Goal: Task Accomplishment & Management: Manage account settings

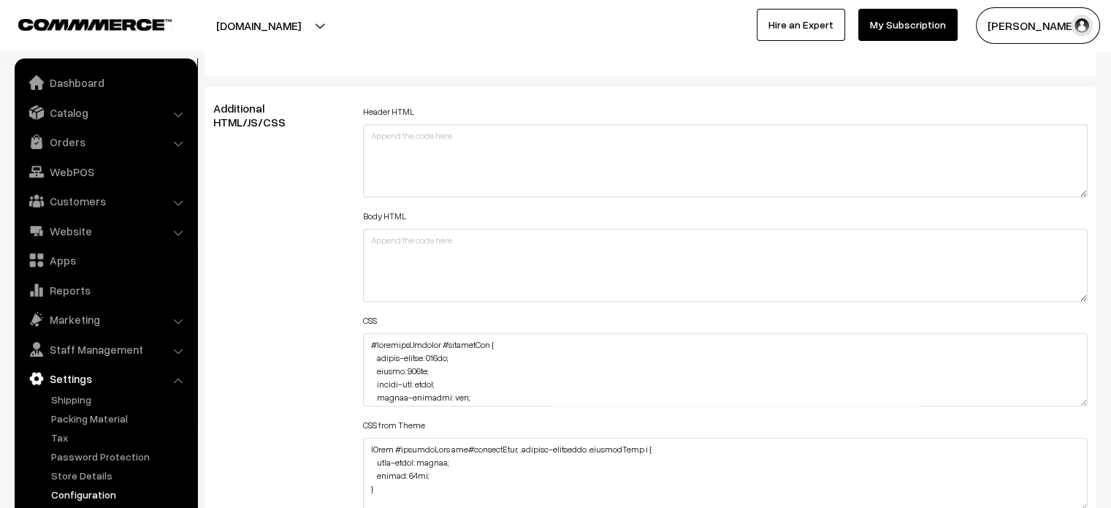
scroll to position [1758, 0]
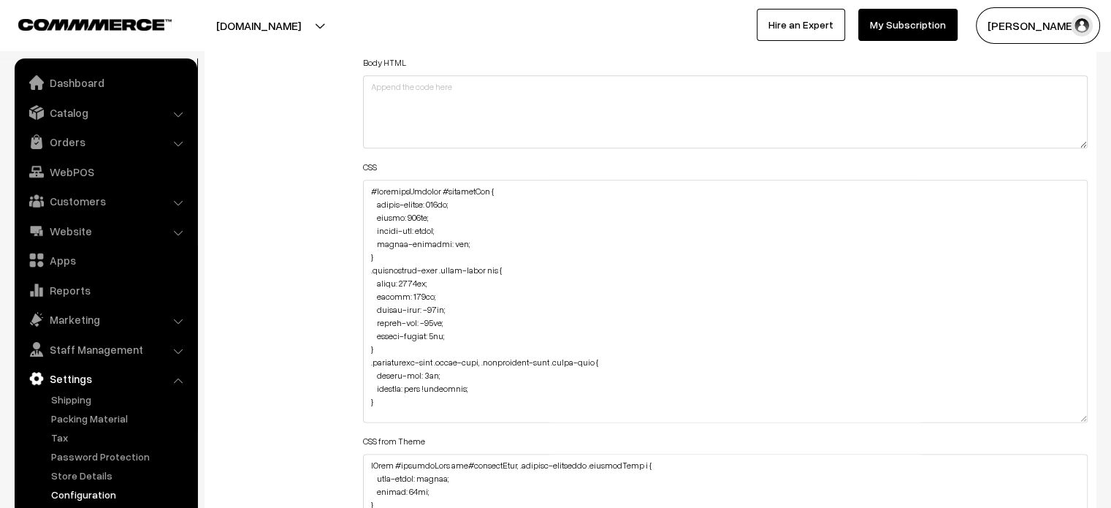
drag, startPoint x: 1079, startPoint y: 245, endPoint x: 1122, endPoint y: 527, distance: 285.2
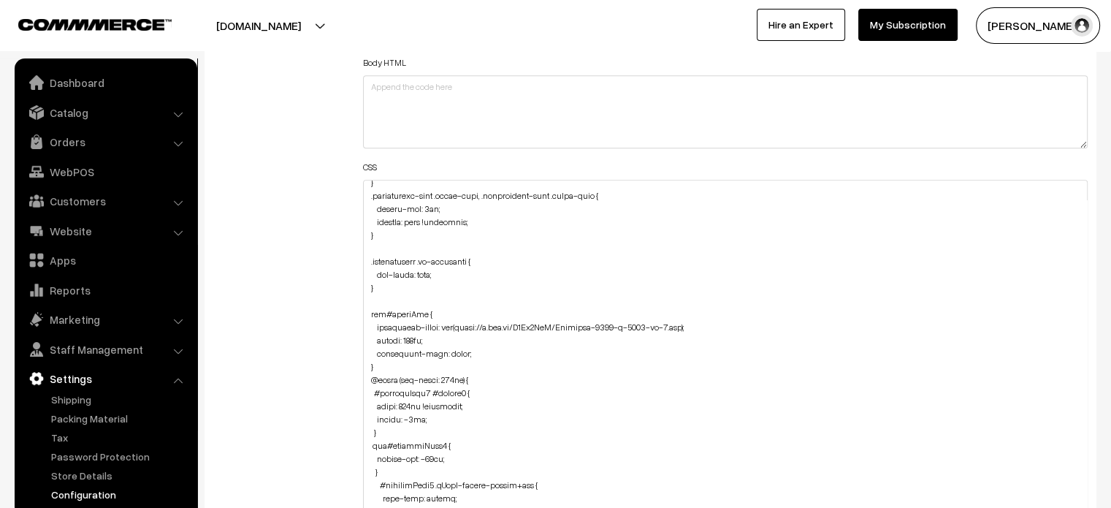
scroll to position [181, 0]
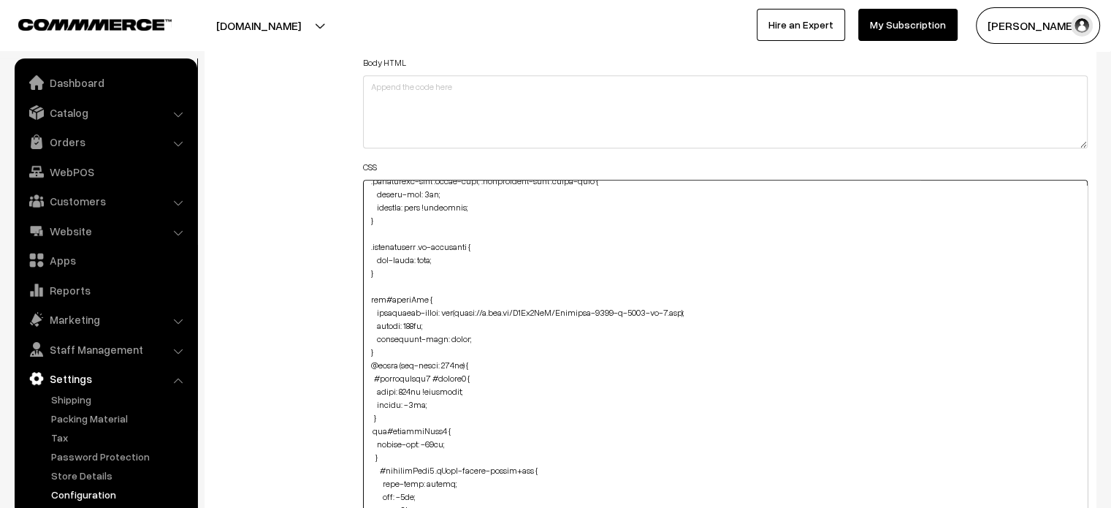
drag, startPoint x: 362, startPoint y: 299, endPoint x: 385, endPoint y: 349, distance: 55.3
click at [385, 349] on textarea at bounding box center [726, 357] width 726 height 354
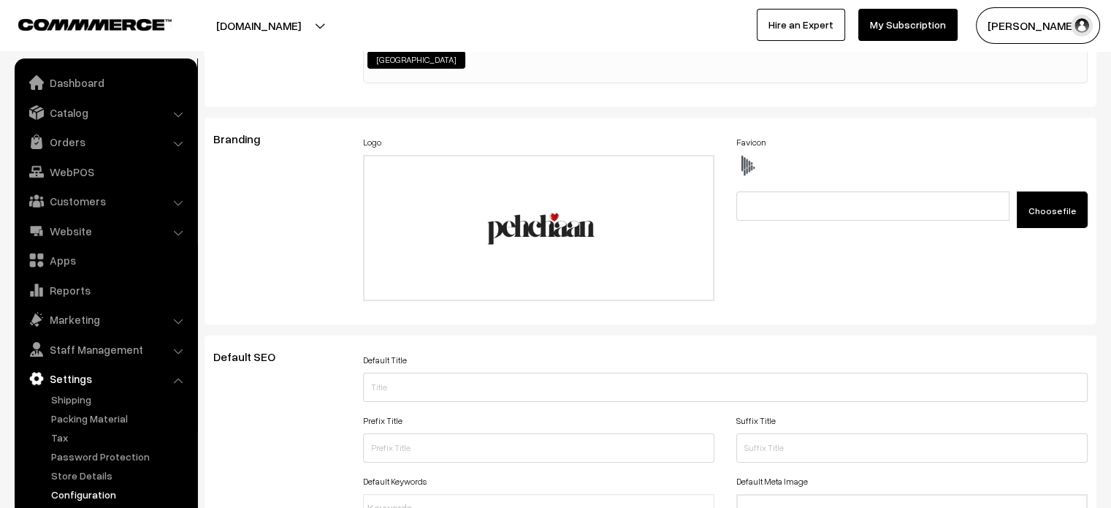
scroll to position [0, 0]
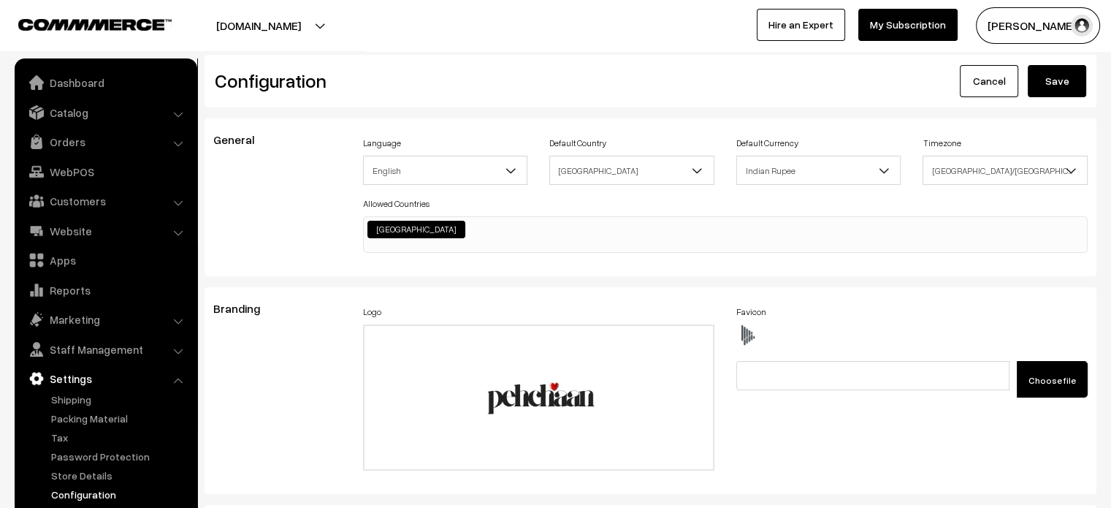
type textarea "#categorySection #productImg { border-radius: 233px; height: 415px; object-fit:…"
click at [1059, 77] on button "Save" at bounding box center [1057, 81] width 58 height 32
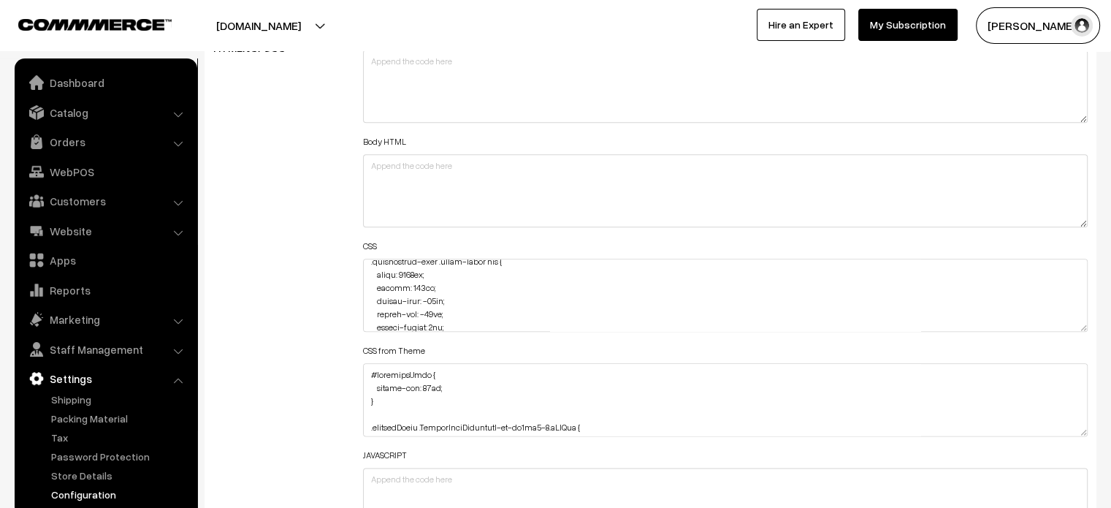
scroll to position [85, 0]
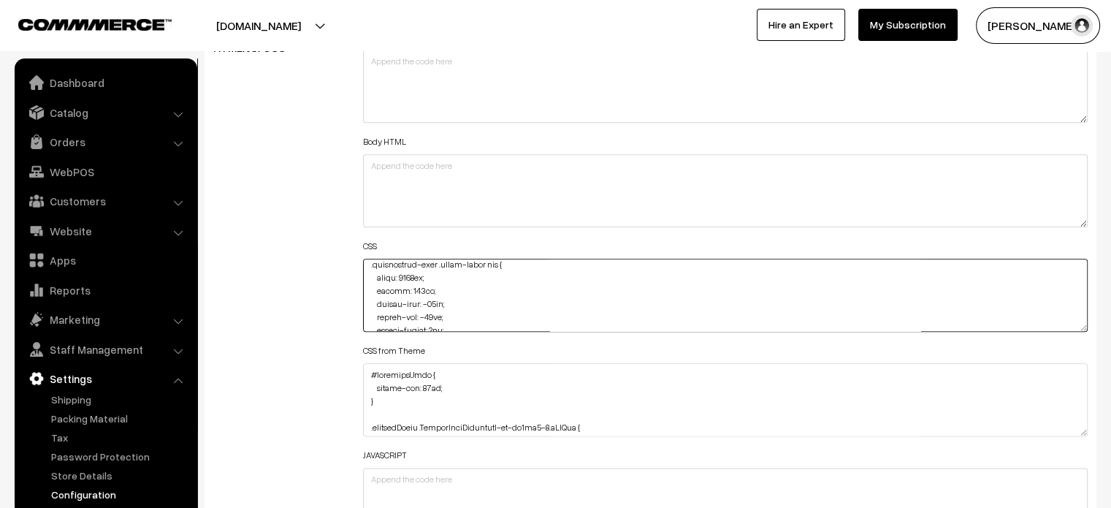
click at [416, 273] on textarea at bounding box center [726, 295] width 726 height 73
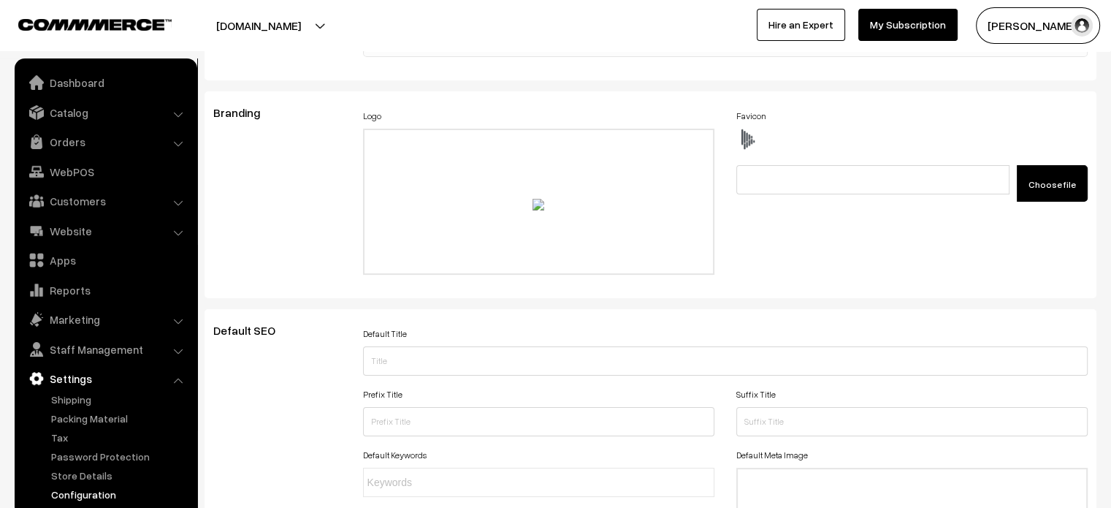
scroll to position [0, 0]
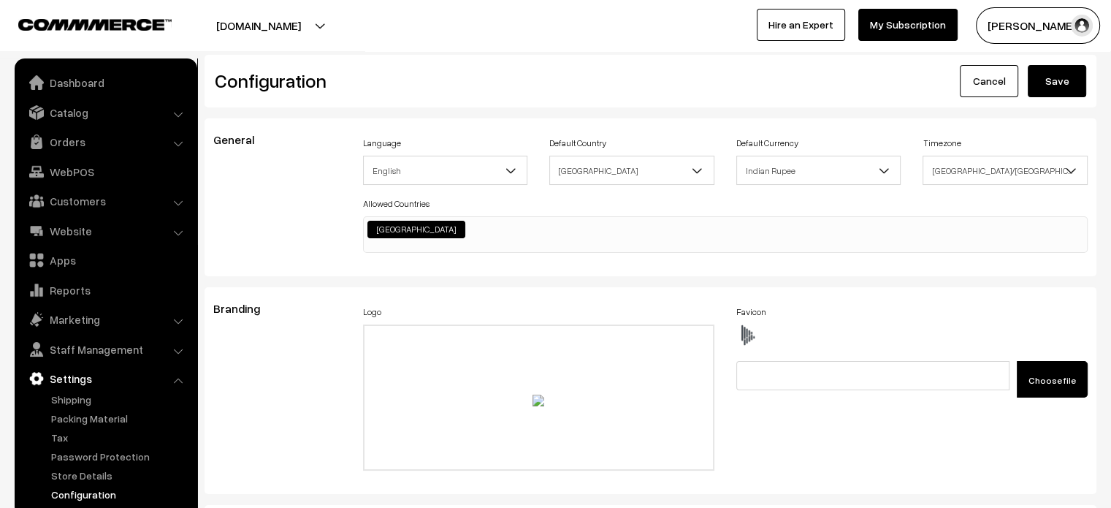
type textarea "#categorySection #productImg { border-radius: 233px; height: 415px; object-fit:…"
click at [1059, 89] on button "Save" at bounding box center [1057, 81] width 58 height 32
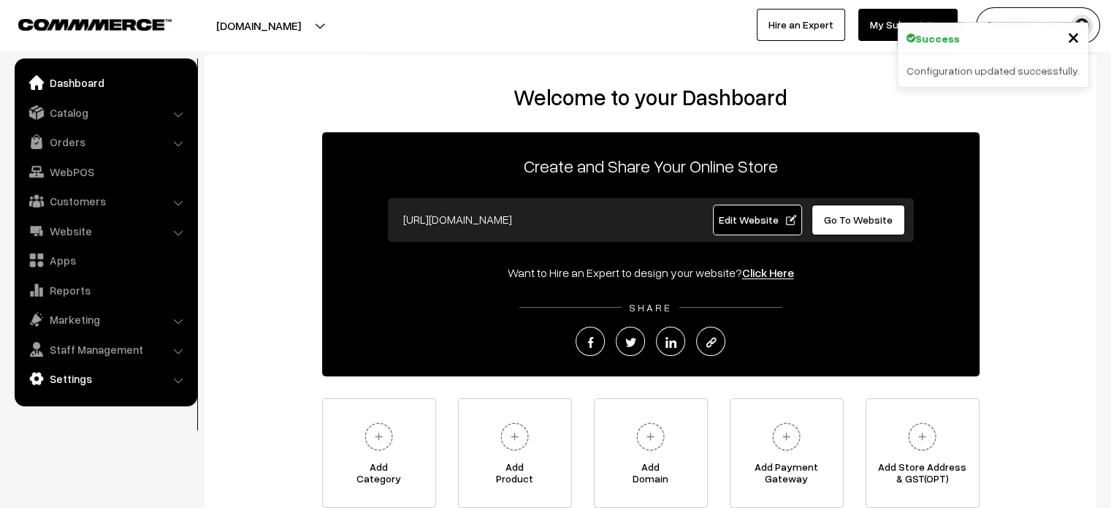
click at [67, 381] on link "Settings" at bounding box center [105, 378] width 174 height 26
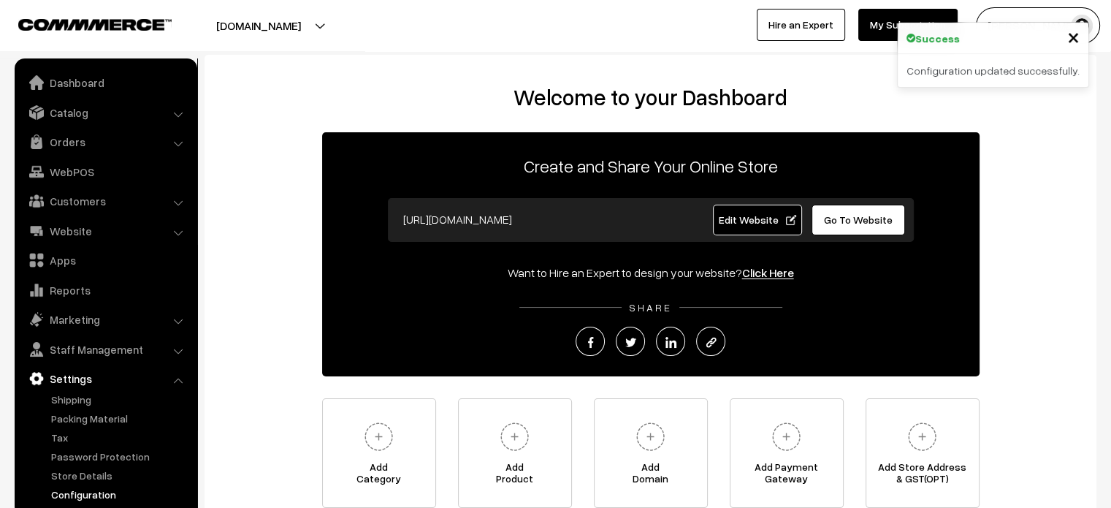
click at [107, 498] on link "Configuration" at bounding box center [119, 494] width 145 height 15
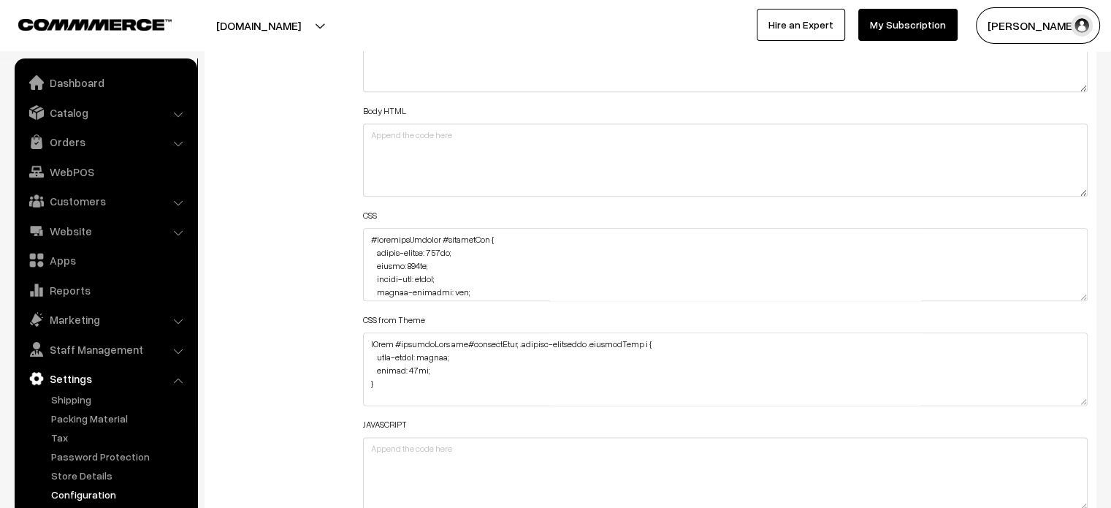
scroll to position [1749, 0]
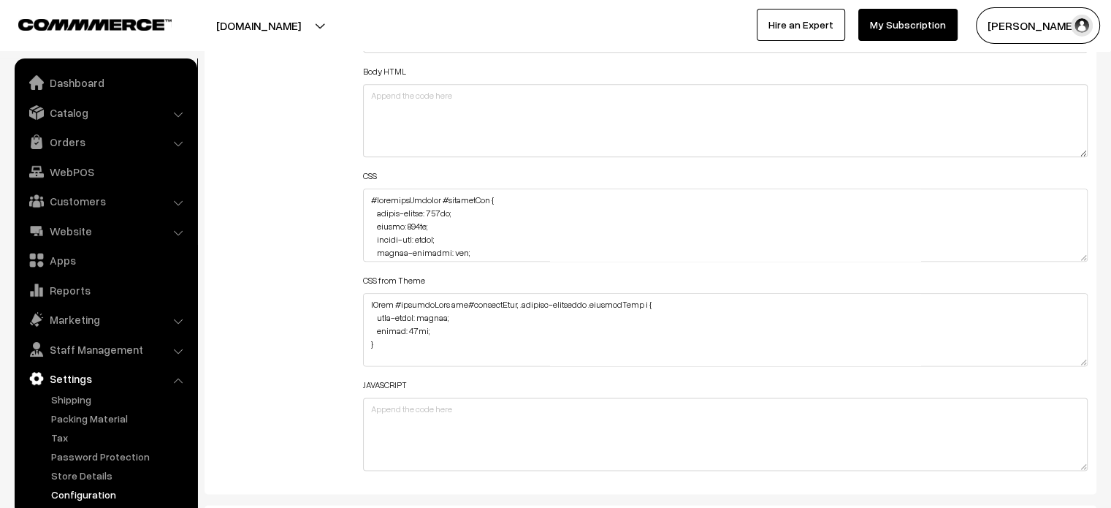
drag, startPoint x: 1081, startPoint y: 256, endPoint x: 1122, endPoint y: 542, distance: 288.6
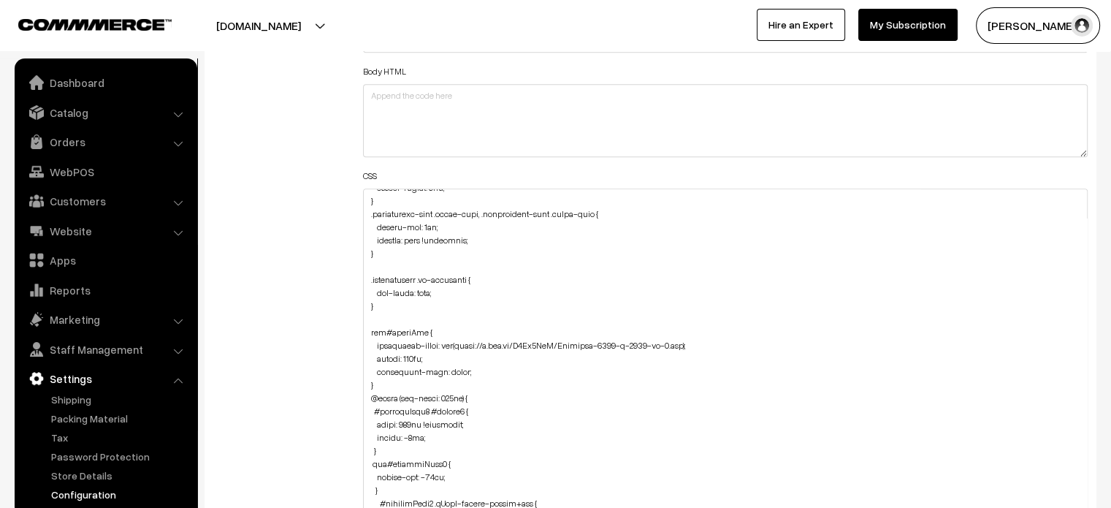
scroll to position [158, 0]
click at [362, 327] on div "Header HTML Body HTML CSS CSS from Theme JAVASCRIPT" at bounding box center [725, 360] width 747 height 807
click at [367, 327] on textarea at bounding box center [726, 368] width 726 height 358
drag, startPoint x: 367, startPoint y: 327, endPoint x: 378, endPoint y: 379, distance: 53.7
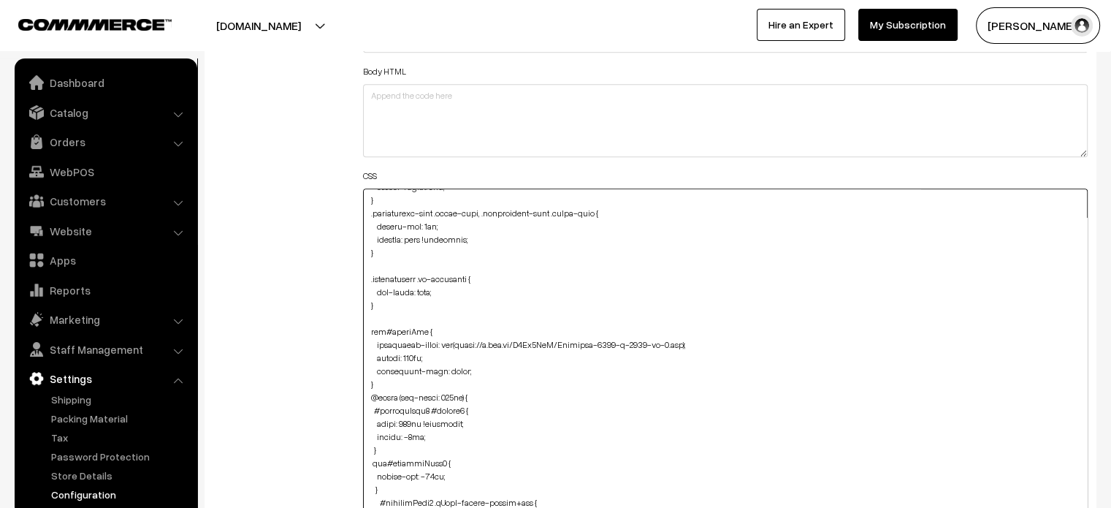
click at [378, 379] on textarea at bounding box center [726, 368] width 726 height 358
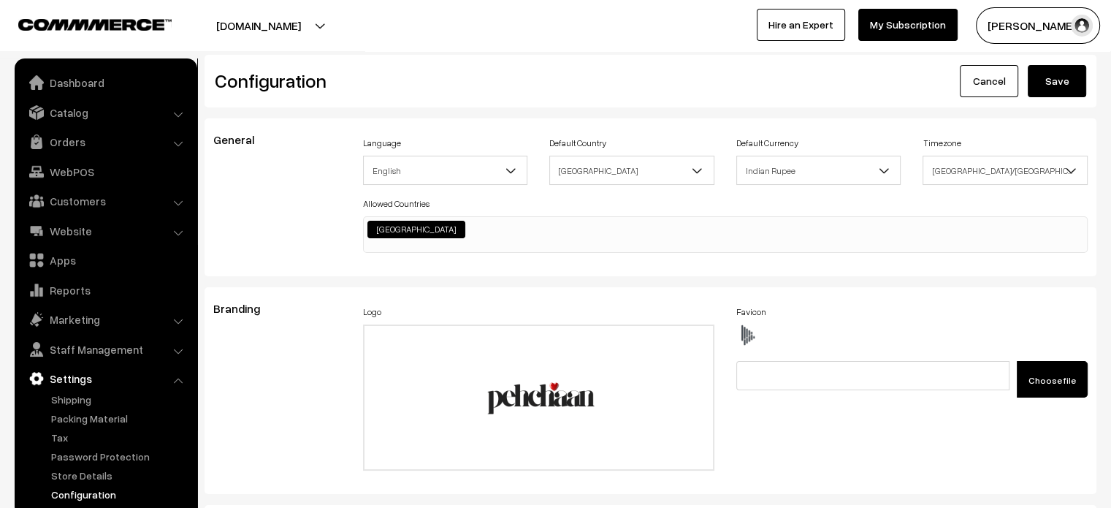
scroll to position [0, 0]
type textarea "#categorySection #productImg { border-radius: 233px; height: 415px; object-fit:…"
click at [1067, 86] on button "Save" at bounding box center [1057, 81] width 58 height 32
click at [111, 85] on link "Dashboard" at bounding box center [105, 82] width 174 height 26
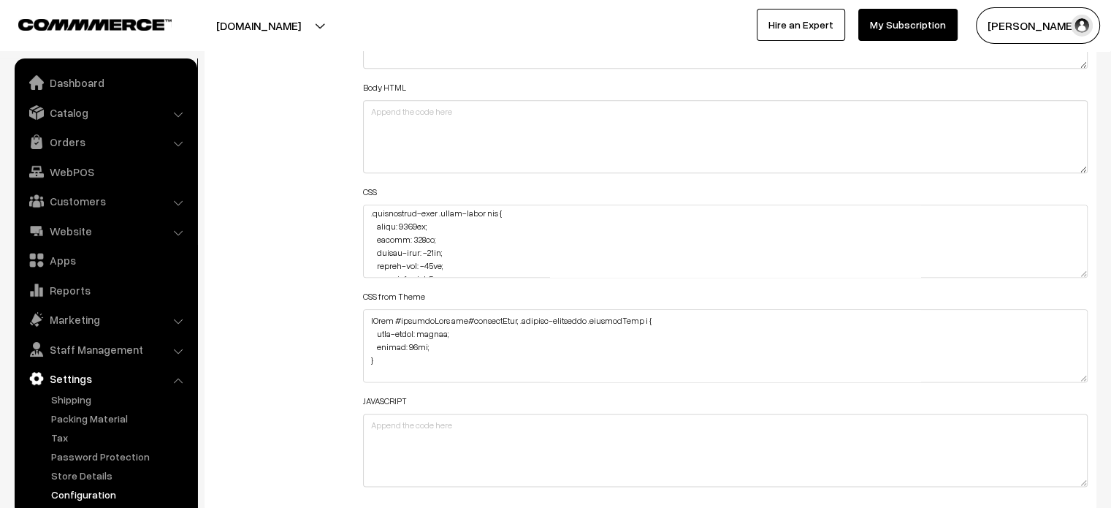
scroll to position [84, 0]
click at [417, 235] on textarea at bounding box center [726, 241] width 726 height 73
click at [415, 224] on textarea at bounding box center [726, 241] width 726 height 73
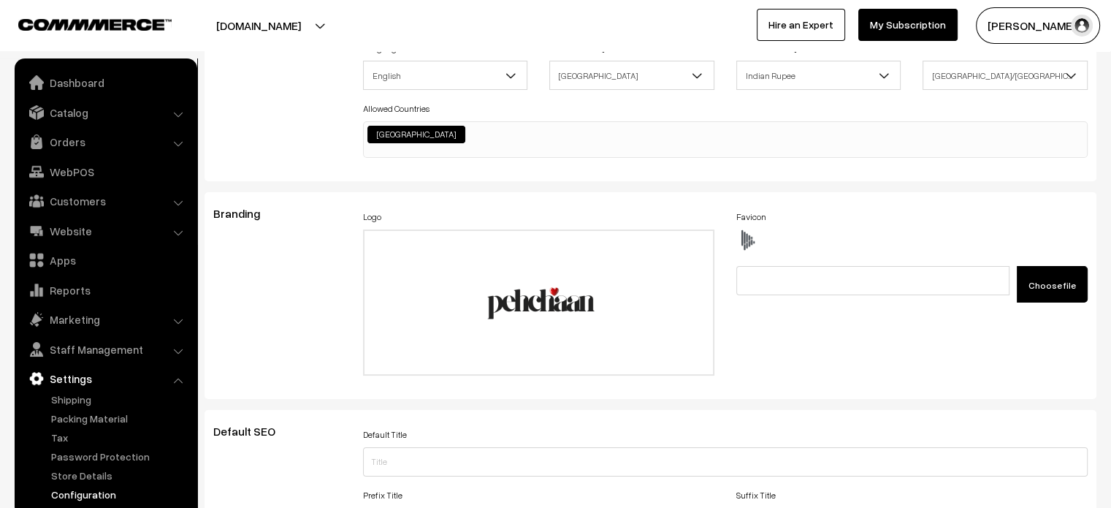
scroll to position [0, 0]
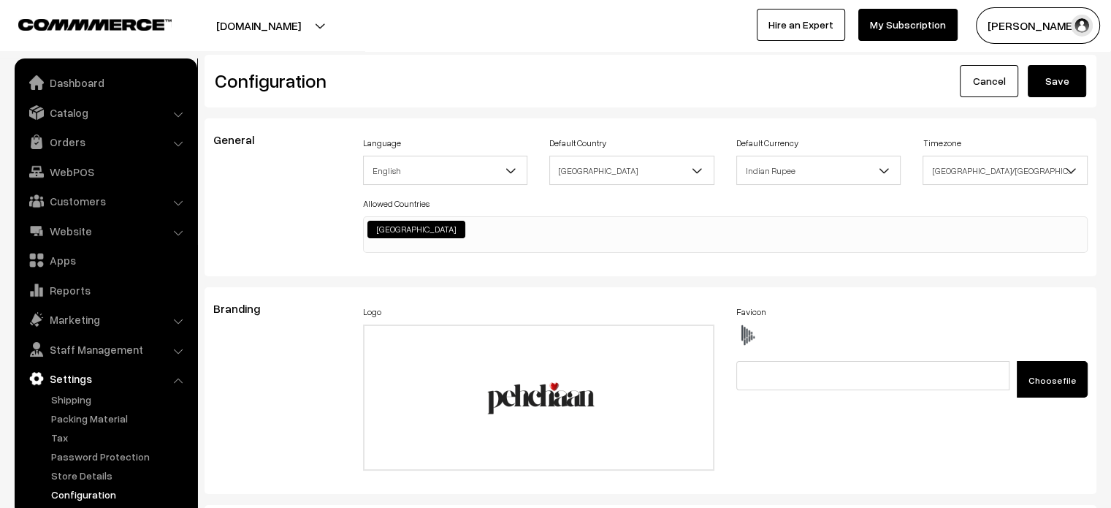
type textarea "#categorySection #productImg { border-radius: 233px; height: 415px; object-fit:…"
click at [1055, 84] on button "Save" at bounding box center [1057, 81] width 58 height 32
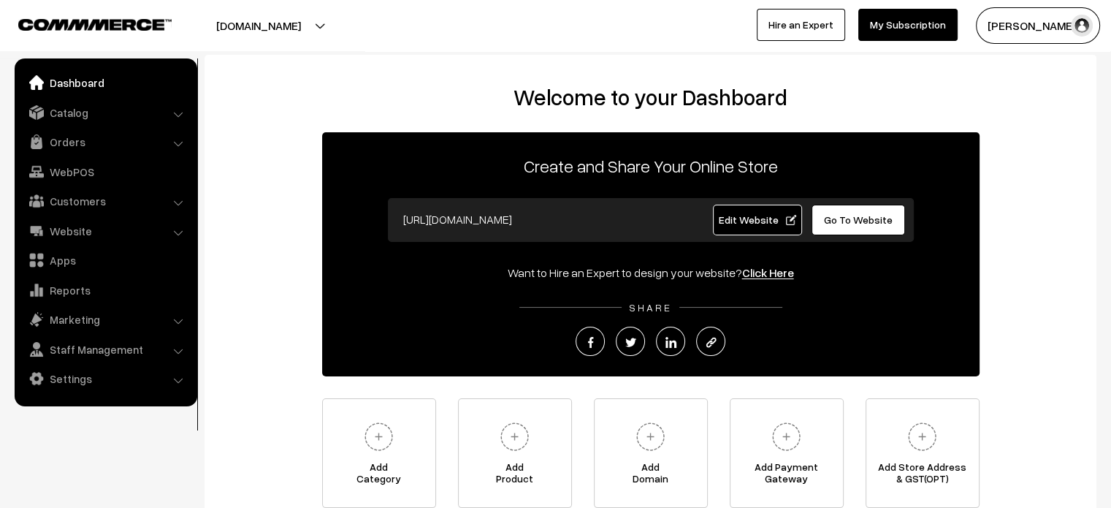
click at [732, 221] on span "Edit Website" at bounding box center [757, 219] width 78 height 12
click at [70, 380] on link "Settings" at bounding box center [105, 378] width 174 height 26
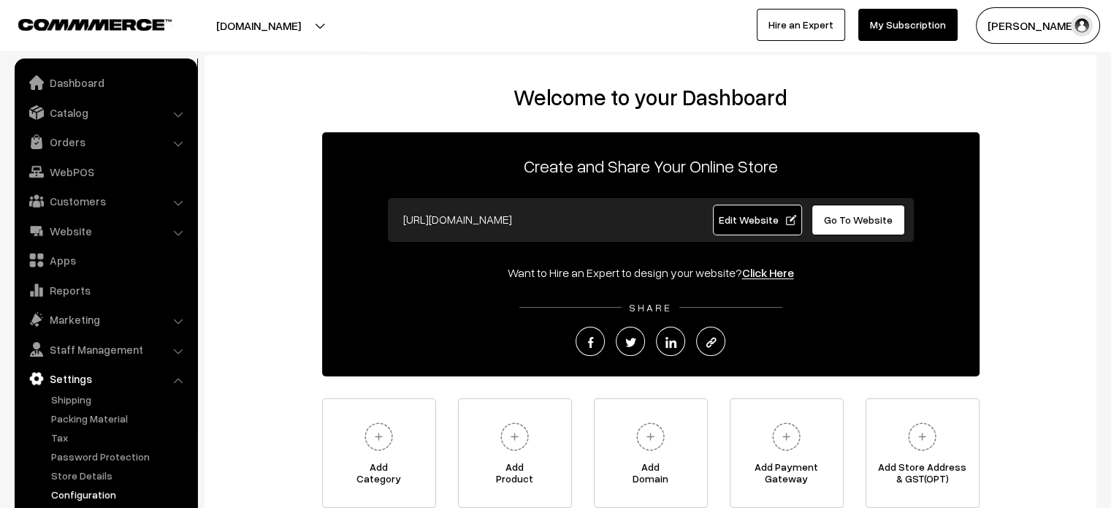
click at [82, 495] on link "Configuration" at bounding box center [119, 494] width 145 height 15
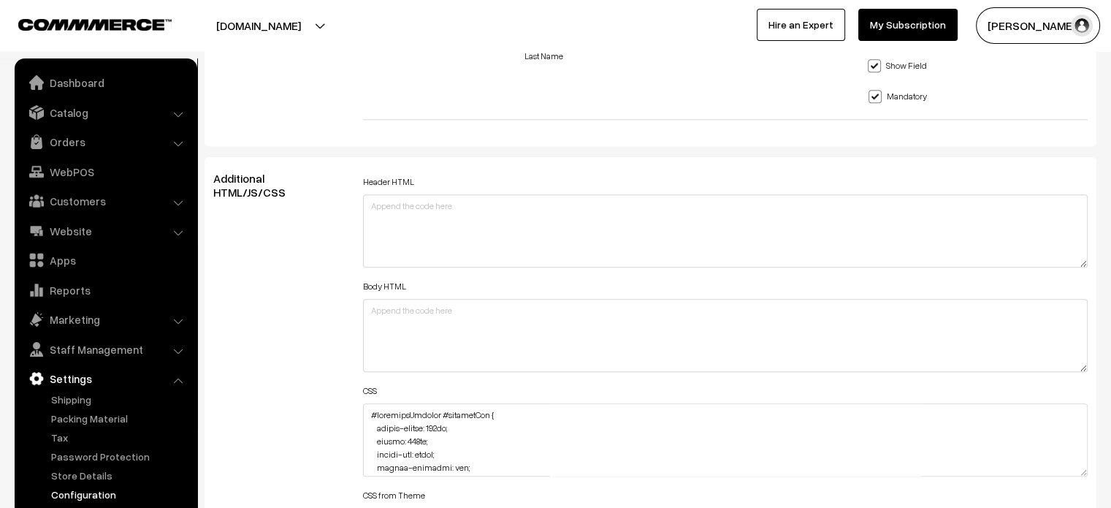
scroll to position [1548, 0]
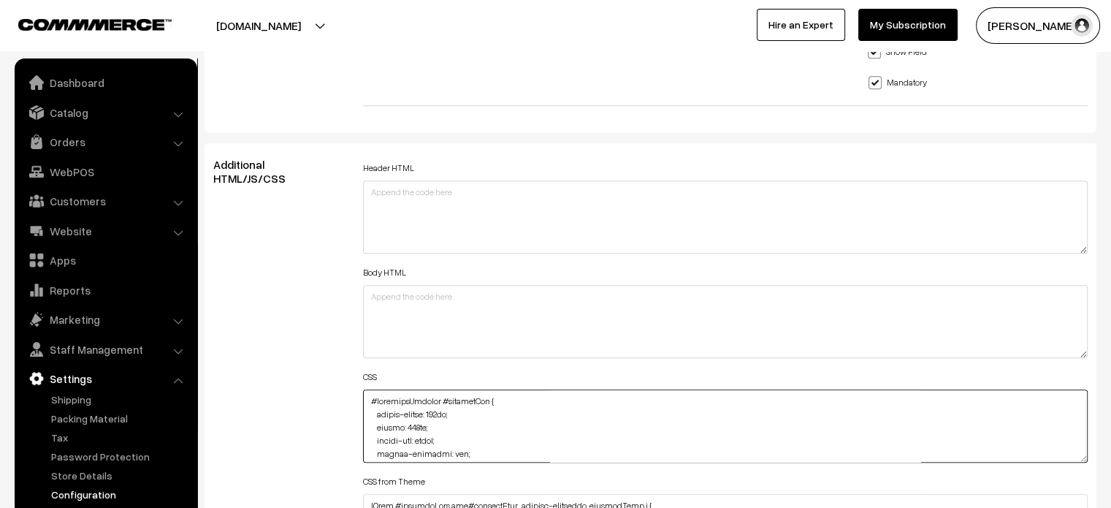
click at [365, 403] on textarea at bounding box center [726, 425] width 726 height 73
paste textarea "div#slideBox { background: #FDF5E8; }"
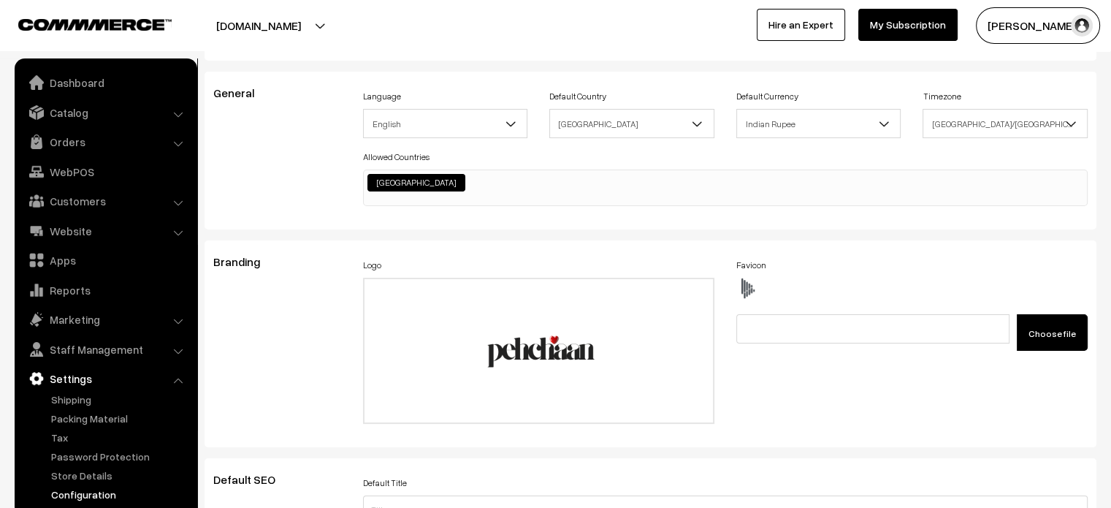
scroll to position [0, 0]
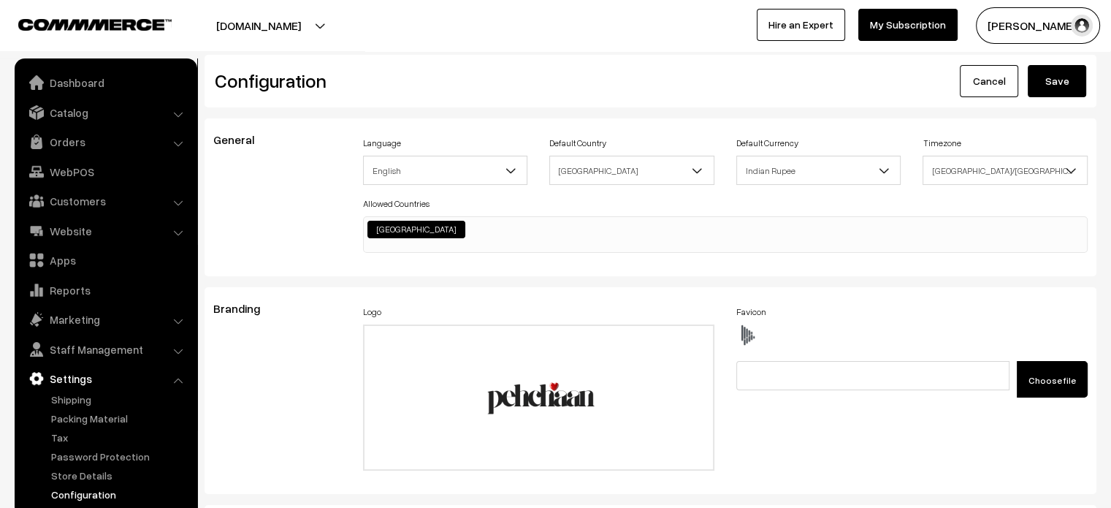
type textarea "div#slideBox { background: #FDF5E8; } #categorySection #productImg { border-rad…"
click at [1061, 82] on button "Save" at bounding box center [1057, 81] width 58 height 32
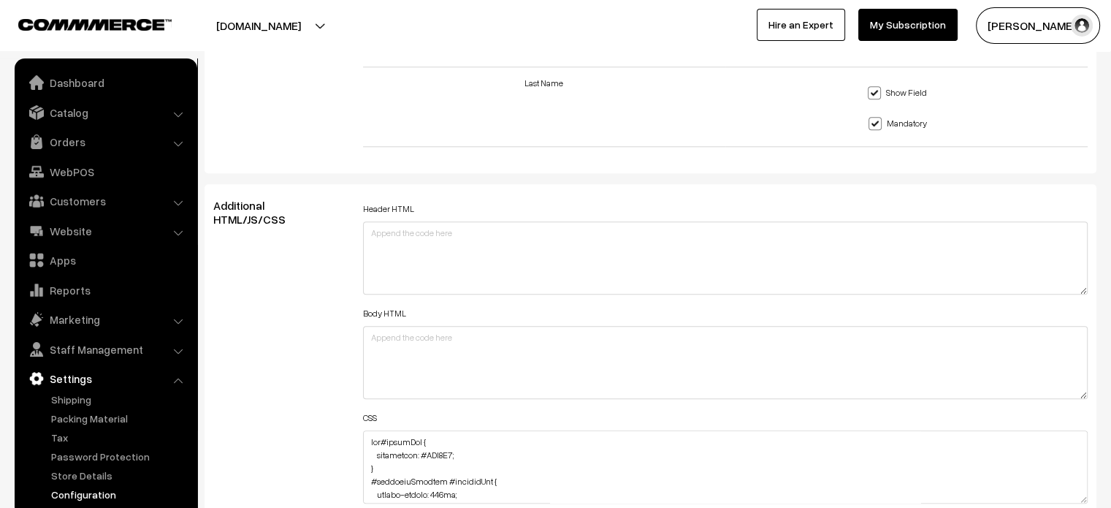
scroll to position [1549, 0]
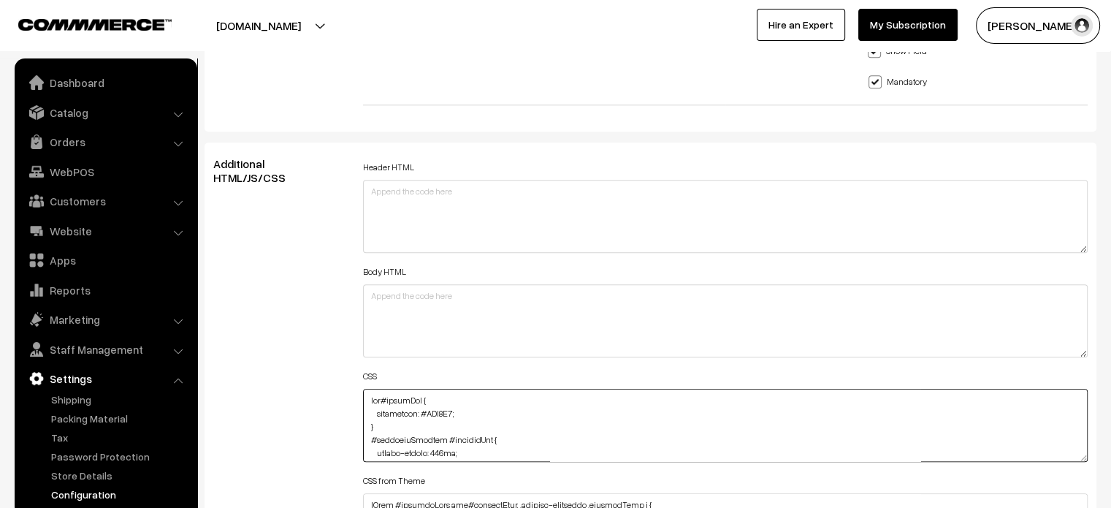
drag, startPoint x: 369, startPoint y: 419, endPoint x: 364, endPoint y: 395, distance: 24.6
click at [364, 395] on textarea at bounding box center [726, 425] width 726 height 73
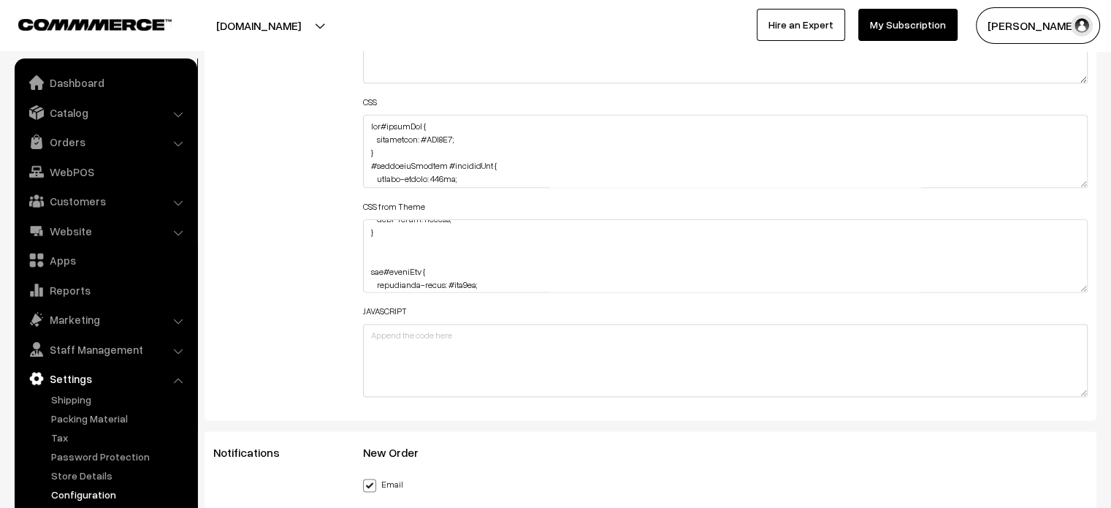
scroll to position [7388, 0]
drag, startPoint x: 459, startPoint y: 133, endPoint x: 537, endPoint y: 128, distance: 78.3
click at [459, 133] on textarea at bounding box center [726, 151] width 726 height 73
click at [433, 138] on textarea at bounding box center [726, 151] width 726 height 73
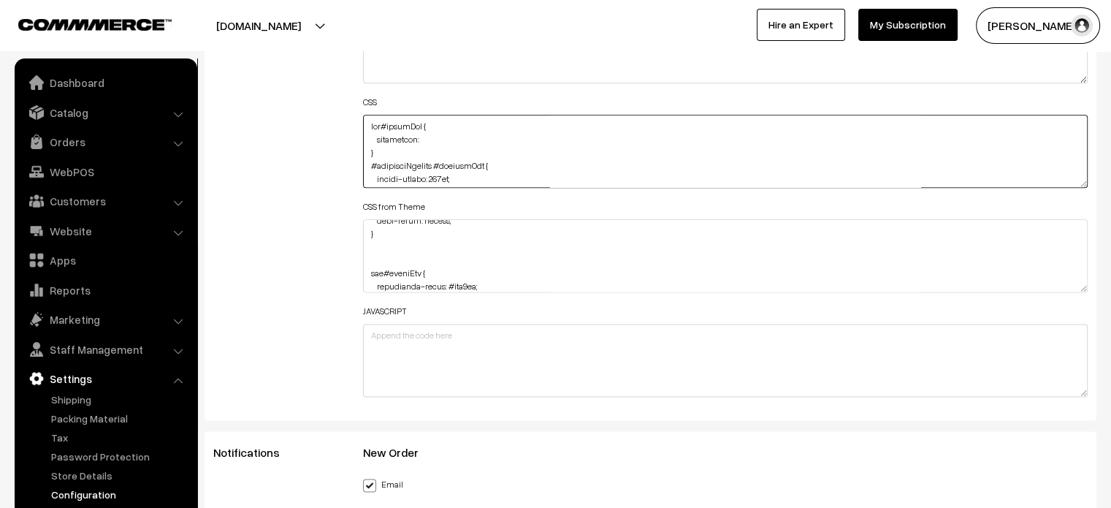
paste textarea "#FDF5E8 !important"
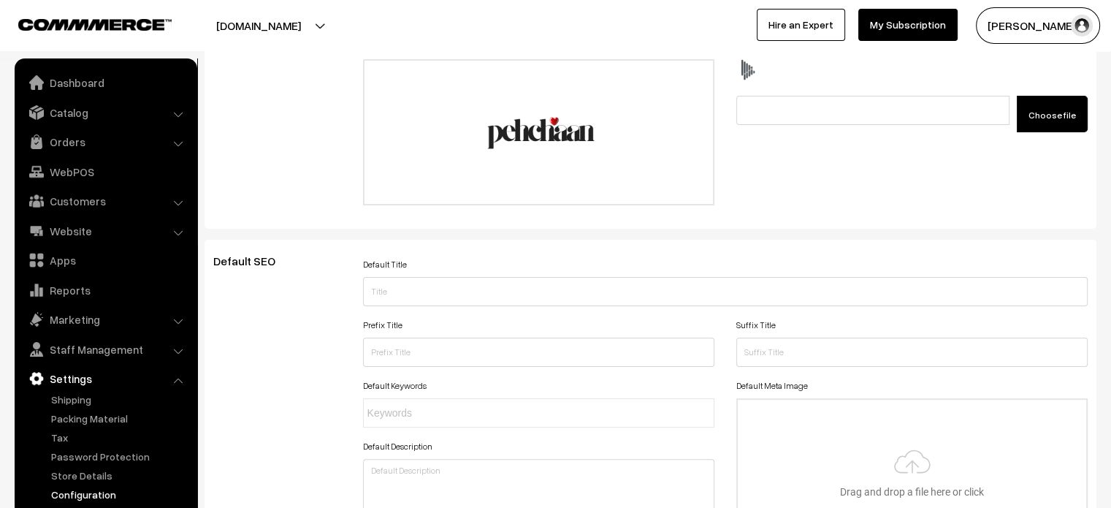
scroll to position [0, 0]
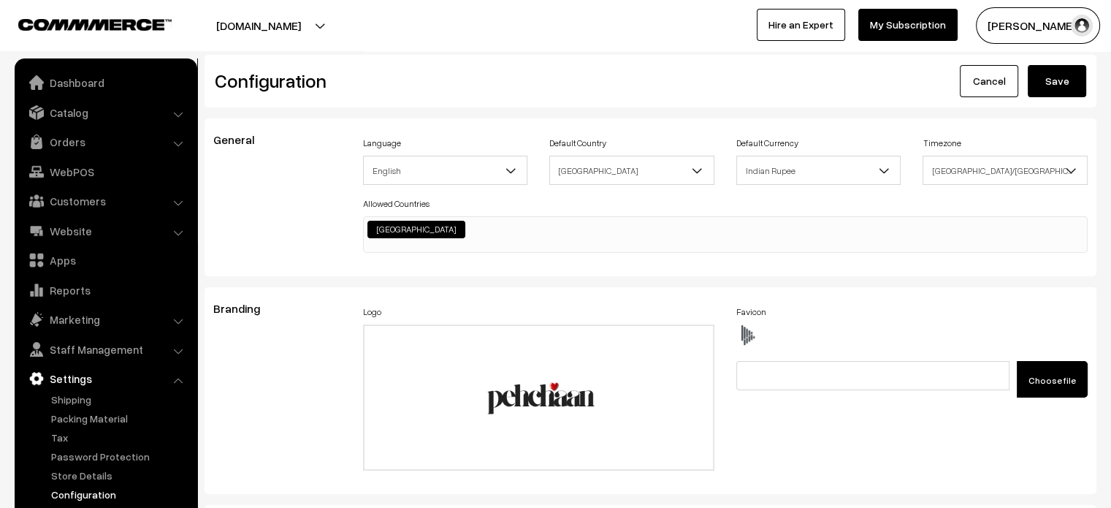
type textarea "div#slideBox { background: #FDF5E8 !important; } #categorySection #productImg {…"
click at [1054, 88] on button "Save" at bounding box center [1057, 81] width 58 height 32
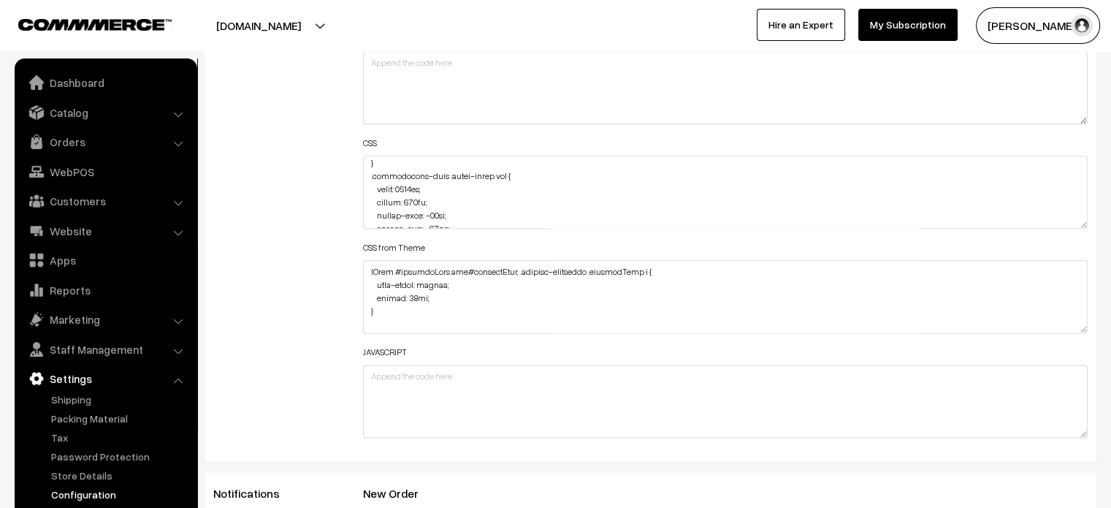
scroll to position [108, 0]
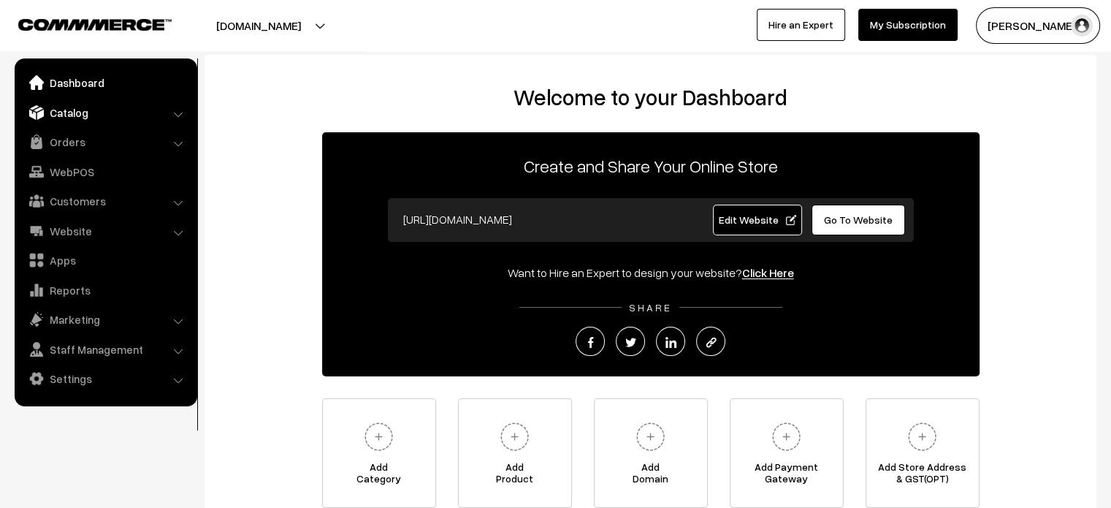
click at [97, 107] on link "Catalog" at bounding box center [105, 112] width 174 height 26
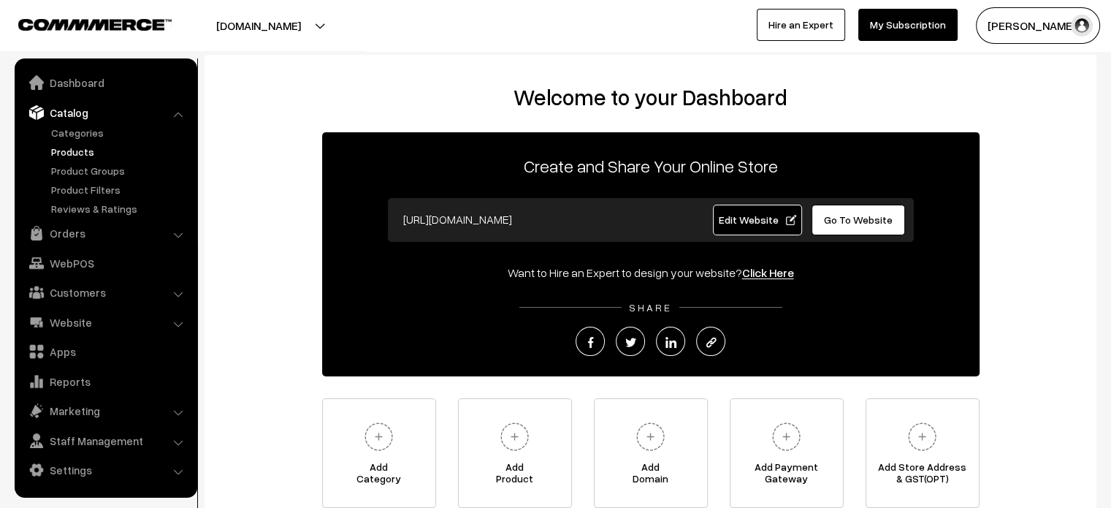
click at [81, 154] on link "Products" at bounding box center [119, 151] width 145 height 15
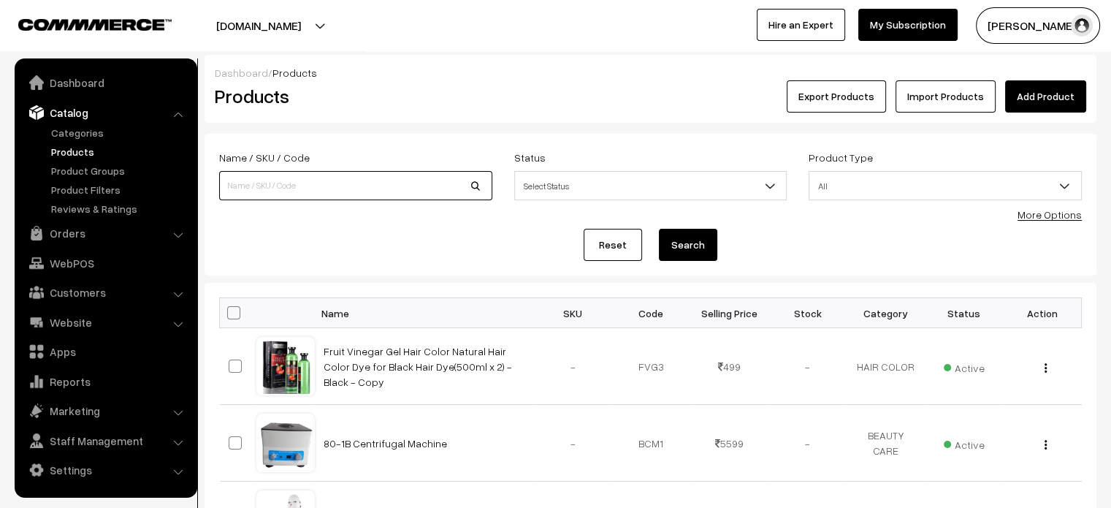
paste input "Ultrasound Face Lift Machine Led [MEDICAL_DATA] Ems Photon Face Body Massager"
click at [319, 191] on input at bounding box center [355, 185] width 273 height 29
type input "Ultrasound Face Lift Machine Led [MEDICAL_DATA] Ems Photon Face Body Massager"
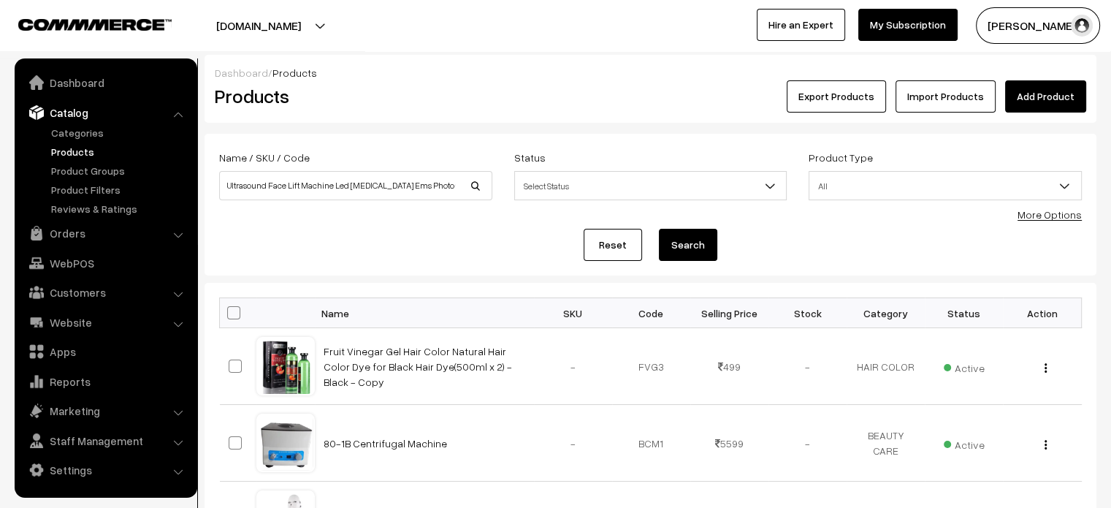
click at [670, 251] on button "Search" at bounding box center [688, 245] width 58 height 32
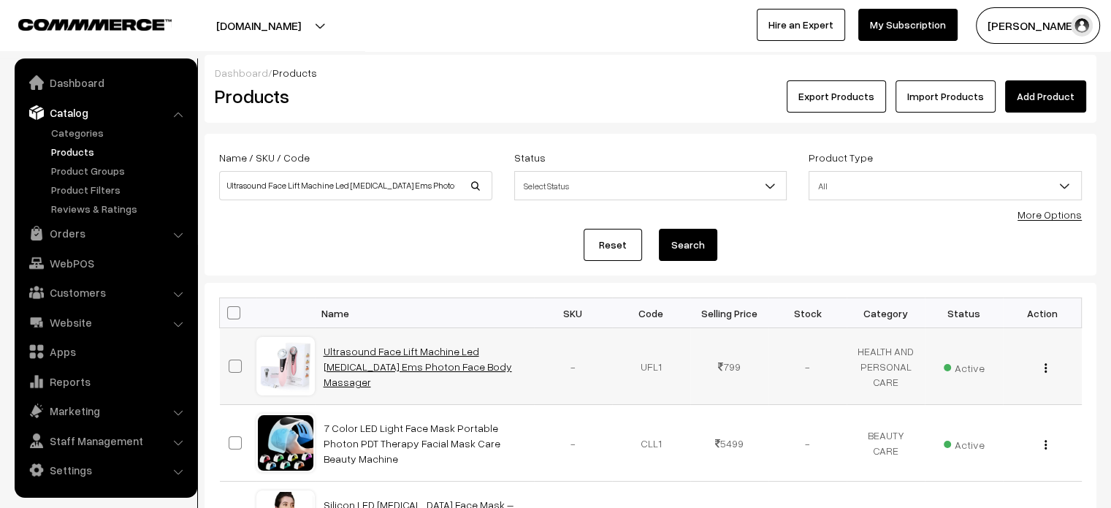
click at [382, 357] on link "Ultrasound Face Lift Machine Led [MEDICAL_DATA] Ems Photon Face Body Massager" at bounding box center [418, 366] width 189 height 43
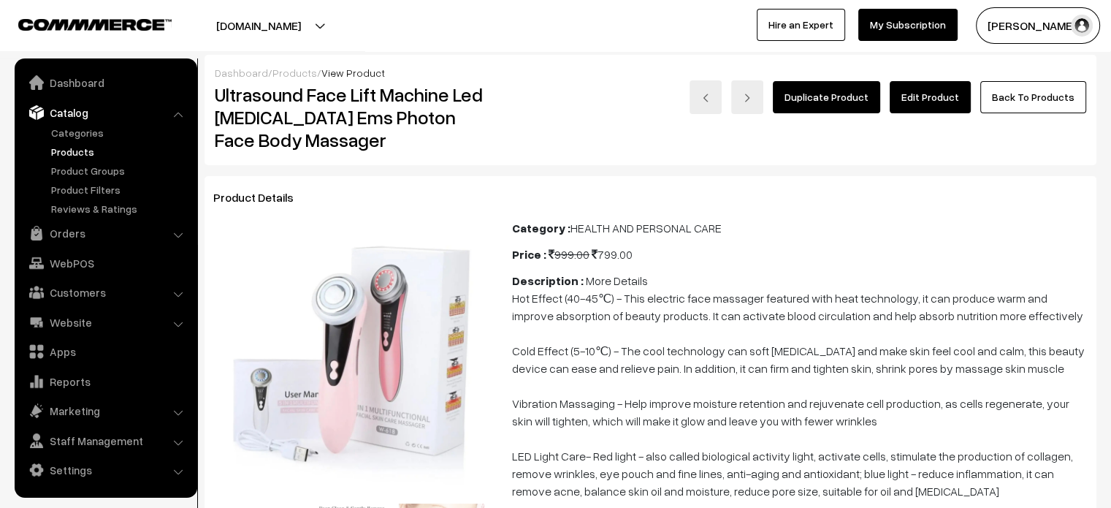
click at [921, 100] on link "Edit Product" at bounding box center [930, 97] width 81 height 32
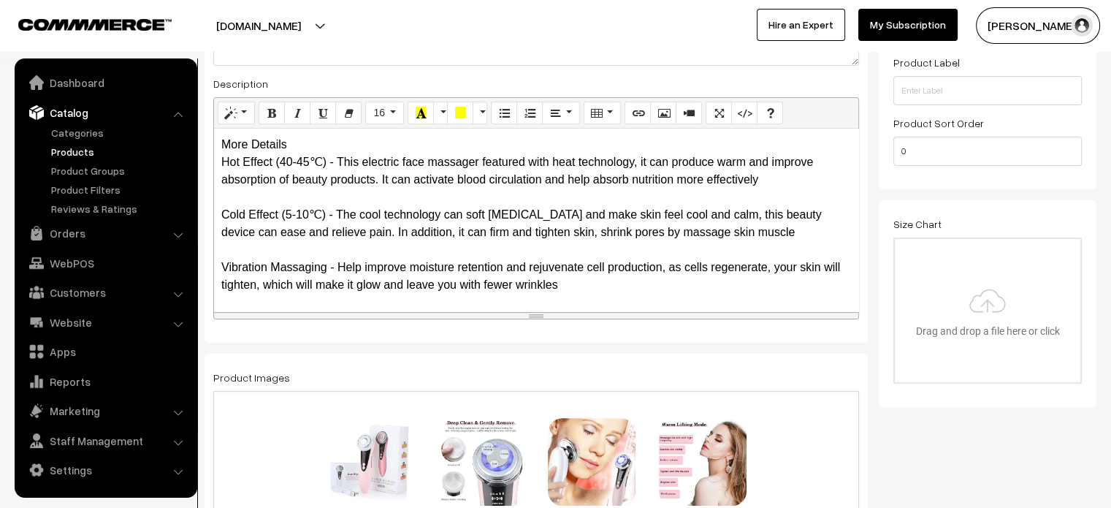
scroll to position [354, 0]
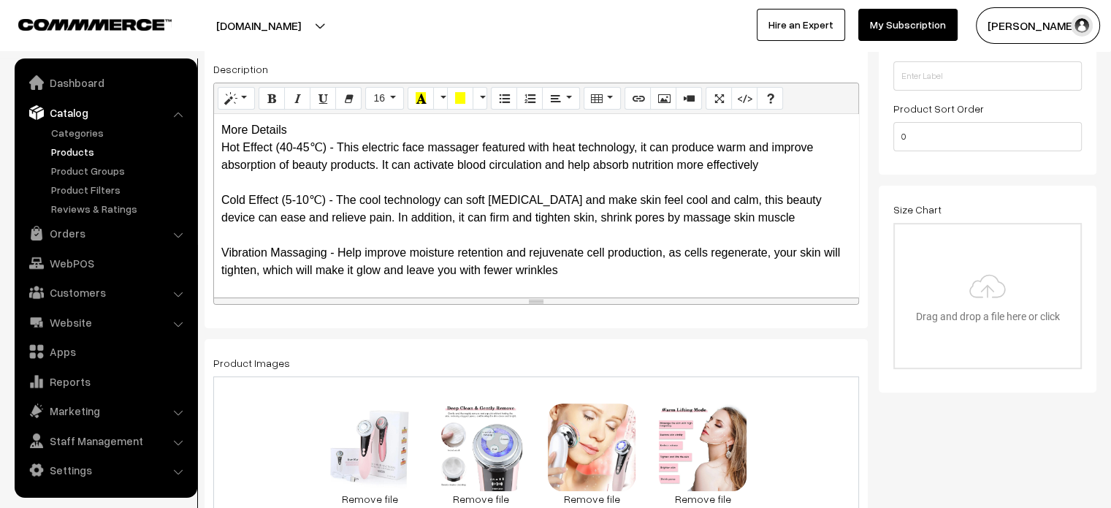
click at [278, 134] on div "More Details Hot Effect (40-45℃) - This electric face massager featured with he…" at bounding box center [536, 205] width 644 height 183
click at [338, 131] on div "More Details Hot Effect (40-45℃) - This electric face massager featured with he…" at bounding box center [536, 205] width 644 height 183
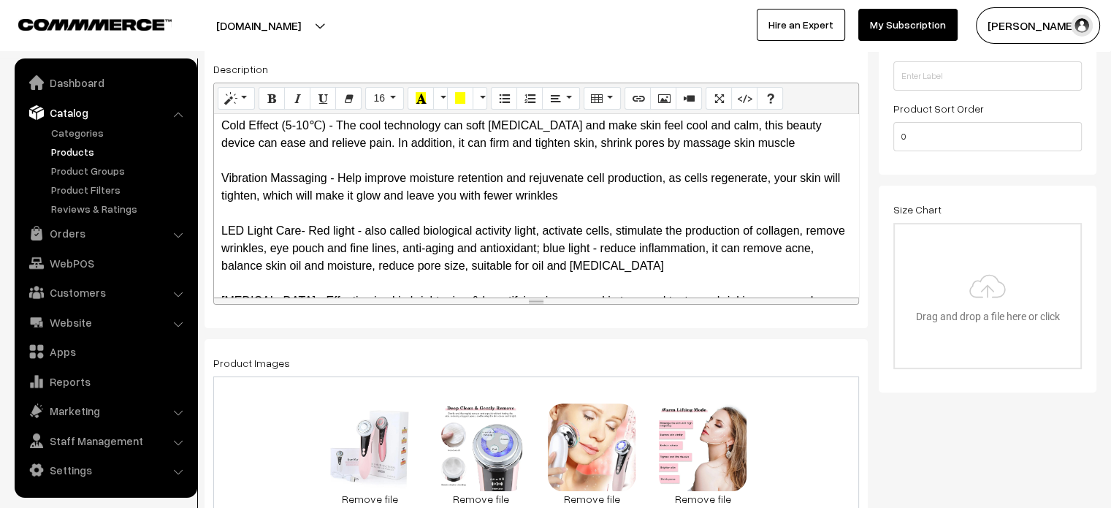
scroll to position [0, 0]
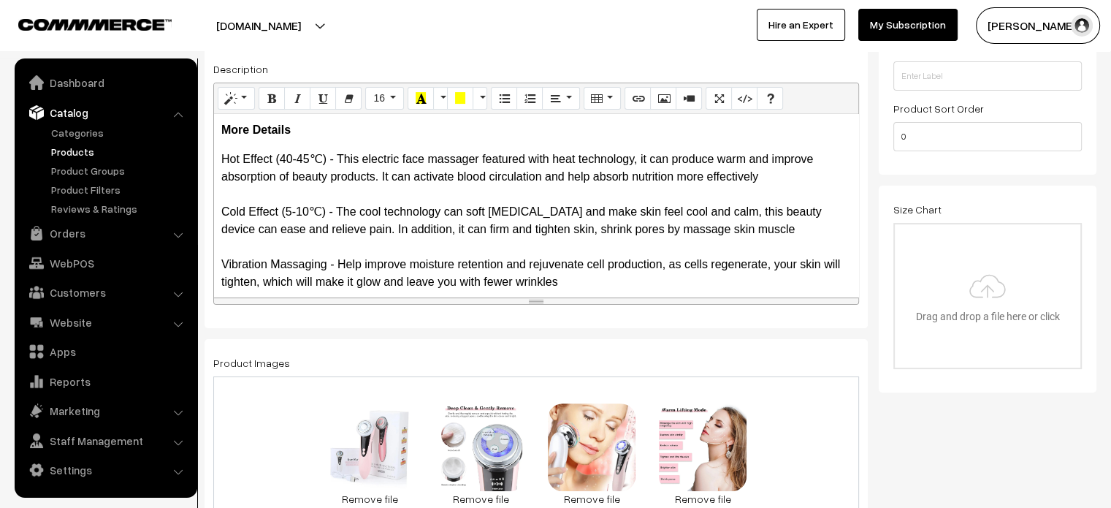
click at [218, 154] on div "More Details Hot Effect (40-45℃) - This electric face massager featured with he…" at bounding box center [536, 205] width 644 height 183
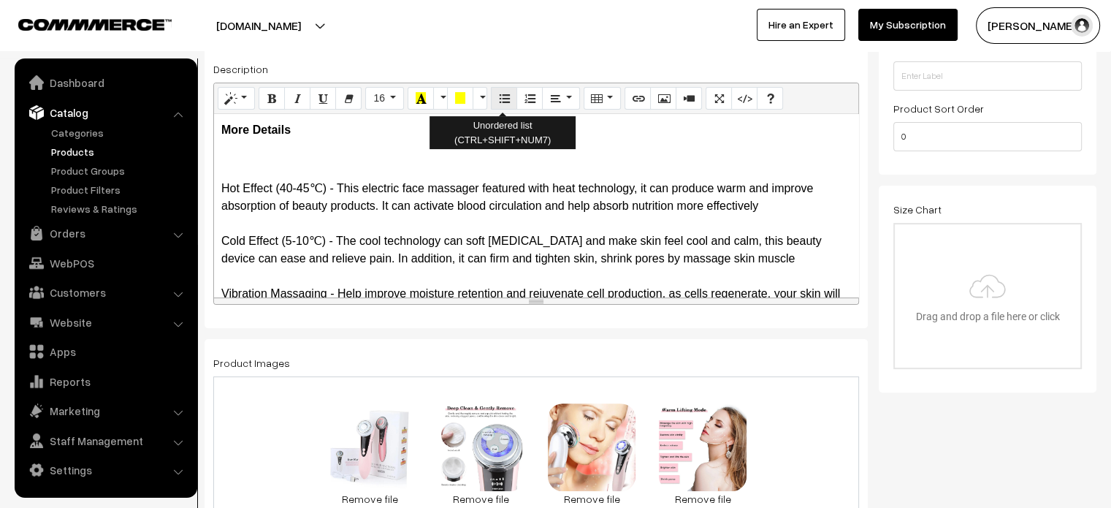
click at [499, 92] on icon "Unordered list (CTRL+SHIFT+NUM7)" at bounding box center [504, 98] width 10 height 12
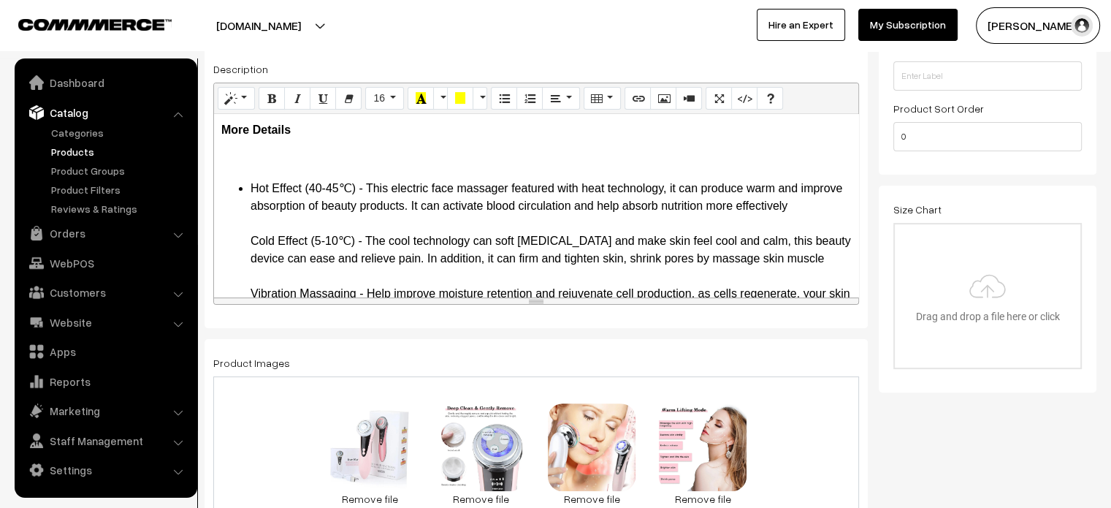
click at [222, 161] on p at bounding box center [536, 160] width 630 height 18
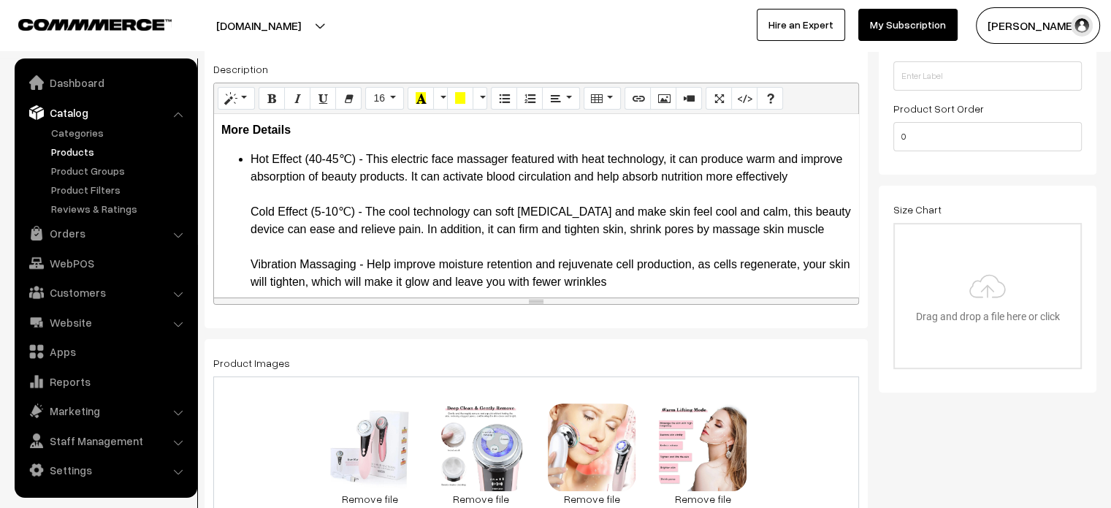
click at [240, 211] on ul "Hot Effect (40-45℃) - This electric face massager featured with heat technology…" at bounding box center [536, 335] width 630 height 368
click at [243, 258] on ul "Hot Effect (40-45℃) - This electric face massager featured with heat technology…" at bounding box center [536, 335] width 630 height 368
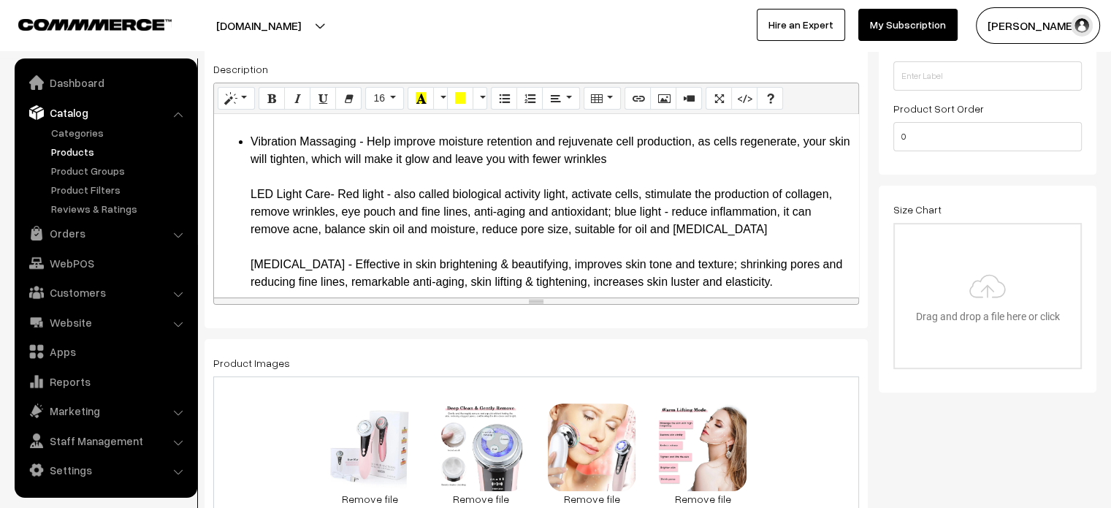
scroll to position [123, 0]
click at [238, 200] on ul "Hot Effect (40-45℃) - This electric face massager featured with heat technology…" at bounding box center [536, 212] width 630 height 368
click at [239, 265] on ul "Hot Effect (40-45℃) - This electric face massager featured with heat technology…" at bounding box center [536, 212] width 630 height 368
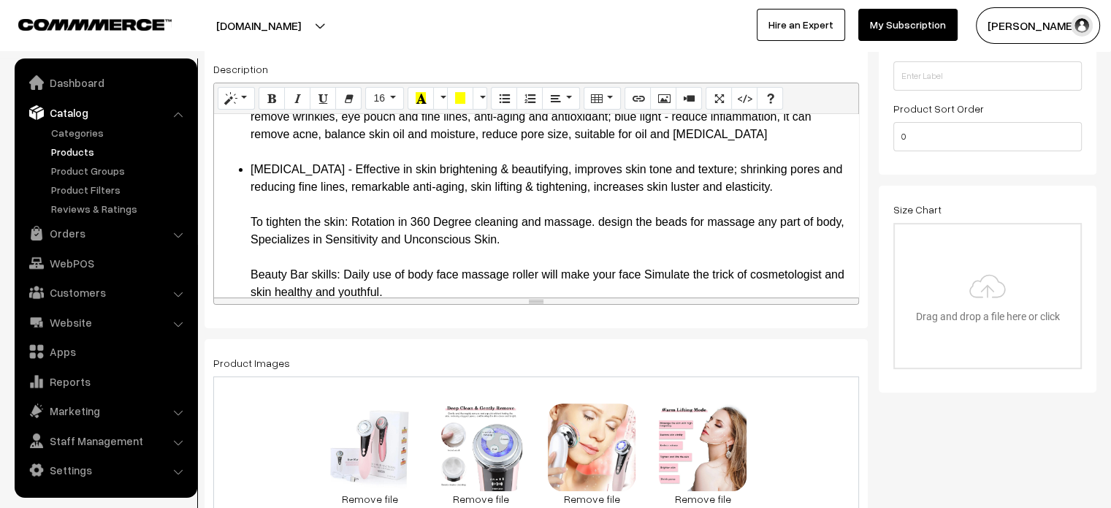
scroll to position [237, 0]
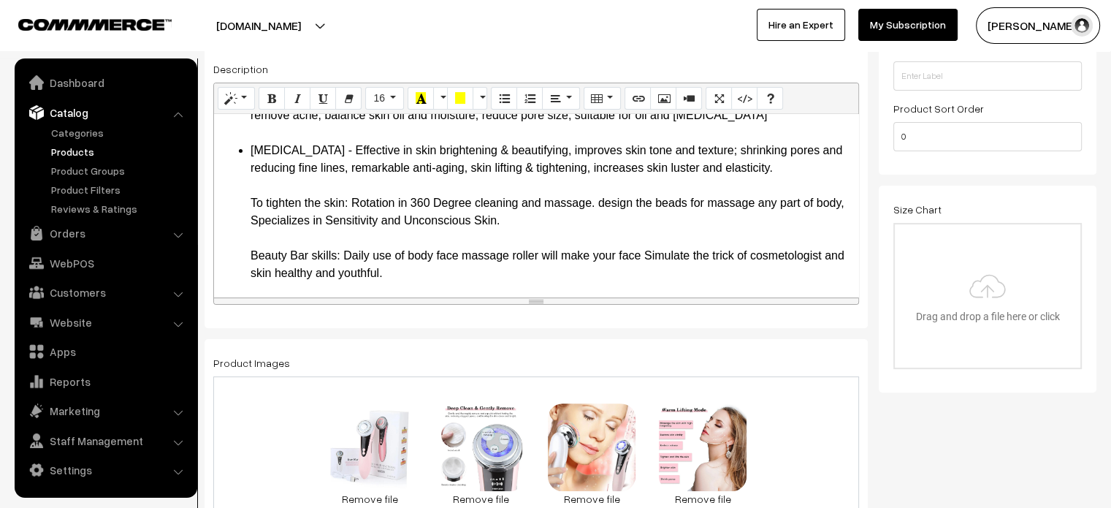
click at [243, 198] on ul "Hot Effect (40-45℃) - This electric face massager featured with heat technology…" at bounding box center [536, 98] width 630 height 368
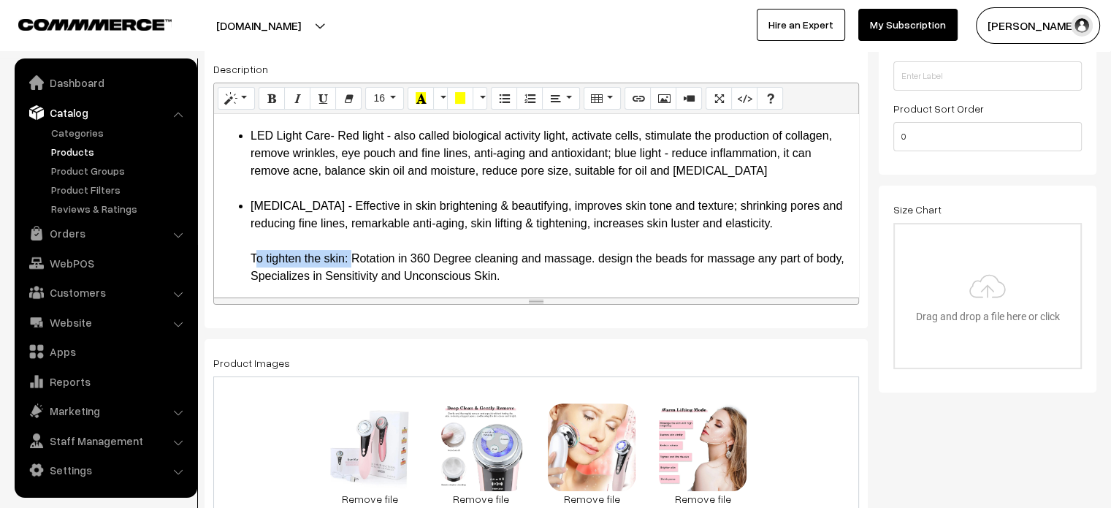
drag, startPoint x: 240, startPoint y: 255, endPoint x: 346, endPoint y: 262, distance: 106.9
click at [346, 262] on ul "Hot Effect (40-45℃) - This electric face massager featured with heat technology…" at bounding box center [536, 153] width 630 height 368
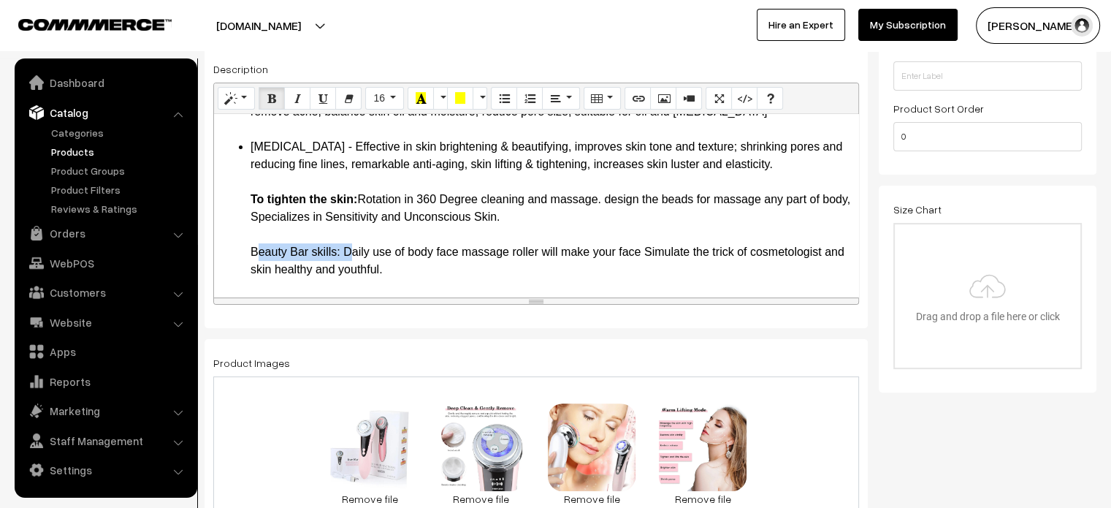
drag, startPoint x: 244, startPoint y: 248, endPoint x: 345, endPoint y: 253, distance: 101.0
click at [345, 253] on ul "Hot Effect (40-45℃) - This electric face massager featured with heat technology…" at bounding box center [536, 94] width 630 height 368
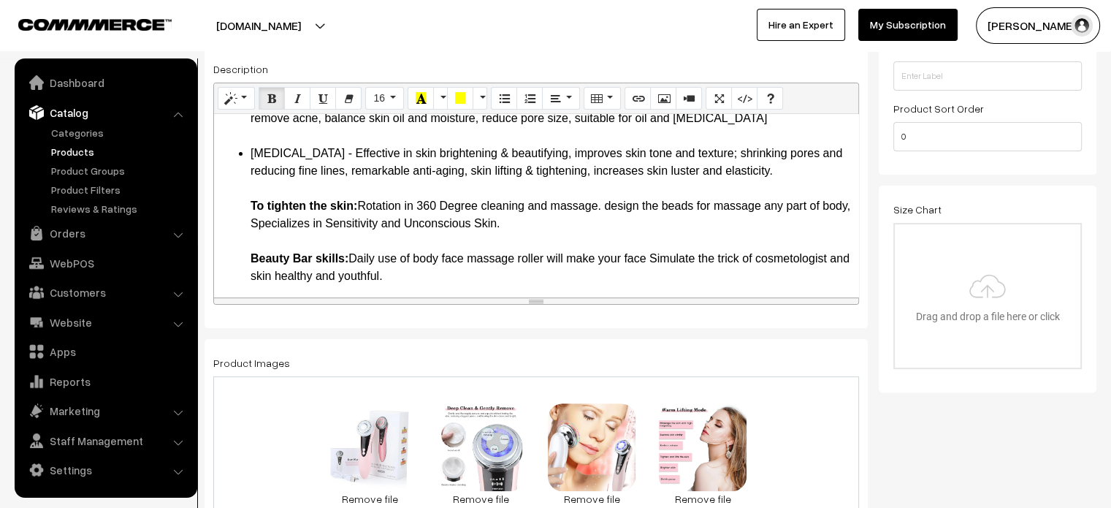
click at [237, 198] on ul "Hot Effect (40-45℃) - This electric face massager featured with heat technology…" at bounding box center [536, 101] width 630 height 368
click at [238, 253] on ul "Hot Effect (40-45℃) - This electric face massager featured with heat technology…" at bounding box center [536, 101] width 630 height 368
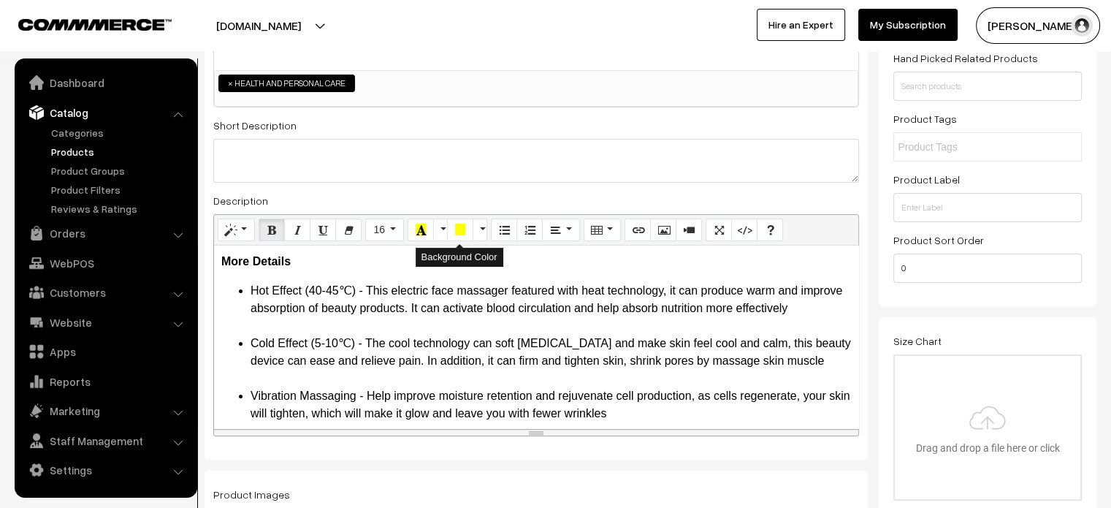
scroll to position [0, 0]
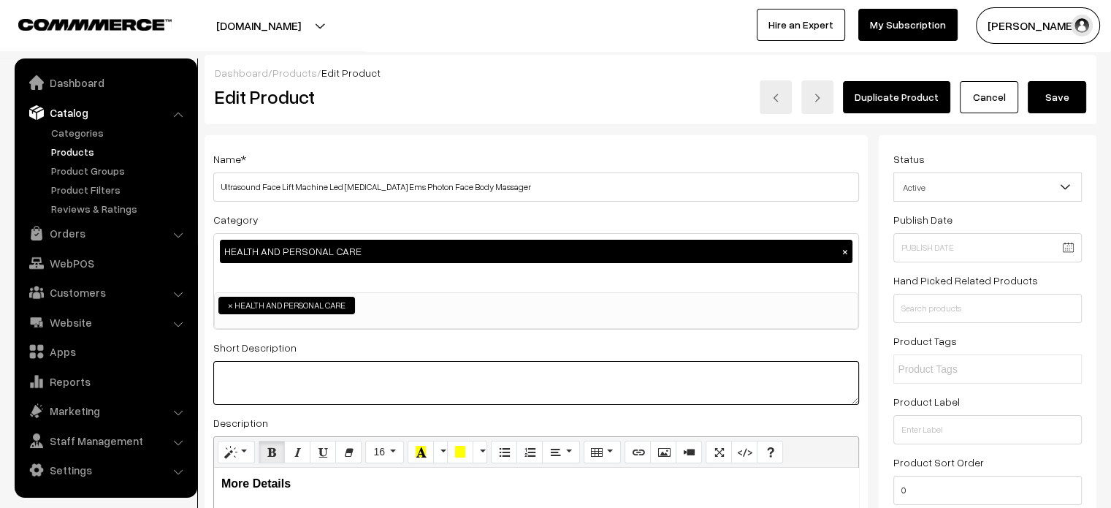
paste textarea ""Face Roller Massager The 3D roller massager promotes face-lift skin tightening…"
click at [450, 377] on textarea at bounding box center [536, 383] width 646 height 44
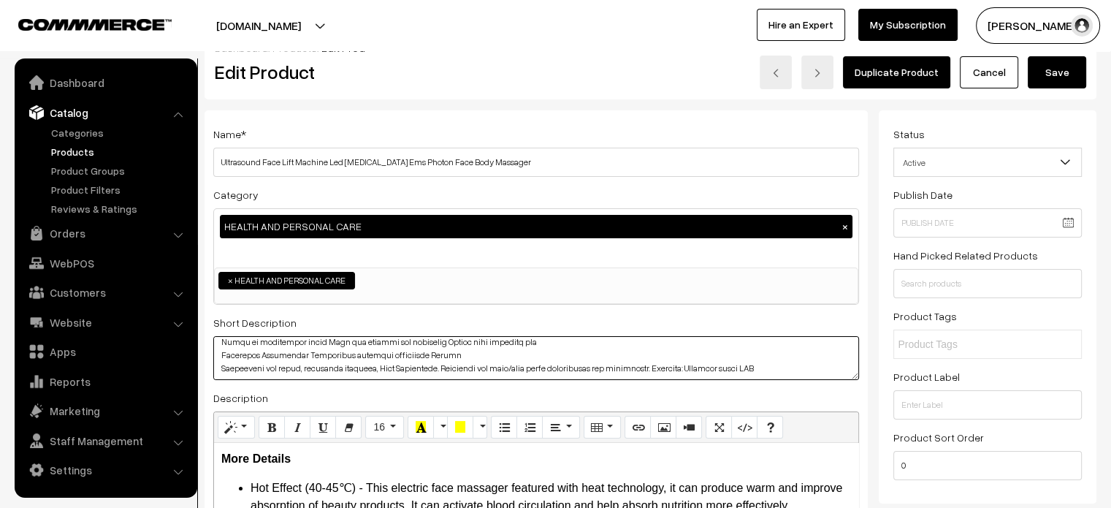
scroll to position [26, 0]
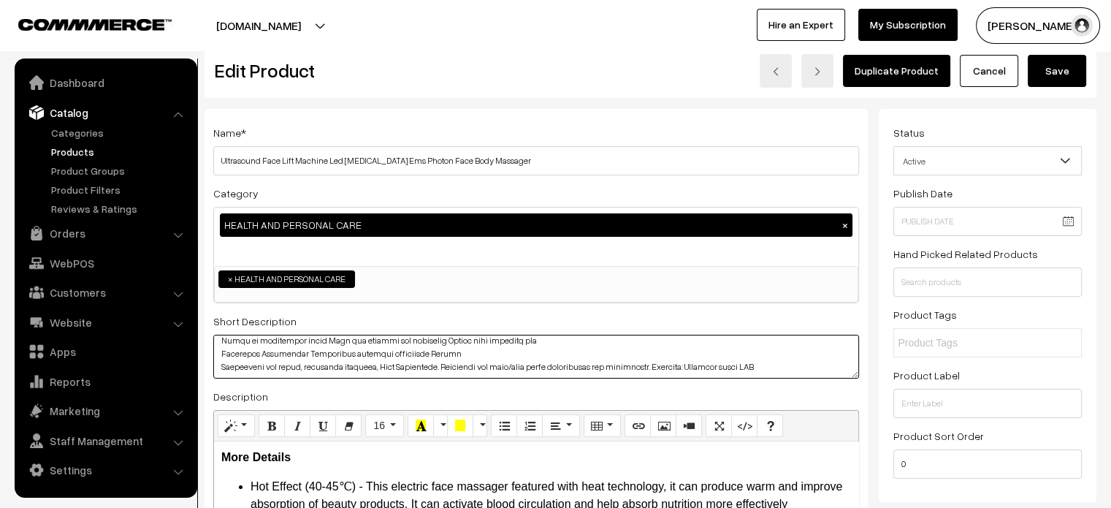
click at [300, 340] on textarea at bounding box center [536, 357] width 646 height 44
paste textarea "<html> <head> <p></p> <ol> <li>"Face Roller Massager The 3D roller massager pro…"
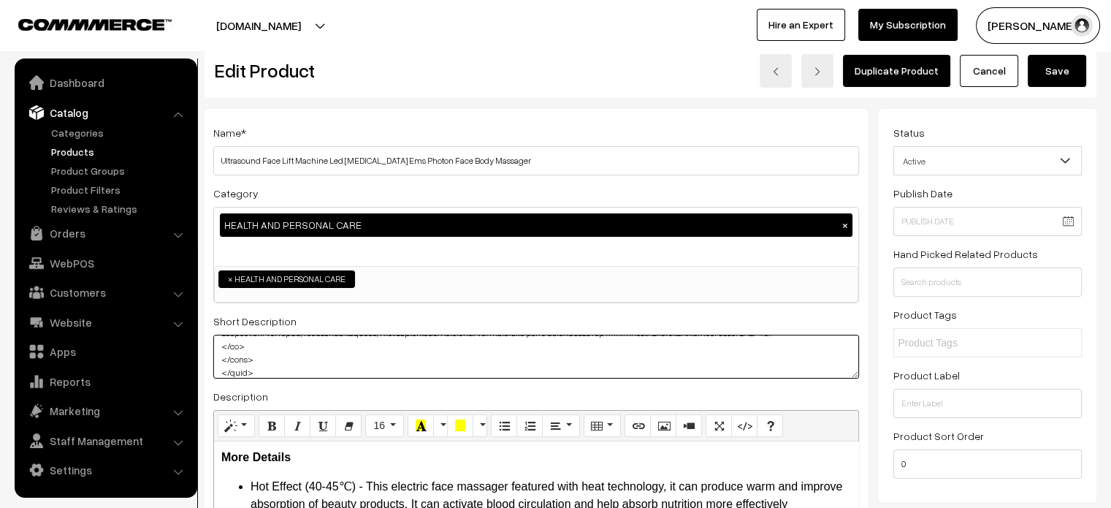
type textarea "<html> <head> <p></p> <ol> <li>"Face Roller Massager The 3D roller massager pro…"
click at [1058, 75] on button "Save" at bounding box center [1057, 71] width 58 height 32
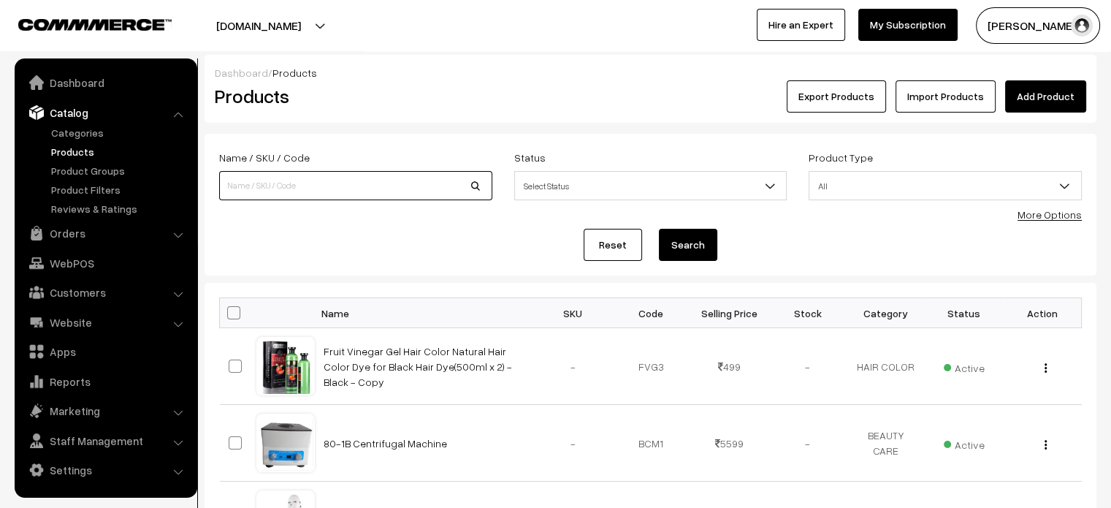
paste input "Ultrasound Face Lift Machine Led [MEDICAL_DATA] Ems Photon Face Body Massager"
click at [395, 186] on input "Ultrasound Face Lift Machine Led [MEDICAL_DATA] Ems Photon Face Body Massager" at bounding box center [355, 185] width 273 height 29
type input "Ultrasound Face Lift Machine Led [MEDICAL_DATA] Ems Photon Face Body Massager"
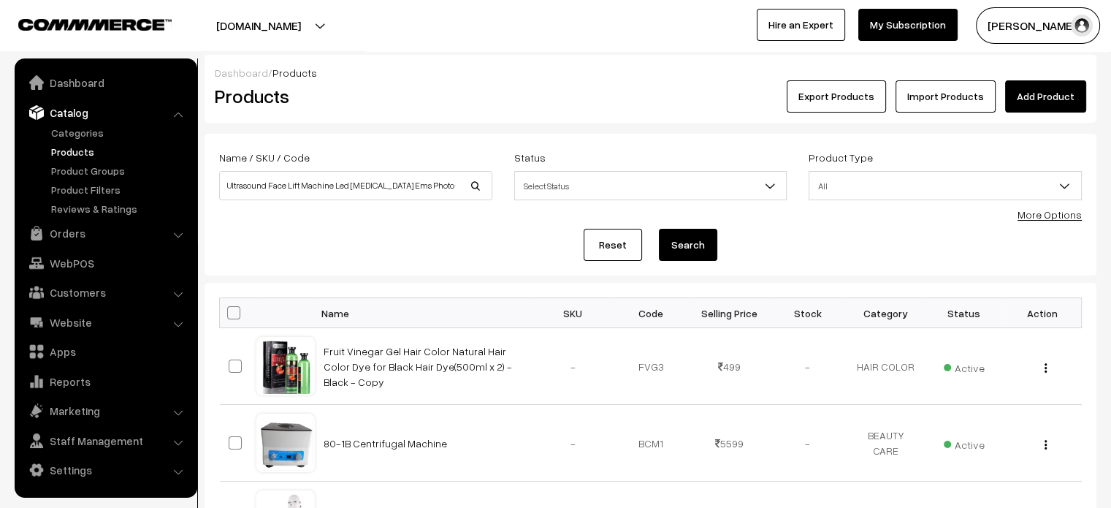
click at [682, 240] on button "Search" at bounding box center [688, 245] width 58 height 32
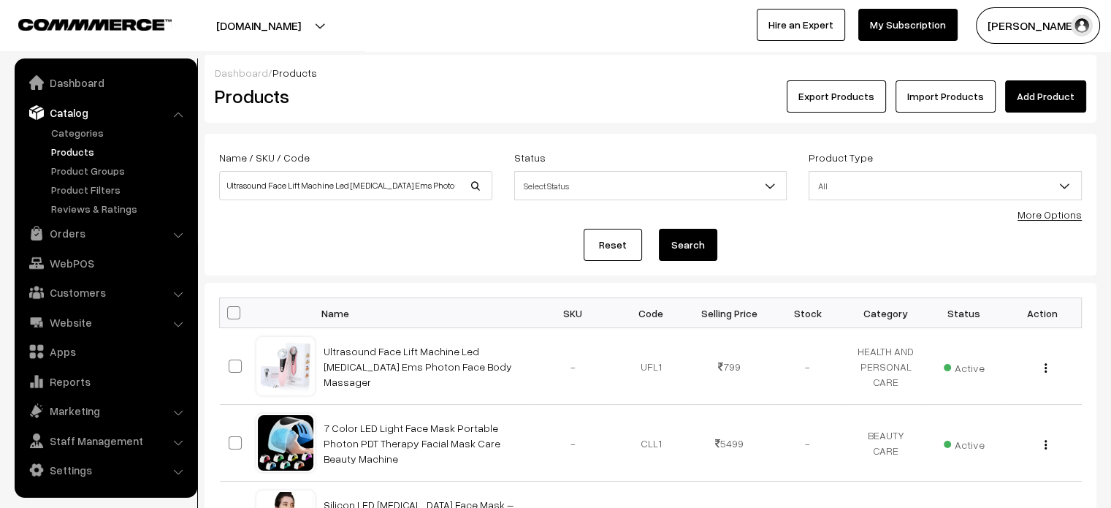
click at [319, 29] on button "[DOMAIN_NAME]" at bounding box center [258, 25] width 187 height 37
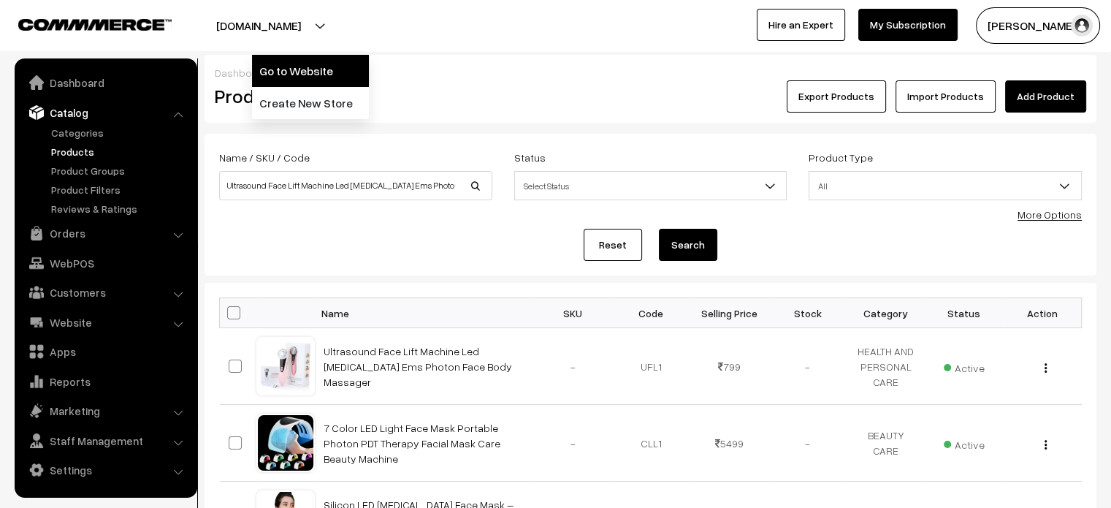
click at [311, 72] on link "Go to Website" at bounding box center [310, 71] width 117 height 32
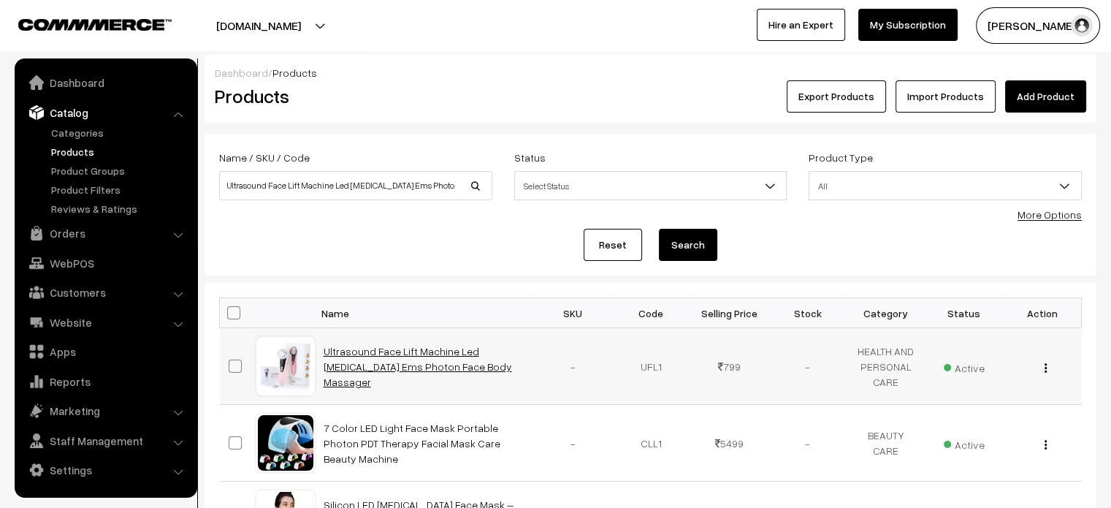
click at [397, 368] on link "Ultrasound Face Lift Machine Led [MEDICAL_DATA] Ems Photon Face Body Massager" at bounding box center [418, 366] width 189 height 43
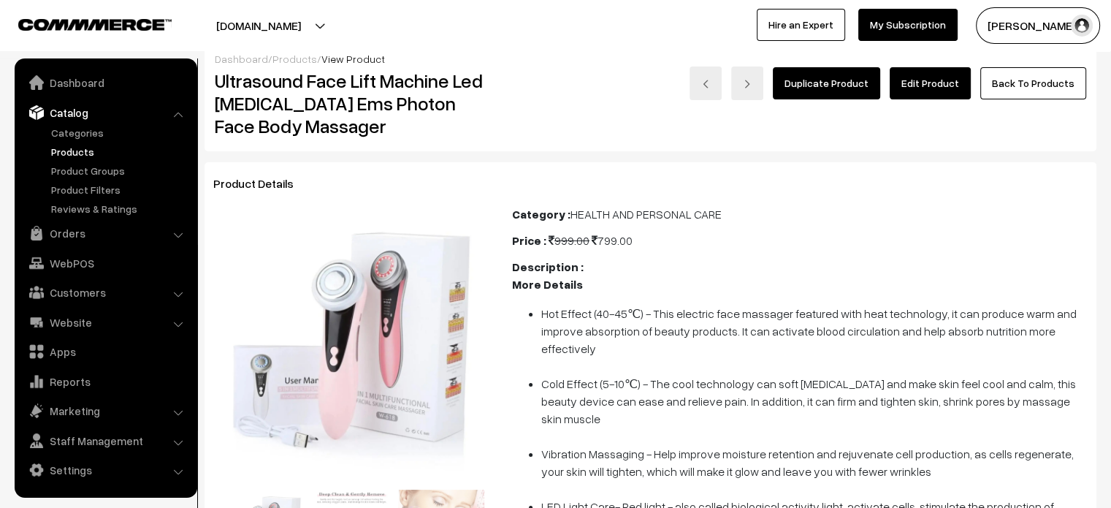
scroll to position [13, 0]
click at [930, 92] on link "Edit Product" at bounding box center [930, 84] width 81 height 32
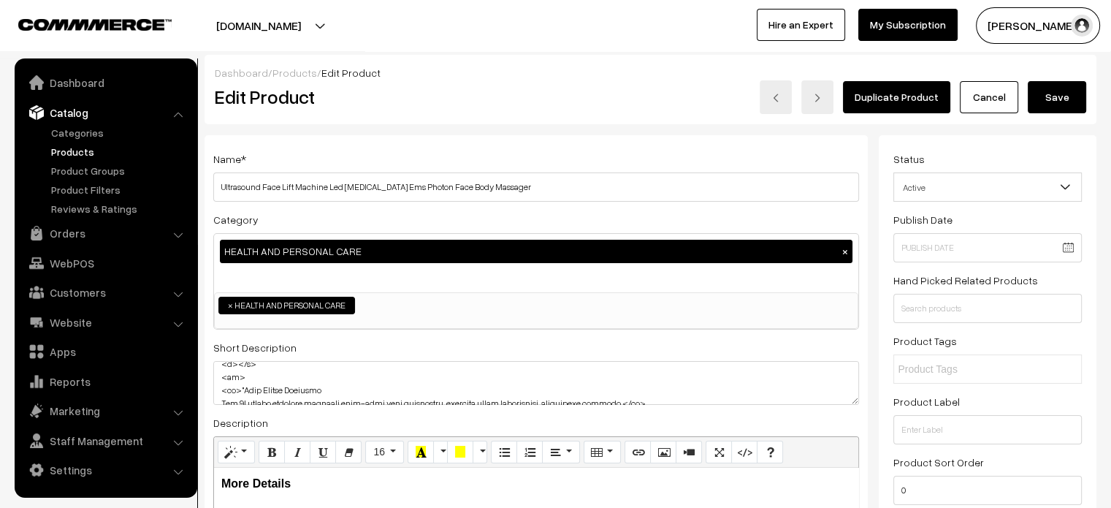
scroll to position [37, 0]
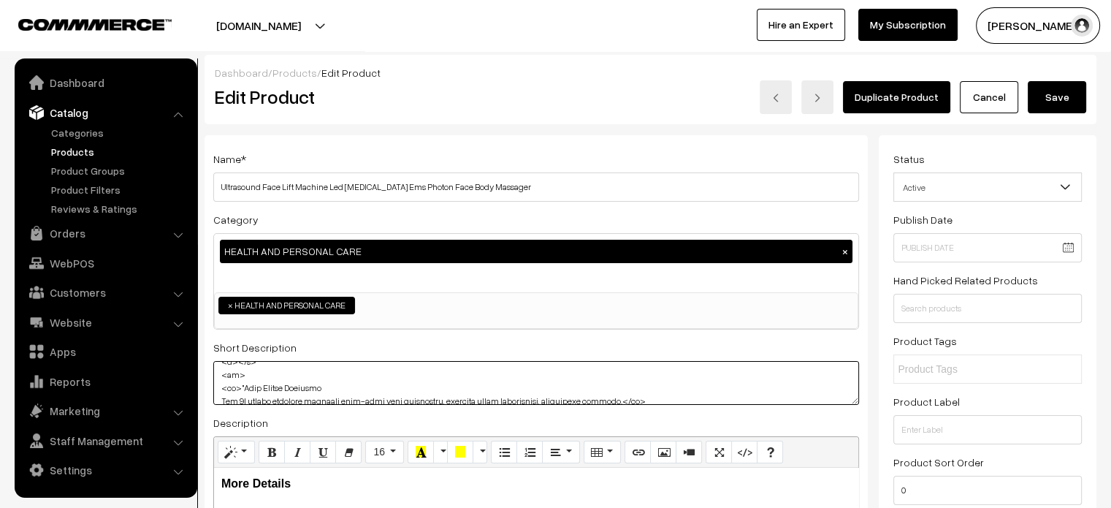
click at [238, 383] on textarea at bounding box center [536, 383] width 646 height 44
type textarea "<html> <head> <p></p> <ol> <li>Face Roller Massager The 3D roller massager prom…"
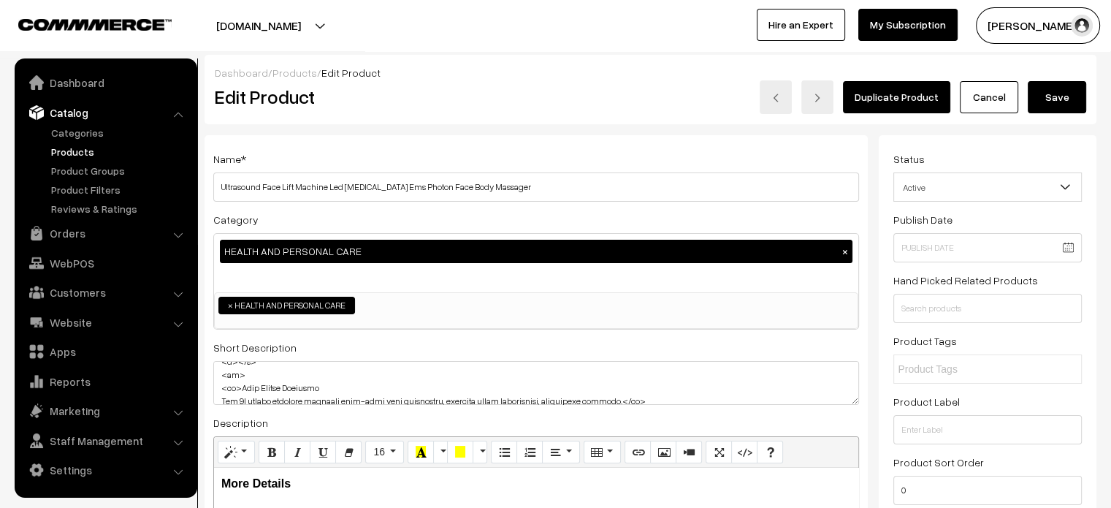
click at [1055, 104] on button "Save" at bounding box center [1057, 97] width 58 height 32
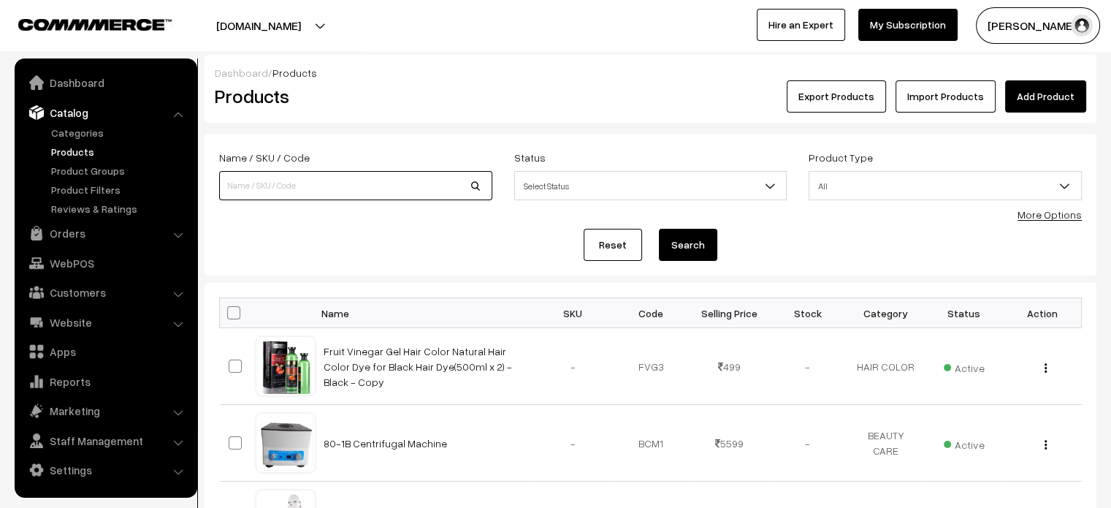
paste input "Face and Neck Beauty Device, Multifunctional Facial [MEDICAL_DATA] Tool"
click at [345, 197] on input "Face and Neck Beauty Device, Multifunctional Facial [MEDICAL_DATA] Tool" at bounding box center [355, 185] width 273 height 29
type input "Face and Neck Beauty Device, Multifunctional Facial [MEDICAL_DATA] Tool"
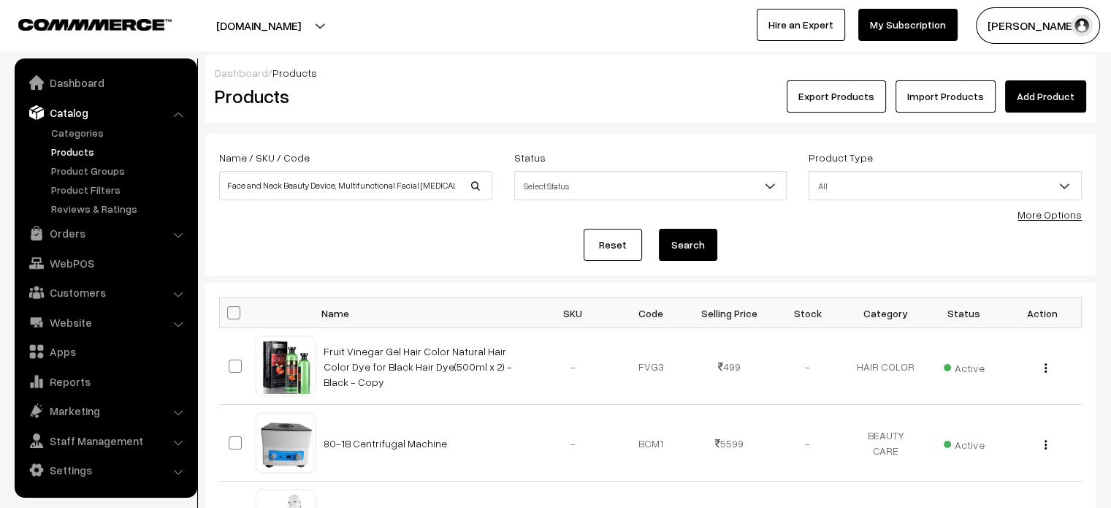
click at [684, 234] on button "Search" at bounding box center [688, 245] width 58 height 32
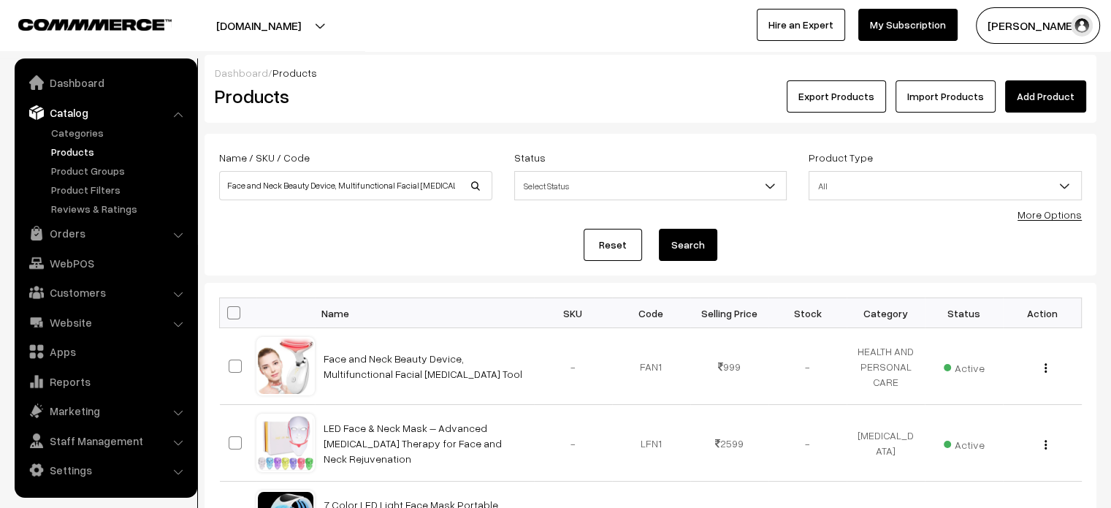
click at [697, 239] on button "Search" at bounding box center [688, 245] width 58 height 32
click at [362, 349] on td "Face and Neck Beauty Device, Multifunctional Facial [MEDICAL_DATA] Tool" at bounding box center [424, 366] width 219 height 77
click at [365, 356] on link "Face and Neck Beauty Device, Multifunctional Facial [MEDICAL_DATA] Tool" at bounding box center [423, 366] width 199 height 28
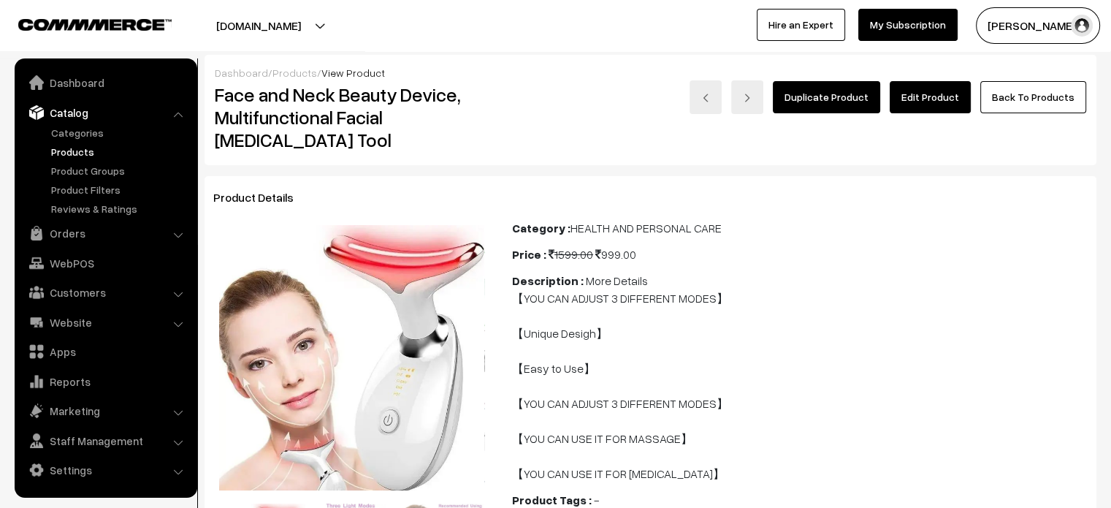
click at [950, 94] on link "Edit Product" at bounding box center [930, 97] width 81 height 32
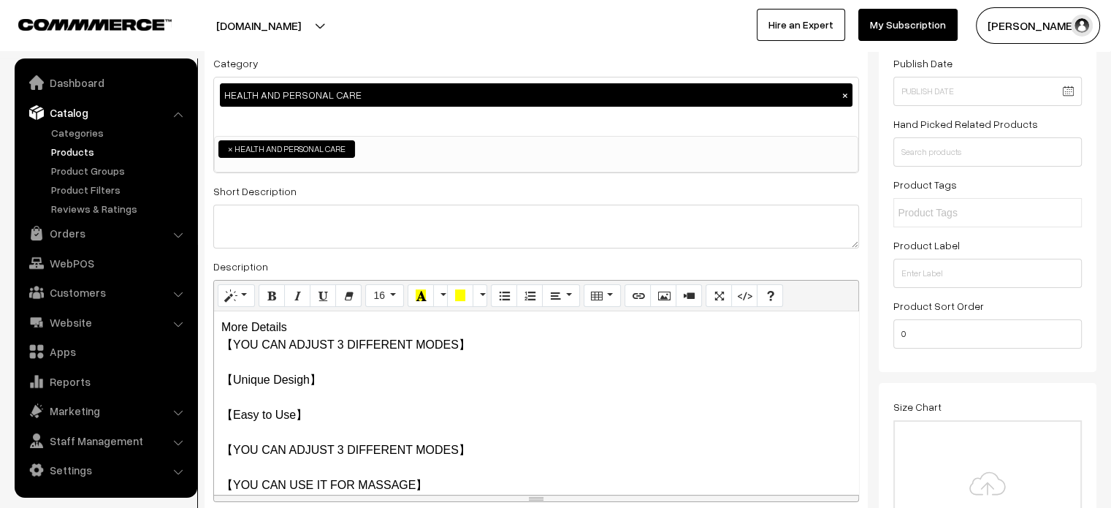
click at [266, 322] on div "More Details 【YOU CAN ADJUST 3 DIFFERENT MODES】 【Unique Desigh】 【Easy to Use】 【…" at bounding box center [536, 402] width 644 height 183
click at [302, 332] on div "More Details 【YOU CAN ADJUST 3 DIFFERENT MODES】 【Unique Desigh】 【Easy to Use】 【…" at bounding box center [536, 402] width 644 height 183
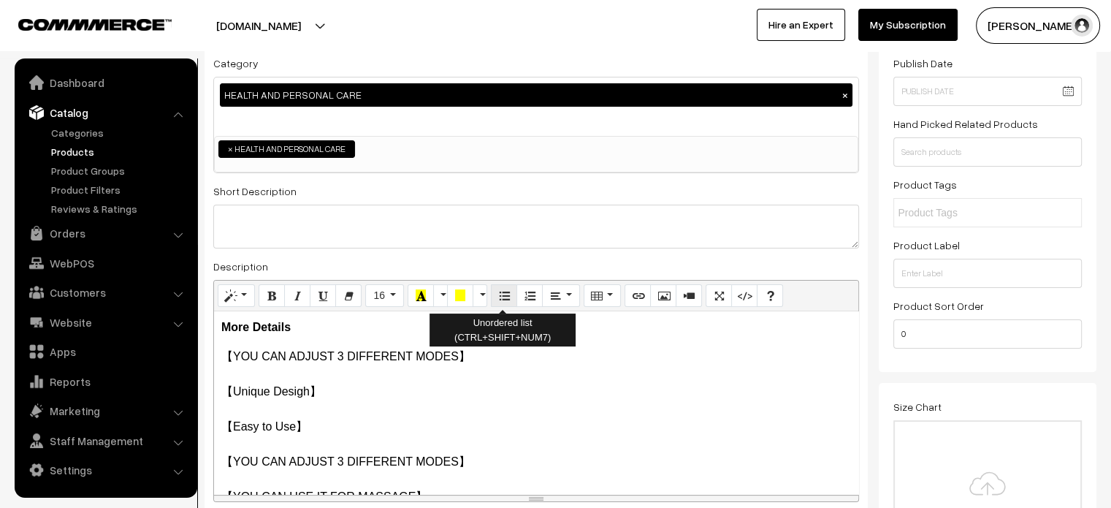
click at [493, 289] on button "Unordered list (CTRL+SHIFT+NUM7)" at bounding box center [504, 295] width 26 height 23
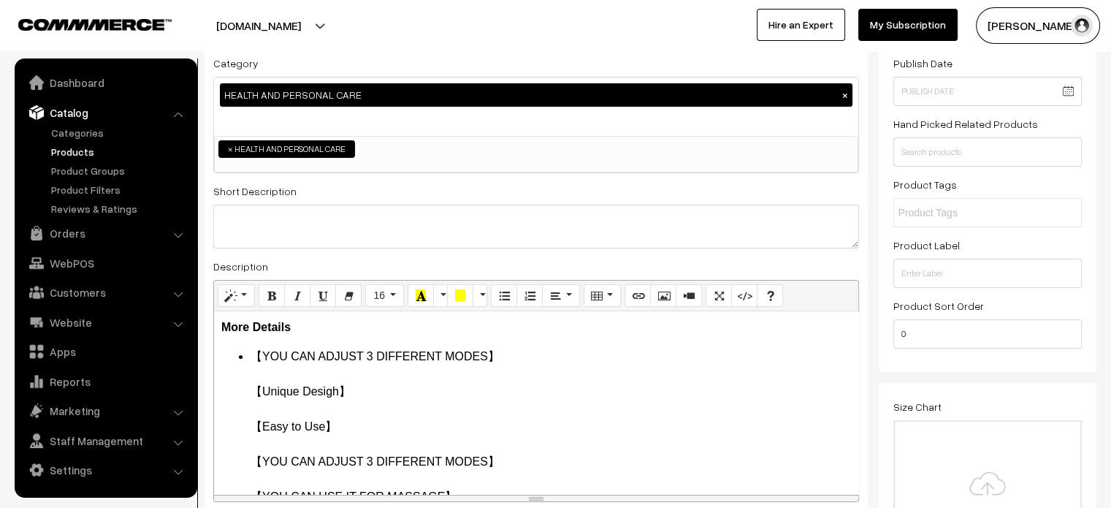
click at [240, 391] on ul "【YOU CAN ADJUST 3 DIFFERENT MODES】 【Unique Desigh】 【Easy to Use】 【YOU CAN ADJUS…" at bounding box center [536, 444] width 630 height 193
click at [238, 427] on ul "【YOU CAN ADJUST 3 DIFFERENT MODES】 【Unique Desigh】 【Easy to Use】 【YOU CAN ADJUS…" at bounding box center [536, 444] width 630 height 193
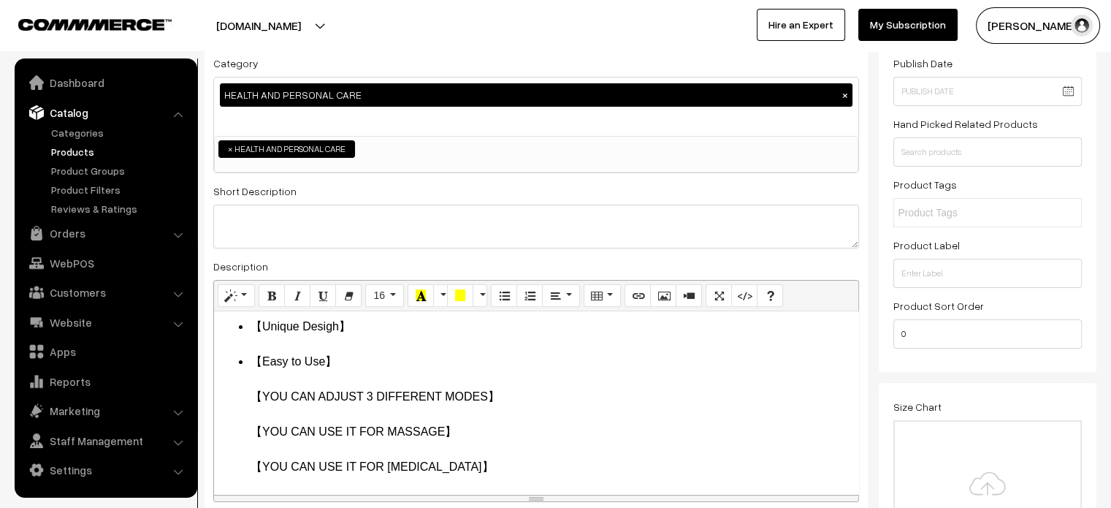
scroll to position [65, 0]
click at [246, 391] on ul "【YOU CAN ADJUST 3 DIFFERENT MODES】 【Unique Desigh】 【Easy to Use】 【YOU CAN ADJUS…" at bounding box center [536, 379] width 630 height 193
click at [245, 449] on ul "【YOU CAN ADJUST 3 DIFFERENT MODES】 【Unique Desigh】 【Easy to Use】 【YOU CAN ADJUS…" at bounding box center [536, 379] width 630 height 193
click at [244, 435] on ul "【YOU CAN ADJUST 3 DIFFERENT MODES】 【Unique Desigh】 【Easy to Use】 【YOU CAN ADJUS…" at bounding box center [536, 379] width 630 height 193
click at [244, 468] on ul "【YOU CAN ADJUST 3 DIFFERENT MODES】 【Unique Desigh】 【Easy to Use】 【YOU CAN ADJUS…" at bounding box center [536, 379] width 630 height 193
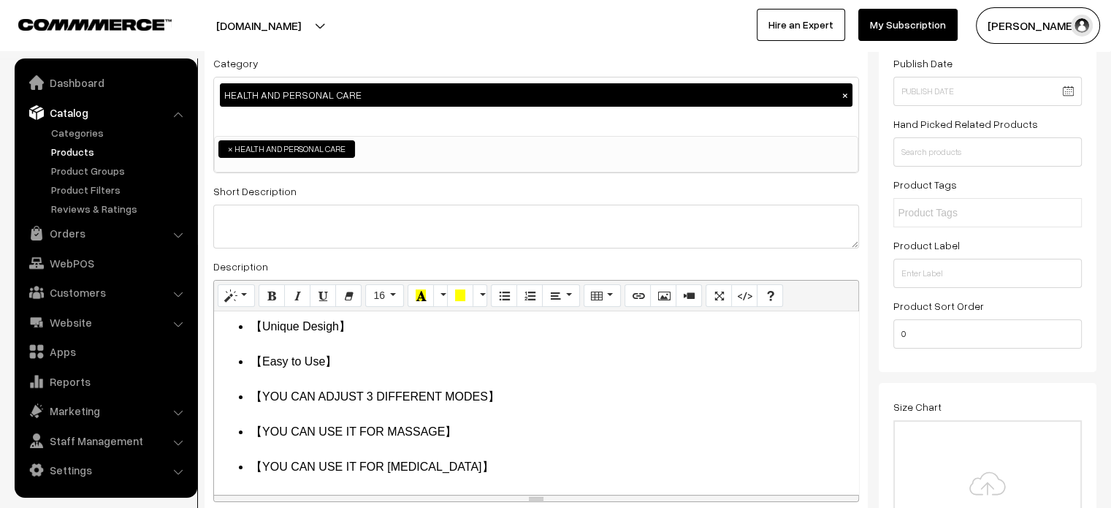
scroll to position [0, 0]
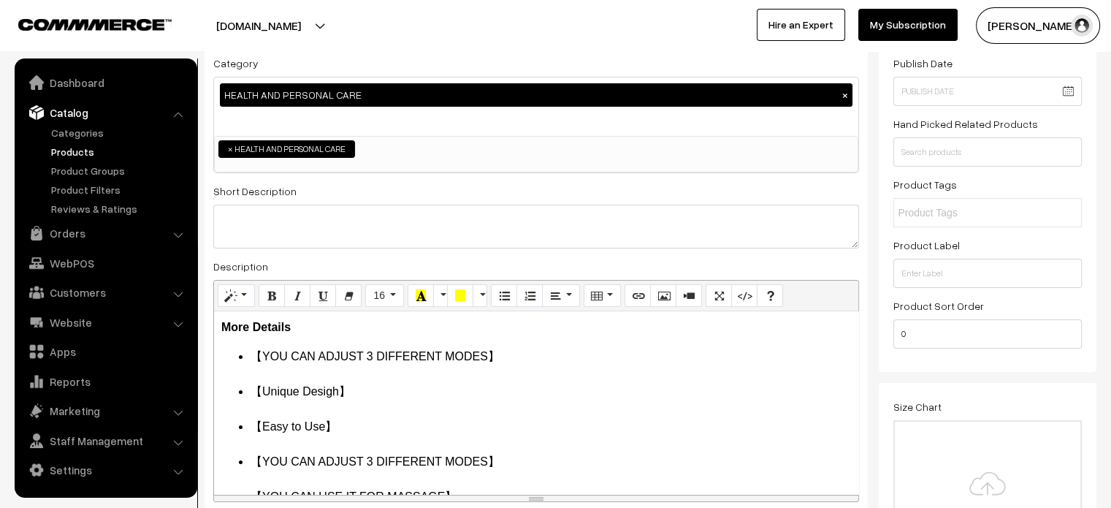
click at [272, 373] on li "【YOU CAN ADJUST 3 DIFFERENT MODES】" at bounding box center [551, 365] width 601 height 35
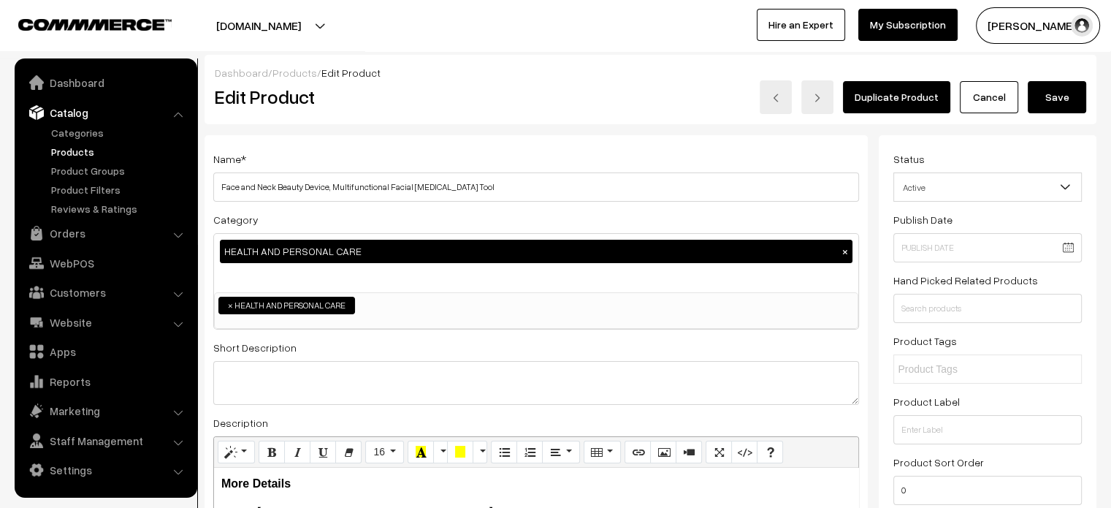
click at [1056, 94] on button "Save" at bounding box center [1057, 97] width 58 height 32
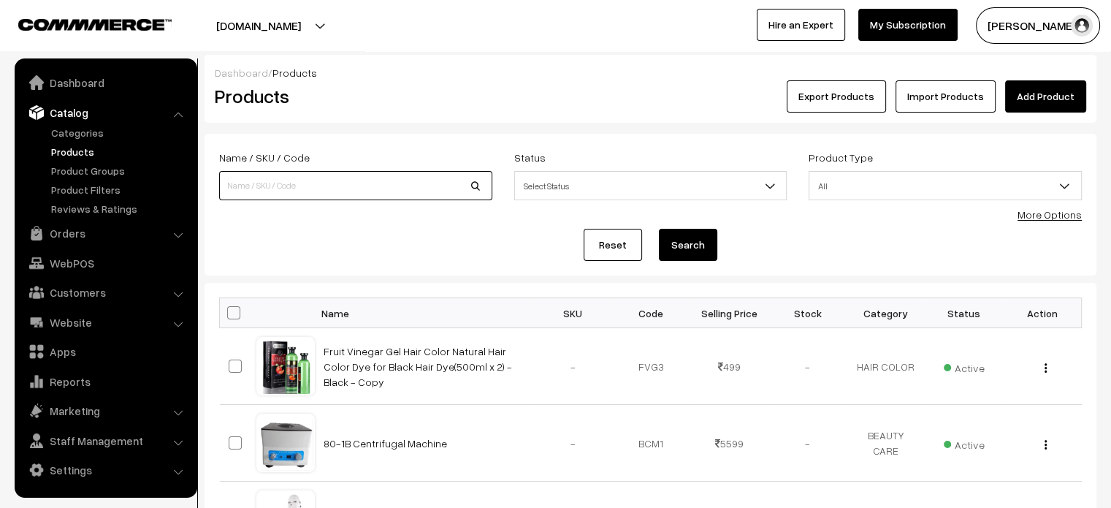
click at [317, 193] on input at bounding box center [355, 185] width 273 height 29
paste input "Hot and Cool Cold [MEDICAL_DATA] Facial Massager Device"
type input "Hot and Cool Cold [MEDICAL_DATA] Facial Massager Device"
click at [681, 243] on button "Search" at bounding box center [688, 245] width 58 height 32
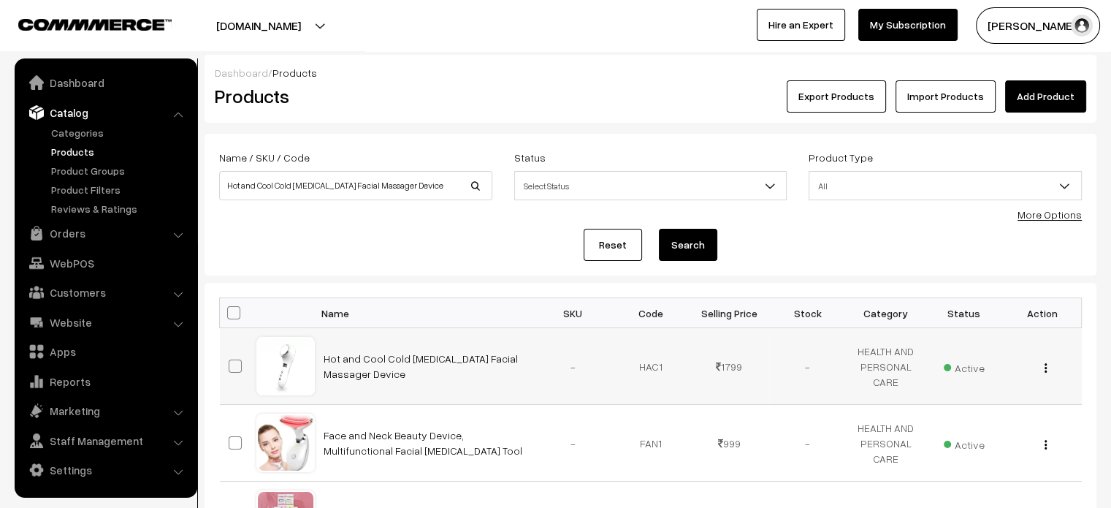
click at [333, 350] on td "Hot and Cool Cold Skin Care Facial Massager Device" at bounding box center [424, 366] width 219 height 77
click at [336, 352] on link "Hot and Cool Cold [MEDICAL_DATA] Facial Massager Device" at bounding box center [421, 366] width 194 height 28
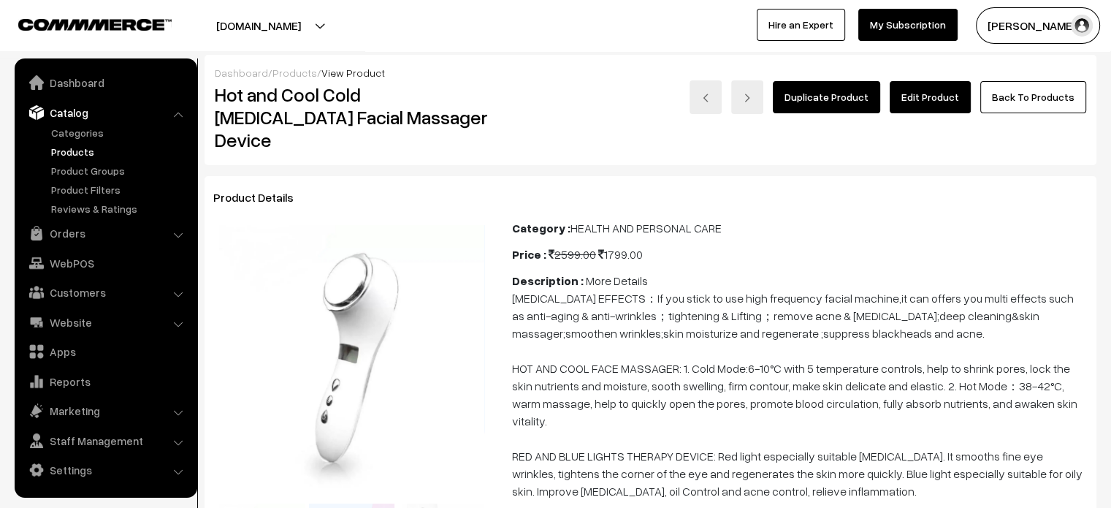
click at [910, 103] on link "Edit Product" at bounding box center [930, 97] width 81 height 32
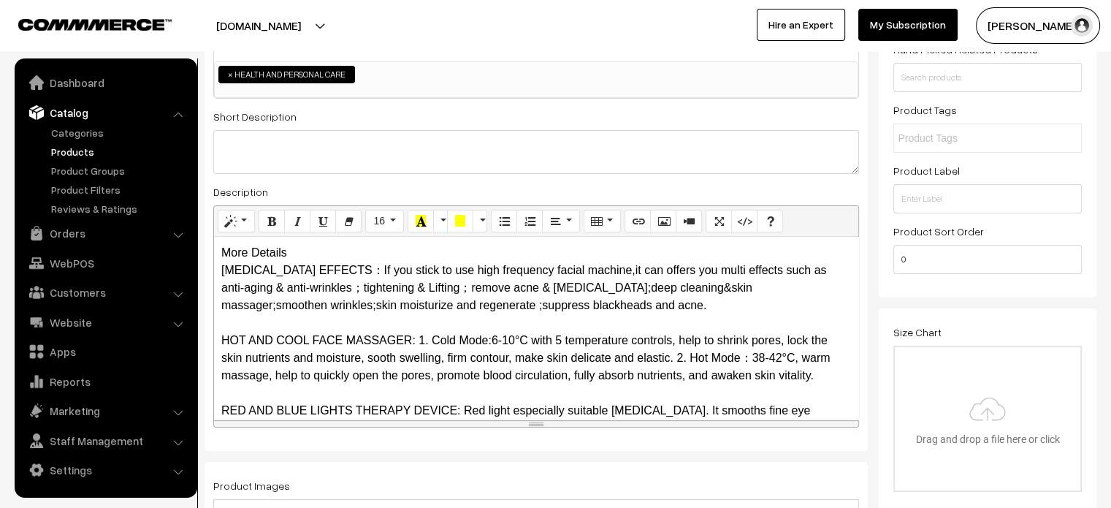
scroll to position [240, 0]
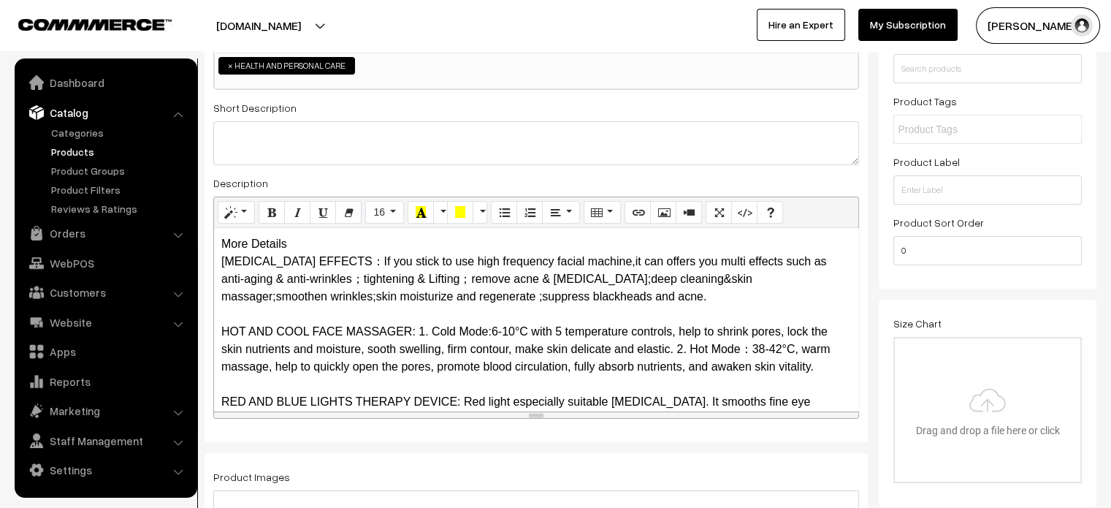
click at [304, 240] on div "More Details [MEDICAL_DATA] EFFECTS：If you stick to use high frequency facial m…" at bounding box center [536, 319] width 644 height 183
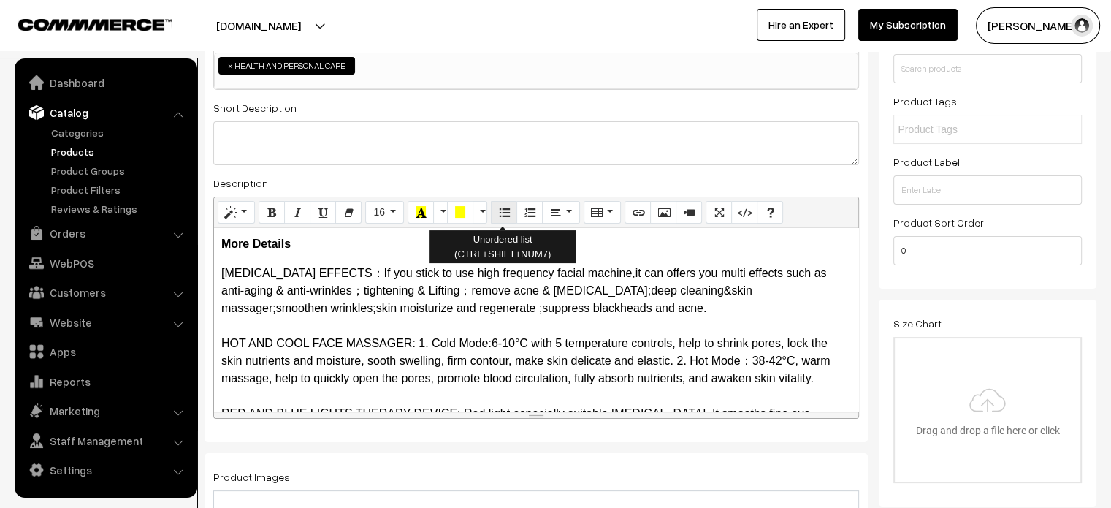
click at [506, 221] on button "Unordered list (CTRL+SHIFT+NUM7)" at bounding box center [504, 212] width 26 height 23
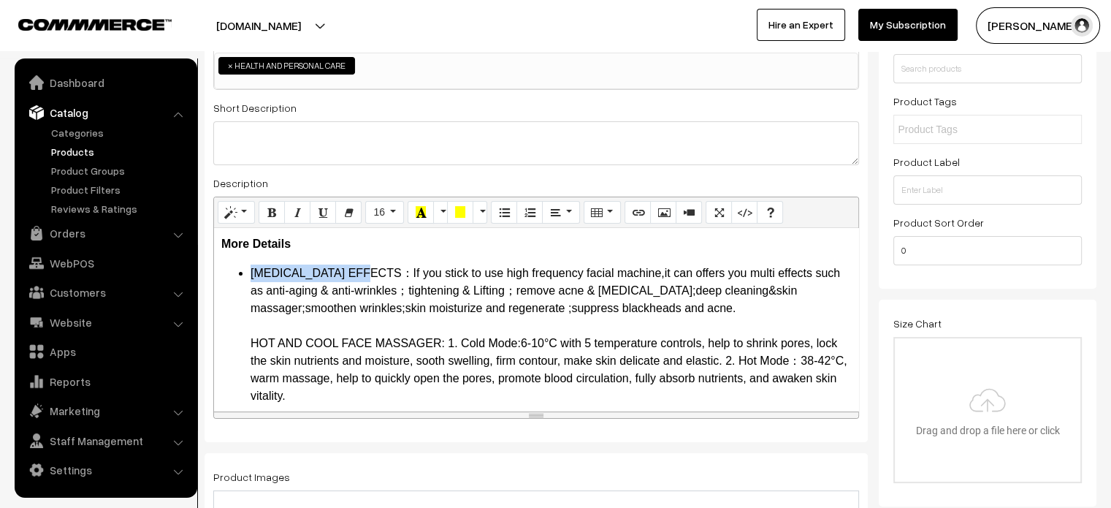
drag, startPoint x: 245, startPoint y: 272, endPoint x: 376, endPoint y: 272, distance: 130.8
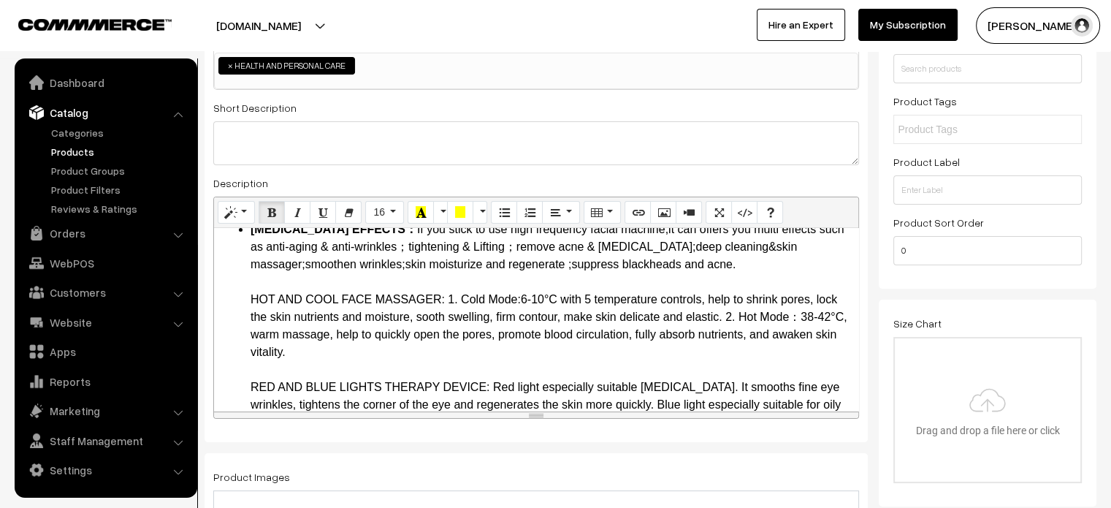
drag, startPoint x: 248, startPoint y: 296, endPoint x: 444, endPoint y: 297, distance: 195.8
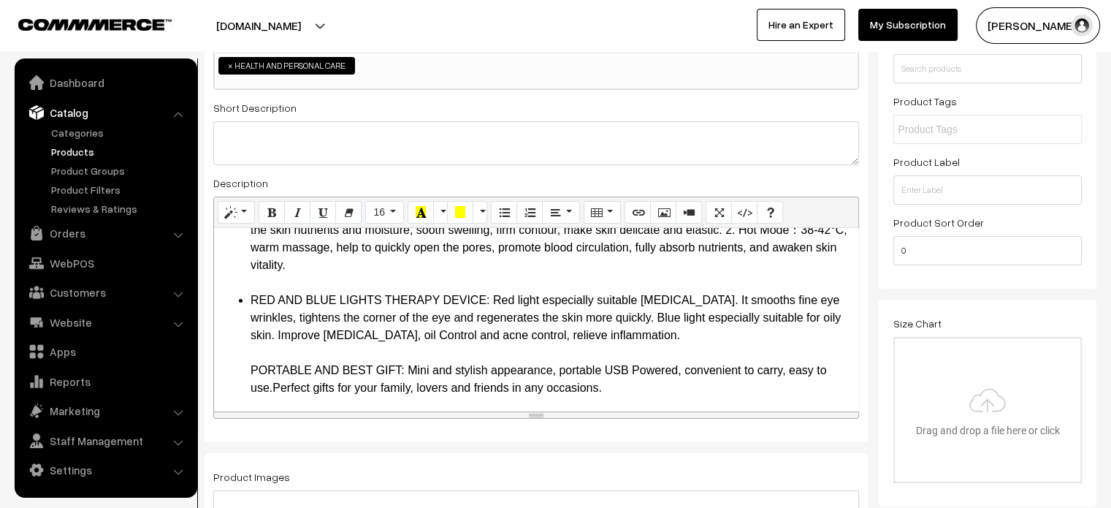
scroll to position [132, 0]
drag, startPoint x: 251, startPoint y: 298, endPoint x: 491, endPoint y: 303, distance: 239.7
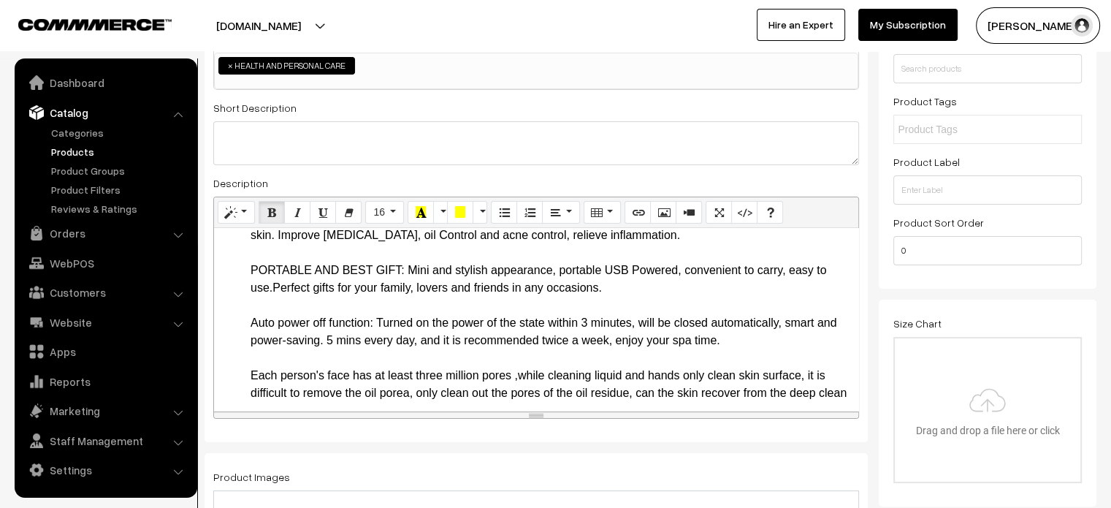
click at [242, 268] on ul "SKIN CARE EFFECTS： If you stick to use high frequency facial machine,it can off…" at bounding box center [536, 411] width 630 height 754
drag, startPoint x: 246, startPoint y: 265, endPoint x: 404, endPoint y: 265, distance: 158.6
click at [404, 265] on ul "SKIN CARE EFFECTS： If you stick to use high frequency facial machine,it can off…" at bounding box center [536, 411] width 630 height 754
click at [225, 324] on ul "SKIN CARE EFFECTS： If you stick to use high frequency facial machine,it can off…" at bounding box center [536, 411] width 630 height 754
drag, startPoint x: 252, startPoint y: 324, endPoint x: 376, endPoint y: 318, distance: 123.7
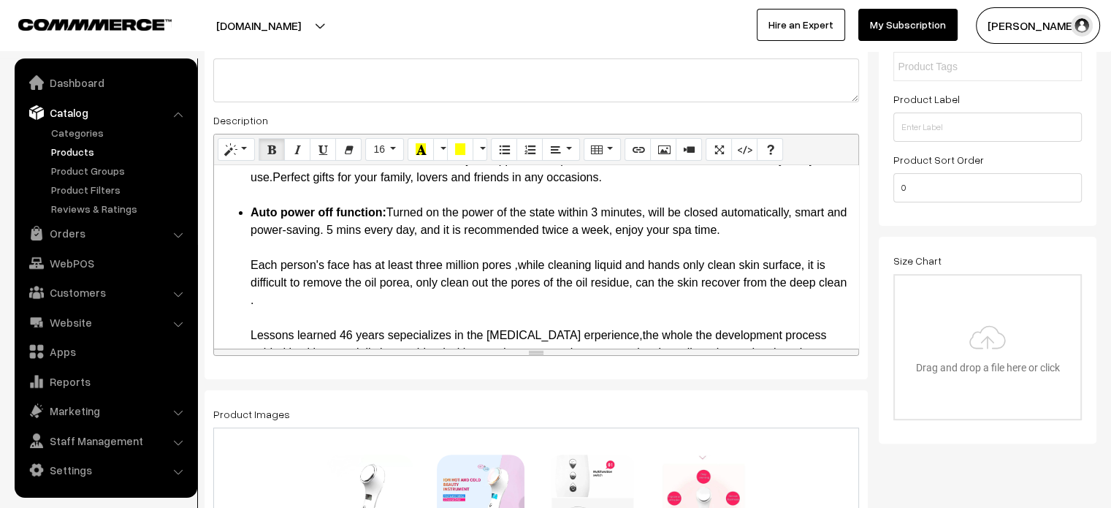
scroll to position [254, 0]
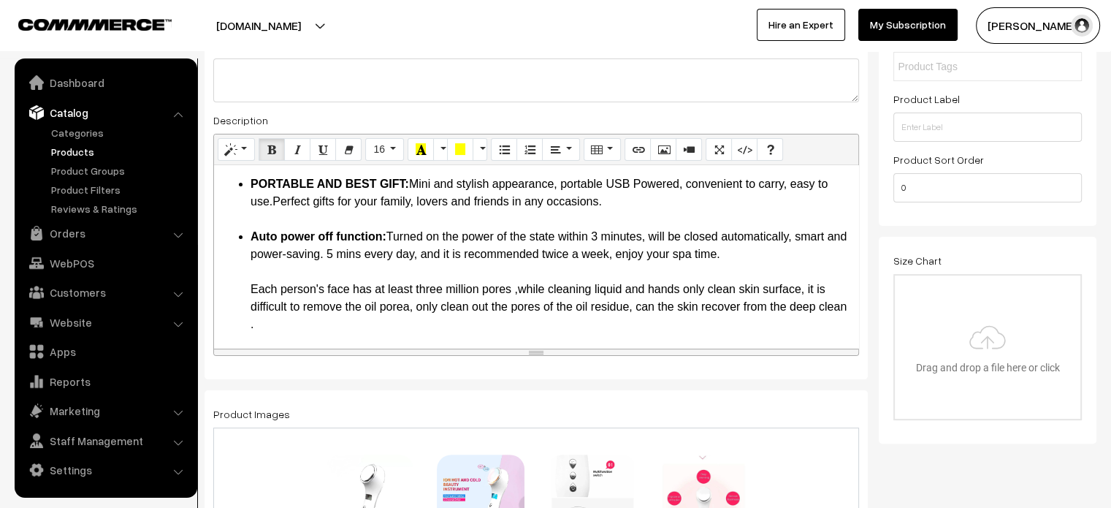
click at [263, 280] on li "Auto power off function: Turned on the power of the state within 3 minutes, wil…" at bounding box center [551, 464] width 601 height 473
click at [253, 272] on li "Auto power off function: Turned on the power of the state within 3 minutes, wil…" at bounding box center [551, 464] width 601 height 473
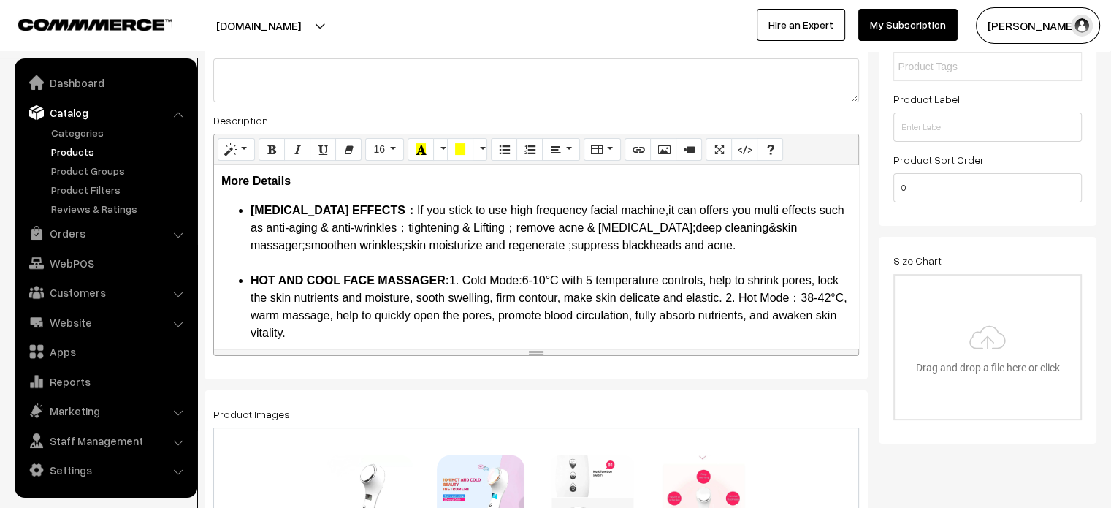
scroll to position [0, 0]
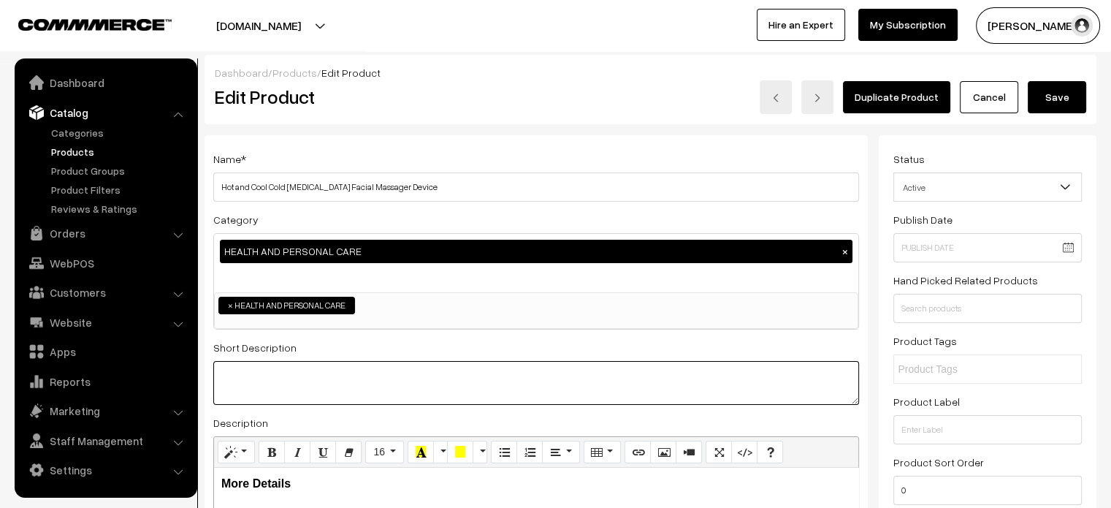
click at [327, 385] on textarea at bounding box center [536, 383] width 646 height 44
paste textarea ""Color:Mix ★Cold Treatment(6-10°C ): 1.Shrink blood vessel pores,improve coarse…"
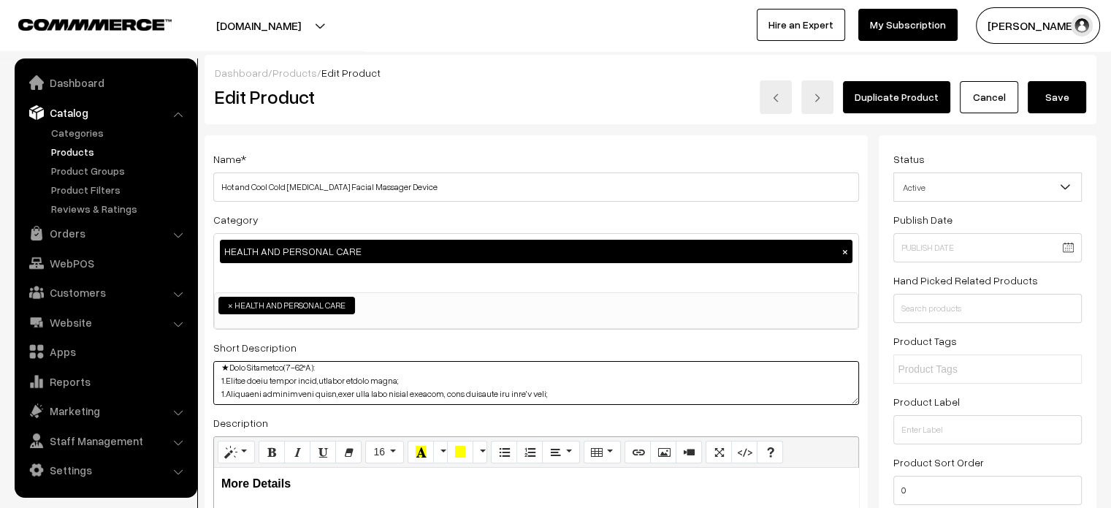
scroll to position [5, 0]
click at [298, 387] on textarea at bounding box center [536, 383] width 646 height 44
paste textarea "<html> <head> <p>Color:Mix</p> <ol> <li>★Cold Treatment(6-10°C ): 1.Shrink bloo…"
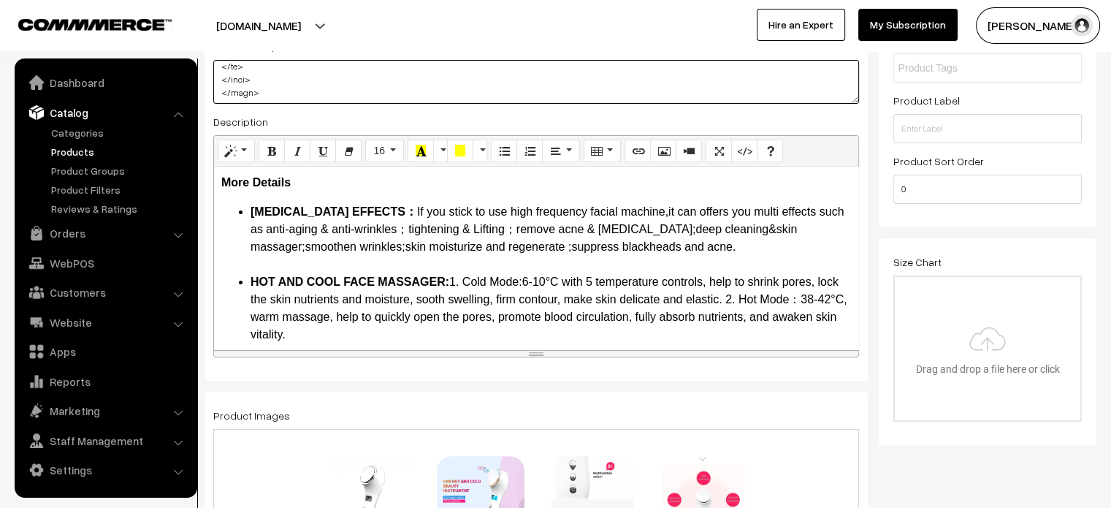
scroll to position [0, 0]
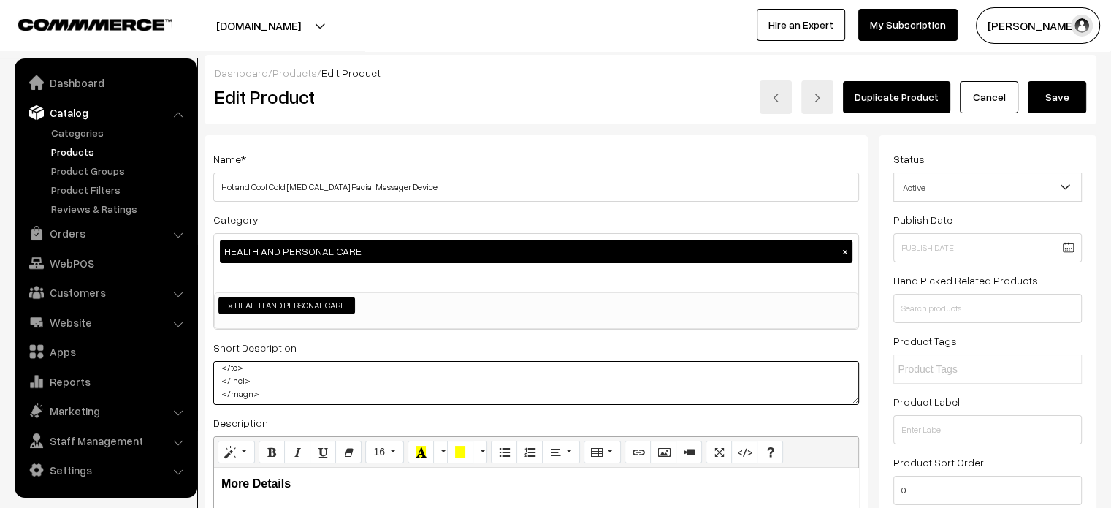
type textarea "<html> <head> <p>Color:Mix</p> <ol> <li>★Cold Treatment(6-10°C ): 1.Shrink bloo…"
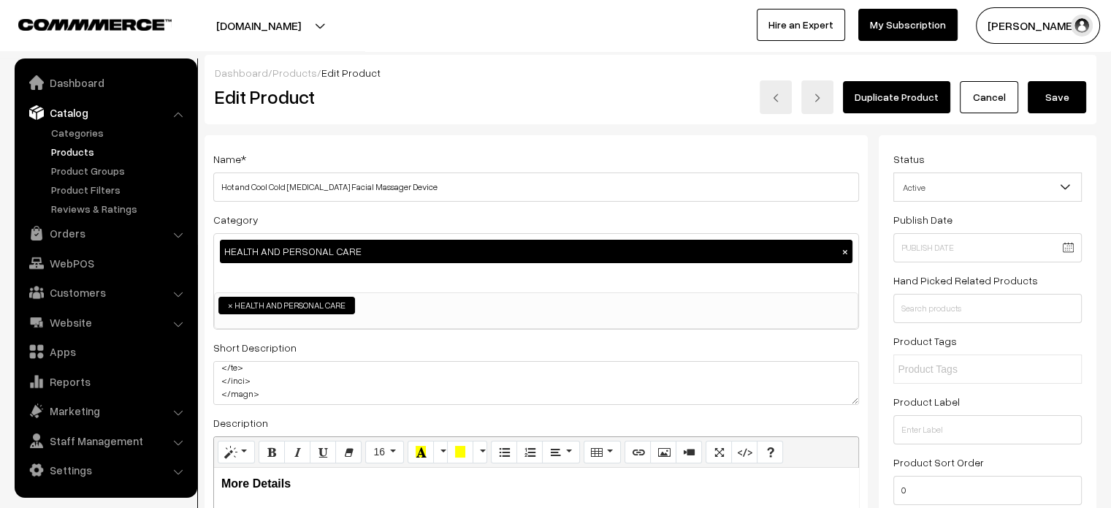
click at [1058, 105] on button "Save" at bounding box center [1057, 97] width 58 height 32
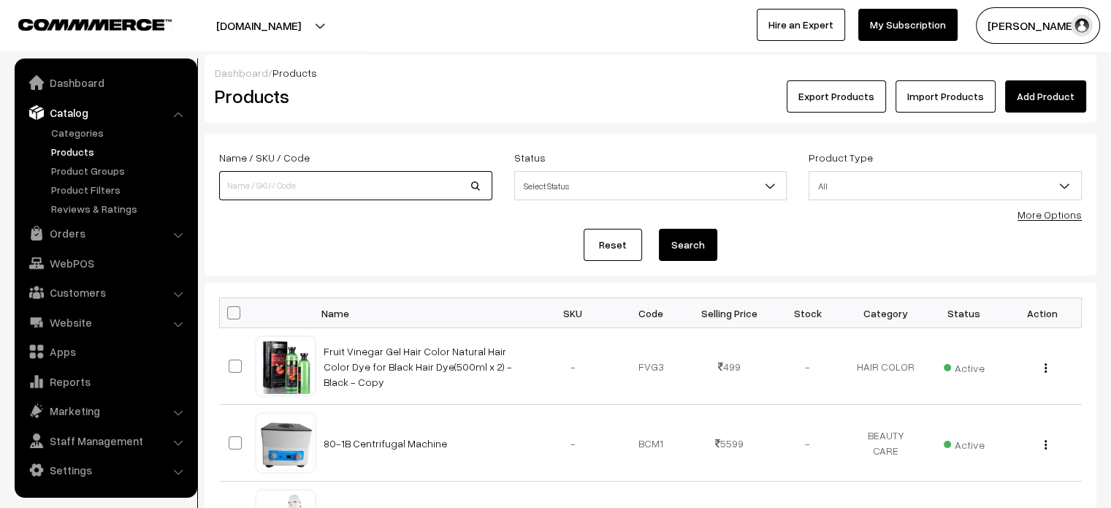
click at [395, 187] on input at bounding box center [355, 185] width 273 height 29
paste input "[MEDICAL_DATA] Machine Tips Wands"
type input "[MEDICAL_DATA] Machine Tips Wands"
click at [696, 244] on button "Search" at bounding box center [688, 245] width 58 height 32
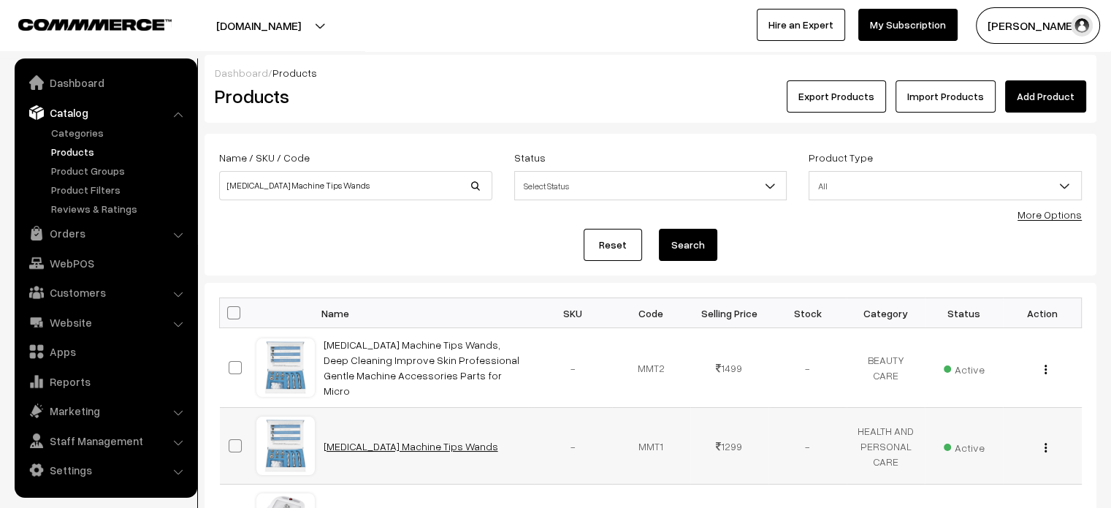
click at [360, 440] on link "[MEDICAL_DATA] Machine Tips Wands" at bounding box center [411, 446] width 175 height 12
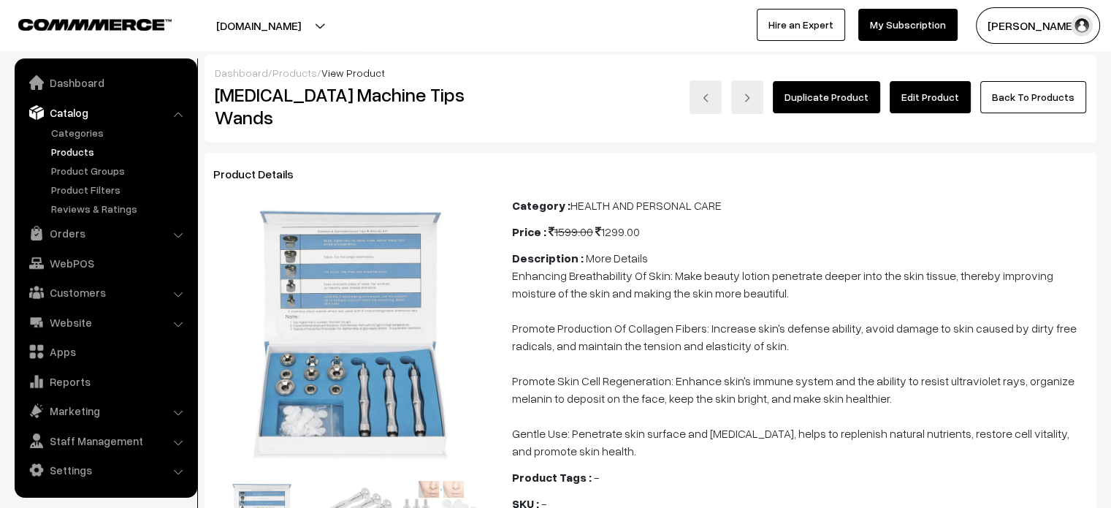
click at [938, 96] on link "Edit Product" at bounding box center [930, 97] width 81 height 32
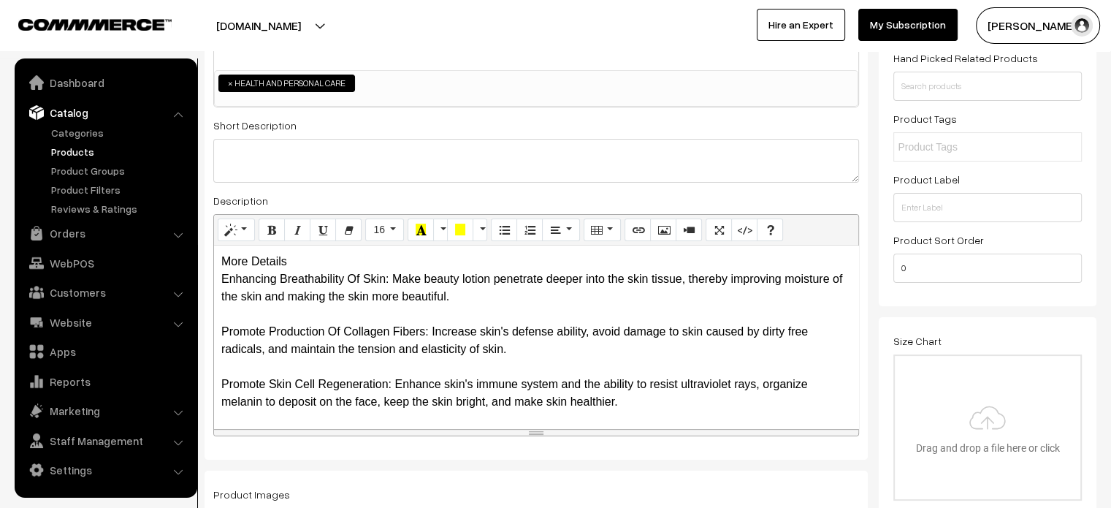
scroll to position [227, 0]
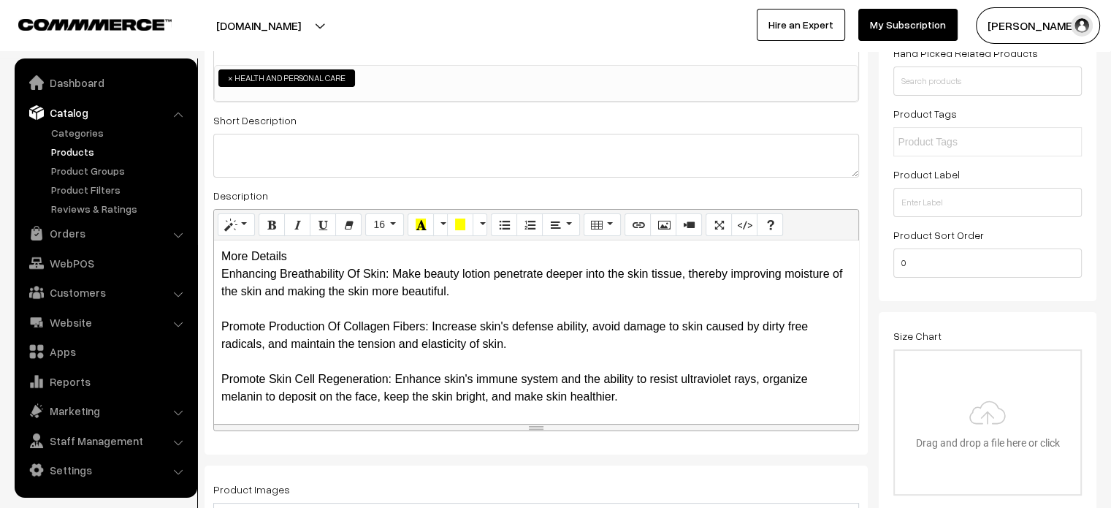
click at [265, 259] on div "More Details Enhancing Breathability Of Skin: Make beauty lotion penetrate deep…" at bounding box center [536, 331] width 644 height 183
click at [295, 255] on div "More Details Enhancing Breathability Of Skin: Make beauty lotion penetrate deep…" at bounding box center [536, 331] width 644 height 183
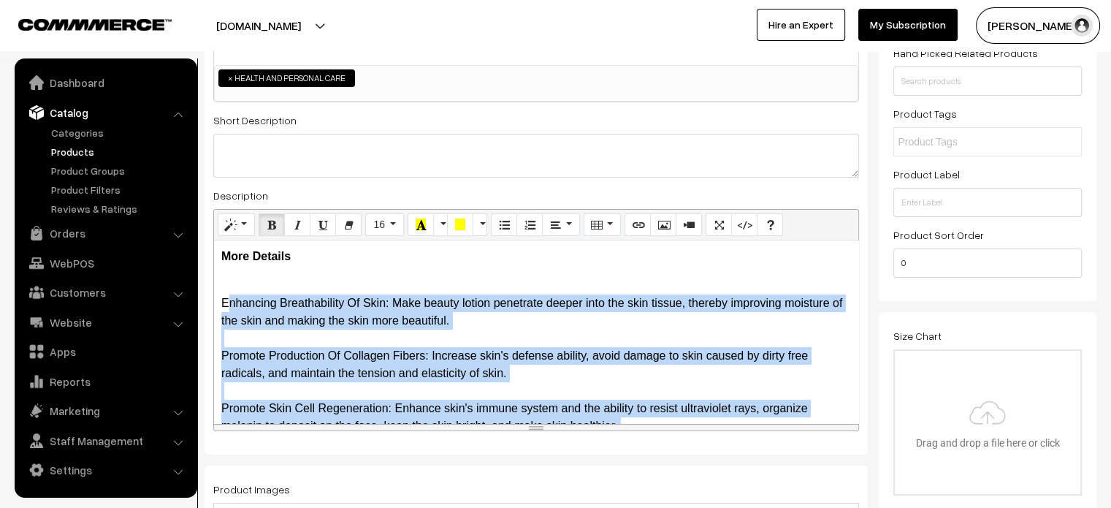
scroll to position [83, 0]
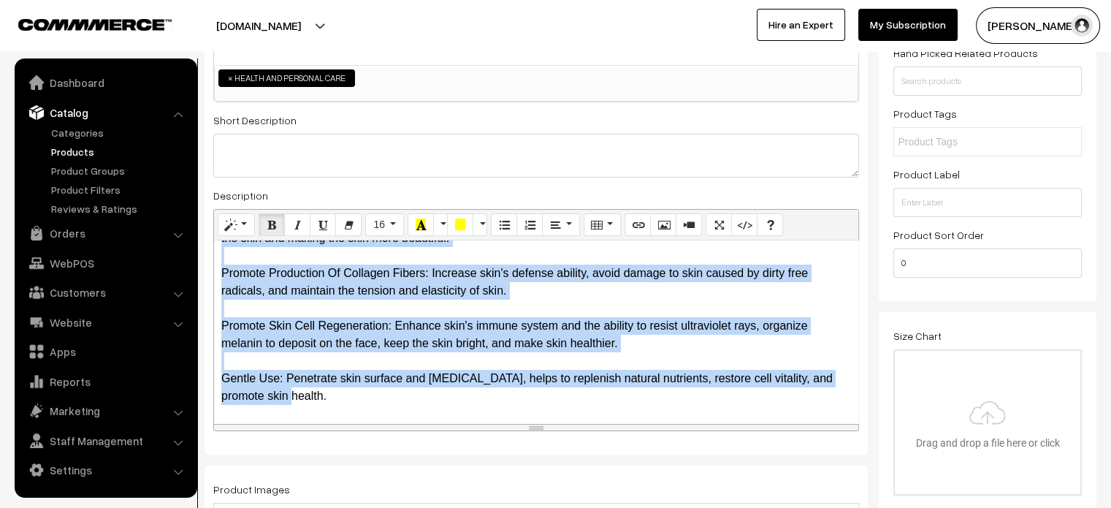
drag, startPoint x: 216, startPoint y: 303, endPoint x: 378, endPoint y: 403, distance: 190.2
click at [378, 403] on div "More Details Enhancing Breathability Of Skin: Make beauty lotion penetrate deep…" at bounding box center [536, 331] width 644 height 183
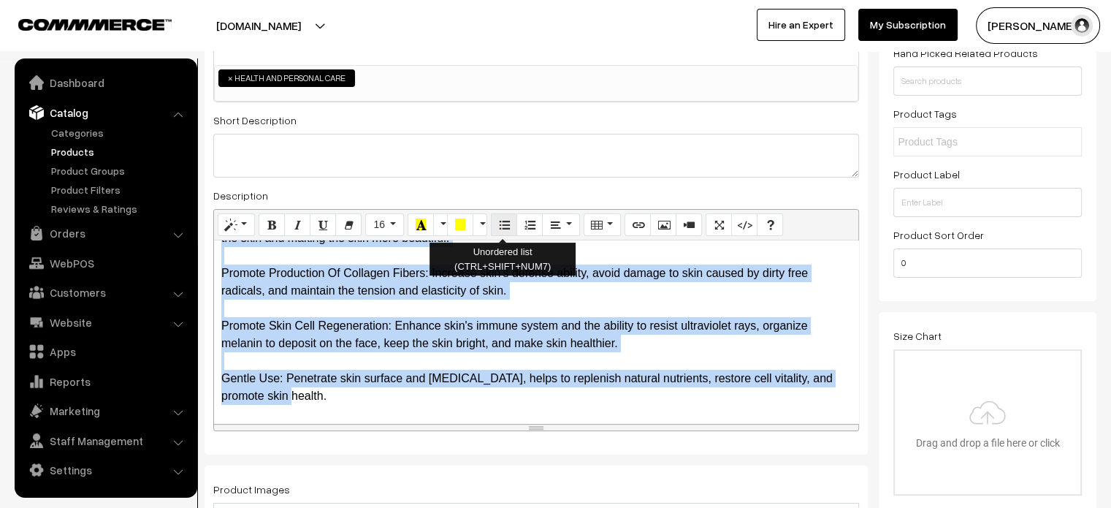
click at [495, 227] on button "Unordered list (CTRL+SHIFT+NUM7)" at bounding box center [504, 224] width 26 height 23
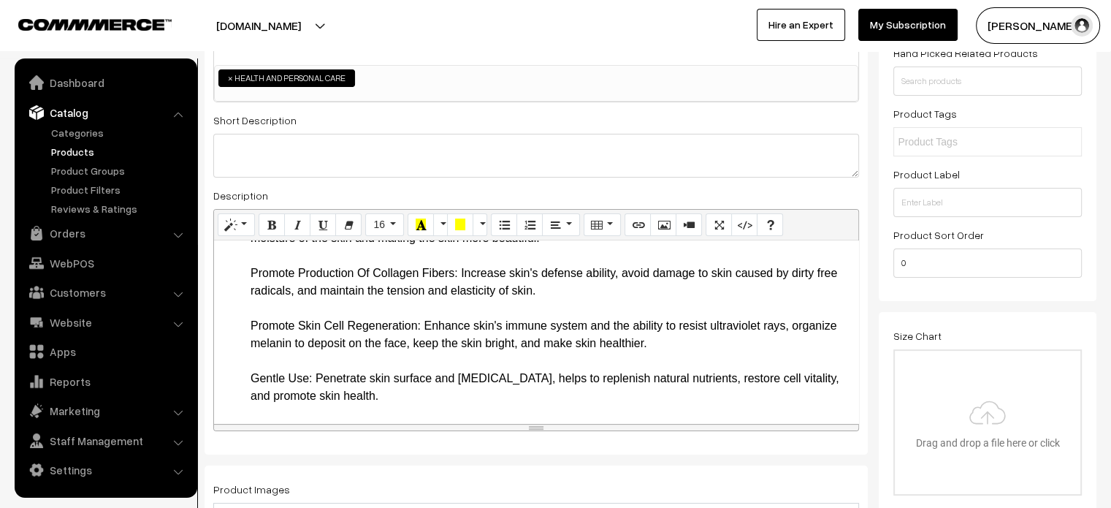
scroll to position [0, 0]
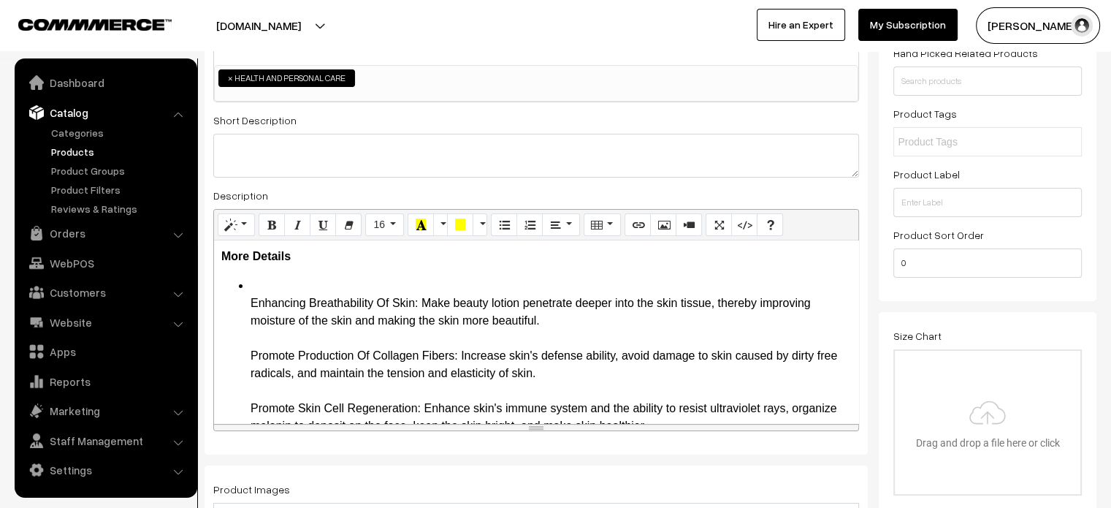
click at [262, 288] on li "Enhancing Breathability Of Skin: Make beauty lotion penetrate deeper into the s…" at bounding box center [551, 382] width 601 height 210
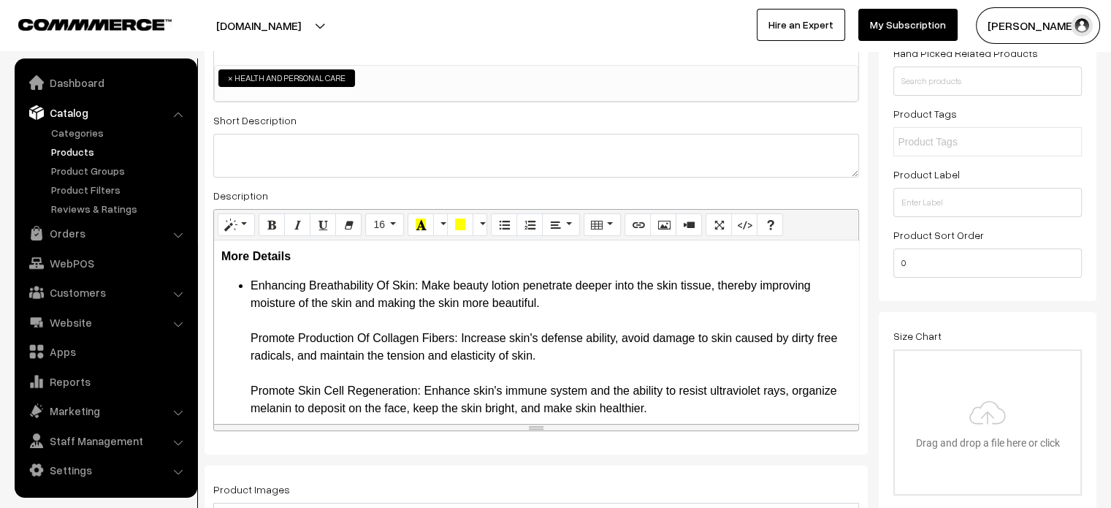
click at [239, 330] on ul "Enhancing Breathability Of Skin: Make beauty lotion penetrate deeper into the s…" at bounding box center [536, 373] width 630 height 193
click at [243, 389] on ul "Enhancing Breathability Of Skin: Make beauty lotion penetrate deeper into the s…" at bounding box center [536, 373] width 630 height 193
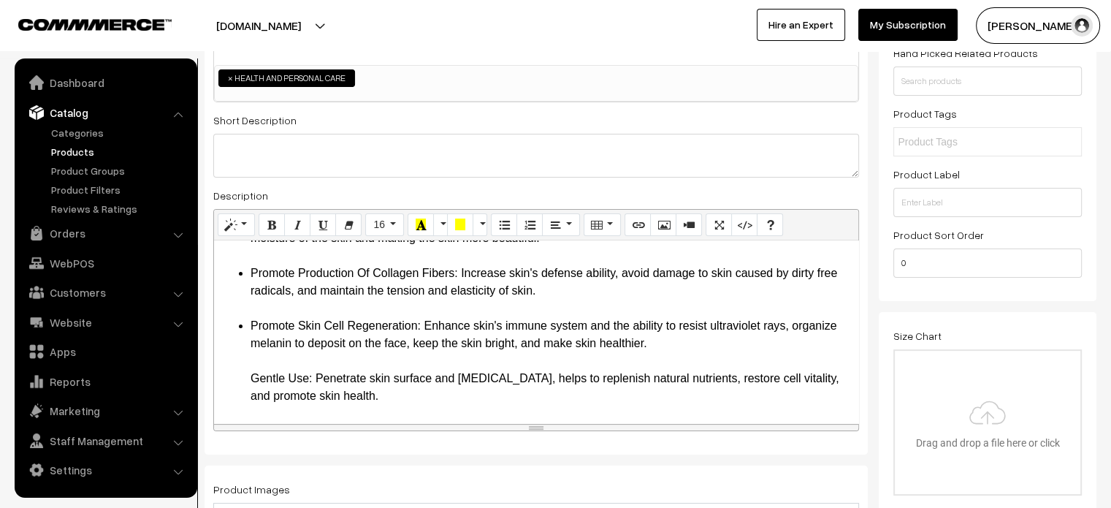
click at [241, 373] on ul "Enhancing Breathability Of Skin: Make beauty lotion penetrate deeper into the s…" at bounding box center [536, 308] width 630 height 193
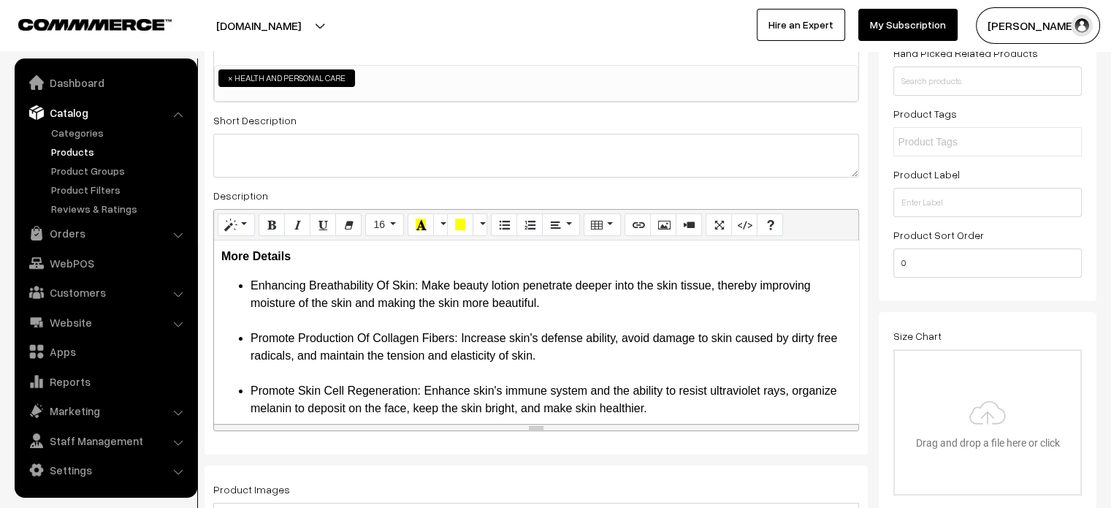
scroll to position [0, 0]
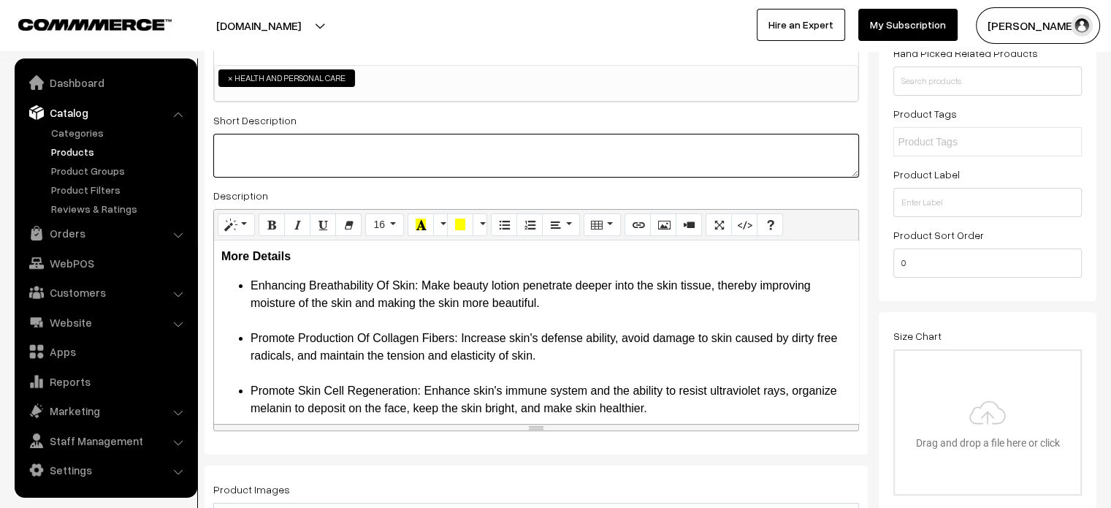
paste textarea "Enhancing Breathability Of Skin: Make beauty lotion penetrate deeper into the s…"
click at [317, 156] on textarea at bounding box center [536, 156] width 646 height 44
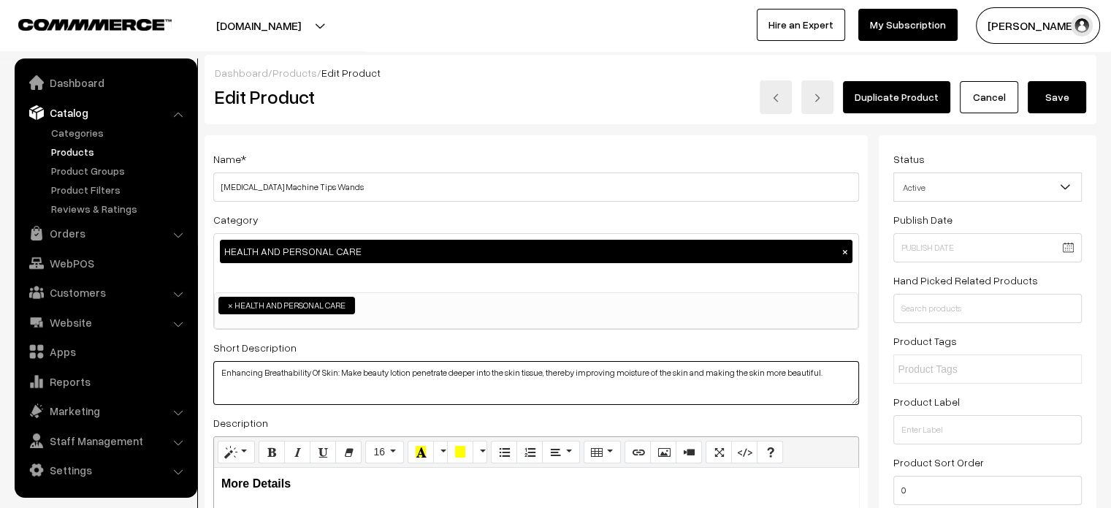
type textarea "Enhancing Breathability Of Skin: Make beauty lotion penetrate deeper into the s…"
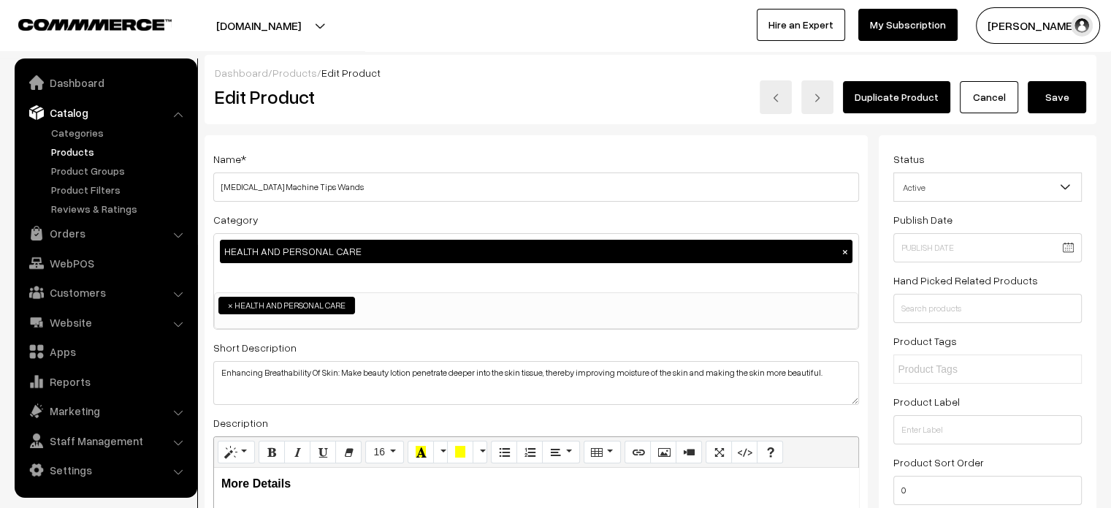
click at [1051, 101] on button "Save" at bounding box center [1057, 97] width 58 height 32
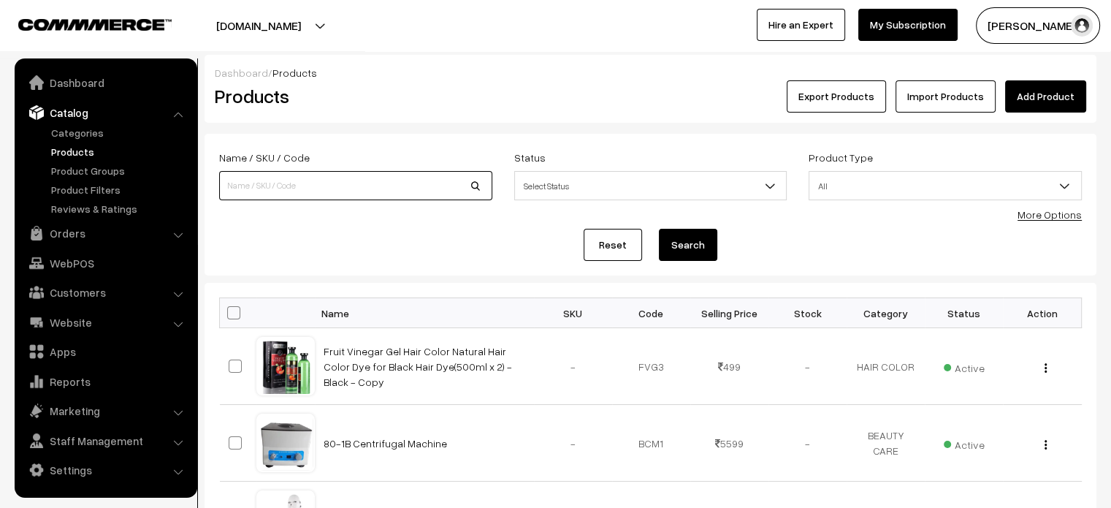
paste input "Tera Health Hearts Healing Therapy"
click at [296, 179] on input "Tera Health Hearts Healing Therapy" at bounding box center [355, 185] width 273 height 29
type input "Tera Health Hearts Healing Therapy"
click at [682, 237] on button "Search" at bounding box center [688, 245] width 58 height 32
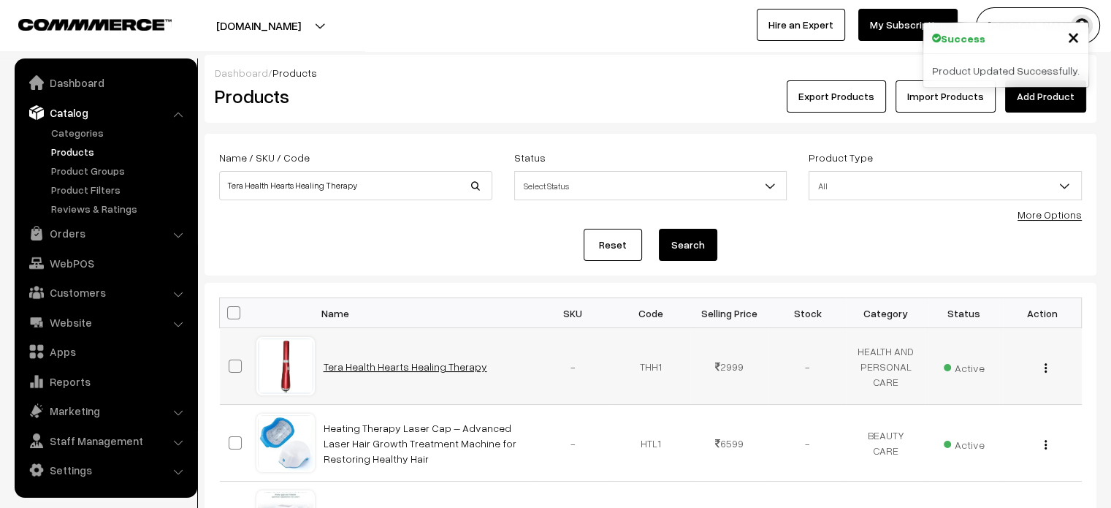
click at [383, 368] on link "Tera Health Hearts Healing Therapy" at bounding box center [406, 366] width 164 height 12
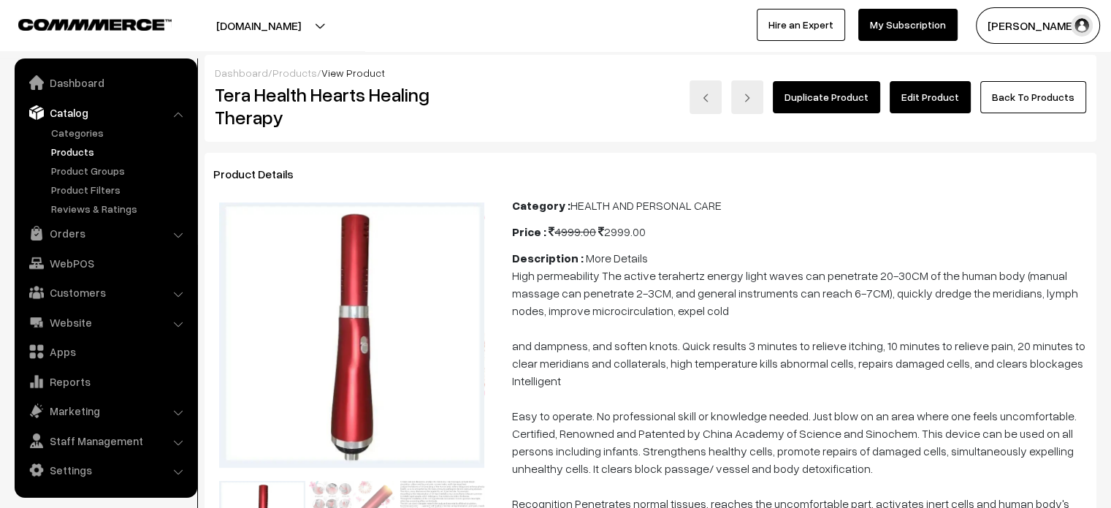
click at [916, 90] on link "Edit Product" at bounding box center [930, 97] width 81 height 32
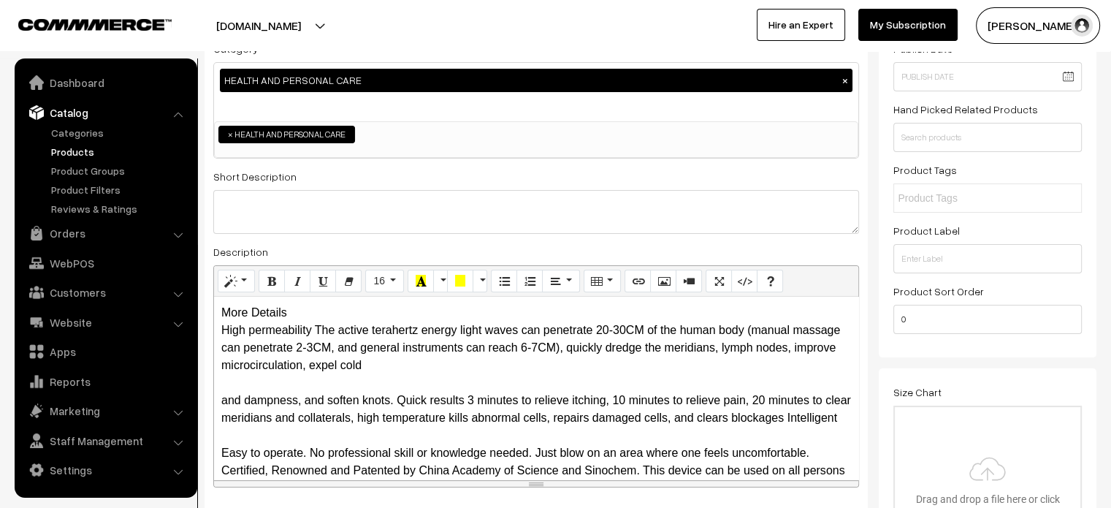
scroll to position [172, 0]
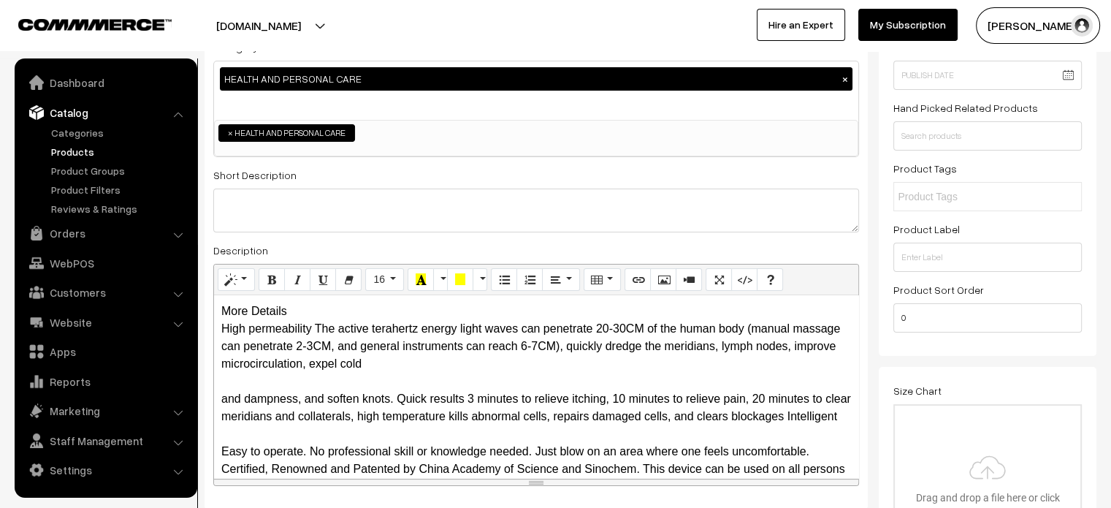
click at [301, 316] on div "More Details High permeability The active terahertz energy light waves can pene…" at bounding box center [536, 386] width 644 height 183
click at [325, 311] on div "More Details High permeability The active terahertz energy light waves can pene…" at bounding box center [536, 386] width 644 height 183
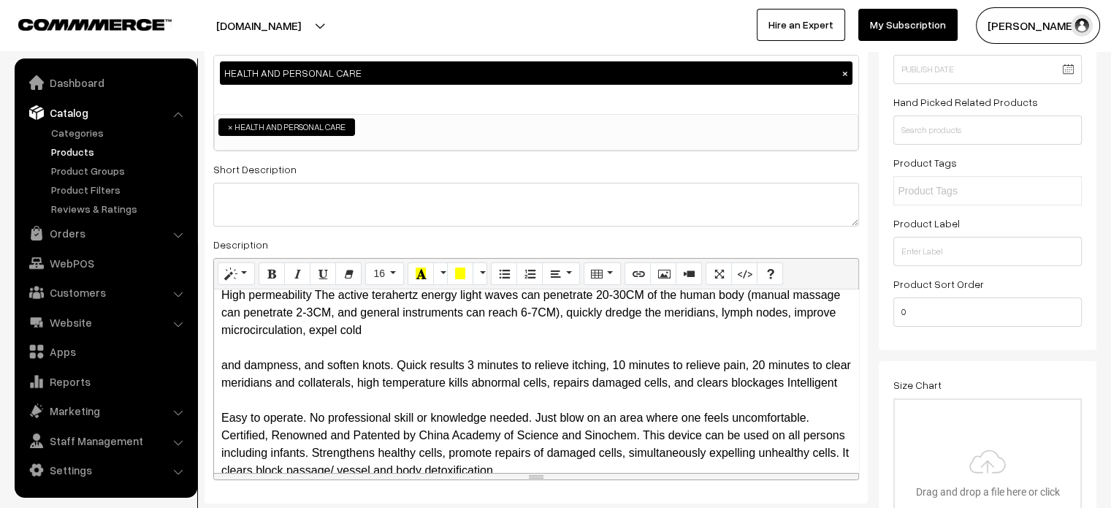
scroll to position [0, 0]
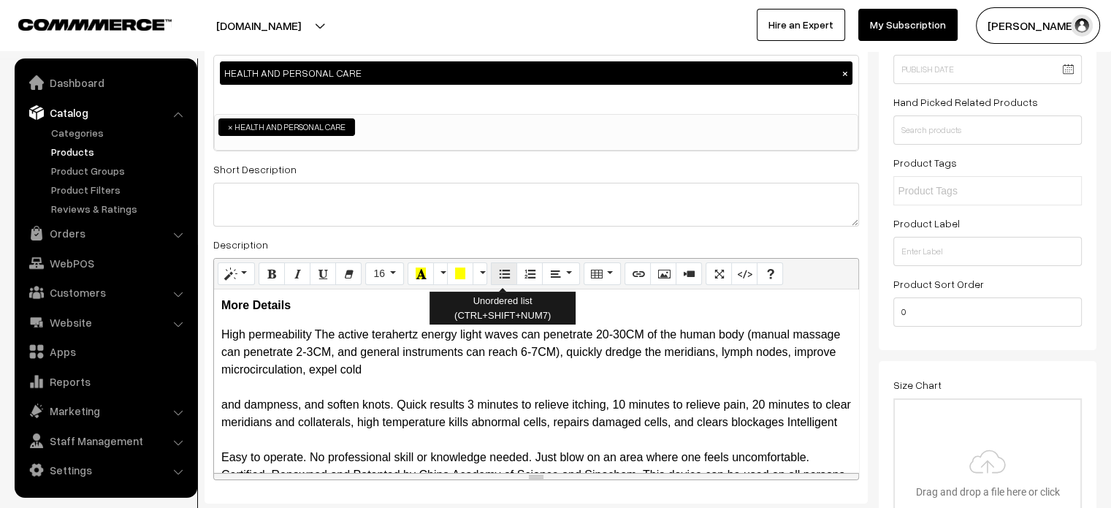
click at [500, 275] on icon "Unordered list (CTRL+SHIFT+NUM7)" at bounding box center [504, 273] width 10 height 12
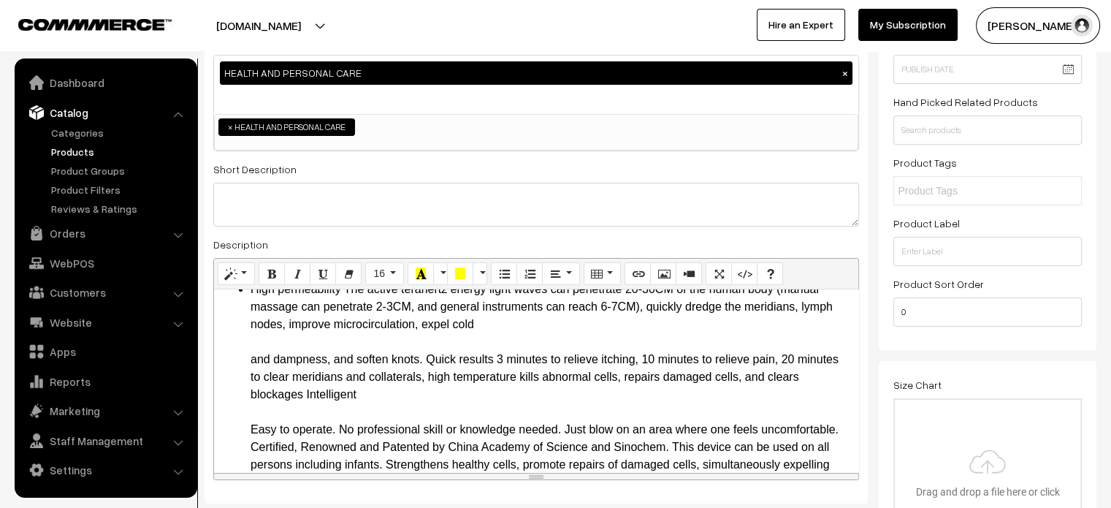
scroll to position [47, 0]
click at [239, 350] on ul "High permeability The active terahertz energy light waves can penetrate 20-30CM…" at bounding box center [536, 419] width 630 height 281
click at [506, 321] on li "High permeability The active terahertz energy light waves can penetrate 20-30CM…" at bounding box center [551, 419] width 601 height 281
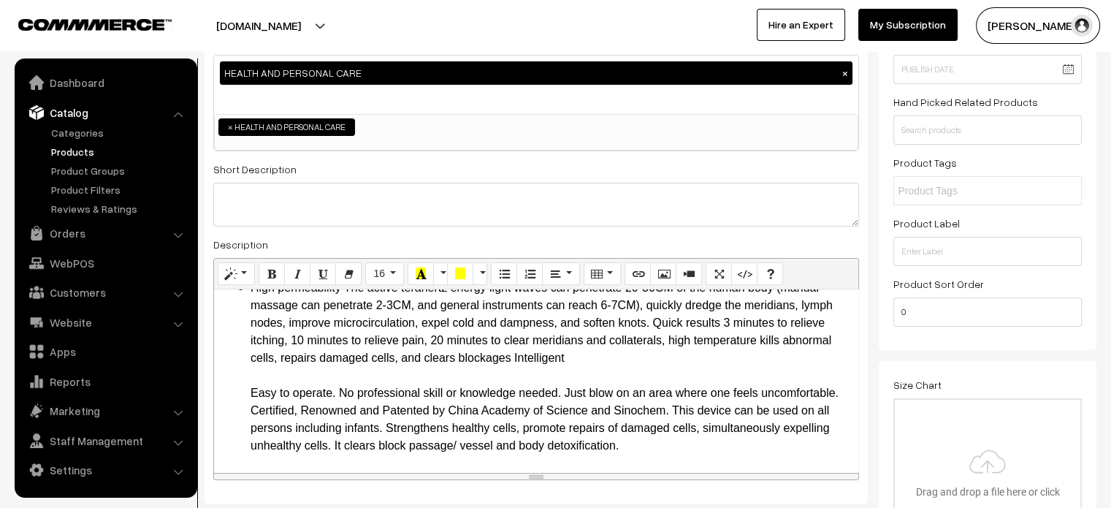
click at [239, 393] on ul "High permeability The active terahertz energy light waves can penetrate 20-30CM…" at bounding box center [536, 402] width 630 height 246
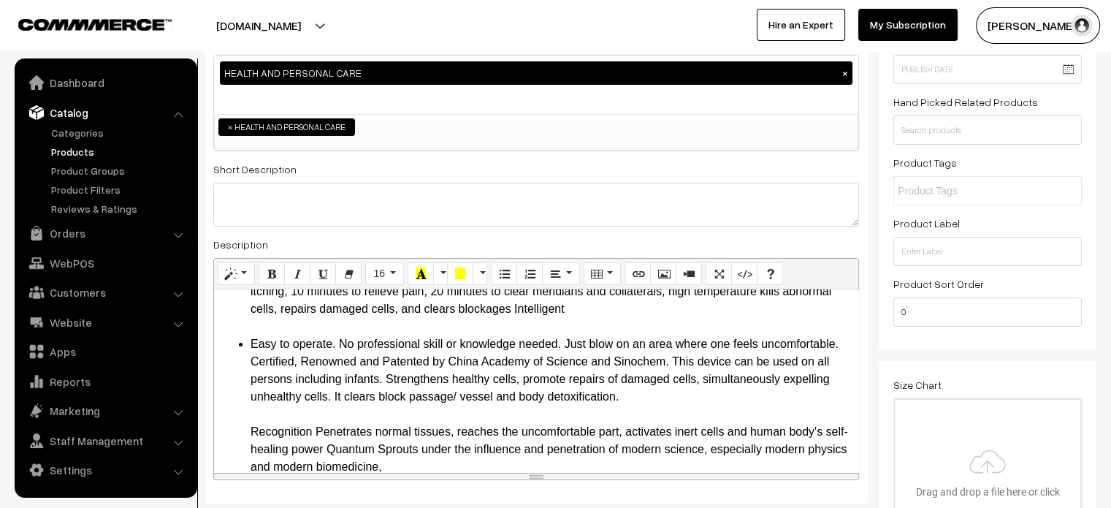
scroll to position [118, 0]
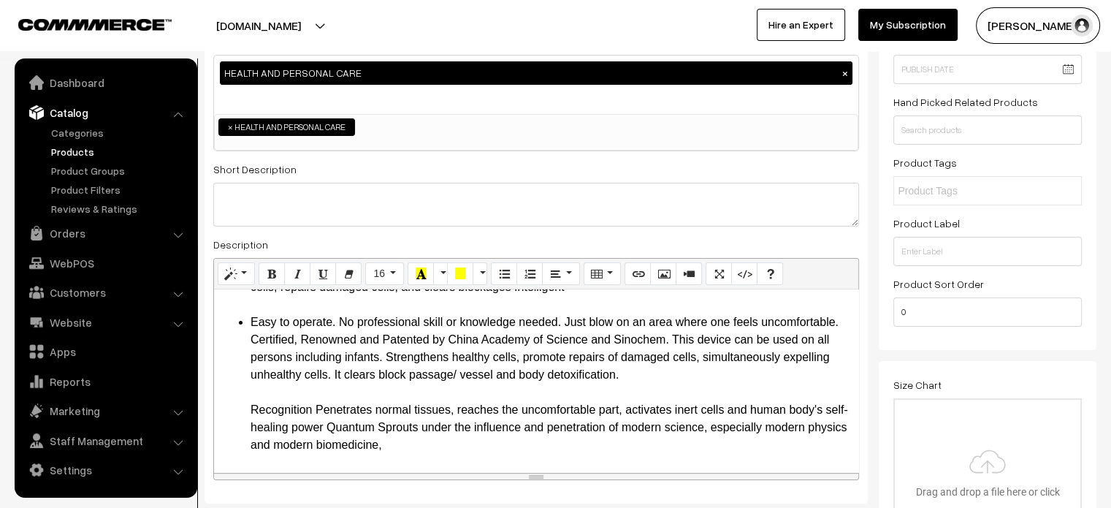
click at [241, 406] on ul "High permeability The active terahertz energy light waves can penetrate 20-30CM…" at bounding box center [536, 331] width 630 height 246
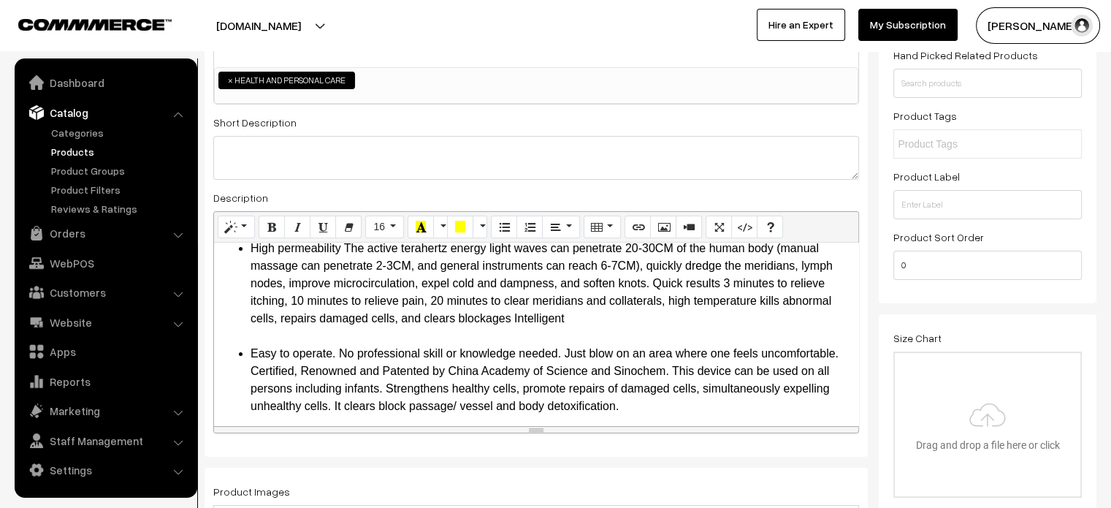
scroll to position [0, 0]
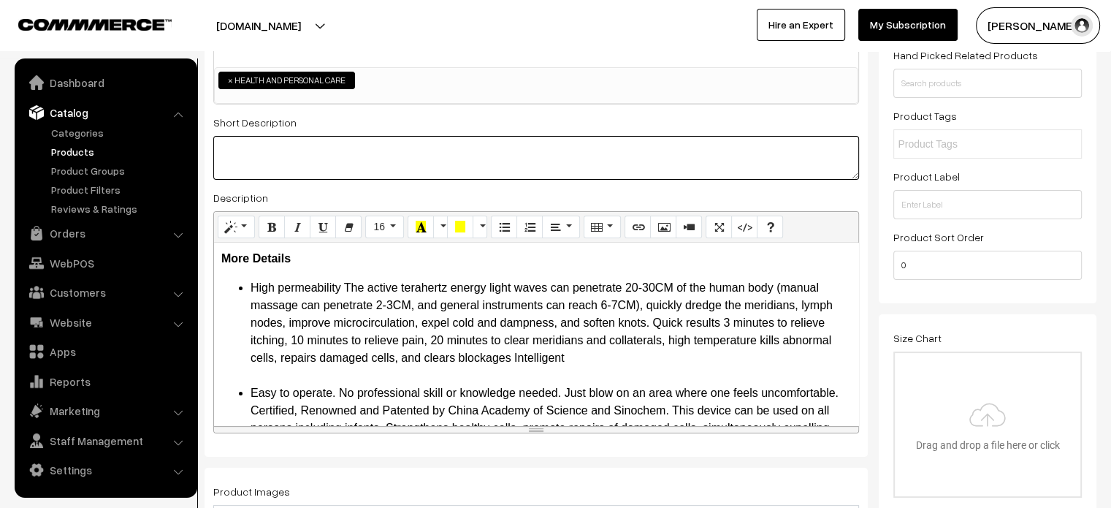
paste textarea "develops on the basis of quantum mechanics. It uses the electronic fluctuations…"
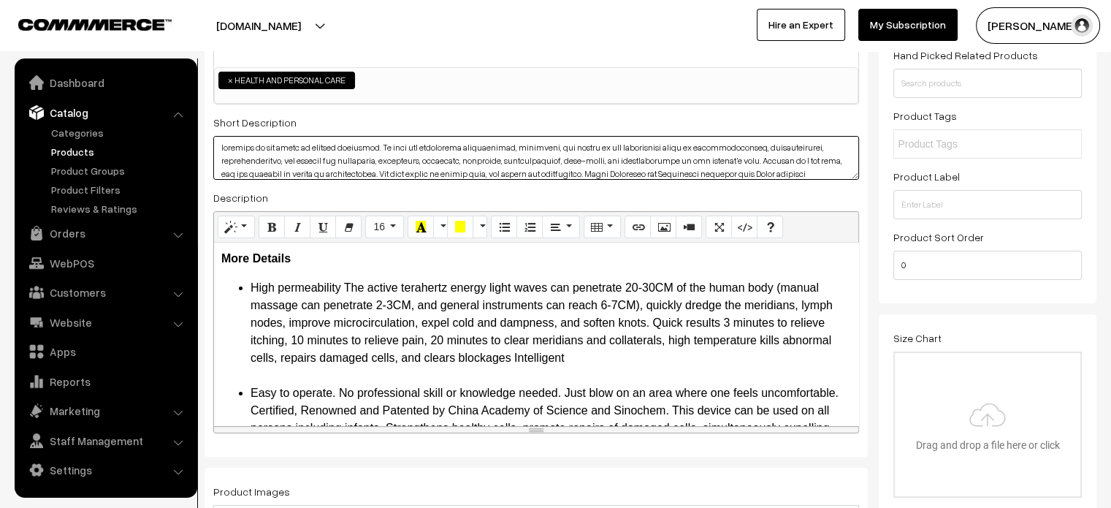
click at [441, 149] on textarea at bounding box center [536, 158] width 646 height 44
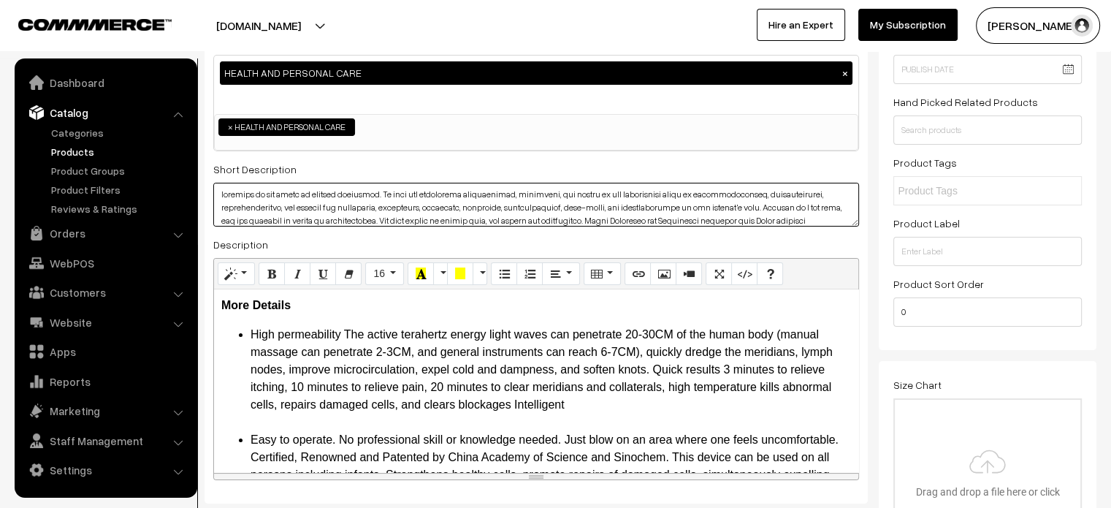
scroll to position [175, 0]
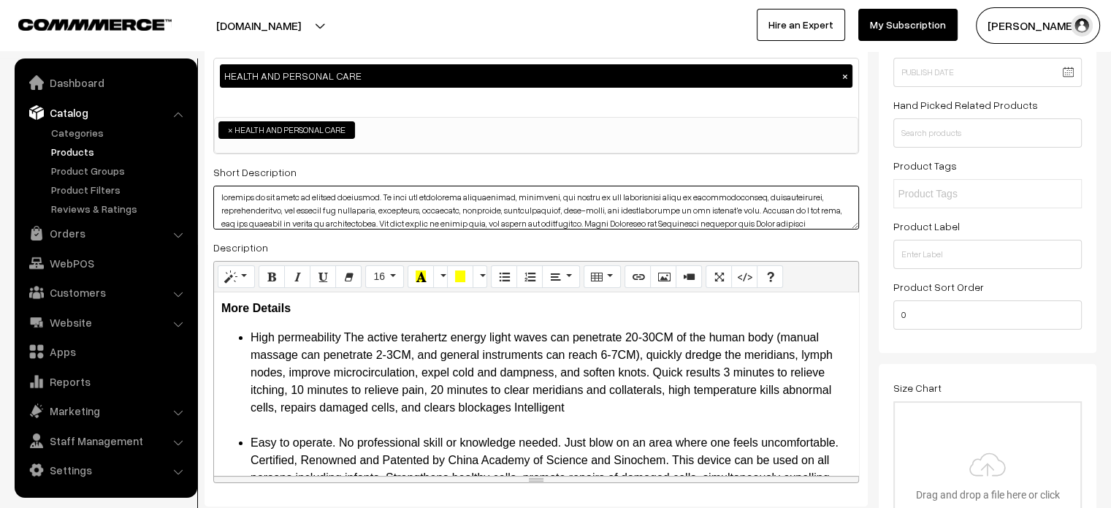
click at [224, 198] on textarea at bounding box center [536, 208] width 646 height 44
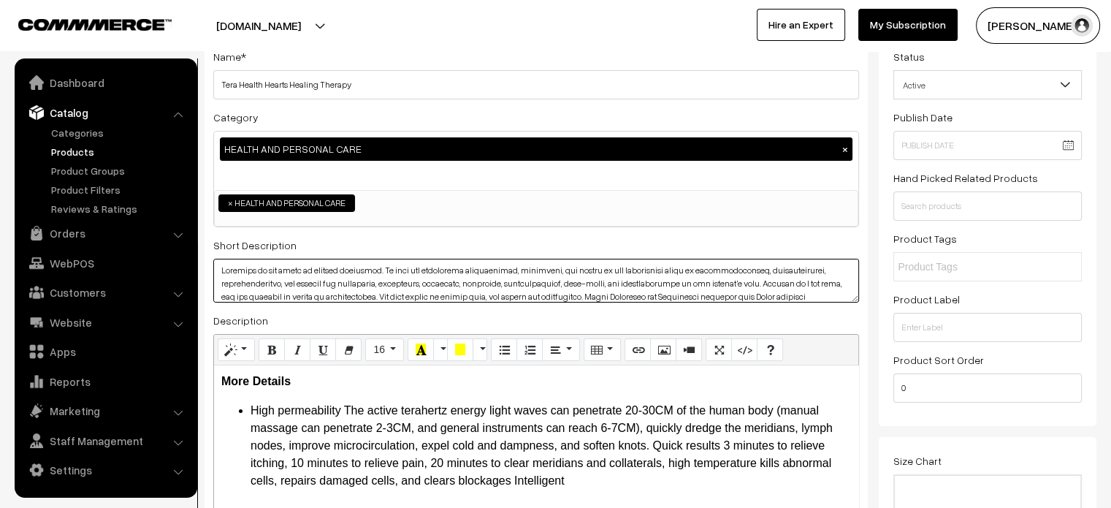
scroll to position [0, 0]
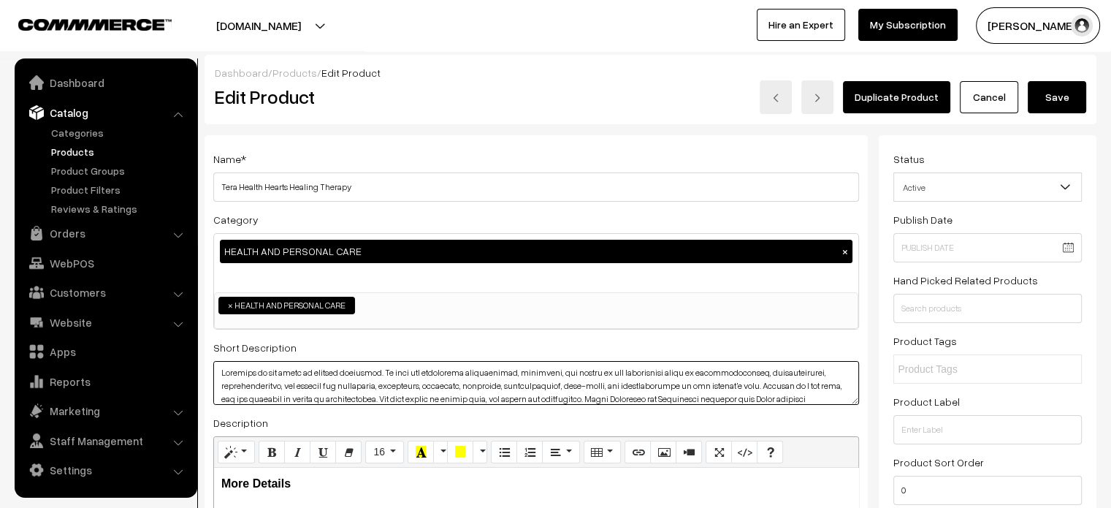
type textarea "Develops on the basis of quantum mechanics. It uses the electronic fluctuations…"
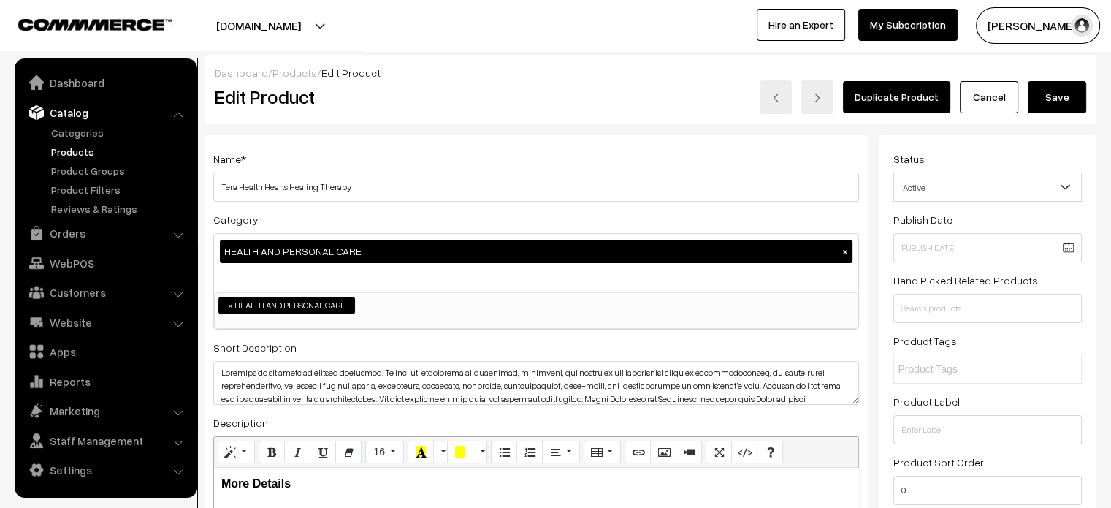
click at [1062, 96] on button "Save" at bounding box center [1057, 97] width 58 height 32
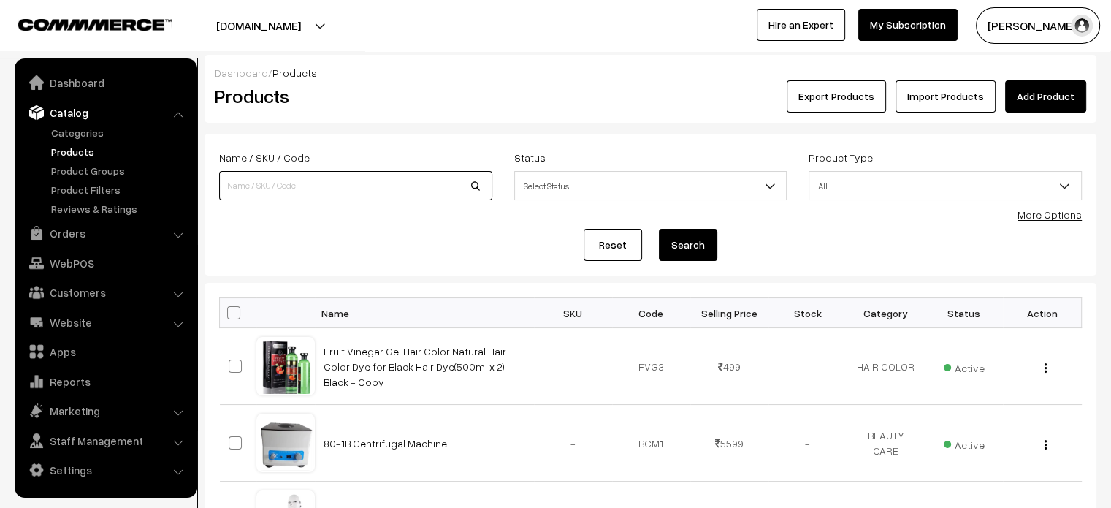
paste input "MOLE REMOVAL MACHINE 9 [PERSON_NAME]"
click at [332, 183] on input "MOLE REMOVAL MACHINE 9 [PERSON_NAME]" at bounding box center [355, 185] width 273 height 29
type input "MOLE REMOVAL MACHINE 9 [PERSON_NAME]"
click at [697, 240] on button "Search" at bounding box center [688, 245] width 58 height 32
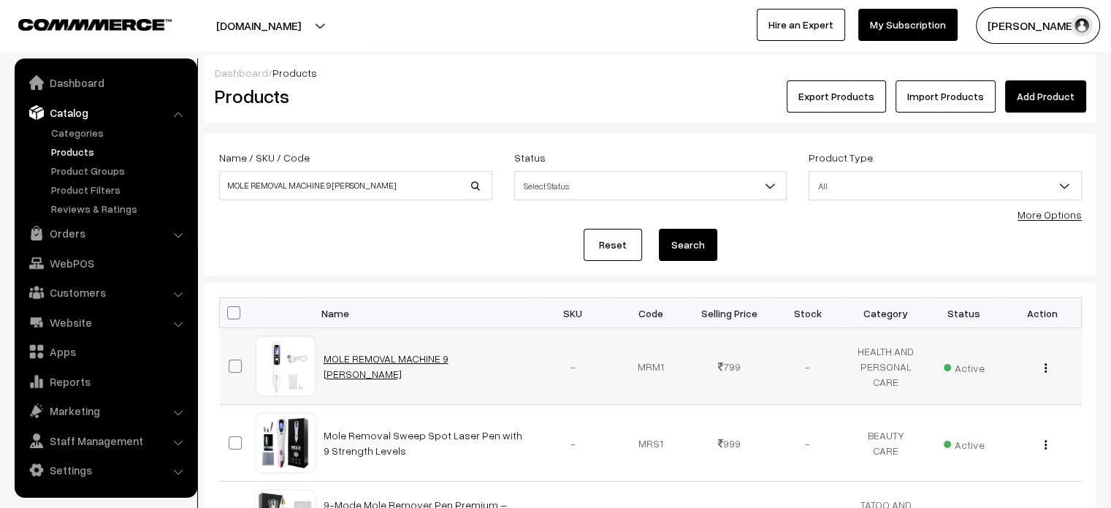
click at [402, 362] on link "MOLE REMOVAL MACHINE 9 [PERSON_NAME]" at bounding box center [386, 366] width 125 height 28
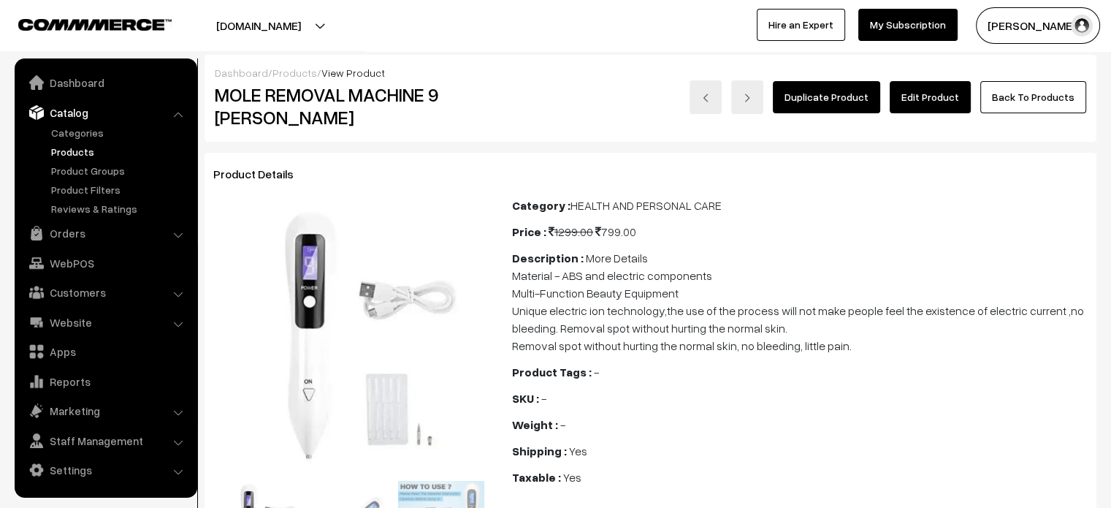
click at [913, 99] on link "Edit Product" at bounding box center [930, 97] width 81 height 32
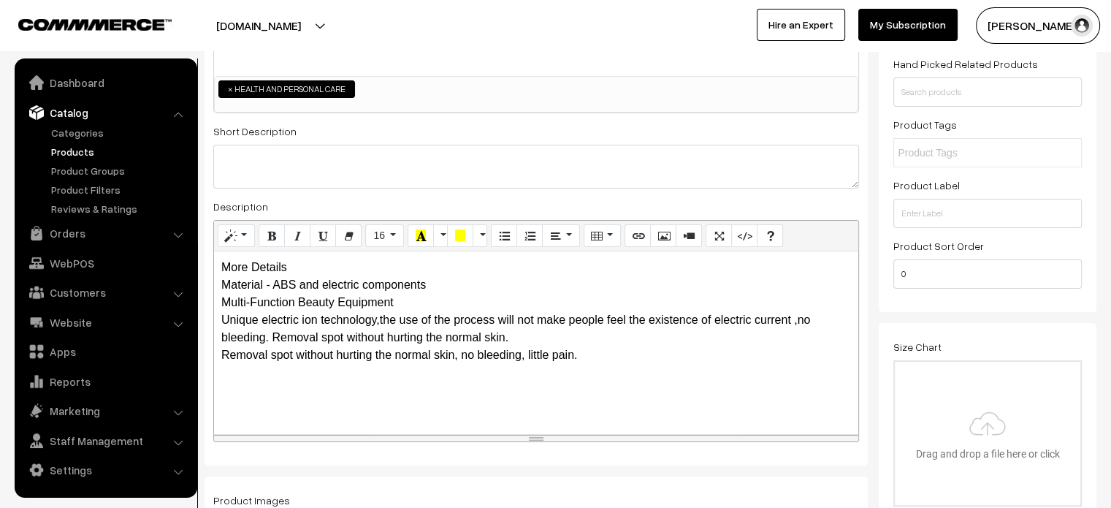
scroll to position [227, 0]
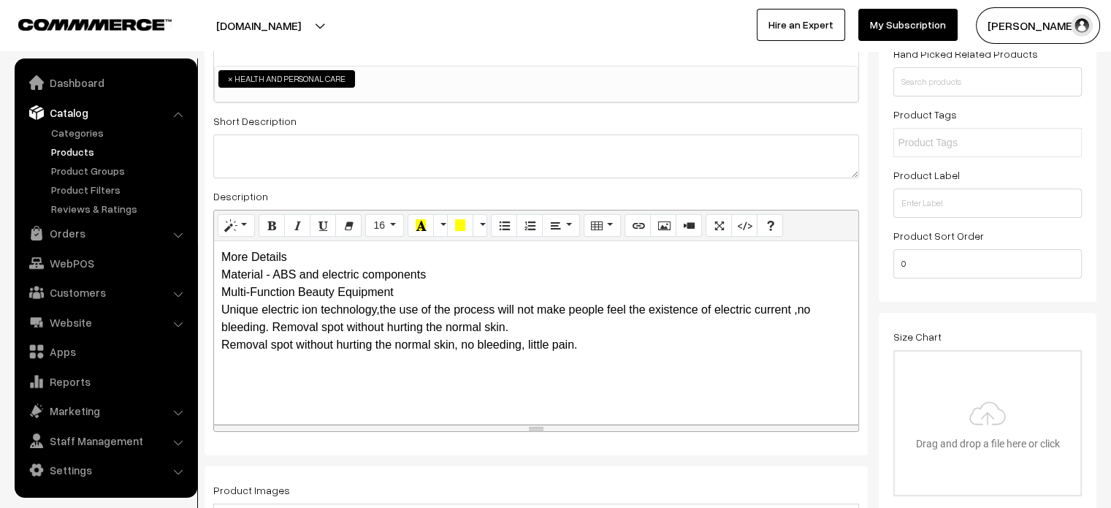
click at [283, 262] on div "More Details Material - ABS and electric components Multi-Function Beauty Equip…" at bounding box center [536, 332] width 644 height 183
click at [254, 274] on div "More Details Material - ABS and electric components Multi-Function Beauty Equip…" at bounding box center [536, 332] width 644 height 183
click at [319, 256] on div "More Details Material - ABS and electric components Multi-Function Beauty Equip…" at bounding box center [536, 332] width 644 height 183
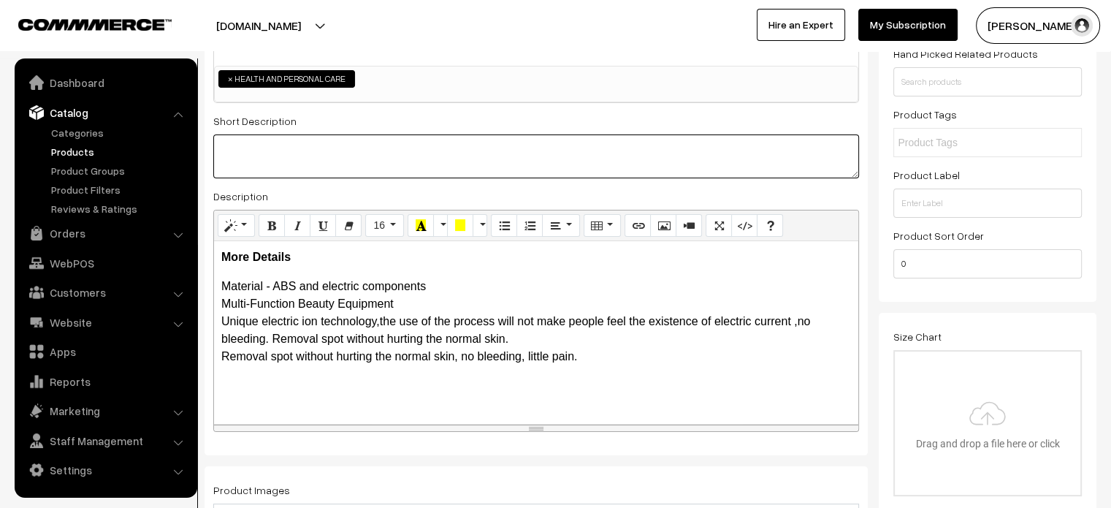
paste textarea ""Material - ABS and electric components Multi-Function Beauty Equipment Unique …"
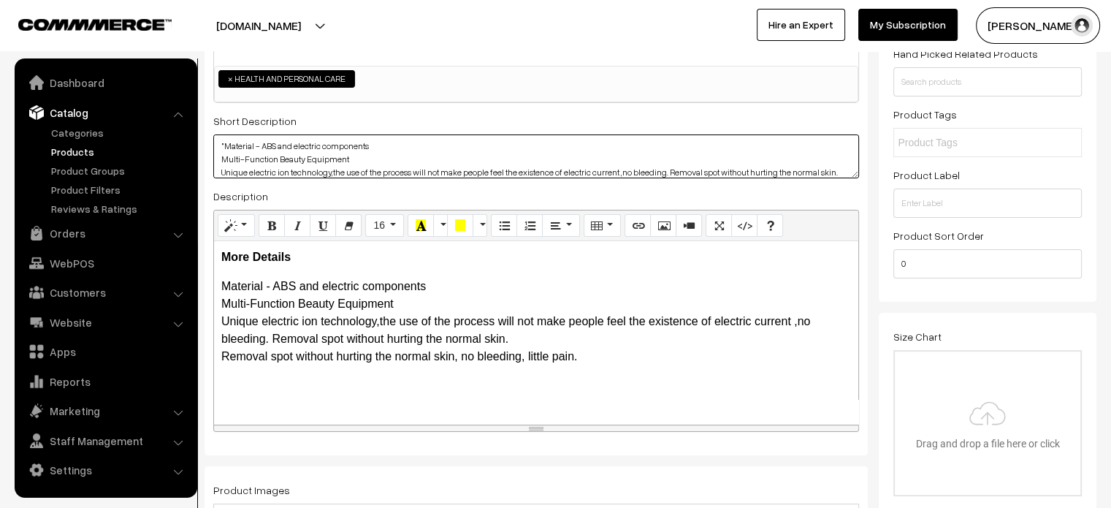
click at [346, 157] on textarea ""Material - ABS and electric components Multi-Function Beauty Equipment Unique …" at bounding box center [536, 156] width 646 height 44
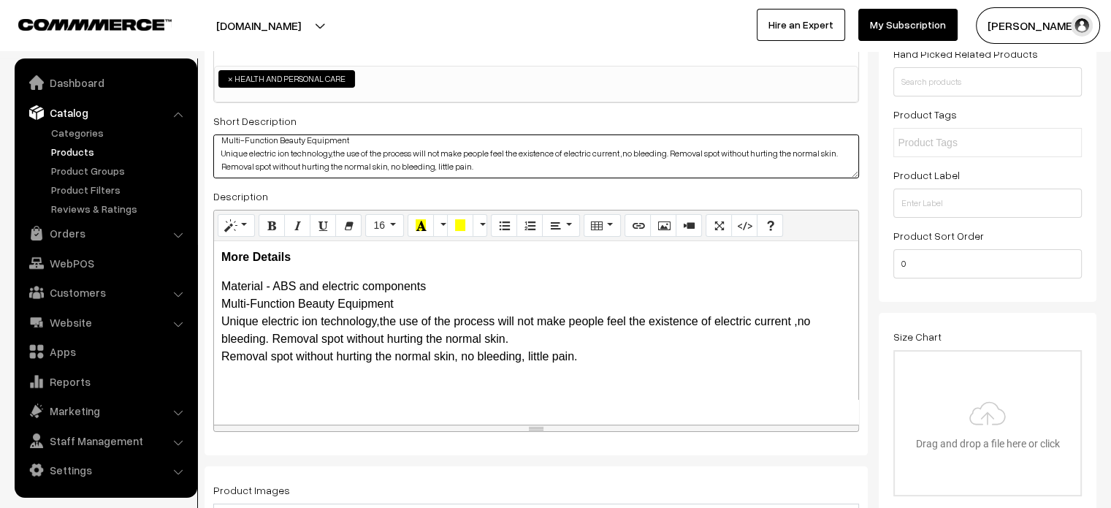
scroll to position [0, 0]
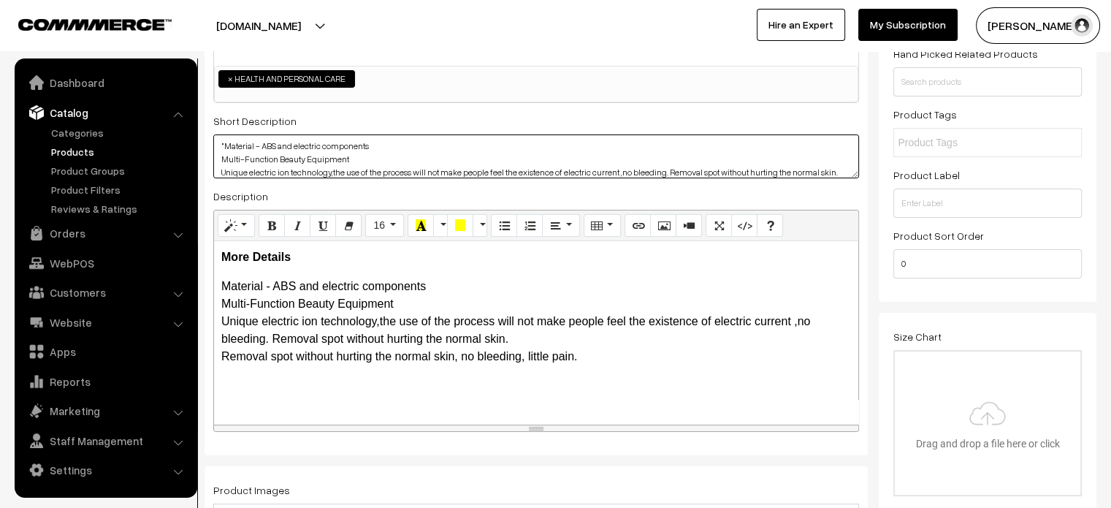
click at [225, 143] on textarea ""Material - ABS and electric components Multi-Function Beauty Equipment Unique …" at bounding box center [536, 156] width 646 height 44
type textarea "Material - ABS and electric components Multi-Function Beauty Equipment Unique e…"
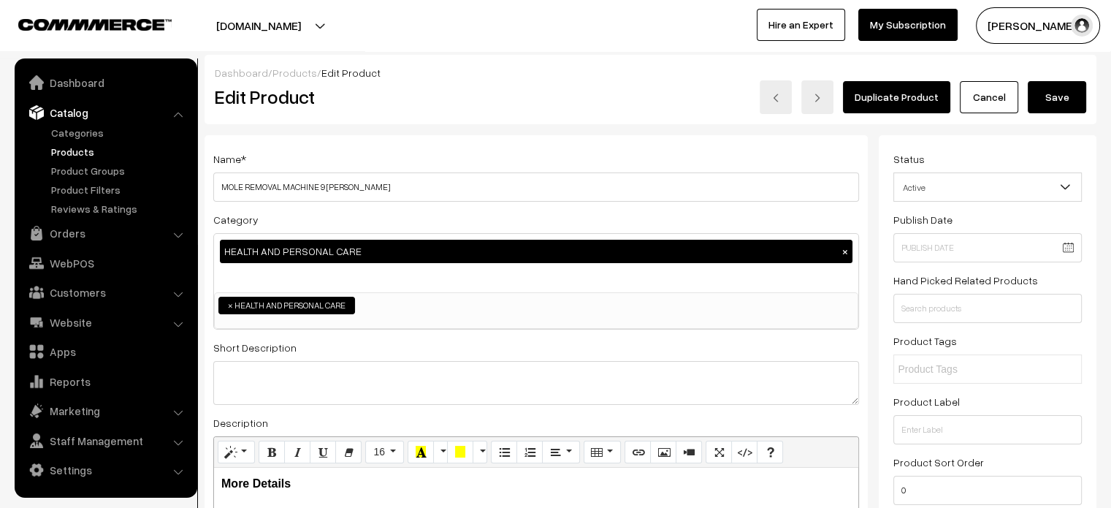
click at [1062, 106] on button "Save" at bounding box center [1057, 97] width 58 height 32
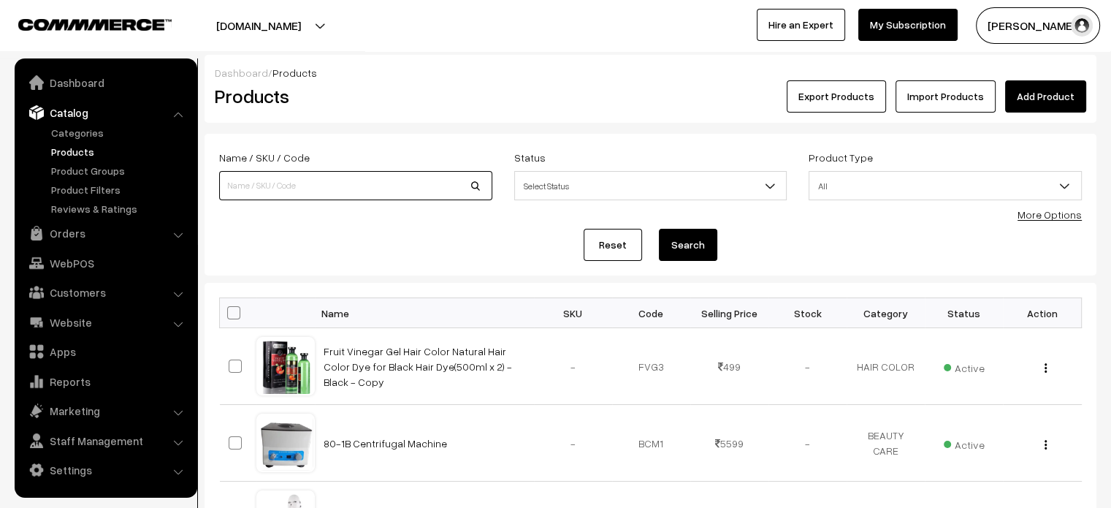
click at [442, 179] on input at bounding box center [355, 185] width 273 height 29
paste input "Knee Patch Pain Relief Plaster Sticker"
type input "Knee Patch Pain Relief Plaster Sticker"
click at [692, 239] on button "Search" at bounding box center [688, 245] width 58 height 32
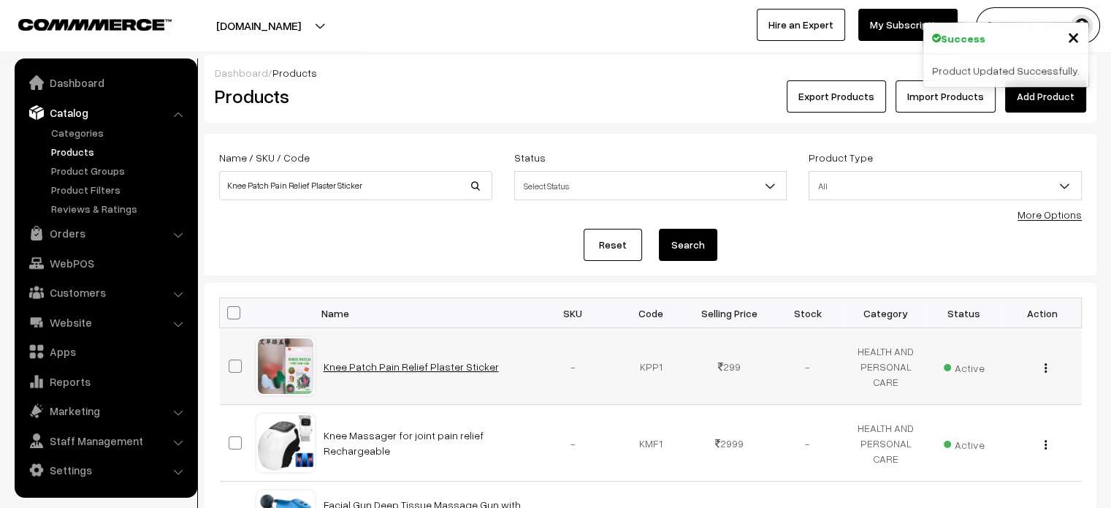
click at [381, 360] on link "Knee Patch Pain Relief Plaster Sticker" at bounding box center [411, 366] width 175 height 12
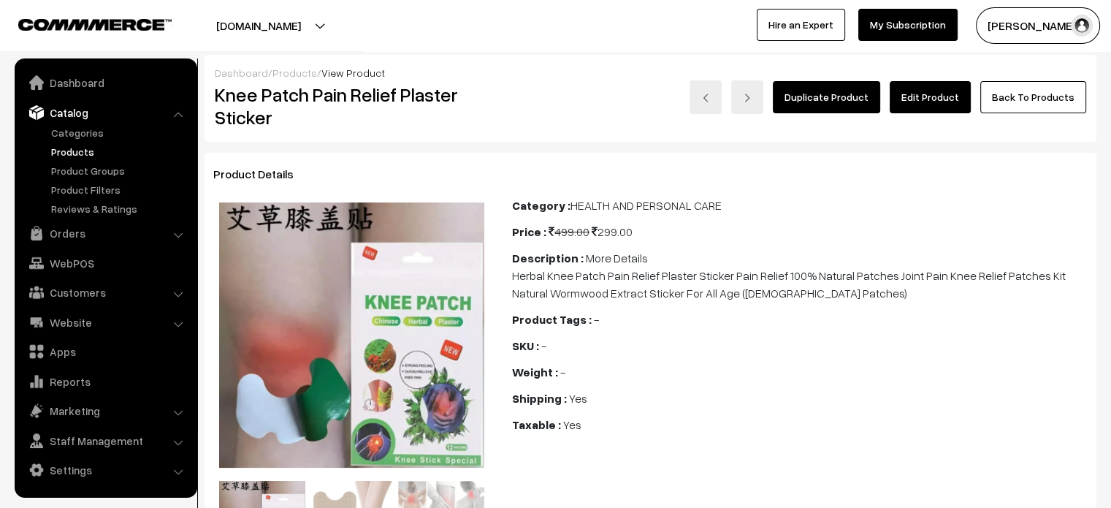
click at [937, 85] on link "Edit Product" at bounding box center [930, 97] width 81 height 32
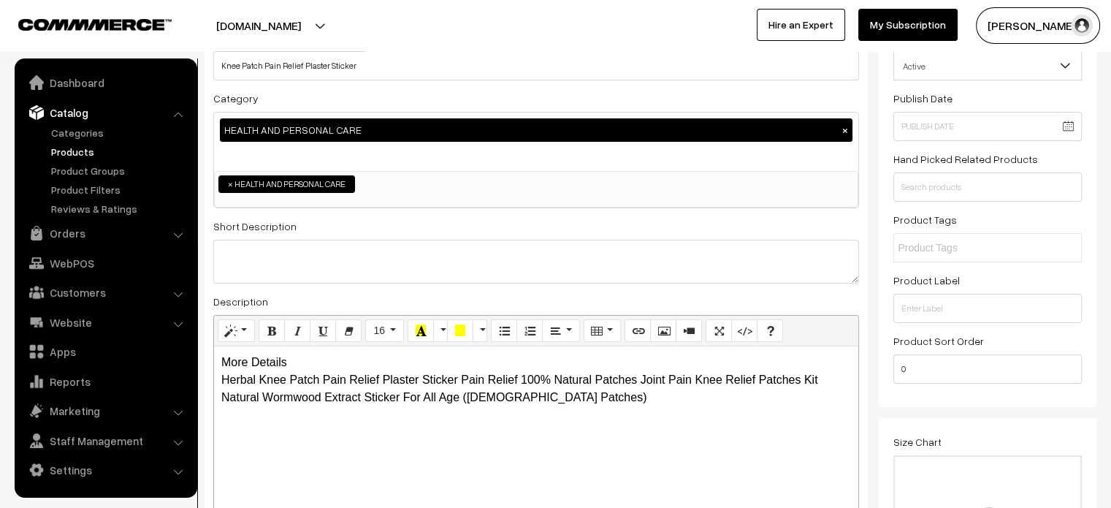
scroll to position [146, 0]
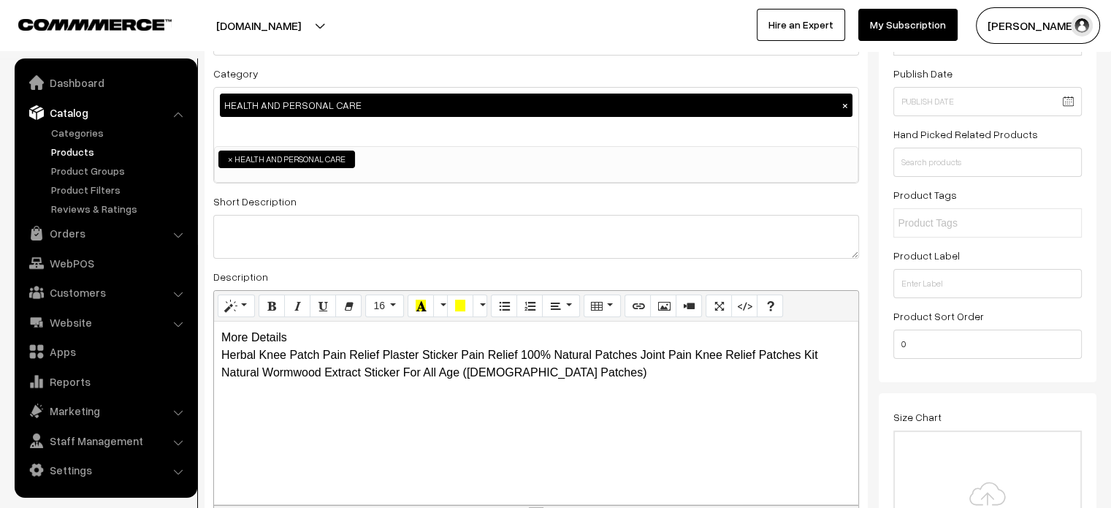
click at [266, 339] on div "More Details Herbal Knee Patch Pain Relief Plaster Sticker Pain Relief 100% Nat…" at bounding box center [536, 412] width 644 height 183
paste div
click at [294, 340] on div "More Details Herbal Knee Patch Pain Relief Plaster Sticker Pain Relief 100% Nat…" at bounding box center [536, 412] width 644 height 183
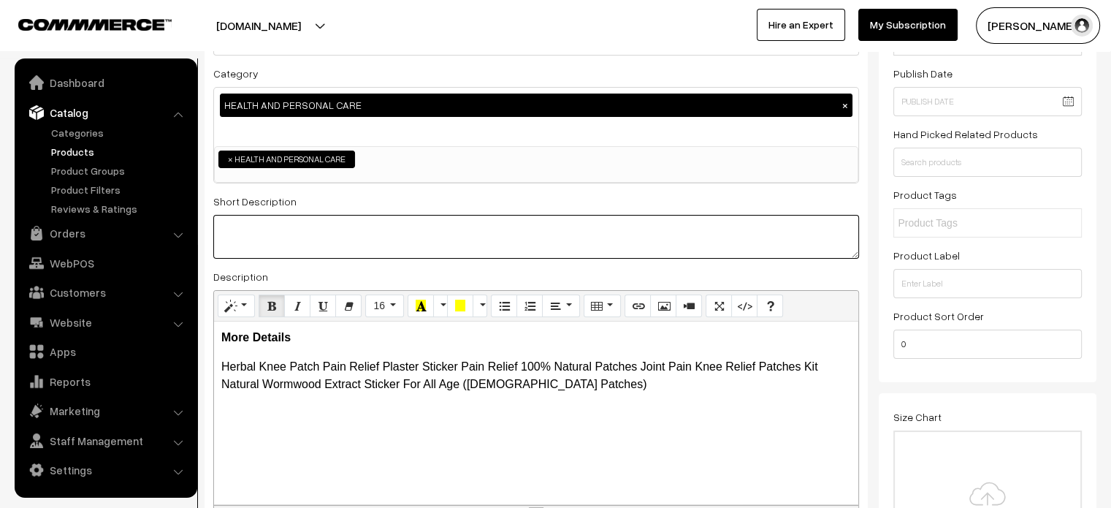
paste textarea "Herbal Knee Patch Pain Relief Plaster Sticker Pain Relief 100% Natural Patches …"
type textarea "Herbal Knee Patch Pain Relief Plaster Sticker Pain Relief 100% Natural Patches …"
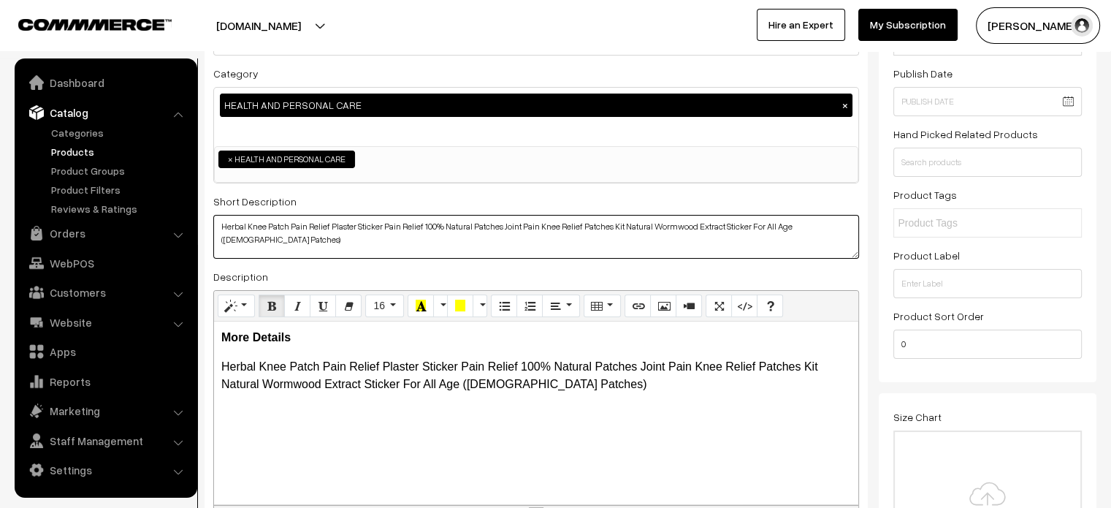
click at [427, 239] on textarea "Herbal Knee Patch Pain Relief Plaster Sticker Pain Relief 100% Natural Patches …" at bounding box center [536, 237] width 646 height 44
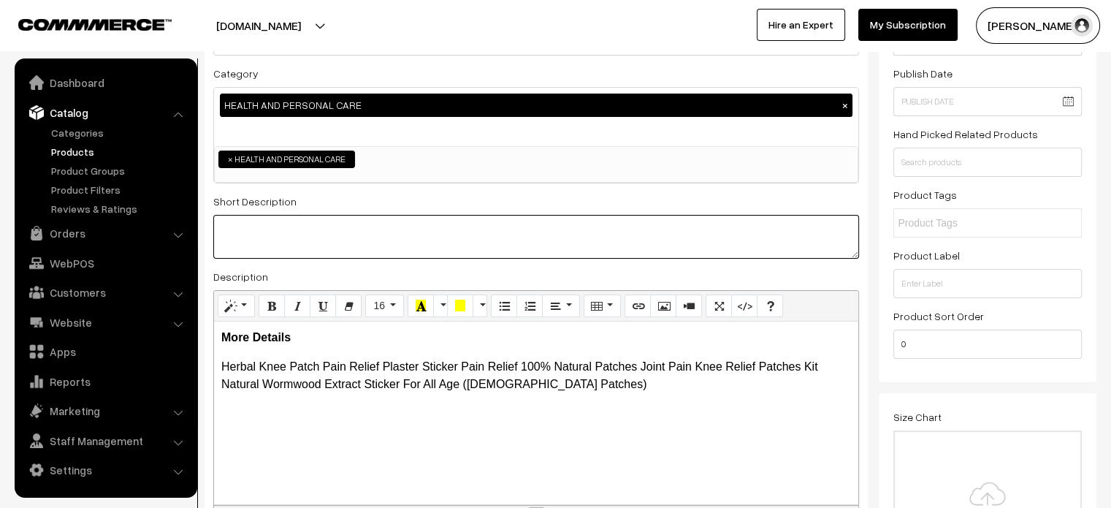
scroll to position [0, 0]
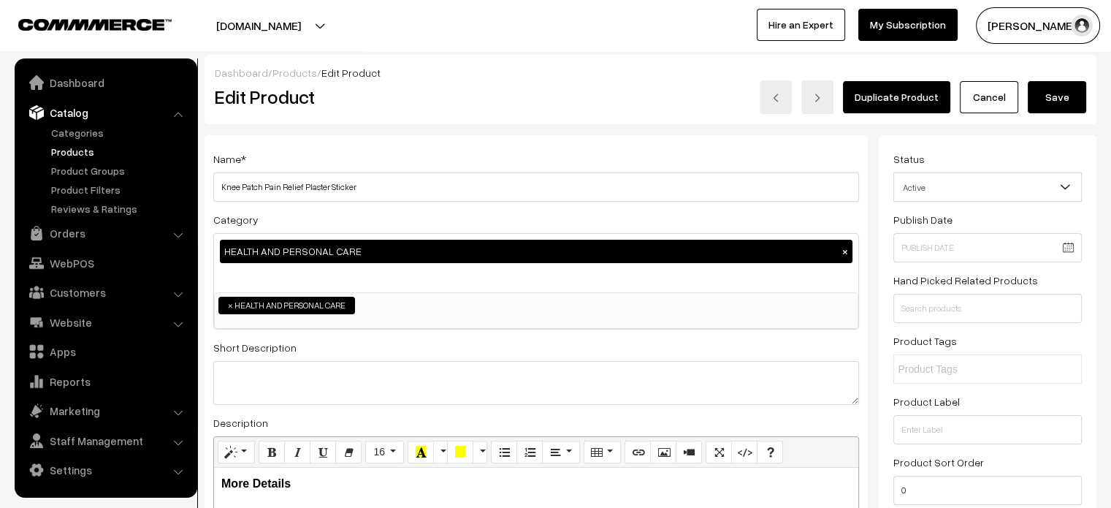
click at [1049, 84] on button "Save" at bounding box center [1057, 97] width 58 height 32
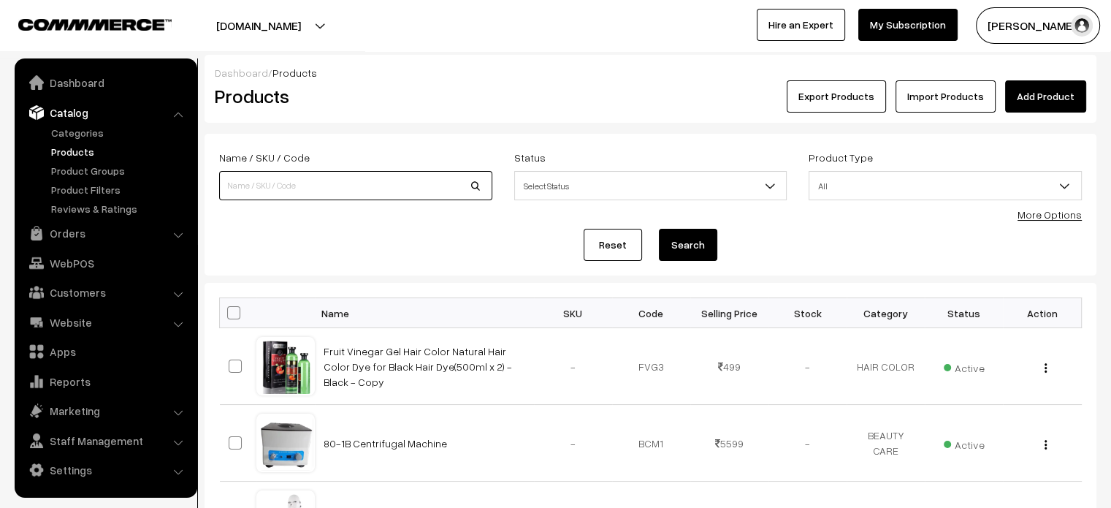
click at [289, 191] on input at bounding box center [355, 185] width 273 height 29
paste input "Gillette Fusion5 ProShield Chill Men's Razor Blades"
type input "Gillette Fusion5 ProShield Chill Men's Razor Blades"
click at [685, 250] on button "Search" at bounding box center [688, 245] width 58 height 32
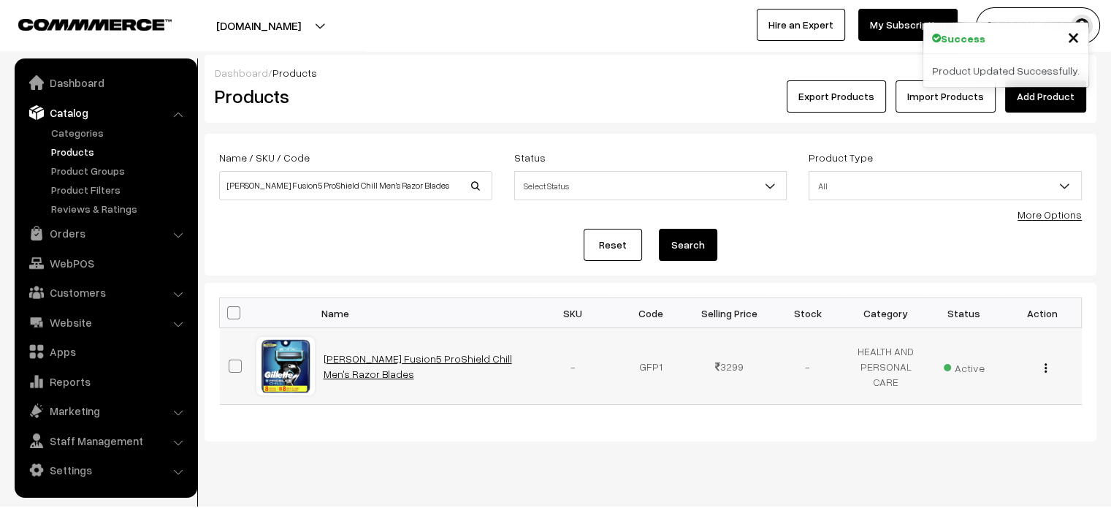
click at [357, 358] on link "Gillette Fusion5 ProShield Chill Men's Razor Blades" at bounding box center [418, 366] width 189 height 28
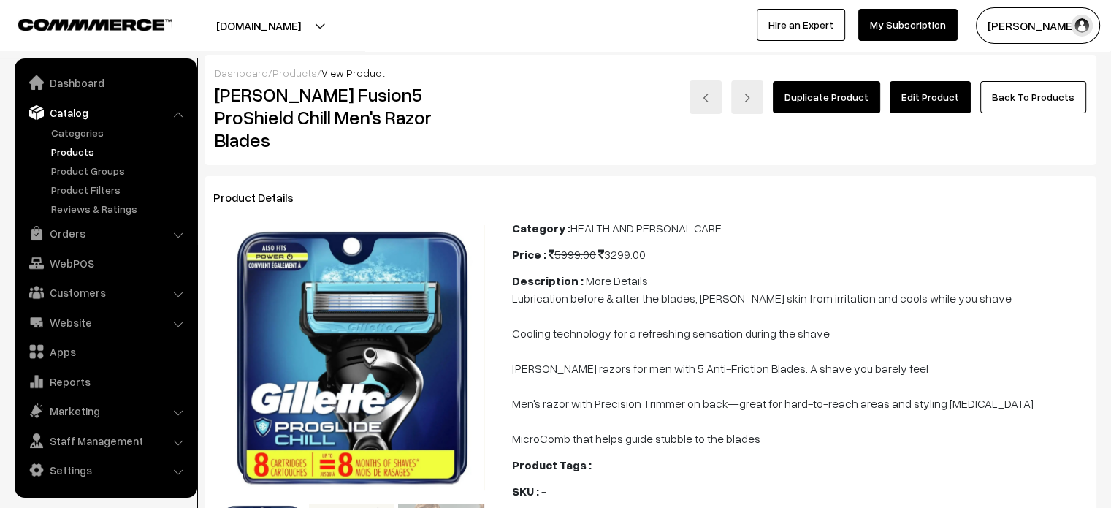
click at [921, 93] on link "Edit Product" at bounding box center [930, 97] width 81 height 32
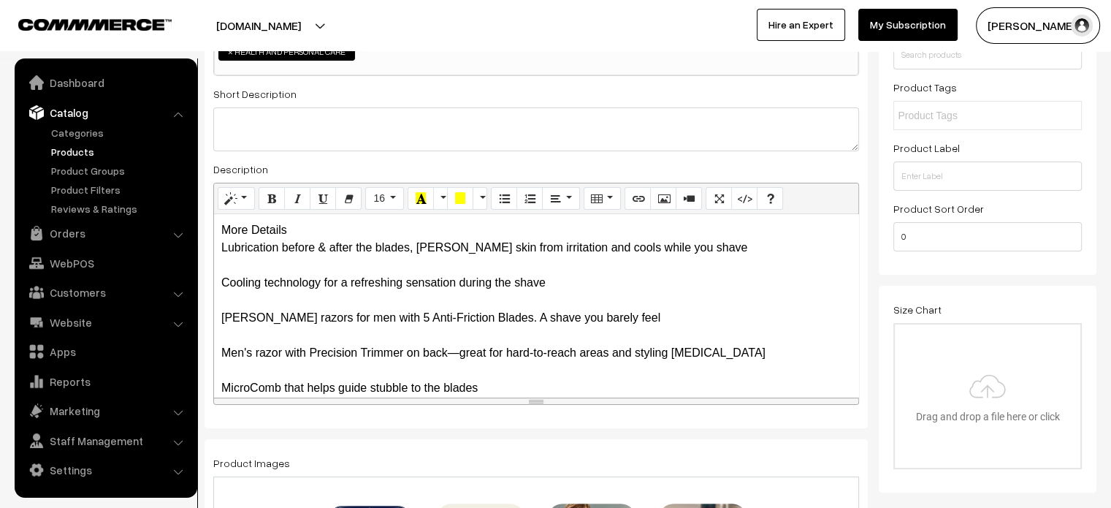
scroll to position [266, 0]
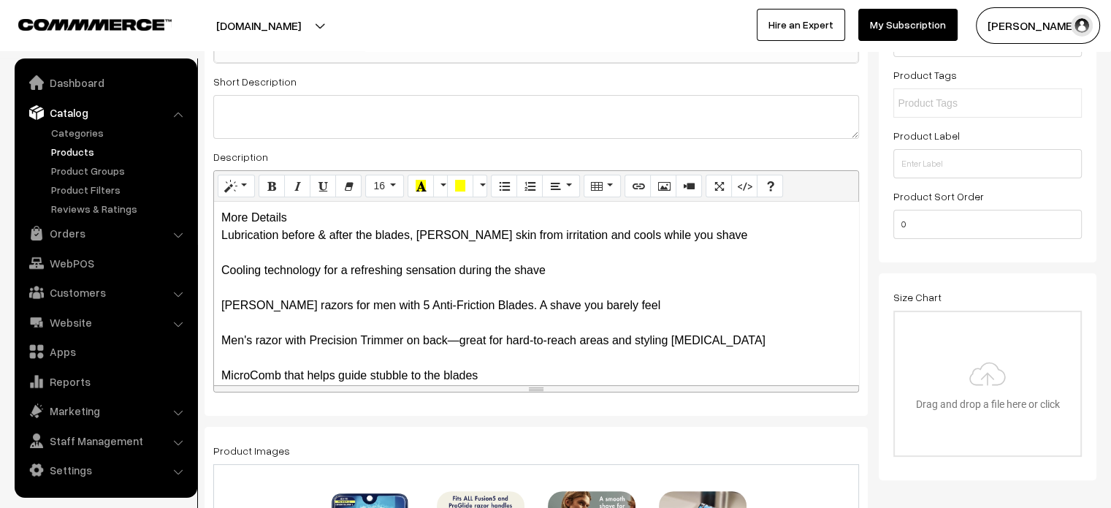
click at [286, 218] on div "More Details Lubrication before & after the blades, shields skin from irritatio…" at bounding box center [536, 293] width 644 height 183
click at [268, 246] on div "More Details Lubrication before & after the blades, shields skin from irritatio…" at bounding box center [536, 293] width 644 height 183
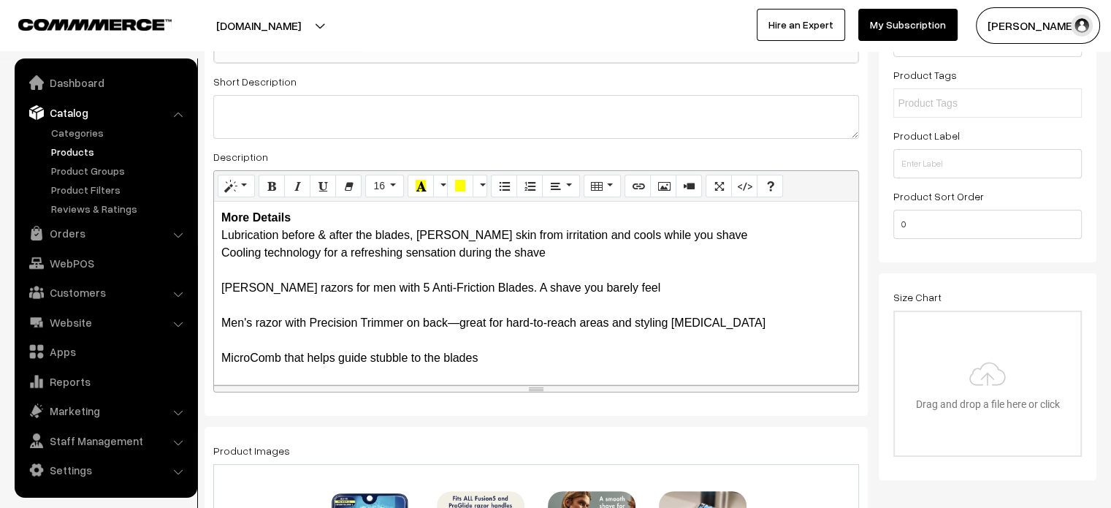
click at [579, 256] on div "More Details Lubrication before & after the blades, shields skin from irritatio…" at bounding box center [536, 293] width 644 height 183
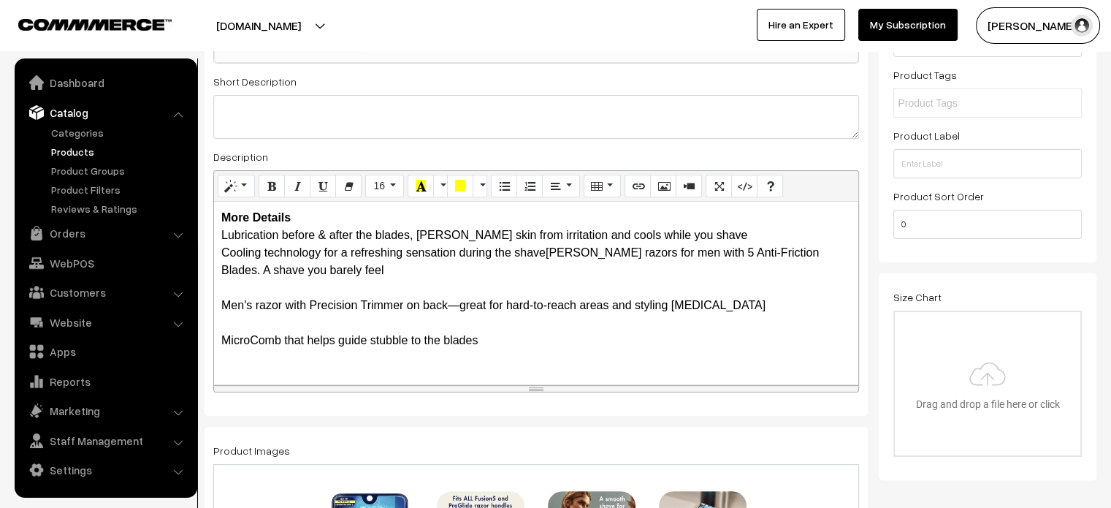
click at [403, 281] on div "More Details Lubrication before & after the blades, shields skin from irritatio…" at bounding box center [536, 293] width 644 height 183
click at [398, 273] on div "More Details Lubrication before & after the blades, shields skin from irritatio…" at bounding box center [536, 293] width 644 height 183
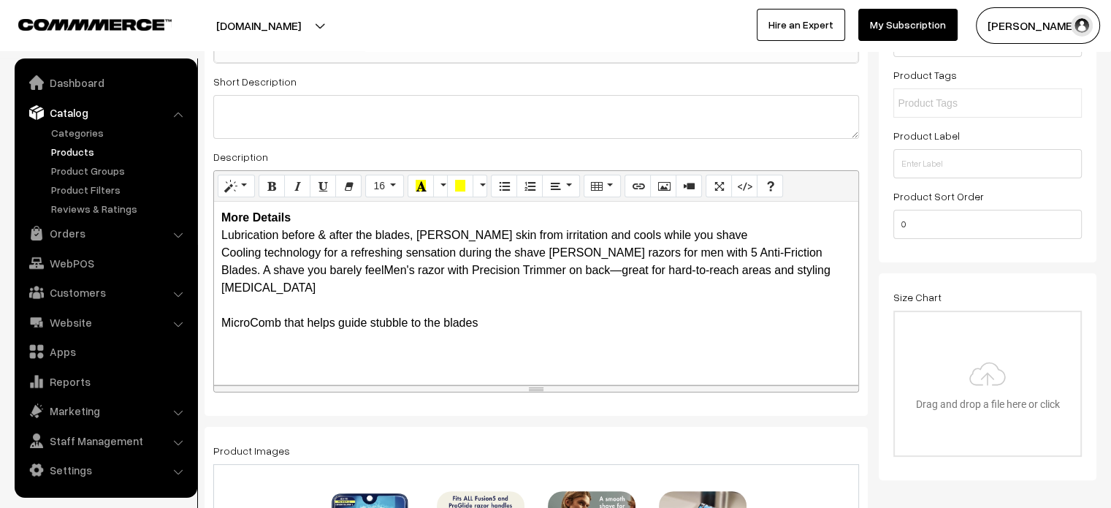
click at [255, 292] on div "More Details Lubrication before & after the blades, shields skin from irritatio…" at bounding box center [536, 293] width 644 height 183
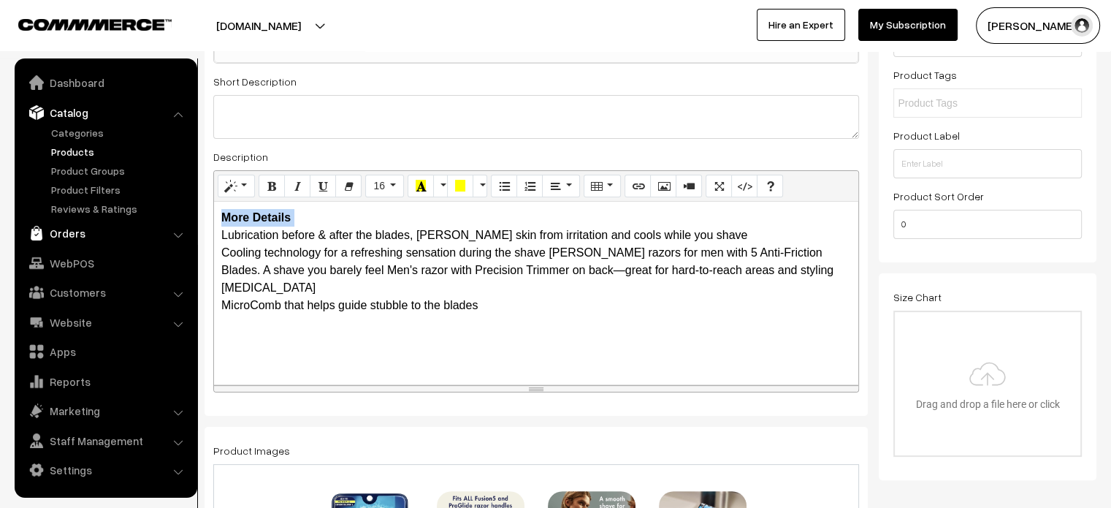
drag, startPoint x: 299, startPoint y: 213, endPoint x: 172, endPoint y: 231, distance: 127.6
click at [230, 218] on b "More Details" at bounding box center [255, 217] width 69 height 12
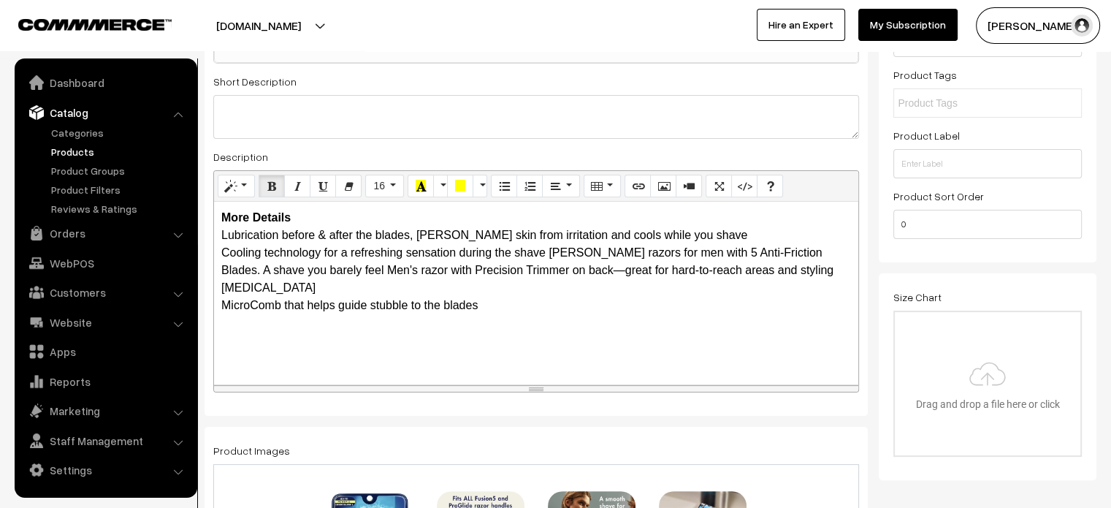
click at [313, 216] on div "More Details Lubrication before & after the blades, shields skin from irritatio…" at bounding box center [536, 293] width 644 height 183
click at [313, 218] on div "More Details Lubrication before & after the blades, shields skin from irritatio…" at bounding box center [536, 293] width 644 height 183
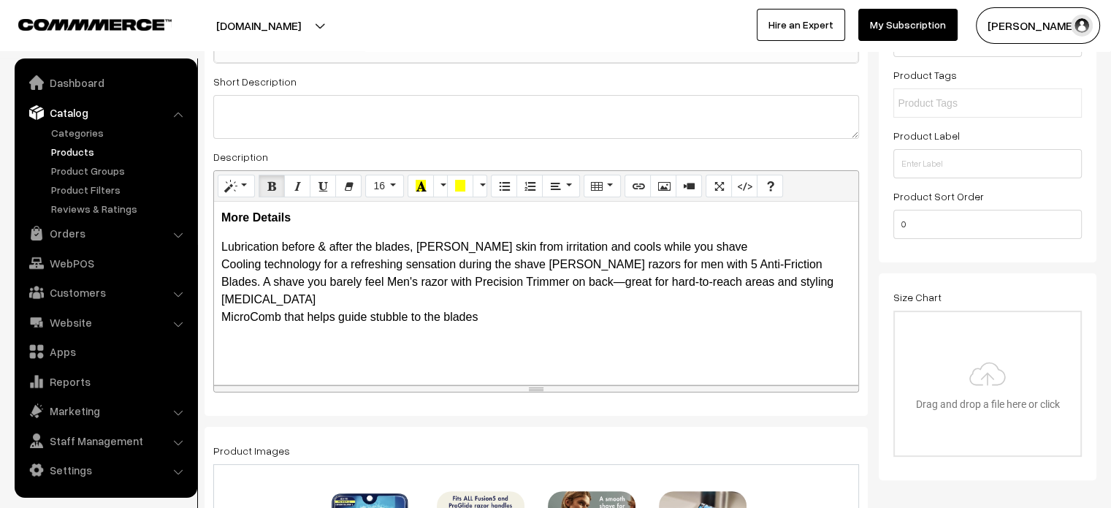
click at [585, 309] on div "More Details Lubrication before & after the blades, shields skin from irritatio…" at bounding box center [536, 293] width 644 height 183
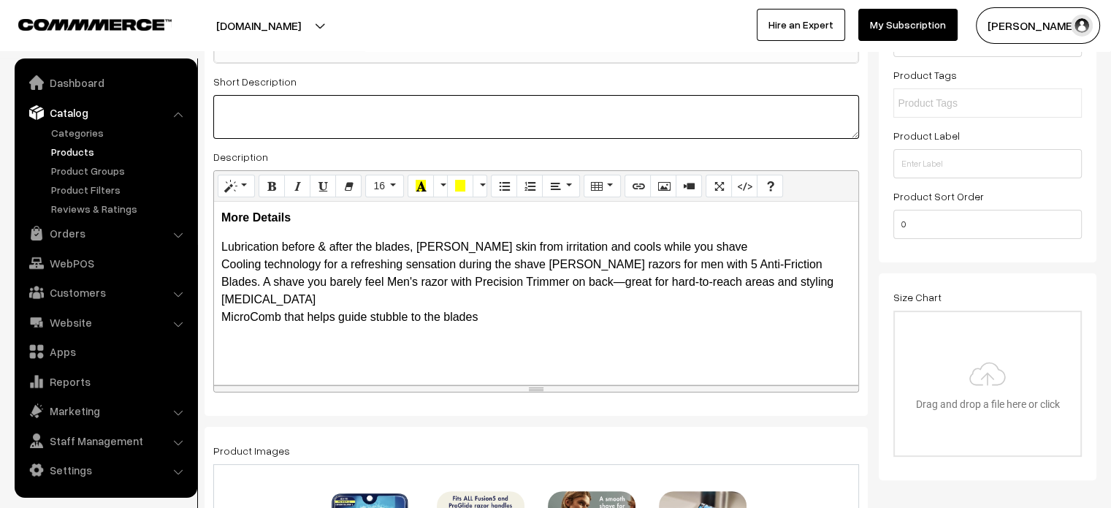
paste textarea ""Lubrication before & after the blades, shields skin from irritation and cools …"
click at [365, 103] on textarea at bounding box center [536, 117] width 646 height 44
type textarea ""Lubrication before & after the blades, shields skin from irritation and cools …"
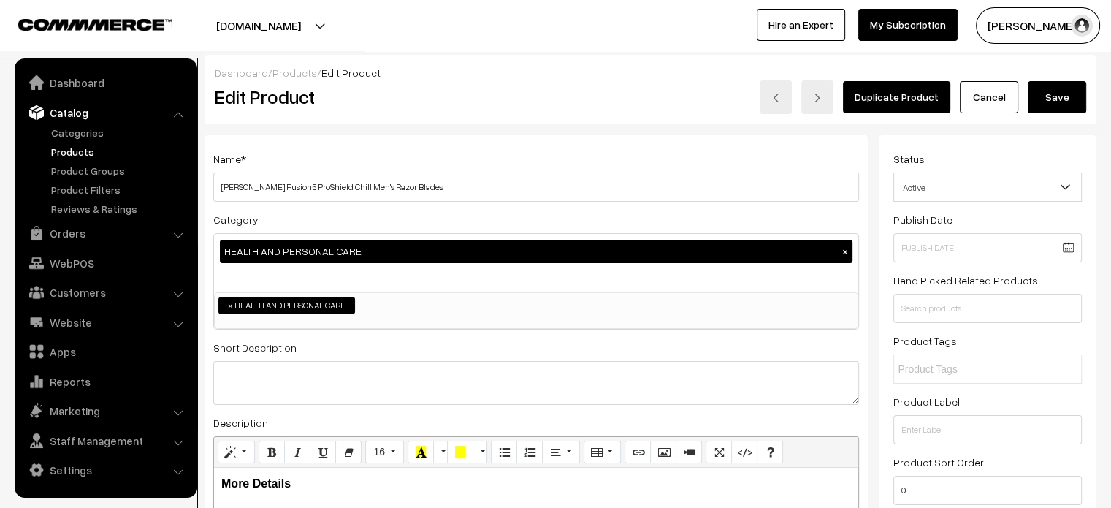
click at [1060, 97] on button "Save" at bounding box center [1057, 97] width 58 height 32
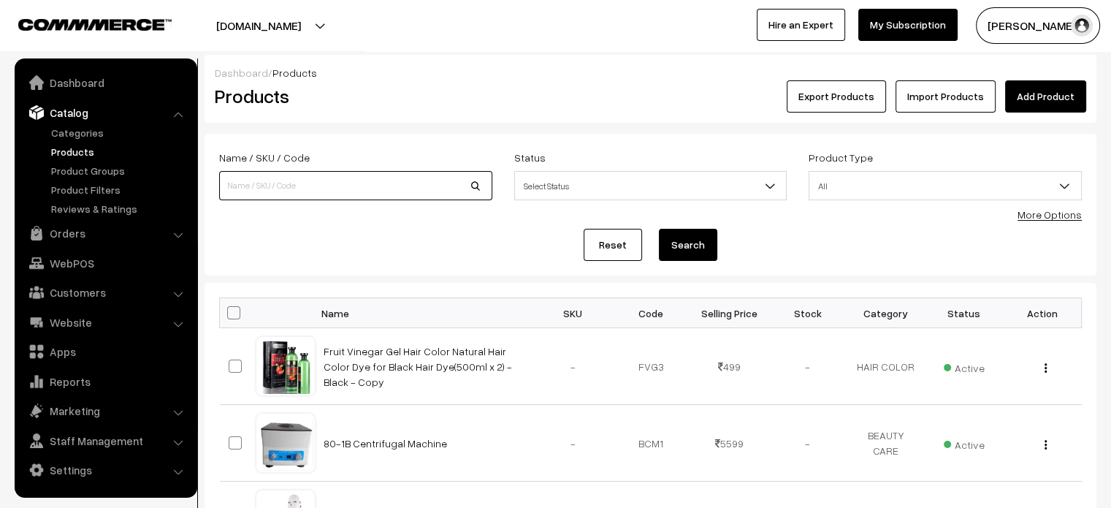
paste input "Steam Sauna Bath Portable Machine"
click at [303, 186] on input "Steam Sauna Bath Portable Machine" at bounding box center [355, 185] width 273 height 29
type input "Steam Sauna Bath Portable Machine"
click at [703, 243] on button "Search" at bounding box center [688, 245] width 58 height 32
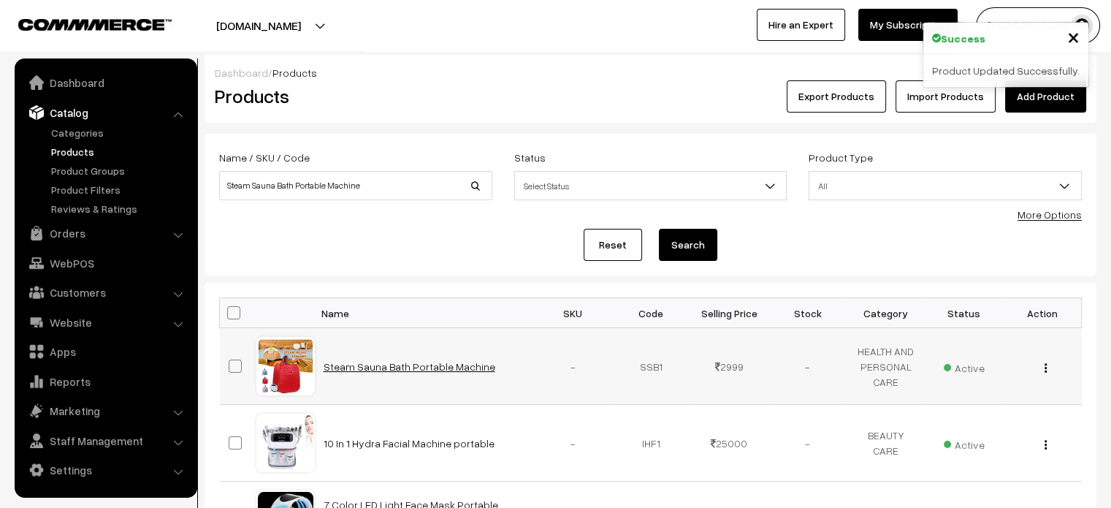
click at [409, 365] on link "Steam Sauna Bath Portable Machine" at bounding box center [410, 366] width 172 height 12
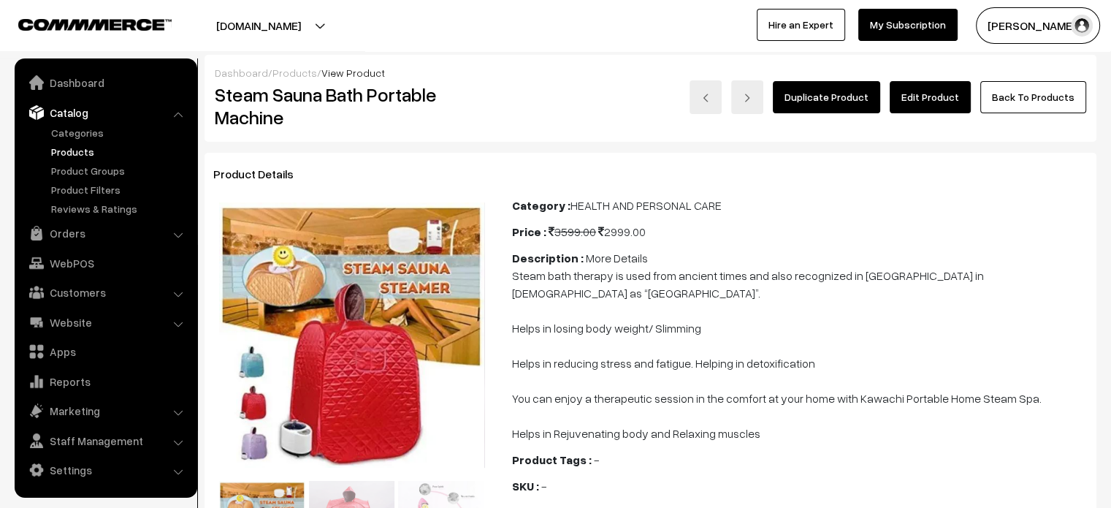
click at [929, 98] on link "Edit Product" at bounding box center [930, 97] width 81 height 32
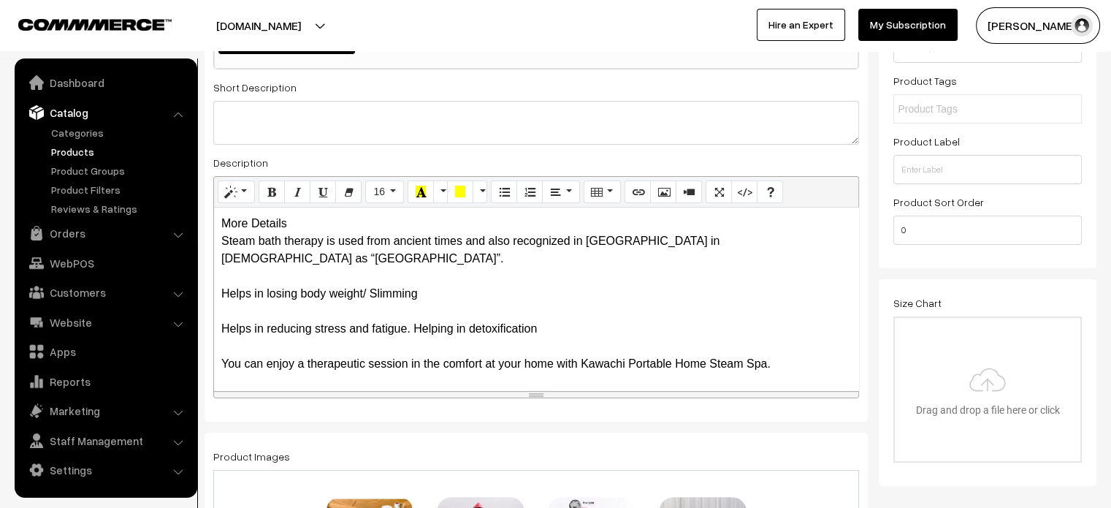
scroll to position [295, 0]
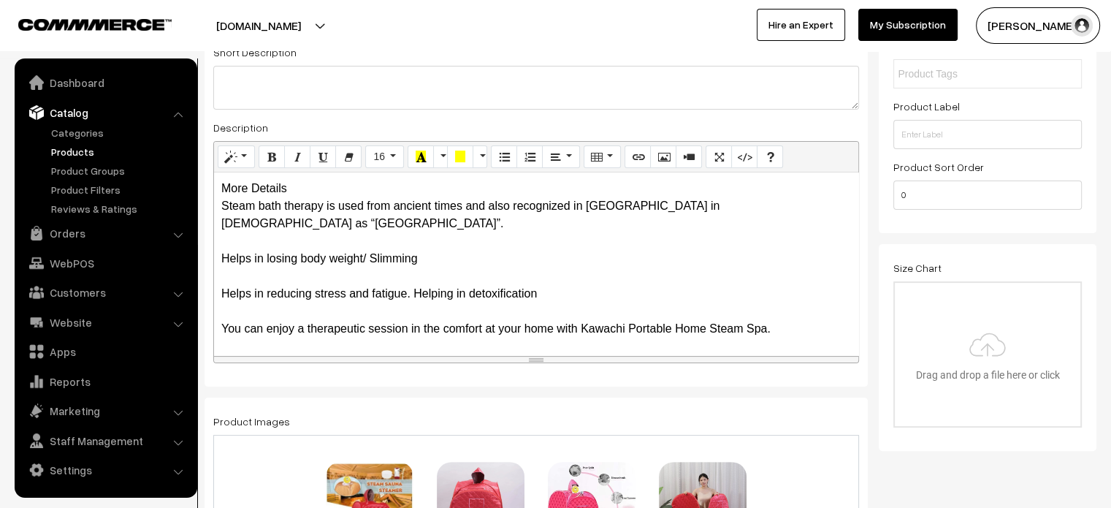
click at [286, 198] on div "More Details Steam bath therapy is used from ancient times and also recognized …" at bounding box center [536, 263] width 644 height 183
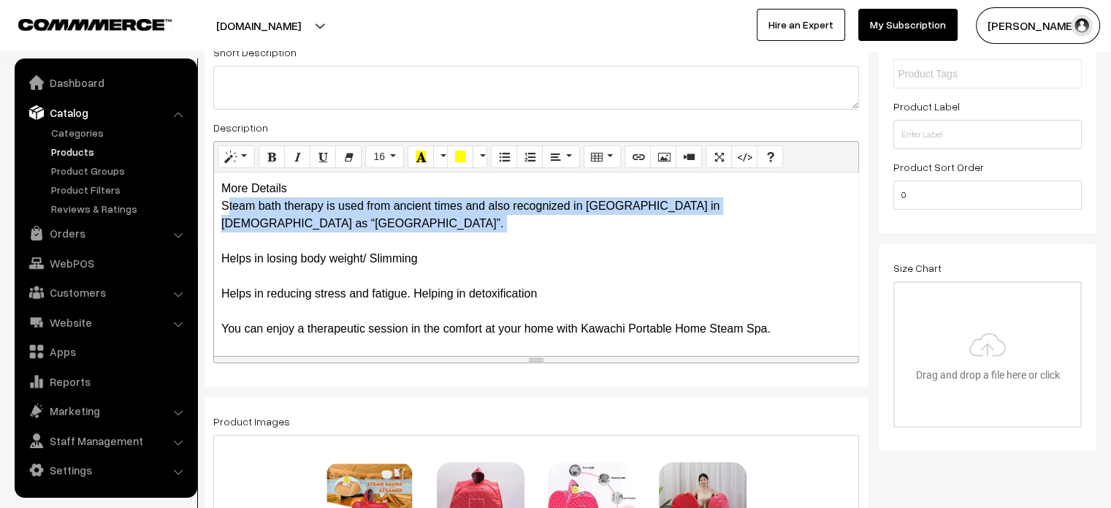
click at [286, 198] on div "More Details Steam bath therapy is used from ancient times and also recognized …" at bounding box center [536, 263] width 644 height 183
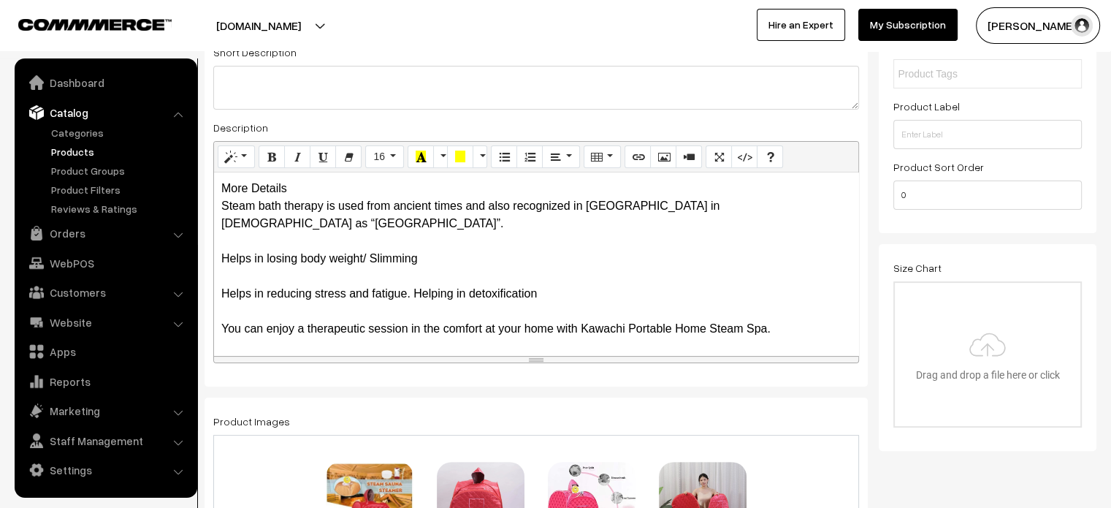
click at [294, 188] on div "More Details Steam bath therapy is used from ancient times and also recognized …" at bounding box center [536, 263] width 644 height 183
click at [306, 188] on div "More Details Steam bath therapy is used from ancient times and also recognized …" at bounding box center [536, 263] width 644 height 183
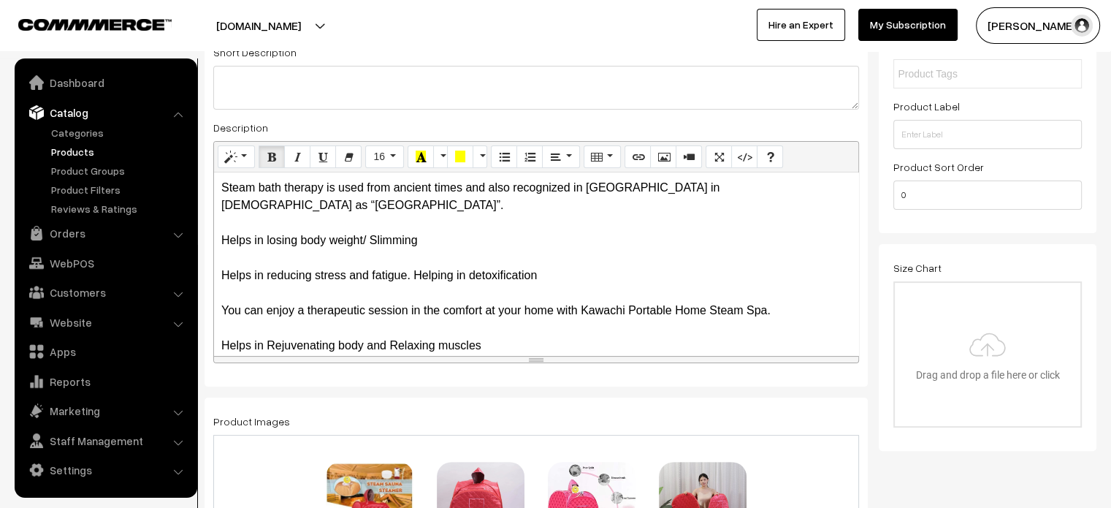
scroll to position [0, 0]
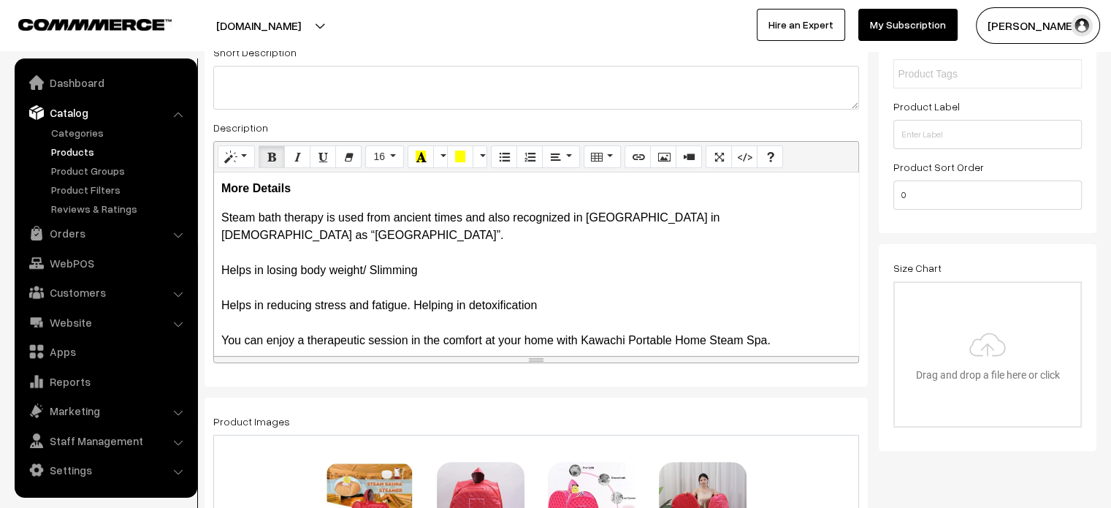
click at [216, 215] on div "More Details Steam bath therapy is used from ancient times and also recognized …" at bounding box center [536, 263] width 644 height 183
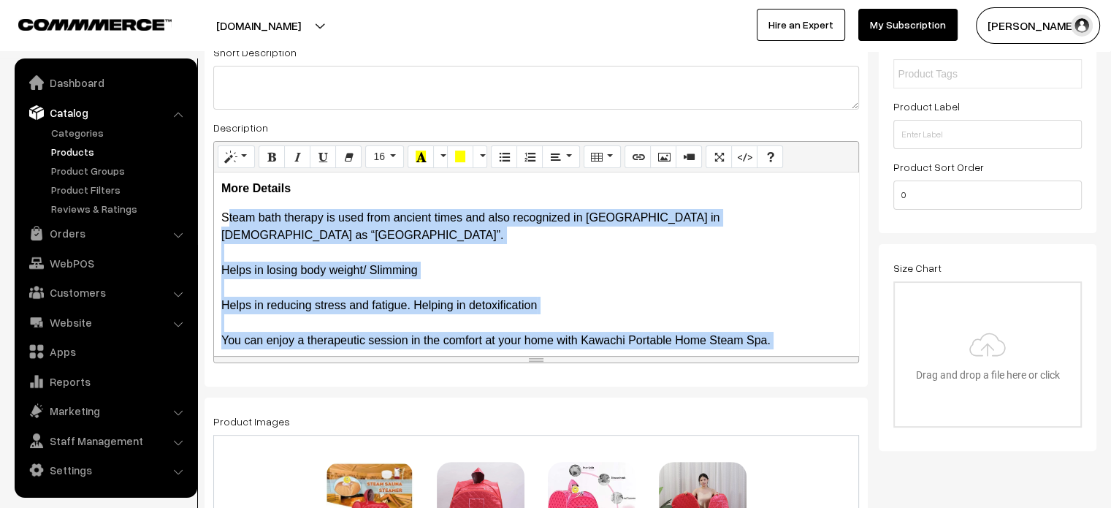
scroll to position [30, 0]
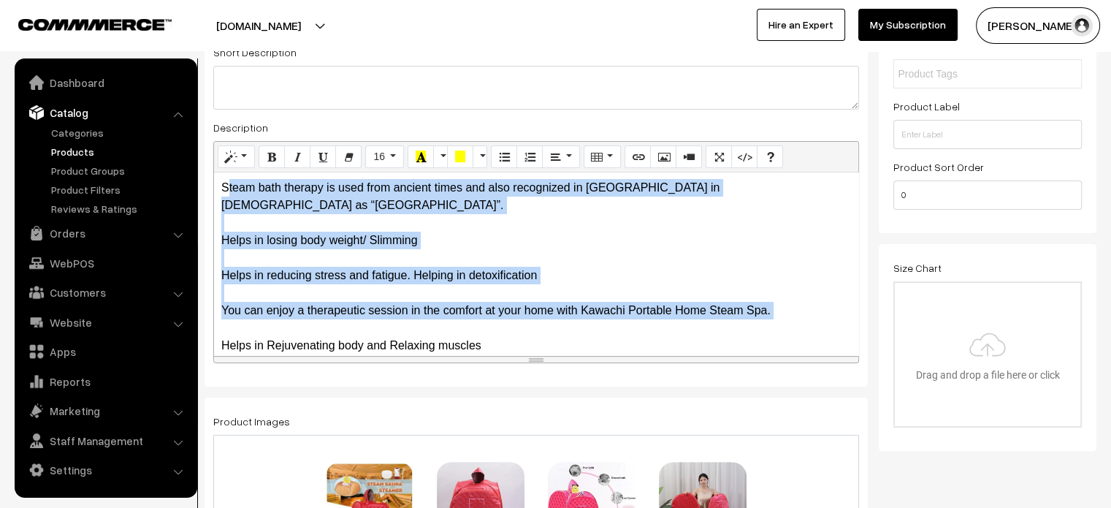
drag, startPoint x: 216, startPoint y: 215, endPoint x: 529, endPoint y: 347, distance: 339.5
click at [529, 347] on div "More Details Steam bath therapy is used from ancient times and also recognized …" at bounding box center [536, 263] width 644 height 183
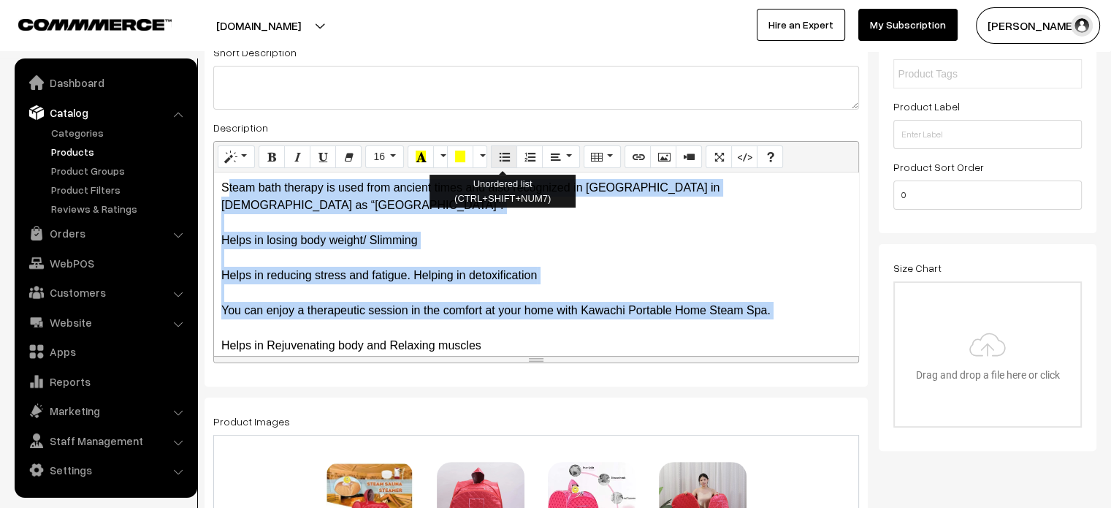
click at [504, 162] on icon "Unordered list (CTRL+SHIFT+NUM7)" at bounding box center [504, 157] width 10 height 12
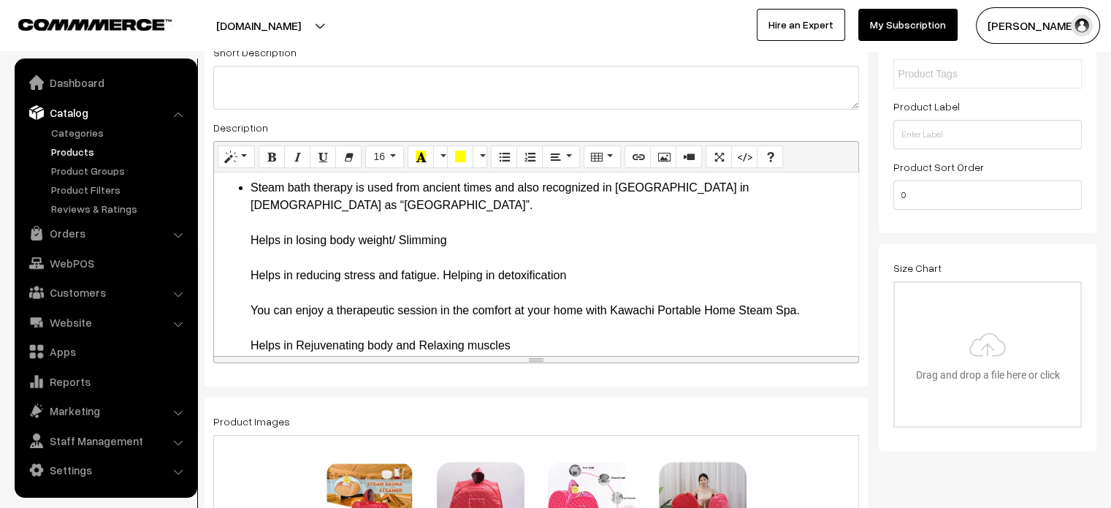
scroll to position [0, 0]
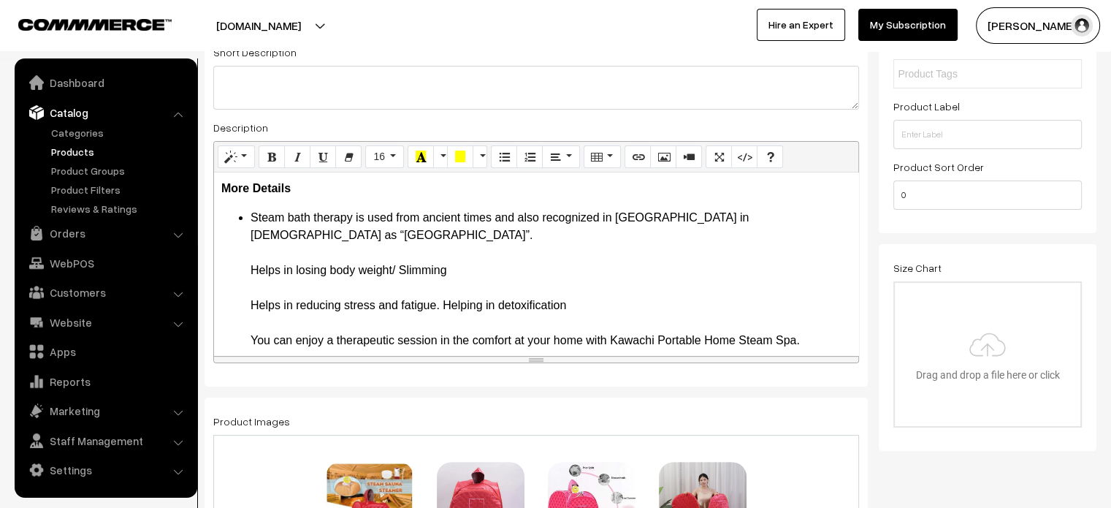
click at [252, 251] on li "Steam bath therapy is used from ancient times and also recognized in Panchakarm…" at bounding box center [551, 296] width 601 height 175
click at [249, 251] on ul "Steam bath therapy is used from ancient times and also recognized in Panchakarm…" at bounding box center [536, 296] width 630 height 175
click at [243, 291] on ul "Steam bath therapy is used from ancient times and also recognized in Panchakarm…" at bounding box center [536, 296] width 630 height 175
click at [243, 318] on ul "Steam bath therapy is used from ancient times and also recognized in Panchakarm…" at bounding box center [536, 296] width 630 height 175
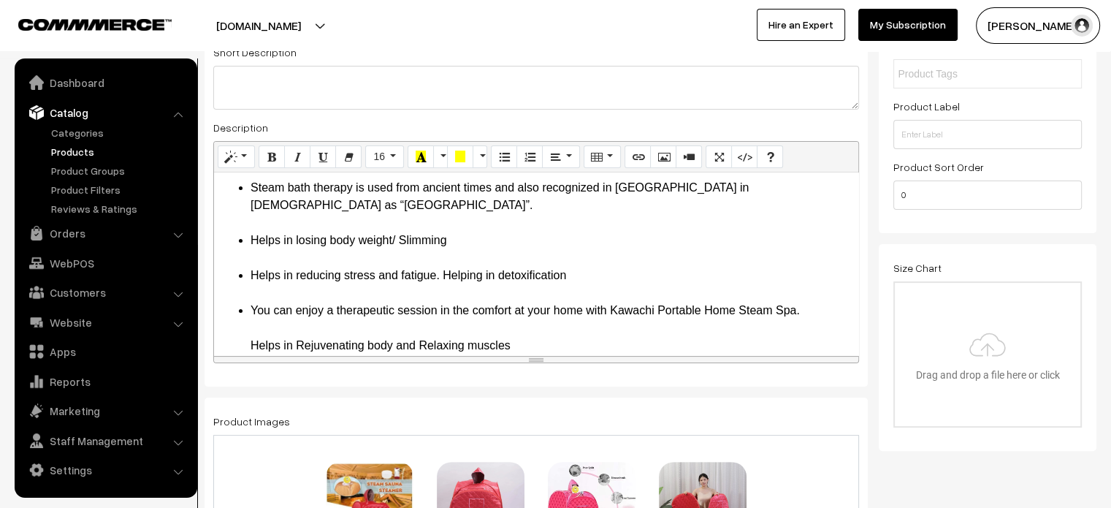
click at [240, 327] on ul "Steam bath therapy is used from ancient times and also recognized in Panchakarm…" at bounding box center [536, 266] width 630 height 175
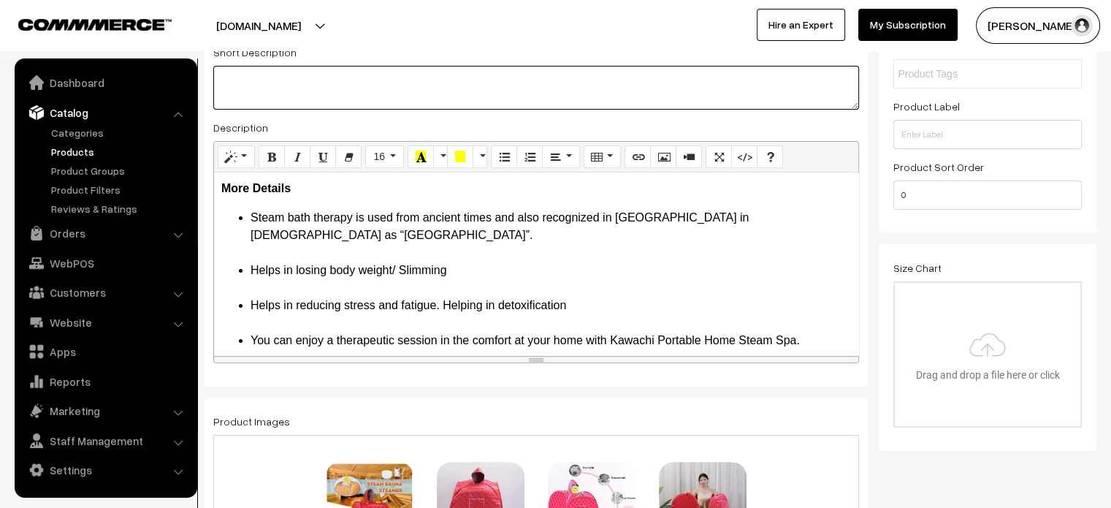
paste textarea "The Health Benefits Of Using Home Spa Sauna Tent Include Weight Lose, Improve S…"
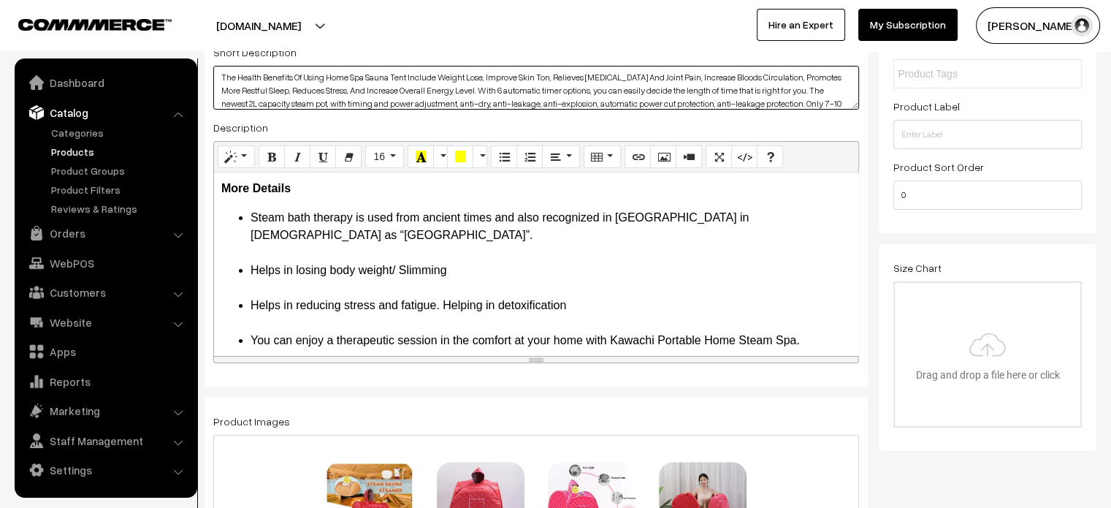
click at [350, 103] on textarea "The Health Benefits Of Using Home Spa Sauna Tent Include Weight Lose, Improve S…" at bounding box center [536, 88] width 646 height 44
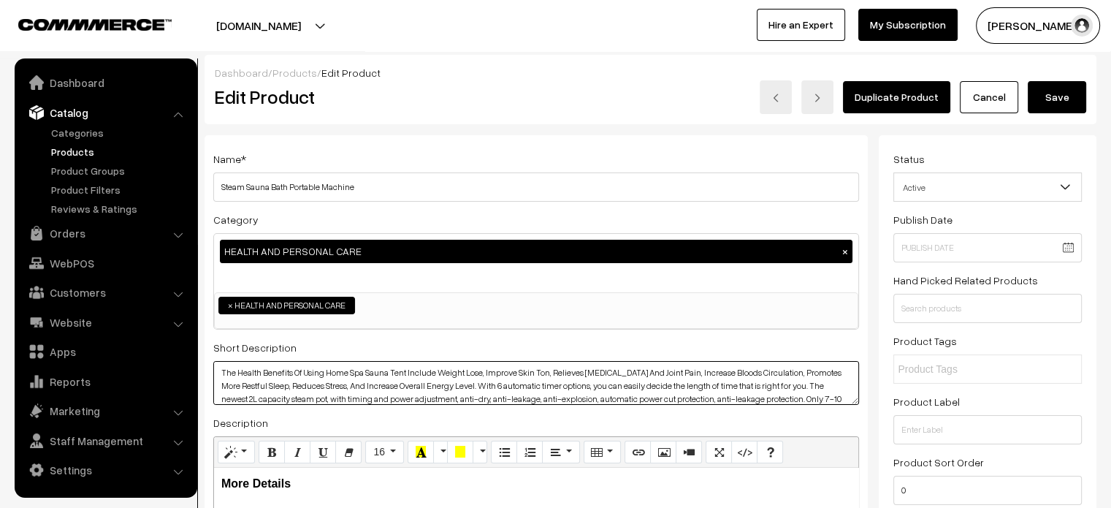
scroll to position [18, 0]
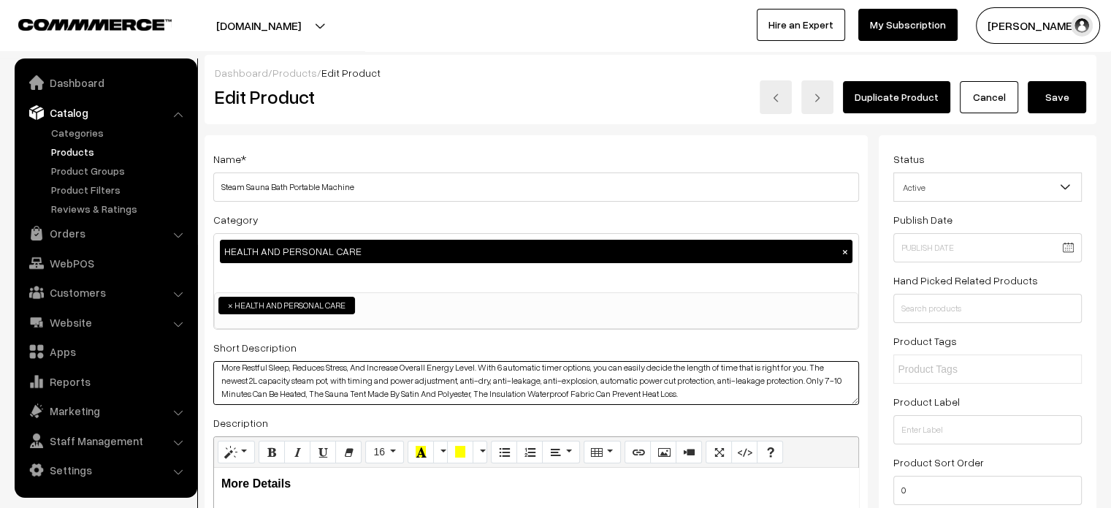
type textarea "The Health Benefits Of Using Home Spa Sauna Tent Include Weight Lose, Improve S…"
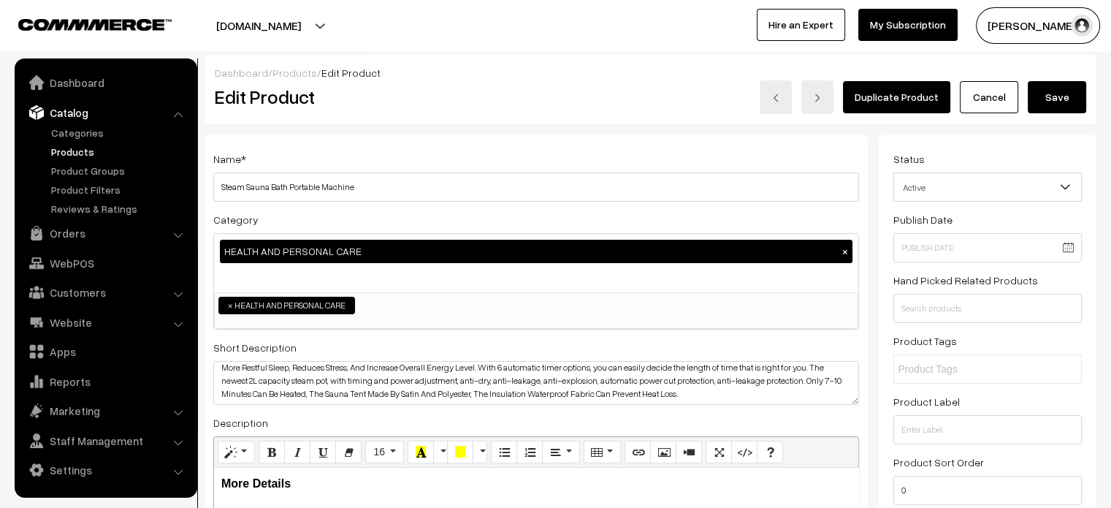
click at [1051, 104] on button "Save" at bounding box center [1057, 97] width 58 height 32
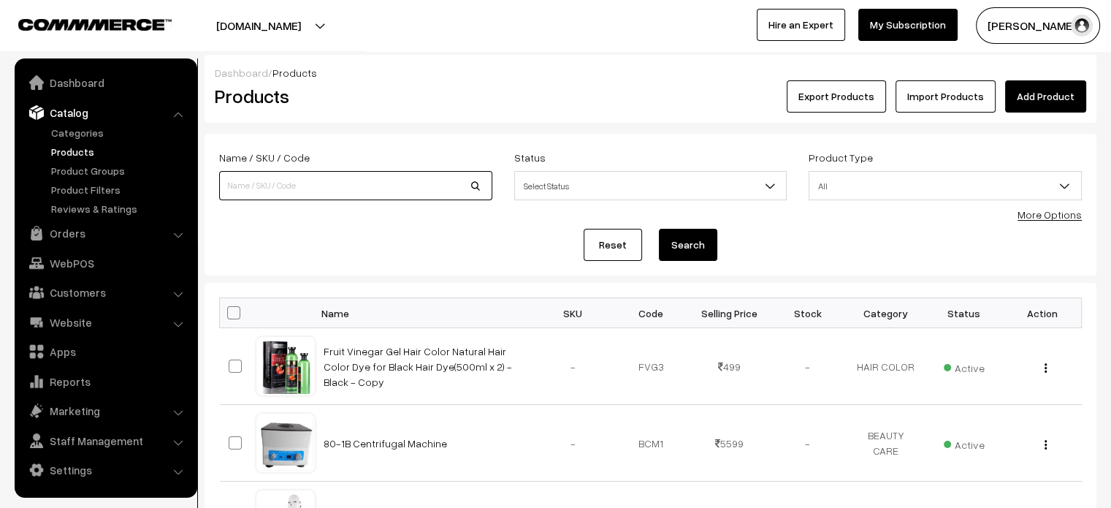
paste input "Sauna Blanket Portable"
click at [339, 178] on input "Sauna Blanket Portable" at bounding box center [355, 185] width 273 height 29
type input "Sauna Blanket Portable"
click at [690, 237] on button "Search" at bounding box center [688, 245] width 58 height 32
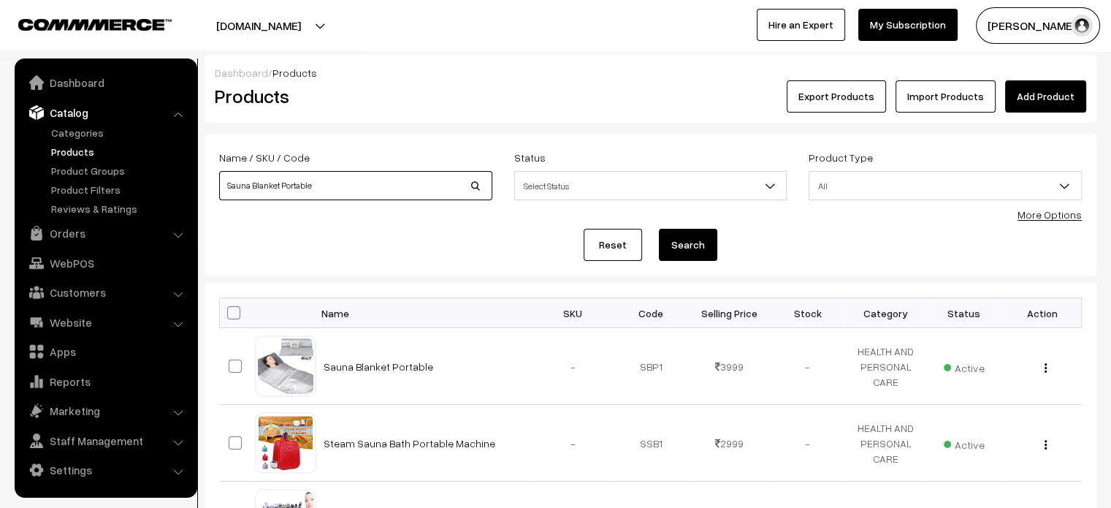
click at [401, 193] on input "Sauna Blanket Portable" at bounding box center [355, 185] width 273 height 29
click at [702, 248] on button "Search" at bounding box center [688, 245] width 58 height 32
click at [346, 366] on link "Sauna Blanket Portable" at bounding box center [379, 366] width 110 height 12
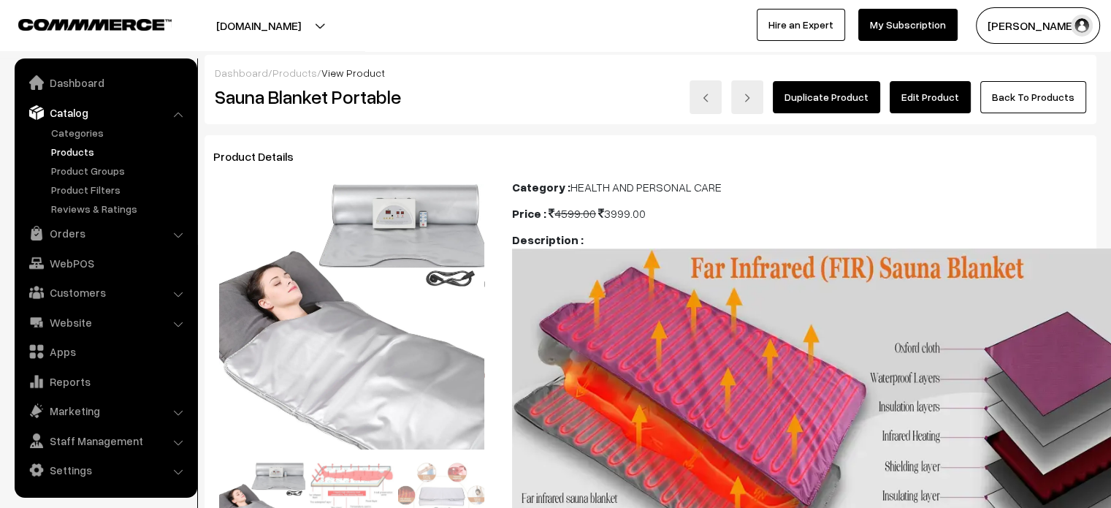
click at [938, 93] on link "Edit Product" at bounding box center [930, 97] width 81 height 32
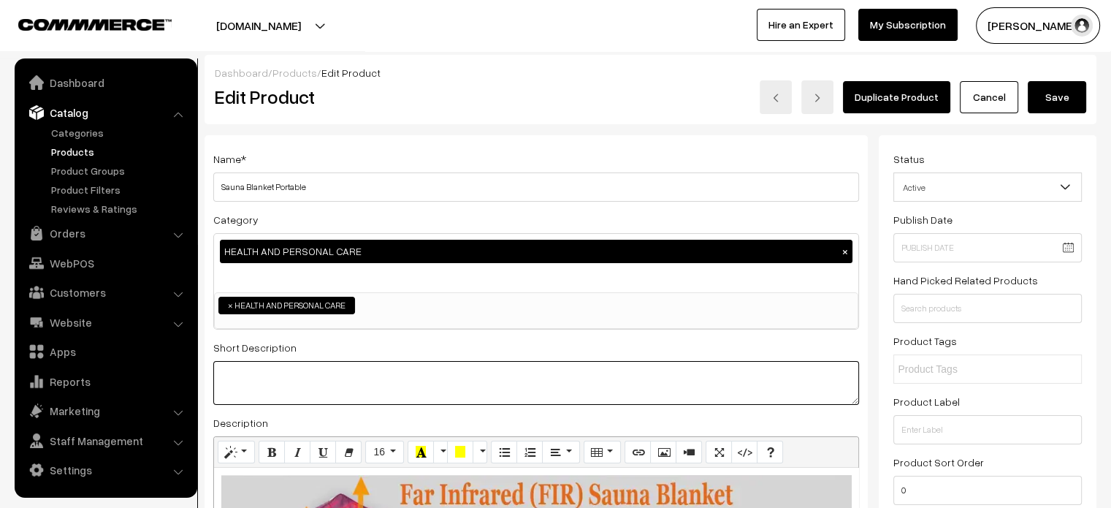
click at [342, 376] on textarea at bounding box center [536, 383] width 646 height 44
paste textarea ""Imporve the blood circulation and enhance cells nourishment, make skin more fr…"
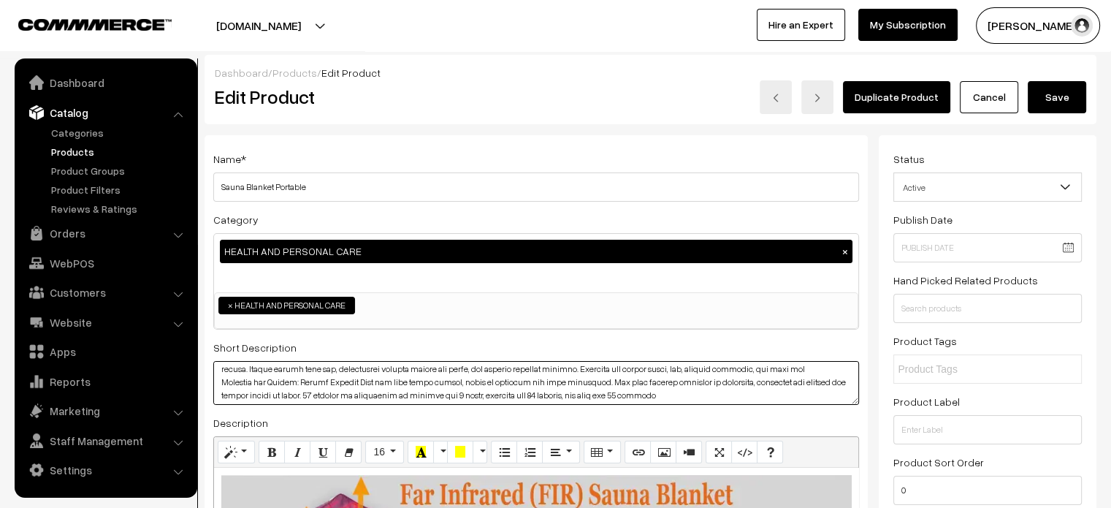
scroll to position [71, 0]
type textarea "Imporve the blood circulation and enhance cells nourishment, make skin more fre…"
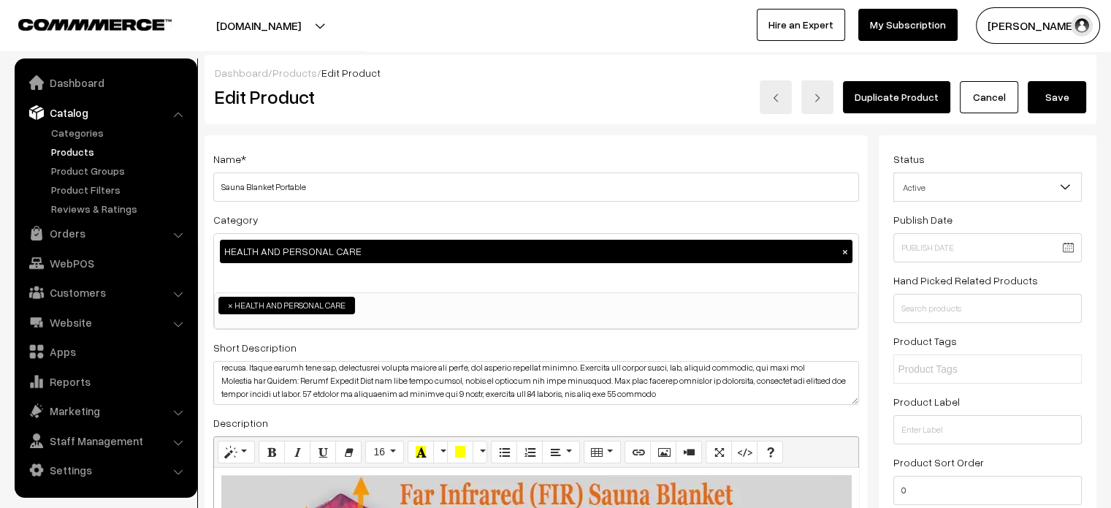
click at [1058, 96] on button "Save" at bounding box center [1057, 97] width 58 height 32
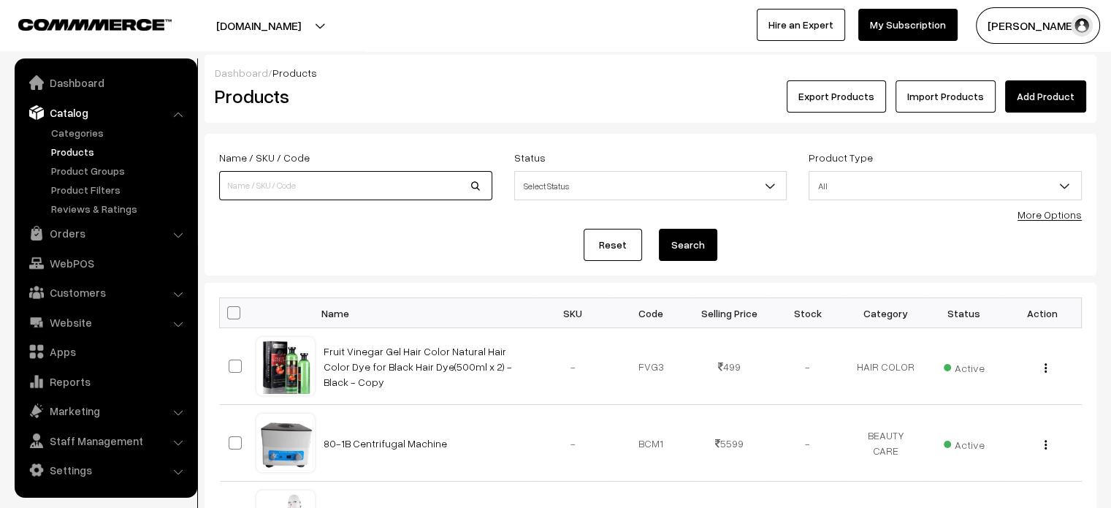
click at [260, 189] on input at bounding box center [355, 185] width 273 height 29
paste input "Dr.pen Ultima M8 Wireless Microneedling Pen"
type input "Dr.pen Ultima M8 Wireless Microneedling Pen"
click at [690, 239] on button "Search" at bounding box center [688, 245] width 58 height 32
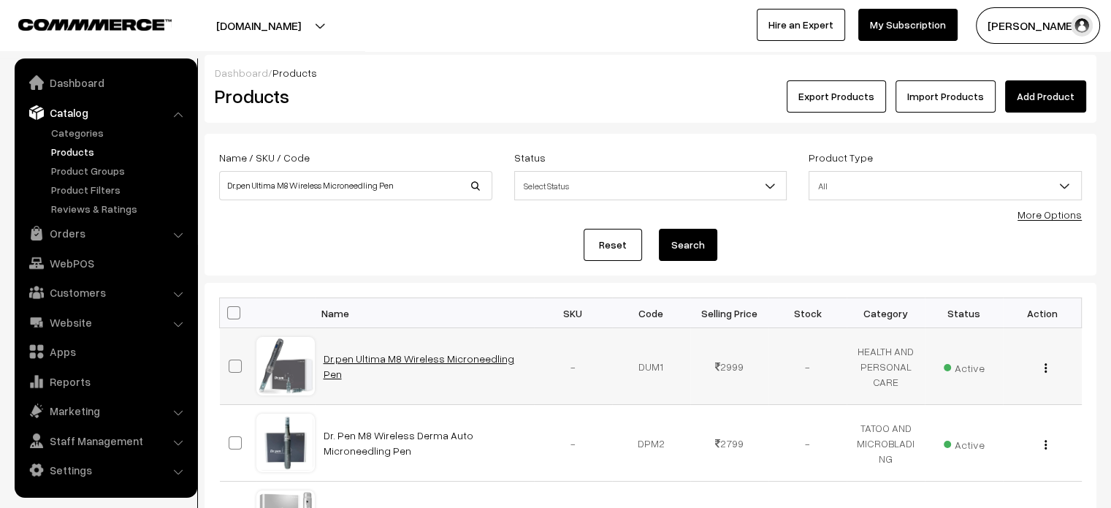
click at [427, 367] on link "Dr.pen Ultima M8 Wireless Microneedling Pen" at bounding box center [419, 366] width 191 height 28
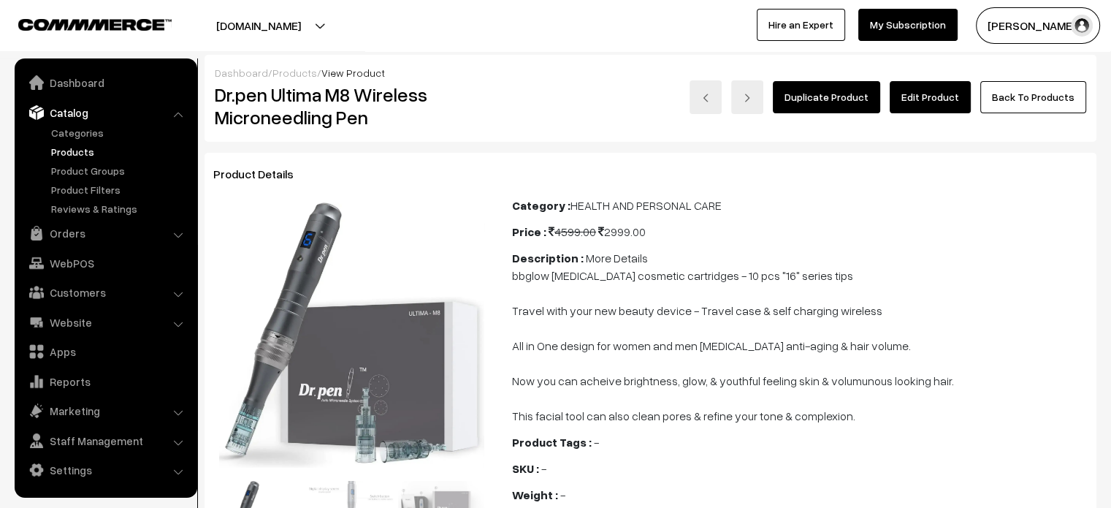
click at [921, 104] on link "Edit Product" at bounding box center [930, 97] width 81 height 32
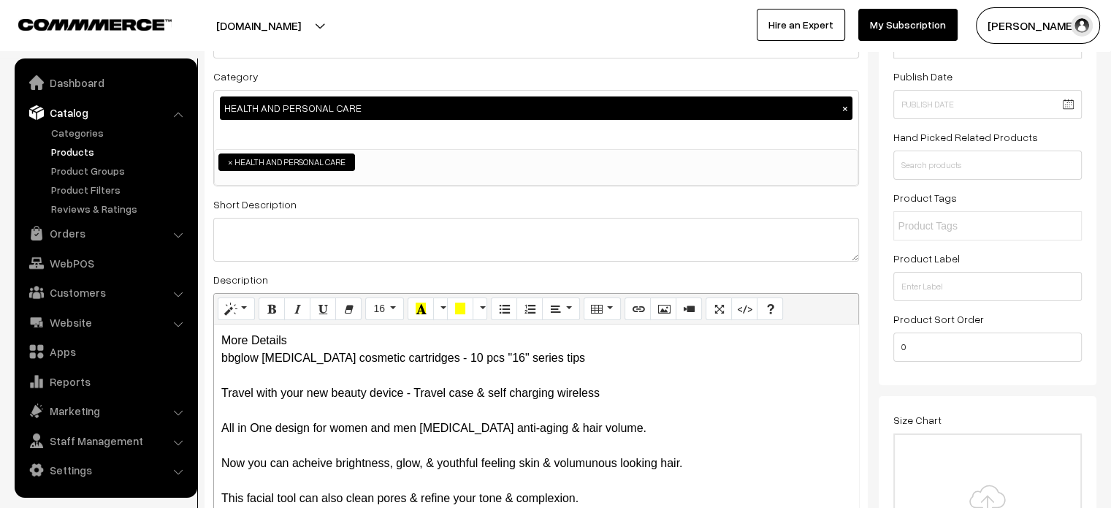
scroll to position [145, 0]
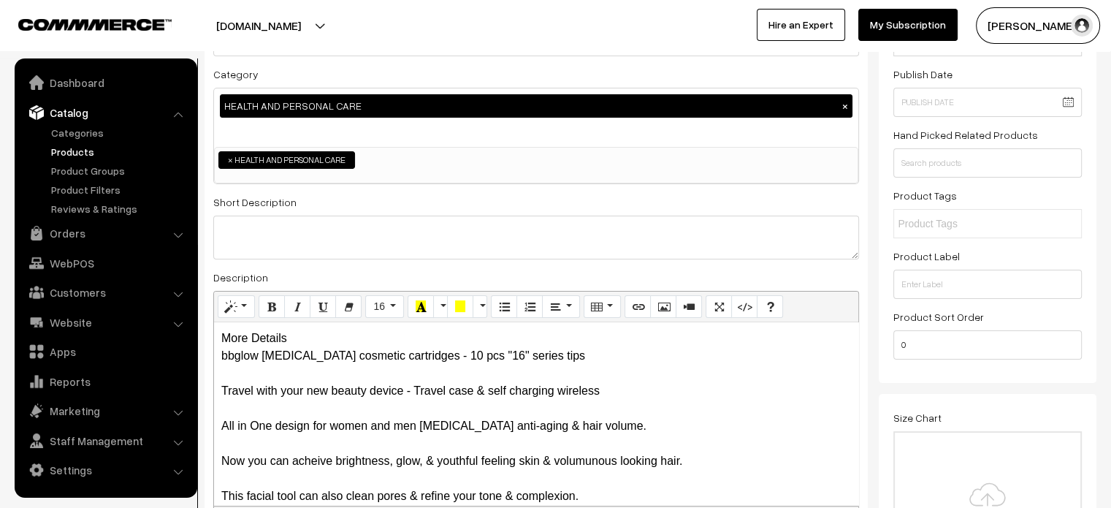
click at [289, 341] on div "More Details bbglow permanent makeup cosmetic cartridges - 10 pcs "16" series t…" at bounding box center [536, 413] width 644 height 183
click at [319, 341] on div "More Details bbglow permanent makeup cosmetic cartridges - 10 pcs "16" series t…" at bounding box center [536, 413] width 644 height 183
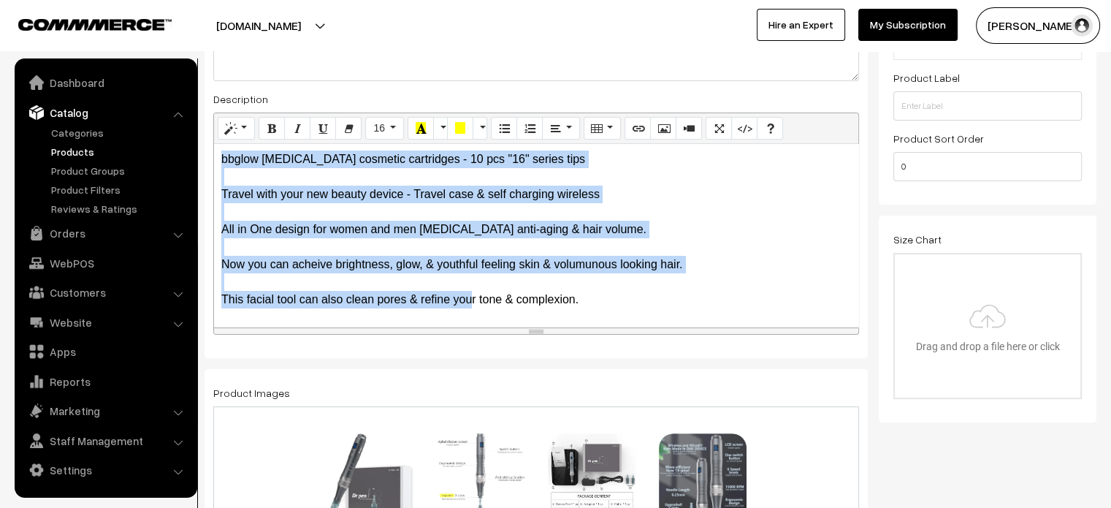
scroll to position [338, 0]
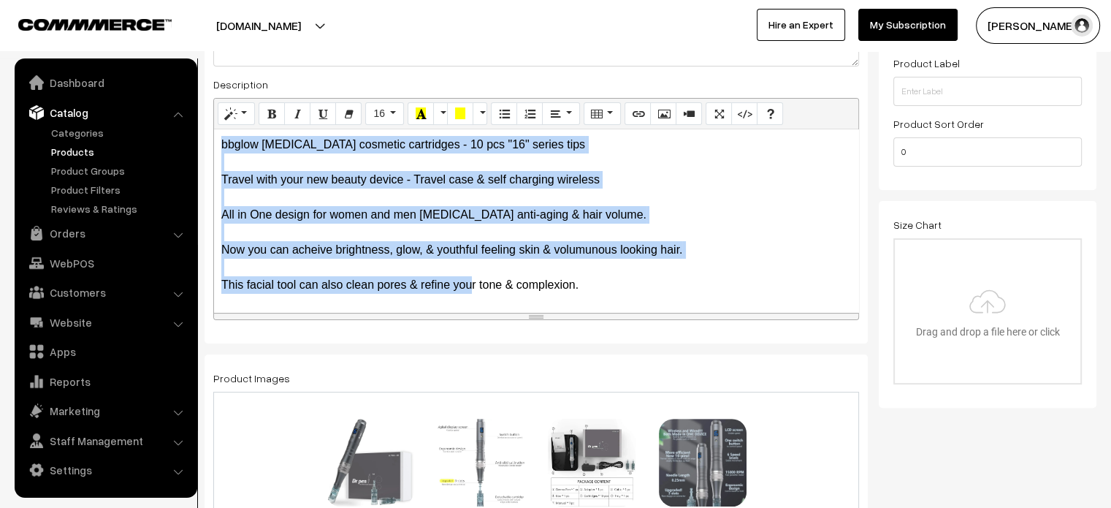
drag, startPoint x: 216, startPoint y: 363, endPoint x: 642, endPoint y: 311, distance: 428.5
click at [642, 311] on div "More Details bbglow permanent makeup cosmetic cartridges - 10 pcs "16" series t…" at bounding box center [536, 220] width 644 height 183
click at [506, 119] on icon "Unordered list (CTRL+SHIFT+NUM7)" at bounding box center [504, 113] width 10 height 12
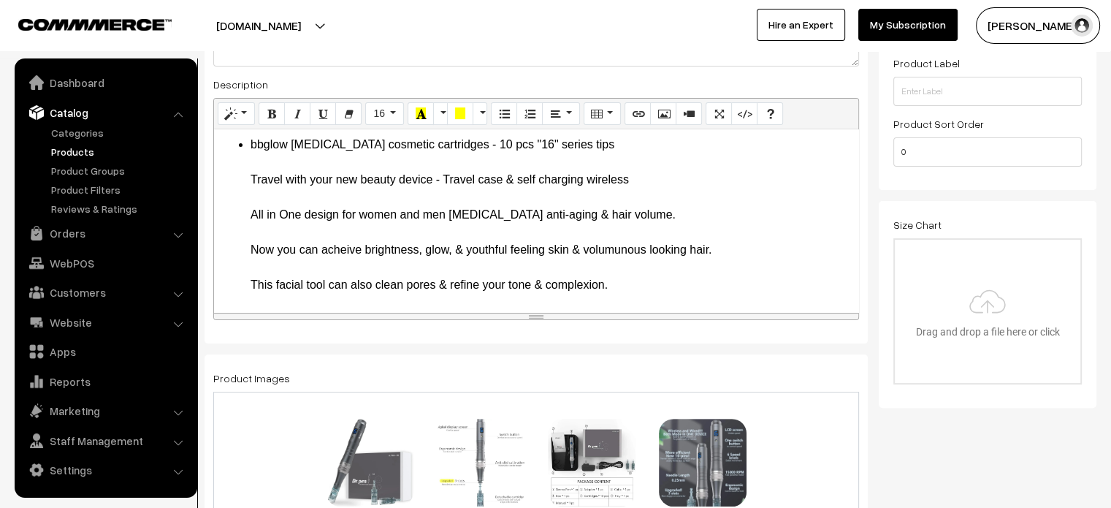
scroll to position [0, 0]
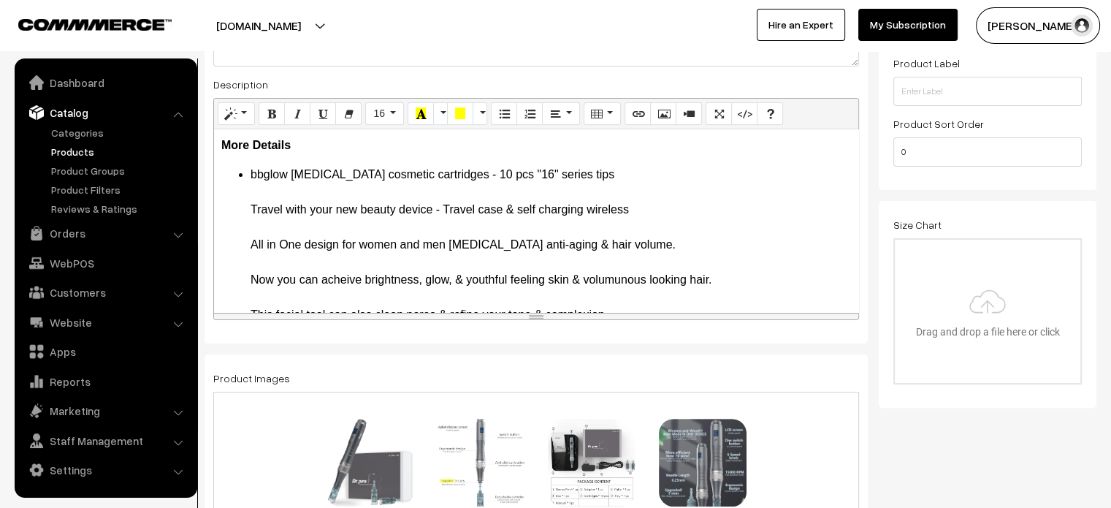
click at [240, 213] on ul "bbglow permanent makeup cosmetic cartridges - 10 pcs "16" series tips Travel wi…" at bounding box center [536, 245] width 630 height 158
click at [251, 175] on li "bbglow permanent makeup cosmetic cartridges - 10 pcs "16" series tips" at bounding box center [551, 183] width 601 height 35
click at [620, 178] on li "BBglow permanent makeup cosmetic cartridges - 10 pcs "16" series tips" at bounding box center [551, 183] width 601 height 35
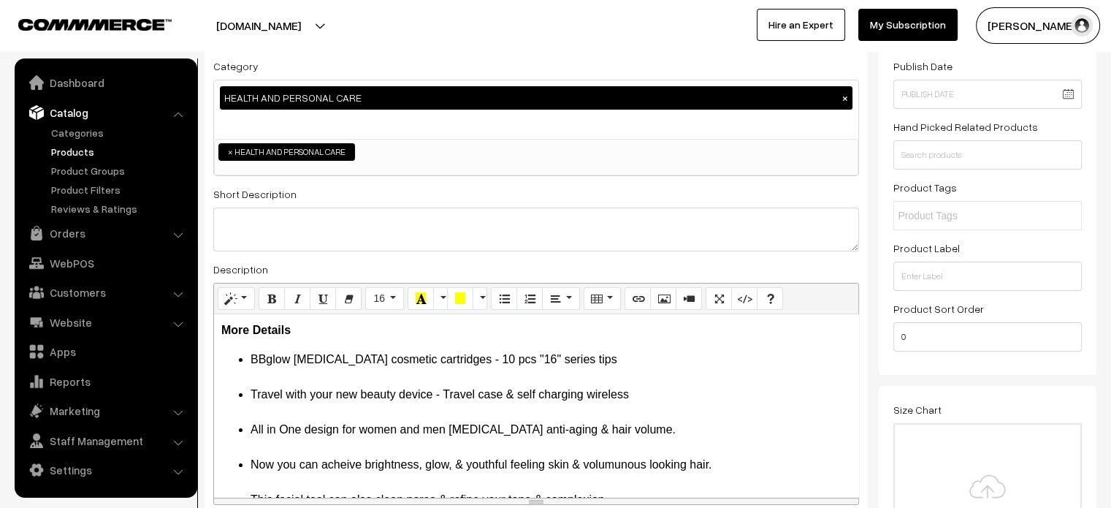
scroll to position [152, 0]
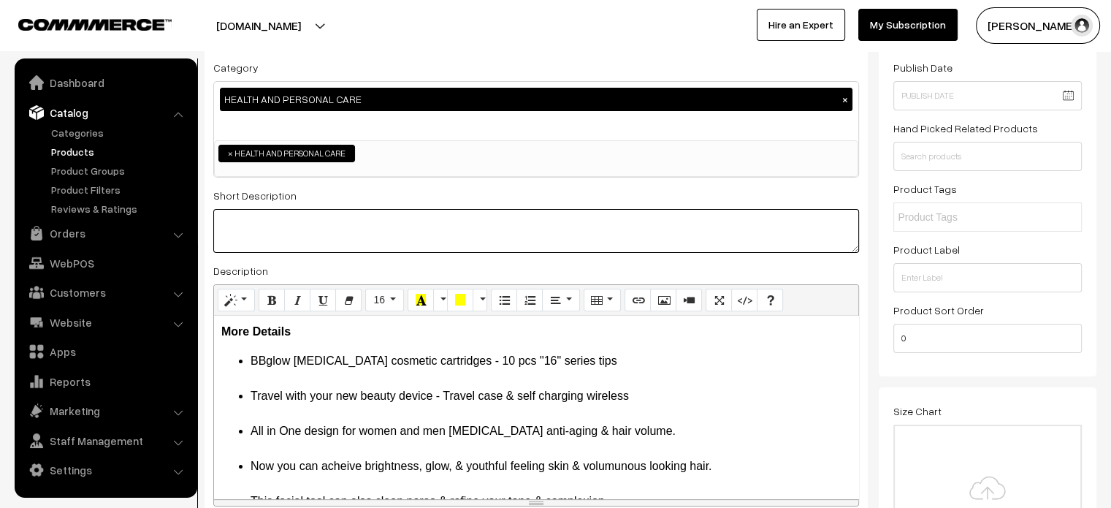
click at [515, 229] on textarea at bounding box center [536, 231] width 646 height 44
paste textarea "Dr Pen Original Dr. Pen M8 Ultima Professional Wireless"
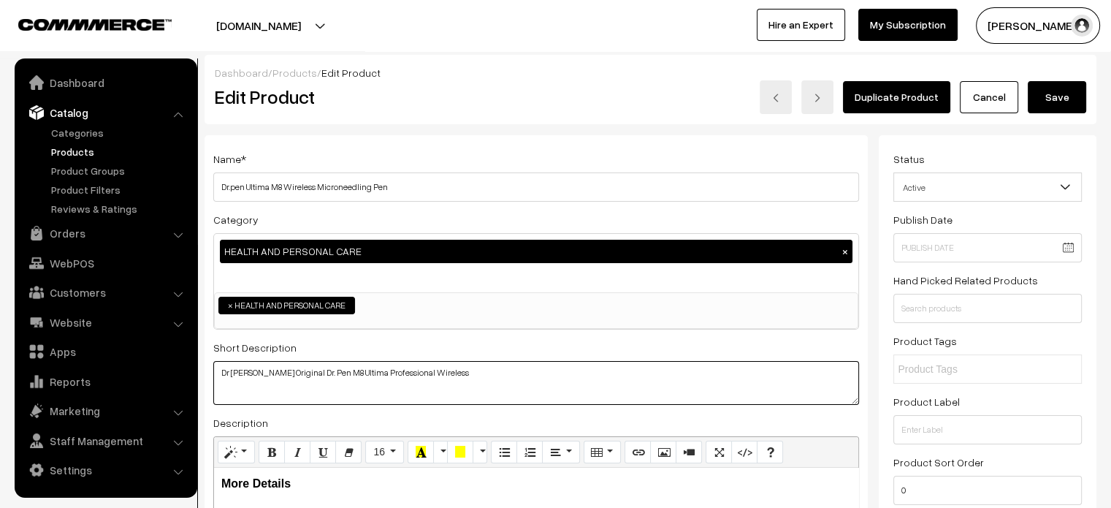
type textarea "Dr Pen Original Dr. Pen M8 Ultima Professional Wireless"
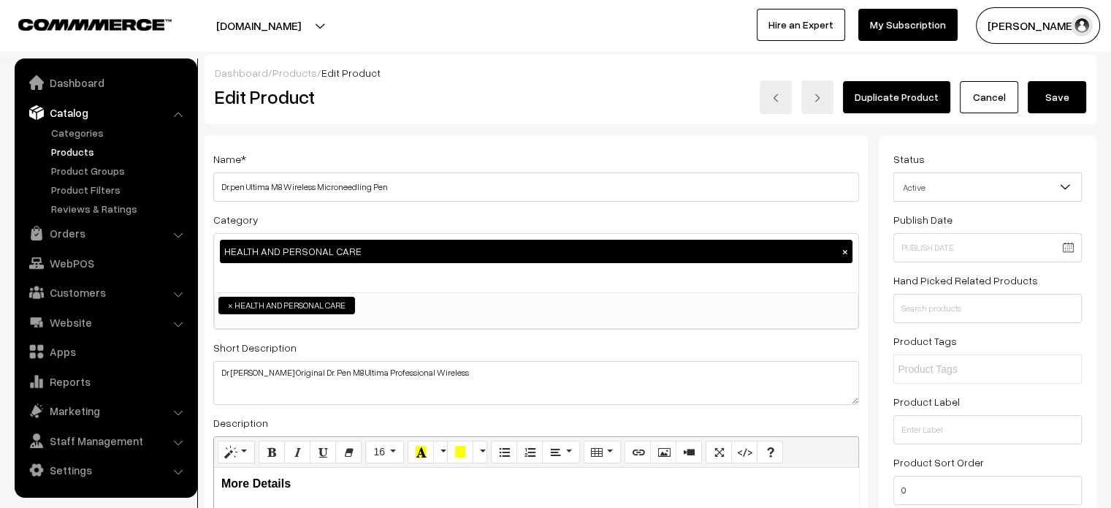
click at [1067, 104] on button "Save" at bounding box center [1057, 97] width 58 height 32
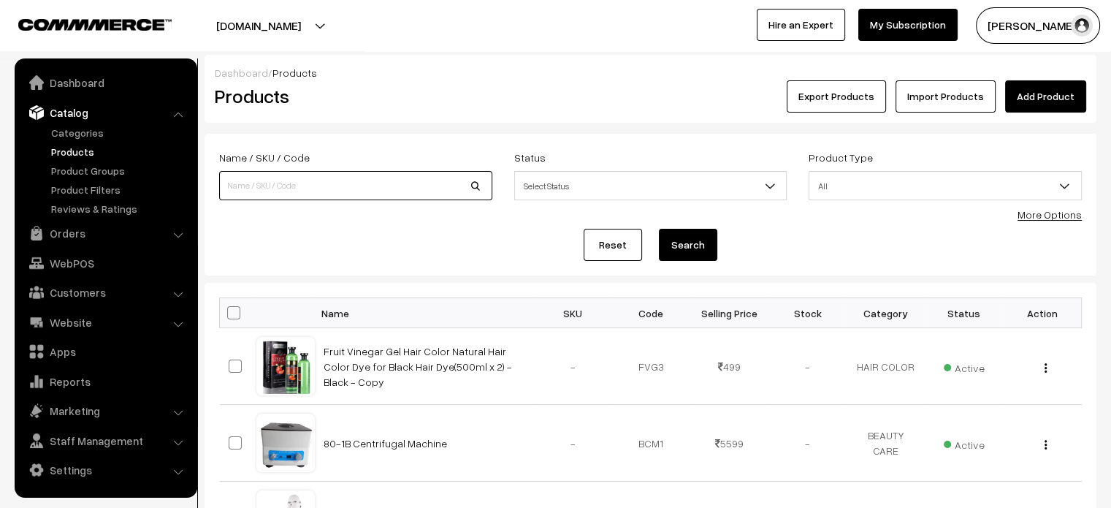
paste input "Hong Thai Traditional Thai Herbal [MEDICAL_DATA]"
click at [330, 183] on input "Hong Thai Traditional Thai Herbal [MEDICAL_DATA]" at bounding box center [355, 185] width 273 height 29
type input "Hong Thai Traditional Thai Herbal [MEDICAL_DATA]"
click at [697, 244] on button "Search" at bounding box center [688, 245] width 58 height 32
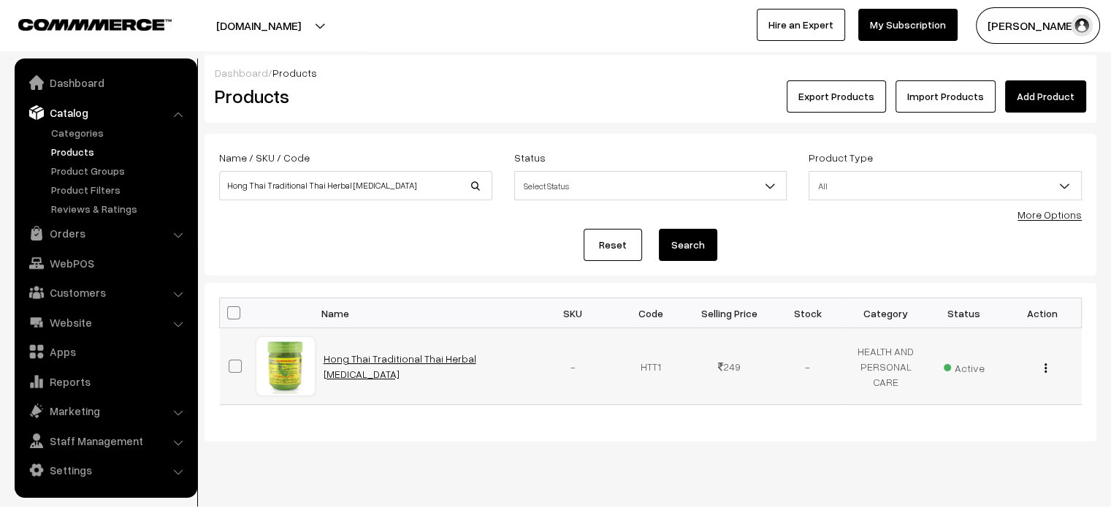
click at [468, 360] on link "Hong Thai Traditional Thai Herbal [MEDICAL_DATA]" at bounding box center [400, 366] width 153 height 28
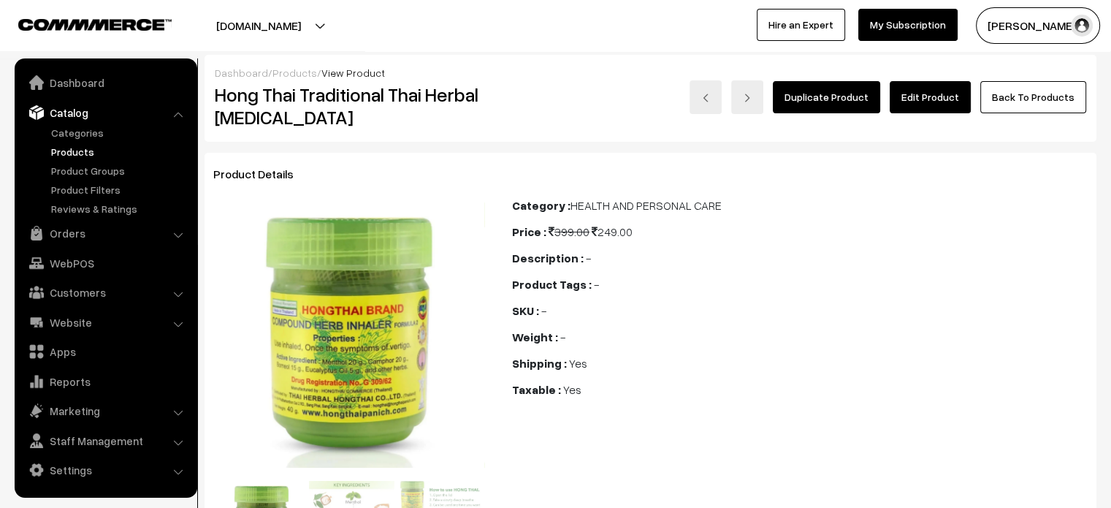
click at [950, 102] on link "Edit Product" at bounding box center [930, 97] width 81 height 32
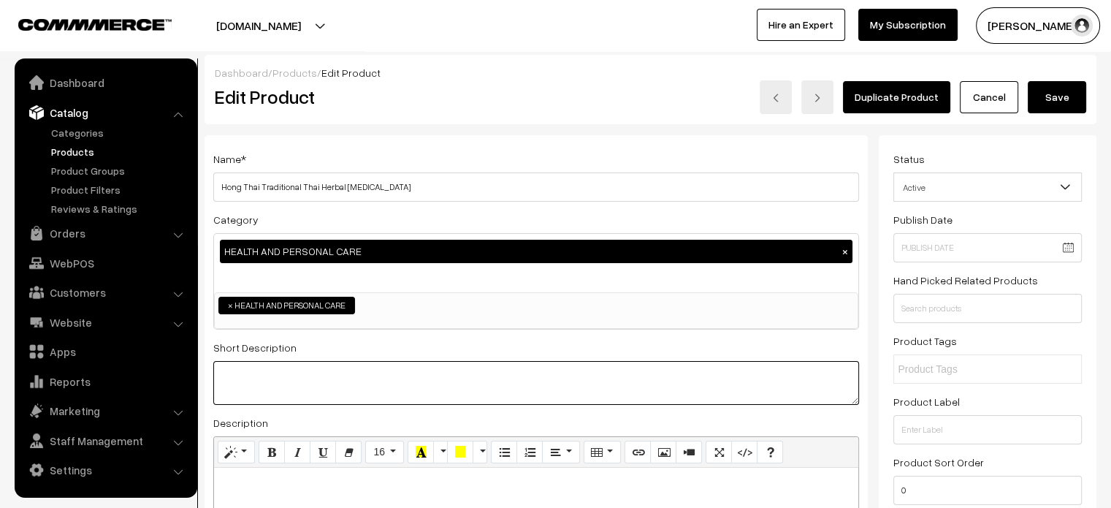
click at [508, 378] on textarea at bounding box center [536, 383] width 646 height 44
paste textarea ""Sniff for refreshing from various Thai herbs blood circulation, faint relief a…"
type textarea ""Sniff for refreshing from various Thai herbs blood circulation, faint relief a…"
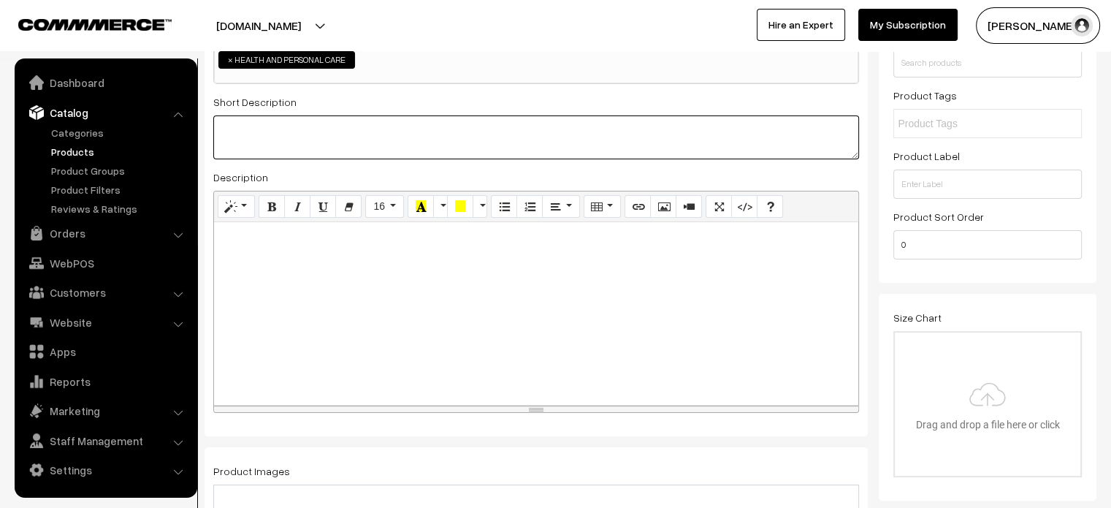
scroll to position [248, 0]
click at [438, 303] on div at bounding box center [536, 311] width 644 height 183
paste div
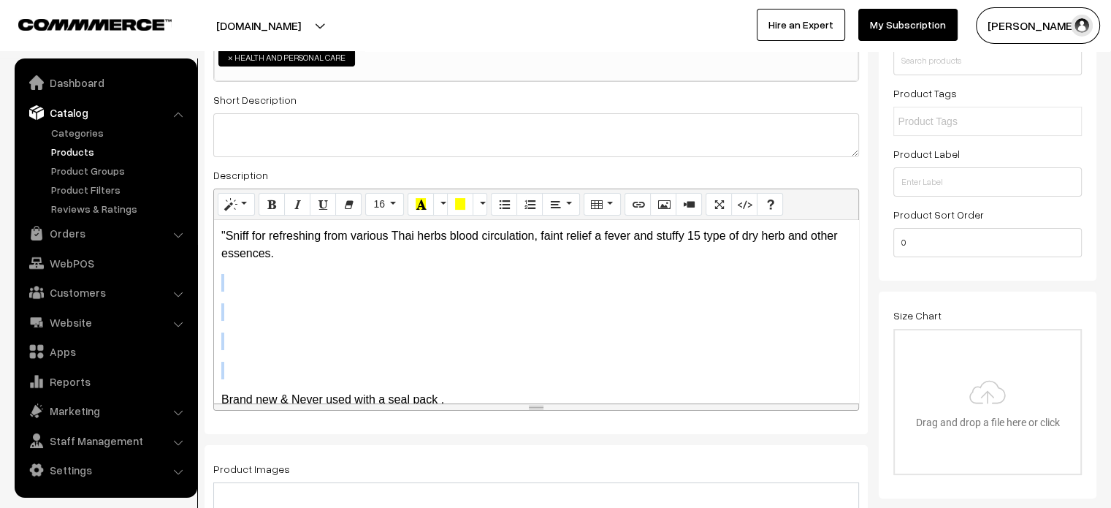
drag, startPoint x: 224, startPoint y: 276, endPoint x: 416, endPoint y: 368, distance: 212.1
click at [416, 368] on div ""Sniff for refreshing from various Thai herbs blood circulation, faint relief a…" at bounding box center [536, 311] width 644 height 183
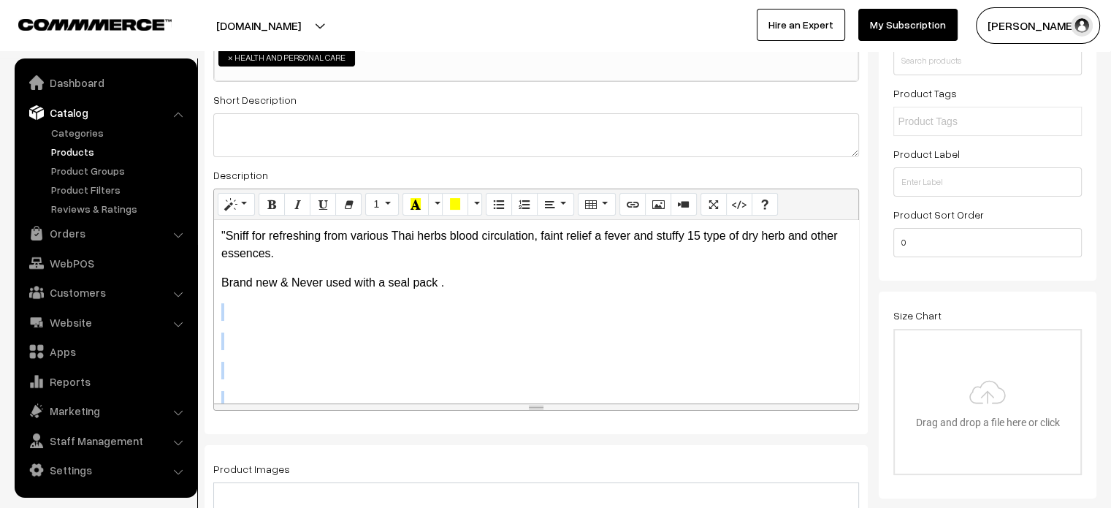
drag, startPoint x: 216, startPoint y: 305, endPoint x: 257, endPoint y: 389, distance: 94.4
click at [257, 389] on div ""Sniff for refreshing from various Thai herbs blood circulation, faint relief a…" at bounding box center [536, 311] width 644 height 183
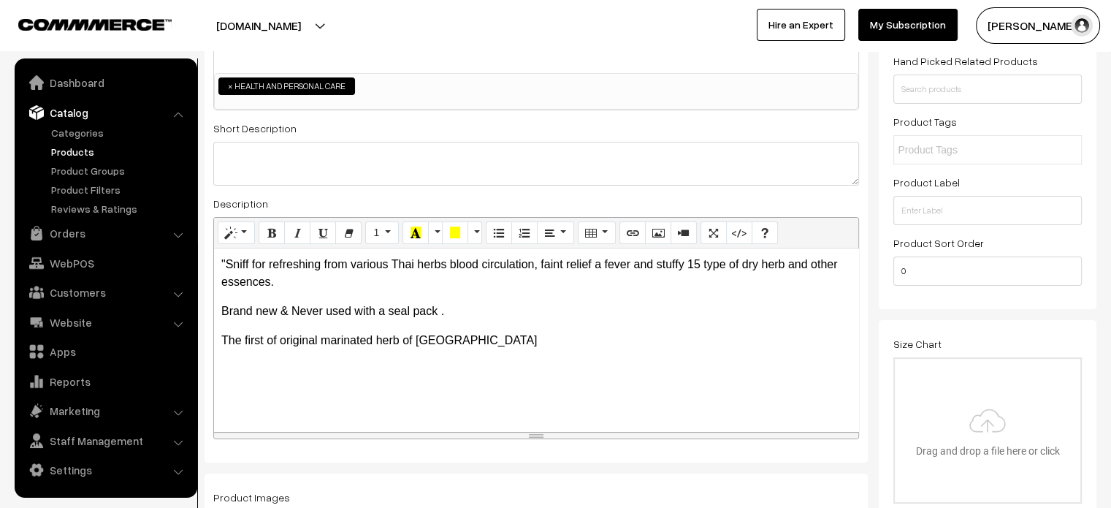
click at [225, 264] on p ""Sniff for refreshing from various Thai herbs blood circulation, faint relief a…" at bounding box center [536, 273] width 630 height 35
click at [476, 341] on p "The first of original marinated herb of [GEOGRAPHIC_DATA]" at bounding box center [536, 341] width 630 height 18
click at [478, 340] on p "The first of original marinated herb of Thailand" at bounding box center [536, 341] width 630 height 18
click at [229, 356] on div "Sniff for refreshing from various Thai herbs blood circulation, faint relief a …" at bounding box center [536, 339] width 644 height 183
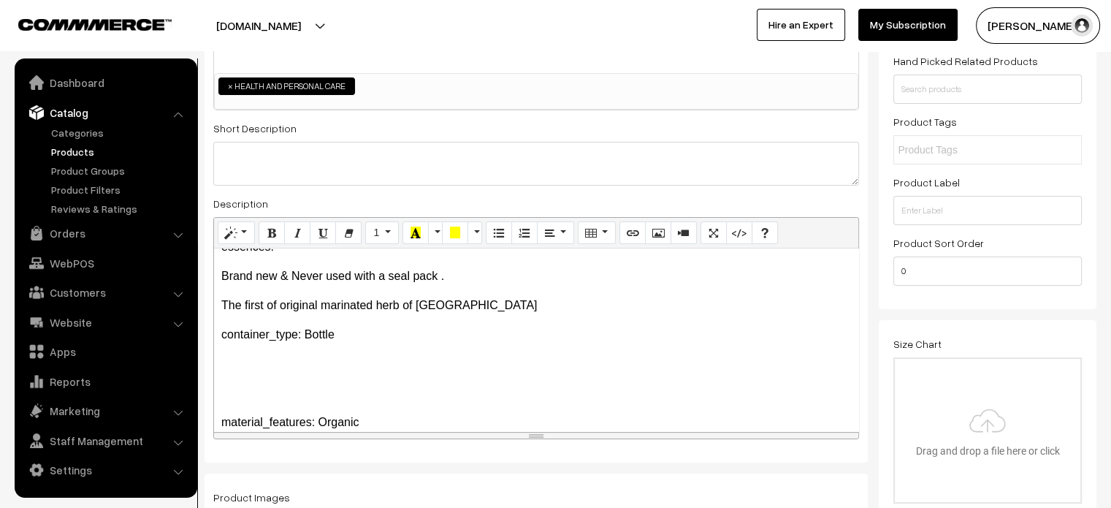
scroll to position [40, 0]
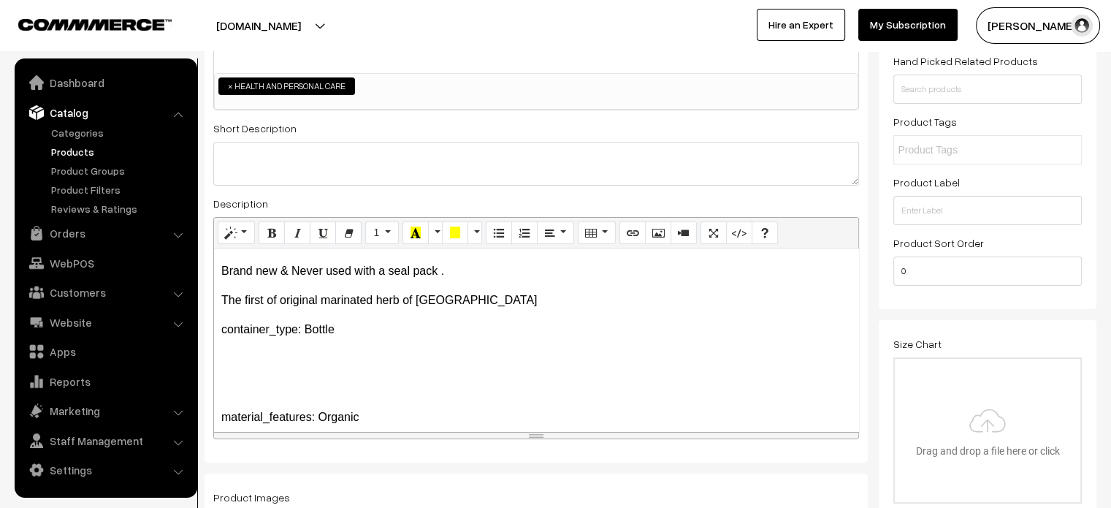
click at [225, 350] on p at bounding box center [536, 359] width 630 height 18
click at [228, 379] on p at bounding box center [536, 388] width 630 height 18
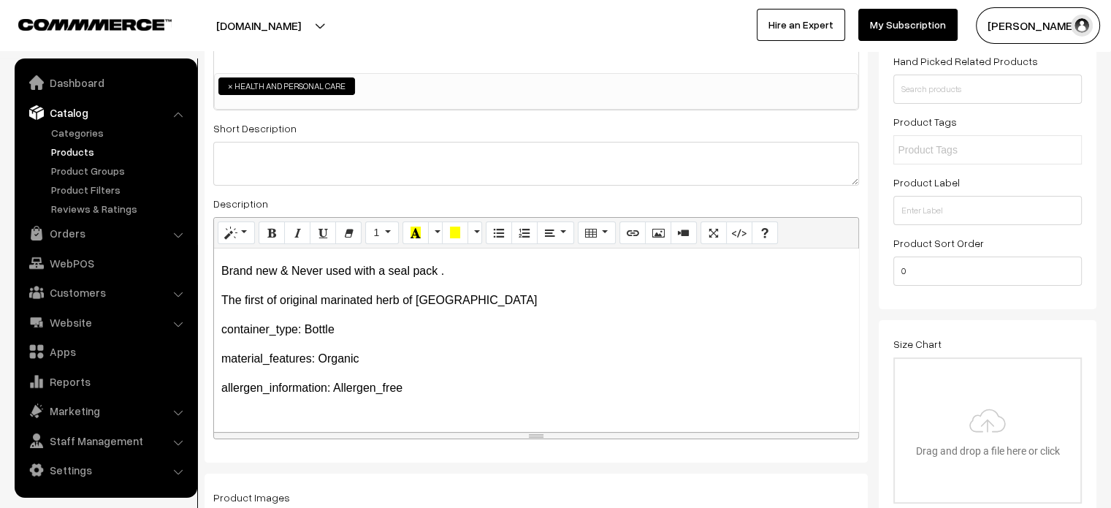
scroll to position [112, 0]
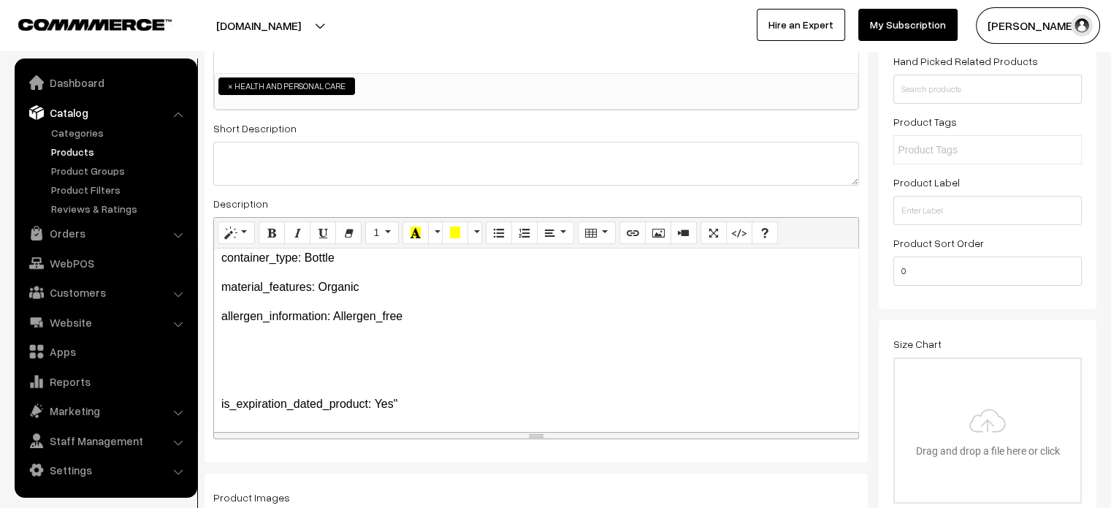
click at [225, 343] on p at bounding box center [536, 346] width 630 height 18
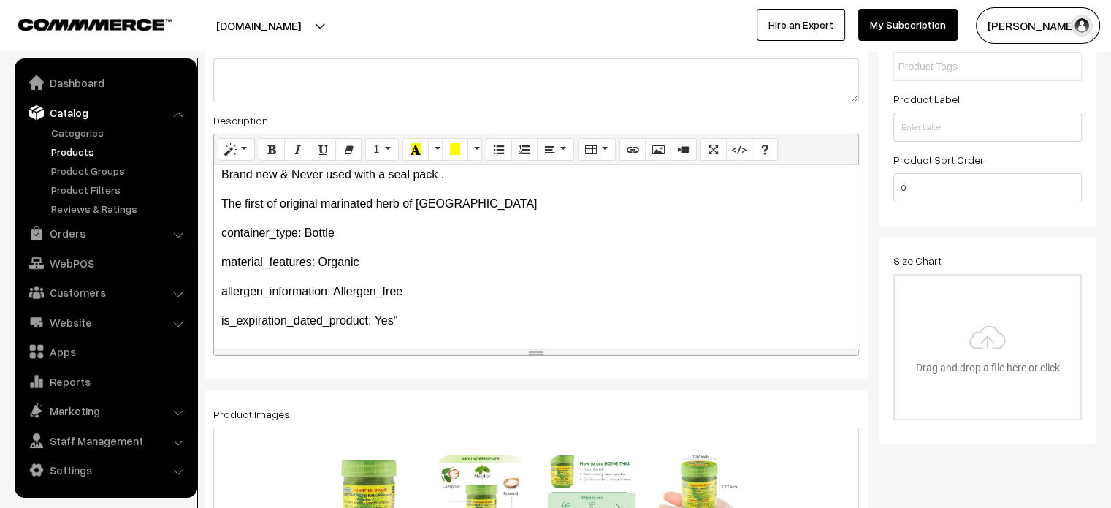
scroll to position [310, 0]
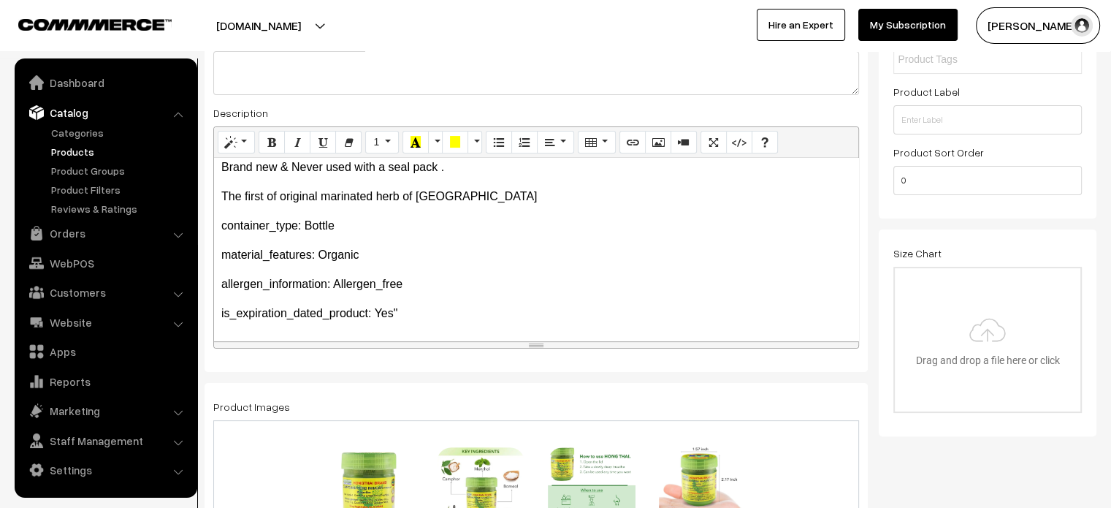
click at [414, 312] on p "is_expiration_dated_product: Yes"" at bounding box center [536, 314] width 630 height 18
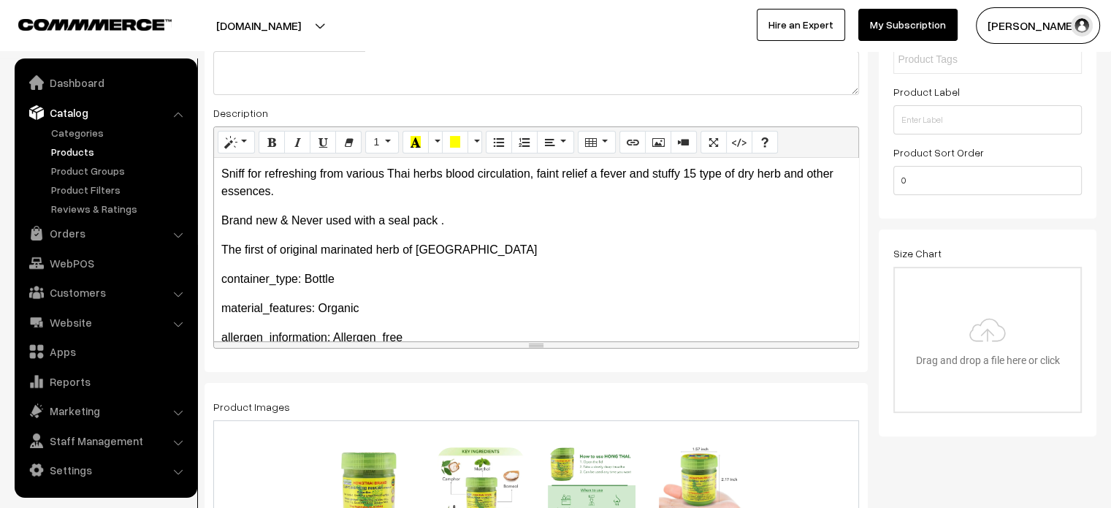
scroll to position [292, 0]
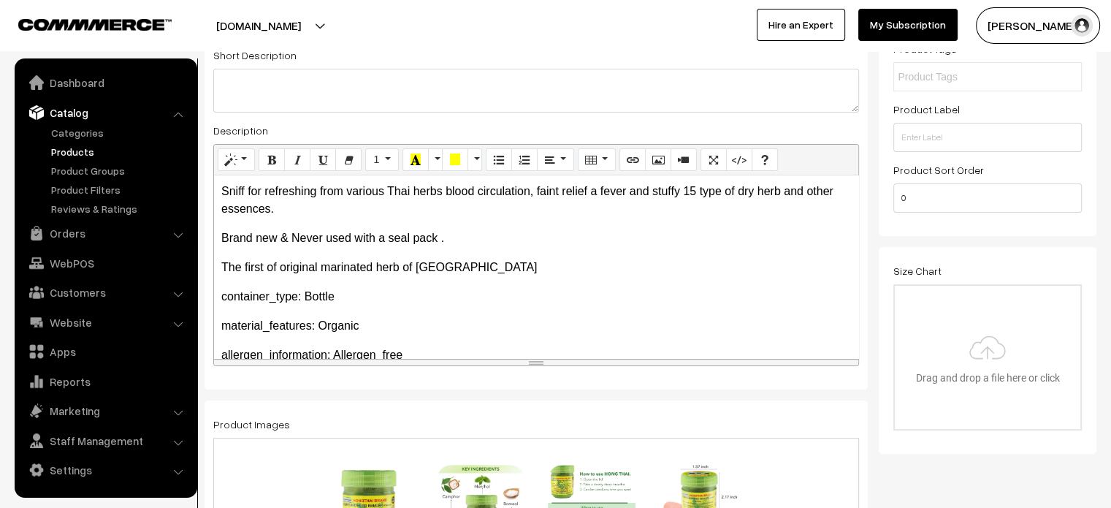
click at [217, 190] on div "Sniff for refreshing from various Thai herbs blood circulation, faint relief a …" at bounding box center [536, 266] width 644 height 183
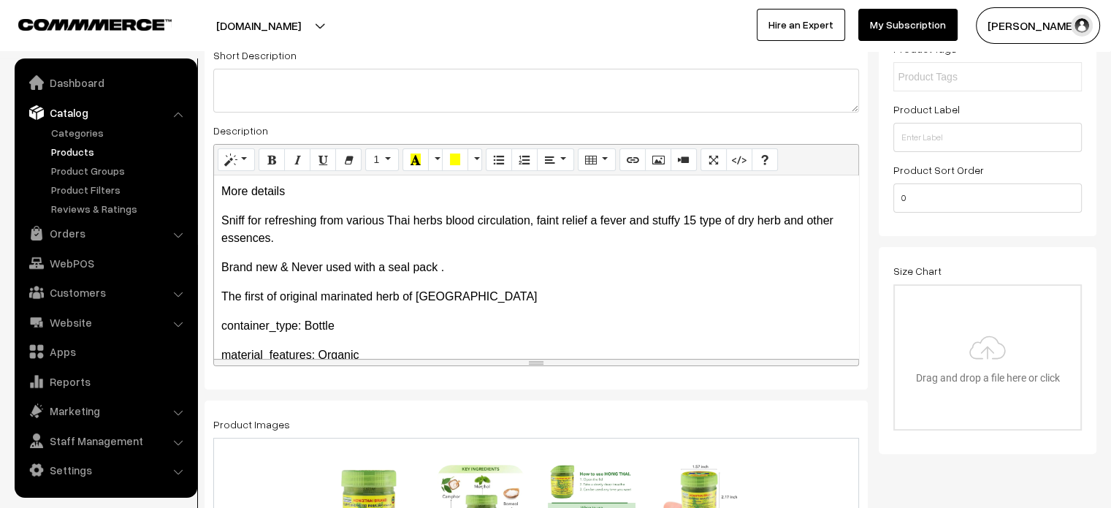
click at [241, 195] on p "More details" at bounding box center [536, 192] width 630 height 18
click at [281, 202] on div "More details Sniff for refreshing from various Thai herbs blood circulation, fa…" at bounding box center [536, 266] width 644 height 183
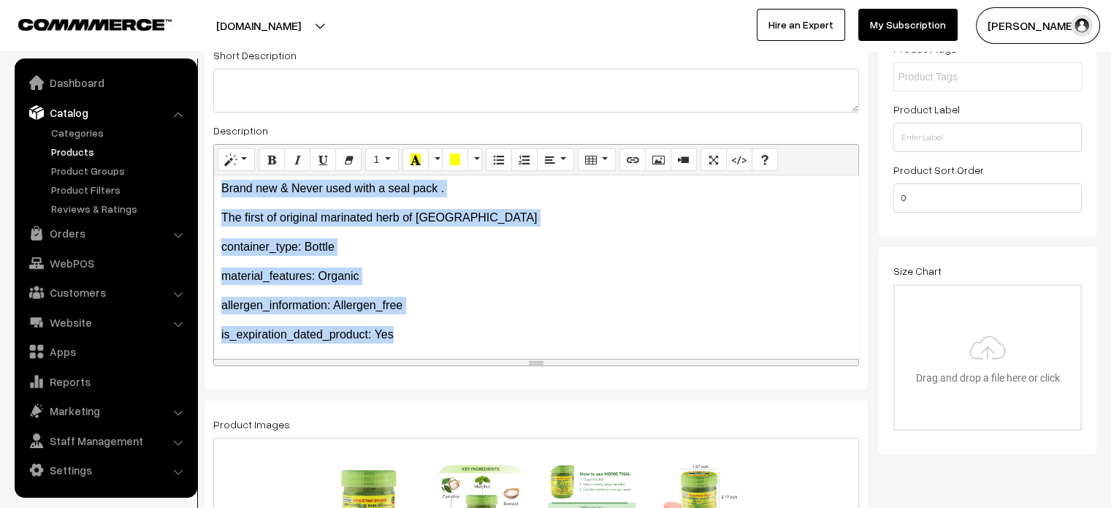
scroll to position [83, 0]
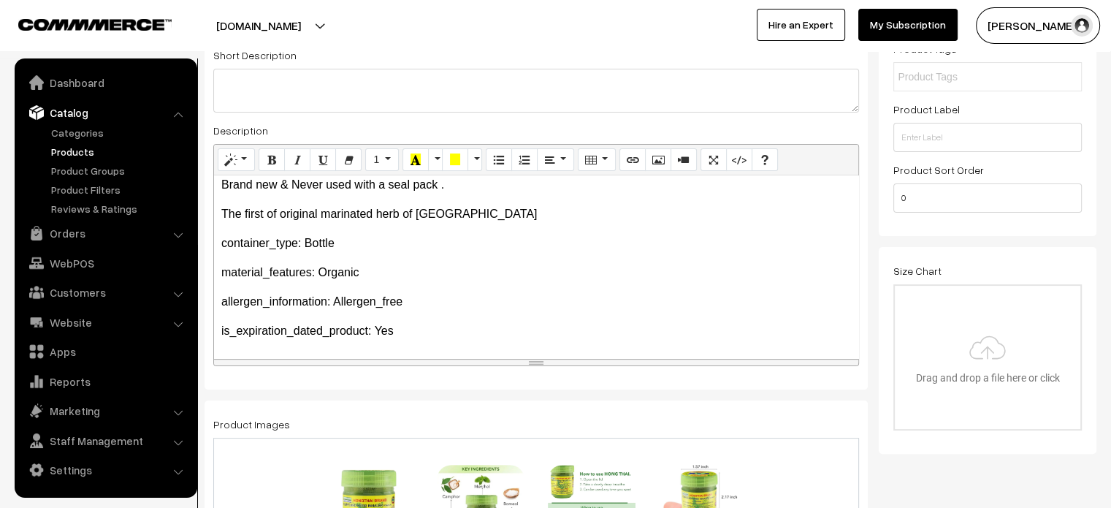
drag, startPoint x: 213, startPoint y: 262, endPoint x: 402, endPoint y: 332, distance: 201.1
click at [402, 332] on div "Normal Quote Code Header 1 Header 2 Header 3 Header 4 Header 5 Header 6 1 8 9 1…" at bounding box center [536, 255] width 646 height 223
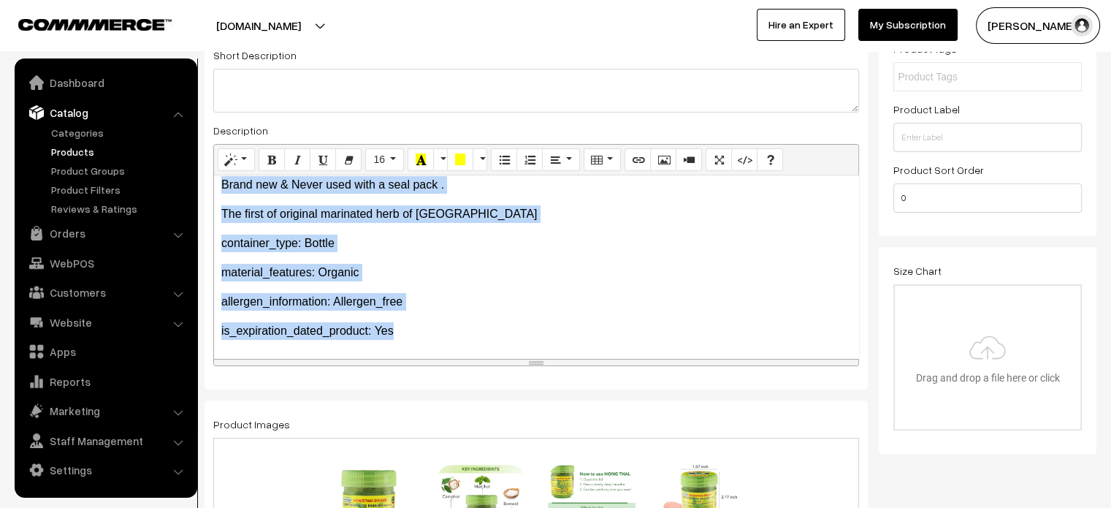
drag, startPoint x: 220, startPoint y: 227, endPoint x: 486, endPoint y: 358, distance: 296.4
click at [486, 358] on div "More details Sniff for refreshing from various Thai herbs blood circulation, fa…" at bounding box center [536, 266] width 644 height 183
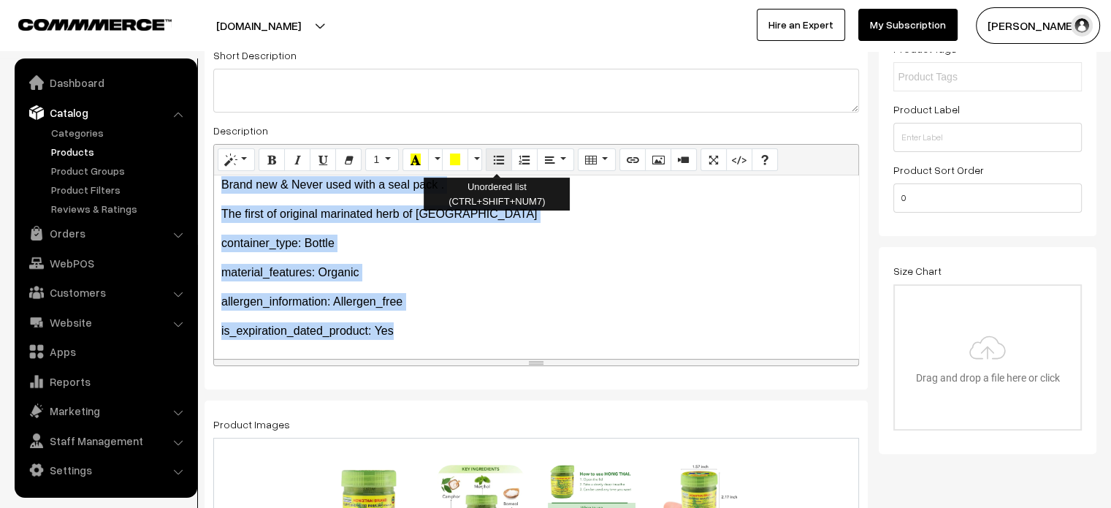
click at [503, 163] on button "Unordered list (CTRL+SHIFT+NUM7)" at bounding box center [499, 159] width 26 height 23
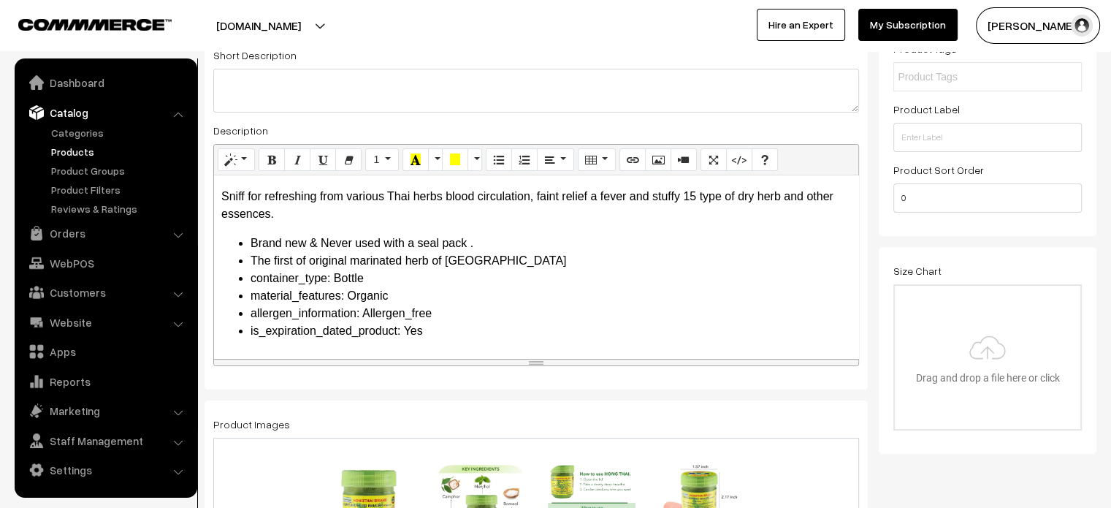
click at [549, 273] on li "container_type: Bottle" at bounding box center [551, 279] width 601 height 18
click at [254, 276] on span "container_type: Bottle" at bounding box center [307, 278] width 113 height 12
click at [465, 338] on li "is_expiration_dated_product: Yes" at bounding box center [551, 331] width 601 height 18
click at [254, 328] on span "is_expiration_dated_product: Yes" at bounding box center [337, 330] width 172 height 12
click at [599, 313] on li "Allergen_information: Allergen_free" at bounding box center [551, 314] width 601 height 18
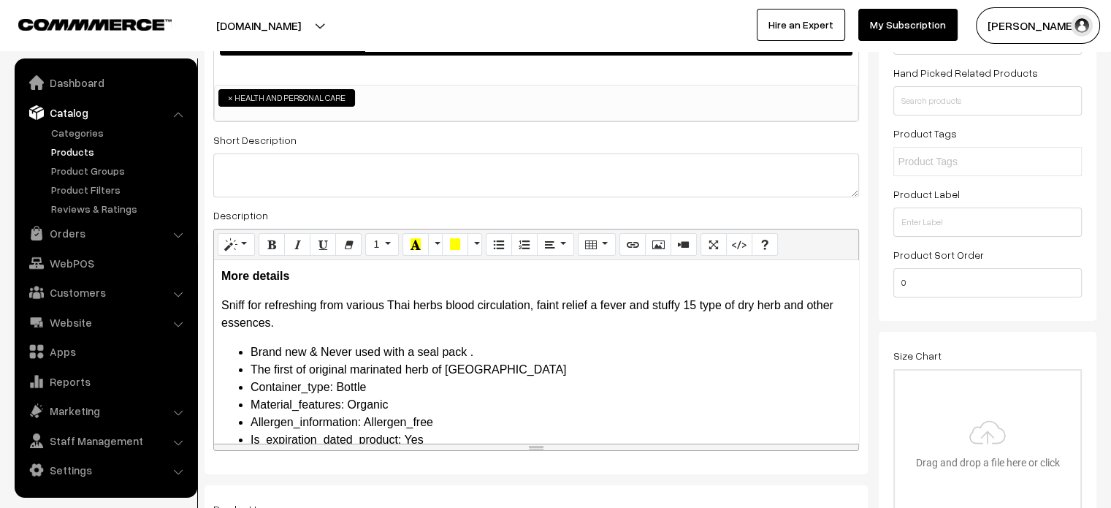
scroll to position [0, 0]
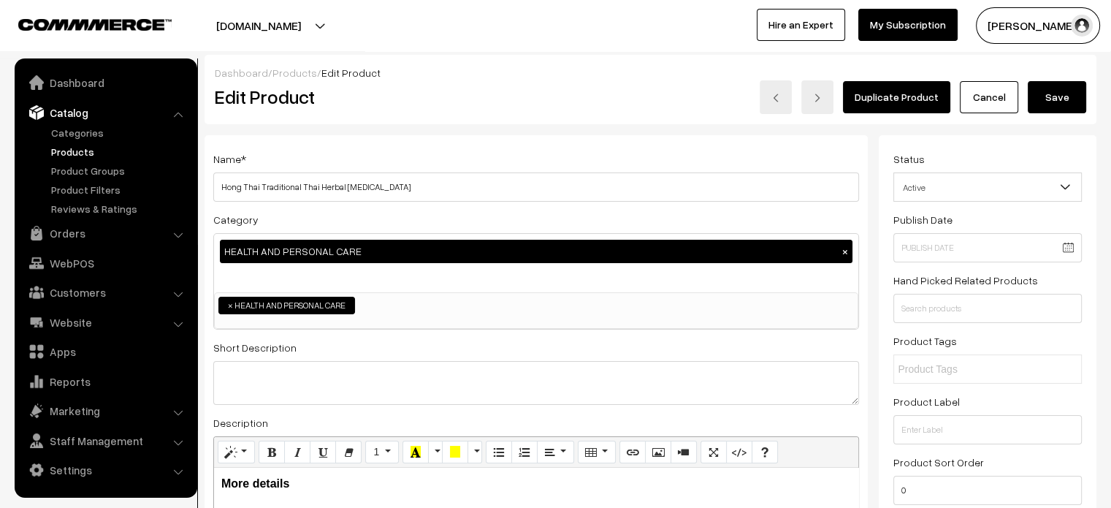
click at [1061, 87] on button "Save" at bounding box center [1057, 97] width 58 height 32
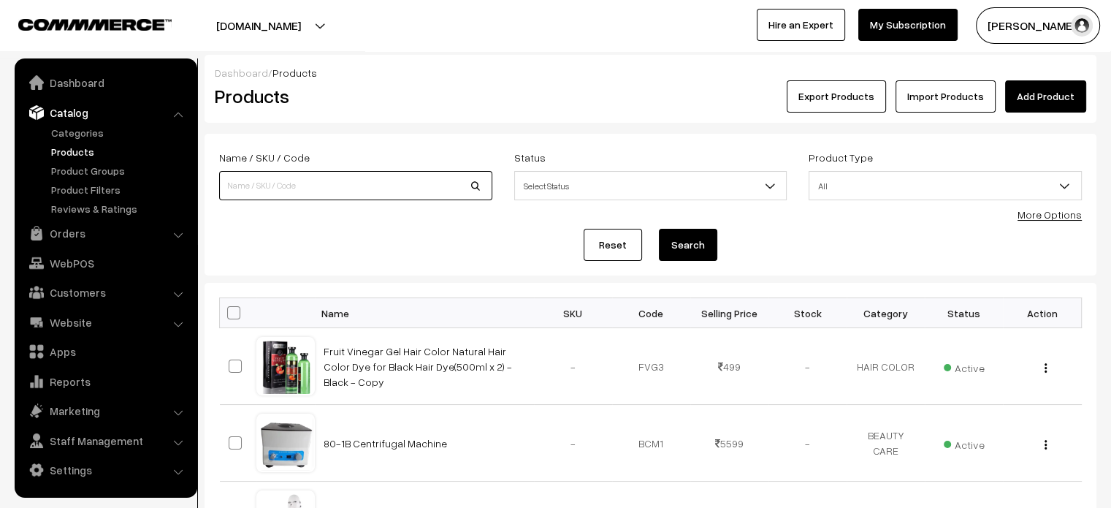
paste input "Lipo Cavitation Machine 6-in-1"
click at [324, 186] on input "Lipo Cavitation Machine 6-in-1" at bounding box center [355, 185] width 273 height 29
type input "Lipo Cavitation Machine 6-in-1"
click at [693, 252] on button "Search" at bounding box center [688, 245] width 58 height 32
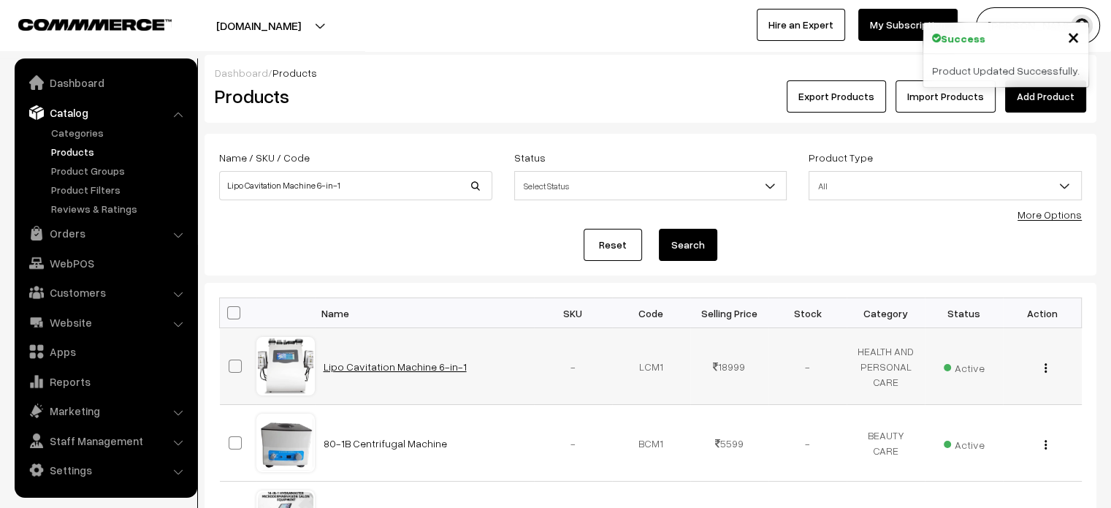
click at [371, 369] on link "Lipo Cavitation Machine 6-in-1" at bounding box center [395, 366] width 143 height 12
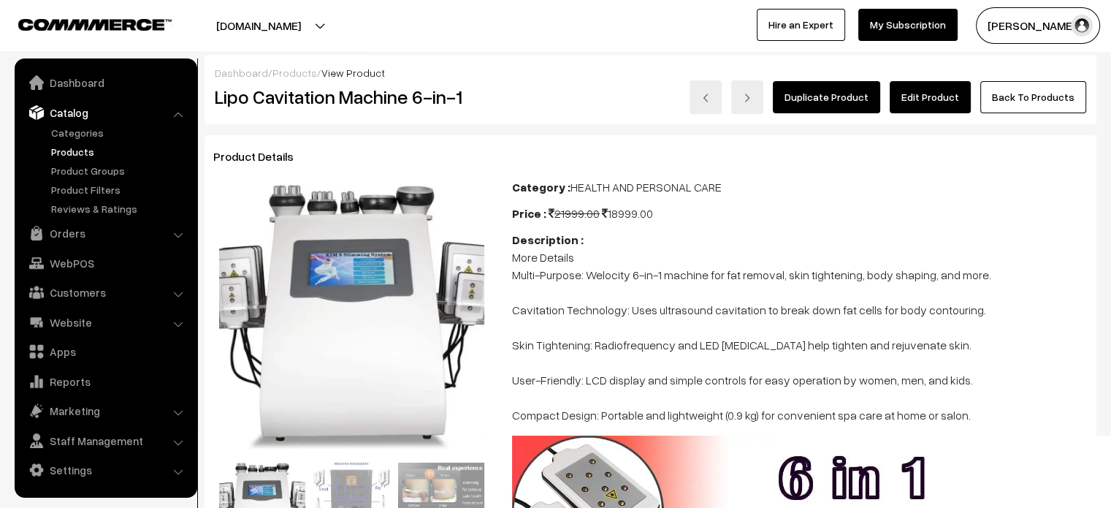
click at [934, 100] on link "Edit Product" at bounding box center [930, 97] width 81 height 32
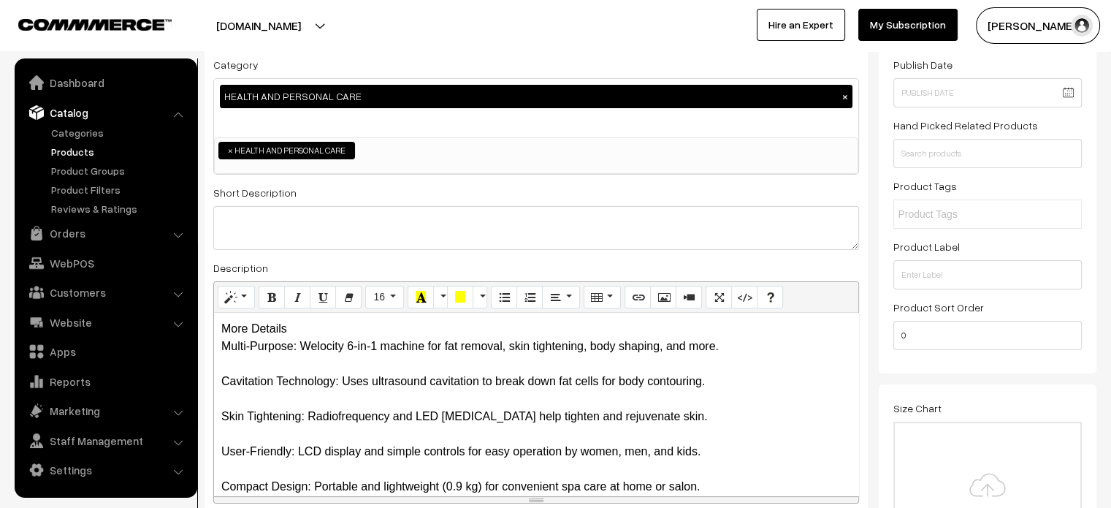
scroll to position [158, 0]
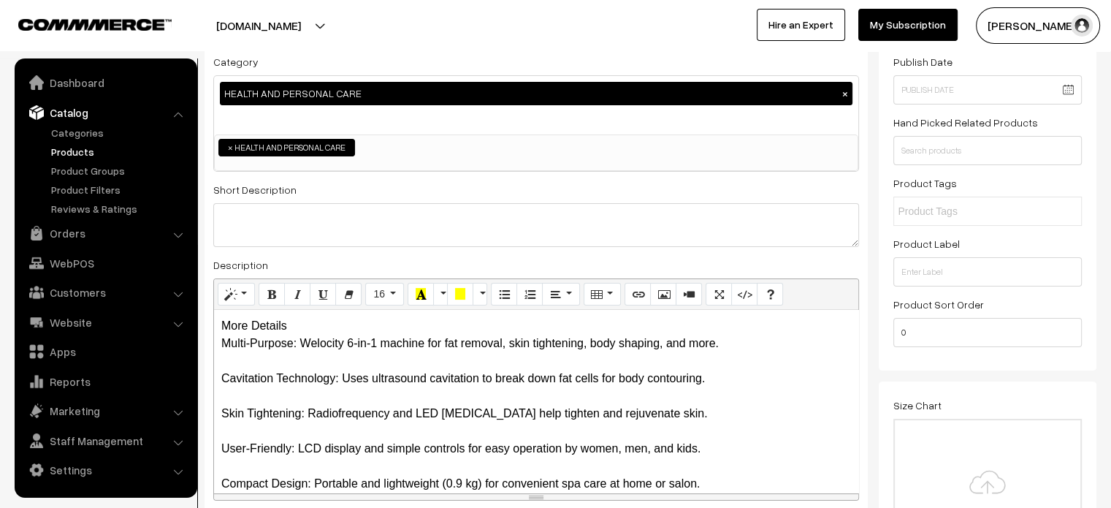
click at [275, 321] on p "More Details Multi-Purpose: Welocity 6-in-1 machine for fat removal, skin tight…" at bounding box center [536, 404] width 630 height 175
click at [301, 324] on p "More Details Multi-Purpose: Welocity 6-in-1 machine for fat removal, skin tight…" at bounding box center [536, 404] width 630 height 175
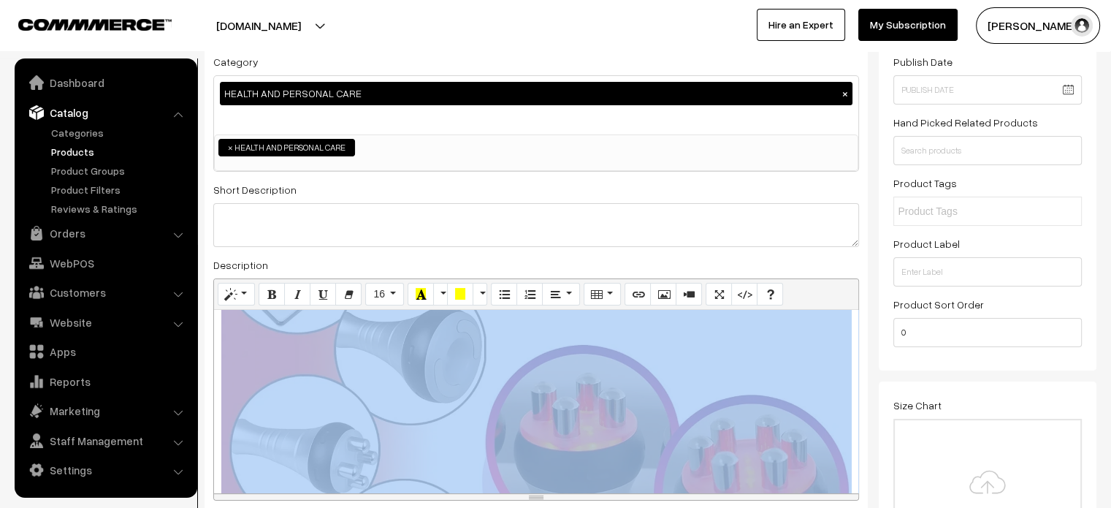
drag, startPoint x: 216, startPoint y: 354, endPoint x: 720, endPoint y: 365, distance: 503.5
click at [720, 365] on div "More Details Multi-Purpose: Welocity 6-in-1 machine for fat removal, skin tight…" at bounding box center [536, 401] width 644 height 183
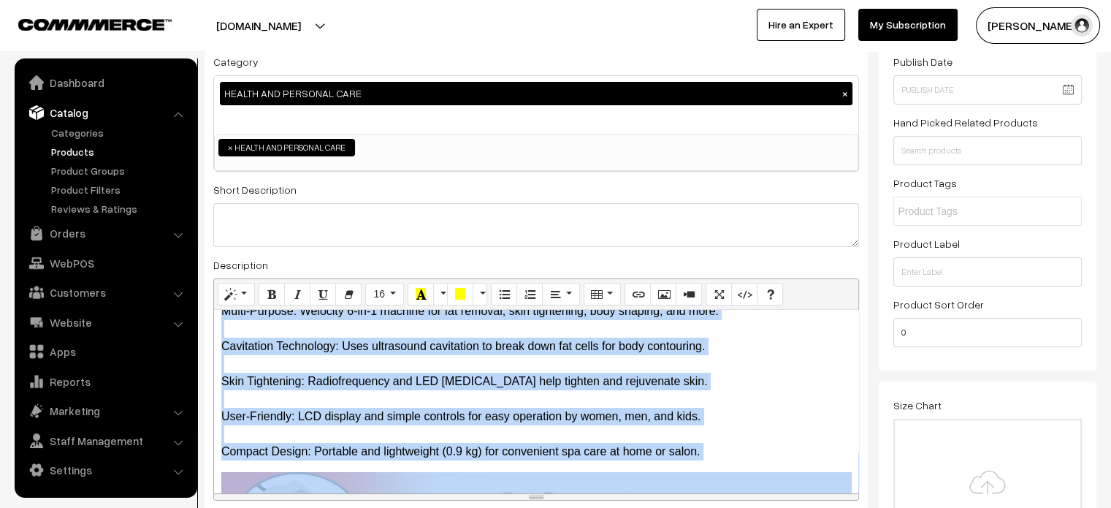
scroll to position [44, 0]
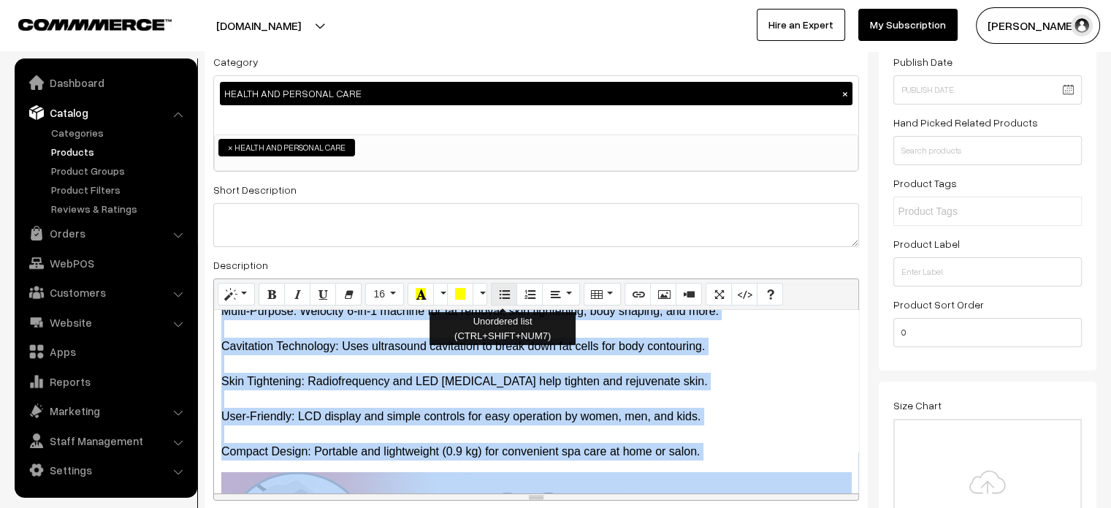
click at [503, 292] on icon "Unordered list (CTRL+SHIFT+NUM7)" at bounding box center [504, 294] width 10 height 12
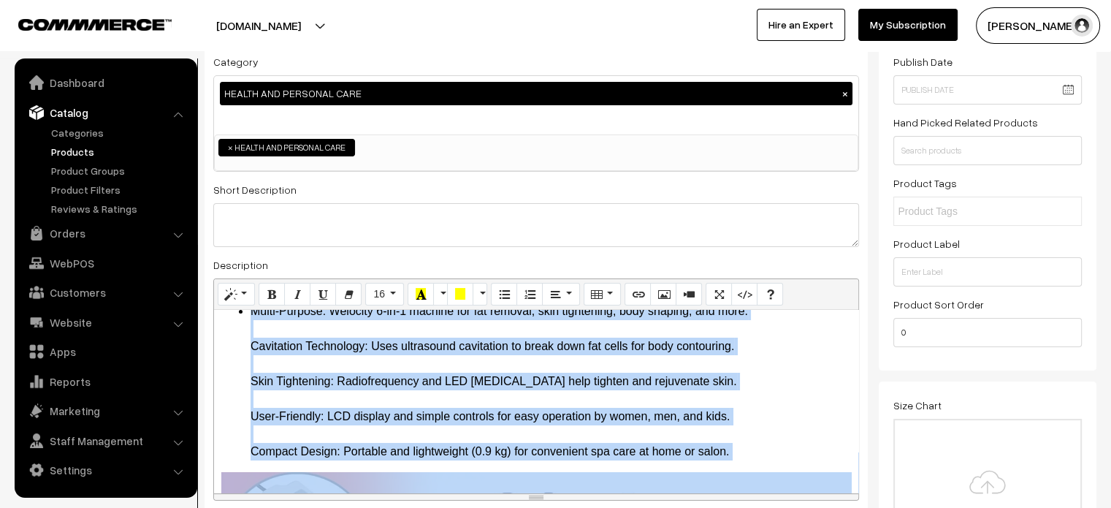
click at [246, 349] on ul "Multi-Purpose: Welocity 6-in-1 machine for fat removal, skin tightening, body s…" at bounding box center [536, 381] width 630 height 158
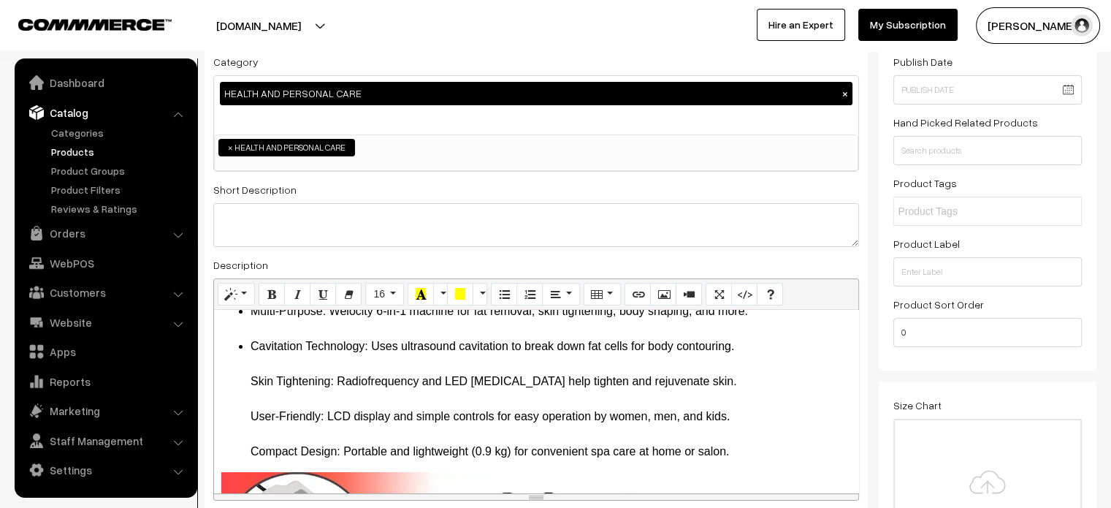
click at [243, 379] on ul "Multi-Purpose: Welocity 6-in-1 machine for fat removal, skin tightening, body s…" at bounding box center [536, 381] width 630 height 158
click at [246, 409] on ul "Multi-Purpose: Welocity 6-in-1 machine for fat removal, skin tightening, body s…" at bounding box center [536, 381] width 630 height 158
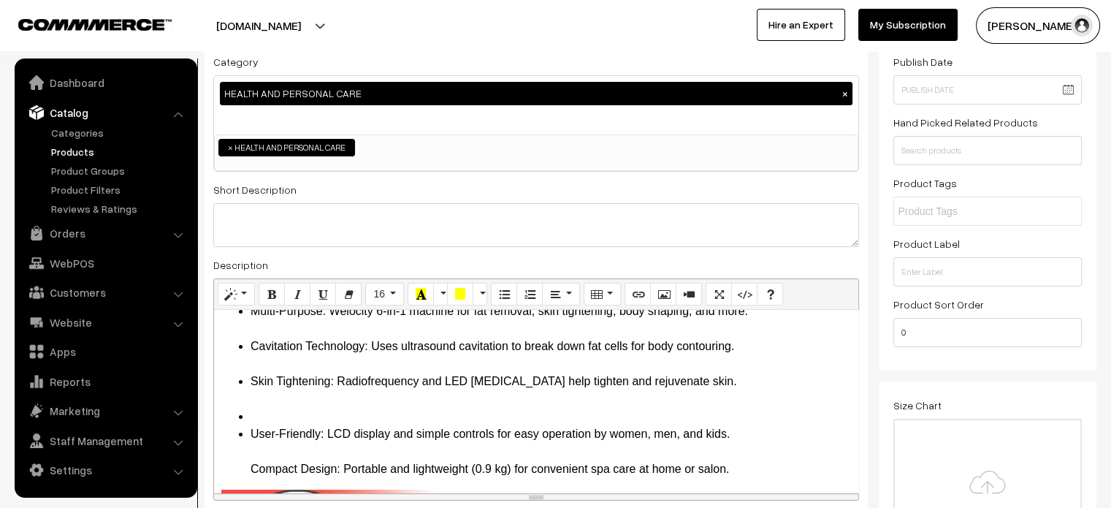
scroll to position [61, 0]
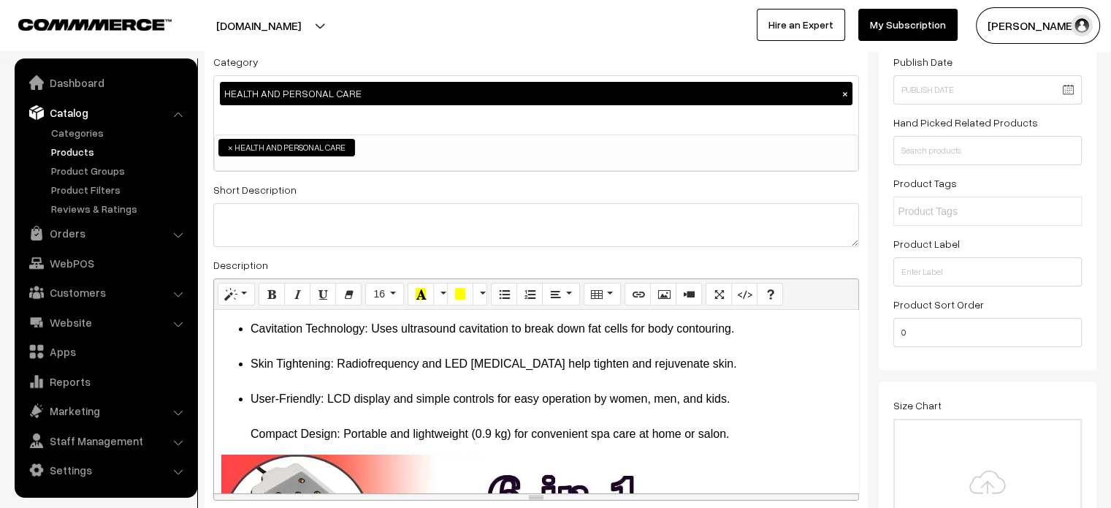
click at [243, 430] on ul "Multi-Purpose: Welocity 6-in-1 machine for fat removal, skin tightening, body s…" at bounding box center [536, 364] width 630 height 158
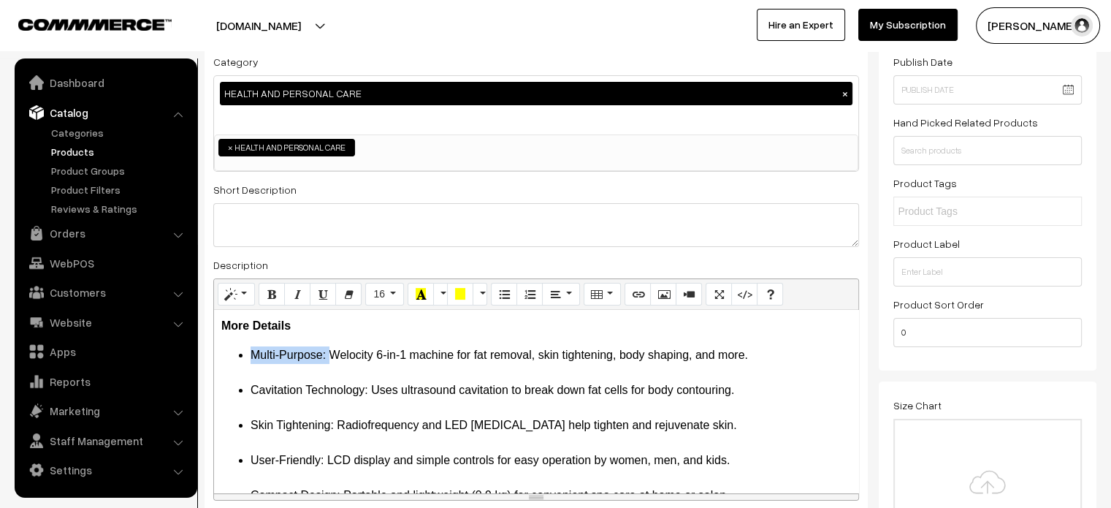
drag, startPoint x: 251, startPoint y: 351, endPoint x: 327, endPoint y: 362, distance: 76.8
click at [327, 362] on li "Multi-Purpose: Welocity 6-in-1 machine for fat removal, skin tightening, body s…" at bounding box center [551, 363] width 601 height 35
drag, startPoint x: 248, startPoint y: 390, endPoint x: 368, endPoint y: 388, distance: 119.1
click at [368, 388] on ul "Multi-Purpose: Welocity 6-in-1 machine for fat removal, skin tightening, body s…" at bounding box center [536, 425] width 630 height 158
drag, startPoint x: 249, startPoint y: 426, endPoint x: 333, endPoint y: 425, distance: 84.0
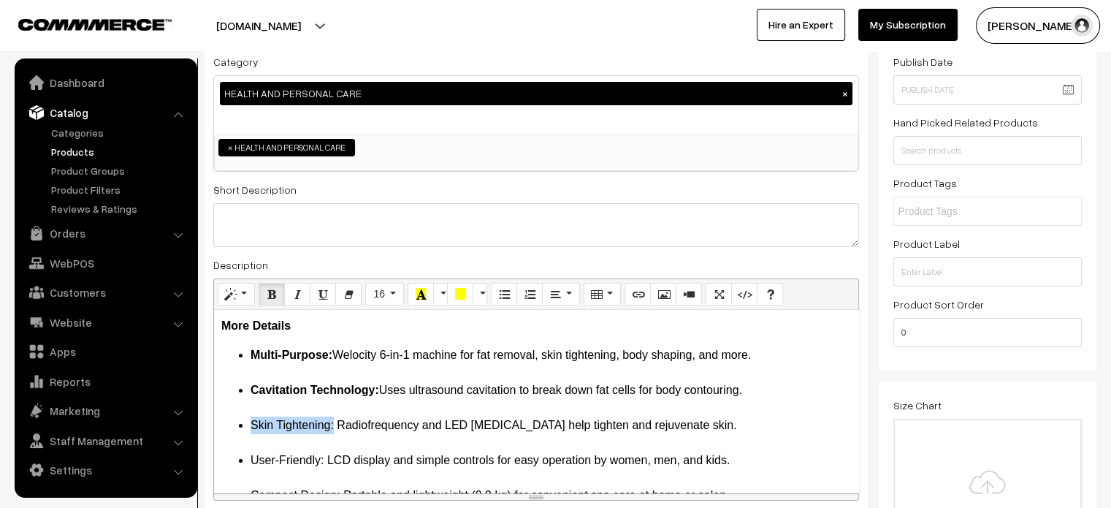
click at [333, 425] on ul "Multi-Purpose: Welocity 6-in-1 machine for fat removal, skin tightening, body s…" at bounding box center [536, 425] width 630 height 158
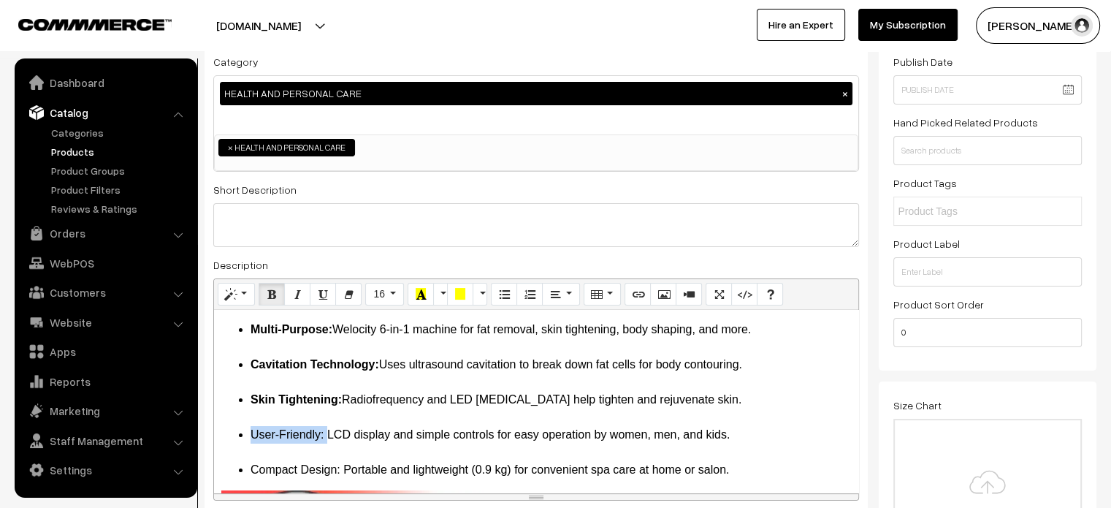
drag, startPoint x: 251, startPoint y: 432, endPoint x: 325, endPoint y: 433, distance: 73.8
click at [325, 433] on li "User-Friendly: LCD display and simple controls for easy operation by women, men…" at bounding box center [551, 443] width 601 height 35
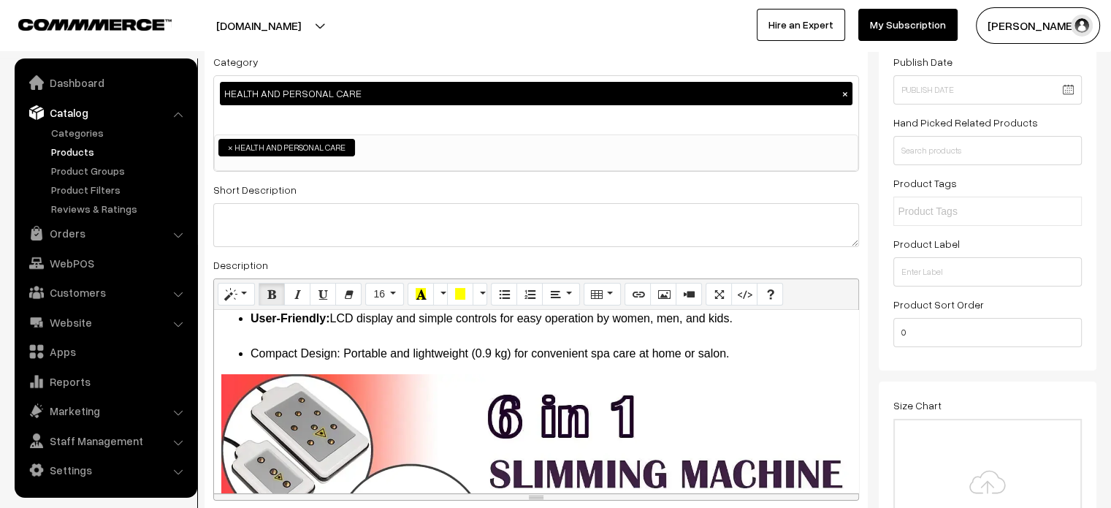
scroll to position [142, 0]
drag, startPoint x: 249, startPoint y: 351, endPoint x: 339, endPoint y: 353, distance: 89.9
click at [339, 353] on ul "Multi-Purpose: Welocity 6-in-1 machine for fat removal, skin tightening, body s…" at bounding box center [536, 283] width 630 height 158
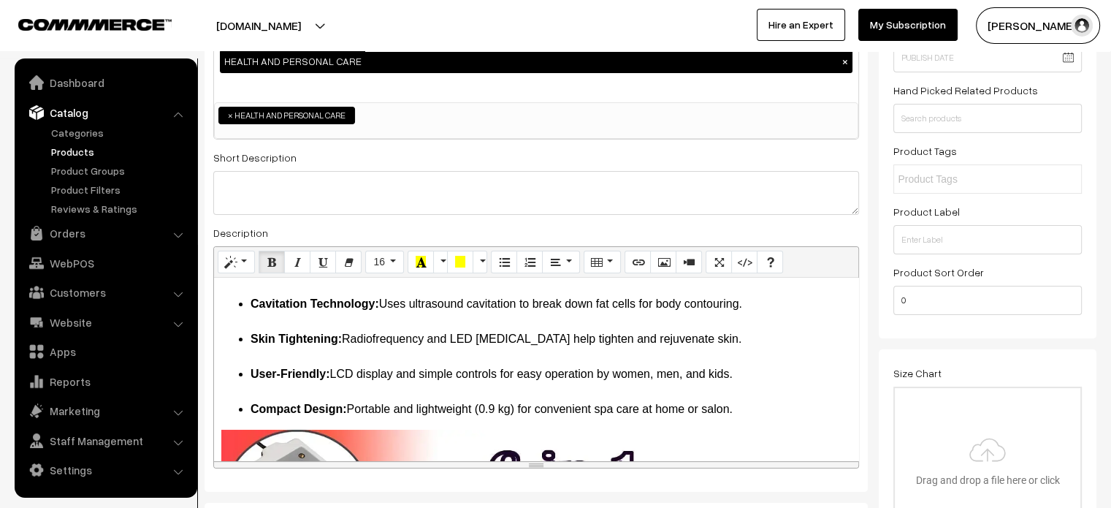
scroll to position [0, 0]
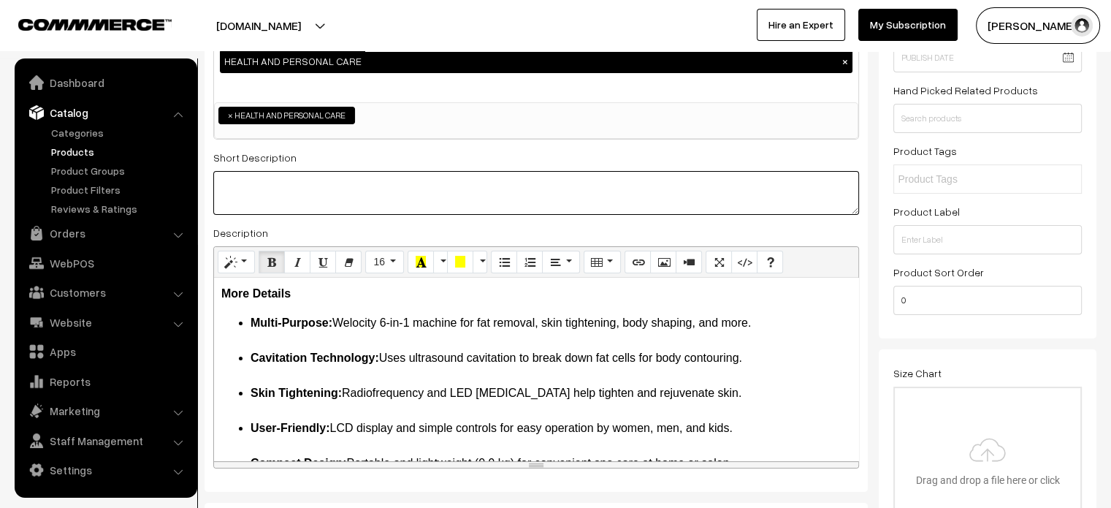
paste textarea "Professional 6 in 1 Body Lipo Cavitation Machine is a cutting-edge device desig…"
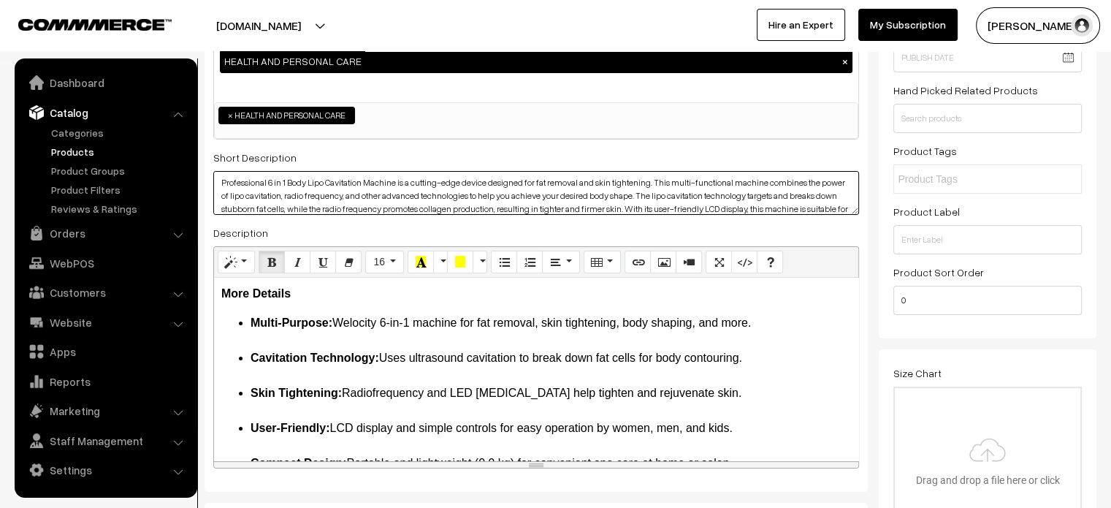
click at [365, 181] on textarea "Professional 6 in 1 Body Lipo Cavitation Machine is a cutting-edge device desig…" at bounding box center [536, 193] width 646 height 44
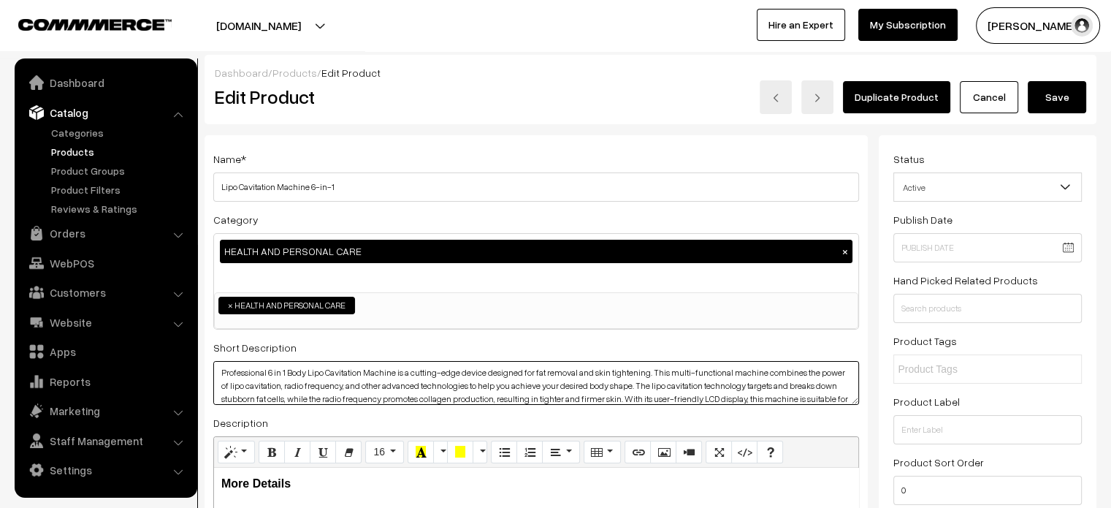
type textarea "Professional 6 in 1 Body Lipo Cavitation Machine is a cutting-edge device desig…"
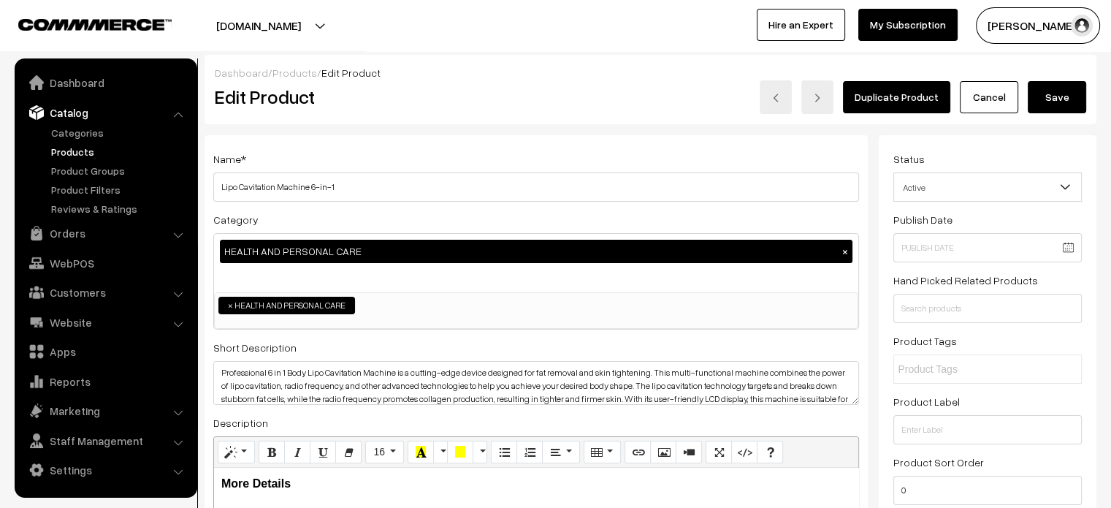
click at [1053, 100] on button "Save" at bounding box center [1057, 97] width 58 height 32
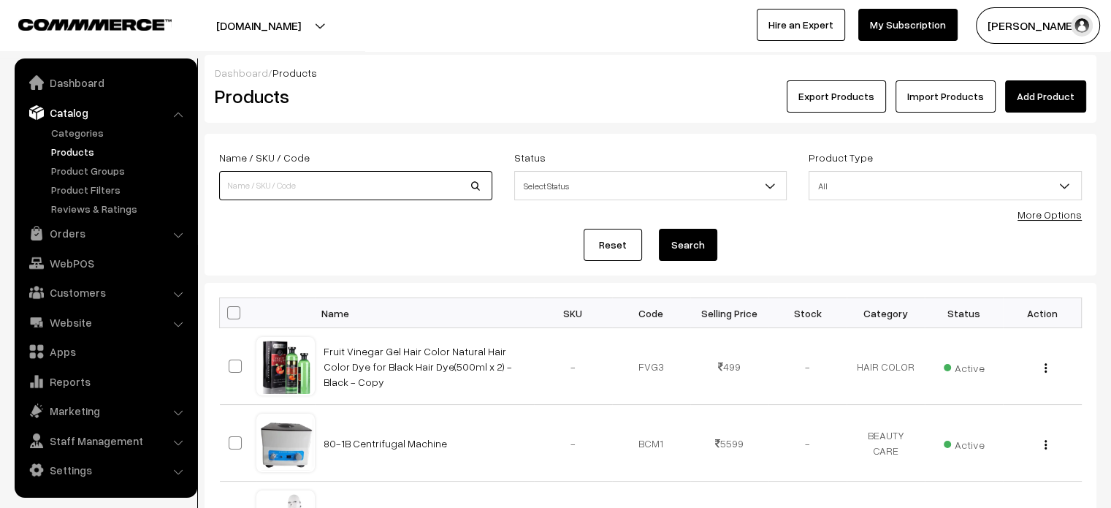
paste input "Face Analyzer Machine Intelligent Image Facial Detector Face Device 3d Skin Ana…"
click at [304, 178] on input "Face Analyzer Machine Intelligent Image Facial Detector Face Device 3d Skin Ana…" at bounding box center [355, 185] width 273 height 29
type input "Face Analyzer Machine Intelligent Image Facial Detector Face Device 3d Skin Ana…"
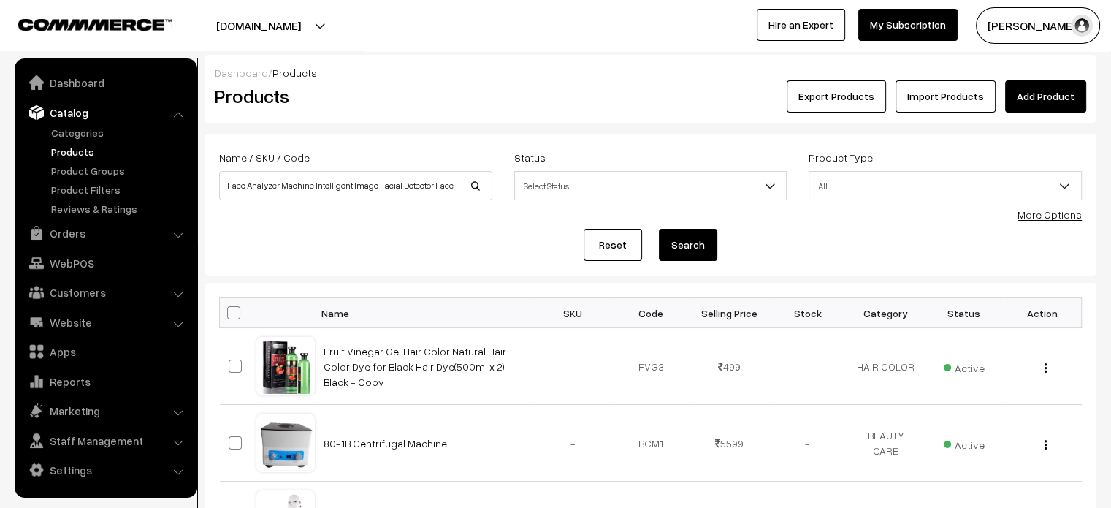
click at [681, 246] on button "Search" at bounding box center [688, 245] width 58 height 32
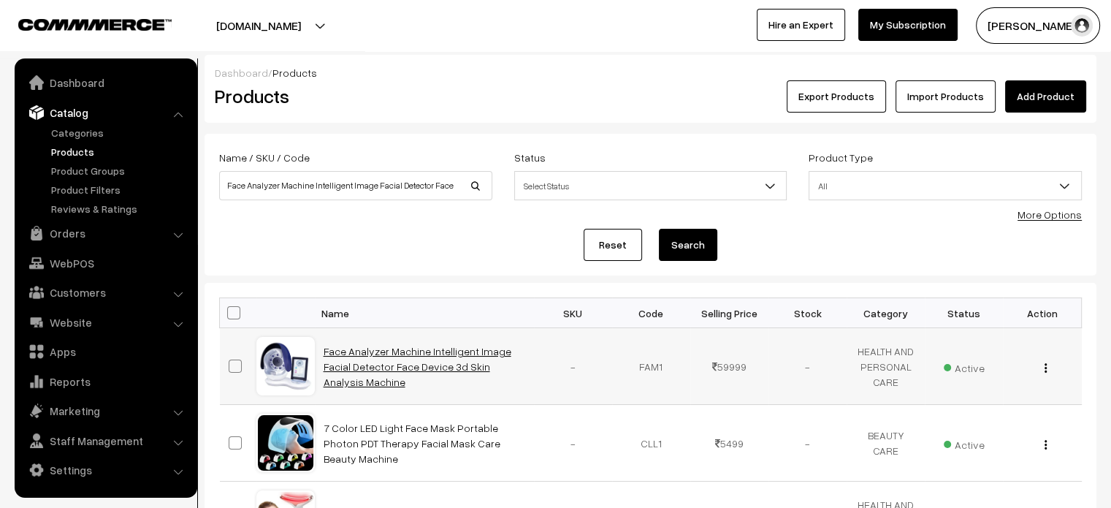
click at [345, 351] on link "Face Analyzer Machine Intelligent Image Facial Detector Face Device 3d Skin Ana…" at bounding box center [418, 366] width 188 height 43
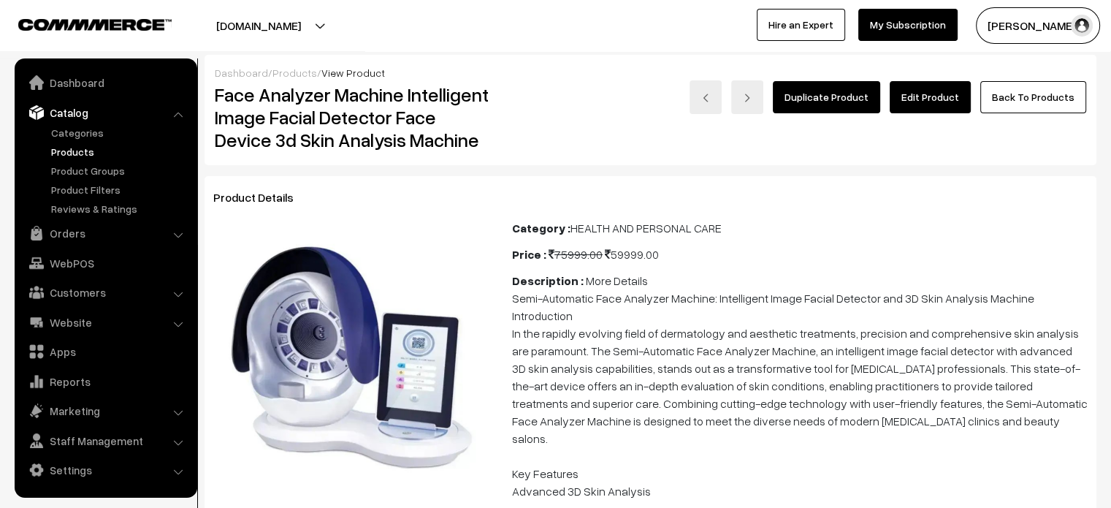
click at [916, 102] on link "Edit Product" at bounding box center [930, 97] width 81 height 32
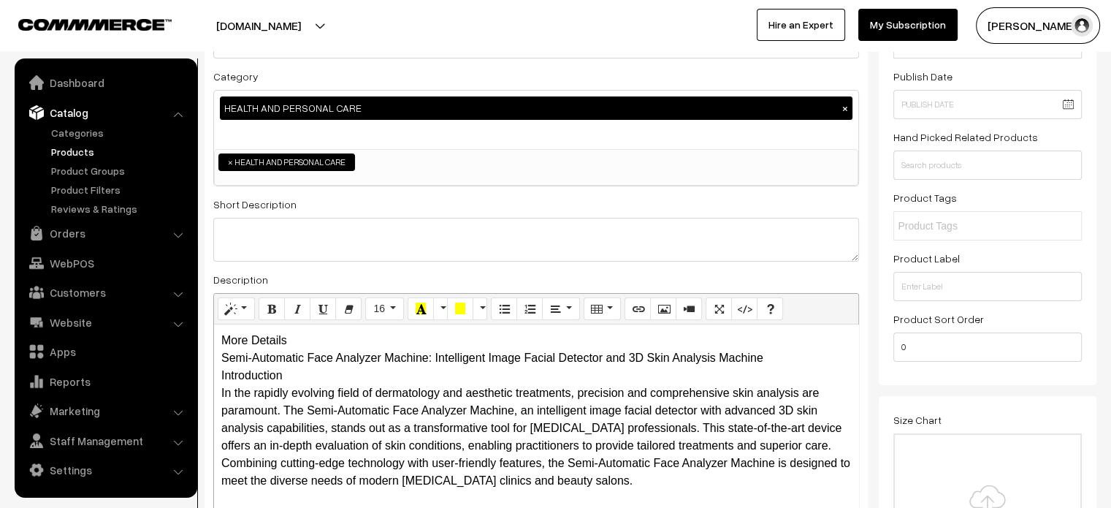
scroll to position [145, 0]
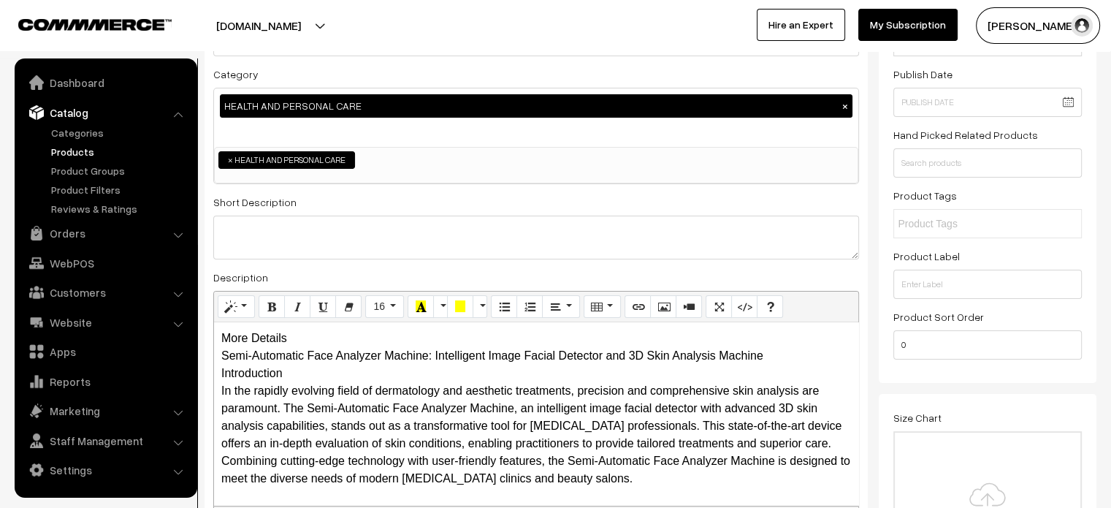
click at [307, 347] on div "More Details Semi-Automatic Face Analyzer Machine: Intelligent Image Facial Det…" at bounding box center [536, 413] width 644 height 183
click at [315, 344] on div "More Details Semi-Automatic Face Analyzer Machine: Intelligent Image Facial Det…" at bounding box center [536, 413] width 644 height 183
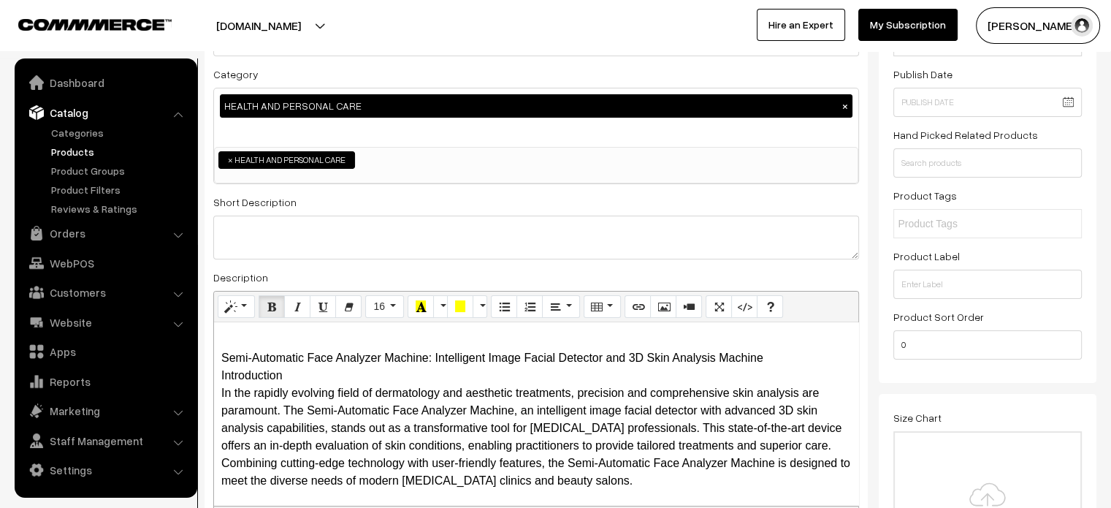
scroll to position [22, 0]
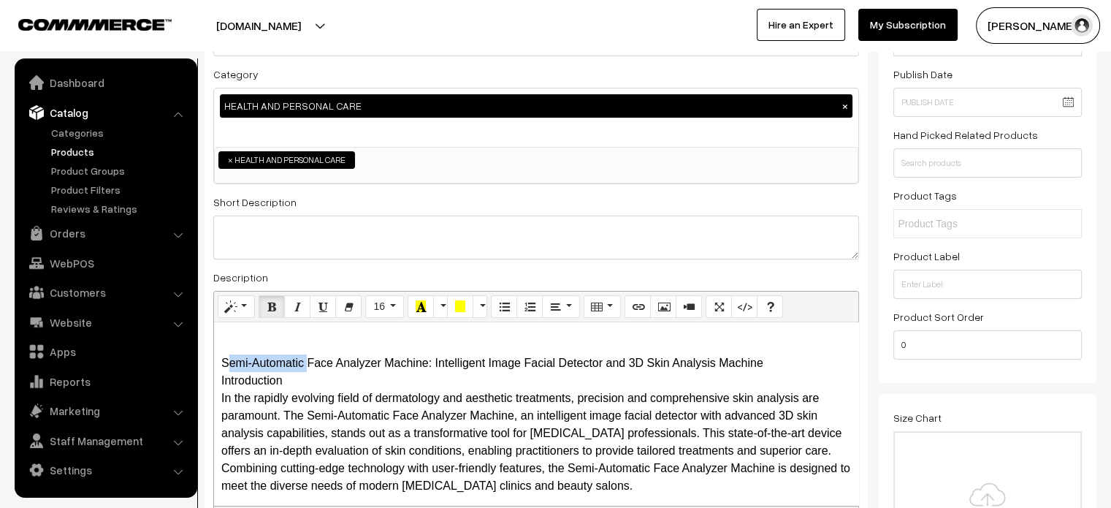
drag, startPoint x: 219, startPoint y: 338, endPoint x: 302, endPoint y: 367, distance: 87.3
click at [302, 367] on div "More Details Semi-Automatic Face Analyzer Machine: Intelligent Image Facial Det…" at bounding box center [536, 413] width 644 height 183
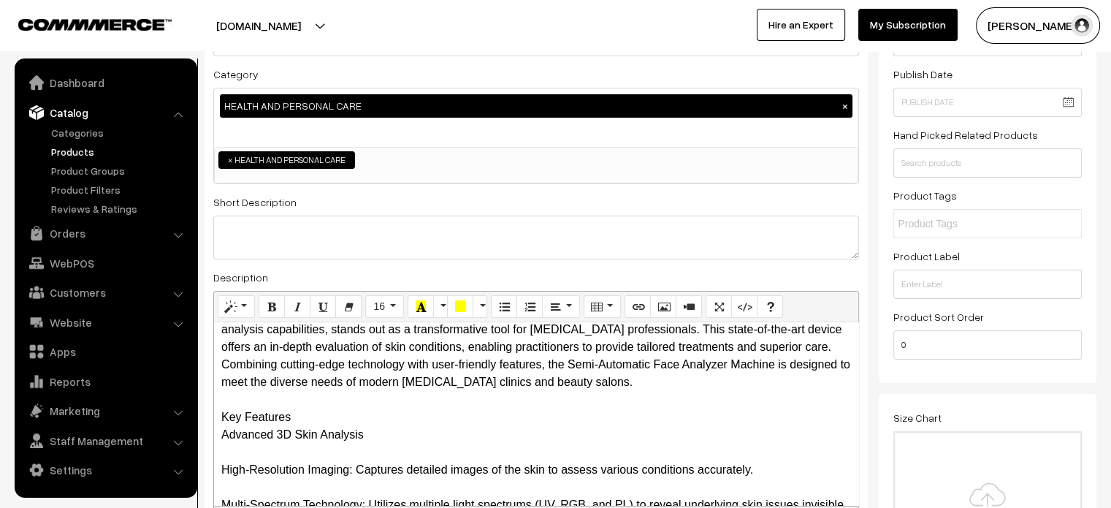
scroll to position [114, 0]
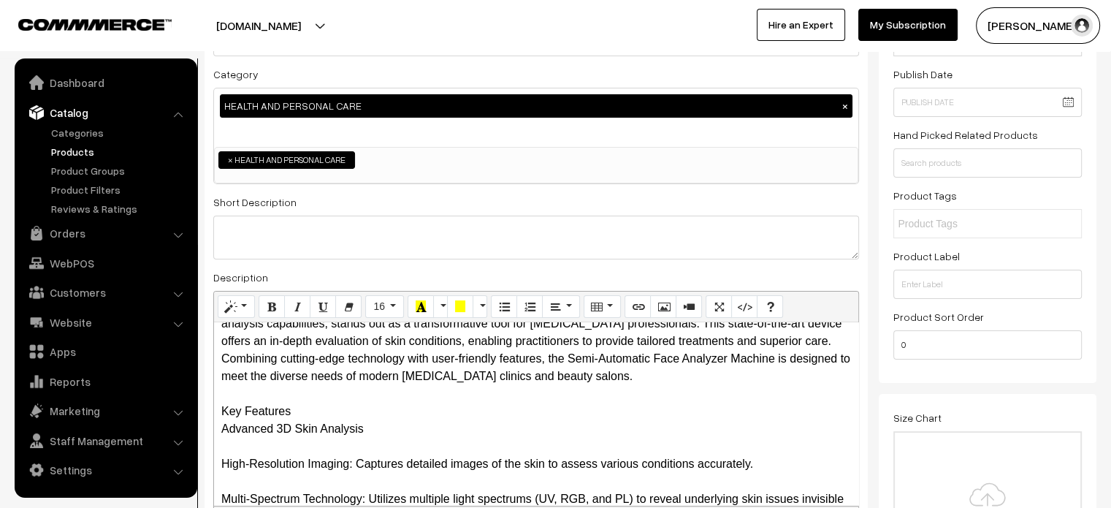
click at [216, 409] on div "More Details Semi-Automatic Face Analyzer Machine: Intelligent Image Facial Det…" at bounding box center [536, 413] width 644 height 183
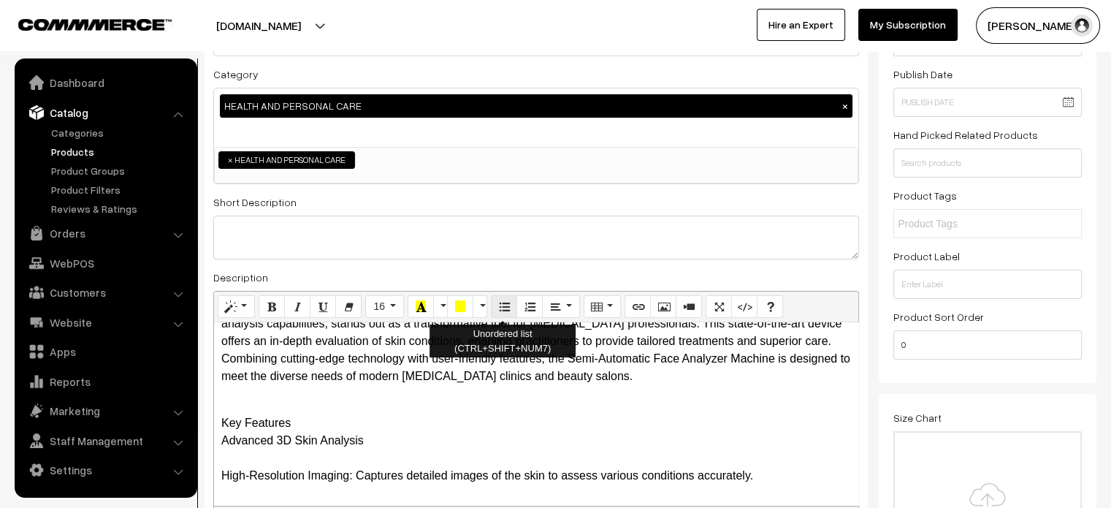
click at [500, 300] on button "Unordered list (CTRL+SHIFT+NUM7)" at bounding box center [504, 306] width 26 height 23
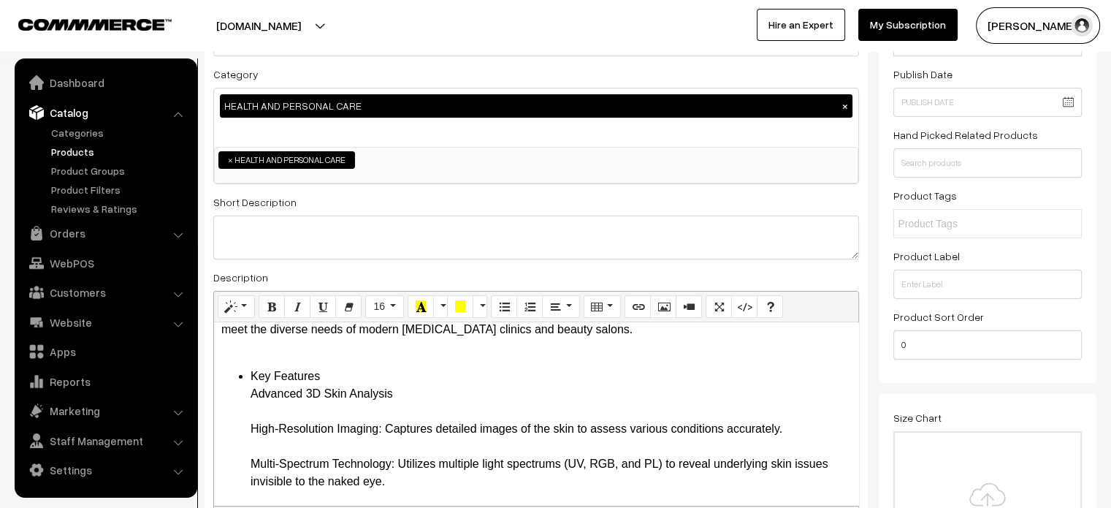
scroll to position [164, 0]
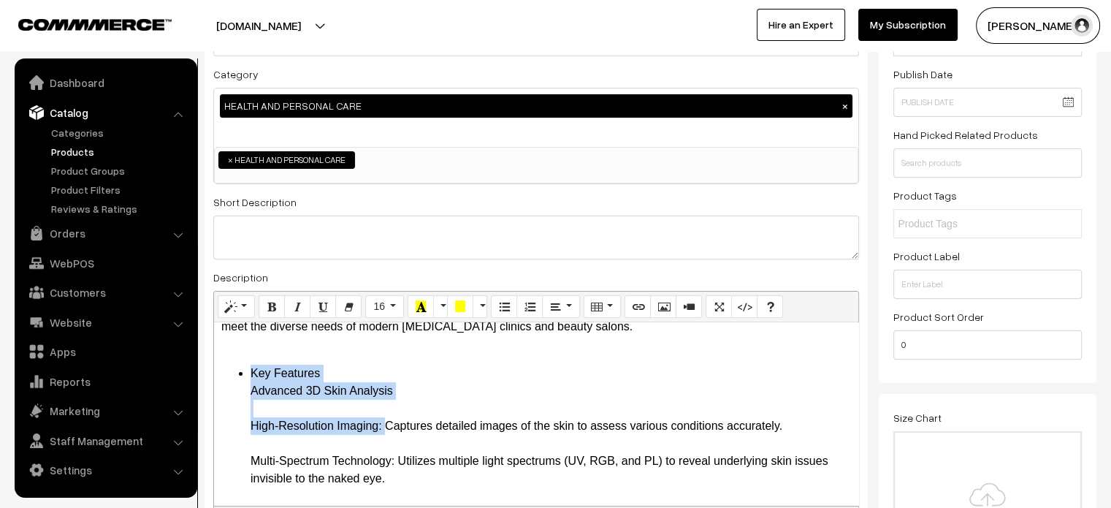
drag, startPoint x: 247, startPoint y: 370, endPoint x: 380, endPoint y: 429, distance: 145.3
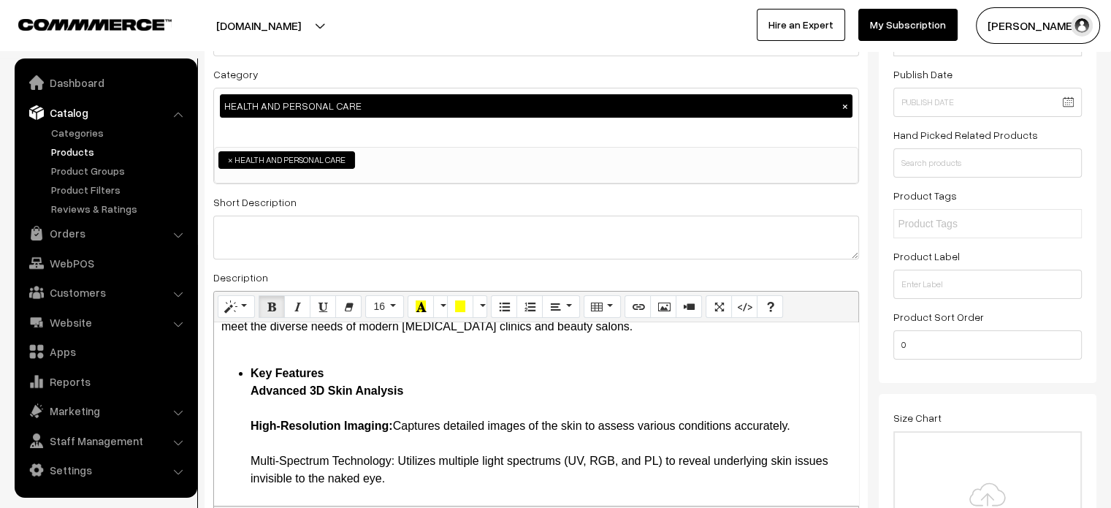
drag, startPoint x: 246, startPoint y: 457, endPoint x: 397, endPoint y: 462, distance: 150.6
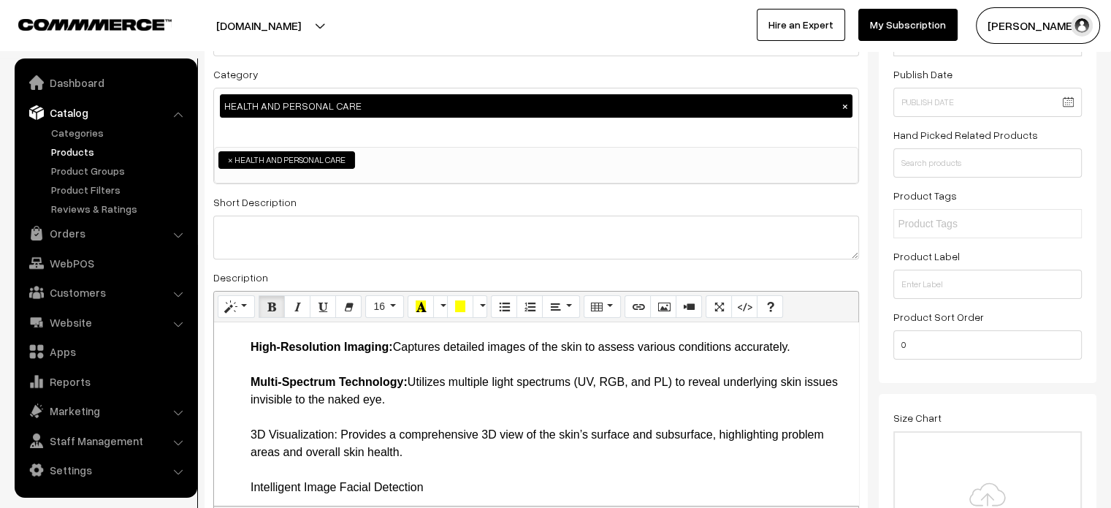
scroll to position [250, 0]
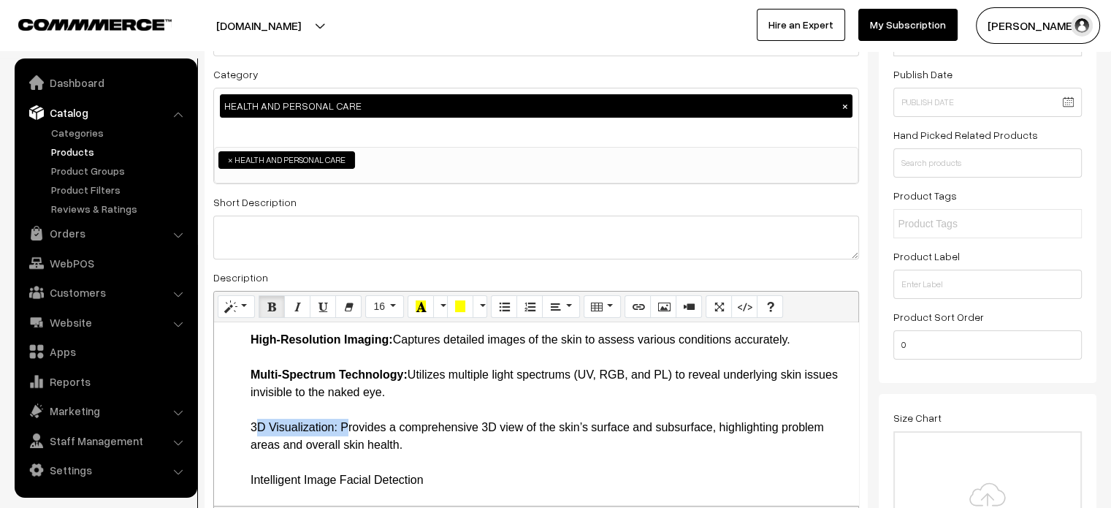
drag, startPoint x: 243, startPoint y: 427, endPoint x: 339, endPoint y: 424, distance: 96.5
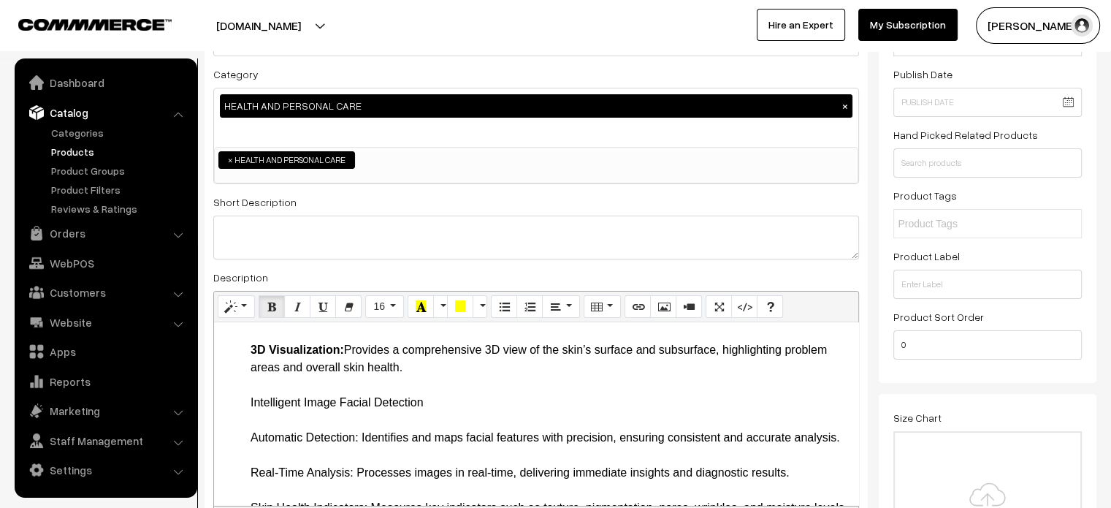
click at [266, 390] on li "Key Features Advanced 3D Skin Analysis High-Resolution Imaging: Captures detail…" at bounding box center [551, 297] width 601 height 193
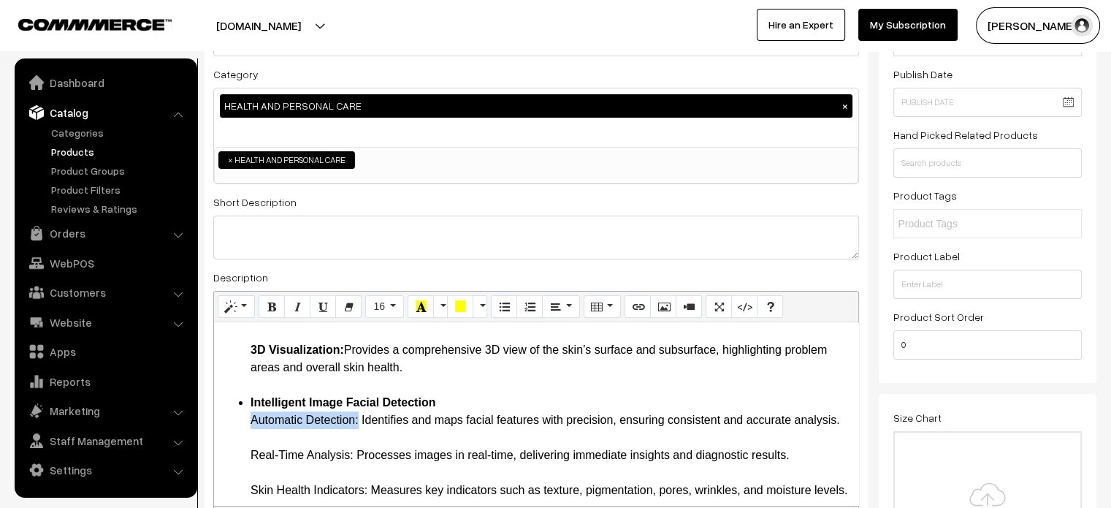
drag, startPoint x: 248, startPoint y: 421, endPoint x: 357, endPoint y: 421, distance: 108.9
drag, startPoint x: 246, startPoint y: 470, endPoint x: 351, endPoint y: 475, distance: 105.3
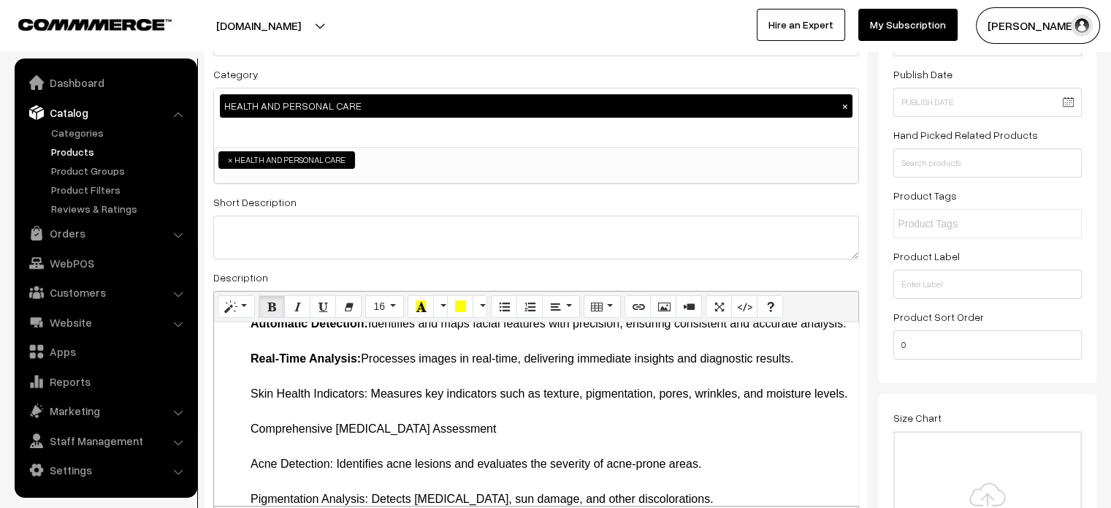
scroll to position [429, 0]
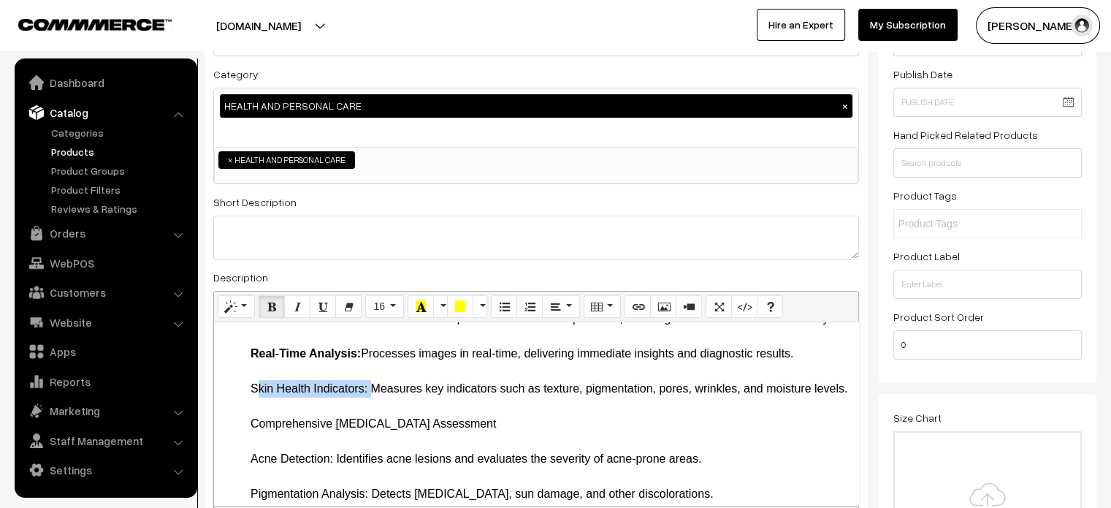
drag, startPoint x: 249, startPoint y: 408, endPoint x: 368, endPoint y: 407, distance: 118.4
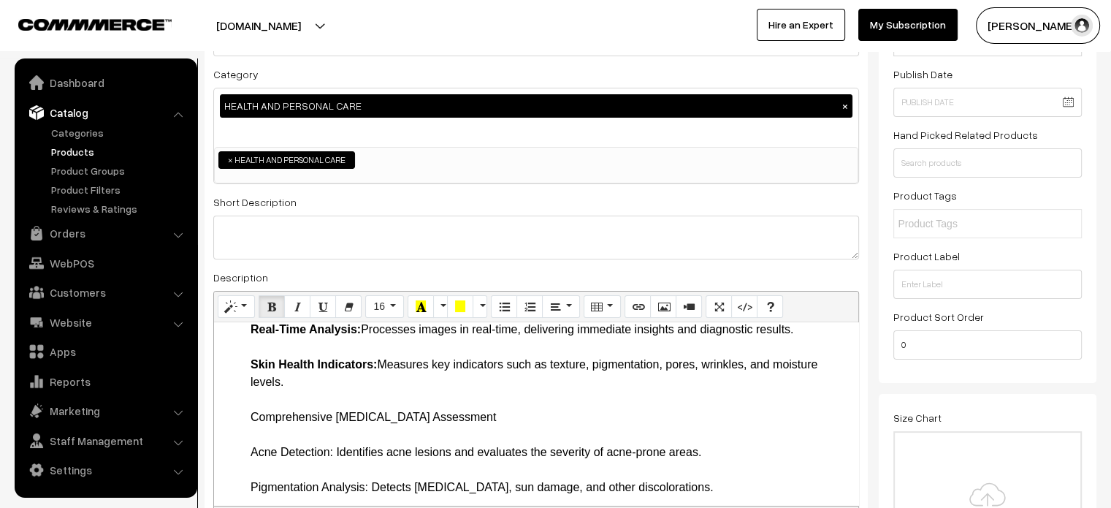
scroll to position [459, 0]
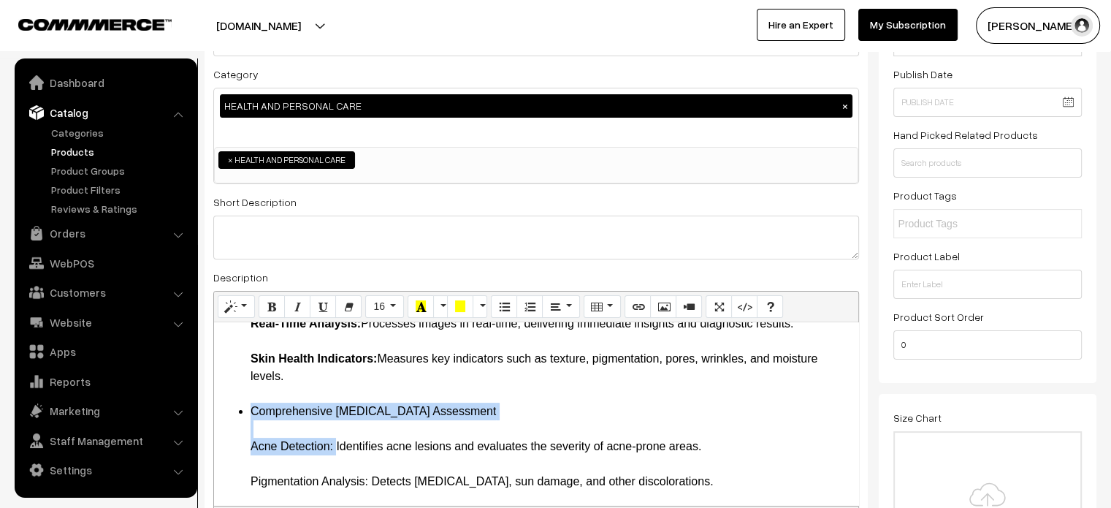
drag, startPoint x: 248, startPoint y: 427, endPoint x: 334, endPoint y: 464, distance: 93.9
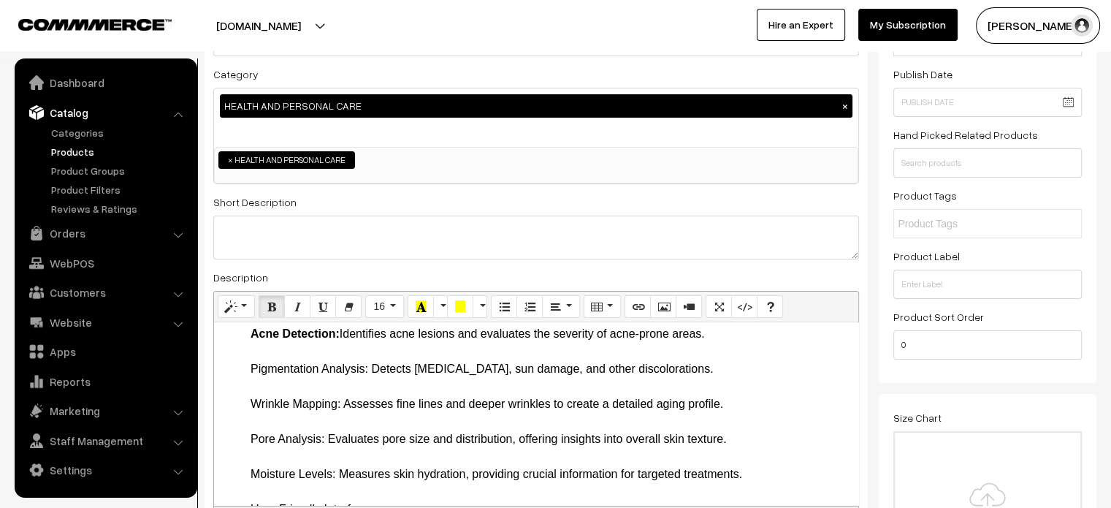
scroll to position [555, 0]
drag, startPoint x: 247, startPoint y: 384, endPoint x: 369, endPoint y: 387, distance: 122.1
drag, startPoint x: 248, startPoint y: 419, endPoint x: 339, endPoint y: 425, distance: 91.5
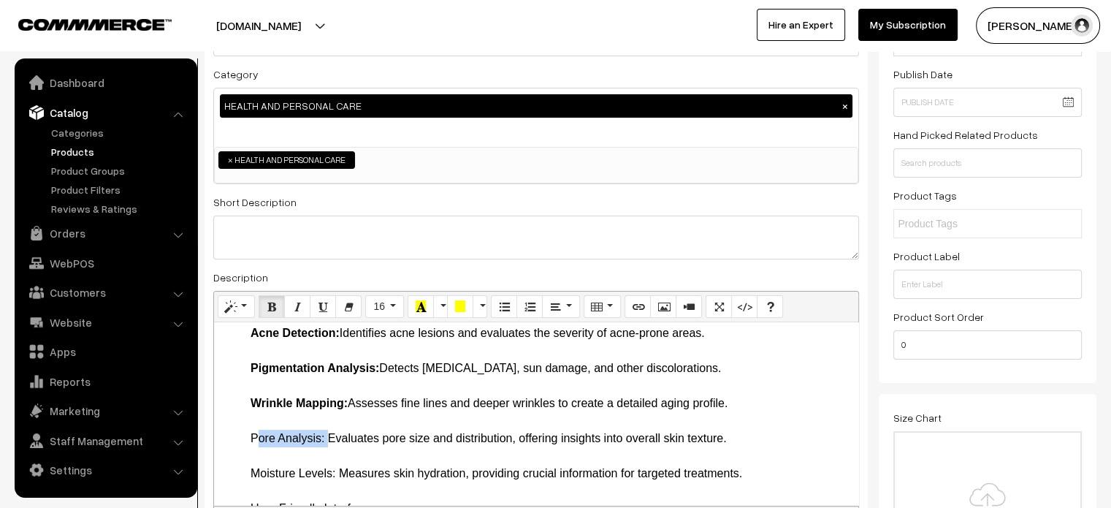
drag, startPoint x: 243, startPoint y: 459, endPoint x: 326, endPoint y: 458, distance: 82.6
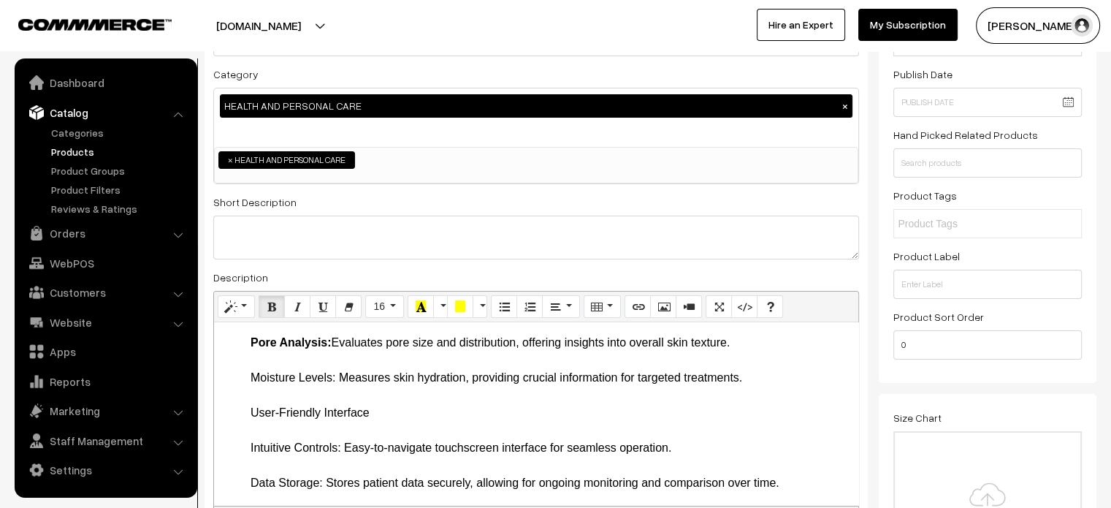
scroll to position [652, 0]
drag, startPoint x: 248, startPoint y: 391, endPoint x: 339, endPoint y: 393, distance: 90.6
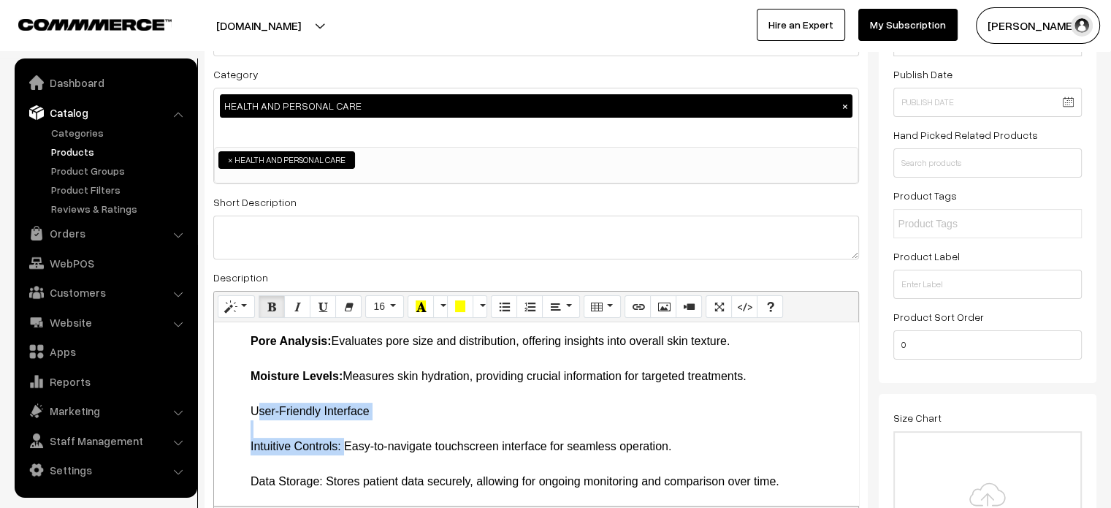
drag, startPoint x: 240, startPoint y: 424, endPoint x: 339, endPoint y: 465, distance: 107.5
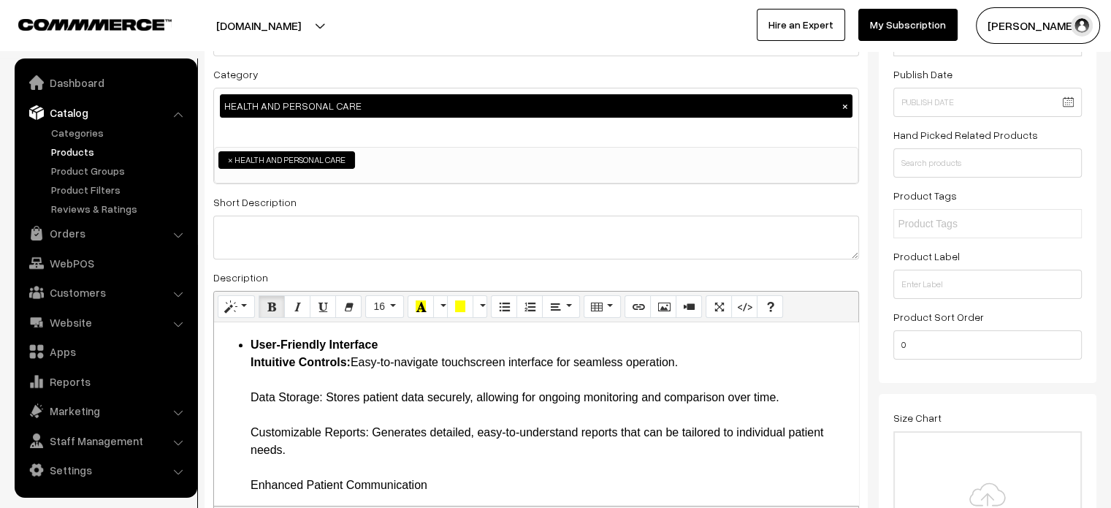
scroll to position [725, 0]
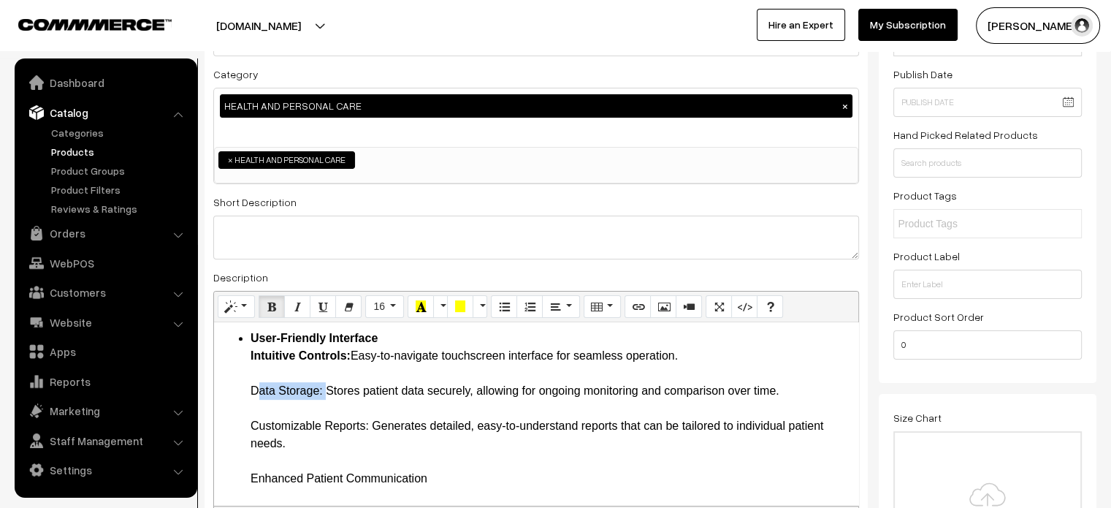
drag, startPoint x: 246, startPoint y: 407, endPoint x: 324, endPoint y: 411, distance: 77.5
drag, startPoint x: 249, startPoint y: 441, endPoint x: 368, endPoint y: 443, distance: 119.1
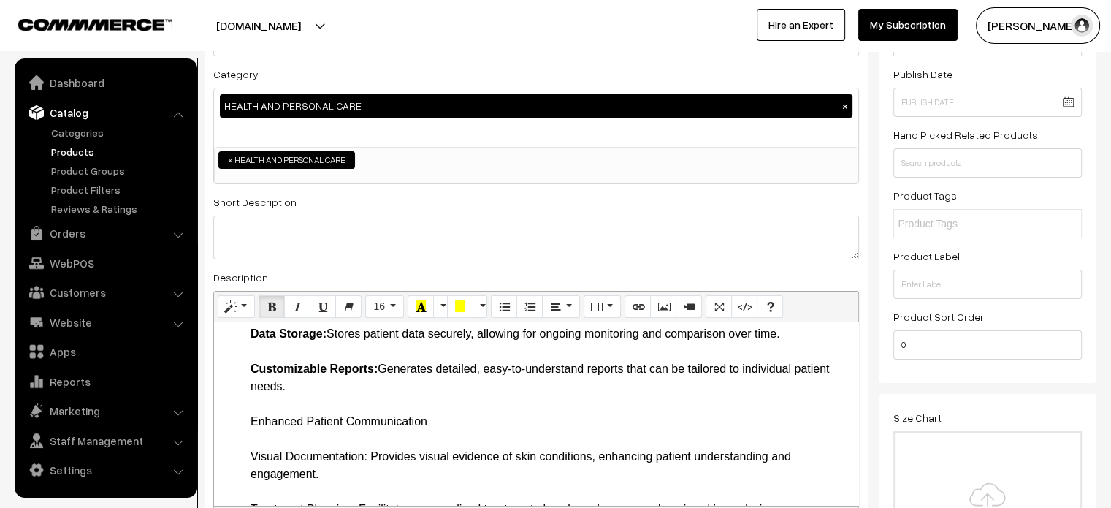
scroll to position [783, 0]
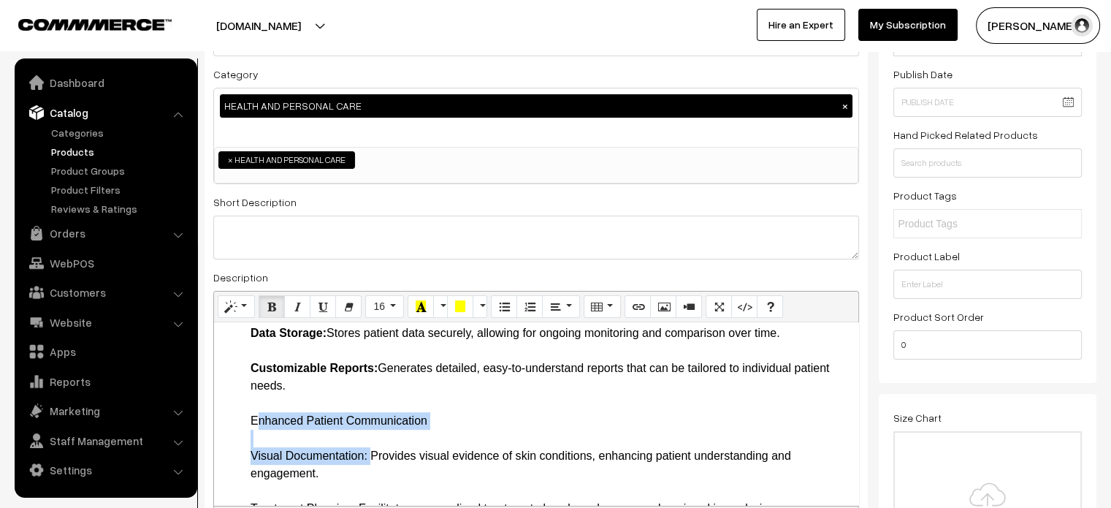
drag, startPoint x: 246, startPoint y: 436, endPoint x: 368, endPoint y: 470, distance: 126.6
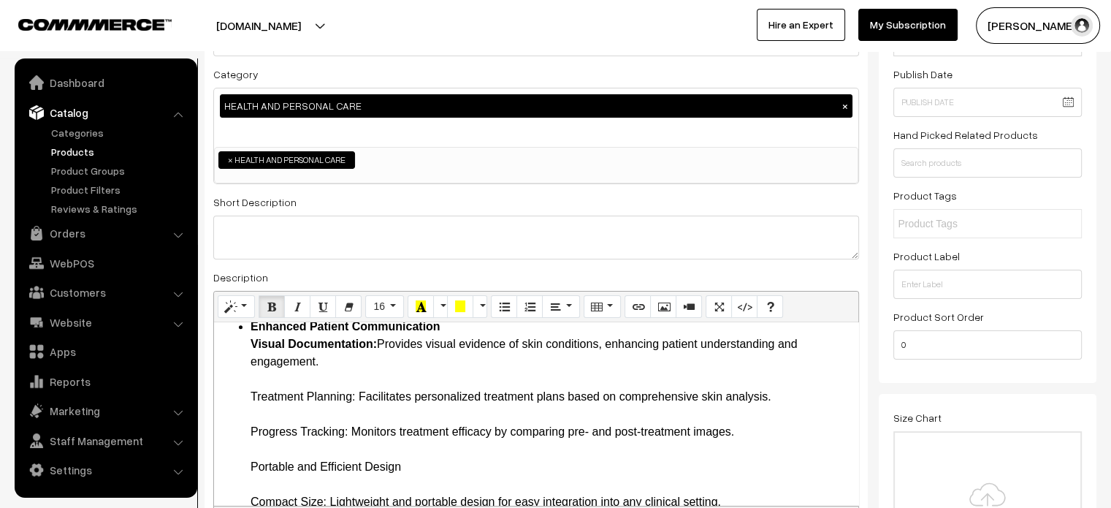
scroll to position [902, 0]
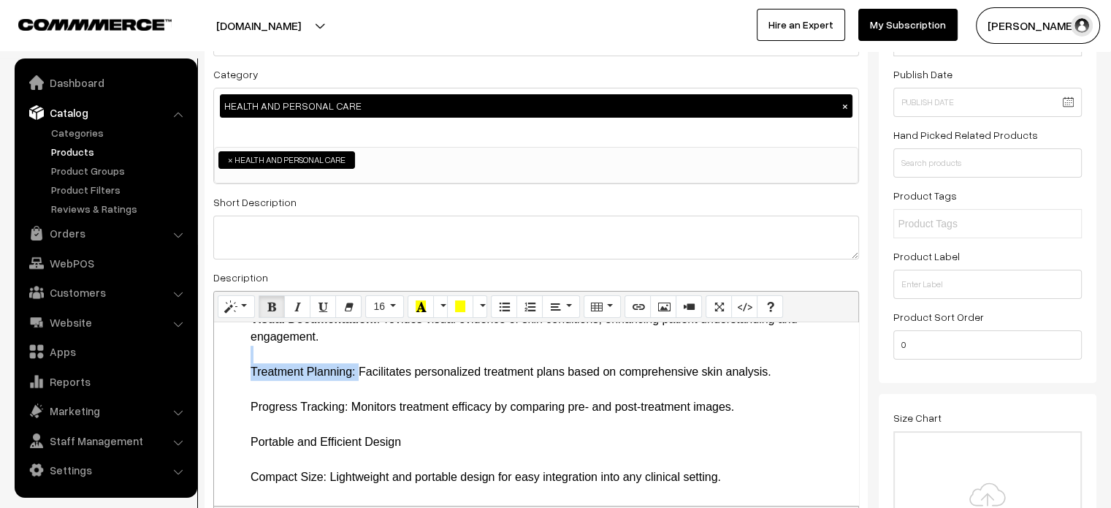
drag, startPoint x: 248, startPoint y: 380, endPoint x: 357, endPoint y: 393, distance: 108.9
drag, startPoint x: 246, startPoint y: 422, endPoint x: 348, endPoint y: 422, distance: 102.3
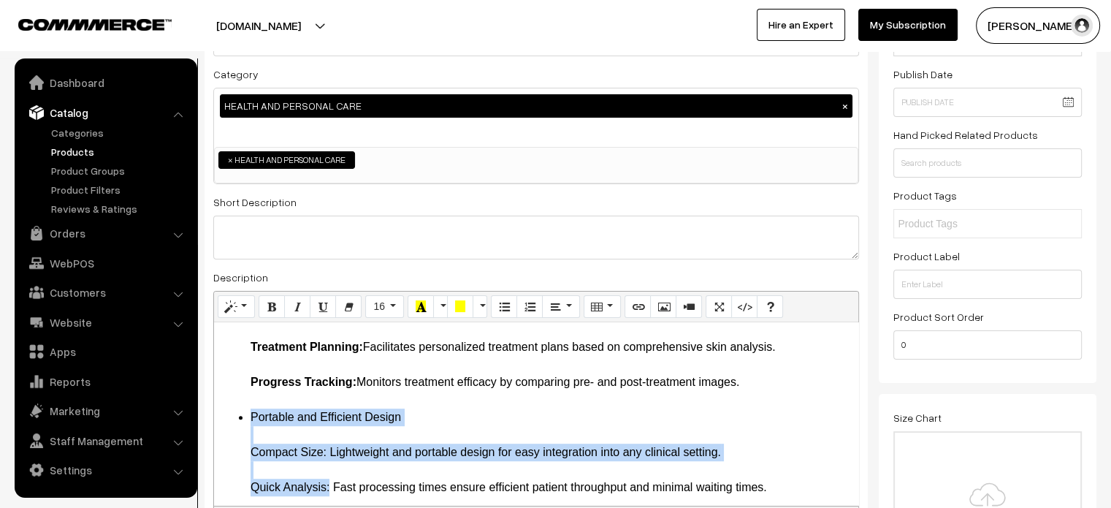
scroll to position [940, 0]
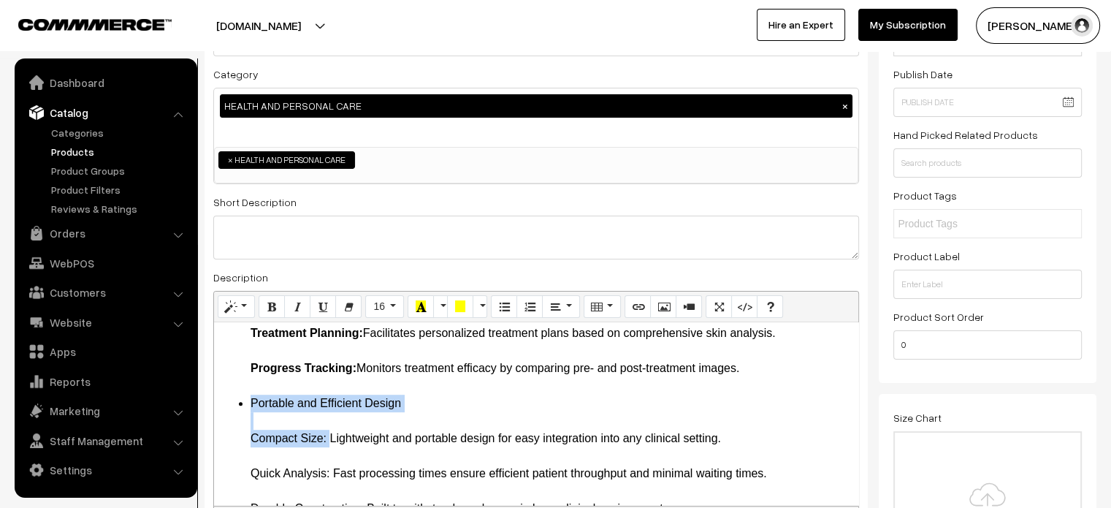
drag, startPoint x: 248, startPoint y: 458, endPoint x: 324, endPoint y: 452, distance: 76.2
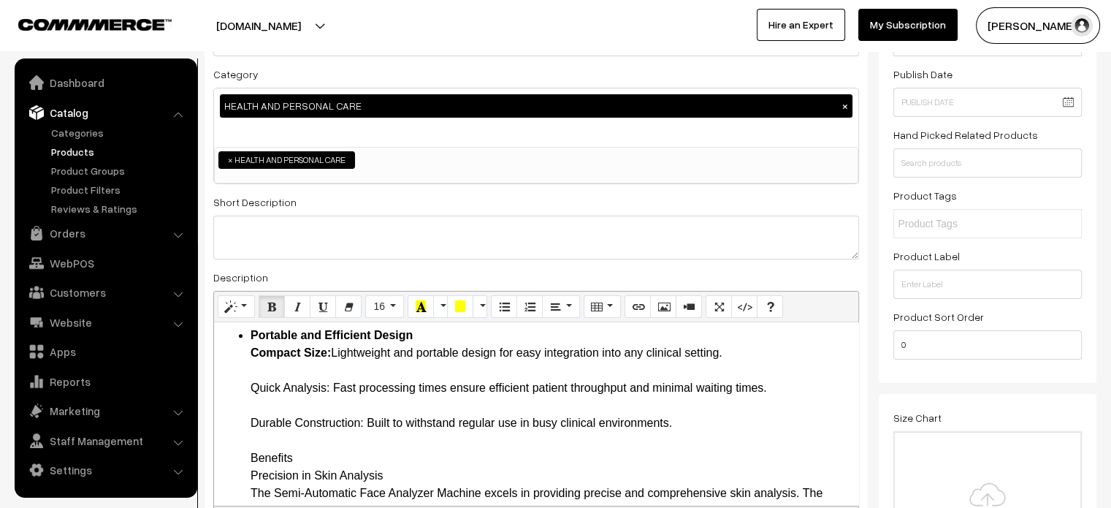
scroll to position [1017, 0]
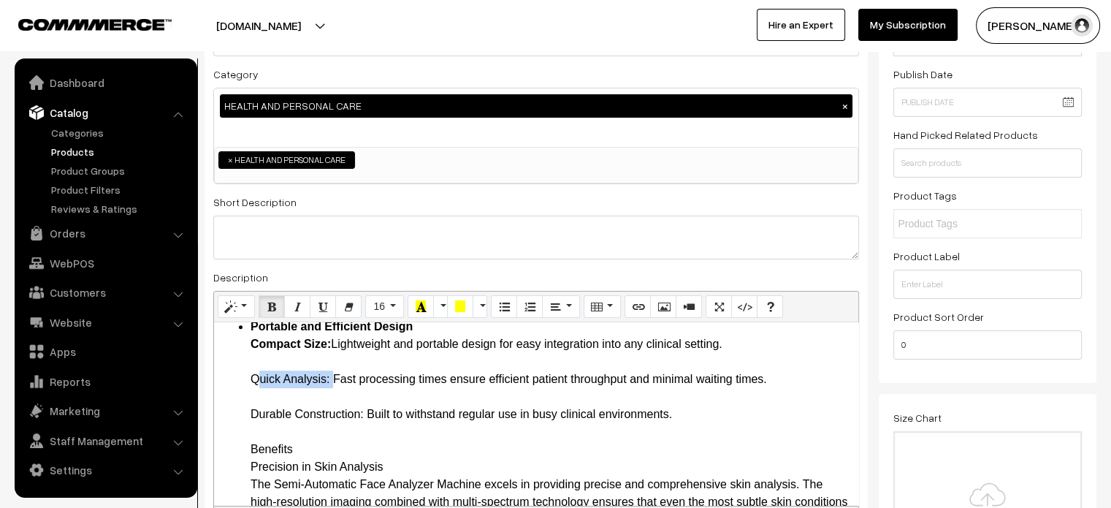
drag, startPoint x: 251, startPoint y: 394, endPoint x: 330, endPoint y: 398, distance: 79.0
drag, startPoint x: 243, startPoint y: 427, endPoint x: 364, endPoint y: 432, distance: 121.4
click at [364, 432] on ul "Key Features Advanced 3D Skin Analysis High-Resolution Imaging: Captures detail…" at bounding box center [536, 484] width 630 height 1946
click at [243, 461] on ul "Key Features Advanced 3D Skin Analysis High-Resolution Imaging: Captures detail…" at bounding box center [536, 484] width 630 height 1946
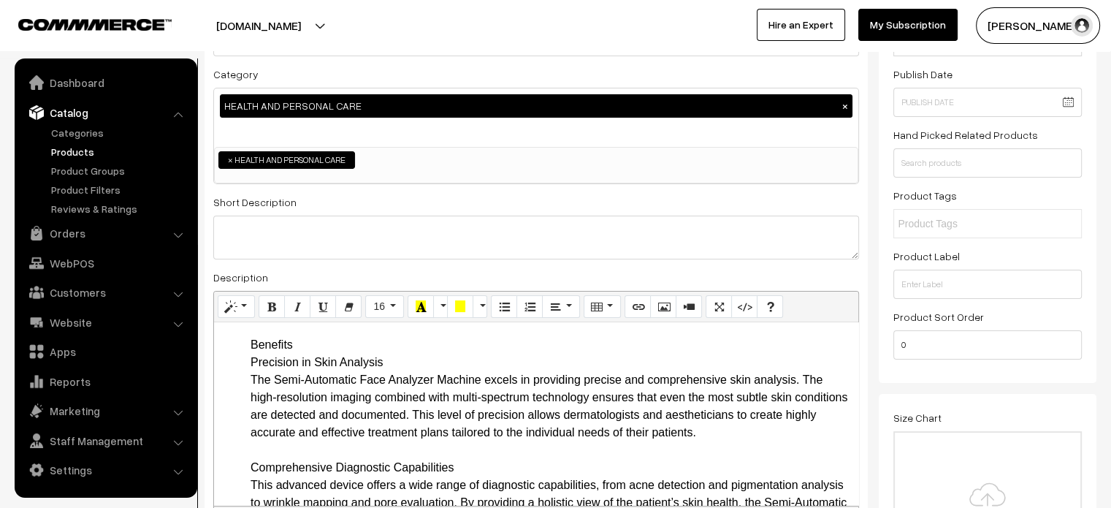
scroll to position [1124, 0]
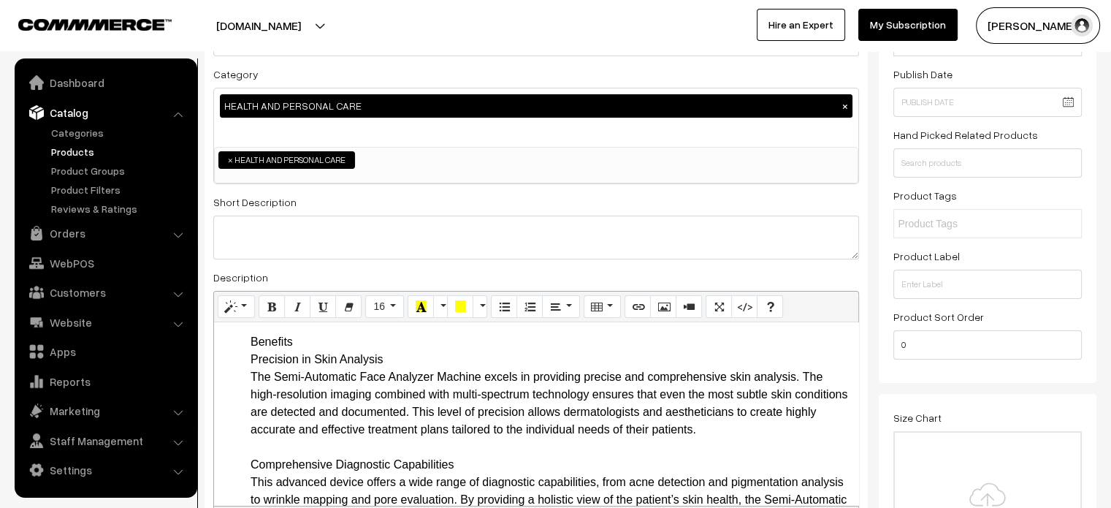
drag, startPoint x: 243, startPoint y: 359, endPoint x: 381, endPoint y: 370, distance: 138.6
click at [381, 370] on ul "Key Features Advanced 3D Skin Analysis High-Resolution Imaging: Captures detail…" at bounding box center [536, 377] width 630 height 1946
click at [237, 362] on ul "Key Features Advanced 3D Skin Analysis High-Resolution Imaging: Captures detail…" at bounding box center [536, 377] width 630 height 1946
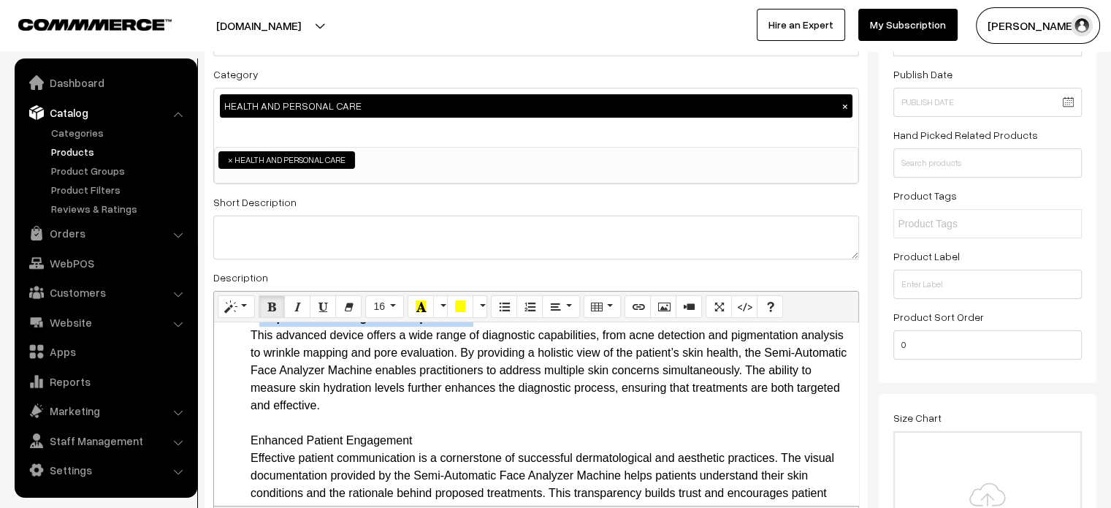
scroll to position [1276, 0]
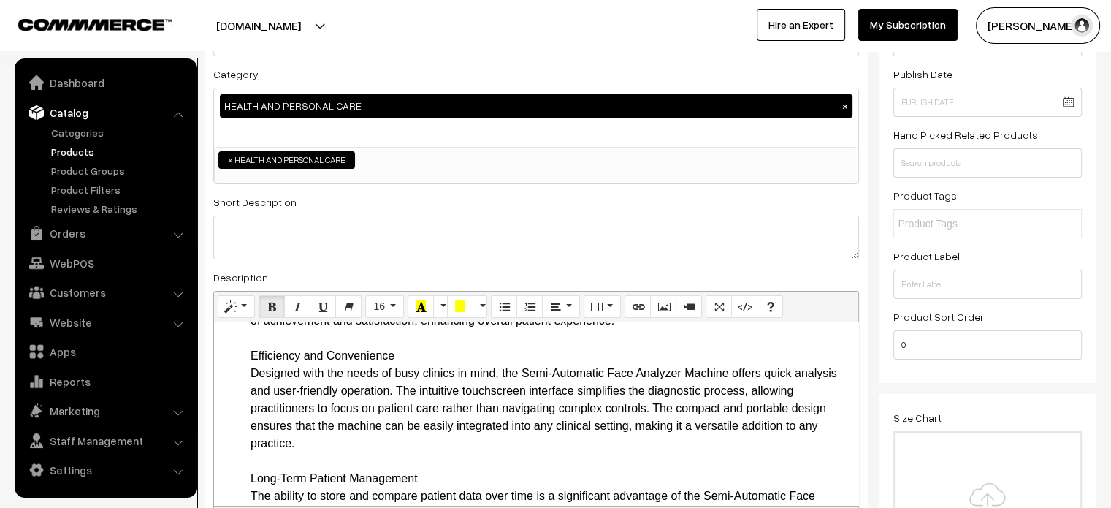
scroll to position [1483, 0]
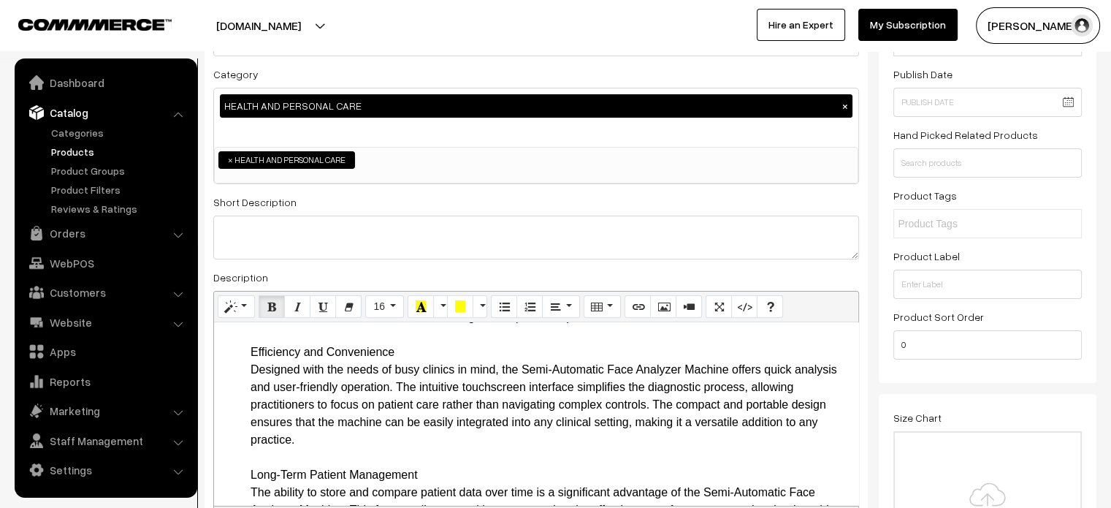
click at [281, 367] on li "Benefits Precision in Skin Analysis The Semi-Automatic Face Analyzer Machine ex…" at bounding box center [551, 483] width 601 height 1017
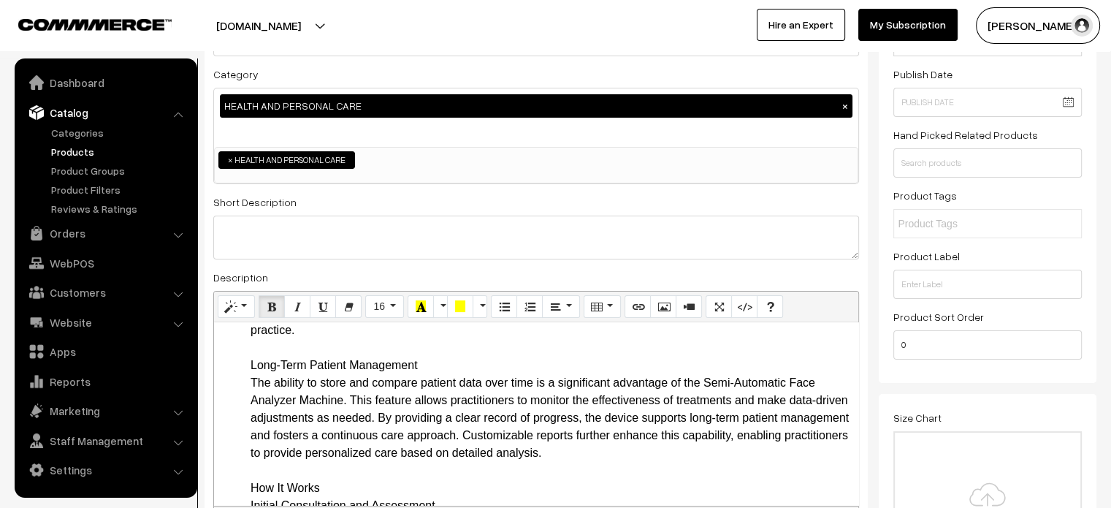
scroll to position [1596, 0]
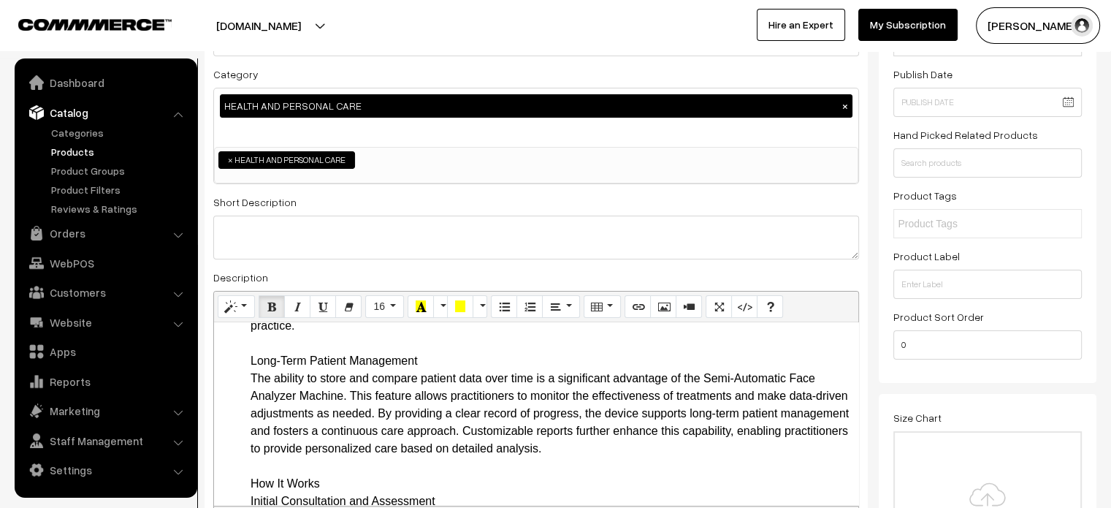
click at [272, 375] on li "Benefits Precision in Skin Analysis The Semi-Automatic Face Analyzer Machine ex…" at bounding box center [551, 369] width 601 height 1017
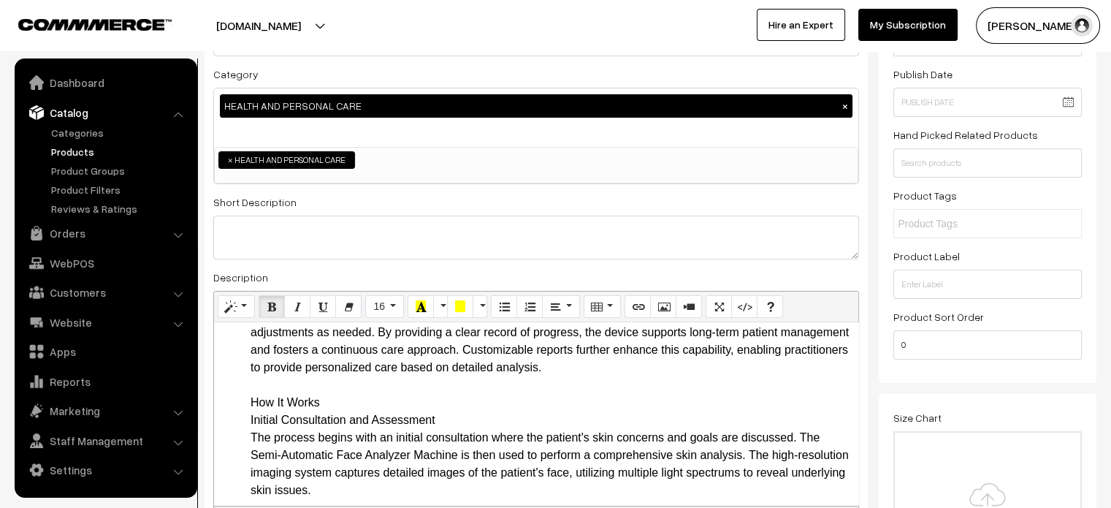
scroll to position [1678, 0]
drag, startPoint x: 251, startPoint y: 418, endPoint x: 468, endPoint y: 435, distance: 217.7
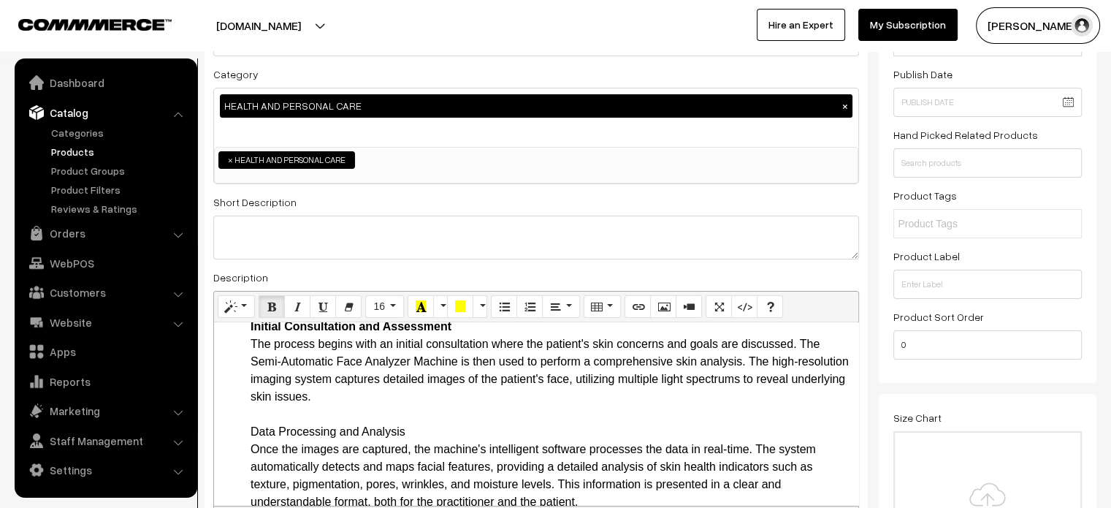
scroll to position [1785, 0]
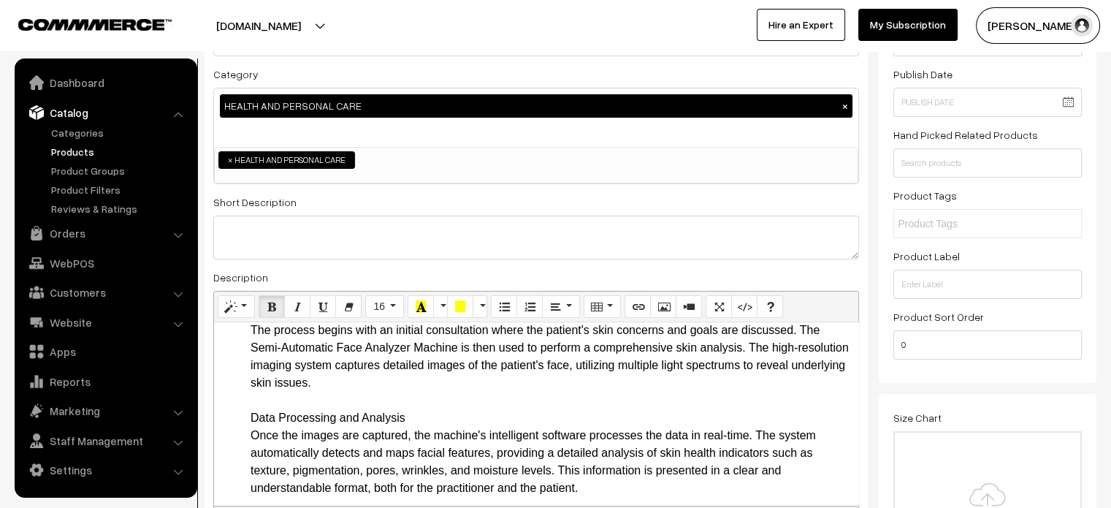
click at [269, 436] on li "How It Works Initial Consultation and Assessment The process begins with an ini…" at bounding box center [551, 487] width 601 height 403
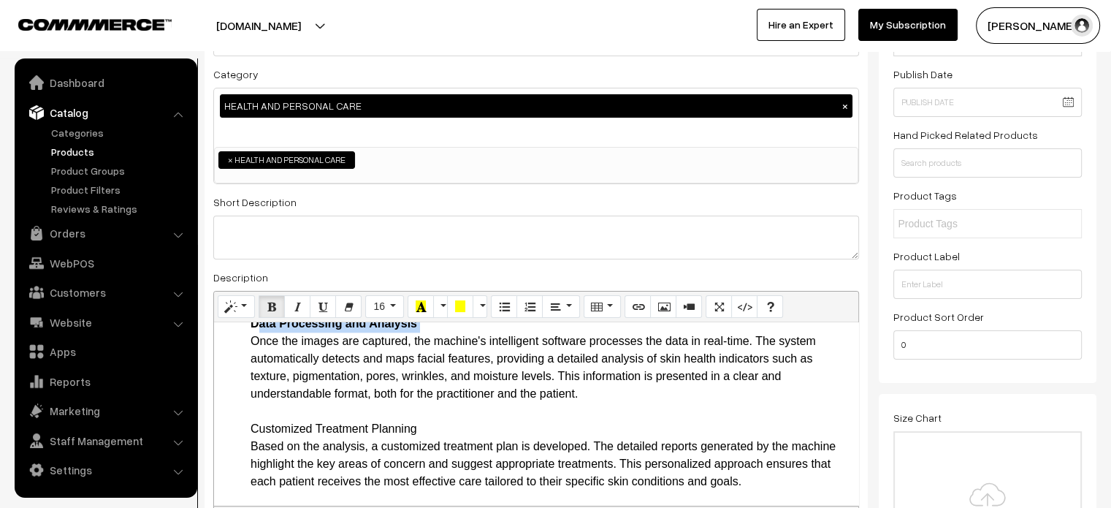
scroll to position [1894, 0]
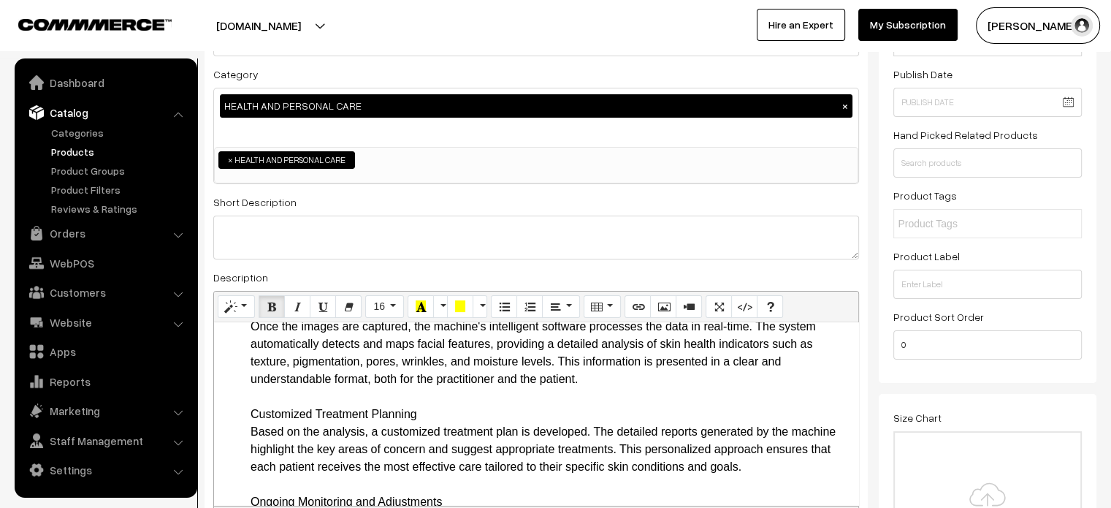
click at [268, 423] on li "How It Works Initial Consultation and Assessment The process begins with an ini…" at bounding box center [551, 379] width 601 height 403
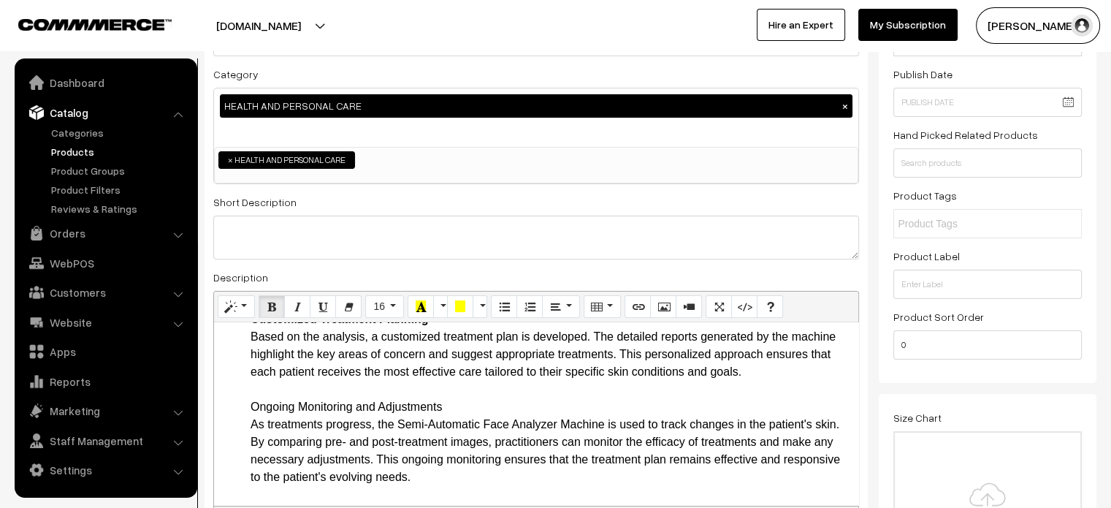
scroll to position [2006, 0]
click at [270, 411] on li "How It Works Initial Consultation and Assessment The process begins with an ini…" at bounding box center [551, 284] width 601 height 403
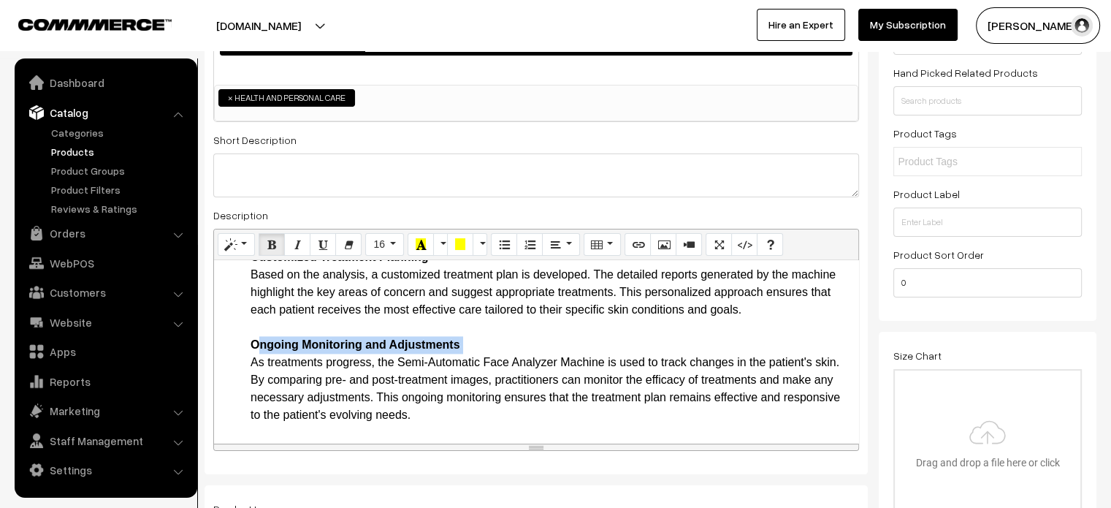
scroll to position [221, 0]
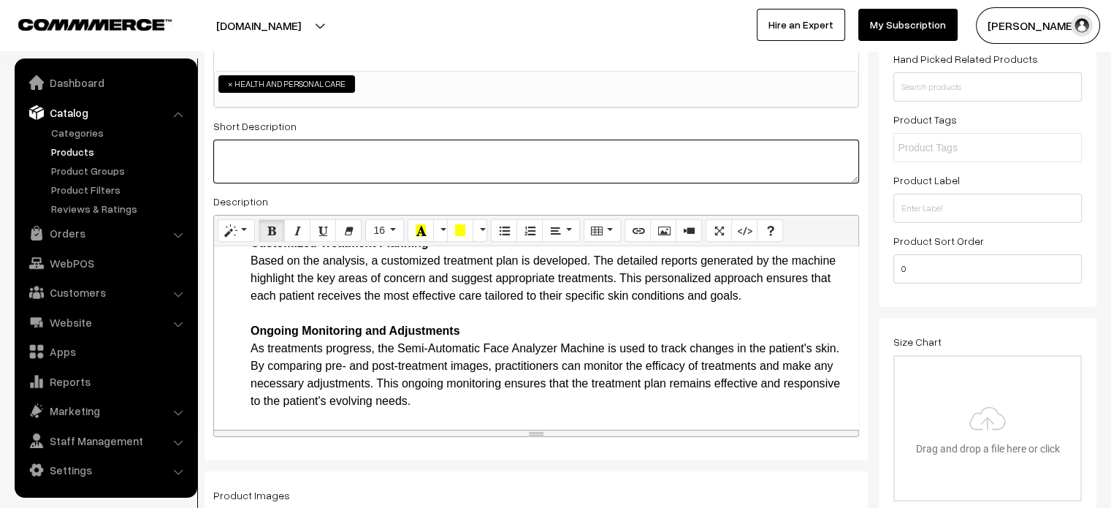
click at [331, 167] on textarea at bounding box center [536, 162] width 646 height 44
paste textarea ""The Semi-Automatic Face Analyzer Machine represents a significant advancement …"
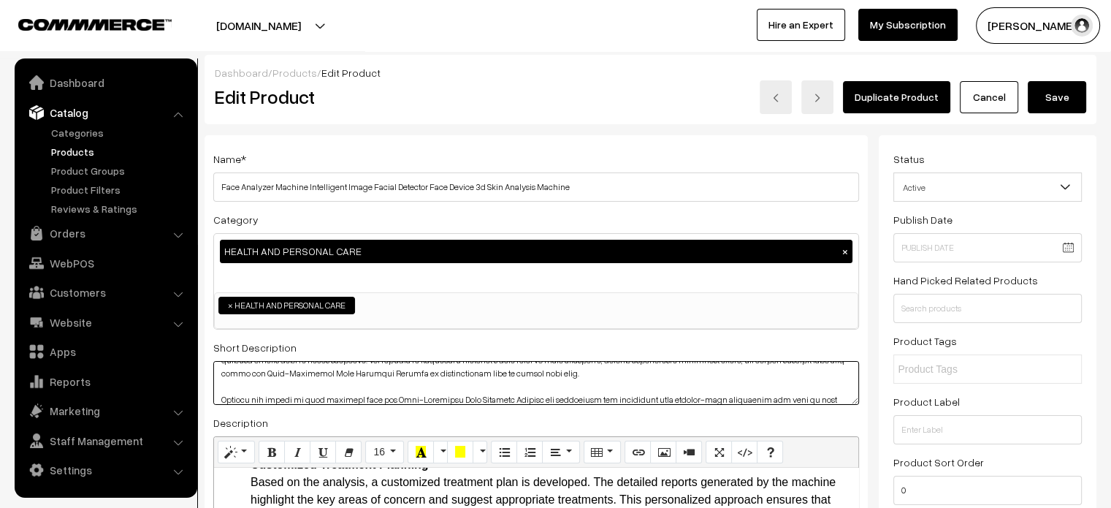
scroll to position [97, 0]
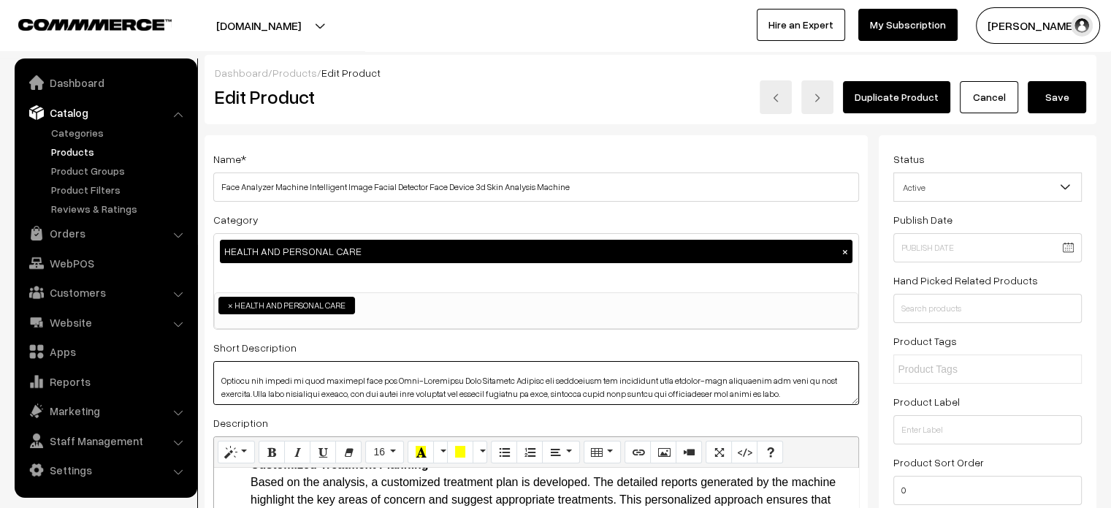
type textarea "The Semi-Automatic Face Analyzer Machine represents a significant advancement i…"
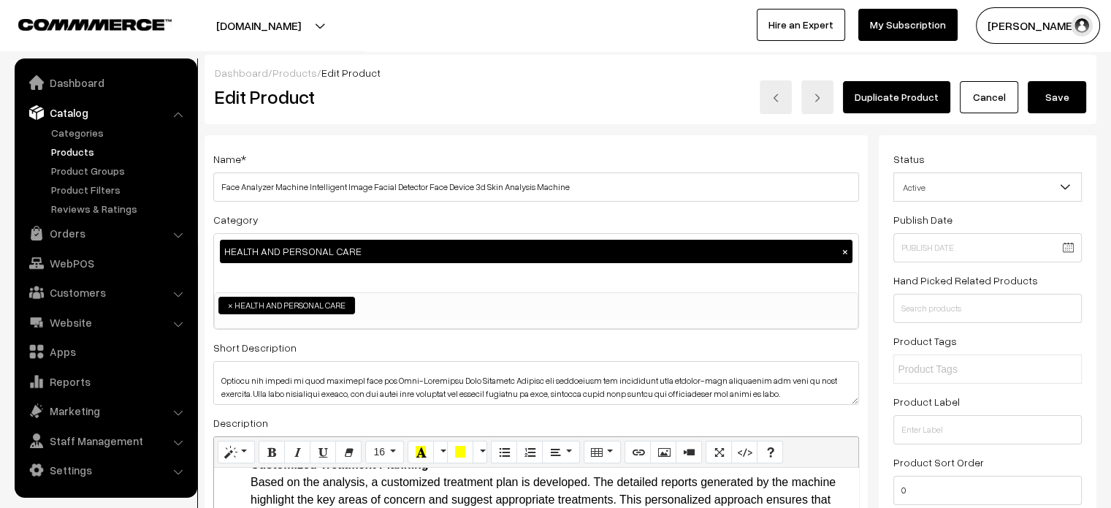
click at [1048, 94] on button "Save" at bounding box center [1057, 97] width 58 height 32
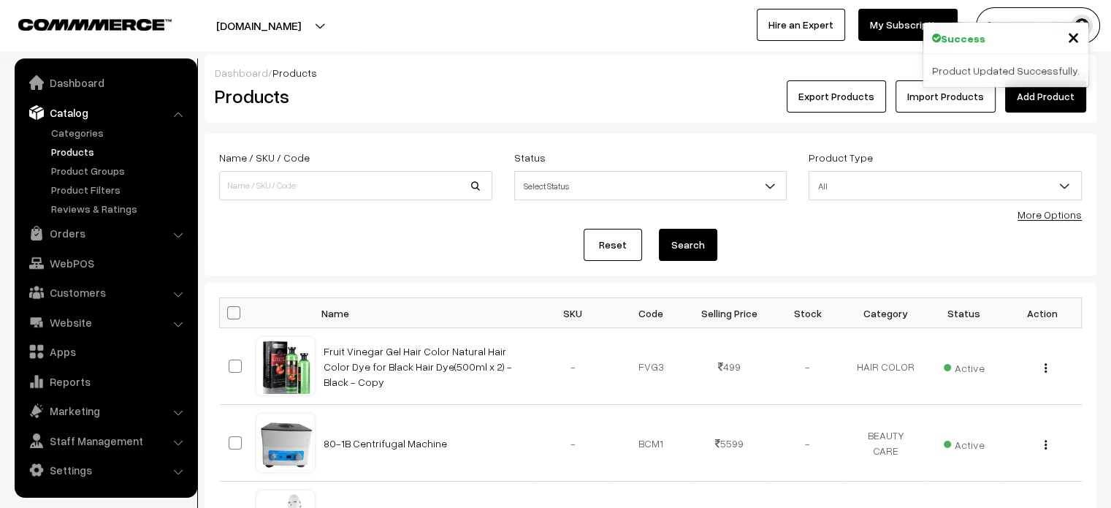
click at [365, 172] on div "Name / SKU / Code" at bounding box center [355, 174] width 273 height 52
click at [365, 172] on input at bounding box center [355, 185] width 273 height 29
paste input "IPL 3 In 1 Laser Machine Hair removal Multifunctional"
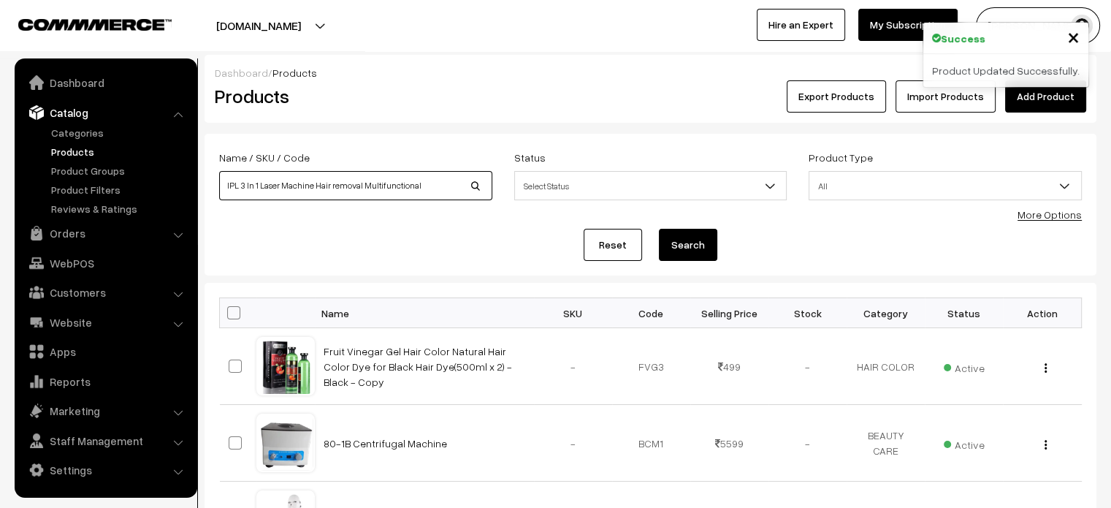
type input "IPL 3 In 1 Laser Machine Hair removal Multifunctional"
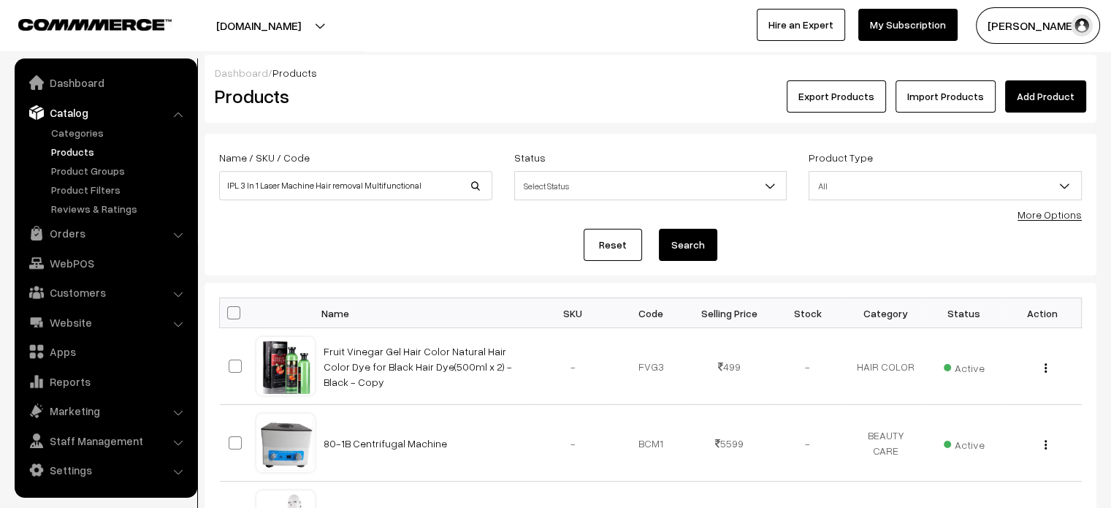
click at [681, 250] on button "Search" at bounding box center [688, 245] width 58 height 32
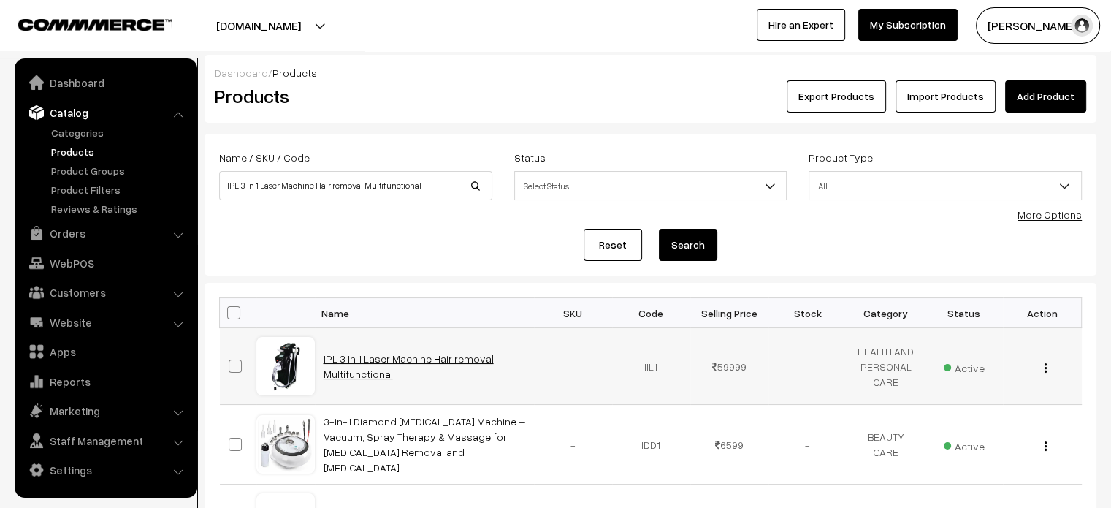
click at [365, 359] on link "IPL 3 In 1 Laser Machine Hair removal Multifunctional" at bounding box center [409, 366] width 170 height 28
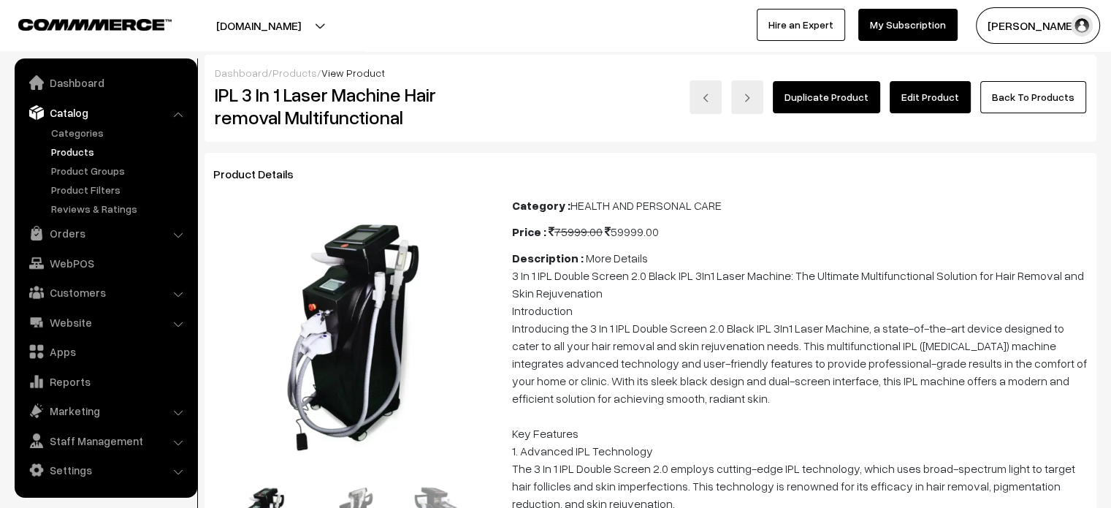
click at [945, 99] on link "Edit Product" at bounding box center [930, 97] width 81 height 32
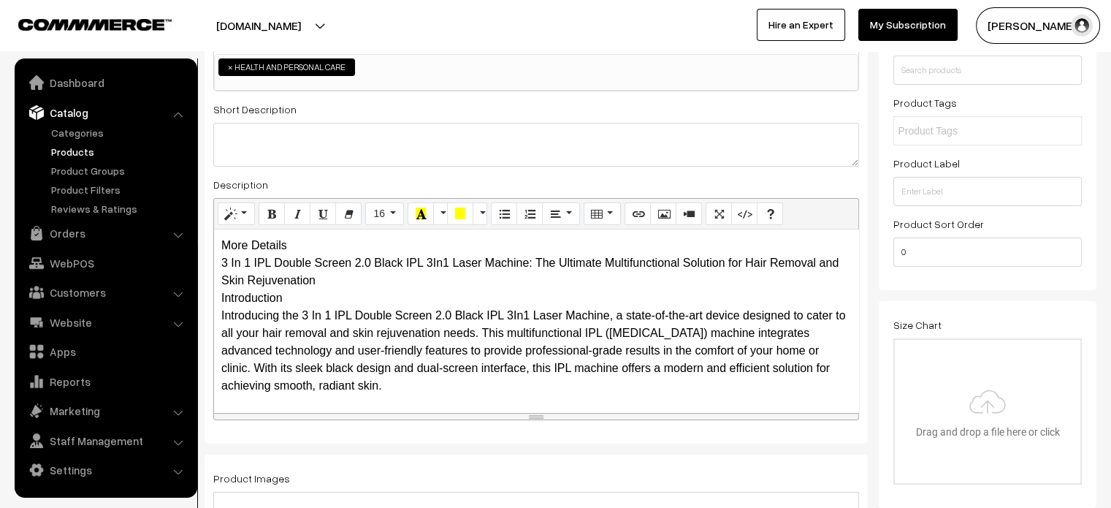
scroll to position [254, 0]
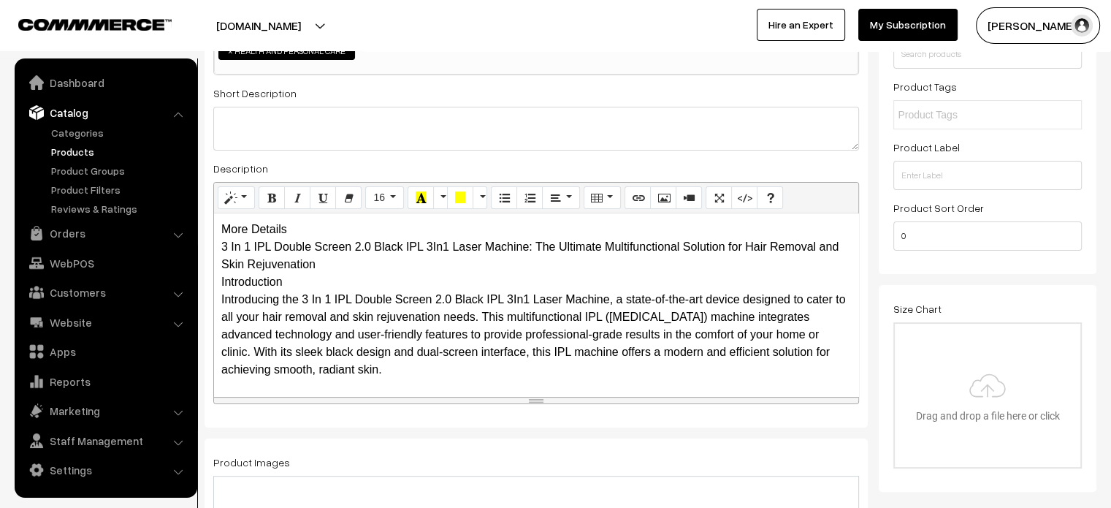
click at [292, 227] on div "More Details 3 In 1 IPL Double Screen 2.0 Black IPL 3In1 Laser Machine: The Ult…" at bounding box center [536, 304] width 644 height 183
click at [319, 227] on div "More Details 3 In 1 IPL Double Screen 2.0 Black IPL 3In1 Laser Machine: The Ult…" at bounding box center [536, 304] width 644 height 183
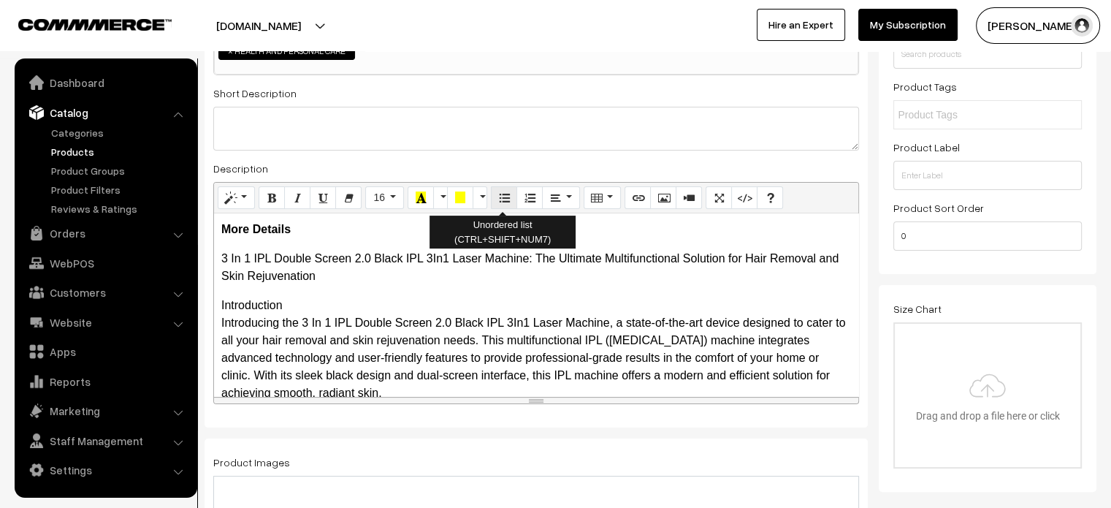
click at [494, 201] on button "Unordered list (CTRL+SHIFT+NUM7)" at bounding box center [504, 197] width 26 height 23
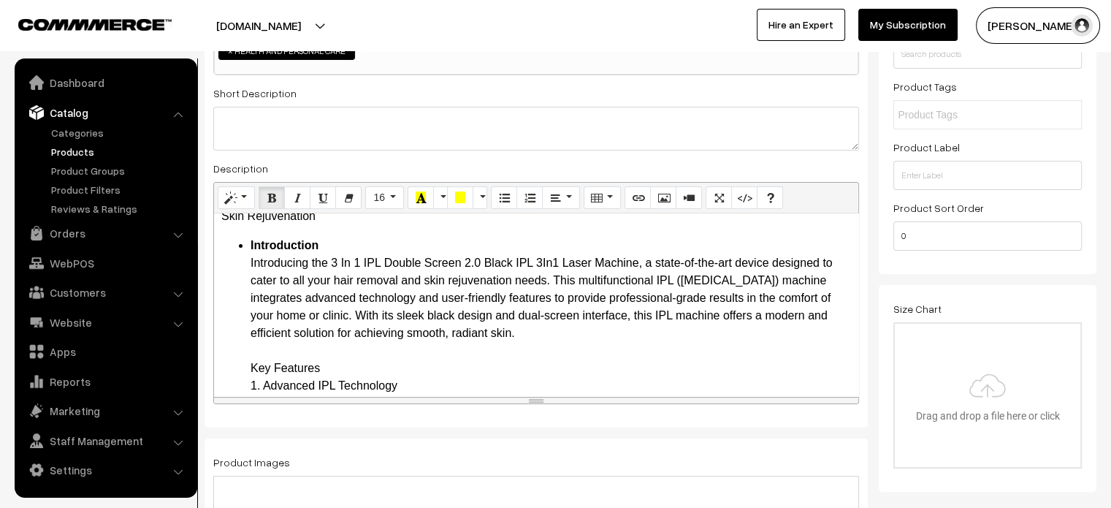
scroll to position [110, 0]
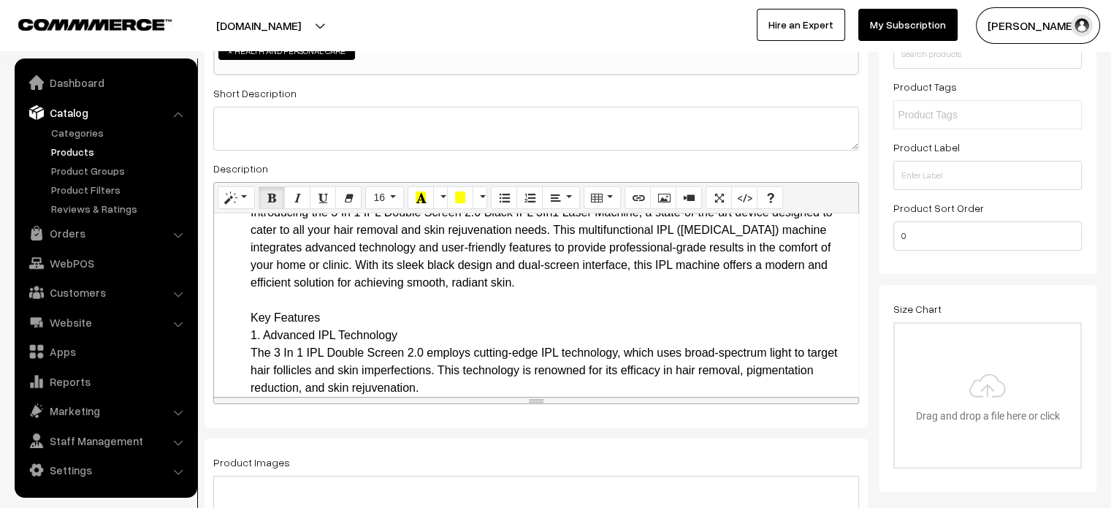
drag, startPoint x: 400, startPoint y: 335, endPoint x: 246, endPoint y: 320, distance: 155.7
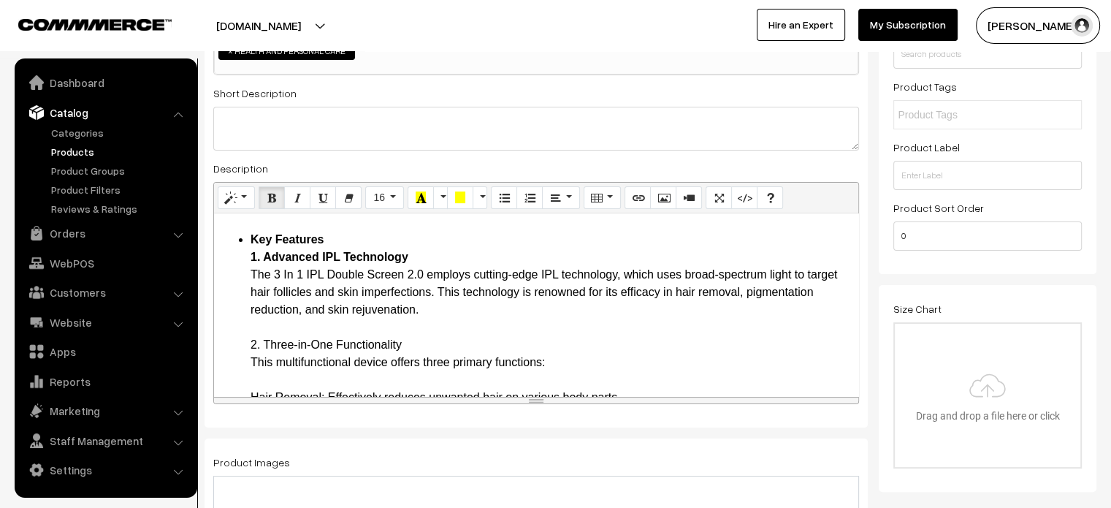
scroll to position [208, 0]
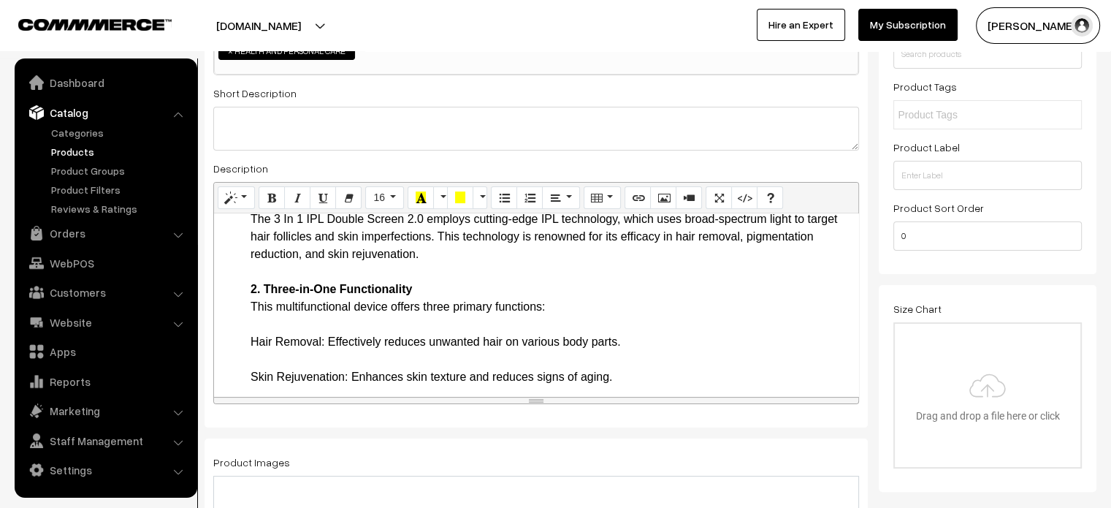
scroll to position [253, 0]
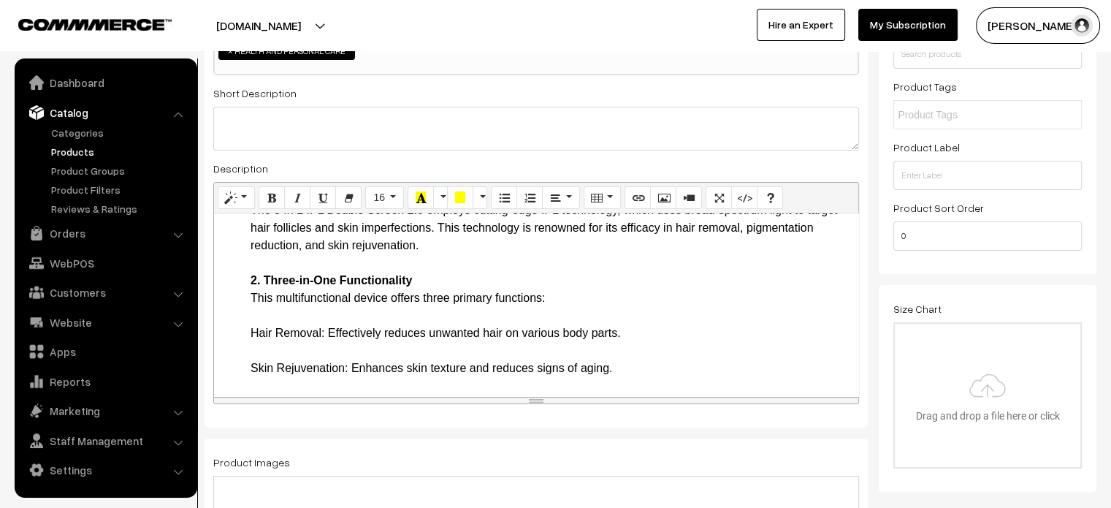
drag, startPoint x: 243, startPoint y: 337, endPoint x: 328, endPoint y: 333, distance: 84.8
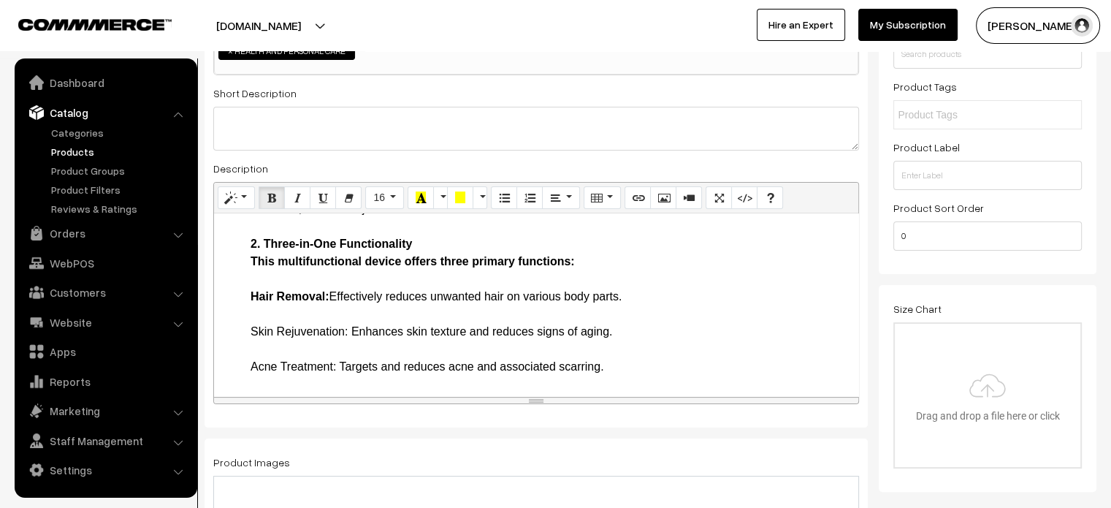
scroll to position [291, 0]
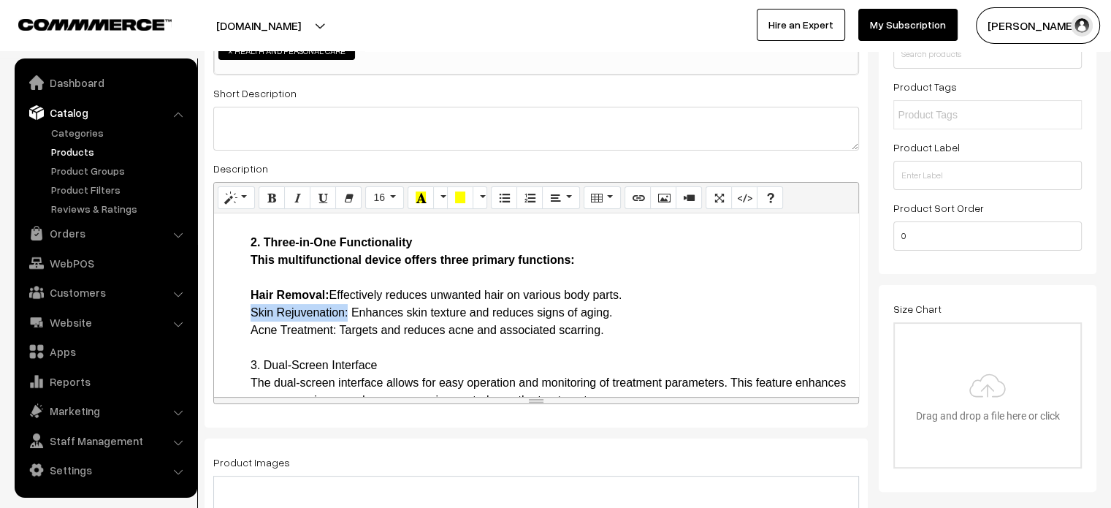
drag, startPoint x: 248, startPoint y: 313, endPoint x: 348, endPoint y: 310, distance: 99.4
drag, startPoint x: 244, startPoint y: 328, endPoint x: 335, endPoint y: 329, distance: 90.6
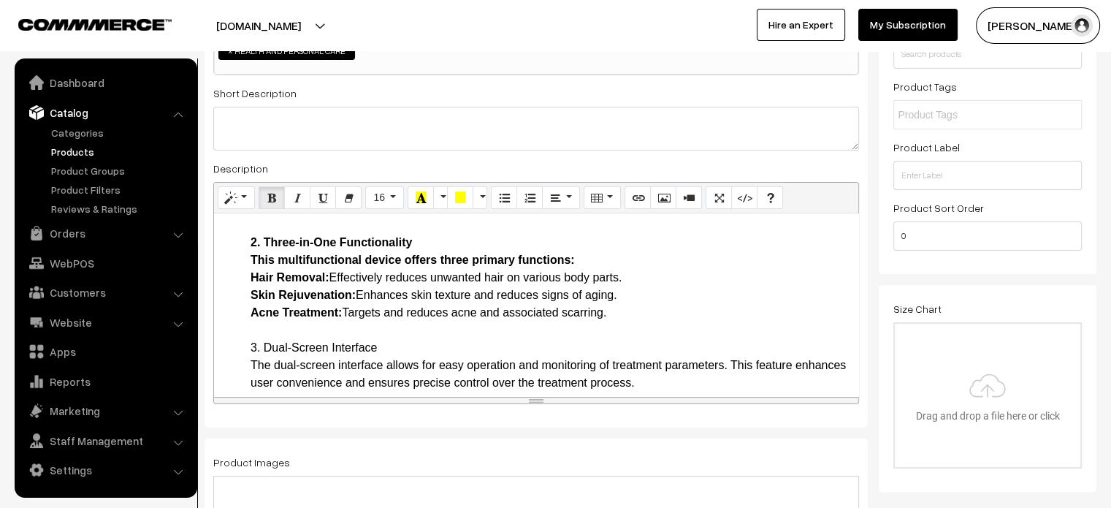
drag, startPoint x: 260, startPoint y: 350, endPoint x: 397, endPoint y: 352, distance: 136.7
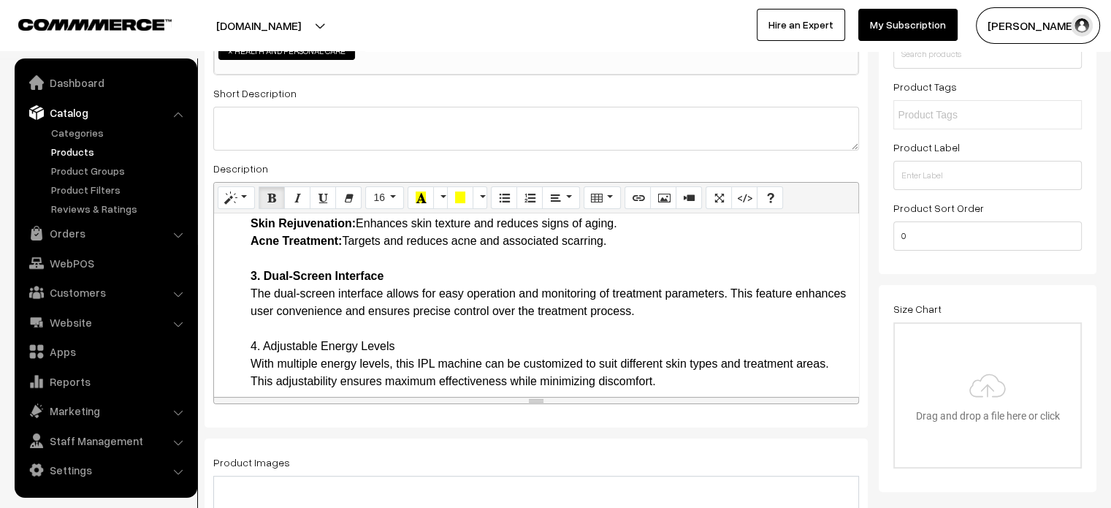
scroll to position [370, 0]
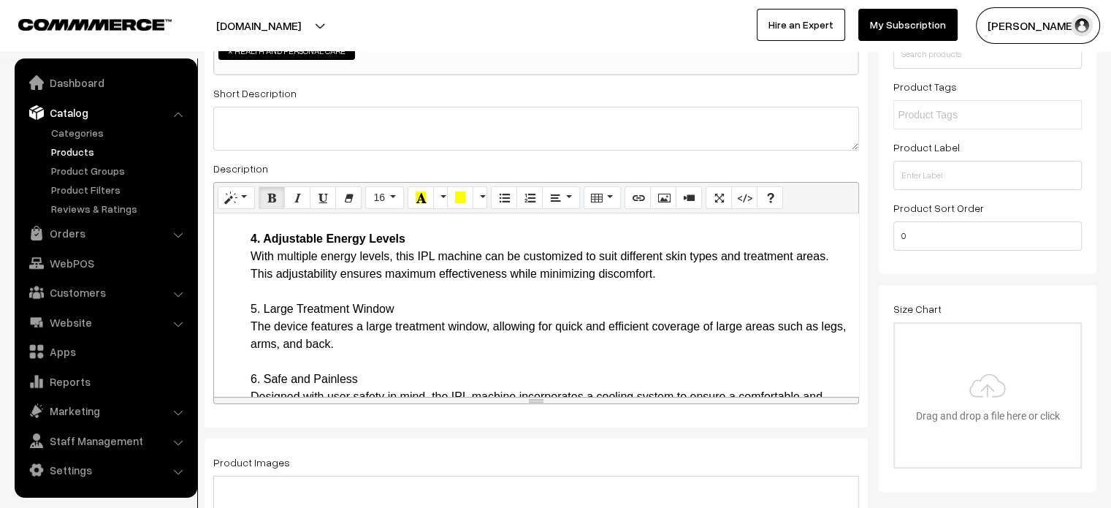
scroll to position [471, 0]
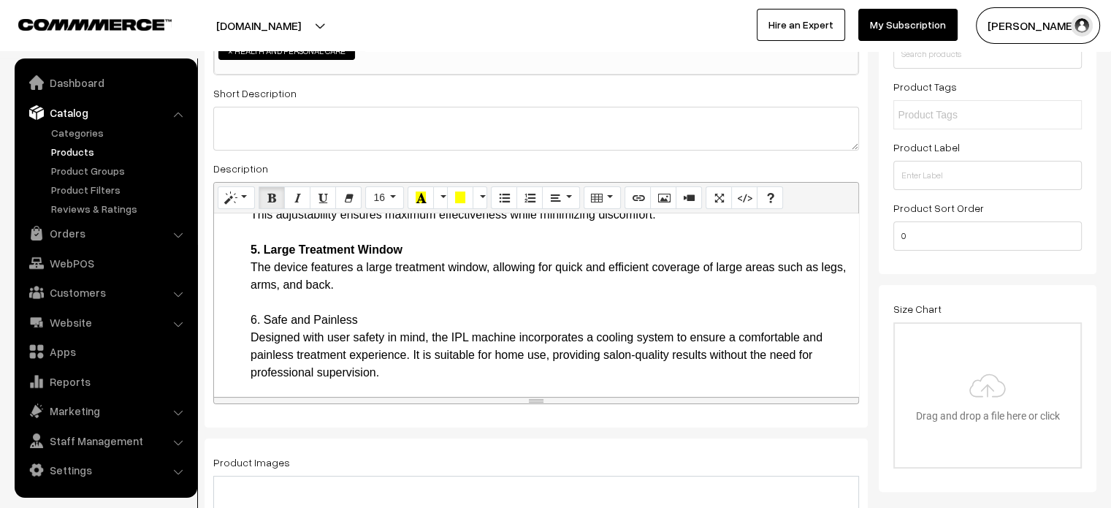
scroll to position [535, 0]
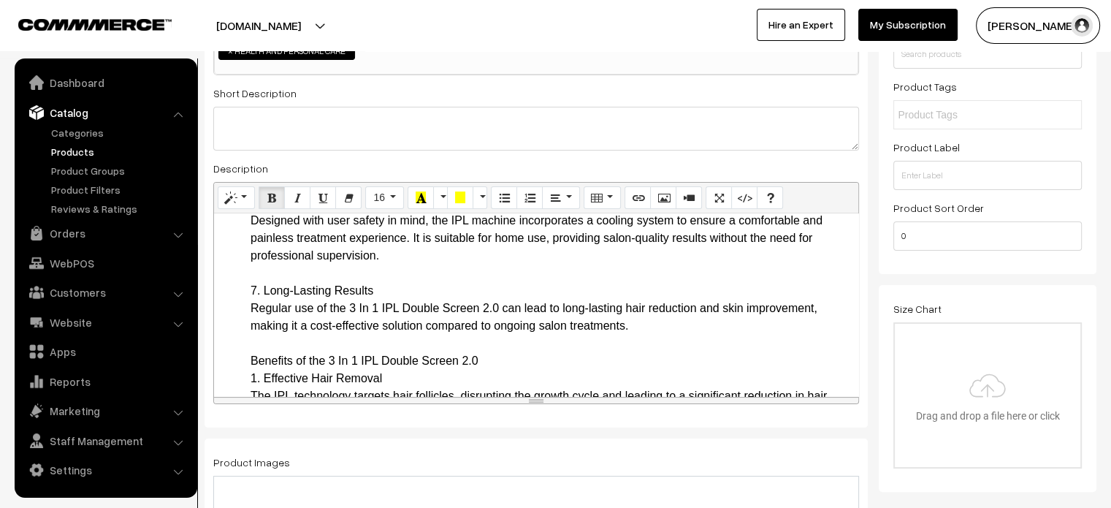
scroll to position [646, 0]
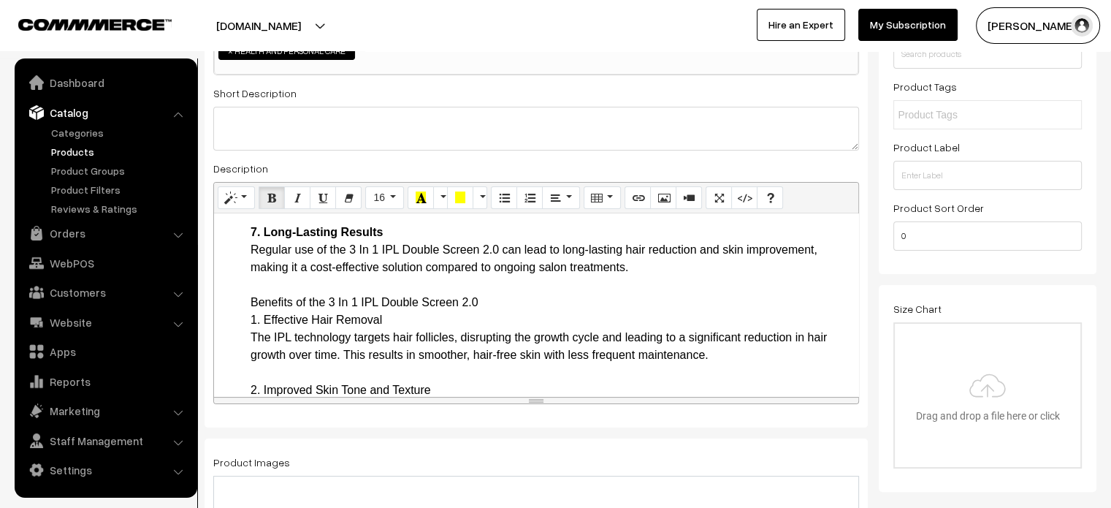
click at [237, 296] on ul "Introduction Introducing the 3 In 1 IPL Double Screen 2.0 Black IPL 3In1 Laser …" at bounding box center [536, 495] width 630 height 1806
drag, startPoint x: 248, startPoint y: 297, endPoint x: 391, endPoint y: 318, distance: 143.9
click at [391, 318] on ul "Introduction Introducing the 3 In 1 IPL Double Screen 2.0 Black IPL 3In1 Laser …" at bounding box center [536, 495] width 630 height 1806
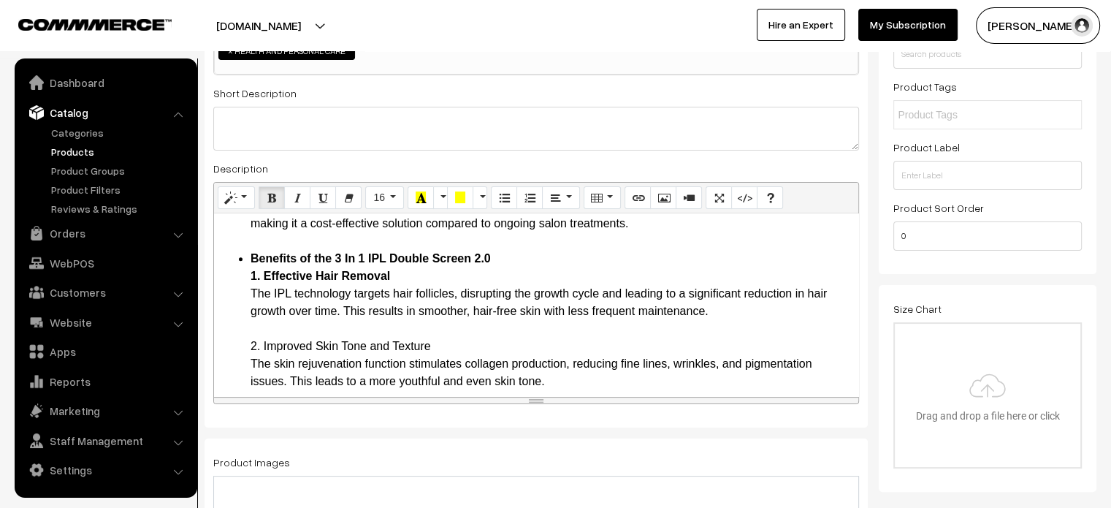
scroll to position [750, 0]
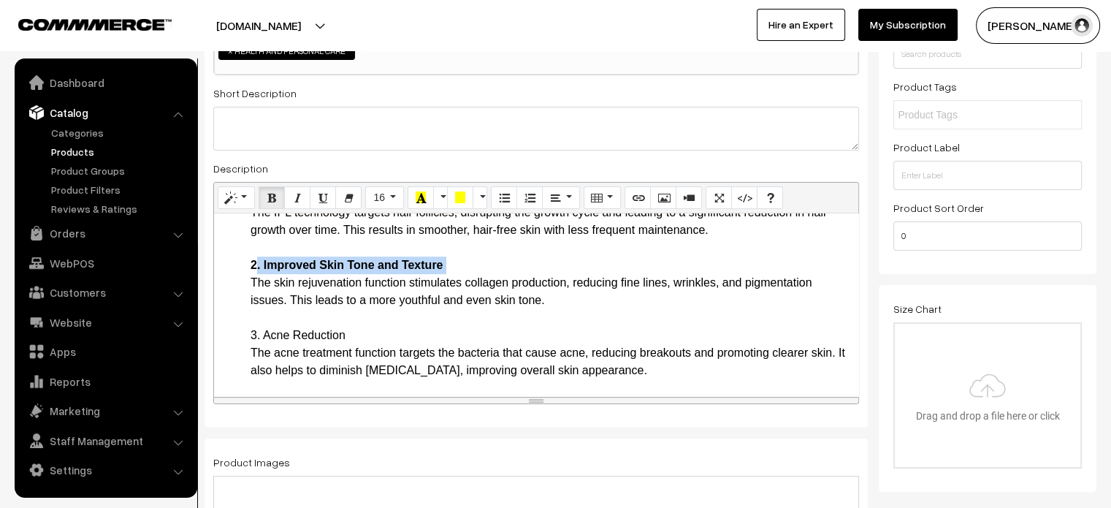
scroll to position [842, 0]
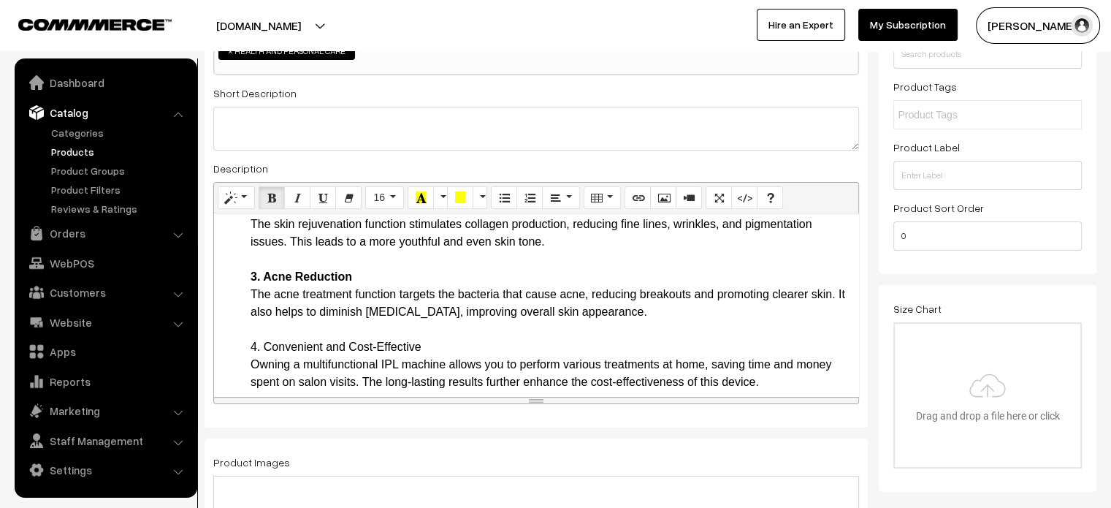
scroll to position [902, 0]
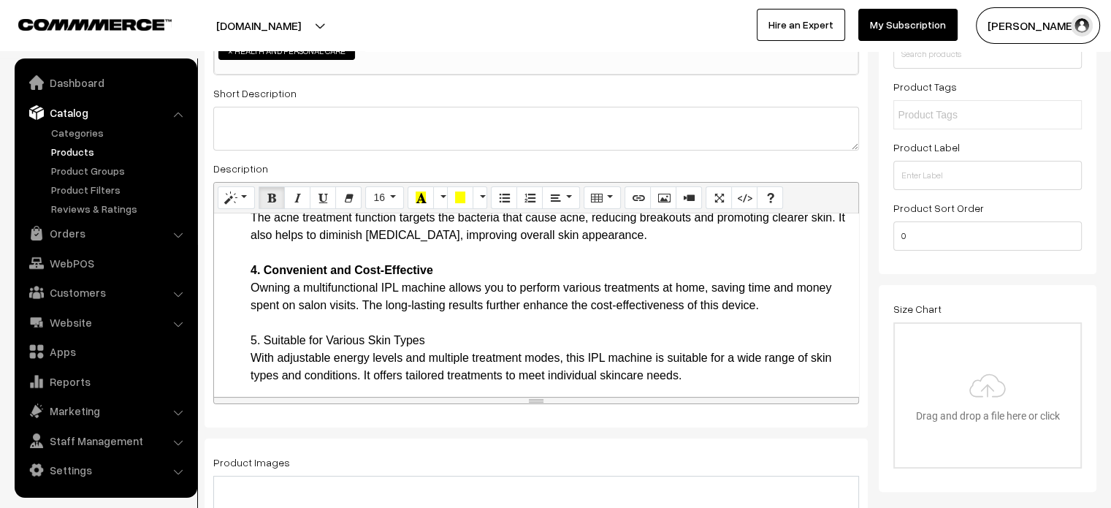
scroll to position [970, 0]
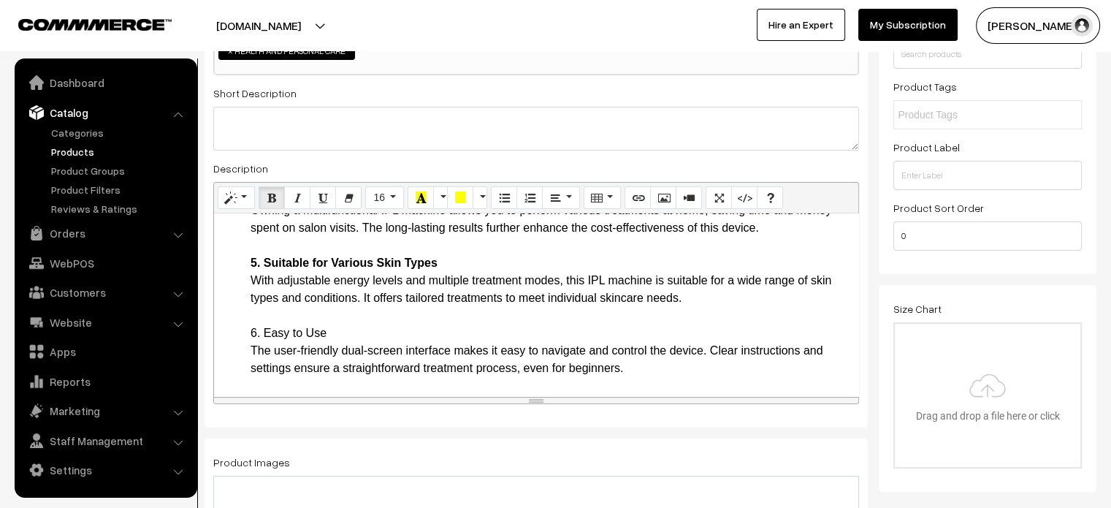
scroll to position [1043, 0]
click at [271, 332] on li "Benefits of the 3 In 1 IPL Double Screen 2.0 1. Effective Hair Removal The IPL …" at bounding box center [551, 507] width 601 height 1105
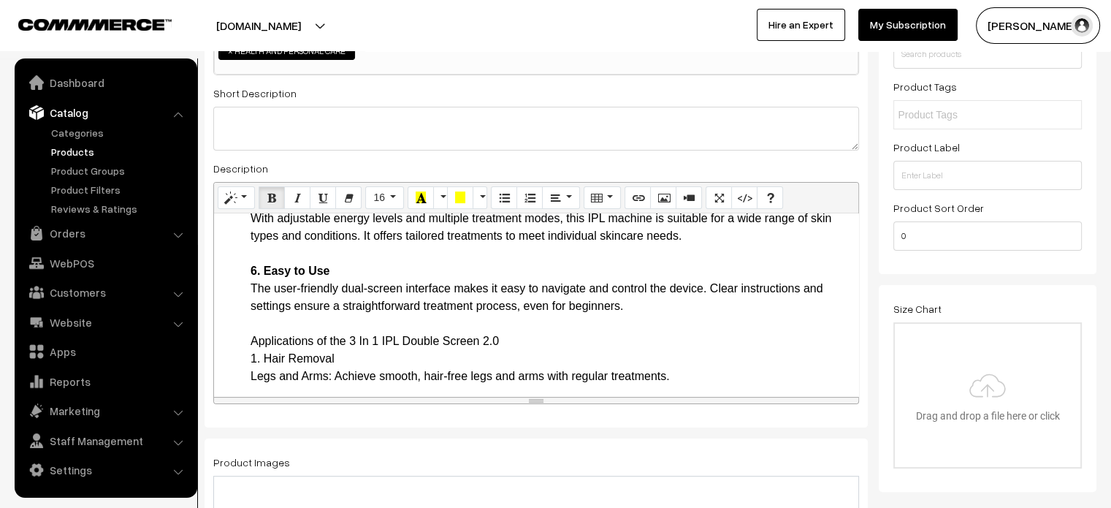
scroll to position [1107, 0]
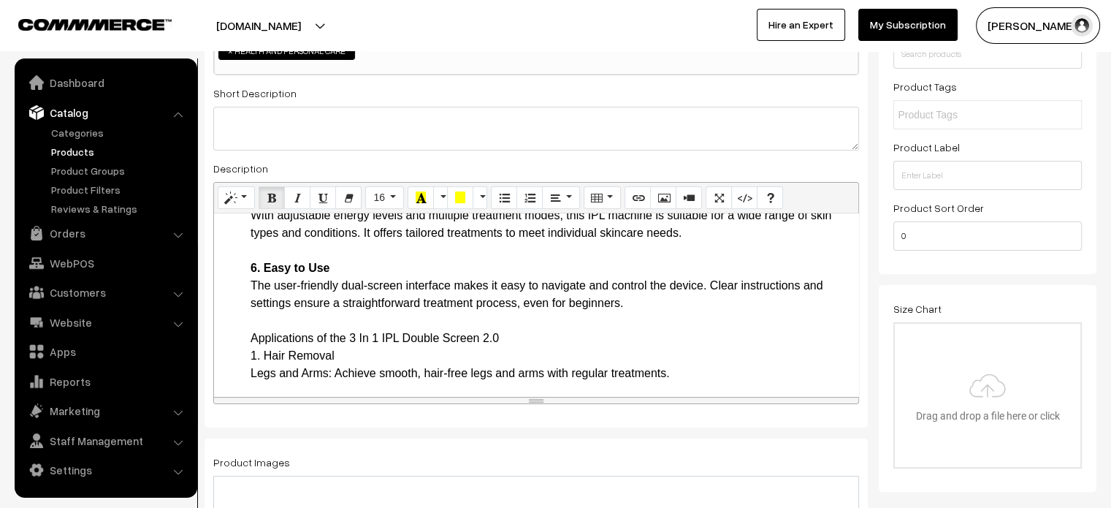
click at [243, 335] on ul "Introduction Introducing the 3 In 1 IPL Double Screen 2.0 Black IPL 3In1 Laser …" at bounding box center [536, 93] width 630 height 1806
drag, startPoint x: 339, startPoint y: 352, endPoint x: 240, endPoint y: 341, distance: 99.2
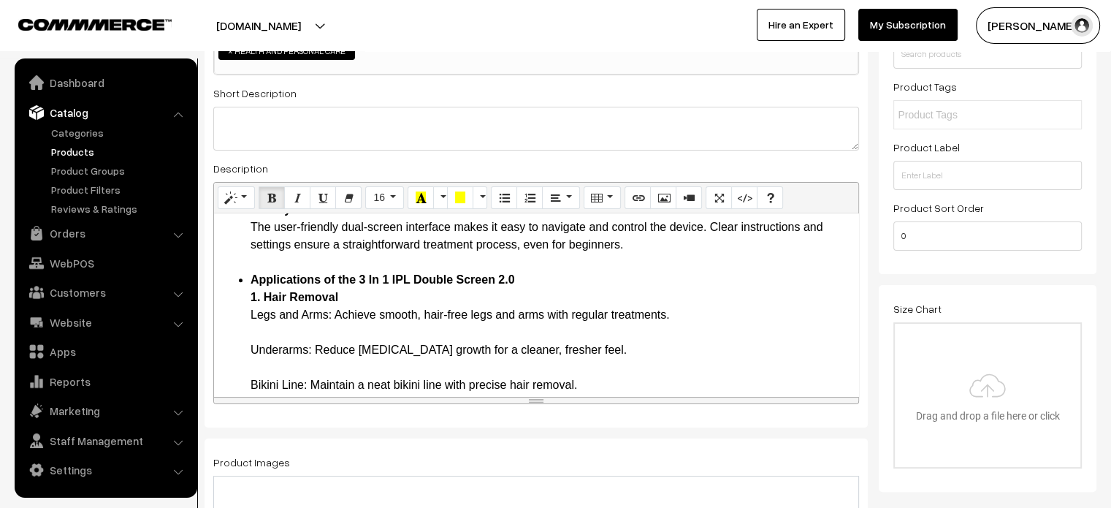
scroll to position [1168, 0]
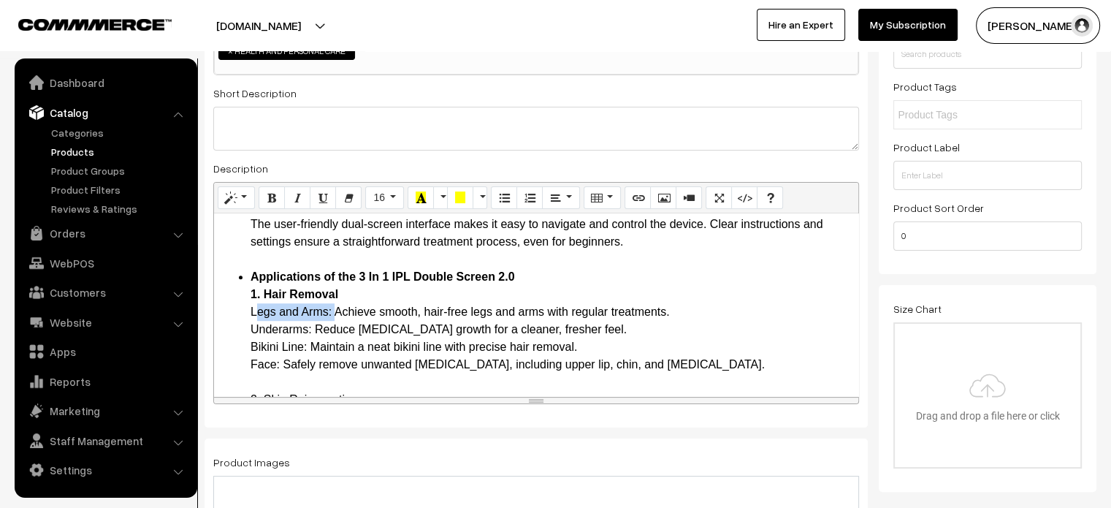
drag, startPoint x: 246, startPoint y: 313, endPoint x: 331, endPoint y: 312, distance: 85.5
click at [331, 312] on ul "Introduction Introducing the 3 In 1 IPL Double Screen 2.0 Black IPL 3In1 Laser …" at bounding box center [536, 5] width 630 height 1754
drag, startPoint x: 247, startPoint y: 330, endPoint x: 313, endPoint y: 330, distance: 65.8
click at [313, 330] on ul "Introduction Introducing the 3 In 1 IPL Double Screen 2.0 Black IPL 3In1 Laser …" at bounding box center [536, 5] width 630 height 1754
drag, startPoint x: 251, startPoint y: 346, endPoint x: 306, endPoint y: 349, distance: 54.9
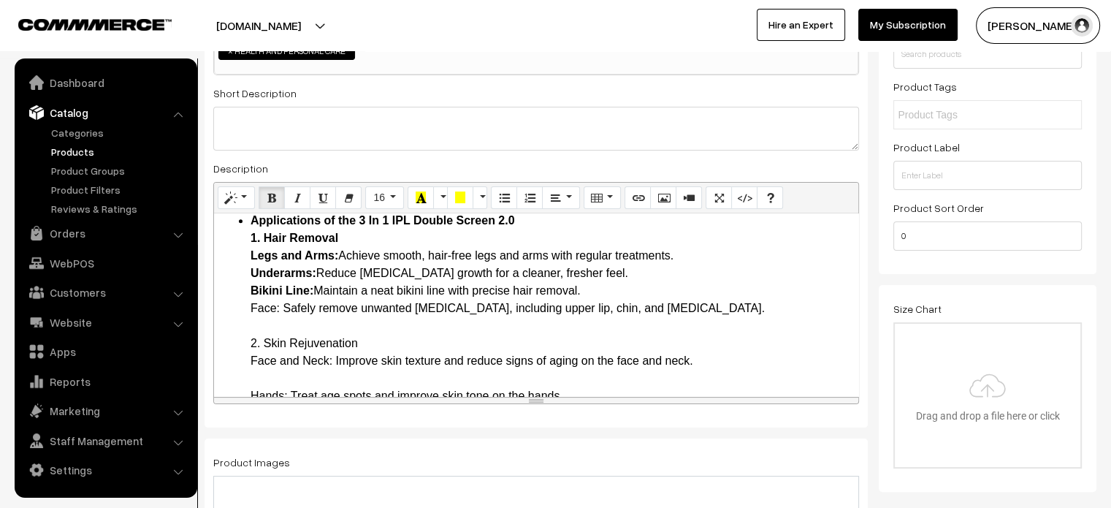
scroll to position [1226, 0]
drag, startPoint x: 247, startPoint y: 305, endPoint x: 280, endPoint y: 305, distance: 32.9
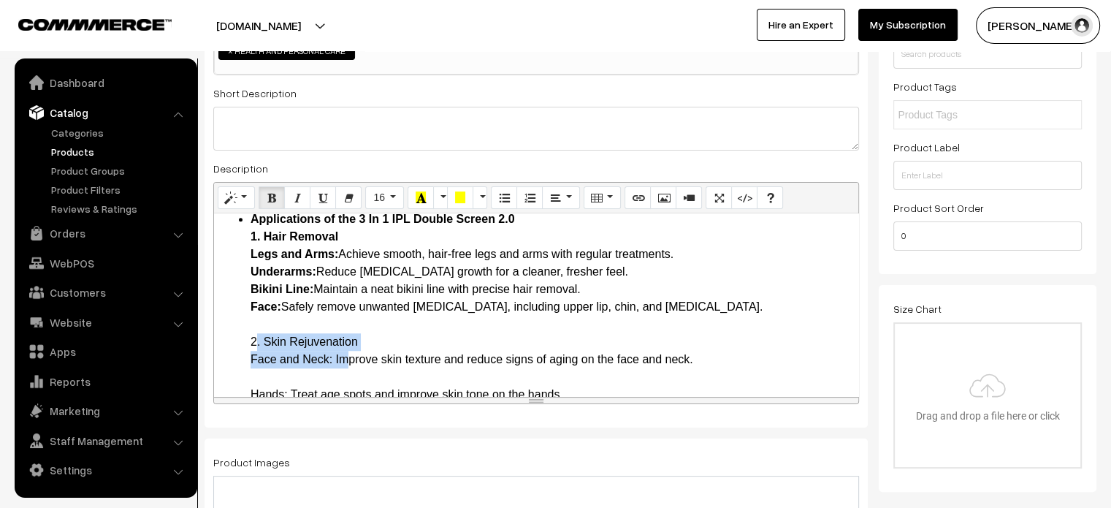
drag, startPoint x: 251, startPoint y: 344, endPoint x: 337, endPoint y: 356, distance: 86.3
click at [337, 356] on li "Applications of the 3 In 1 IPL Double Screen 2.0 1. Hair Removal Legs and Arms:…" at bounding box center [551, 517] width 601 height 614
click at [283, 370] on li "Applications of the 3 In 1 IPL Double Screen 2.0 1. Hair Removal Legs and Arms:…" at bounding box center [551, 517] width 601 height 614
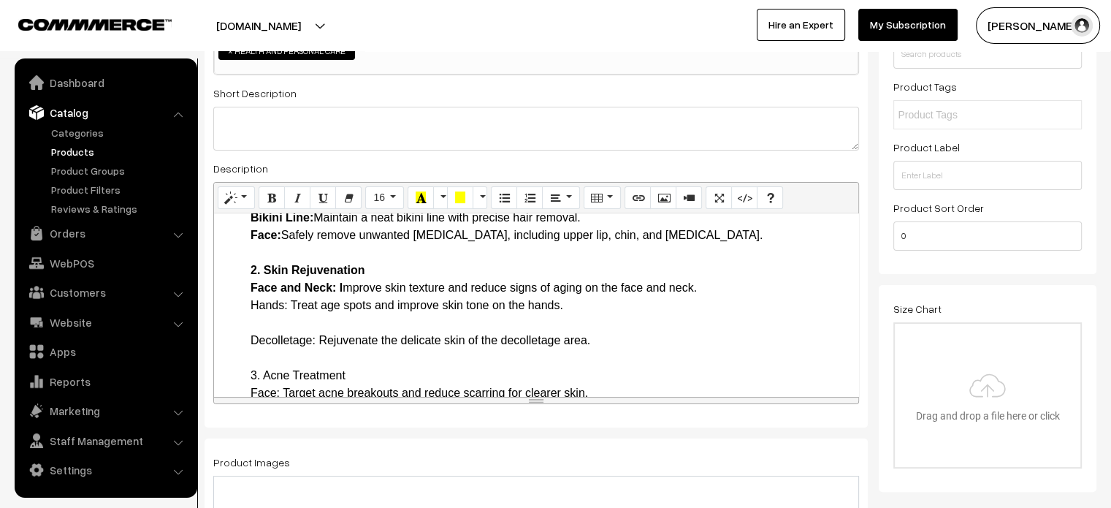
scroll to position [1299, 0]
click at [261, 332] on li "Applications of the 3 In 1 IPL Double Screen 2.0 1. Hair Removal Legs and Arms:…" at bounding box center [551, 435] width 601 height 596
click at [259, 324] on li "Applications of the 3 In 1 IPL Double Screen 2.0 1. Hair Removal Legs and Arms:…" at bounding box center [551, 435] width 601 height 596
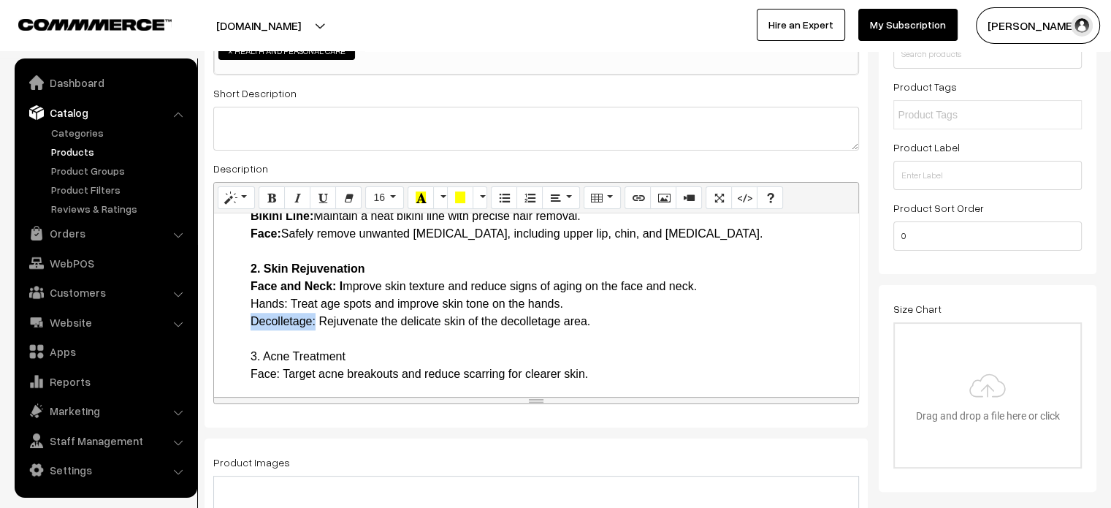
drag, startPoint x: 245, startPoint y: 322, endPoint x: 313, endPoint y: 324, distance: 68.7
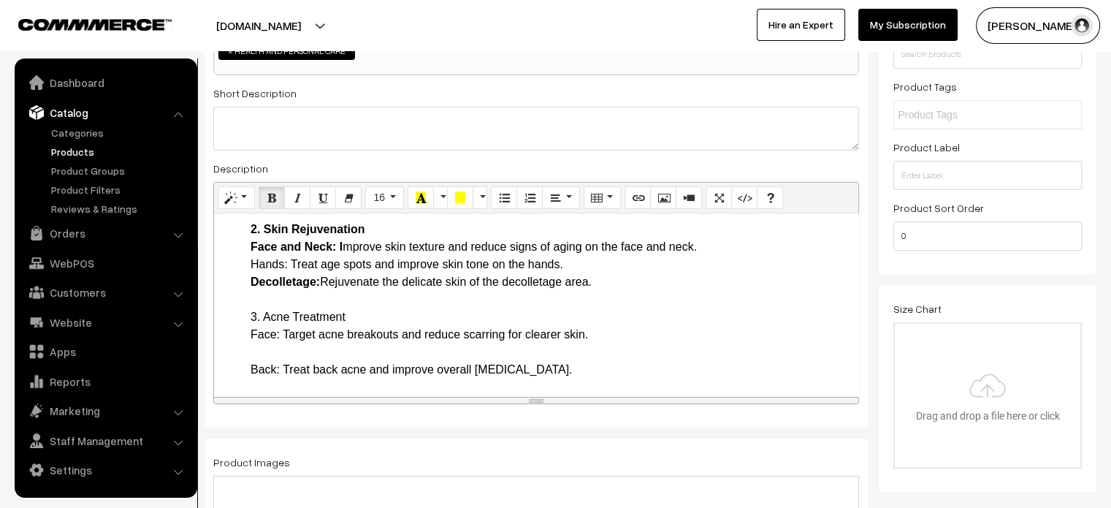
scroll to position [1339, 0]
drag, startPoint x: 248, startPoint y: 316, endPoint x: 278, endPoint y: 332, distance: 34.3
click at [267, 352] on li "Applications of the 3 In 1 IPL Double Screen 2.0 1. Hair Removal Legs and Arms:…" at bounding box center [551, 387] width 601 height 579
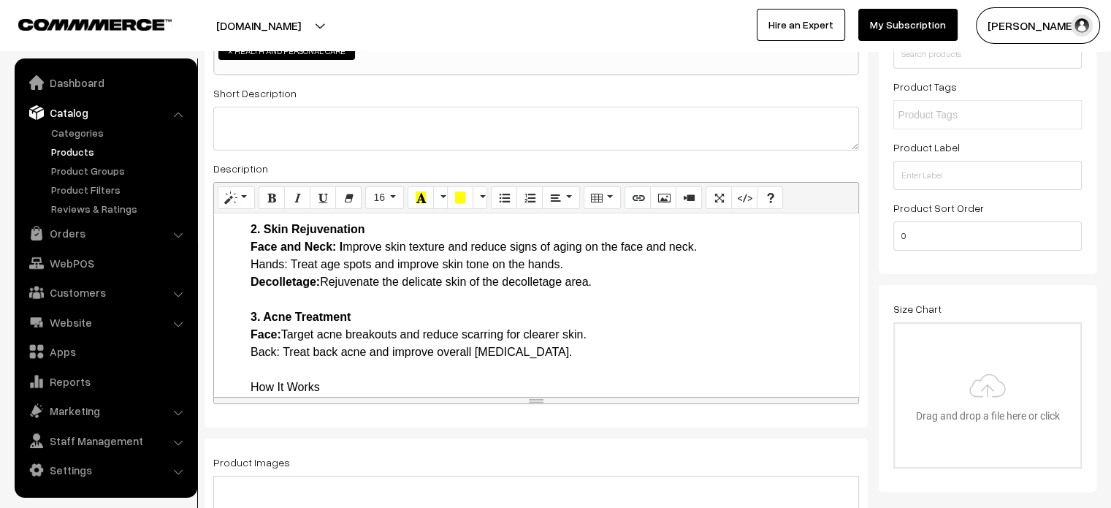
click at [258, 352] on li "Applications of the 3 In 1 IPL Double Screen 2.0 1. Hair Removal Legs and Arms:…" at bounding box center [551, 378] width 601 height 561
click at [251, 353] on li "Applications of the 3 In 1 IPL Double Screen 2.0 1. Hair Removal Legs and Arms:…" at bounding box center [551, 378] width 601 height 561
drag, startPoint x: 246, startPoint y: 351, endPoint x: 282, endPoint y: 350, distance: 35.8
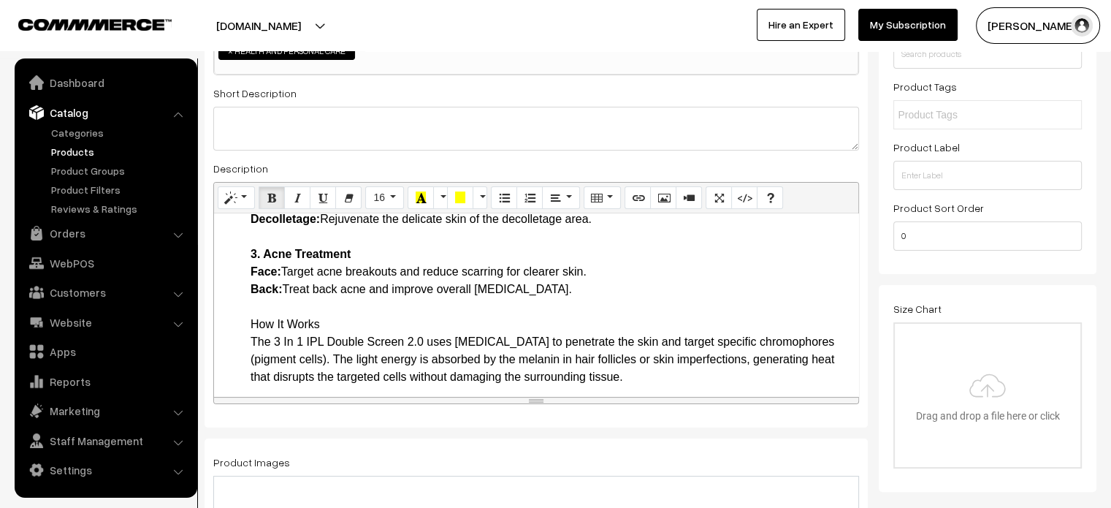
scroll to position [1402, 0]
click at [275, 321] on li "How It Works The 3 In 1 IPL Double Screen 2.0 uses intense pulsed light to pene…" at bounding box center [551, 455] width 601 height 281
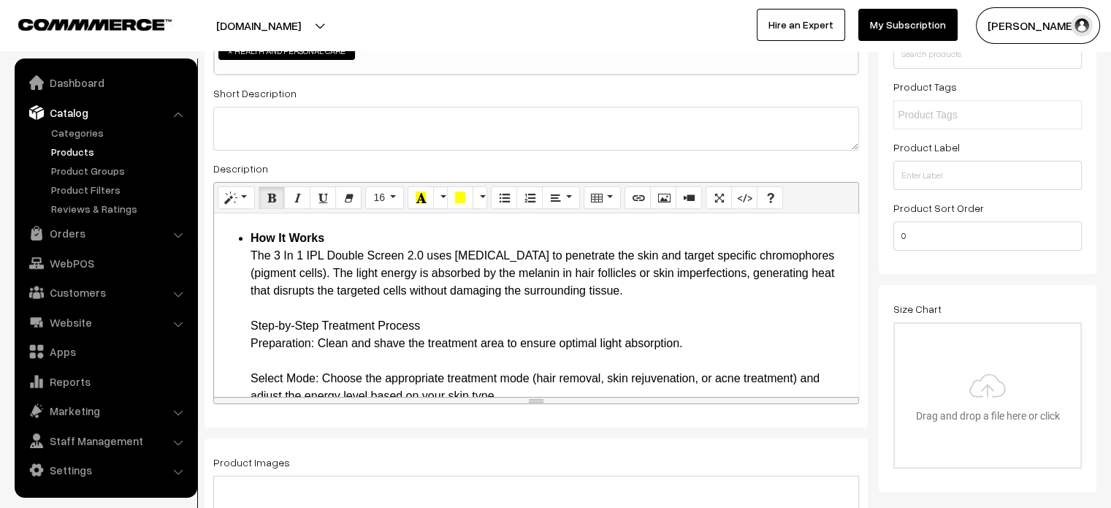
scroll to position [1496, 0]
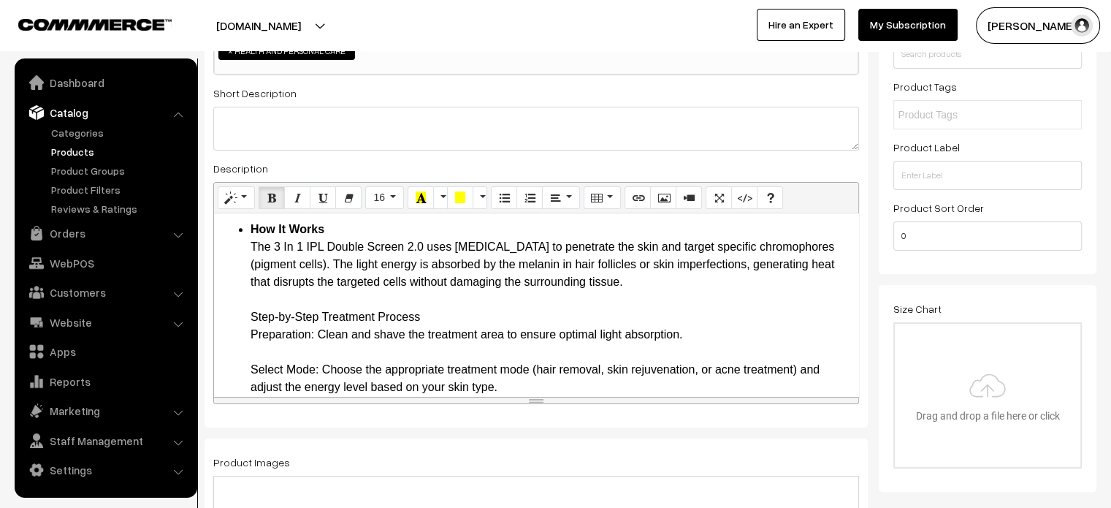
click at [275, 319] on li "How It Works The 3 In 1 IPL Double Screen 2.0 uses intense pulsed light to pene…" at bounding box center [551, 361] width 601 height 281
drag, startPoint x: 244, startPoint y: 335, endPoint x: 312, endPoint y: 337, distance: 68.0
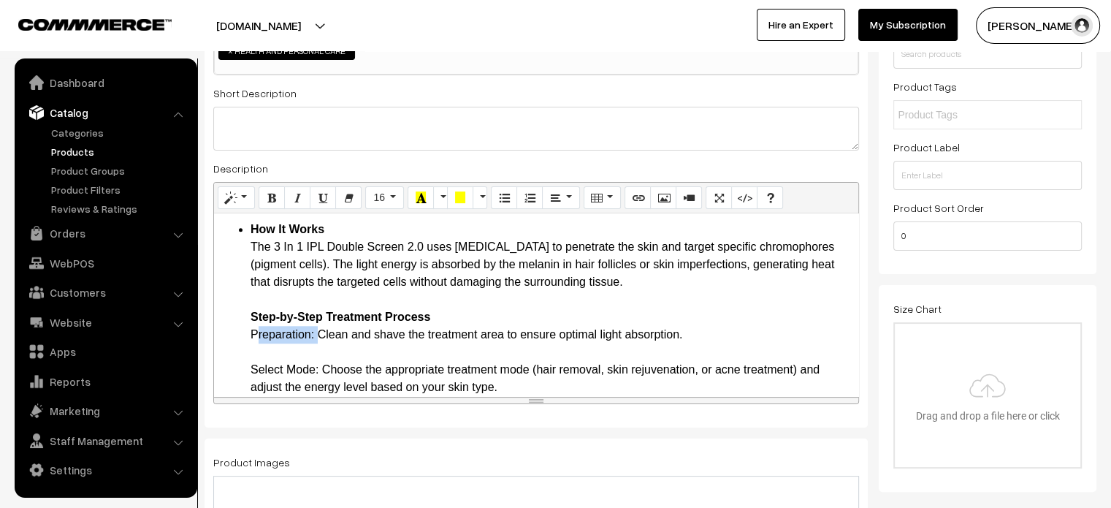
click at [259, 367] on li "How It Works The 3 In 1 IPL Double Screen 2.0 uses intense pulsed light to pene…" at bounding box center [551, 361] width 601 height 281
drag, startPoint x: 248, startPoint y: 368, endPoint x: 320, endPoint y: 373, distance: 71.8
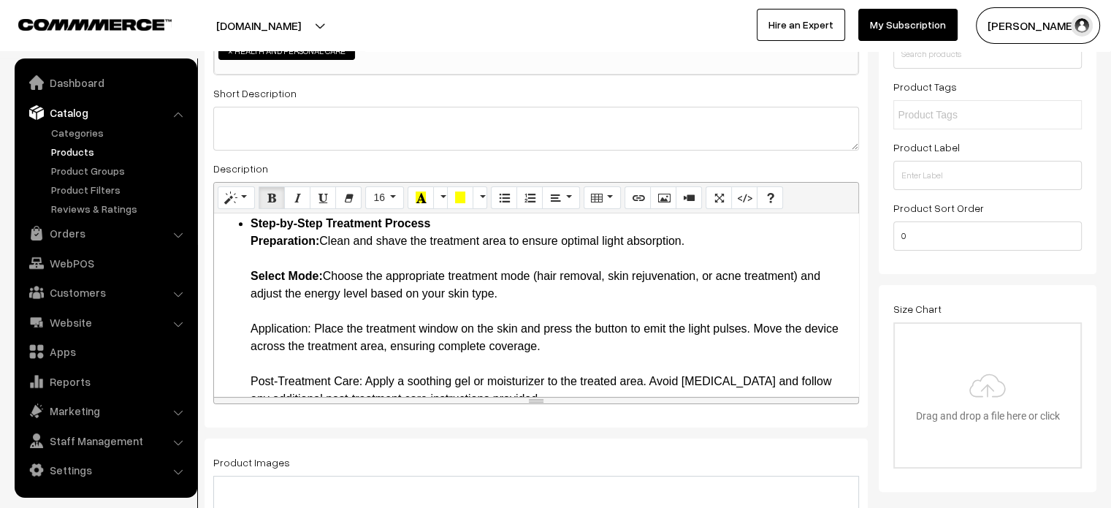
scroll to position [1597, 0]
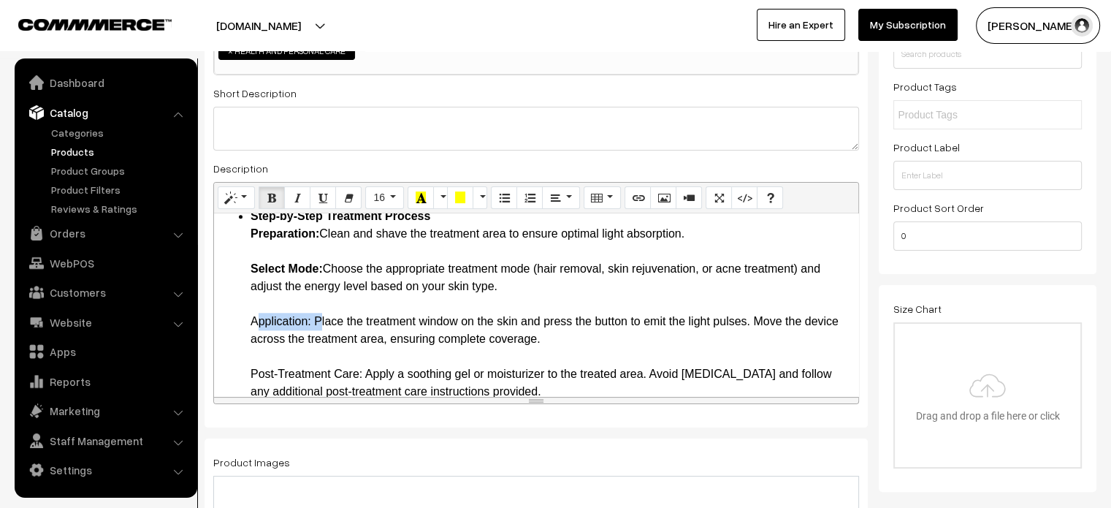
drag, startPoint x: 246, startPoint y: 315, endPoint x: 313, endPoint y: 321, distance: 66.7
drag, startPoint x: 246, startPoint y: 372, endPoint x: 362, endPoint y: 376, distance: 116.2
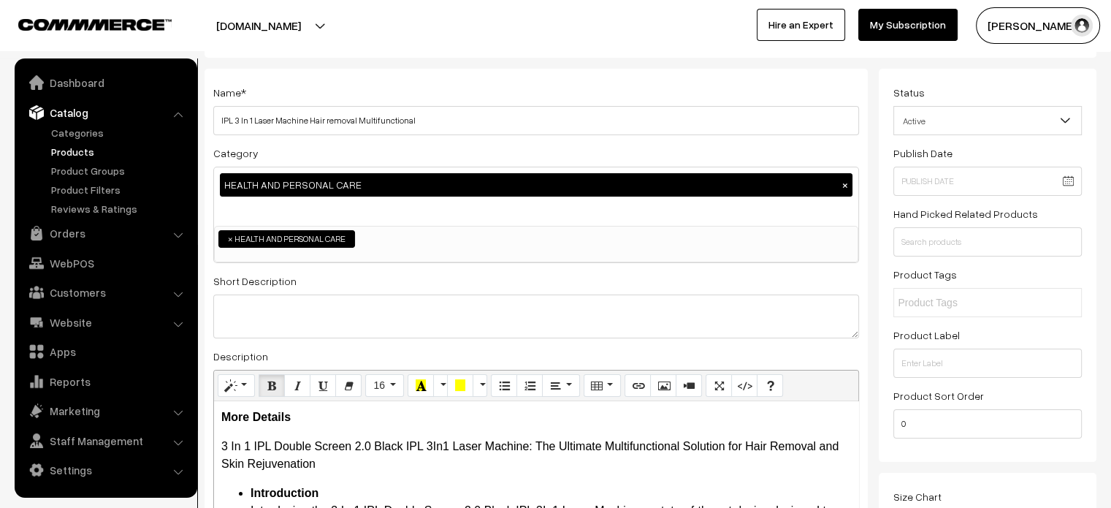
scroll to position [64, 0]
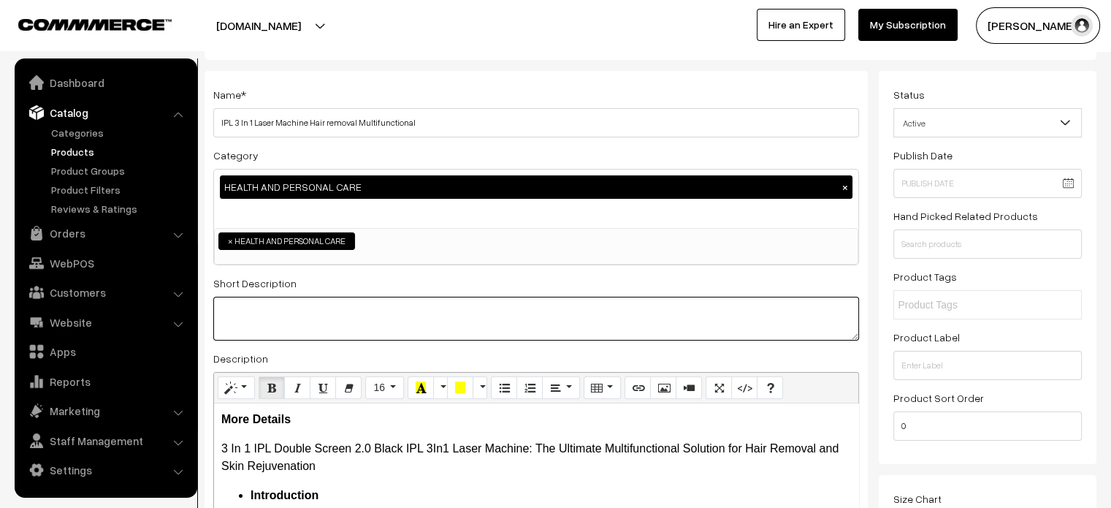
click at [366, 333] on textarea at bounding box center [536, 319] width 646 height 44
paste textarea "The 3 In 1 IPL Double Screen 2.0 Black IPL 3In1 Laser Machine is a versatile an…"
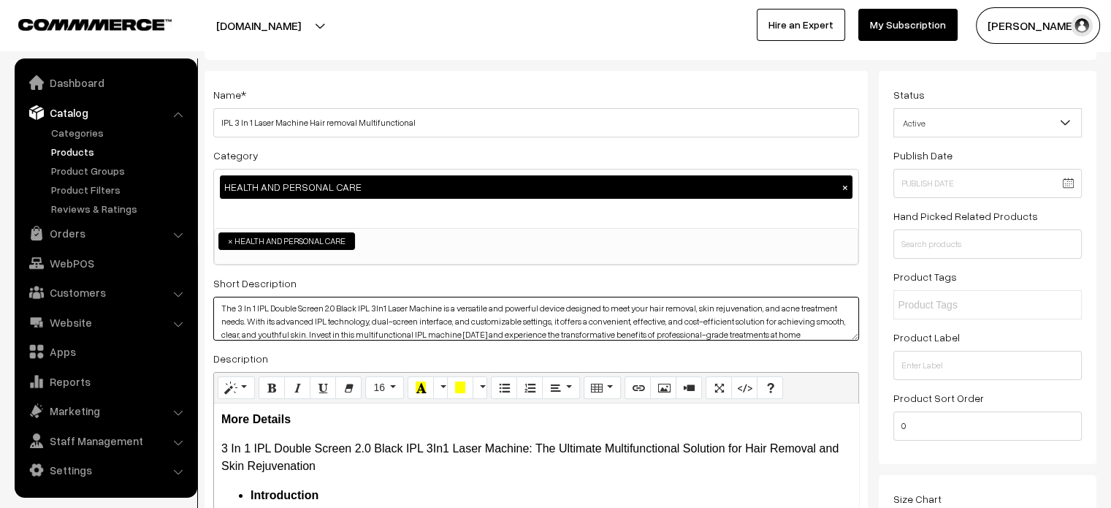
scroll to position [0, 0]
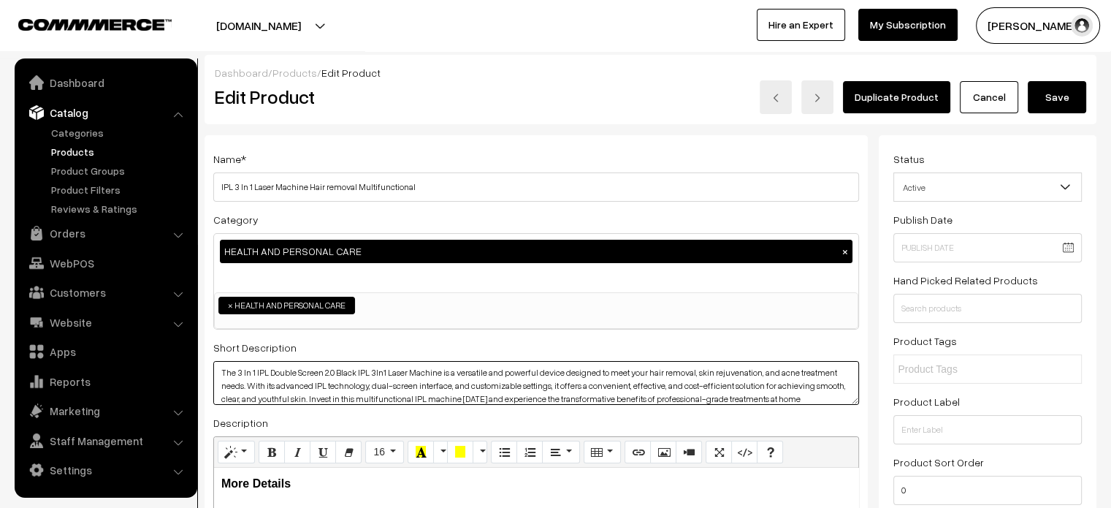
type textarea "The 3 In 1 IPL Double Screen 2.0 Black IPL 3In1 Laser Machine is a versatile an…"
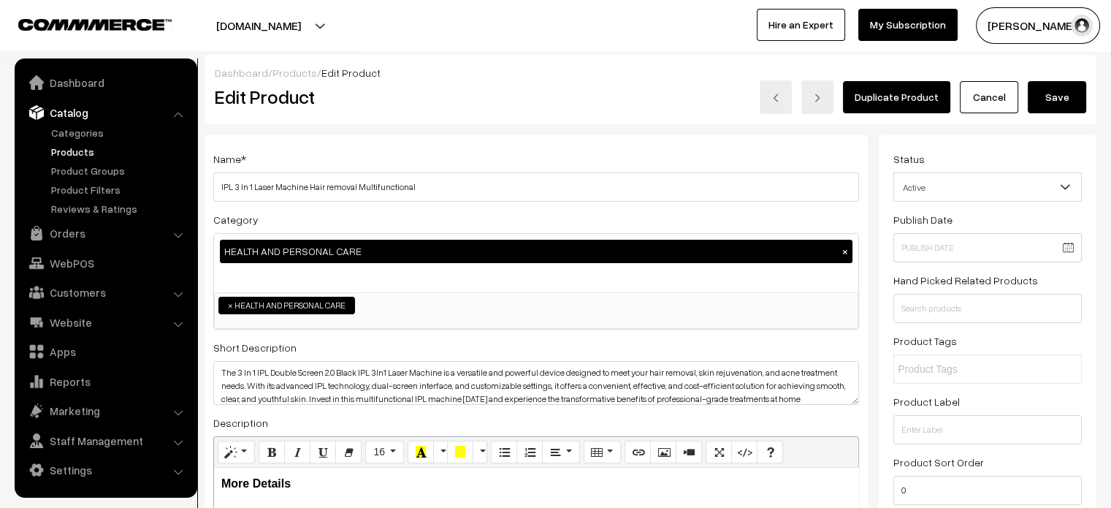
click at [1057, 94] on button "Save" at bounding box center [1057, 97] width 58 height 32
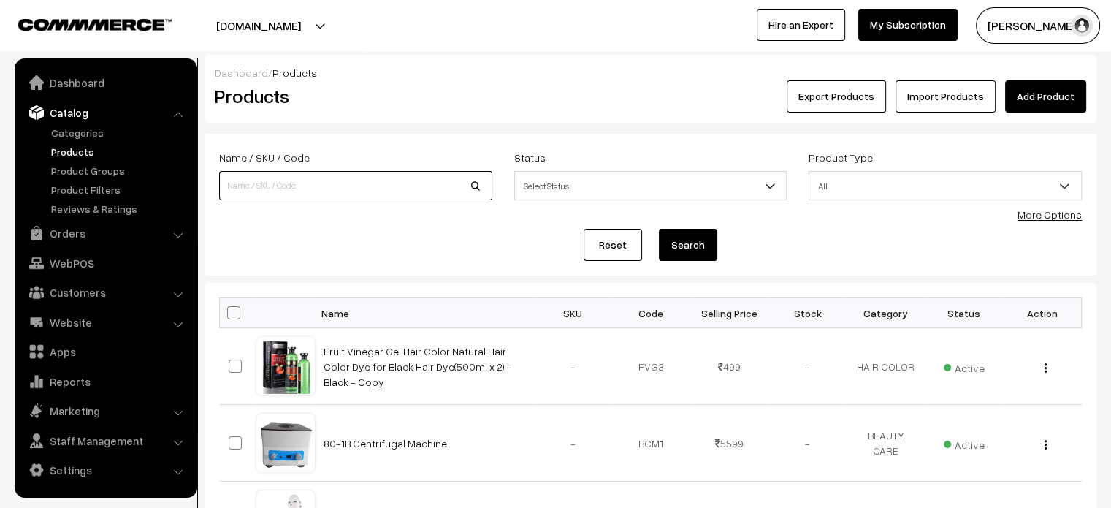
click at [332, 171] on input at bounding box center [355, 185] width 273 height 29
paste input "DR.Pen N2 Wired and Wireless Derma Pen Therapy"
type input "DR.Pen N2 Wired and Wireless Derma Pen Therapy"
click at [690, 236] on button "Search" at bounding box center [688, 245] width 58 height 32
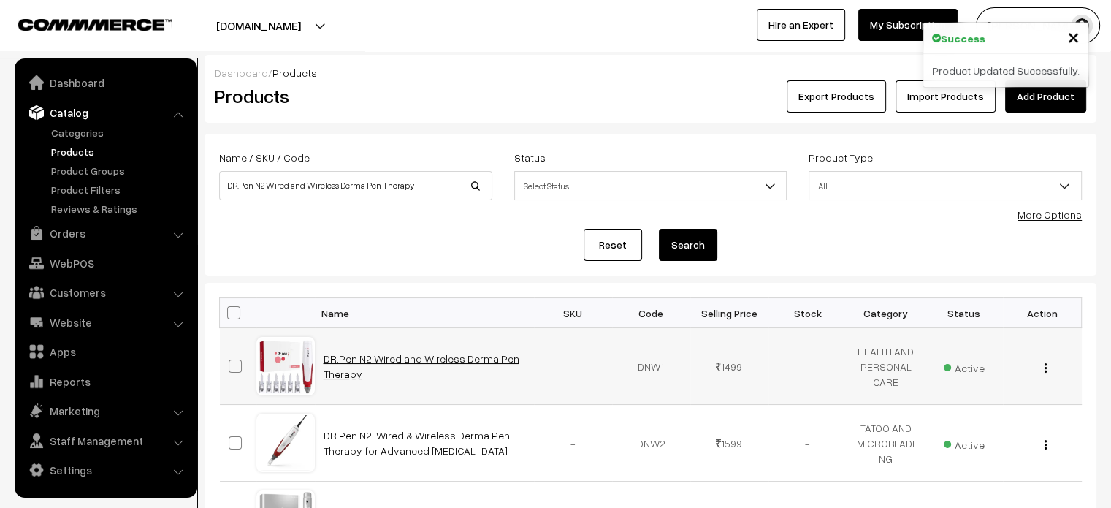
click at [380, 359] on link "DR.Pen N2 Wired and Wireless Derma Pen Therapy" at bounding box center [422, 366] width 196 height 28
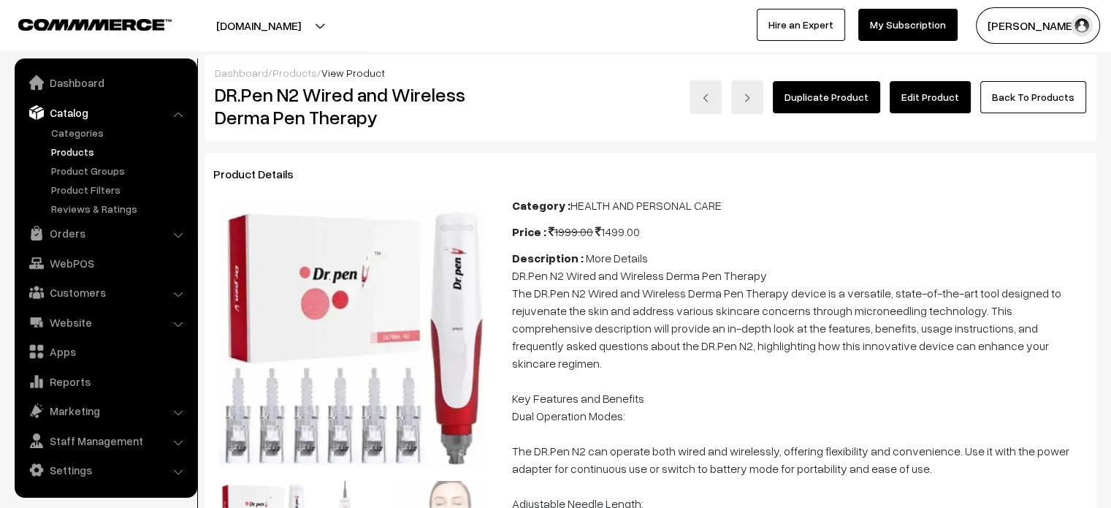
click at [926, 96] on link "Edit Product" at bounding box center [930, 97] width 81 height 32
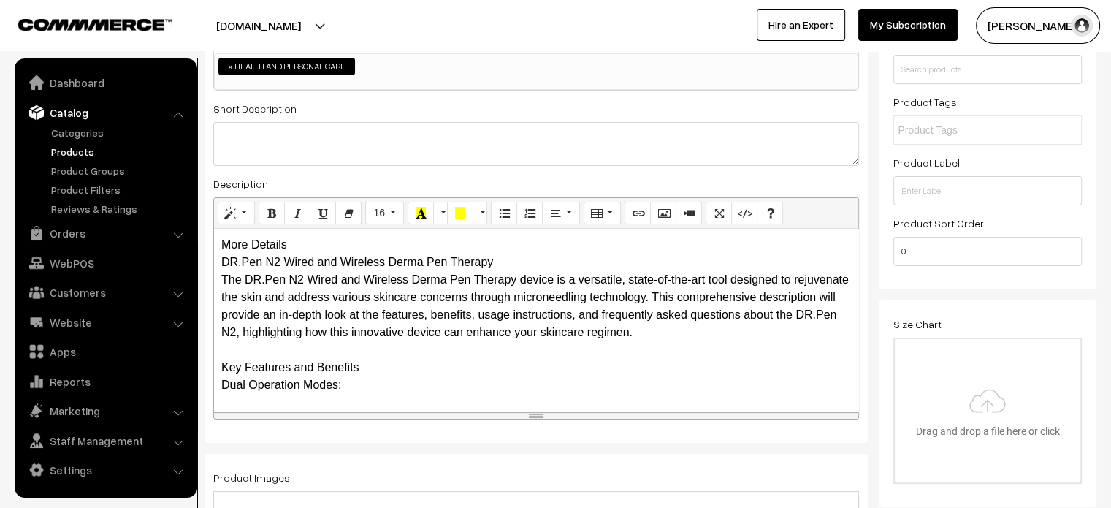
scroll to position [243, 0]
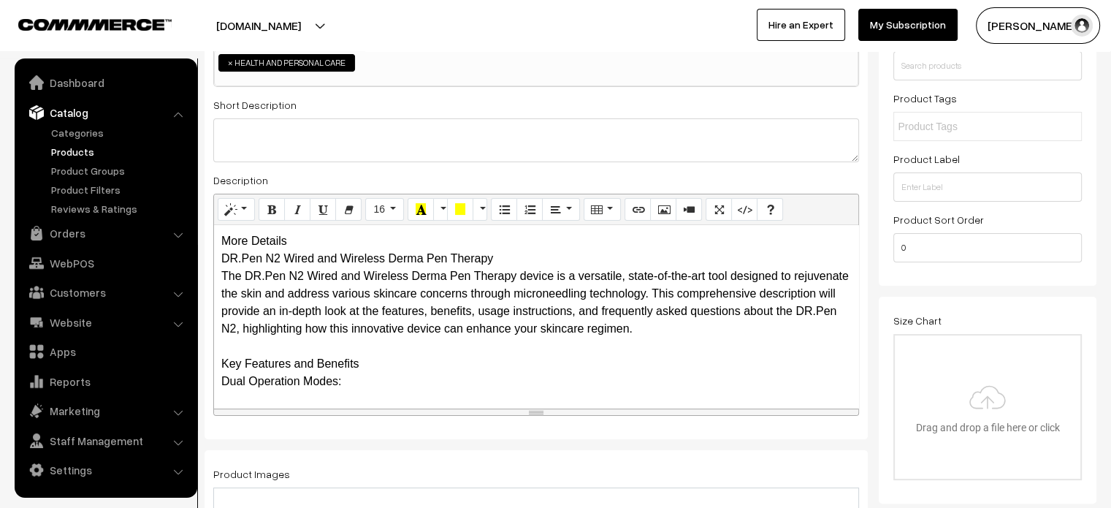
click at [256, 243] on div "More Details DR.Pen N2 Wired and Wireless Derma Pen Therapy The DR.Pen N2 Wired…" at bounding box center [536, 316] width 644 height 183
click at [285, 243] on b "More Details" at bounding box center [255, 241] width 69 height 12
click at [317, 239] on div "More Details DR.Pen N2 Wired and Wireless Derma Pen Therapy The DR.Pen N2 Wired…" at bounding box center [536, 316] width 644 height 183
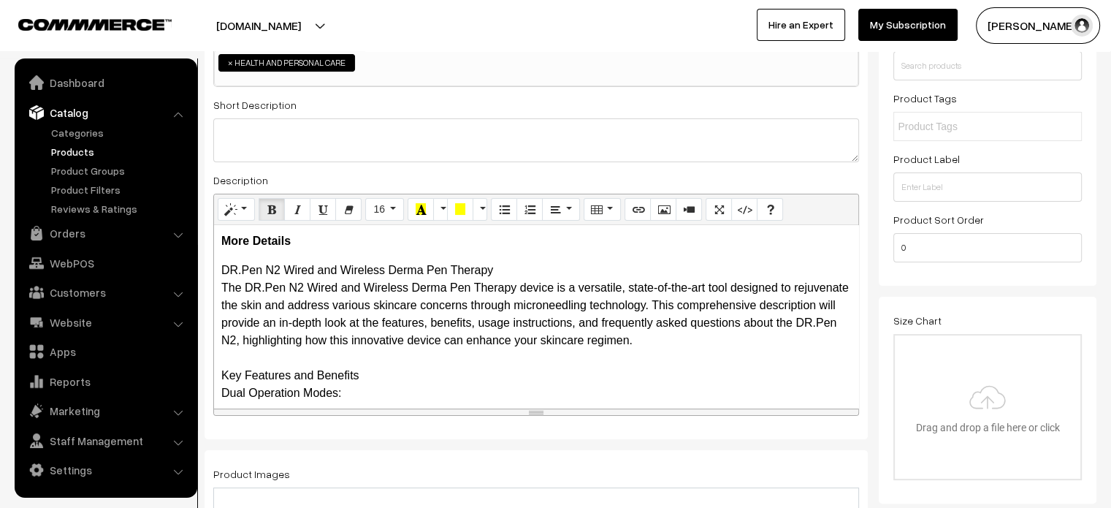
click at [216, 370] on div "More Details DR.Pen N2 Wired and Wireless Derma Pen Therapy The DR.Pen N2 Wired…" at bounding box center [536, 316] width 644 height 183
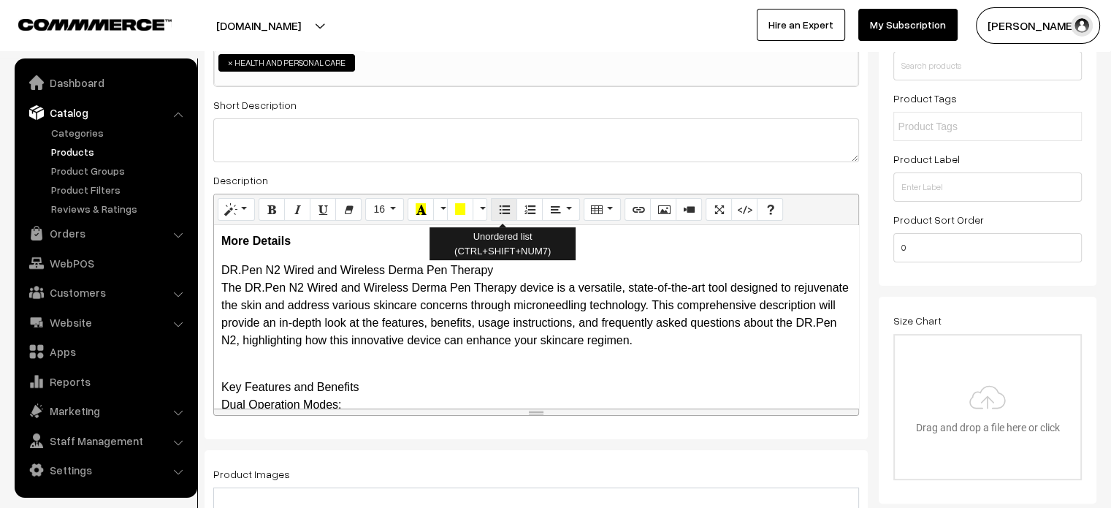
click at [504, 204] on icon "Unordered list (CTRL+SHIFT+NUM7)" at bounding box center [504, 209] width 10 height 12
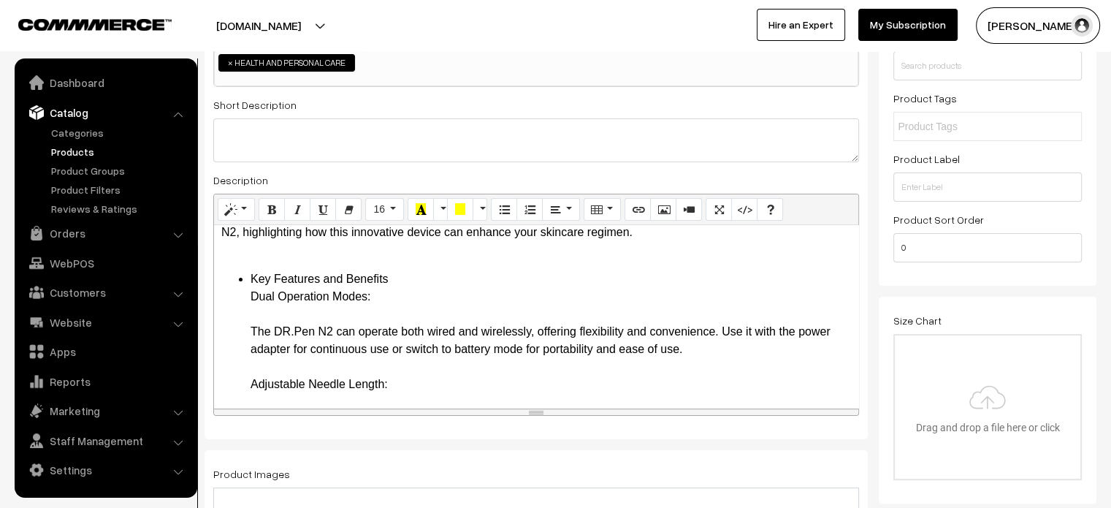
scroll to position [108, 0]
drag, startPoint x: 242, startPoint y: 278, endPoint x: 420, endPoint y: 297, distance: 179.2
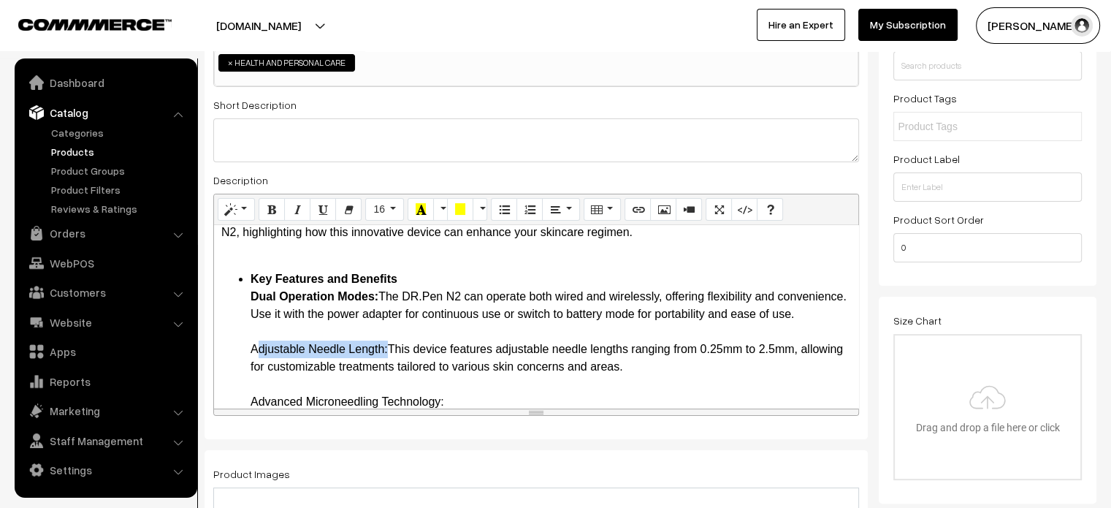
drag, startPoint x: 248, startPoint y: 364, endPoint x: 386, endPoint y: 362, distance: 137.4
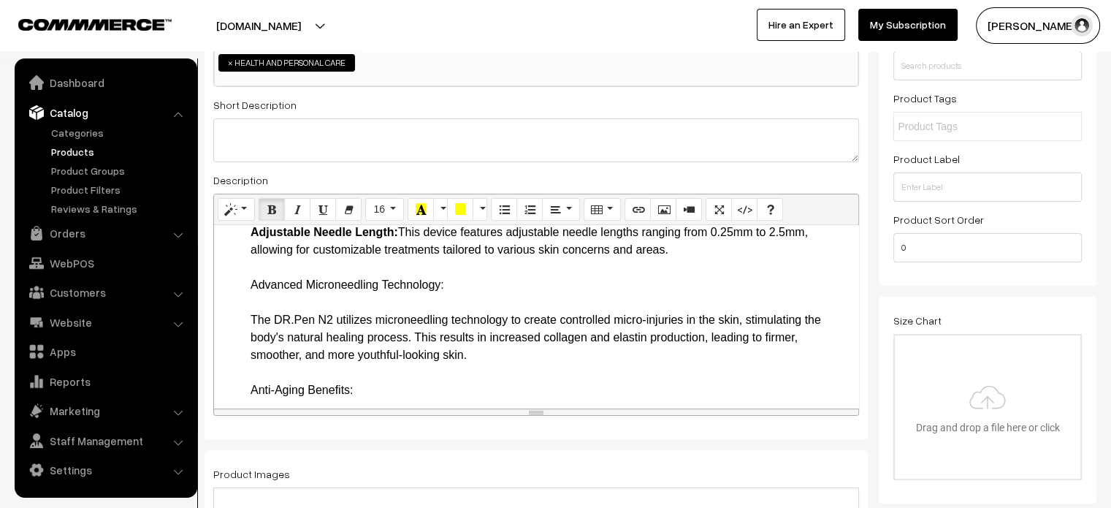
scroll to position [227, 0]
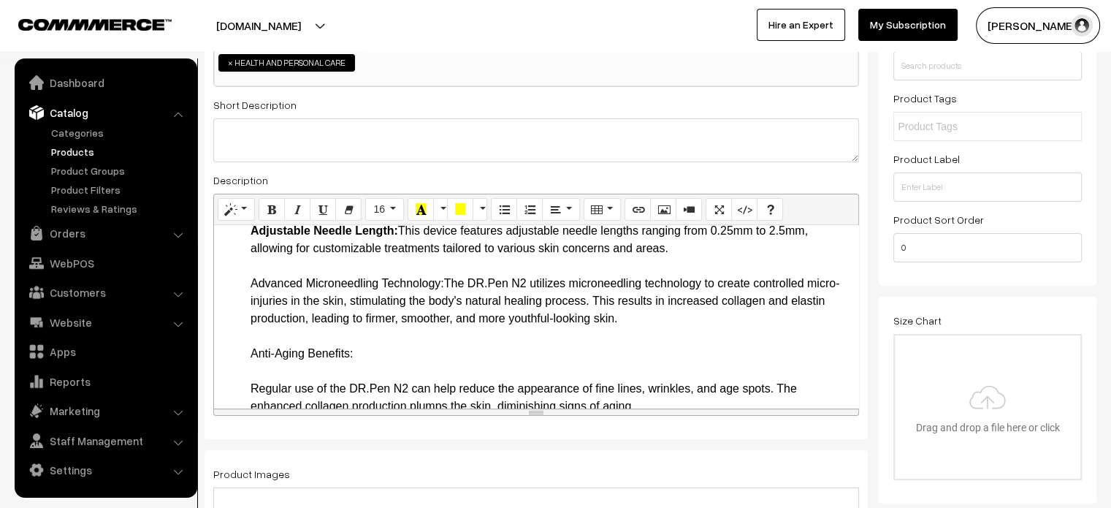
drag, startPoint x: 244, startPoint y: 298, endPoint x: 445, endPoint y: 297, distance: 200.9
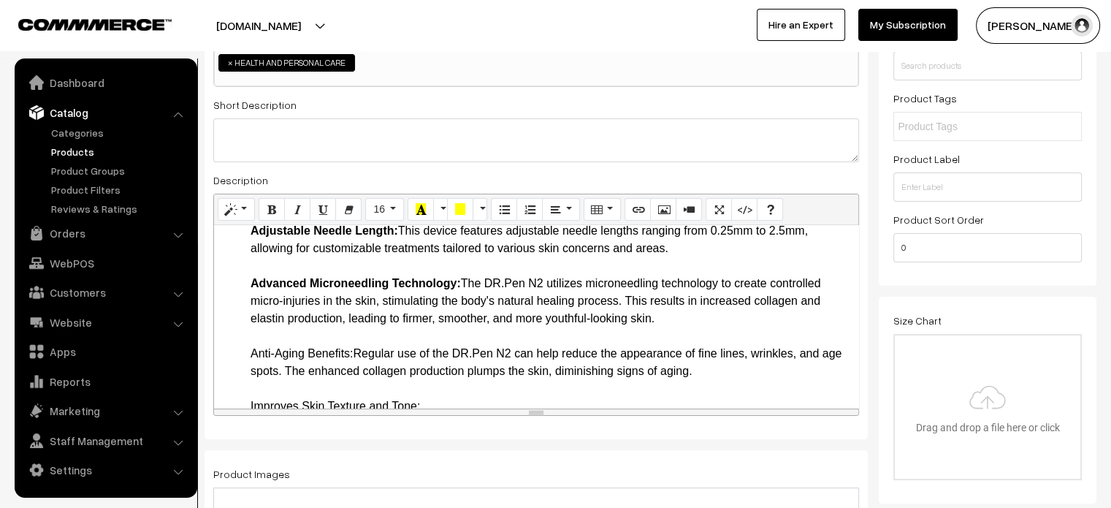
drag, startPoint x: 247, startPoint y: 368, endPoint x: 354, endPoint y: 370, distance: 107.4
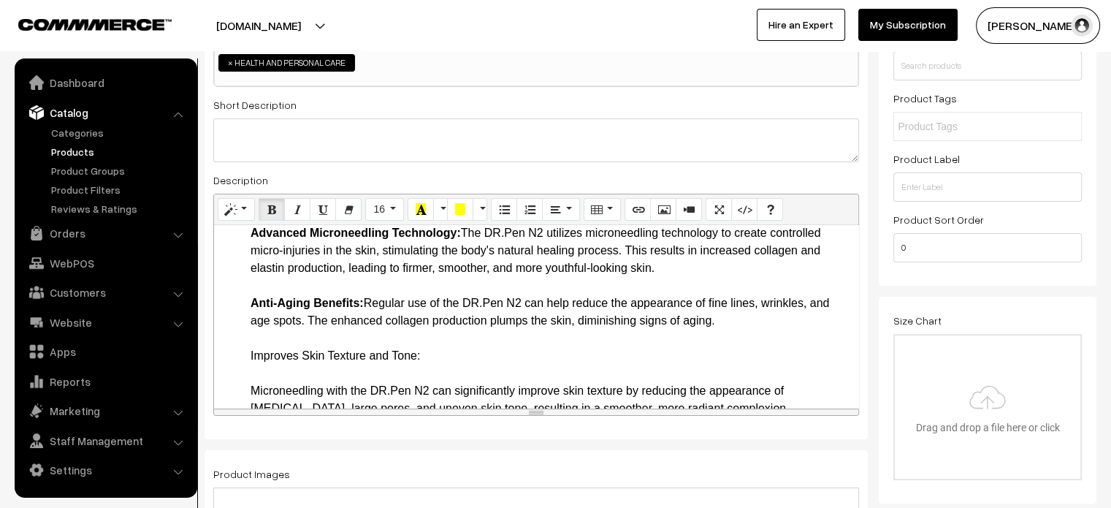
scroll to position [278, 0]
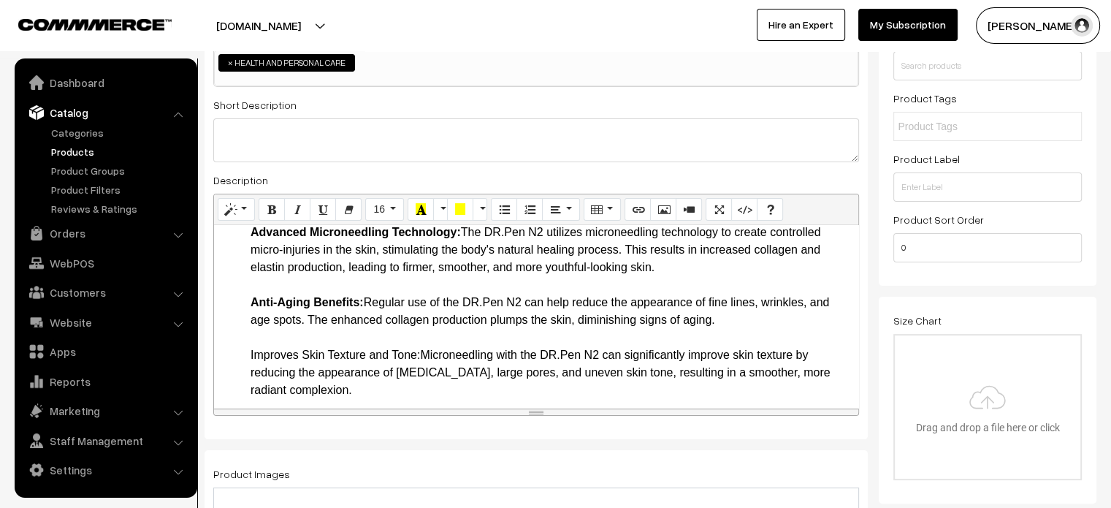
drag, startPoint x: 243, startPoint y: 368, endPoint x: 420, endPoint y: 375, distance: 177.7
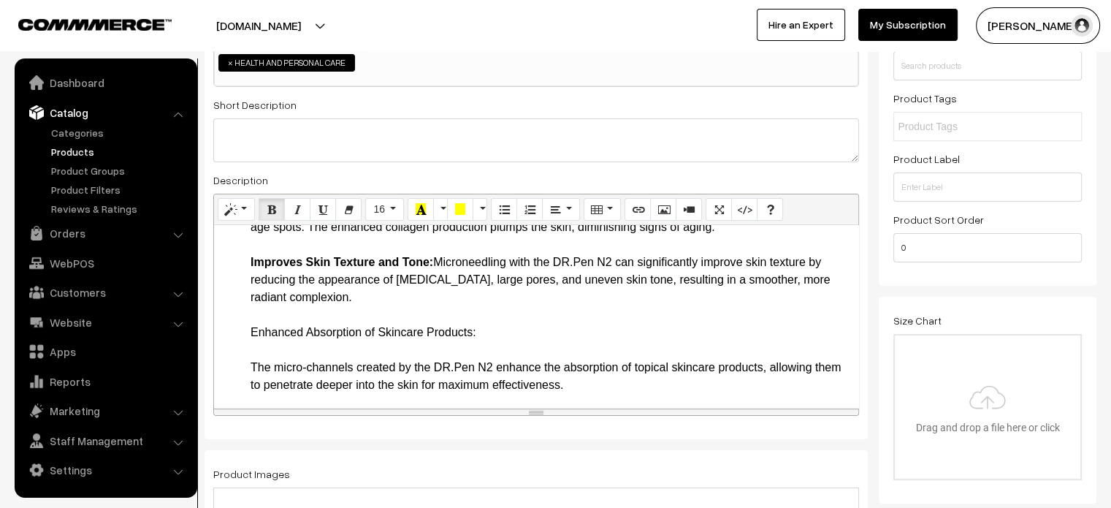
scroll to position [371, 0]
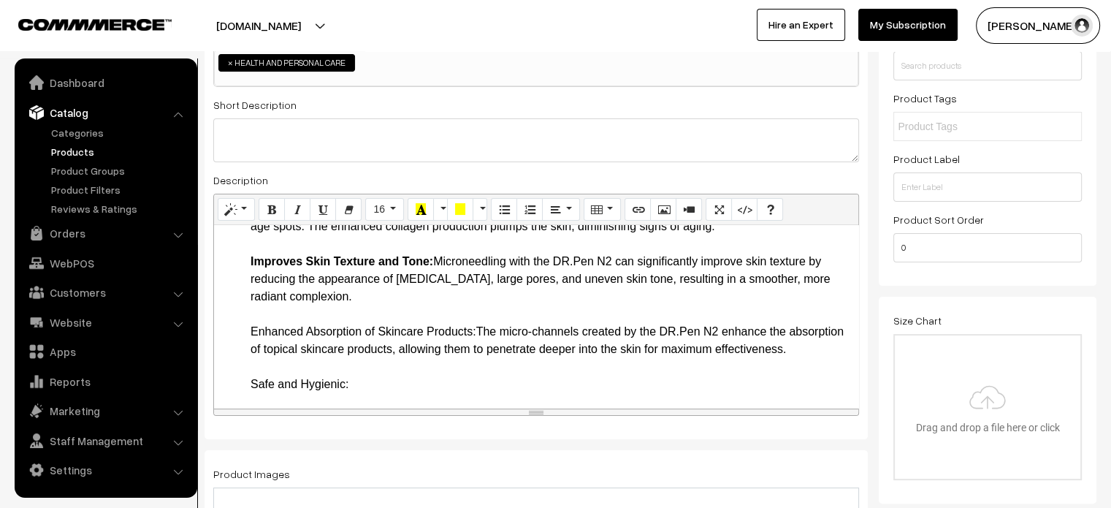
drag, startPoint x: 250, startPoint y: 347, endPoint x: 479, endPoint y: 349, distance: 228.7
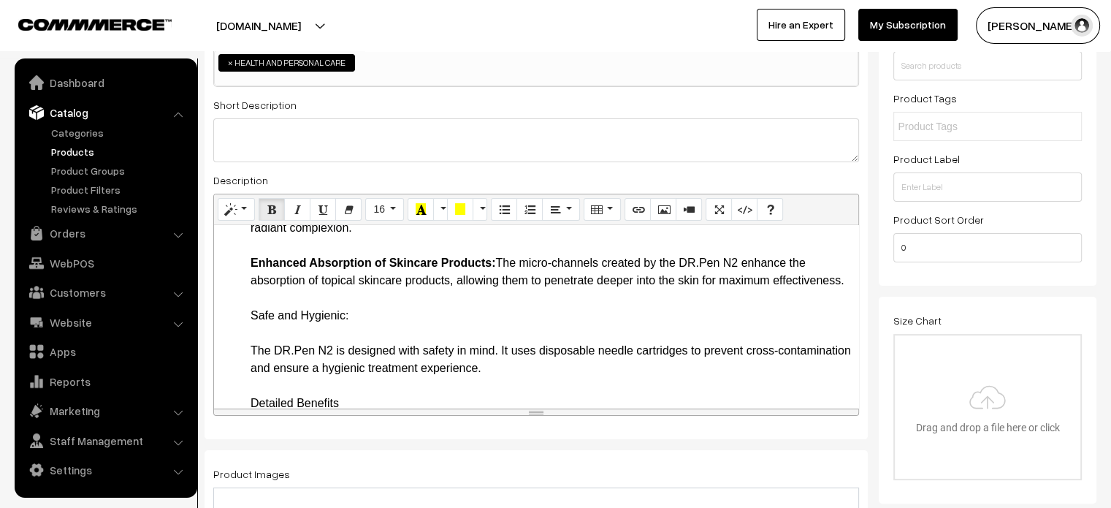
scroll to position [444, 0]
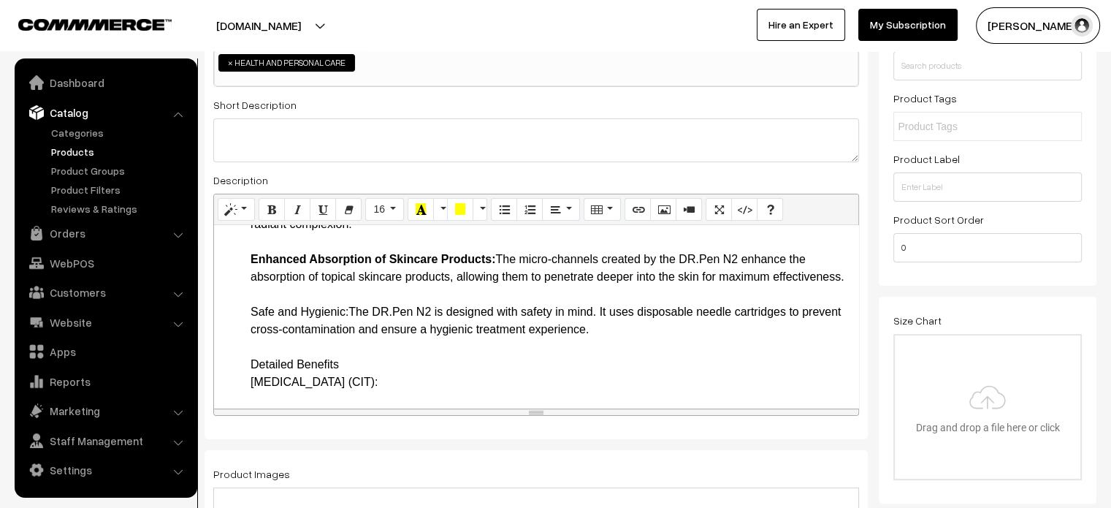
drag, startPoint x: 251, startPoint y: 349, endPoint x: 351, endPoint y: 347, distance: 99.4
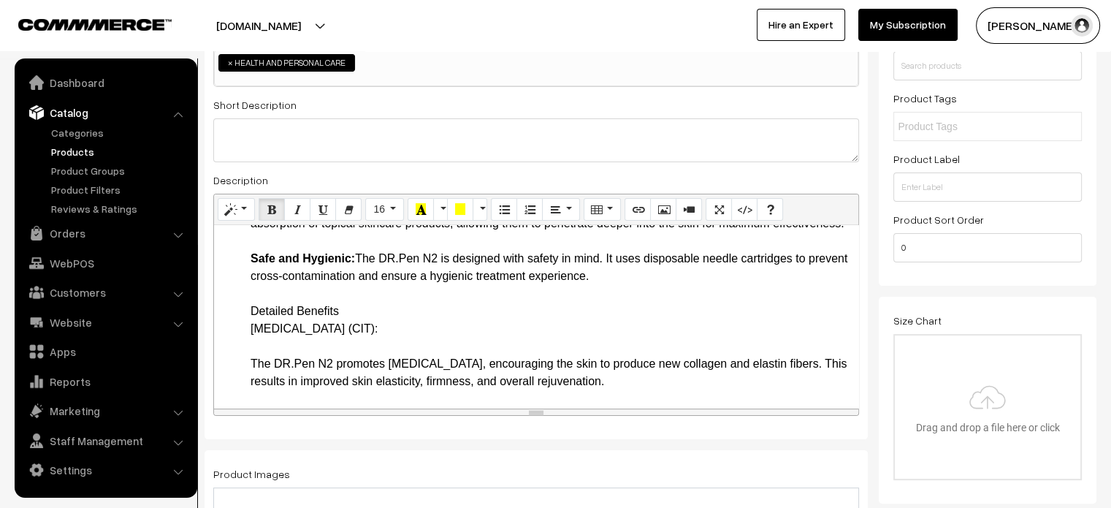
drag, startPoint x: 248, startPoint y: 346, endPoint x: 453, endPoint y: 365, distance: 205.4
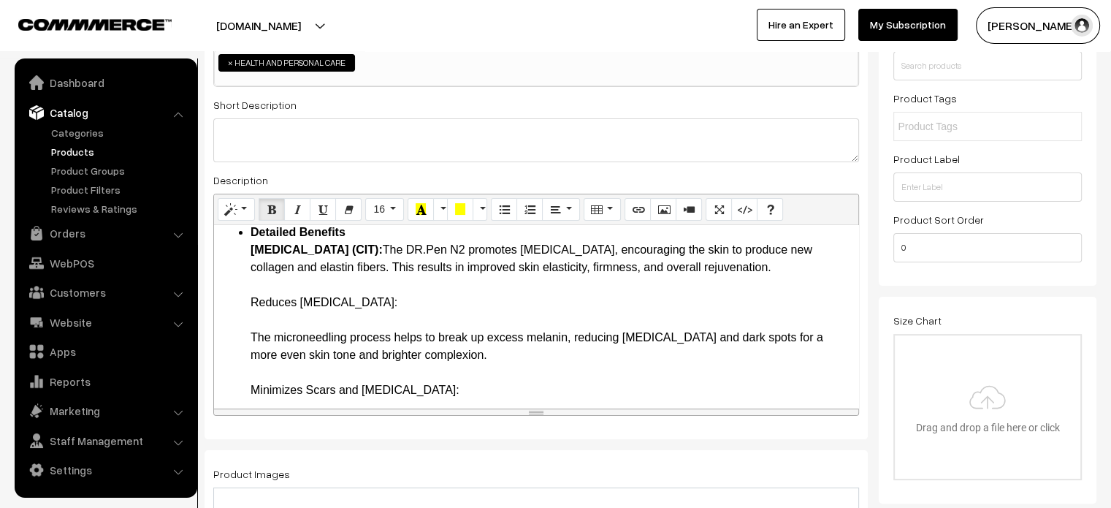
scroll to position [579, 0]
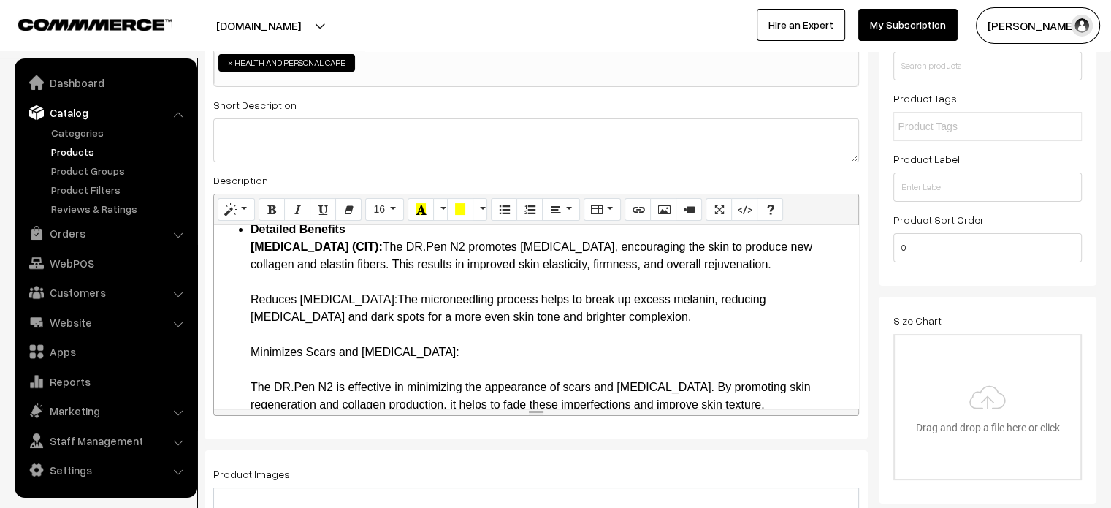
drag, startPoint x: 252, startPoint y: 351, endPoint x: 403, endPoint y: 357, distance: 150.6
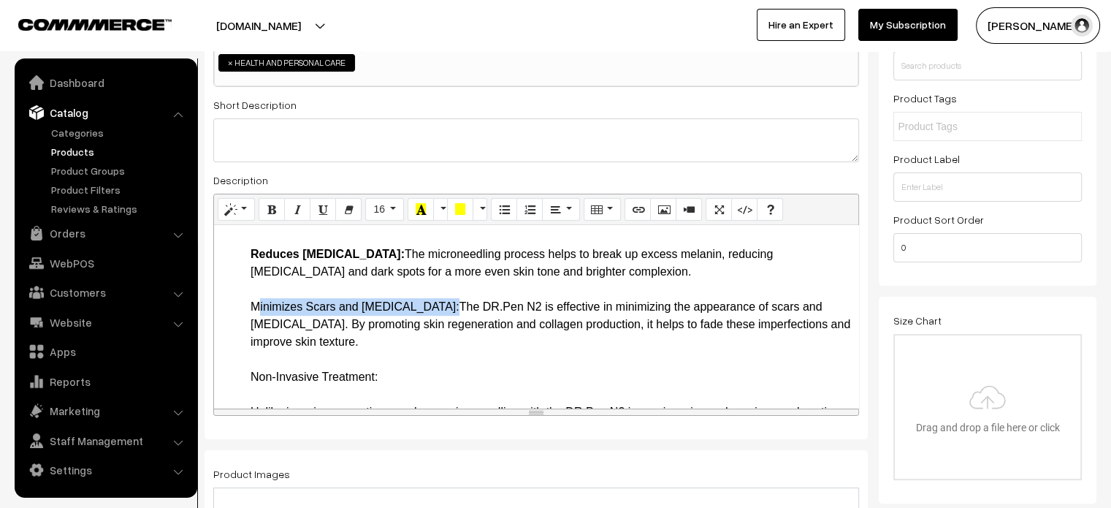
drag, startPoint x: 241, startPoint y: 356, endPoint x: 437, endPoint y: 357, distance: 195.8
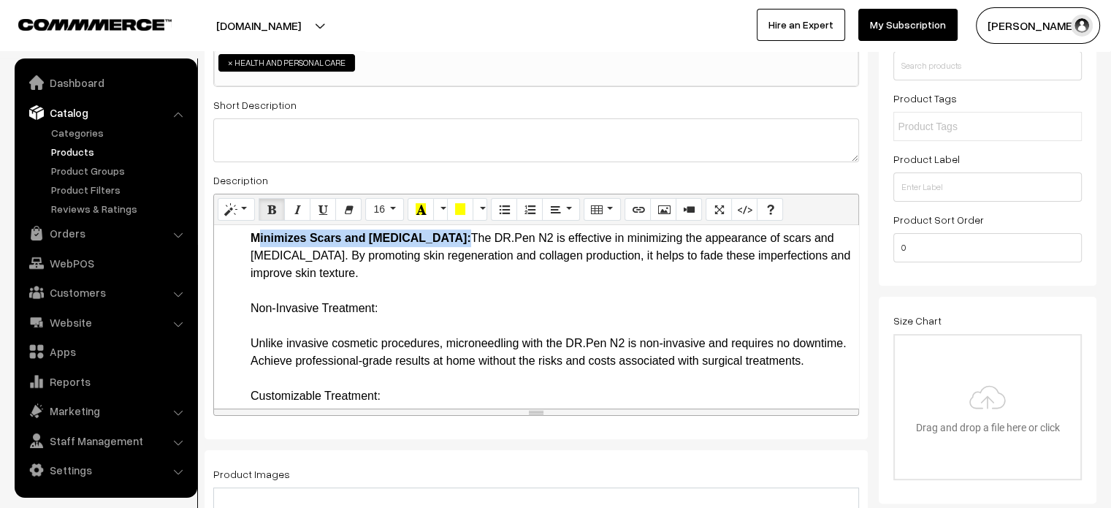
scroll to position [701, 0]
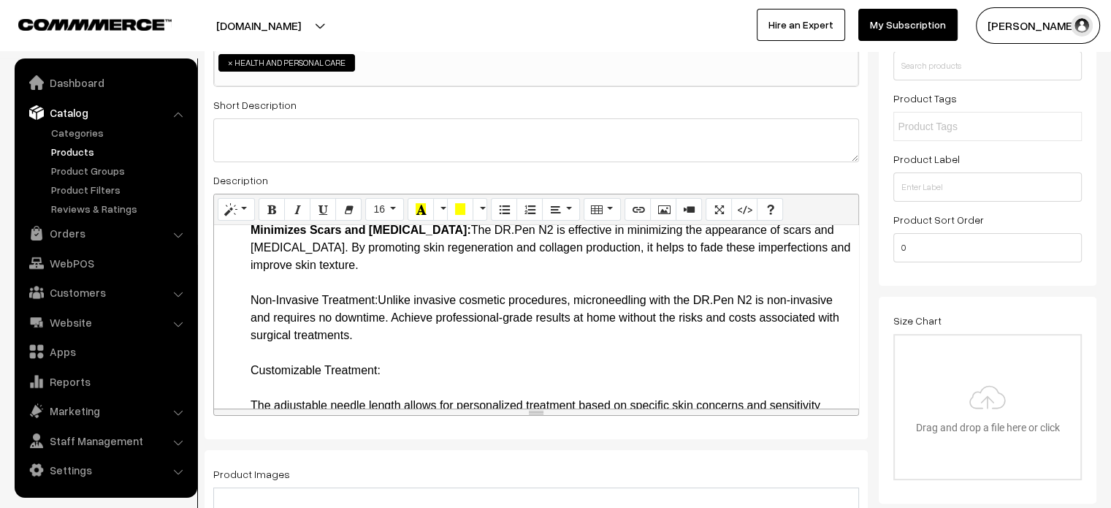
drag, startPoint x: 248, startPoint y: 348, endPoint x: 377, endPoint y: 352, distance: 129.4
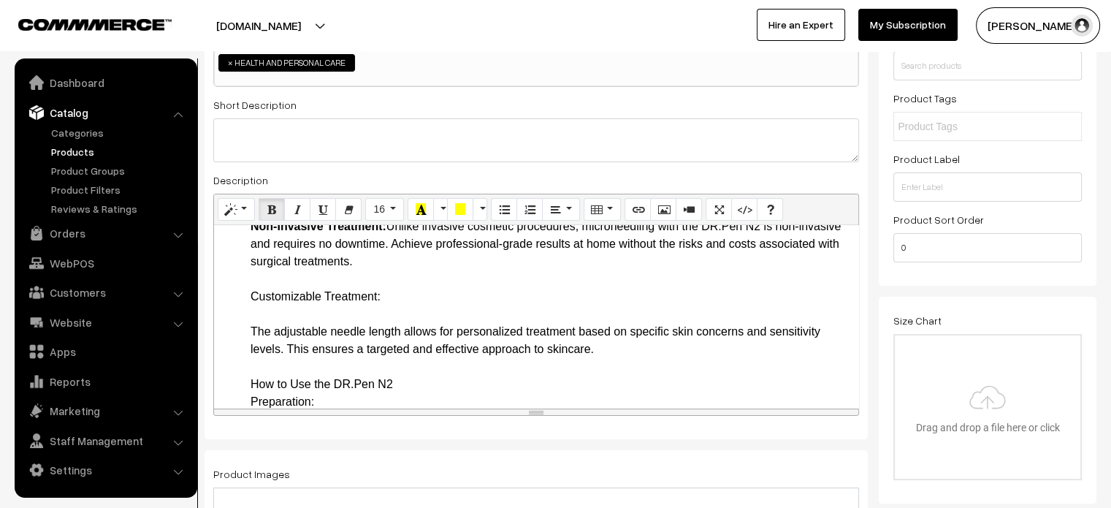
scroll to position [780, 0]
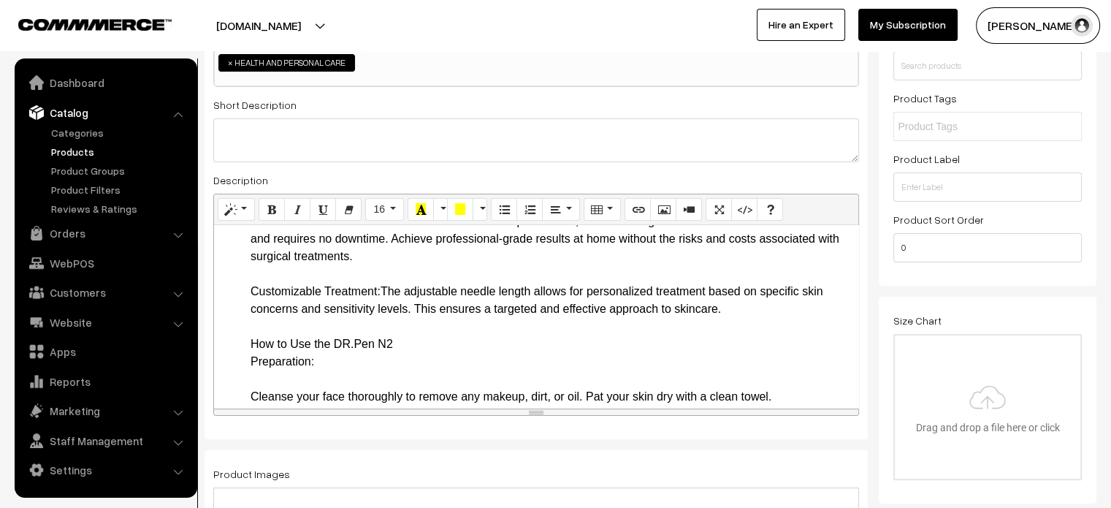
drag, startPoint x: 245, startPoint y: 341, endPoint x: 386, endPoint y: 339, distance: 141.0
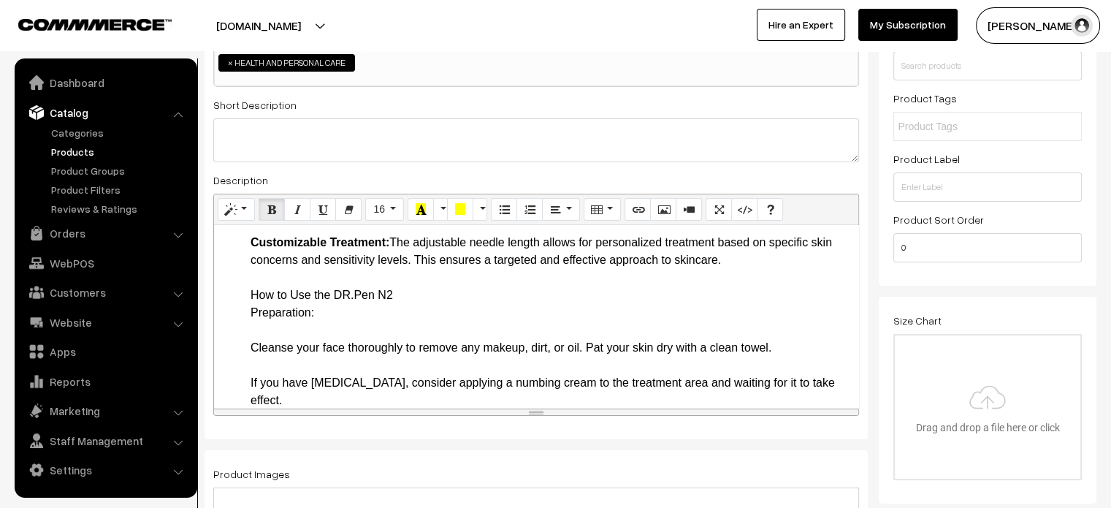
scroll to position [832, 0]
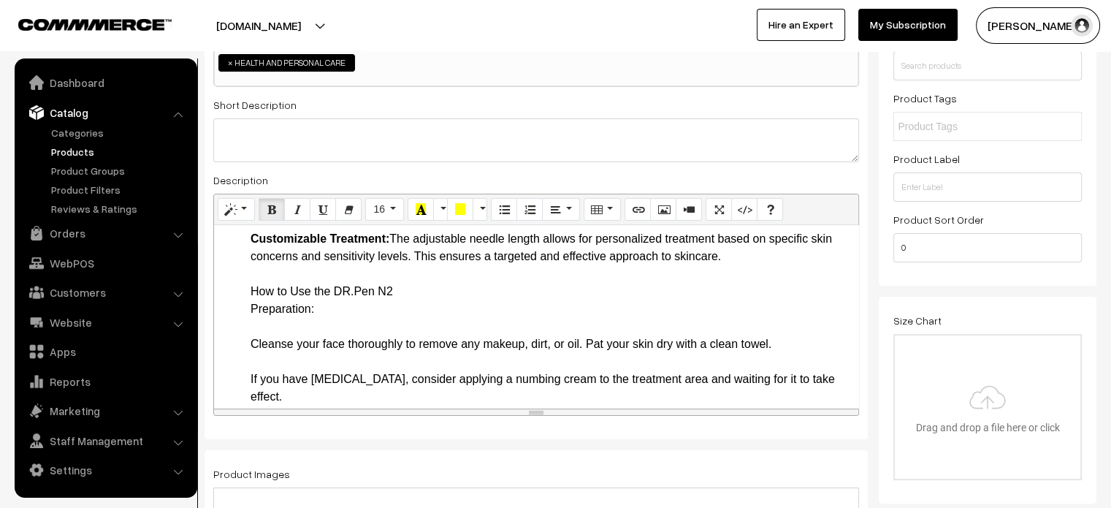
drag, startPoint x: 240, startPoint y: 347, endPoint x: 338, endPoint y: 360, distance: 98.8
click at [338, 360] on ul "Key Features and Benefits Dual Operation Modes: The DR.Pen N2 can operate both …" at bounding box center [536, 466] width 630 height 1841
click at [222, 351] on ul "Key Features and Benefits Dual Operation Modes: The DR.Pen N2 can operate both …" at bounding box center [536, 466] width 630 height 1841
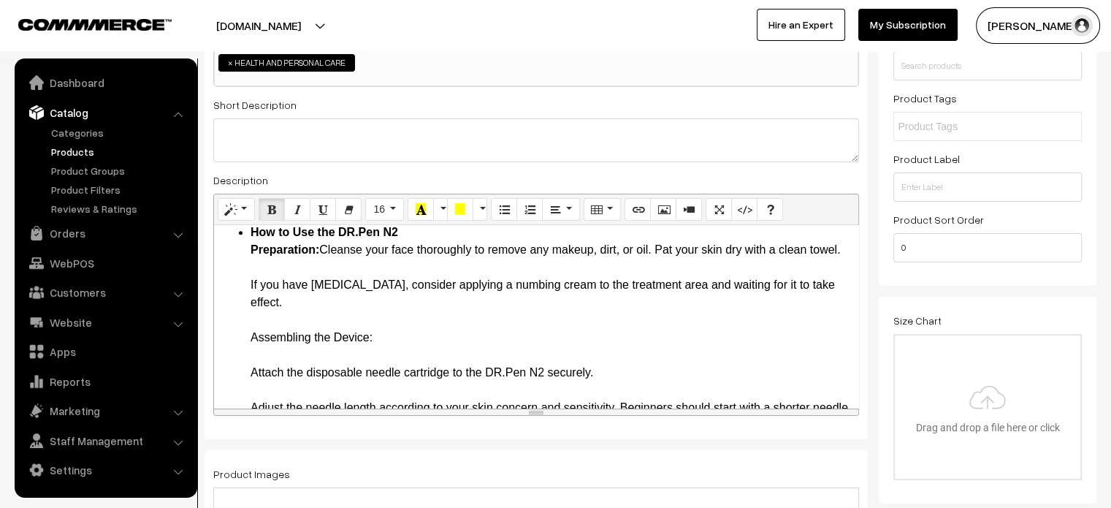
scroll to position [893, 0]
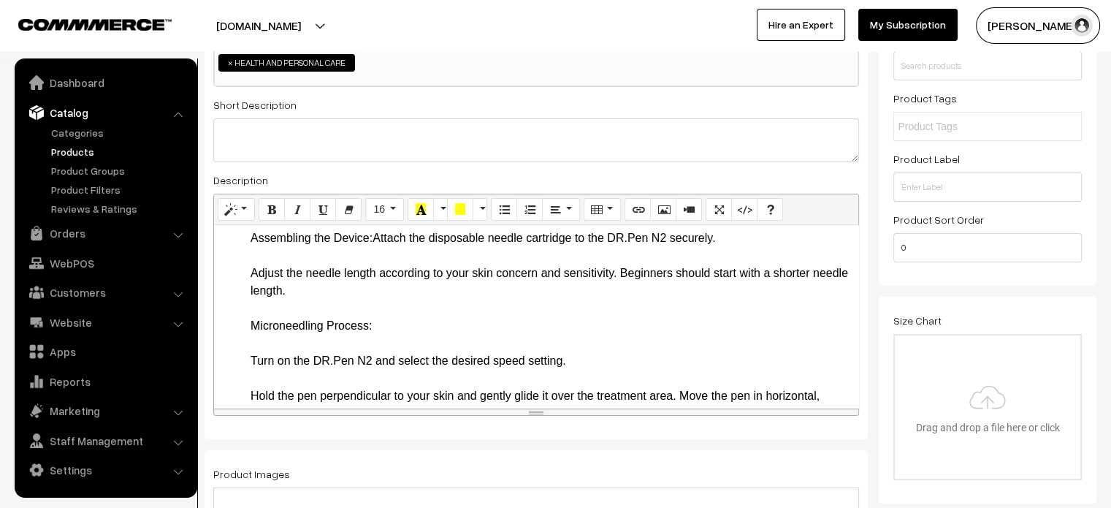
scroll to position [975, 0]
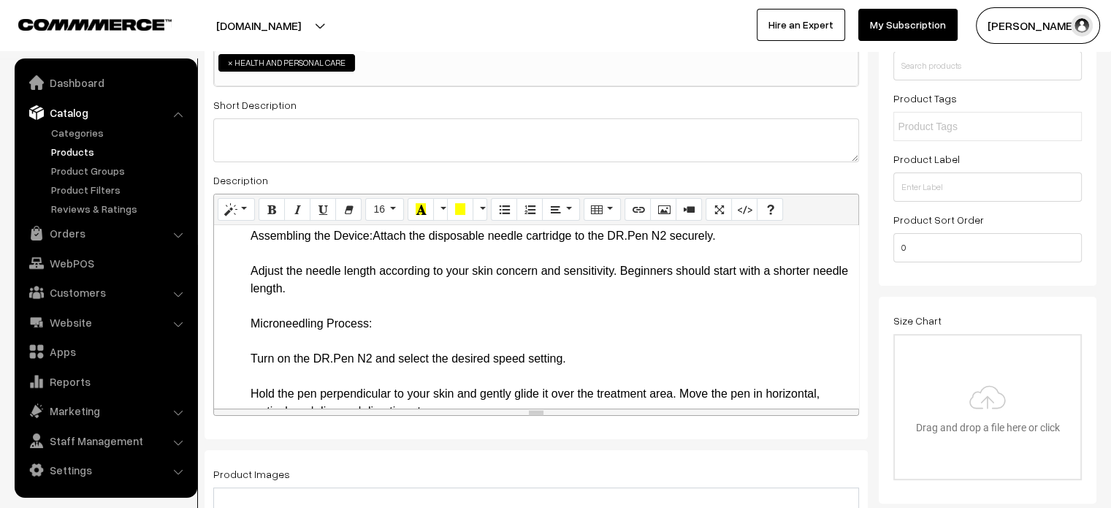
drag, startPoint x: 249, startPoint y: 311, endPoint x: 374, endPoint y: 307, distance: 125.0
click at [374, 307] on ul "Key Features and Benefits Dual Operation Modes: The DR.Pen N2 can operate both …" at bounding box center [536, 280] width 630 height 1754
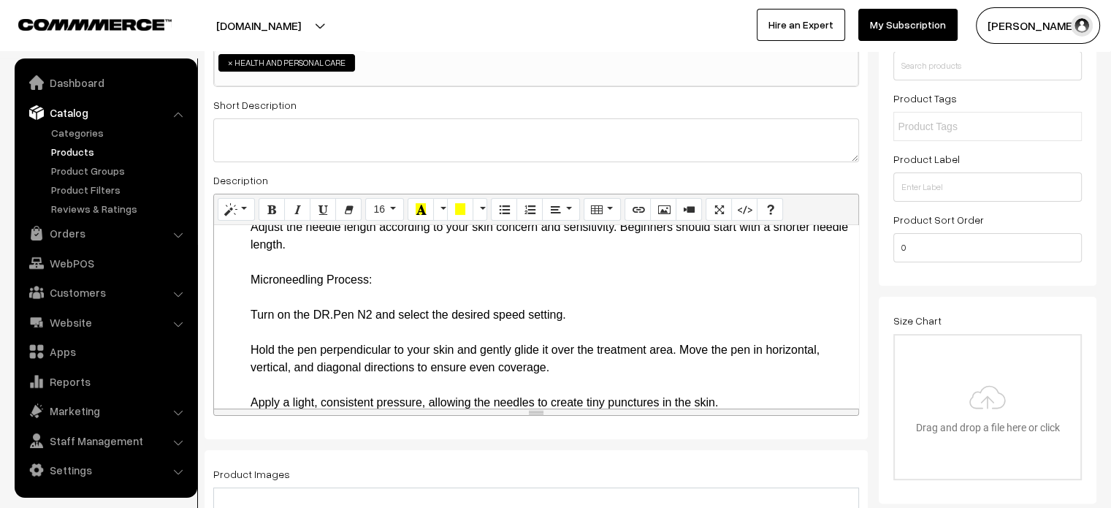
scroll to position [1005, 0]
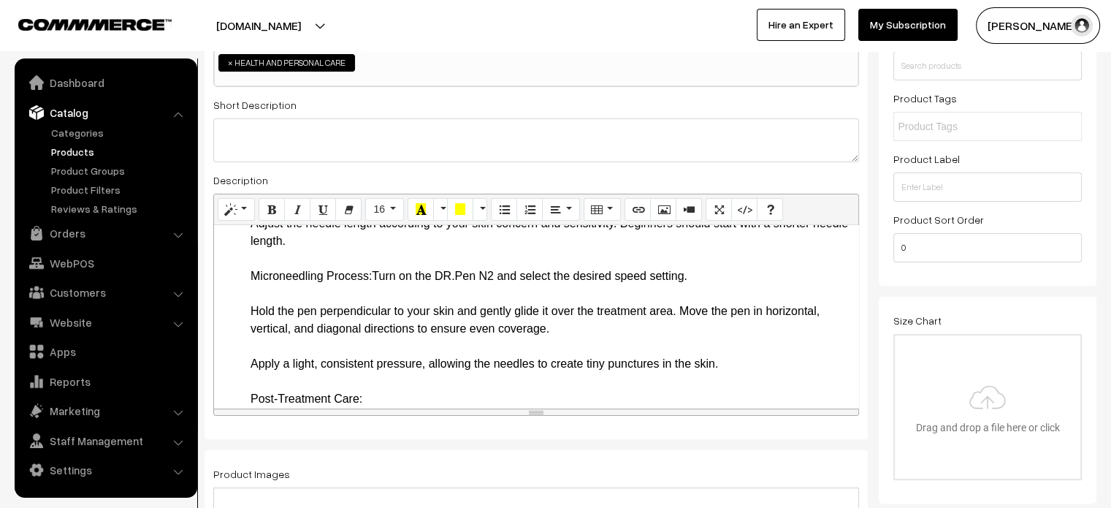
drag, startPoint x: 248, startPoint y: 340, endPoint x: 372, endPoint y: 344, distance: 124.3
click at [372, 344] on ul "Key Features and Benefits Dual Operation Modes: The DR.Pen N2 can operate both …" at bounding box center [536, 223] width 630 height 1701
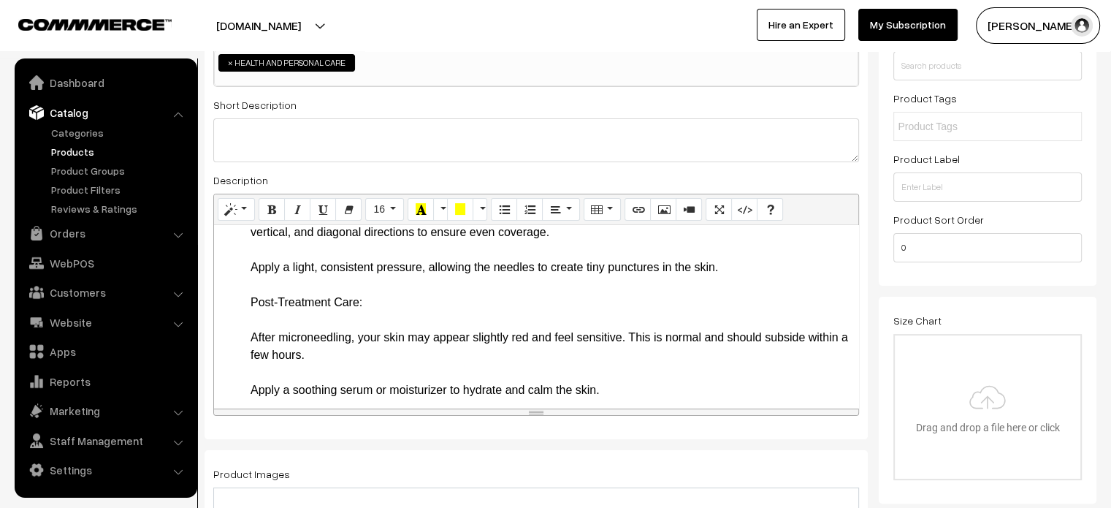
scroll to position [1087, 0]
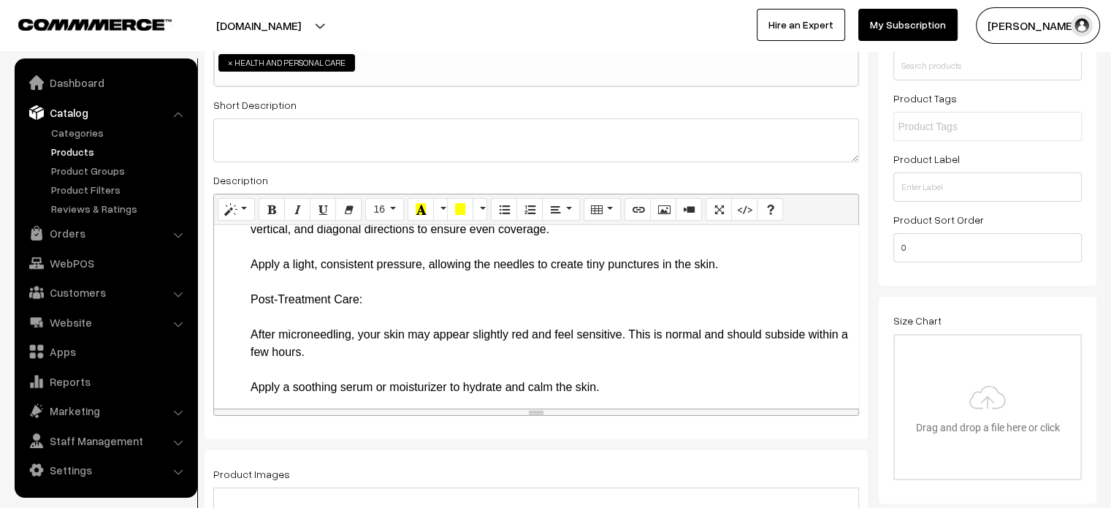
click at [275, 316] on li "How to Use the DR.Pen N2 Preparation: Cleanse your face thoroughly to remove an…" at bounding box center [551, 501] width 601 height 947
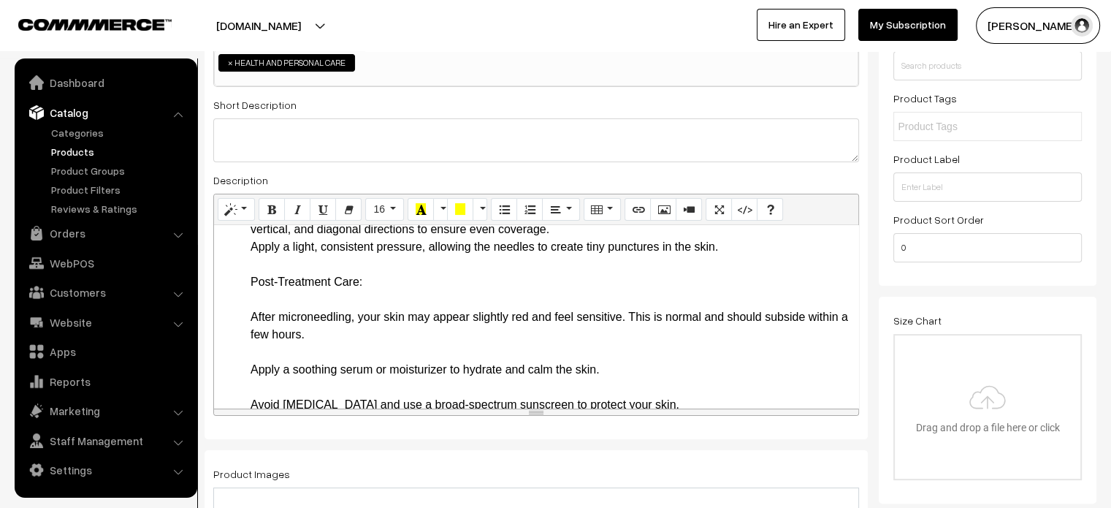
click at [389, 354] on li "How to Use the DR.Pen N2 Preparation: Cleanse your face thoroughly to remove an…" at bounding box center [551, 492] width 601 height 929
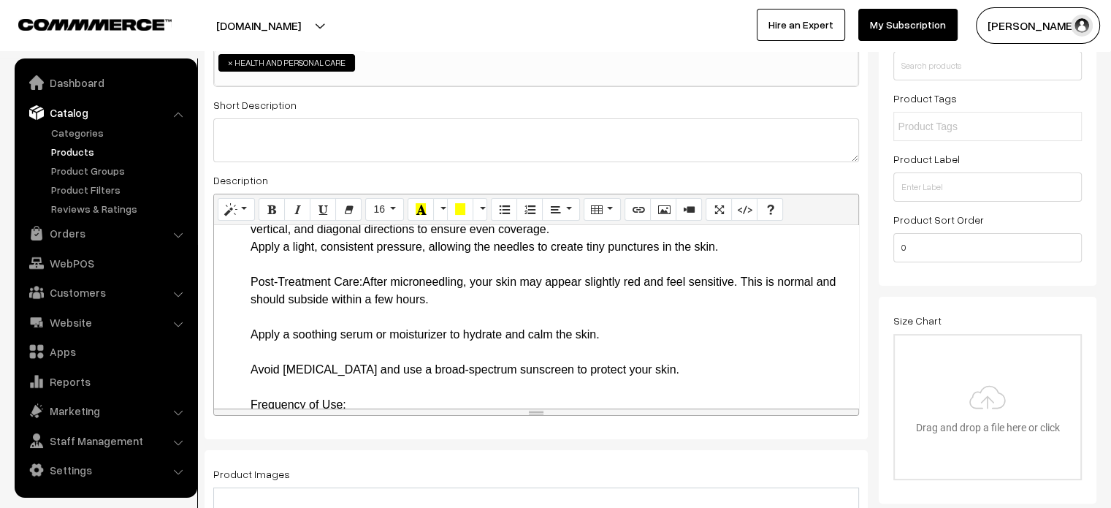
drag, startPoint x: 251, startPoint y: 350, endPoint x: 364, endPoint y: 357, distance: 112.7
click at [364, 357] on li "How to Use the DR.Pen N2 Preparation: Cleanse your face thoroughly to remove an…" at bounding box center [551, 475] width 601 height 894
click at [350, 389] on li "How to Use the DR.Pen N2 Preparation: Cleanse your face thoroughly to remove an…" at bounding box center [551, 475] width 601 height 894
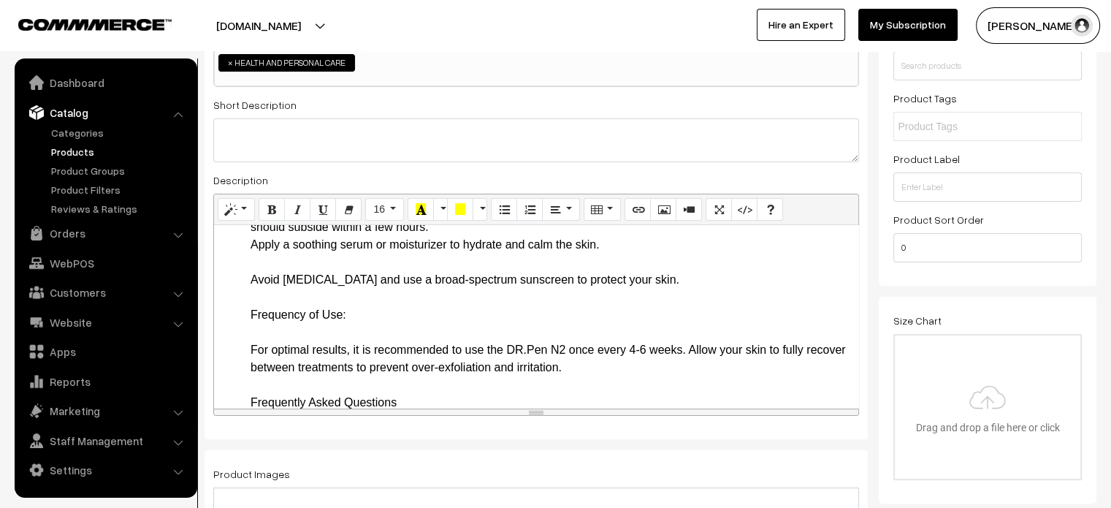
scroll to position [1172, 0]
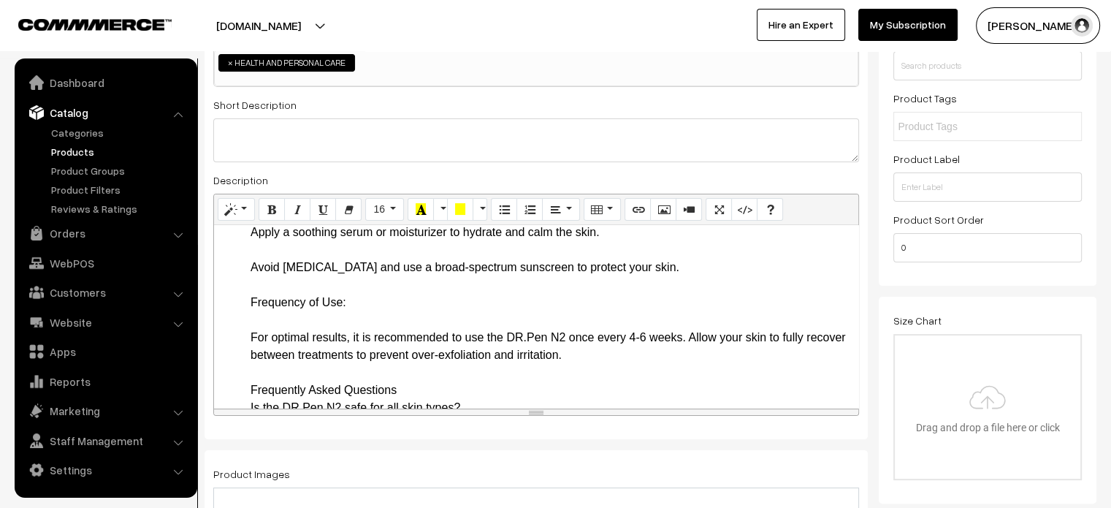
click at [251, 321] on li "How to Use the DR.Pen N2 Preparation: Cleanse your face thoroughly to remove an…" at bounding box center [551, 381] width 601 height 877
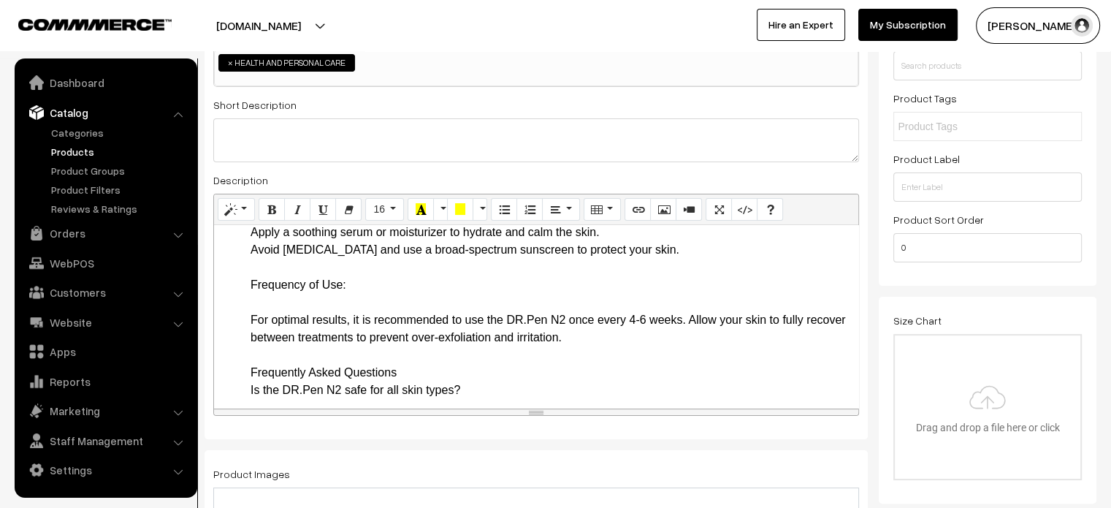
click at [372, 359] on li "How to Use the DR.Pen N2 Preparation: Cleanse your face thoroughly to remove an…" at bounding box center [551, 372] width 601 height 859
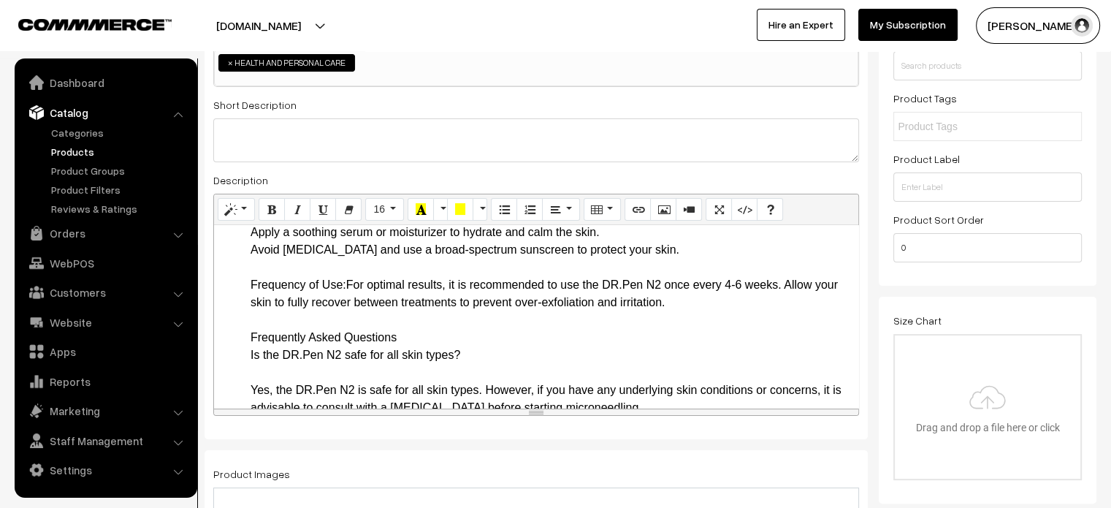
drag, startPoint x: 248, startPoint y: 350, endPoint x: 346, endPoint y: 353, distance: 98.7
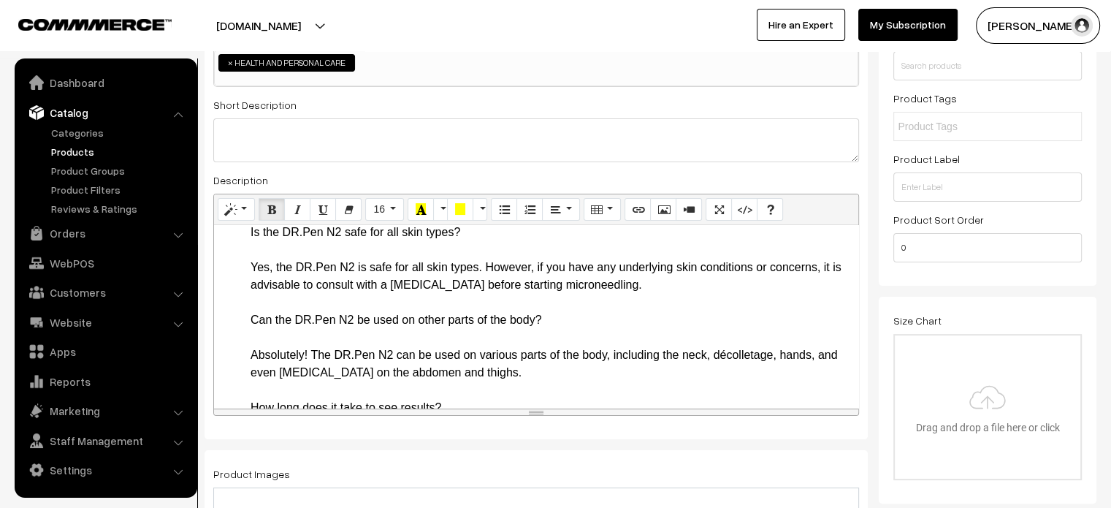
click at [254, 277] on li "Frequently Asked Questions Is the DR.Pen N2 safe for all skin types? Yes, the D…" at bounding box center [551, 425] width 601 height 438
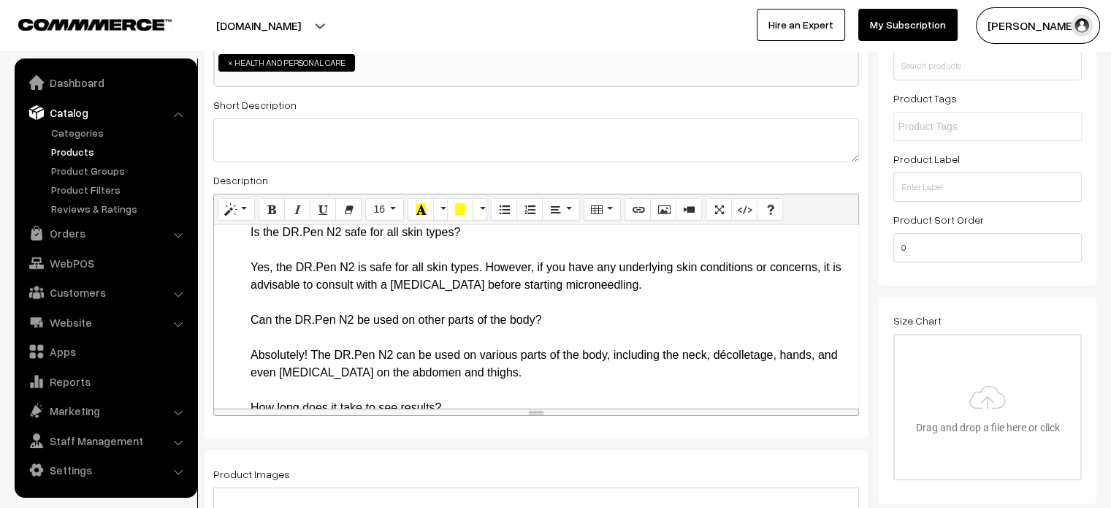
click at [262, 297] on li "Frequently Asked Questions 1. Is the DR.Pen N2 safe for all skin types? Yes, th…" at bounding box center [551, 425] width 601 height 438
click at [263, 313] on li "Frequently Asked Questions 1. Is the DR.Pen N2 safe for all skin types? Yes, th…" at bounding box center [551, 425] width 601 height 438
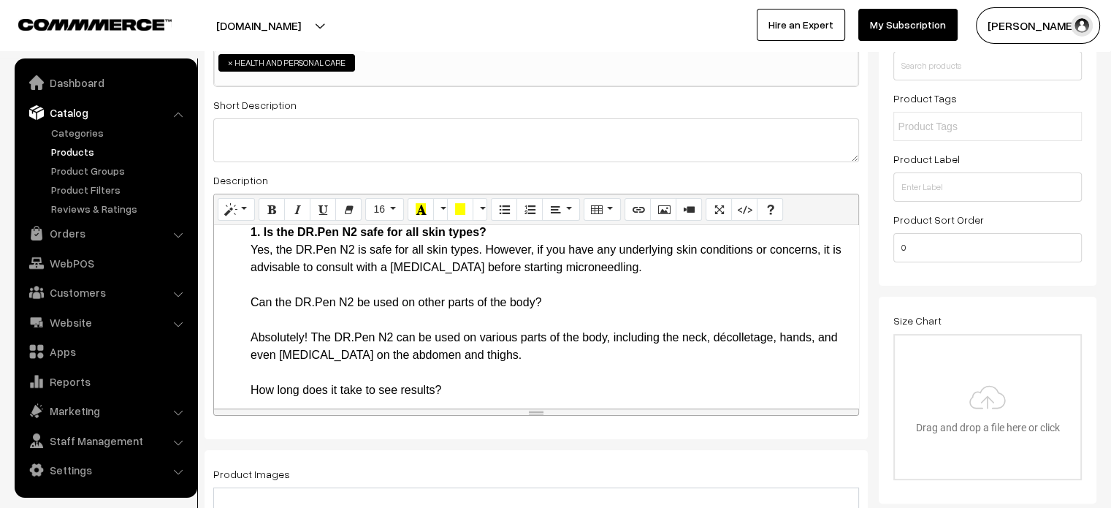
click at [286, 374] on li "Frequently Asked Questions 1. Is the DR.Pen N2 safe for all skin types? Yes, th…" at bounding box center [551, 416] width 601 height 421
click at [276, 391] on li "Frequently Asked Questions 1. Is the DR.Pen N2 safe for all skin types? Yes, th…" at bounding box center [551, 416] width 601 height 421
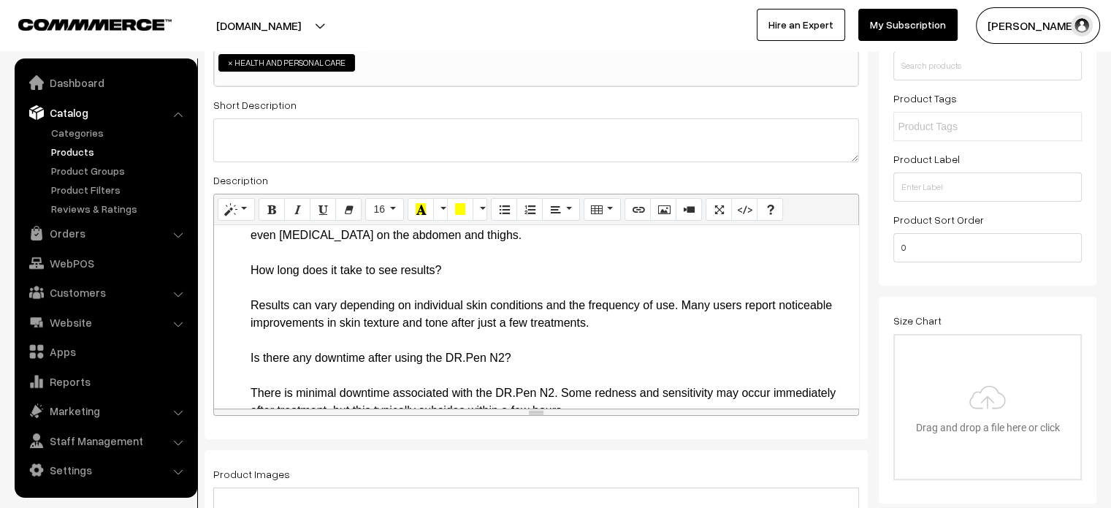
scroll to position [1398, 0]
click at [286, 335] on li "Frequently Asked Questions 1. Is the DR.Pen N2 safe for all skin types? Yes, th…" at bounding box center [551, 303] width 601 height 403
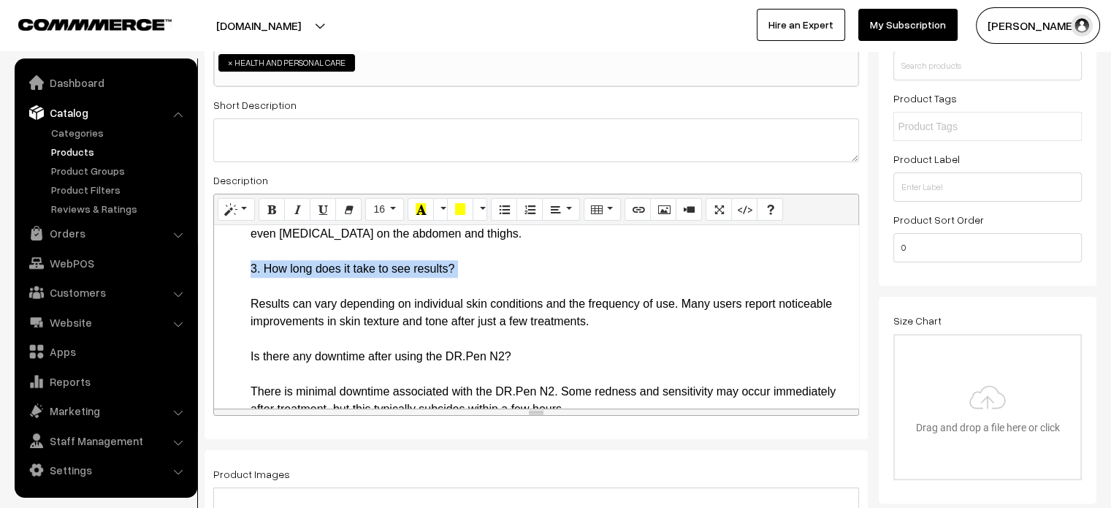
click at [286, 335] on li "Frequently Asked Questions 1. Is the DR.Pen N2 safe for all skin types? Yes, th…" at bounding box center [551, 303] width 601 height 403
click at [259, 359] on li "Frequently Asked Questions 1. Is the DR.Pen N2 safe for all skin types? Yes, th…" at bounding box center [551, 303] width 601 height 403
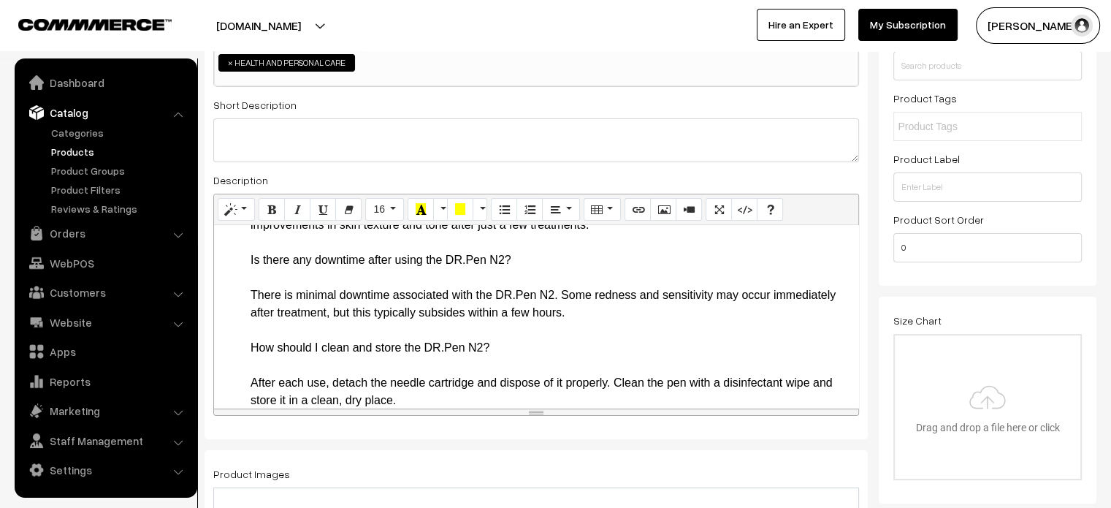
scroll to position [1477, 0]
click at [282, 335] on li "Frequently Asked Questions 1. Is the DR.Pen N2 safe for all skin types? Yes, th…" at bounding box center [551, 216] width 601 height 386
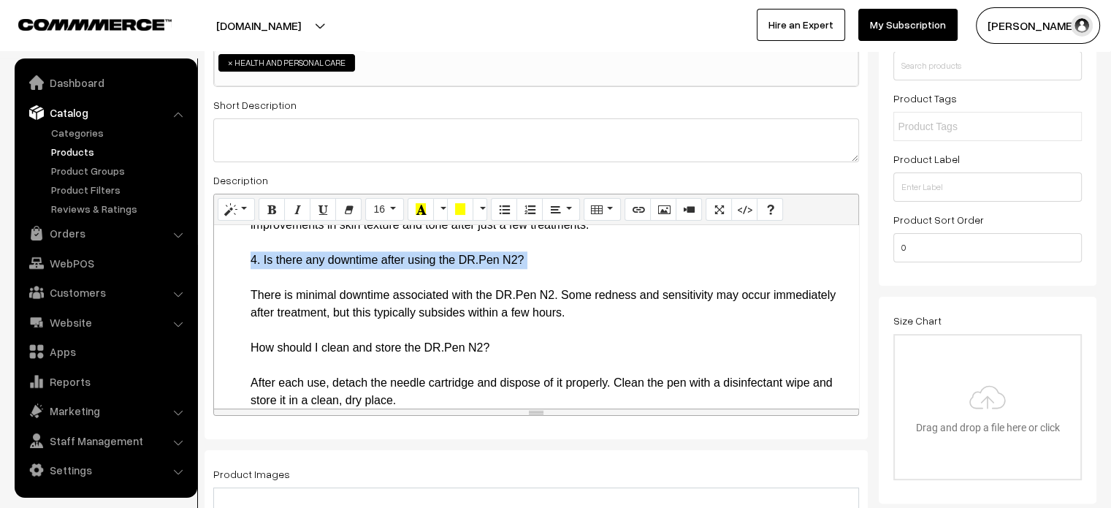
click at [282, 335] on li "Frequently Asked Questions 1. Is the DR.Pen N2 safe for all skin types? Yes, th…" at bounding box center [551, 216] width 601 height 386
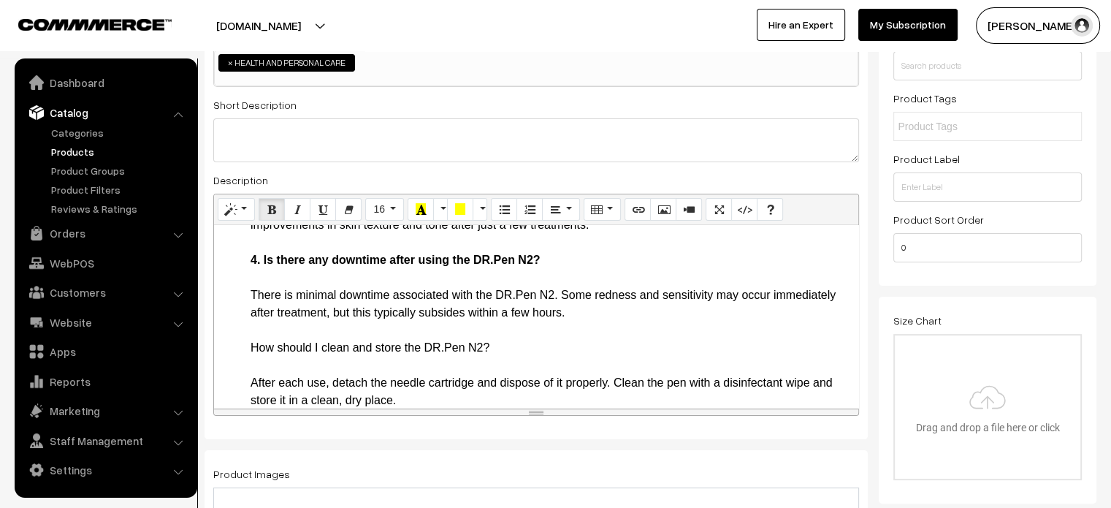
click at [254, 346] on li "Frequently Asked Questions 1. Is the DR.Pen N2 safe for all skin types? Yes, th…" at bounding box center [551, 216] width 601 height 386
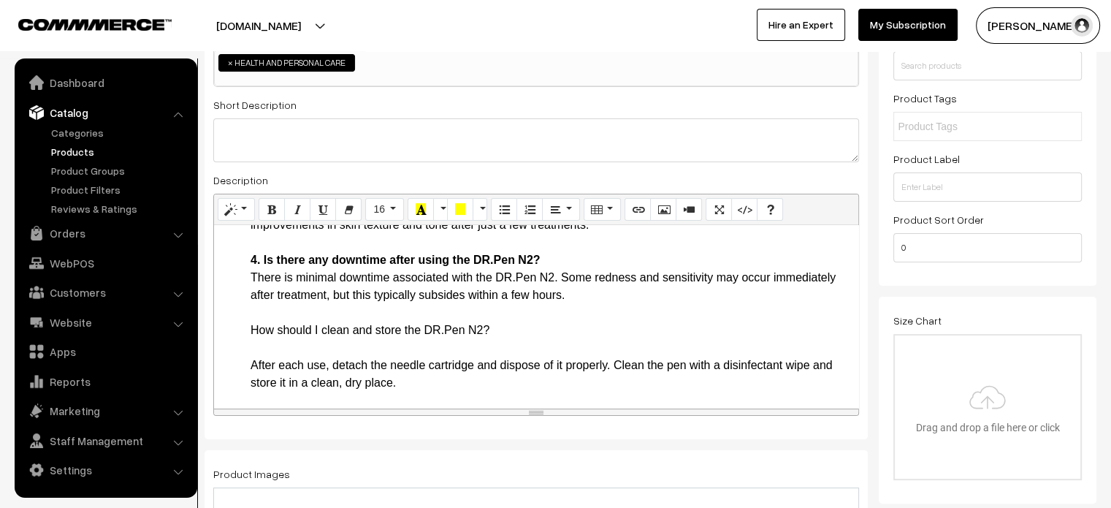
scroll to position [1550, 0]
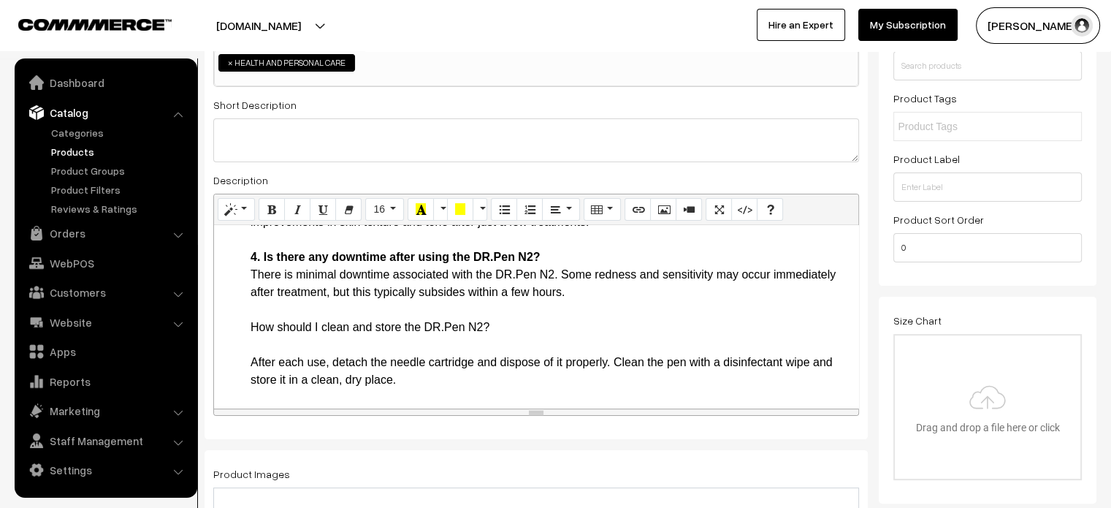
click at [299, 324] on li "Frequently Asked Questions 1. Is the DR.Pen N2 safe for all skin types? Yes, th…" at bounding box center [551, 204] width 601 height 368
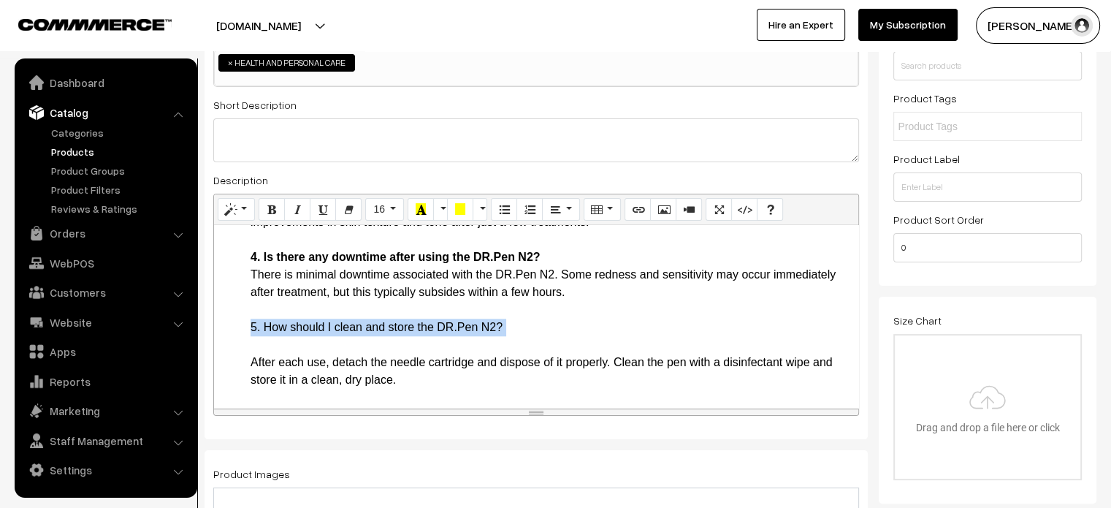
click at [299, 324] on li "Frequently Asked Questions 1. Is the DR.Pen N2 safe for all skin types? Yes, th…" at bounding box center [551, 204] width 601 height 368
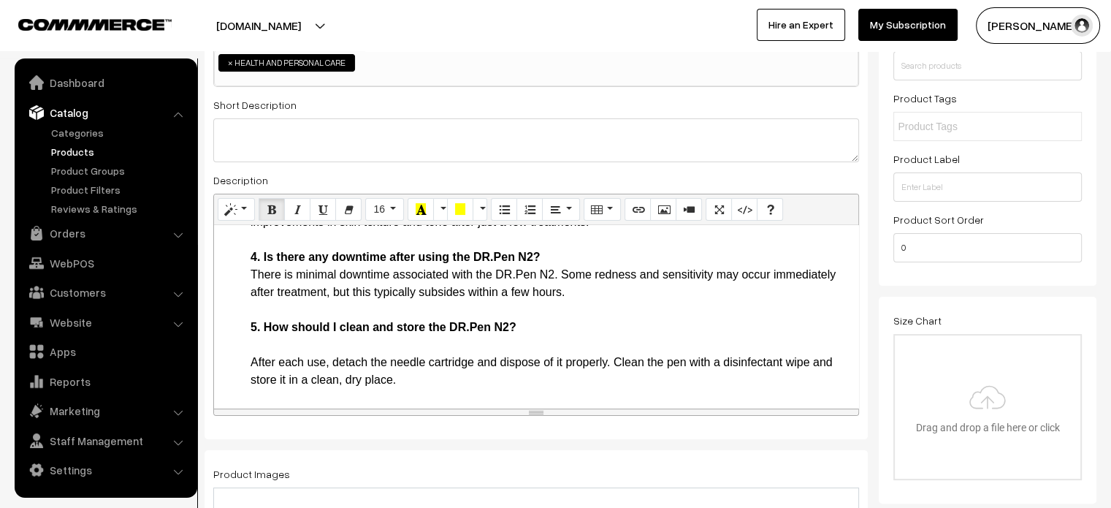
click at [264, 357] on li "Frequently Asked Questions 1. Is the DR.Pen N2 safe for all skin types? Yes, th…" at bounding box center [551, 204] width 601 height 368
click at [264, 348] on li "Frequently Asked Questions 1. Is the DR.Pen N2 safe for all skin types? Yes, th…" at bounding box center [551, 204] width 601 height 368
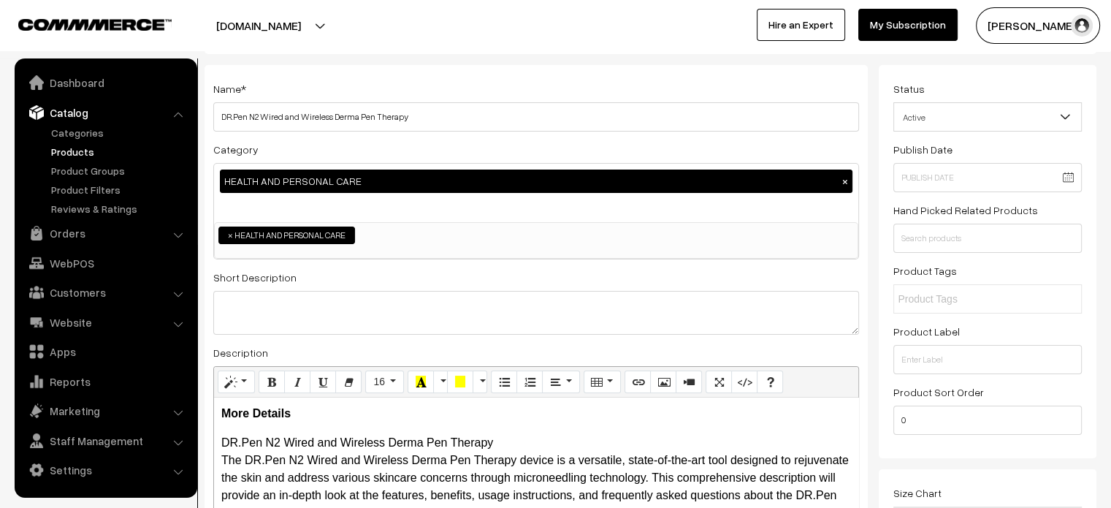
scroll to position [66, 0]
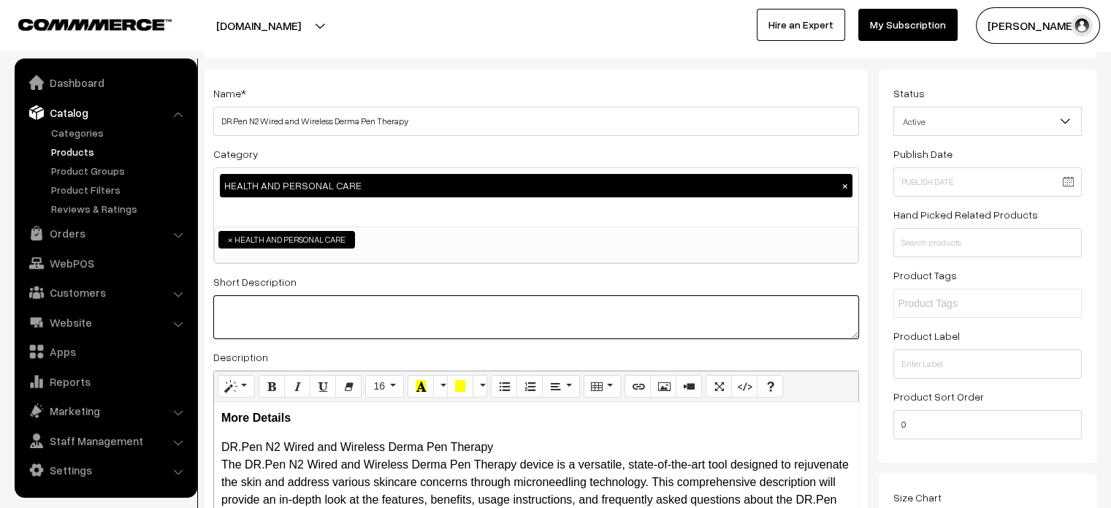
click at [549, 314] on textarea at bounding box center [536, 317] width 646 height 44
paste textarea ""The DR.Pen N2 Wired and Wireless Derma Pen Therapy device is an innovative and…"
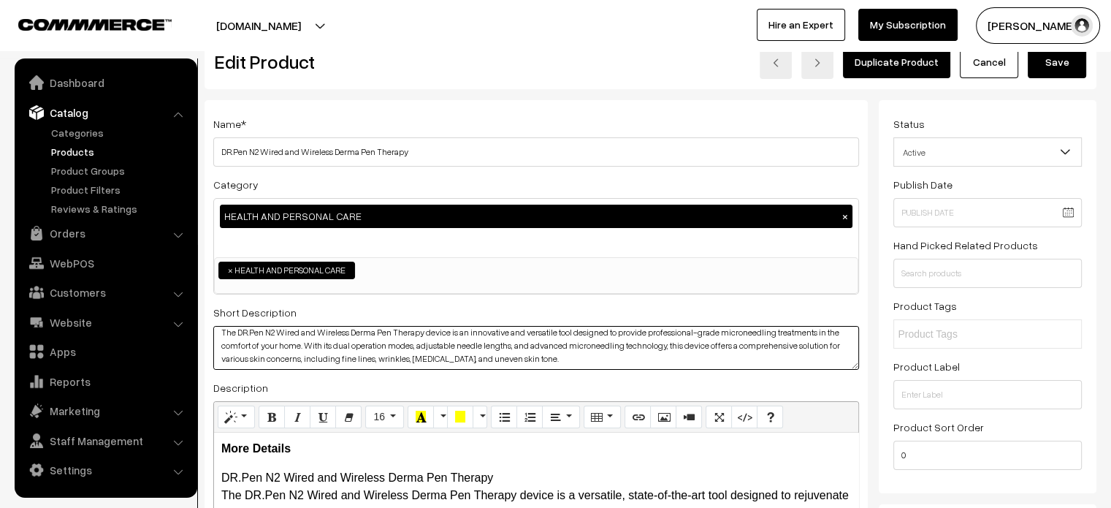
scroll to position [0, 0]
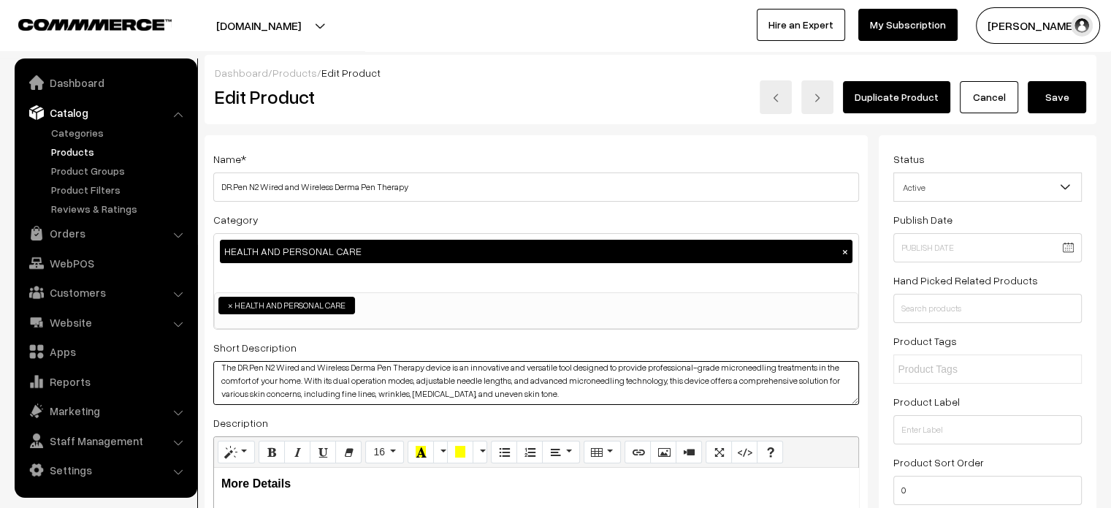
type textarea "The DR.Pen N2 Wired and Wireless Derma Pen Therapy device is an innovative and …"
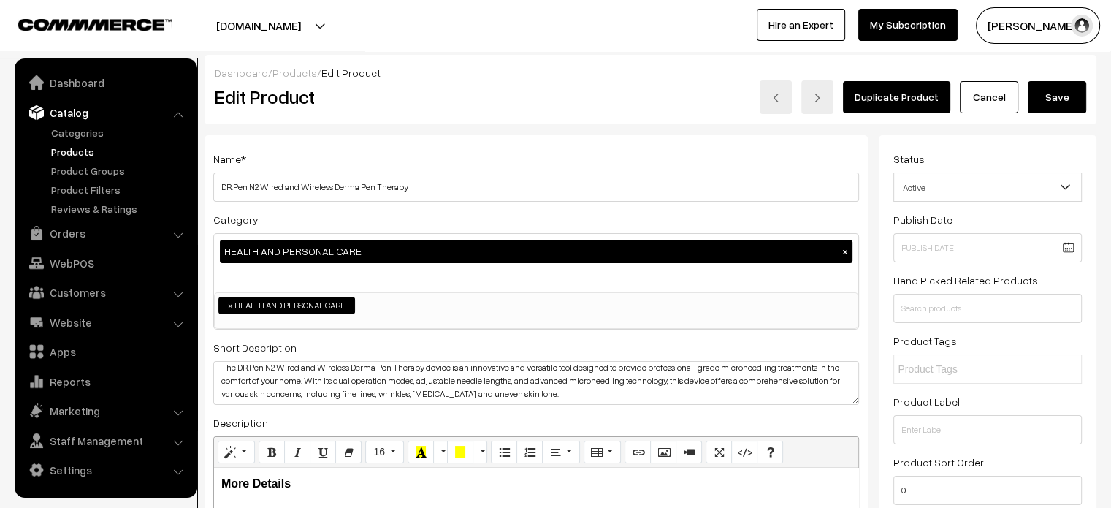
click at [1049, 102] on button "Save" at bounding box center [1057, 97] width 58 height 32
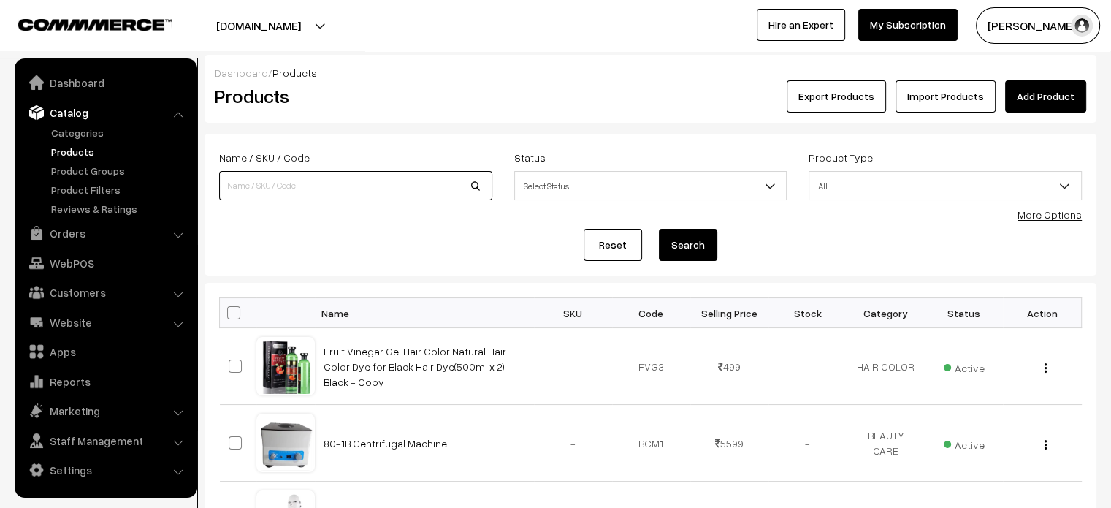
paste input "DR [PERSON_NAME] M8 NEEDLE 36 PIN"
click at [403, 177] on input "DR [PERSON_NAME] M8 NEEDLE 36 PIN" at bounding box center [355, 185] width 273 height 29
type input "DR [PERSON_NAME] M8 NEEDLE 36 PIN"
click at [694, 241] on button "Search" at bounding box center [688, 245] width 58 height 32
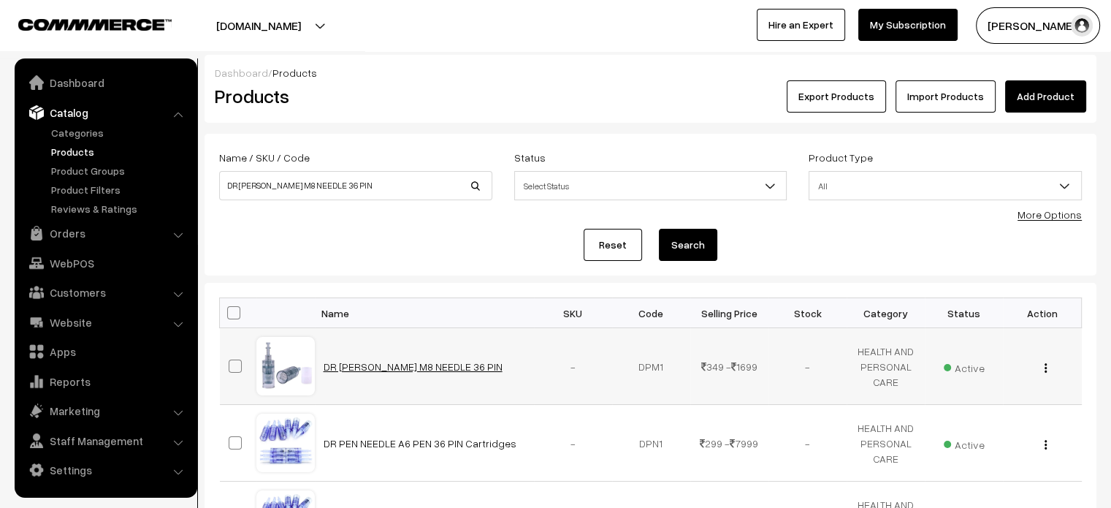
click at [368, 370] on td "DR [PERSON_NAME] M8 NEEDLE 36 PIN" at bounding box center [424, 366] width 219 height 77
click at [368, 370] on link "DR [PERSON_NAME] M8 NEEDLE 36 PIN" at bounding box center [413, 366] width 179 height 12
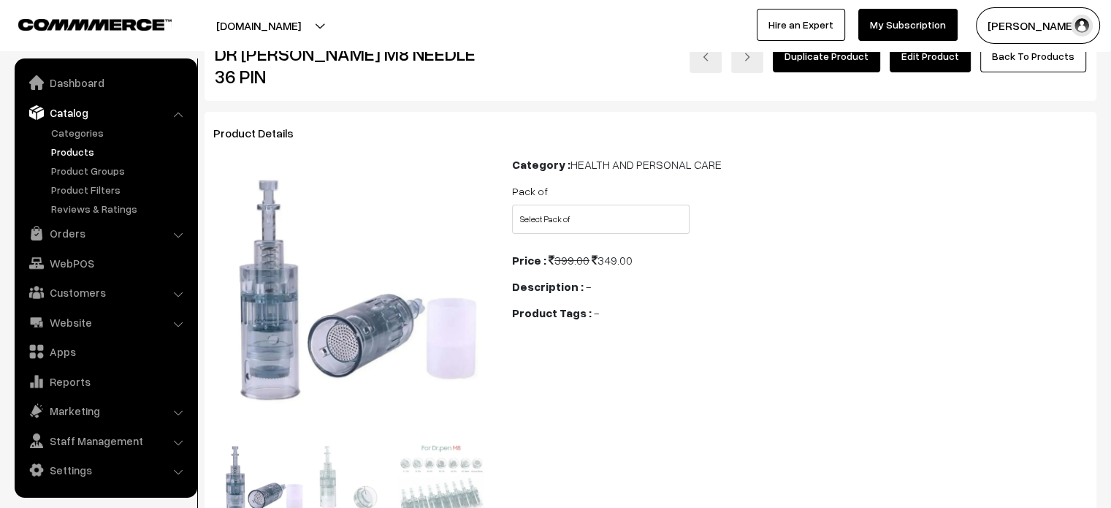
scroll to position [28, 0]
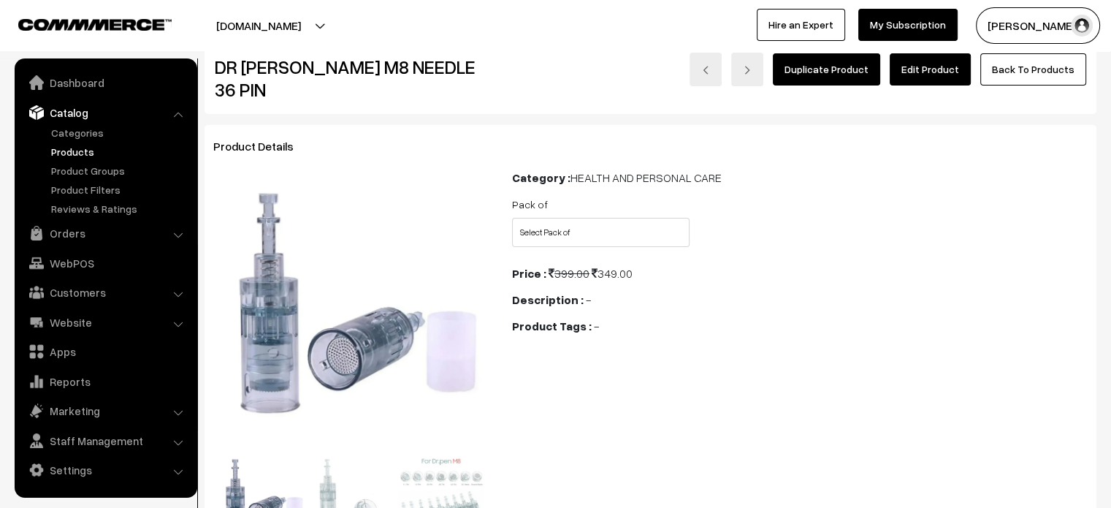
click at [935, 75] on link "Edit Product" at bounding box center [930, 69] width 81 height 32
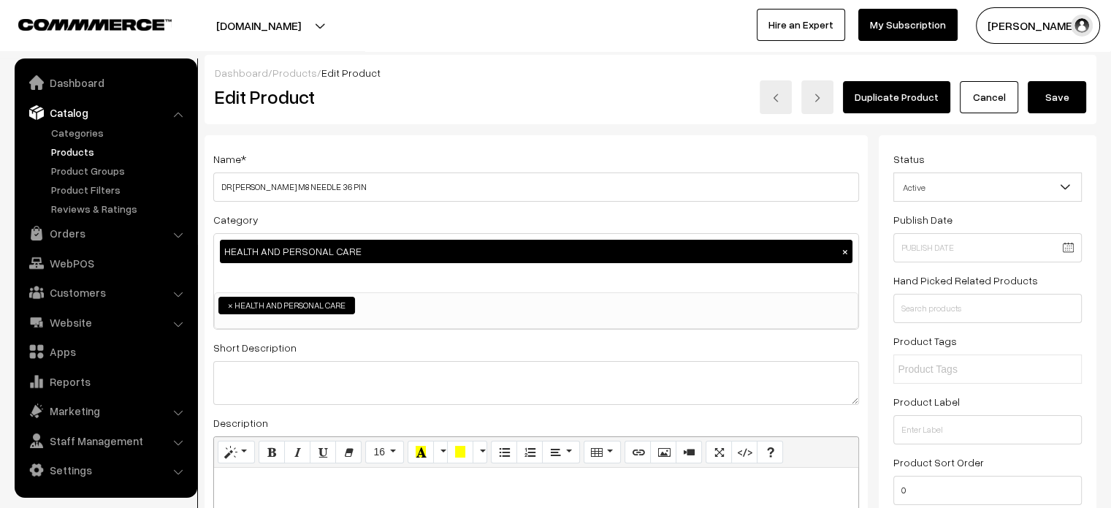
click at [333, 349] on div "Short Description" at bounding box center [536, 371] width 646 height 66
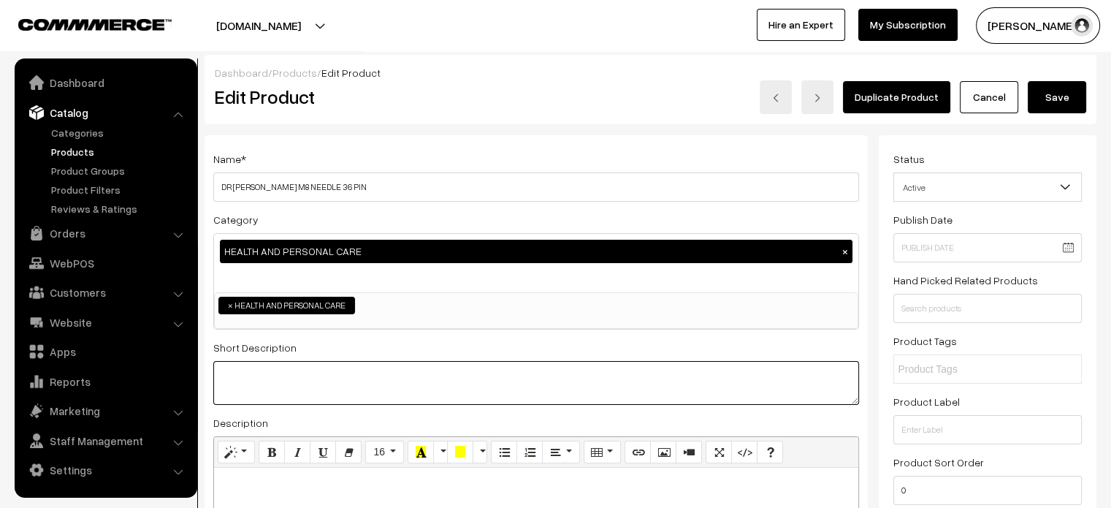
paste textarea "DR PEN M8 NEEDLE 36 PIN"
click at [334, 362] on textarea at bounding box center [536, 383] width 646 height 44
type textarea "DR PEN M8 NEEDLE 36 PIN"
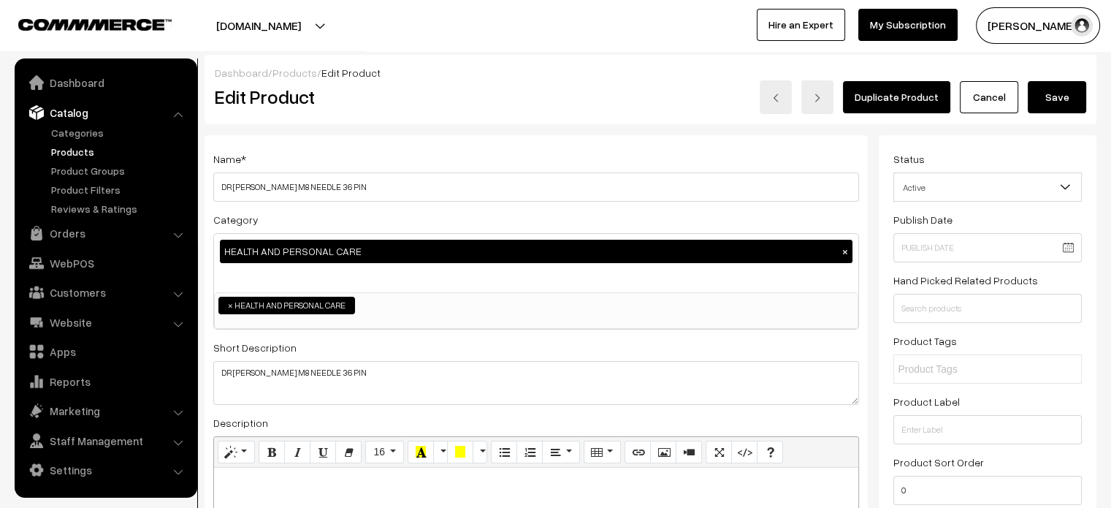
click at [1055, 107] on button "Save" at bounding box center [1057, 97] width 58 height 32
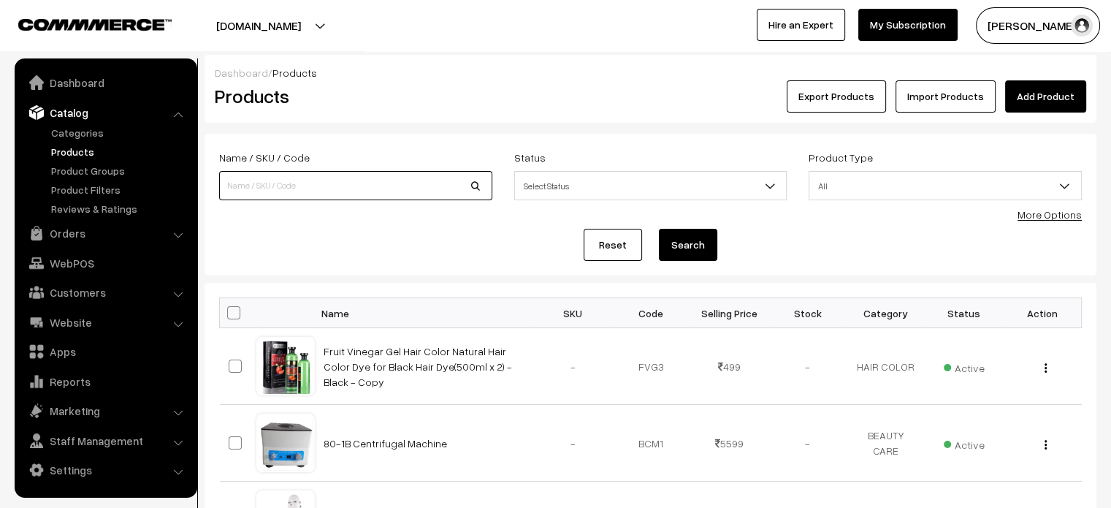
click at [347, 179] on input at bounding box center [355, 185] width 273 height 29
paste input "Hawato 6 Channel Stimulator Green Physical Therapy Machine"
type input "Hawato 6 Channel Stimulator Green Physical Therapy Machine"
click at [677, 238] on button "Search" at bounding box center [688, 245] width 58 height 32
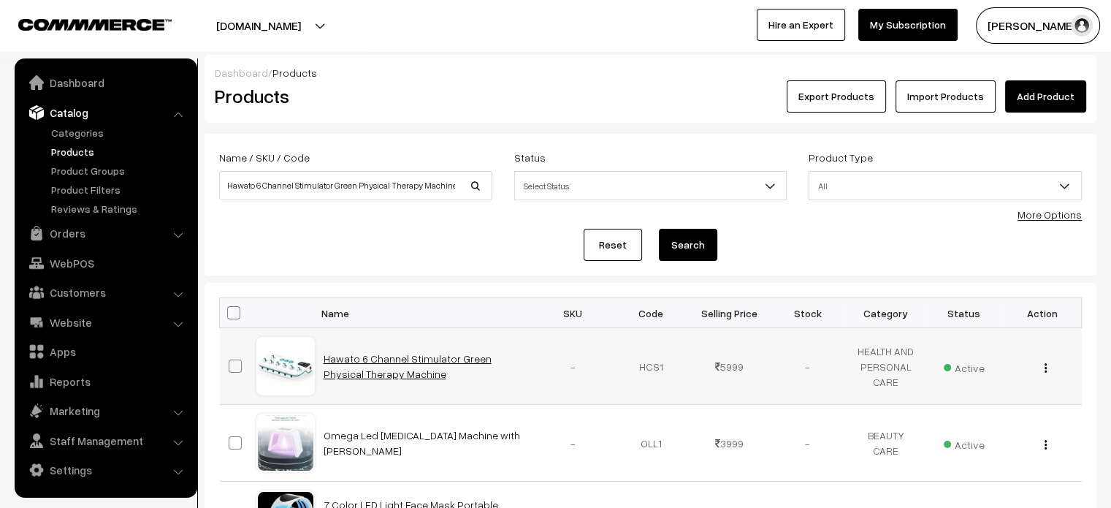
click at [378, 361] on link "Hawato 6 Channel Stimulator Green Physical Therapy Machine" at bounding box center [408, 366] width 168 height 28
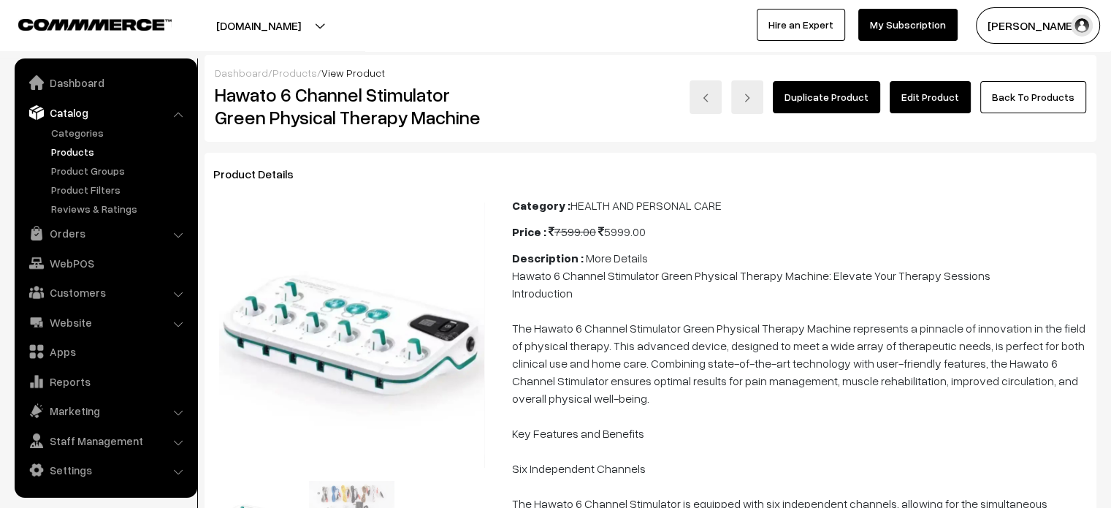
click at [918, 95] on link "Edit Product" at bounding box center [930, 97] width 81 height 32
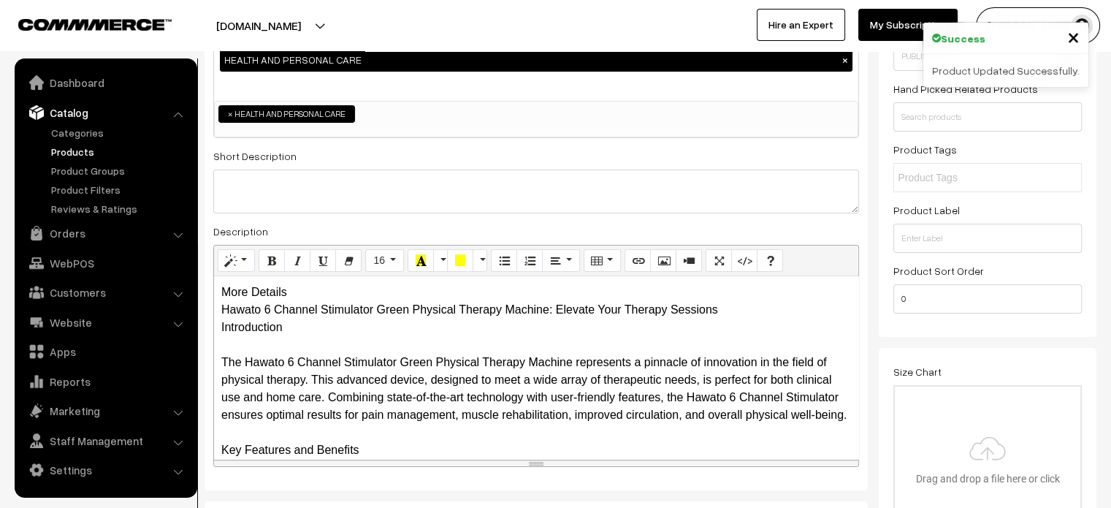
scroll to position [197, 0]
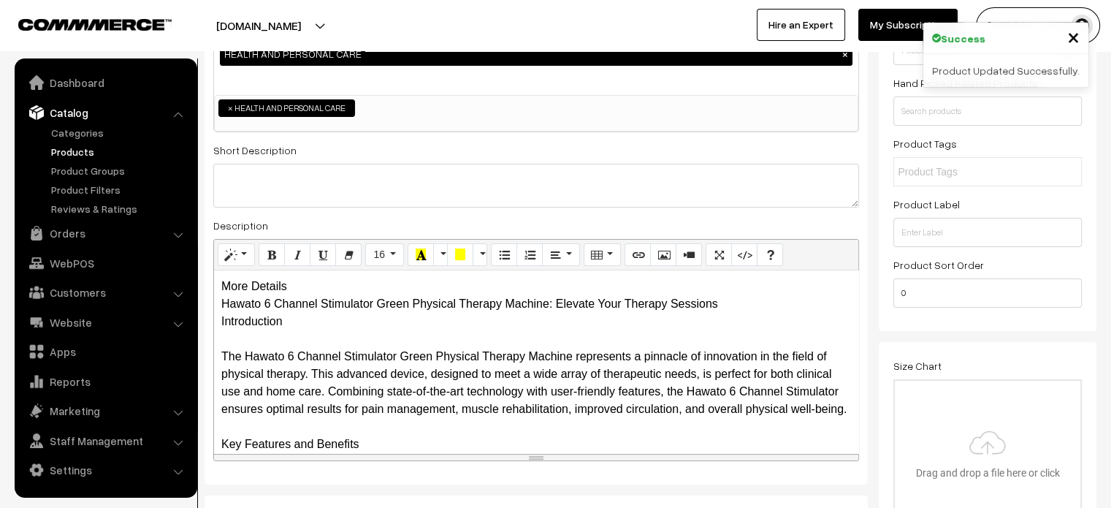
click at [311, 283] on div "More Details Hawato 6 Channel Stimulator Green Physical Therapy Machine: Elevat…" at bounding box center [536, 361] width 644 height 183
click at [326, 312] on div "More Details Hawato 6 Channel Stimulator Green Physical Therapy Machine: Elevat…" at bounding box center [536, 361] width 644 height 183
click at [316, 288] on div "More Details Hawato 6 Channel Stimulator Green Physical Therapy Machine: Elevat…" at bounding box center [536, 361] width 644 height 183
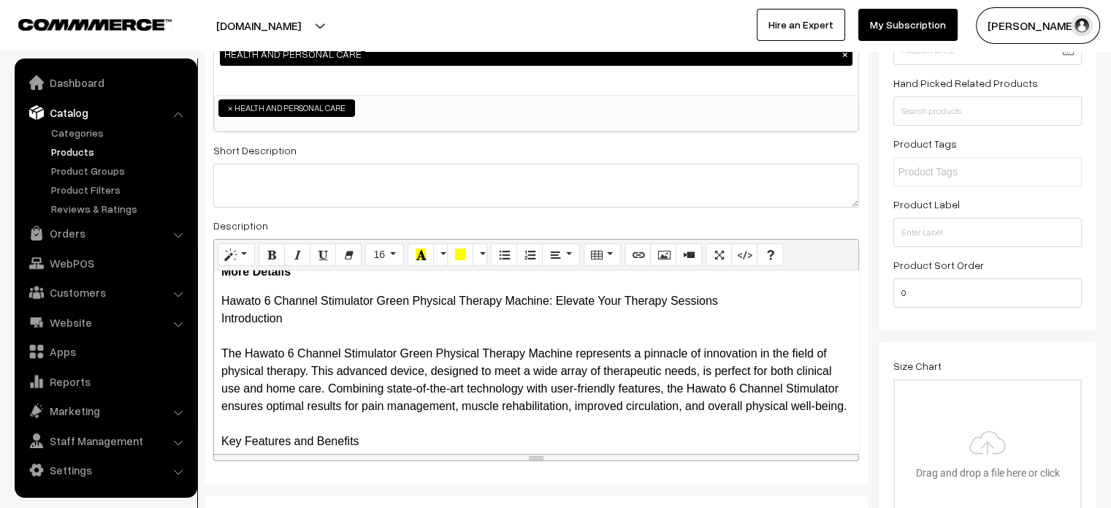
scroll to position [16, 0]
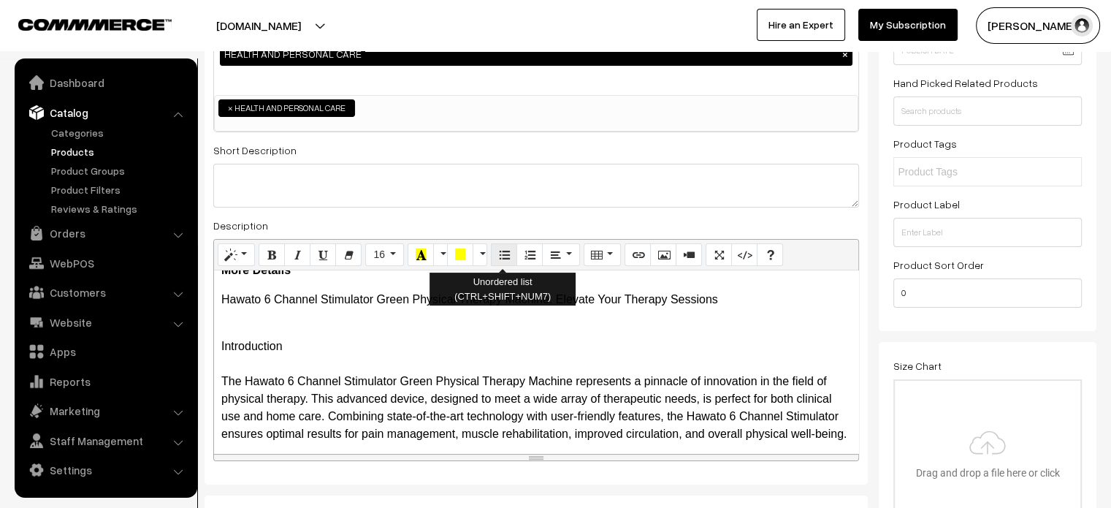
click at [502, 254] on icon "Unordered list (CTRL+SHIFT+NUM7)" at bounding box center [504, 254] width 10 height 12
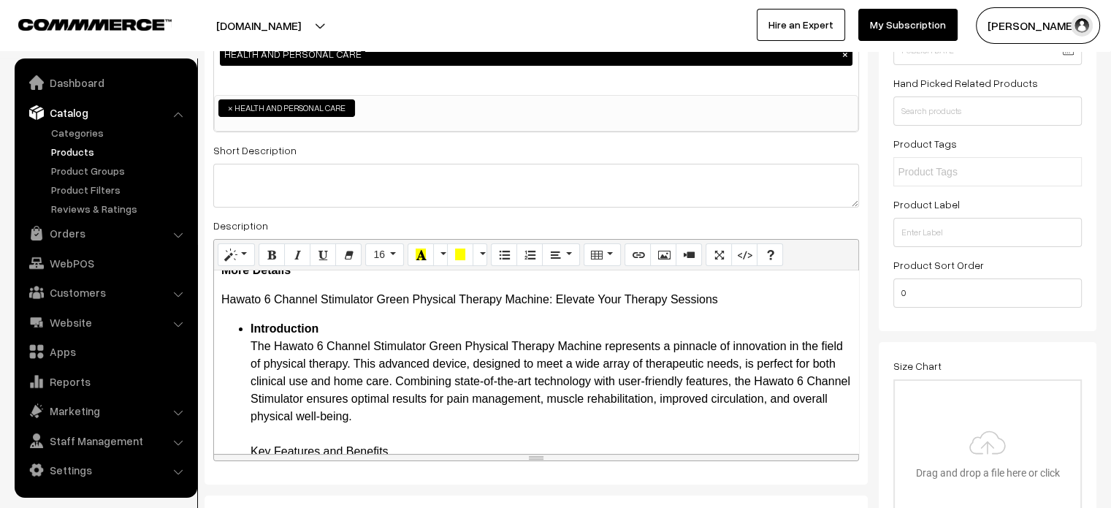
scroll to position [104, 0]
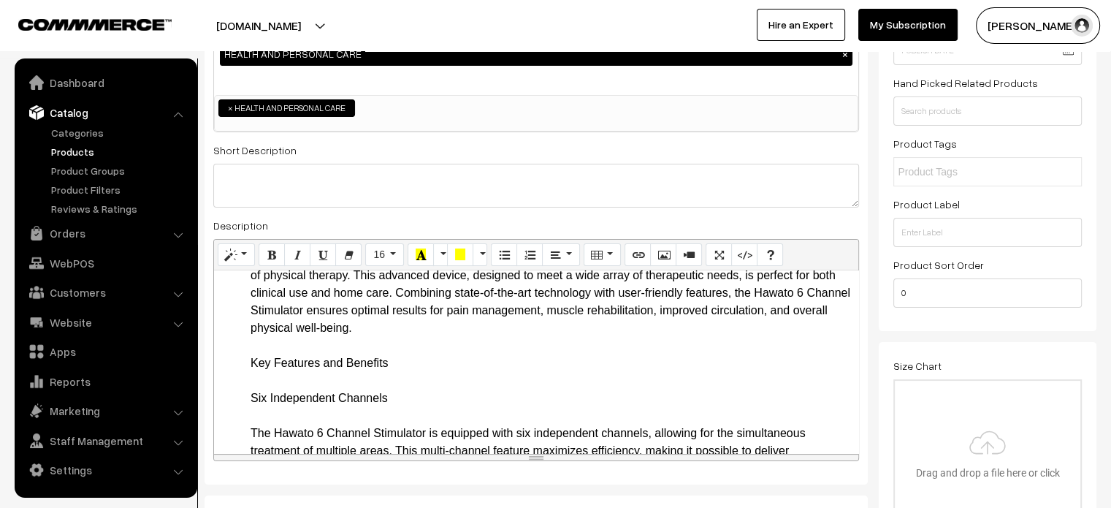
drag, startPoint x: 251, startPoint y: 357, endPoint x: 435, endPoint y: 405, distance: 189.4
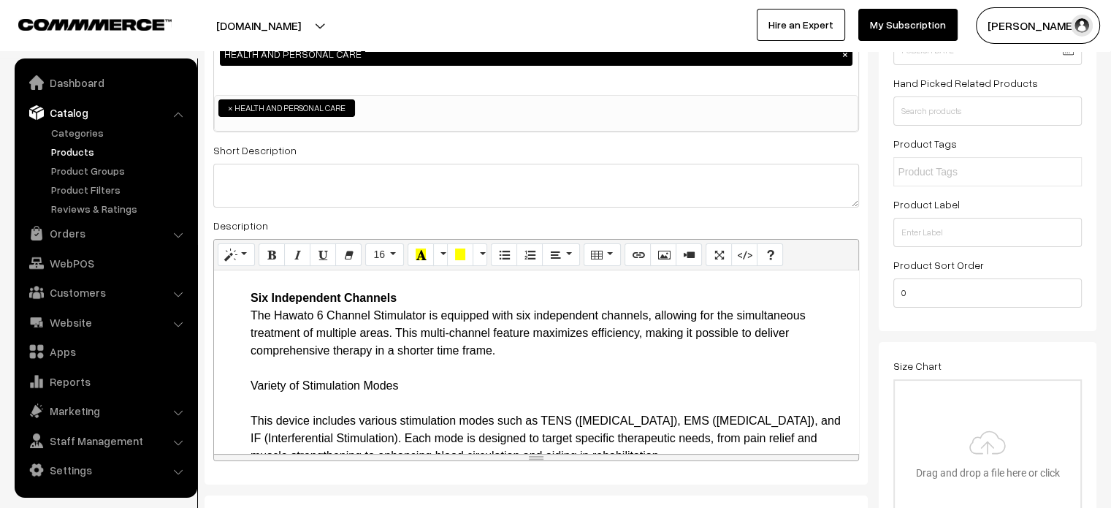
scroll to position [209, 0]
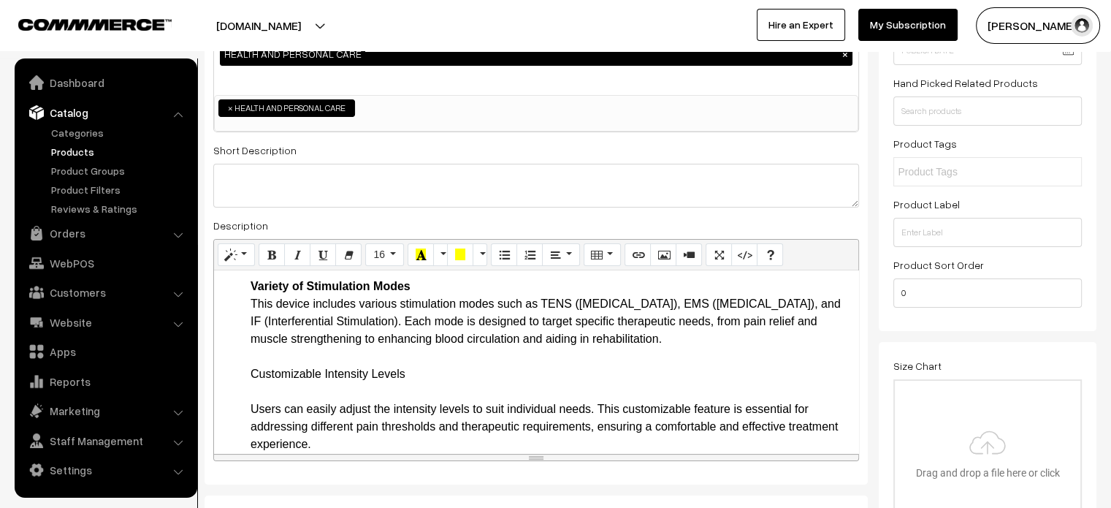
scroll to position [304, 0]
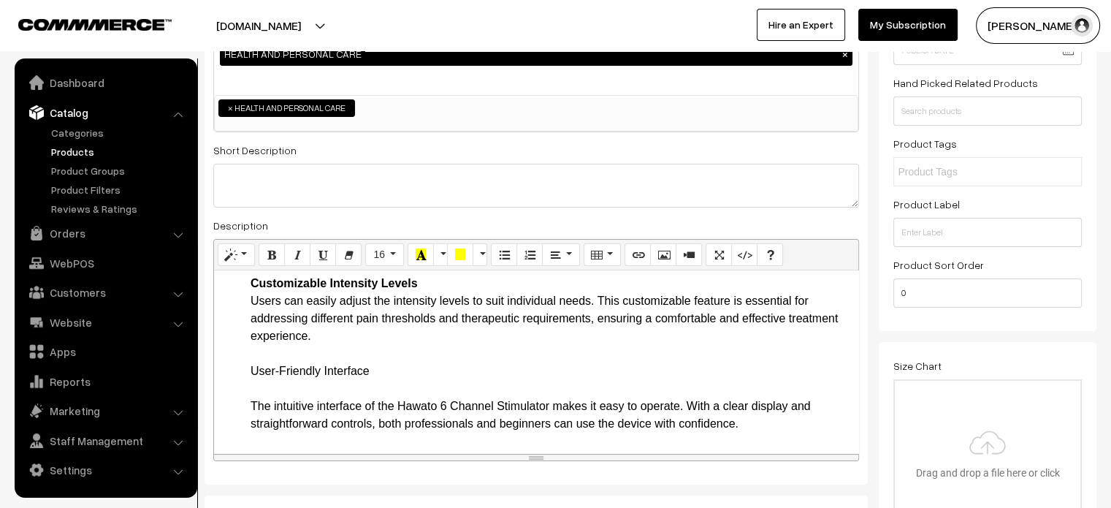
scroll to position [395, 0]
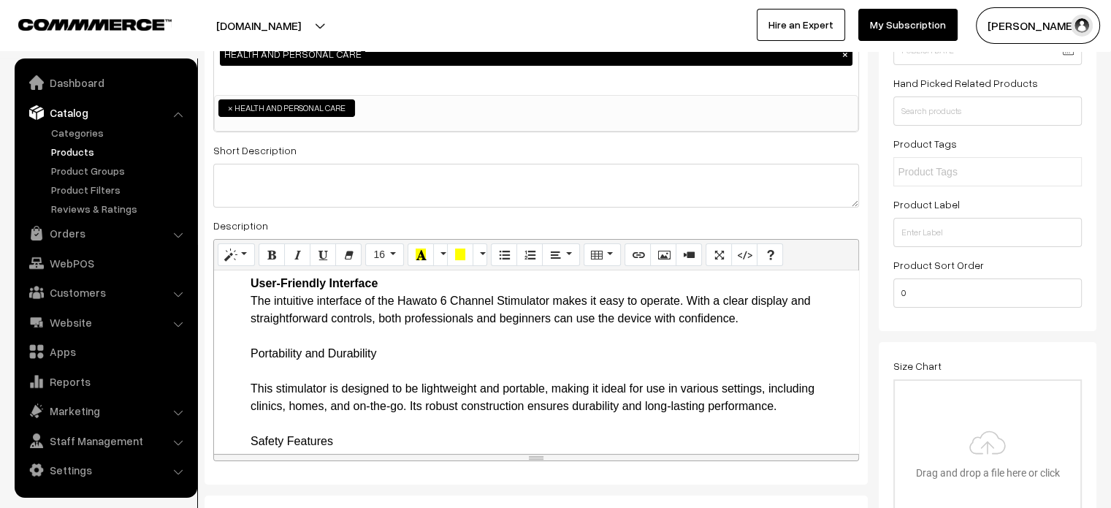
scroll to position [495, 0]
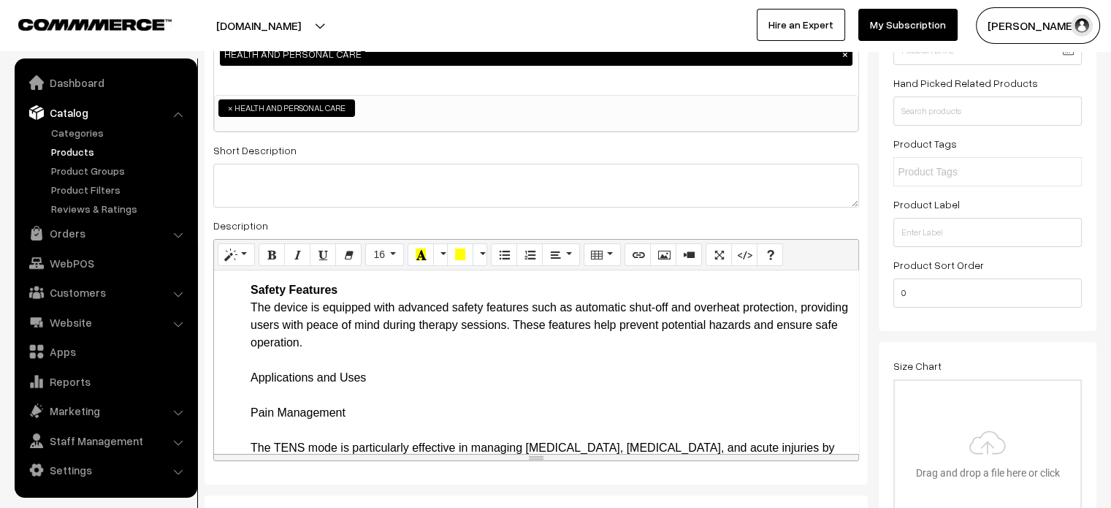
scroll to position [617, 0]
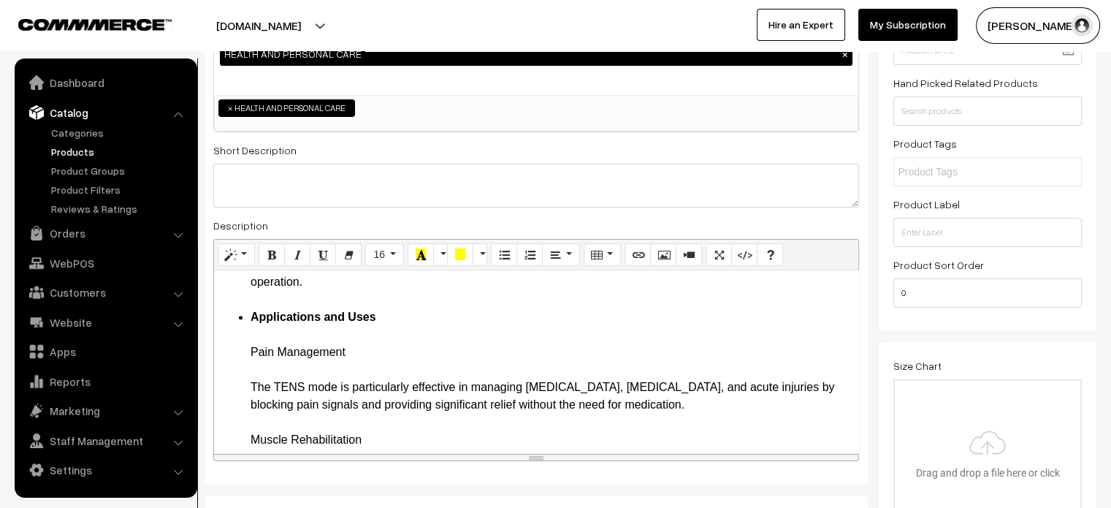
scroll to position [684, 0]
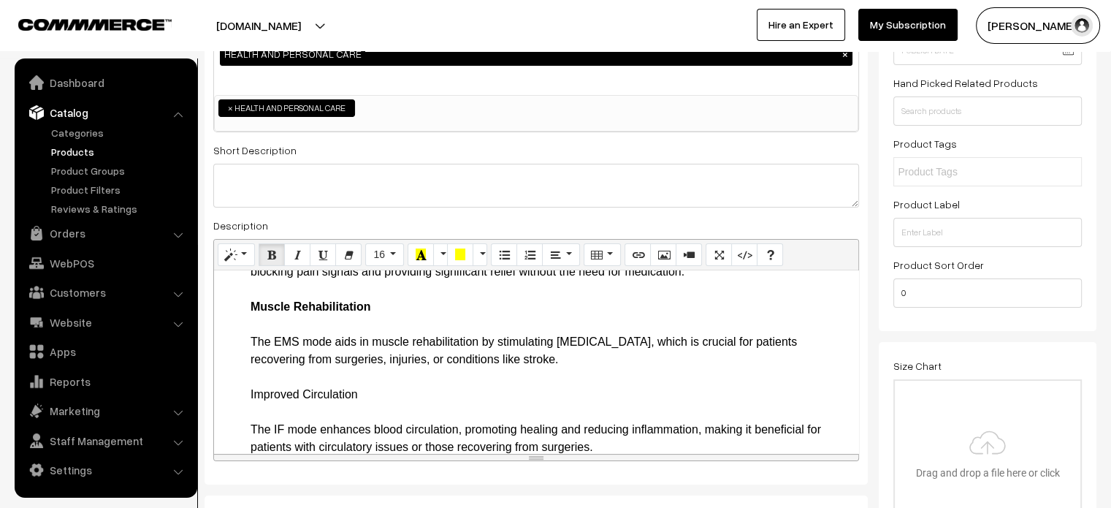
scroll to position [795, 0]
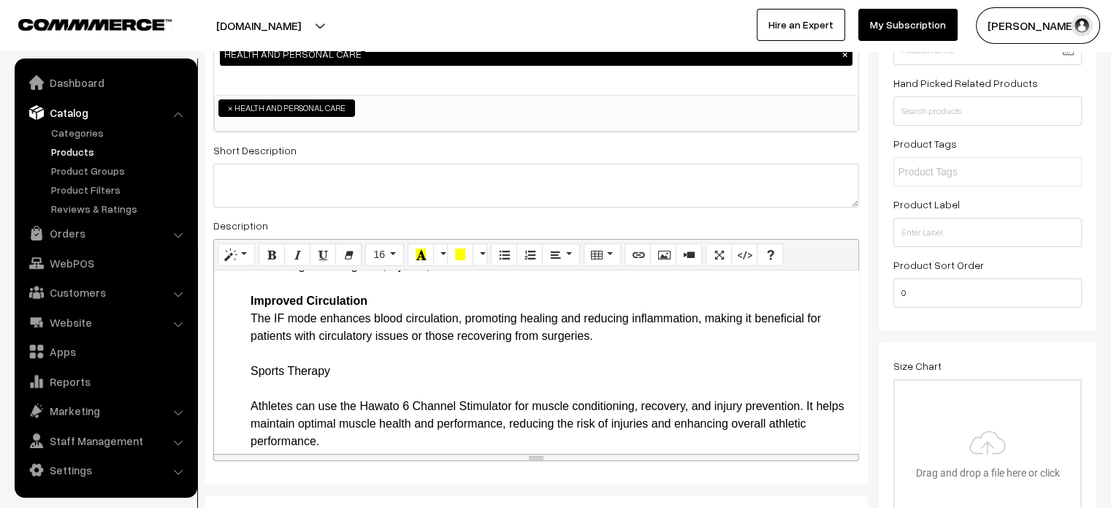
scroll to position [896, 0]
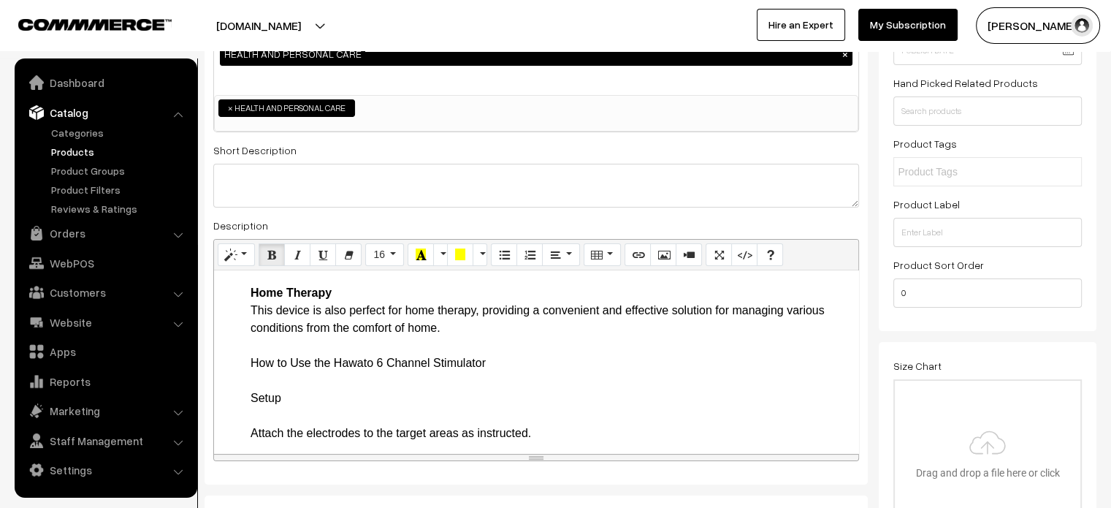
click at [244, 379] on ul "Introduction The Hawato 6 Channel Stimulator Green Physical Therapy Machine rep…" at bounding box center [536, 450] width 630 height 2297
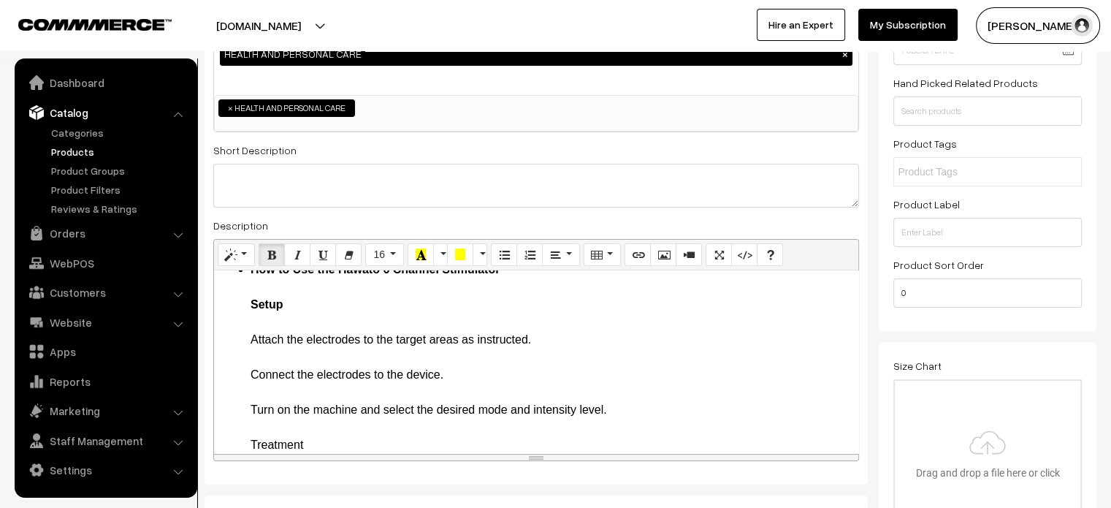
click at [248, 346] on ul "Introduction The Hawato 6 Channel Stimulator Green Physical Therapy Machine rep…" at bounding box center [536, 357] width 630 height 2297
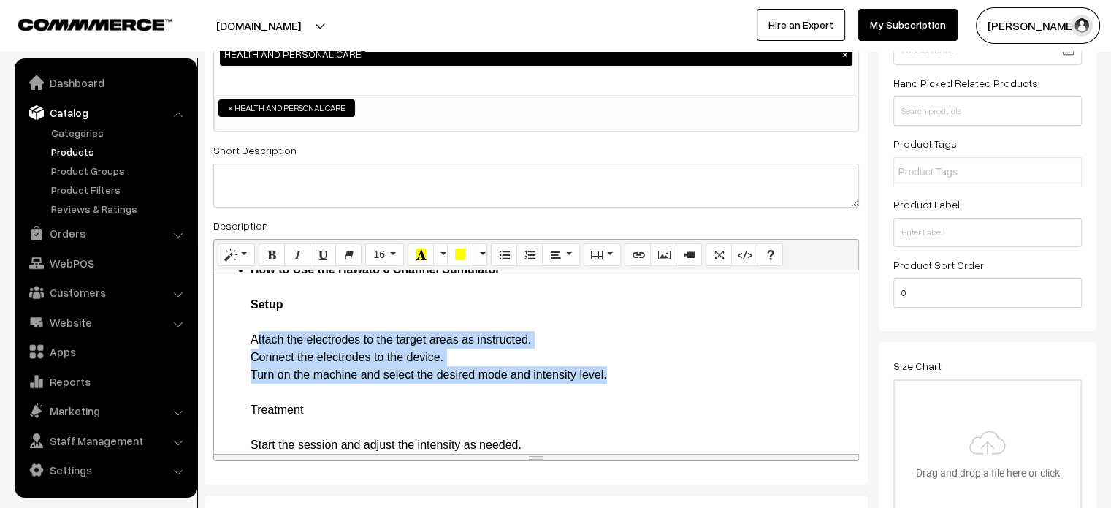
drag, startPoint x: 250, startPoint y: 356, endPoint x: 618, endPoint y: 392, distance: 370.1
click at [501, 256] on icon "Unordered list (CTRL+SHIFT+NUM7)" at bounding box center [504, 254] width 10 height 12
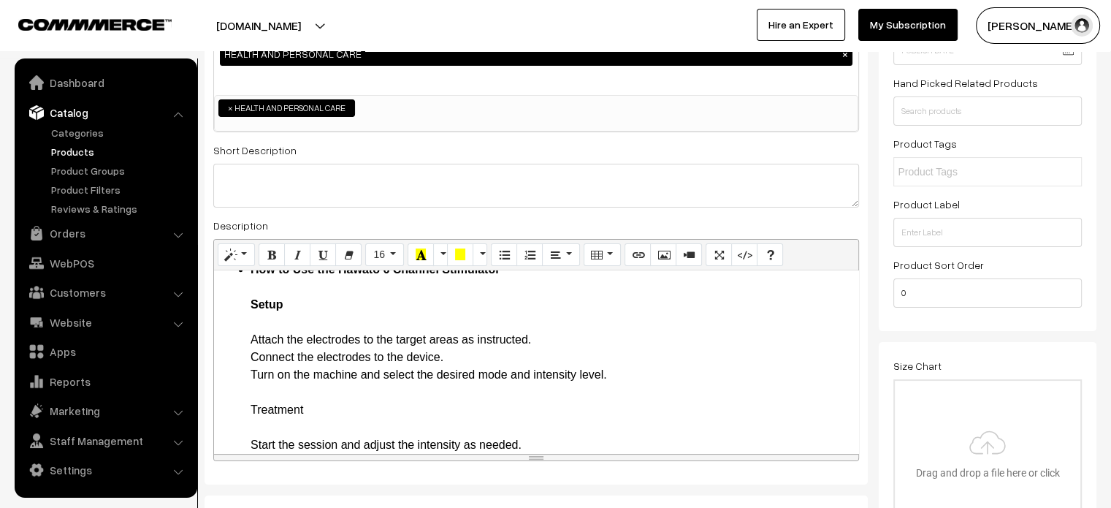
click at [248, 368] on ul "Introduction The Hawato 6 Channel Stimulator Green Physical Therapy Machine rep…" at bounding box center [536, 340] width 630 height 2262
click at [247, 390] on ul "Introduction The Hawato 6 Channel Stimulator Green Physical Therapy Machine rep…" at bounding box center [536, 340] width 630 height 2262
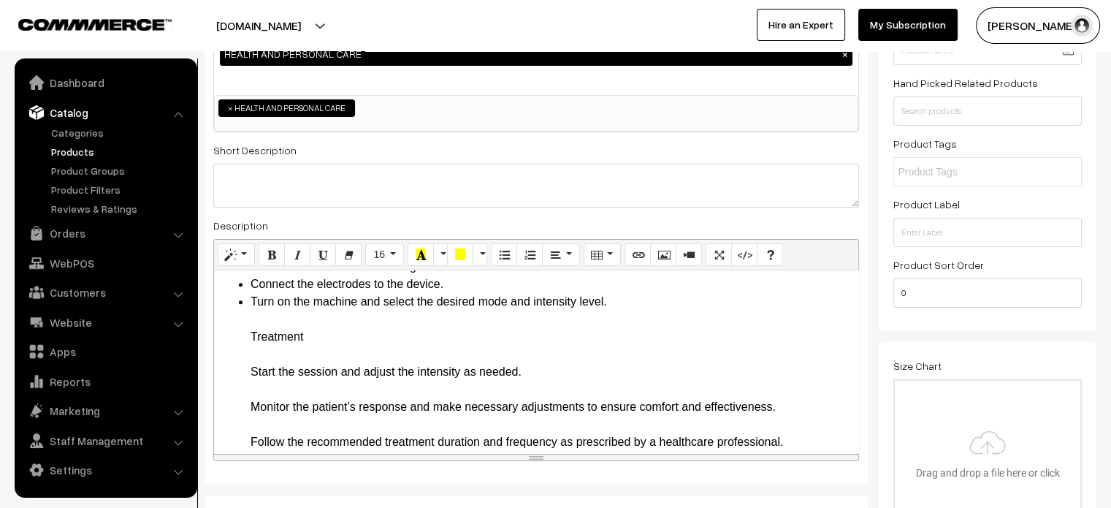
scroll to position [1203, 0]
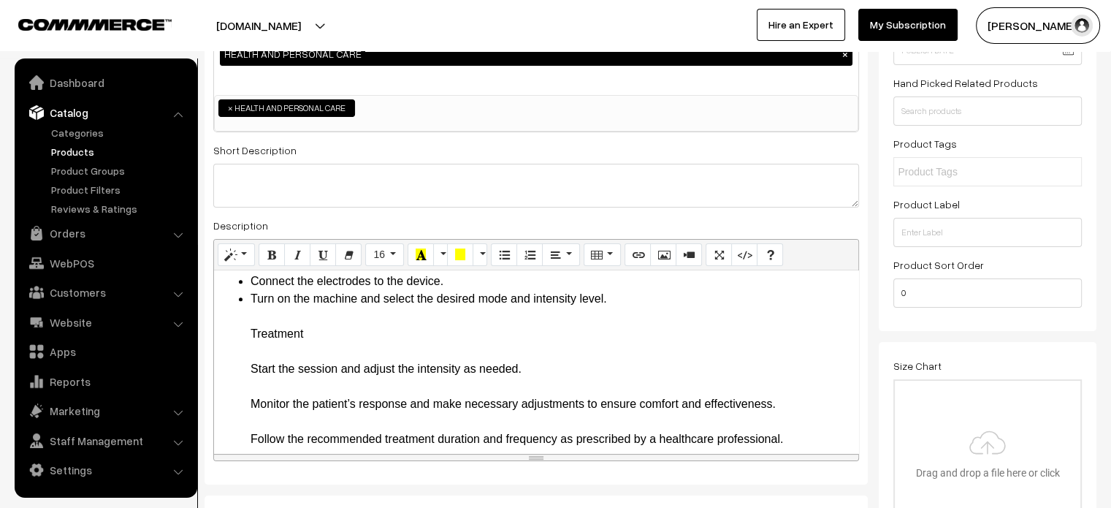
click at [245, 404] on ul "Introduction The Hawato 6 Channel Stimulator Green Physical Therapy Machine rep…" at bounding box center [536, 264] width 630 height 2262
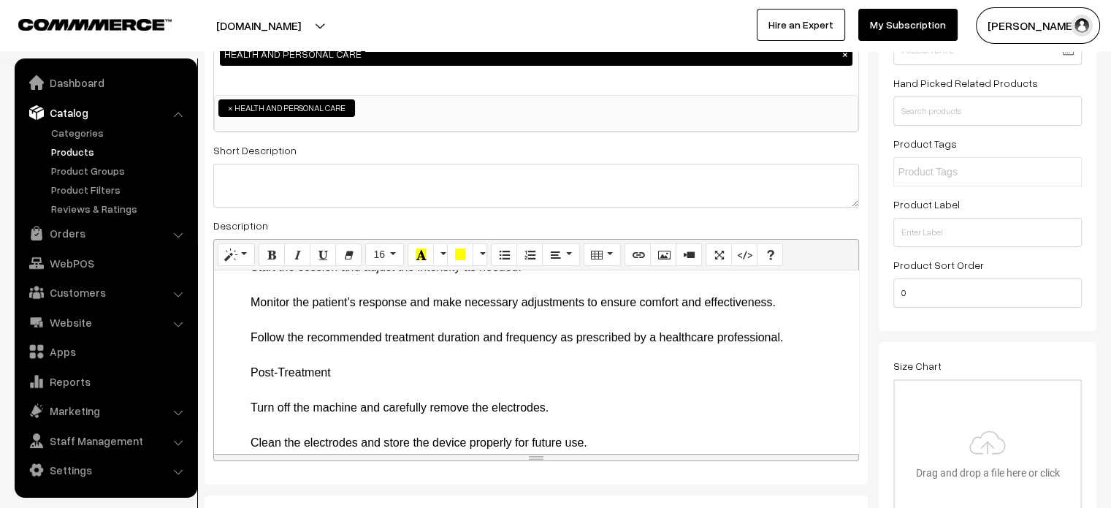
scroll to position [1306, 0]
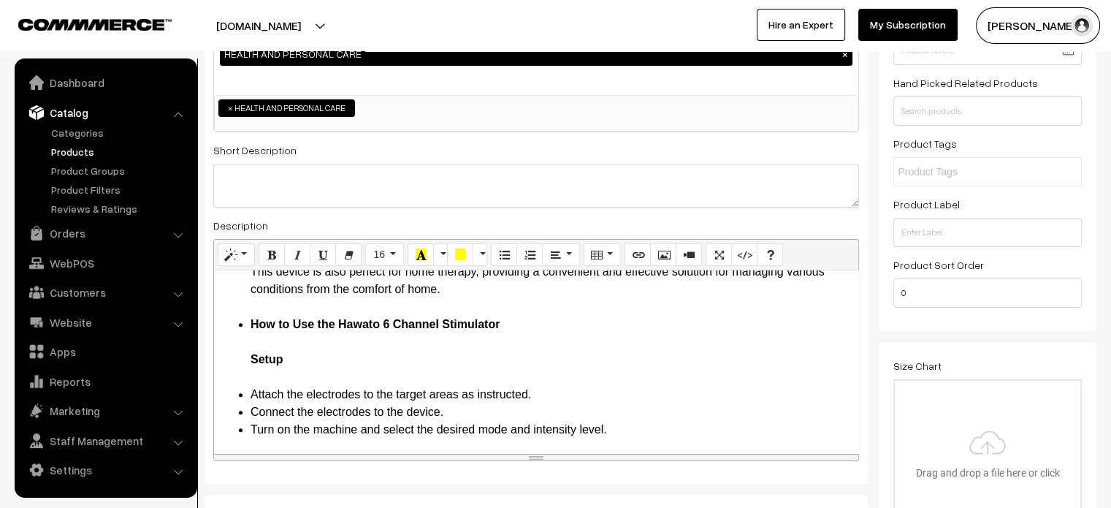
scroll to position [1111, 0]
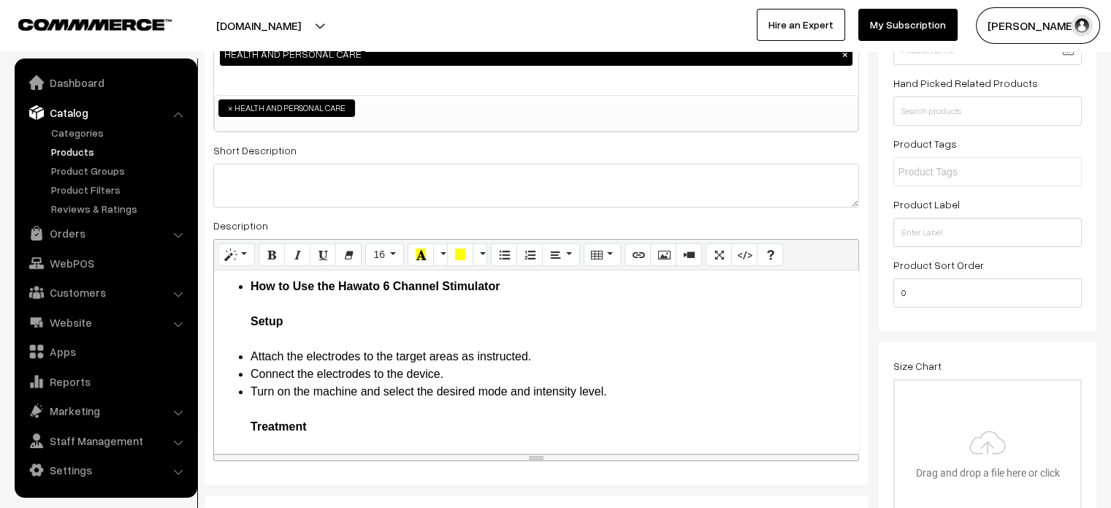
click at [256, 348] on li "How to Use the Hawato 6 Channel Stimulator Setup" at bounding box center [551, 313] width 601 height 70
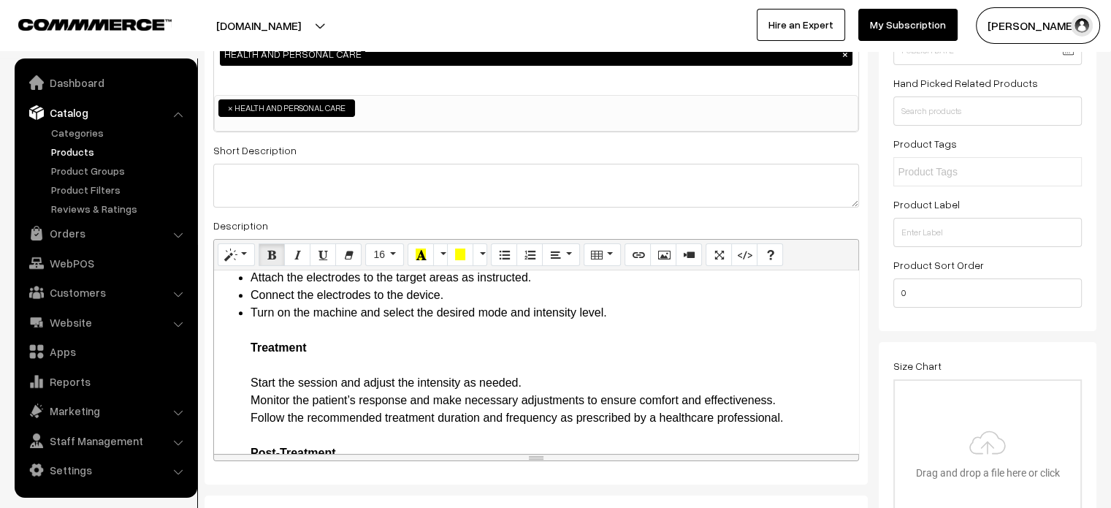
scroll to position [1178, 0]
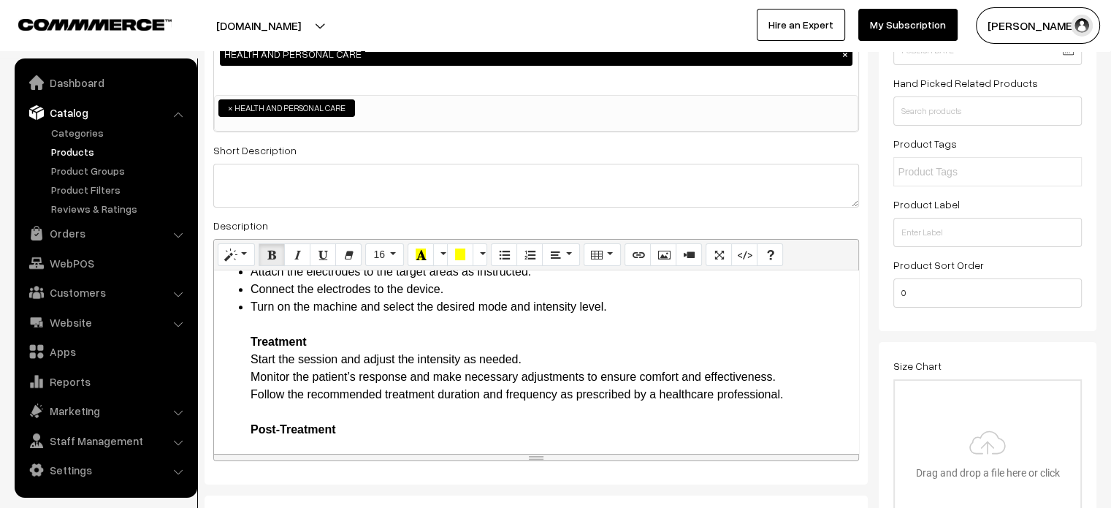
click at [243, 372] on ul "Introduction The Hawato 6 Channel Stimulator Green Physical Therapy Machine rep…" at bounding box center [536, 245] width 630 height 2174
click at [248, 395] on ul "Introduction The Hawato 6 Channel Stimulator Green Physical Therapy Machine rep…" at bounding box center [536, 245] width 630 height 2174
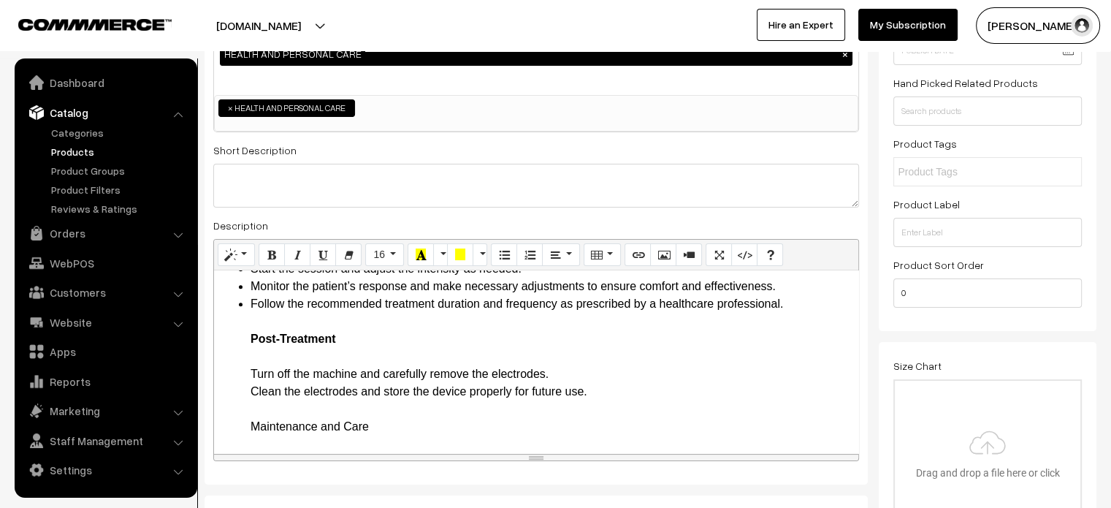
scroll to position [1268, 0]
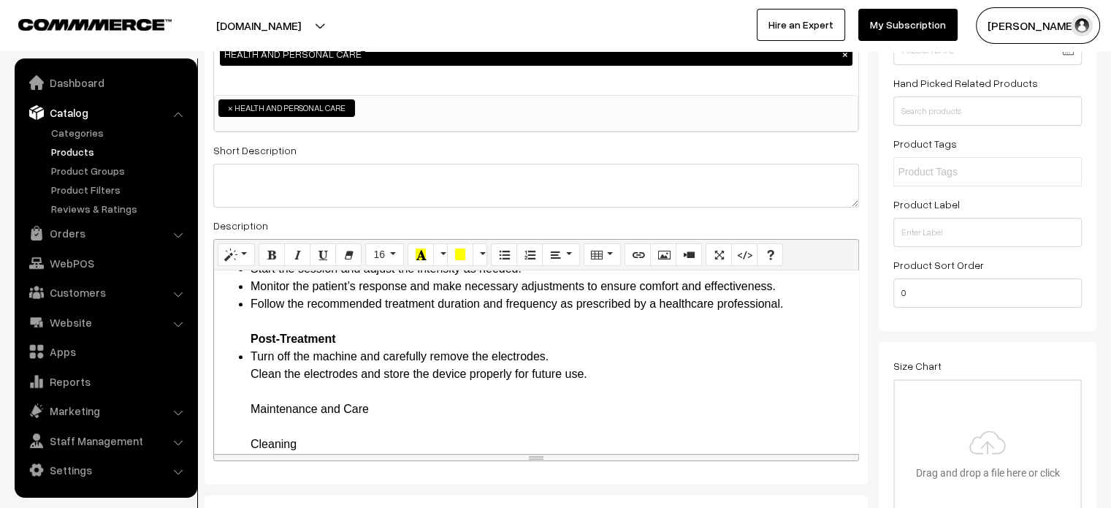
click at [246, 388] on ul "Introduction The Hawato 6 Channel Stimulator Green Physical Therapy Machine rep…" at bounding box center [536, 146] width 630 height 2157
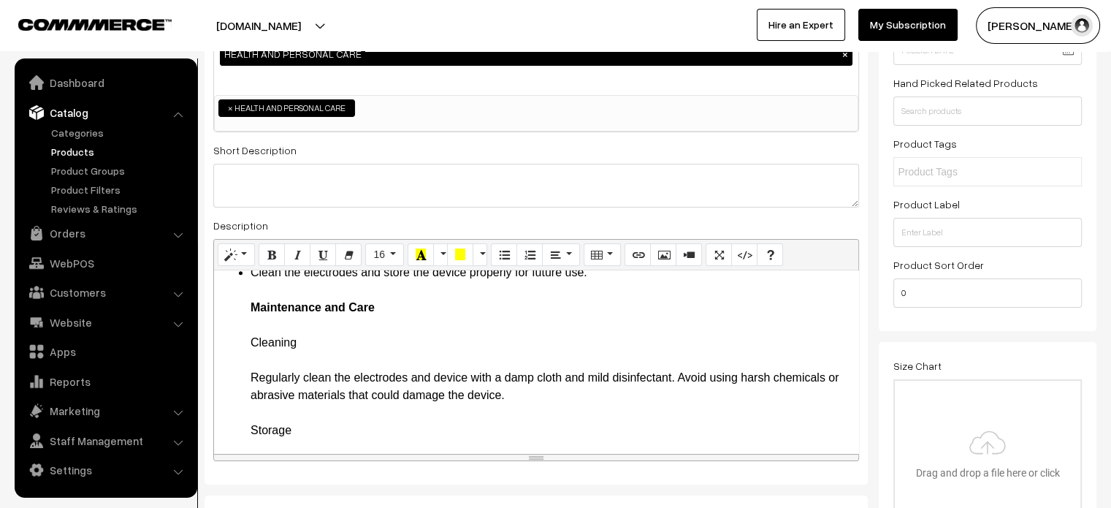
scroll to position [1352, 0]
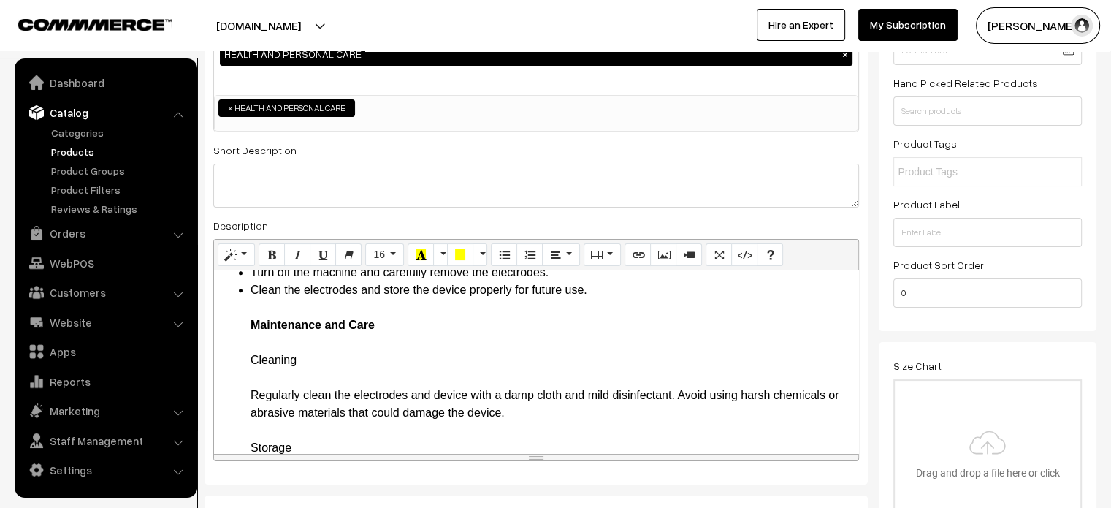
click at [239, 336] on ul "Introduction The Hawato 6 Channel Stimulator Green Physical Therapy Machine rep…" at bounding box center [536, 62] width 630 height 2157
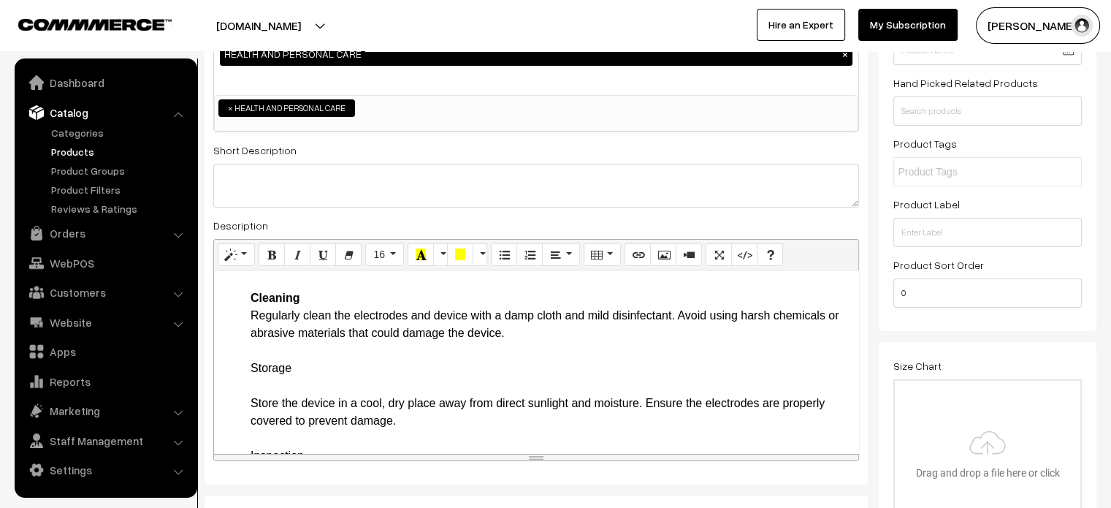
scroll to position [1419, 0]
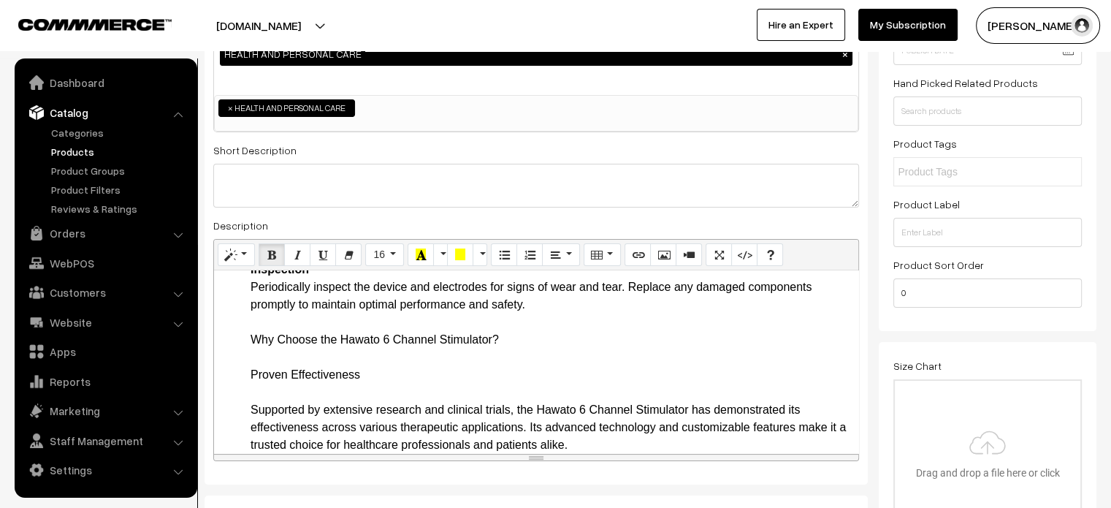
scroll to position [1584, 0]
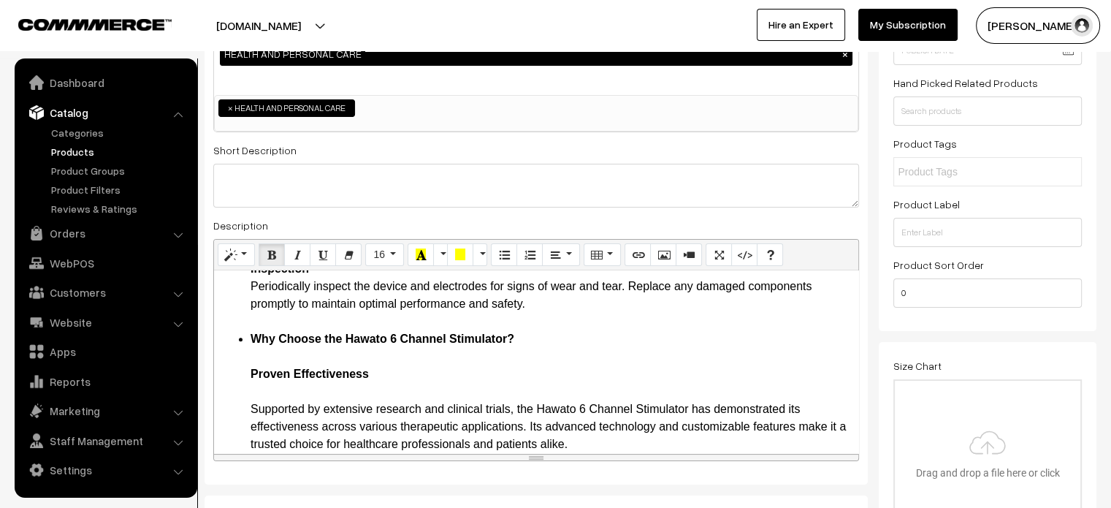
click at [267, 380] on b "Proven Effectiveness" at bounding box center [310, 374] width 118 height 12
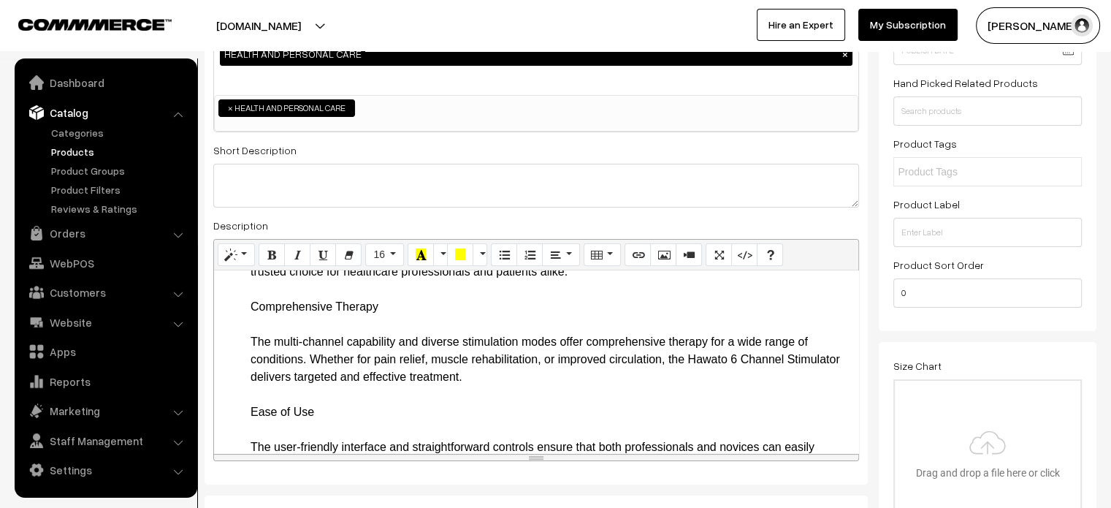
scroll to position [1739, 0]
click at [251, 341] on li "Why Choose the Hawato 6 Channel Stimulator? Proven Effectiveness Supported by e…" at bounding box center [551, 429] width 601 height 509
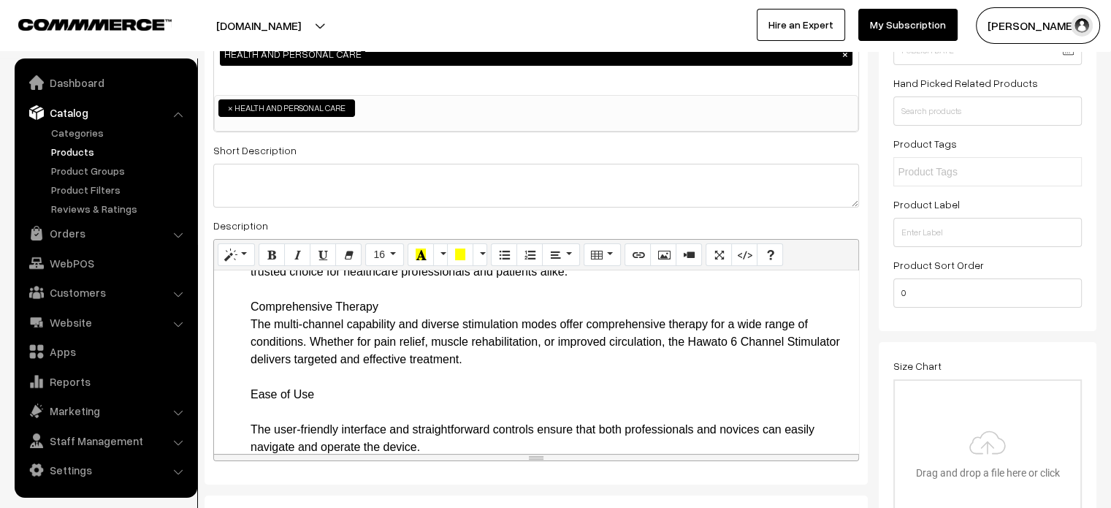
click at [293, 318] on li "Why Choose the Hawato 6 Channel Stimulator? Proven Effectiveness Supported by e…" at bounding box center [551, 420] width 601 height 491
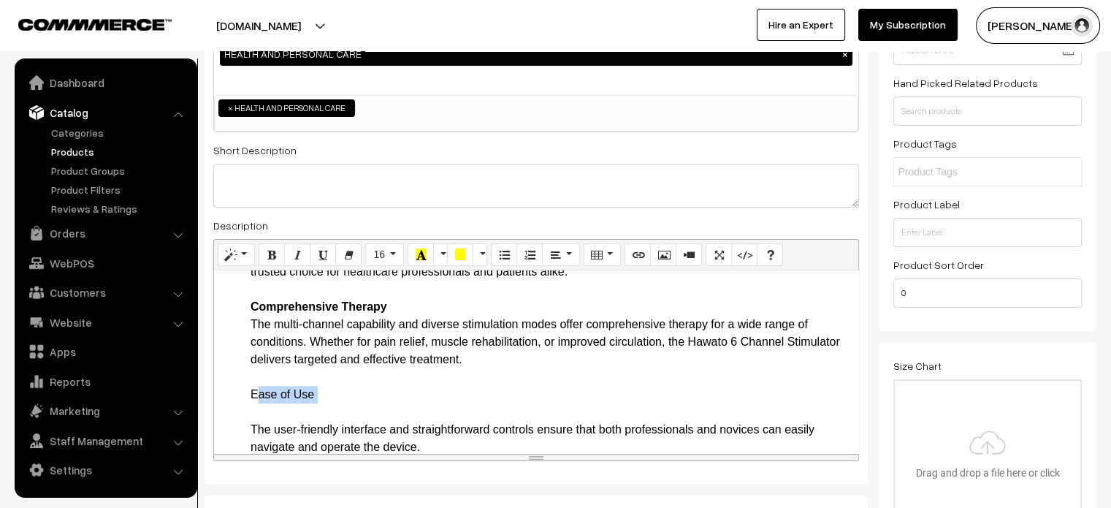
click at [257, 430] on li "Why Choose the Hawato 6 Channel Stimulator? Proven Effectiveness Supported by e…" at bounding box center [551, 420] width 601 height 491
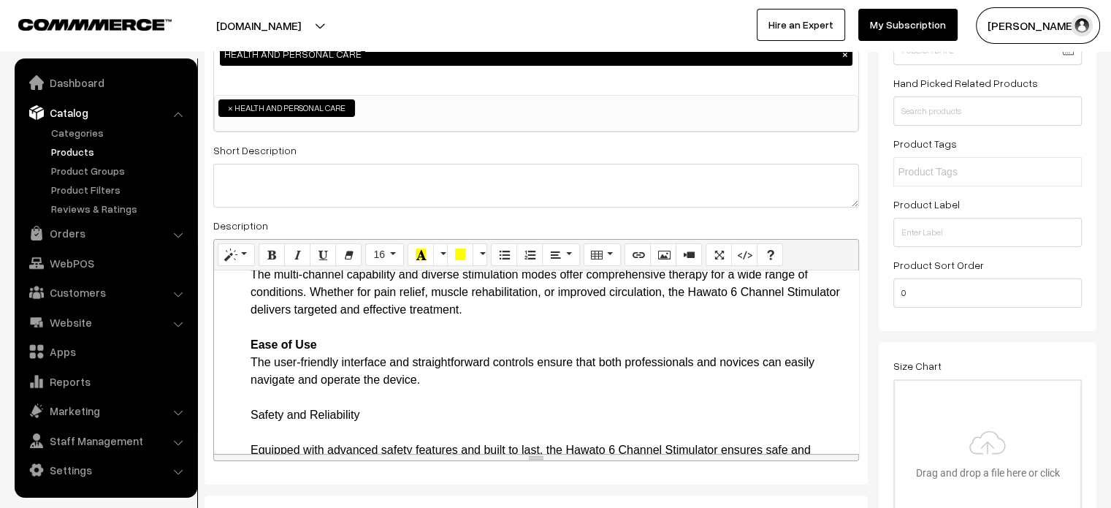
scroll to position [1850, 0]
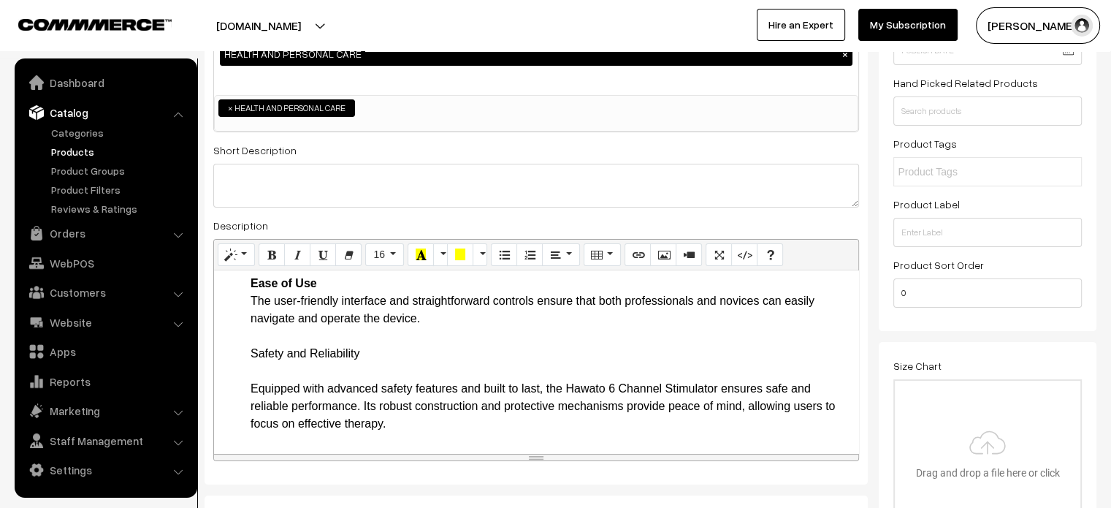
click at [262, 382] on li "Why Choose the Hawato 6 Channel Stimulator? Proven Effectiveness Supported by e…" at bounding box center [551, 300] width 601 height 473
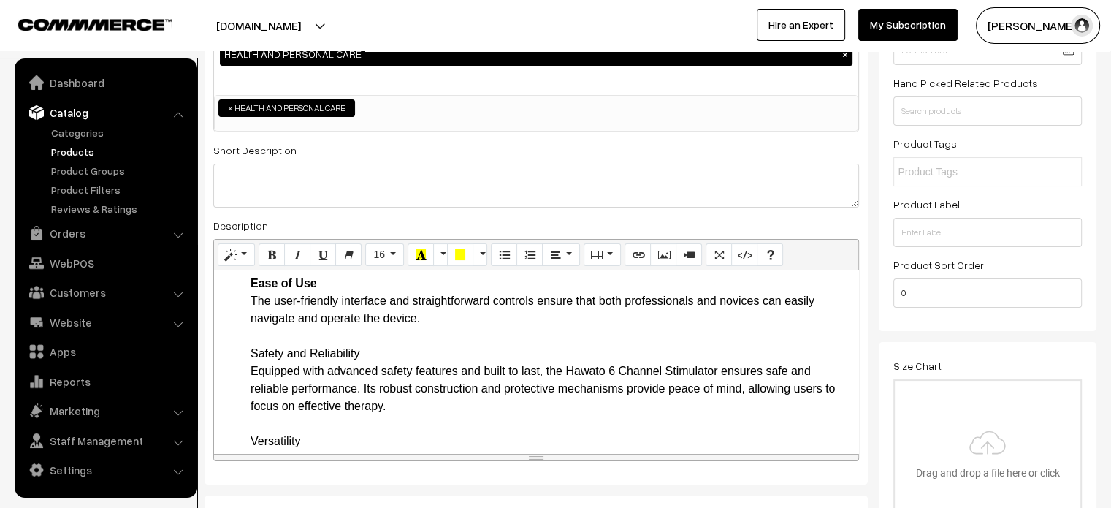
click at [262, 370] on li "Why Choose the Hawato 6 Channel Stimulator? Proven Effectiveness Supported by e…" at bounding box center [551, 292] width 601 height 456
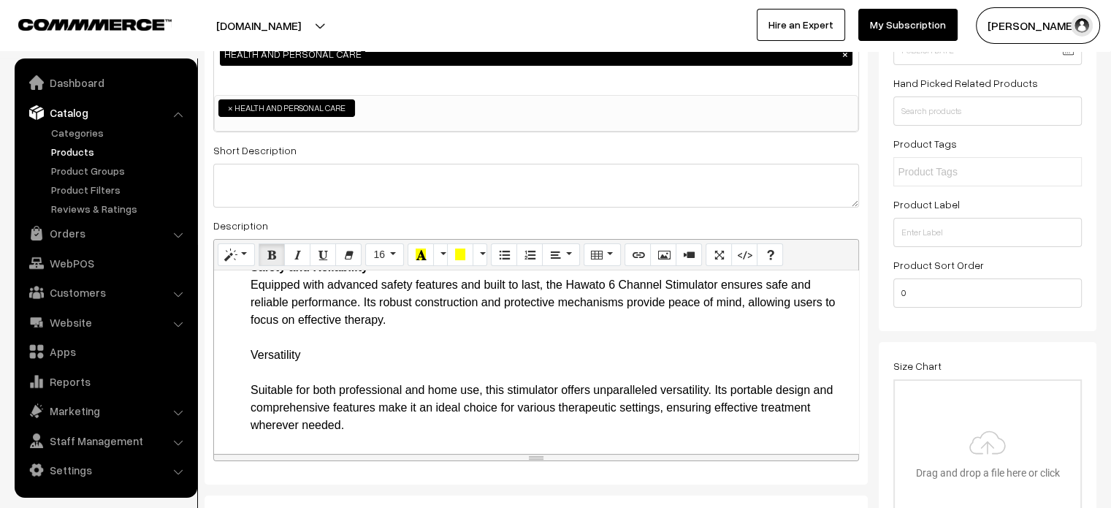
click at [258, 352] on li "Why Choose the Hawato 6 Channel Stimulator? Proven Effectiveness Supported by e…" at bounding box center [551, 206] width 601 height 456
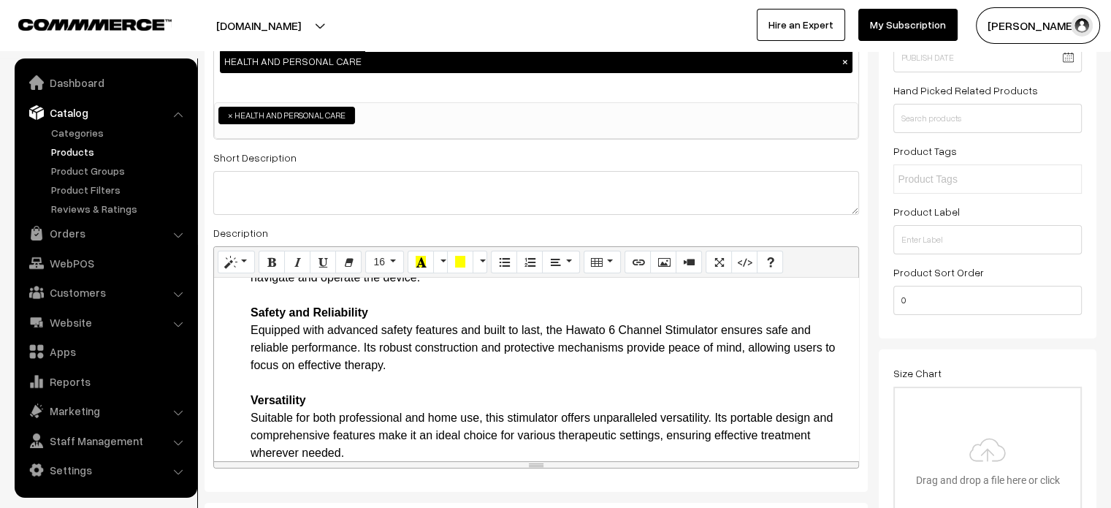
scroll to position [1898, 0]
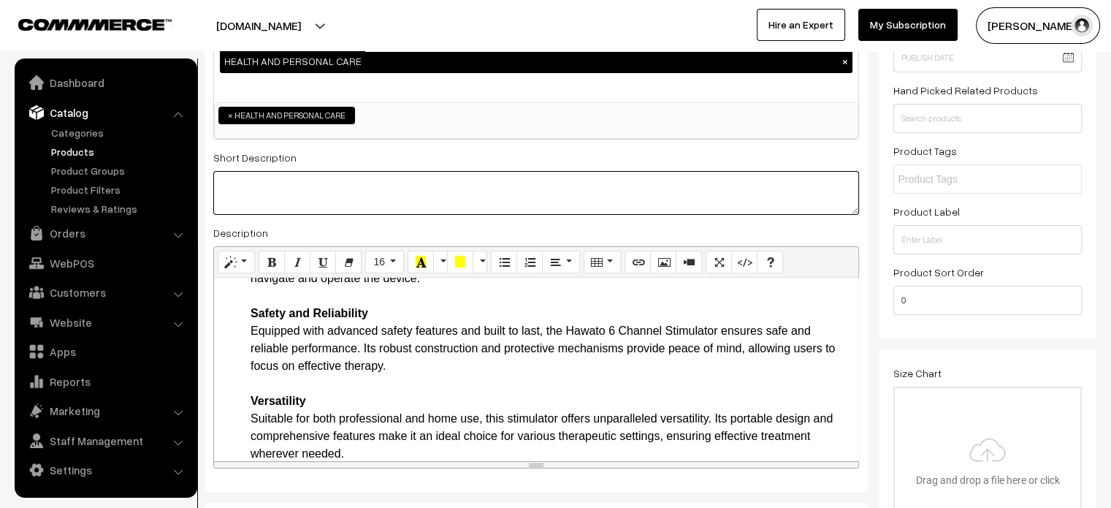
click at [389, 193] on textarea at bounding box center [536, 193] width 646 height 44
paste textarea "The Hawato 6 Channel Stimulator Green Physical Therapy Machine is a state-of-th…"
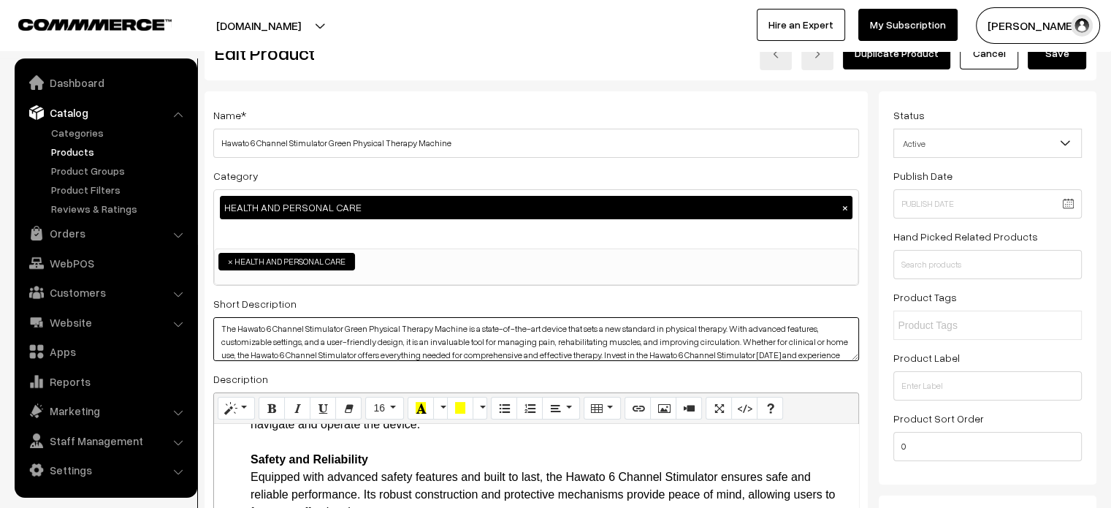
scroll to position [0, 0]
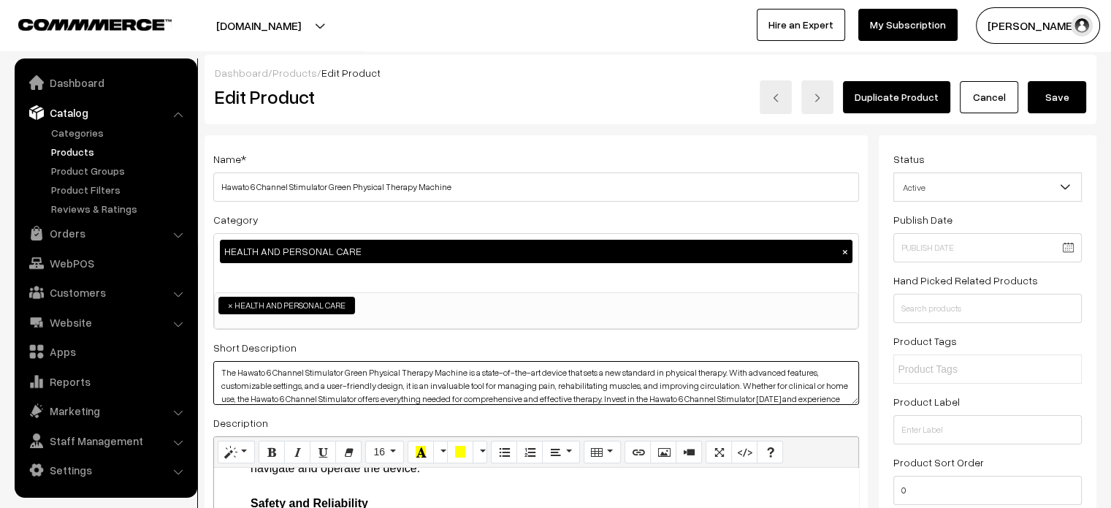
type textarea "The Hawato 6 Channel Stimulator Green Physical Therapy Machine is a state-of-th…"
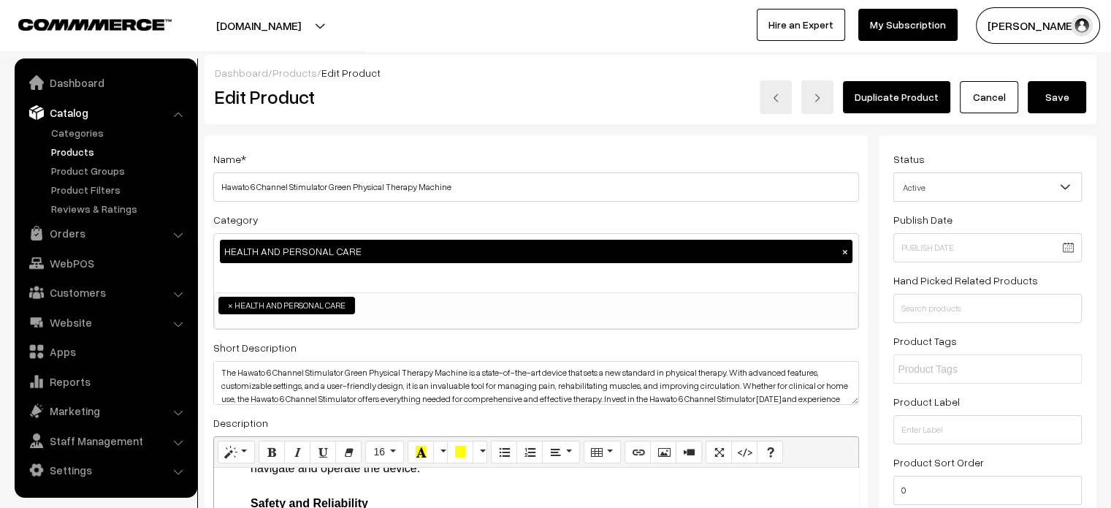
click at [1068, 104] on button "Save" at bounding box center [1057, 97] width 58 height 32
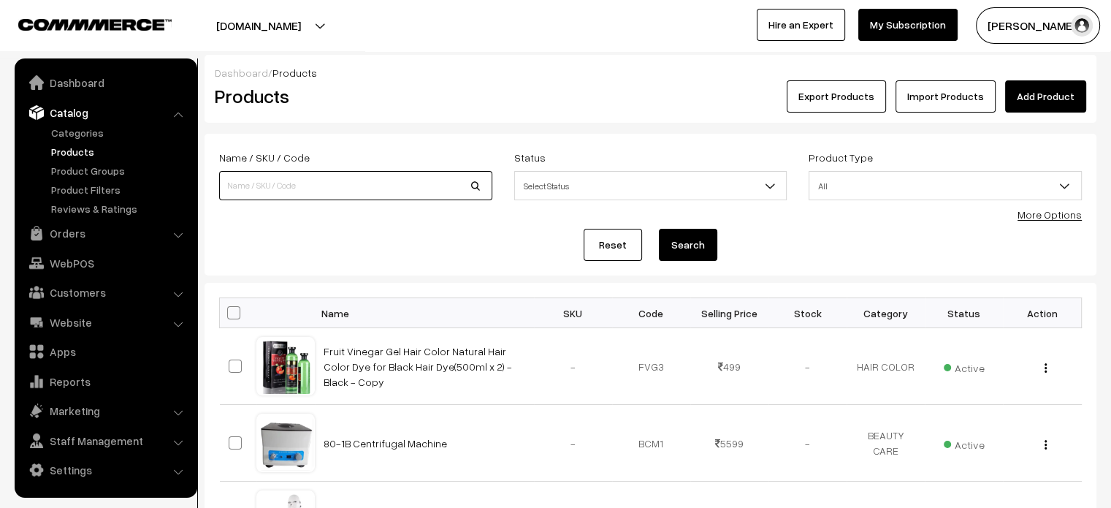
paste input "Hydra Trolley Metal Beauty Cart with Wheels - White"
click at [327, 196] on input at bounding box center [355, 185] width 273 height 29
type input "Hydra Trolley Metal Beauty Cart with Wheels - White"
click at [678, 246] on button "Search" at bounding box center [688, 245] width 58 height 32
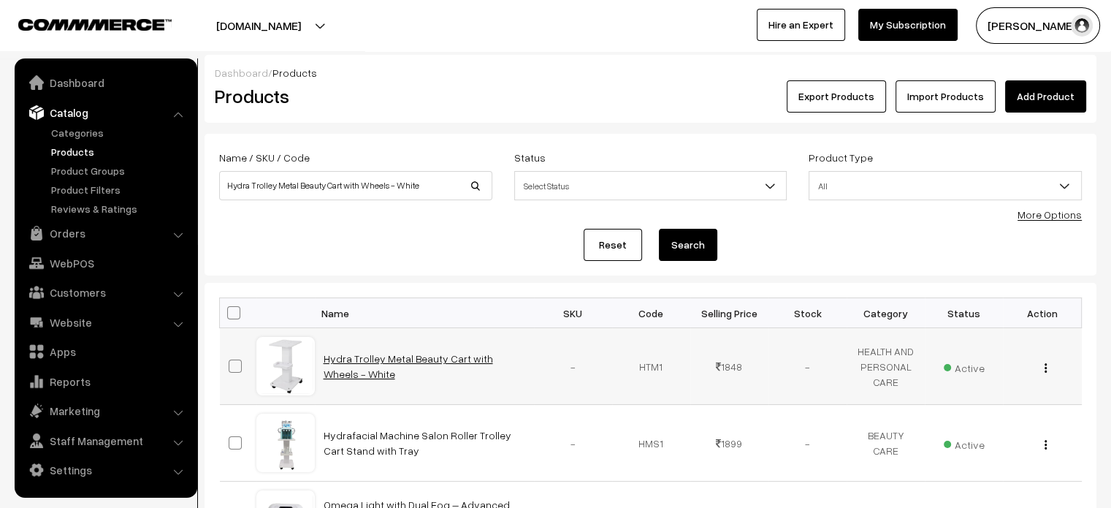
click at [376, 362] on link "Hydra Trolley Metal Beauty Cart with Wheels - White" at bounding box center [409, 366] width 170 height 28
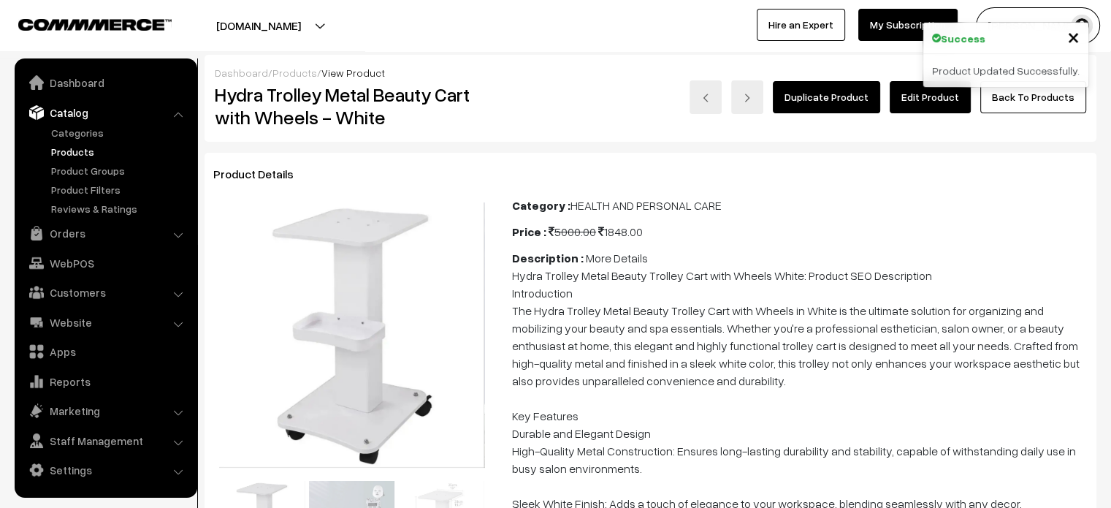
click at [938, 99] on link "Edit Product" at bounding box center [930, 97] width 81 height 32
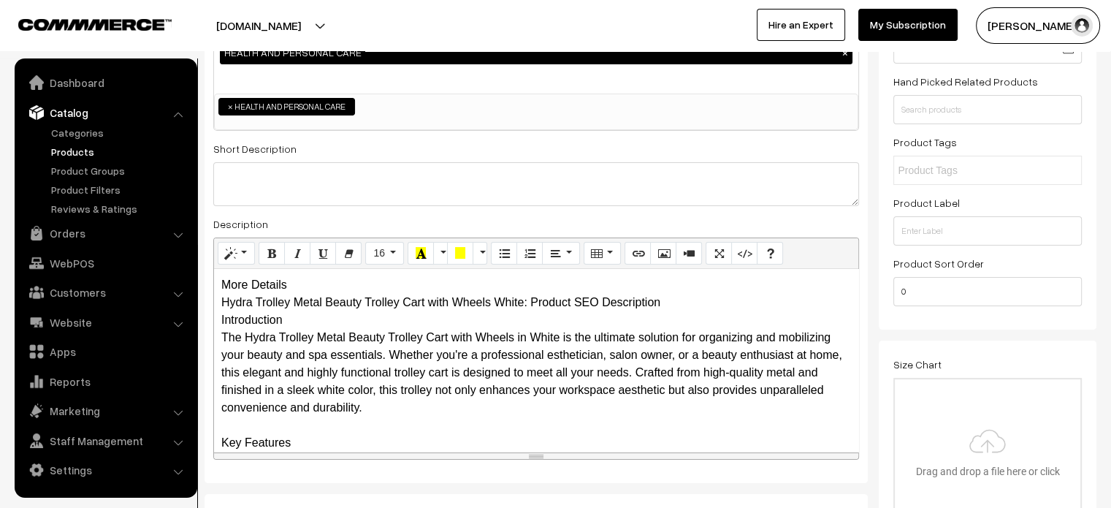
scroll to position [203, 0]
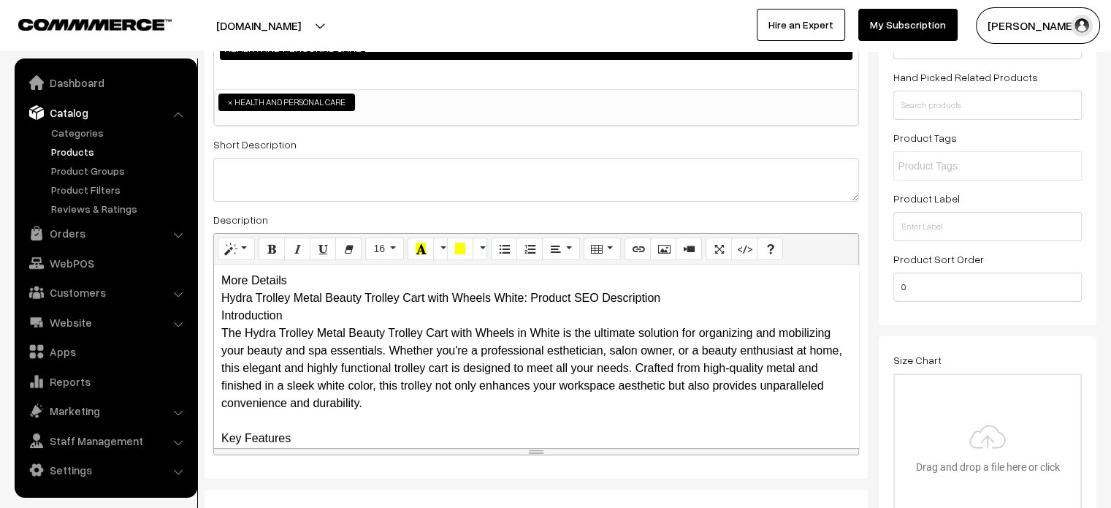
click at [306, 280] on div "More Details Hydra Trolley Metal Beauty Trolley Cart with Wheels White: Product…" at bounding box center [536, 356] width 644 height 183
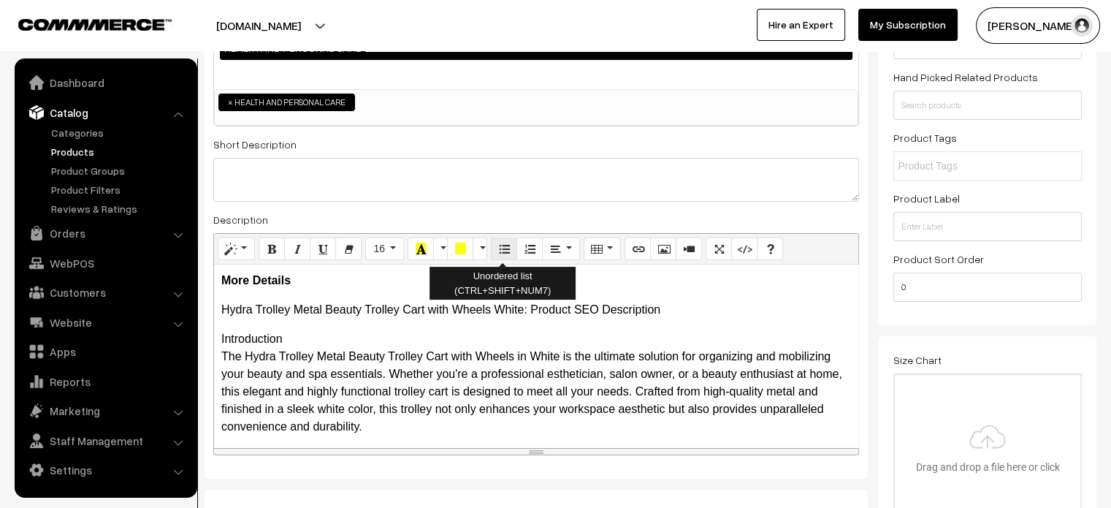
click at [506, 248] on icon "Unordered list (CTRL+SHIFT+NUM7)" at bounding box center [504, 249] width 10 height 12
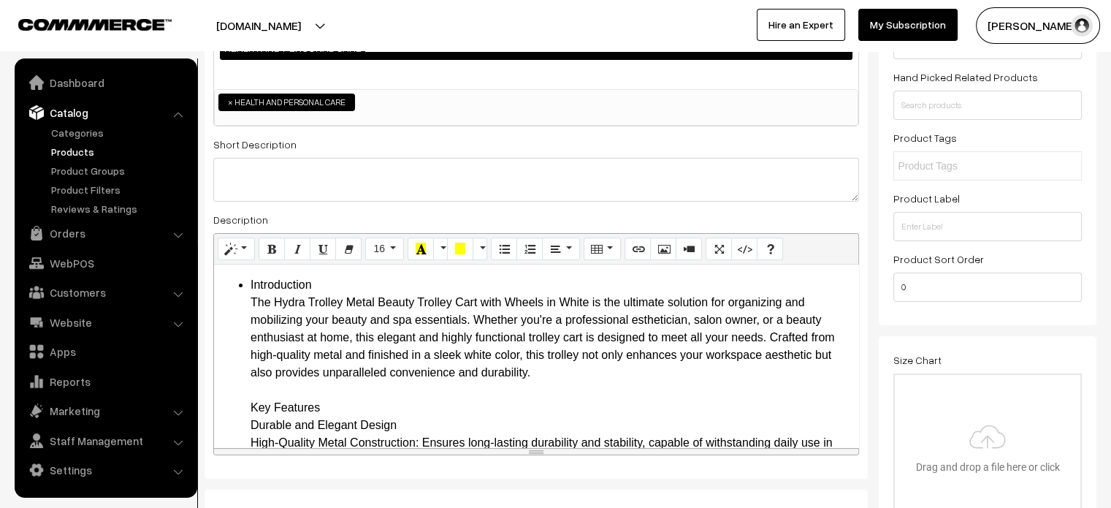
scroll to position [58, 0]
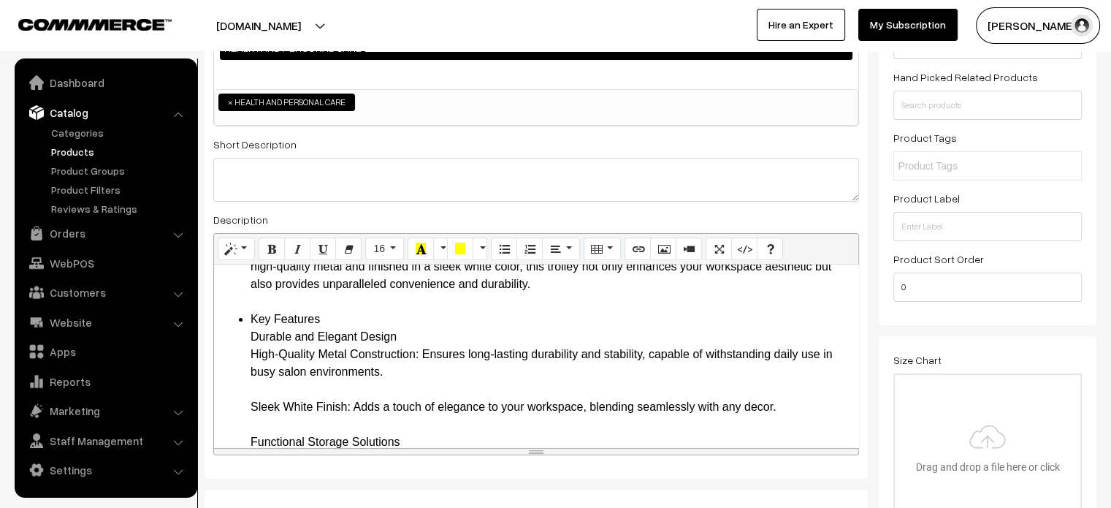
scroll to position [143, 0]
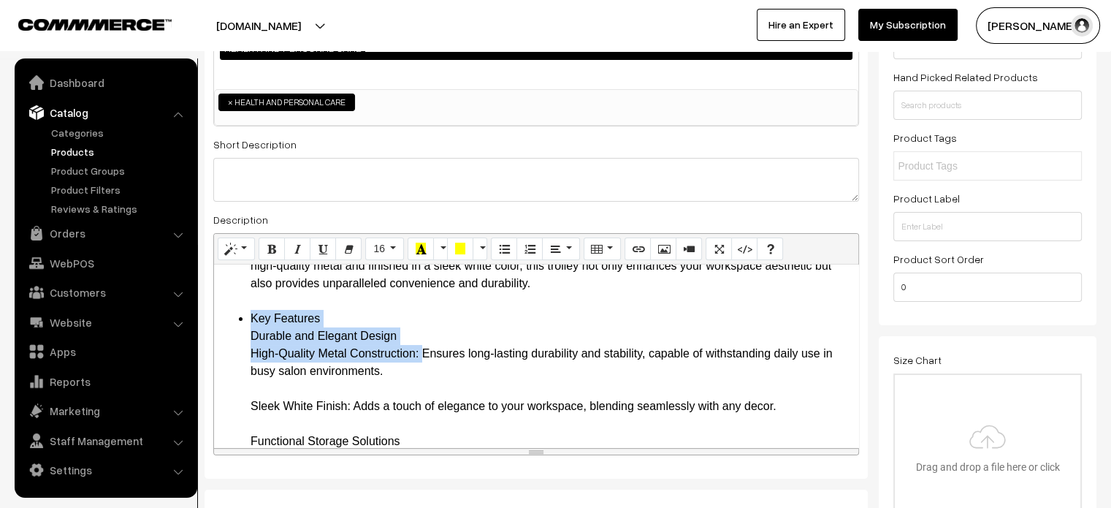
drag, startPoint x: 248, startPoint y: 318, endPoint x: 419, endPoint y: 351, distance: 173.4
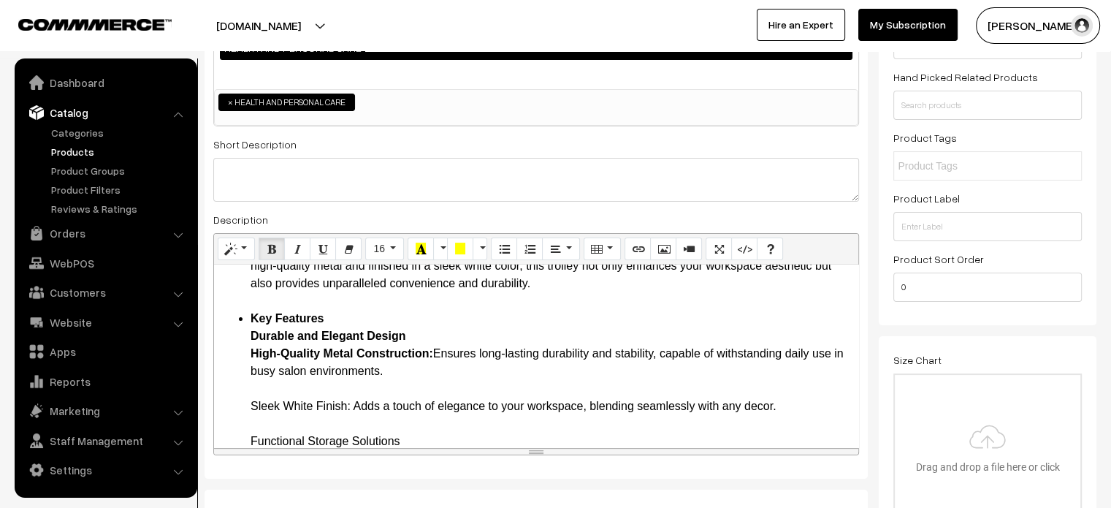
drag, startPoint x: 247, startPoint y: 407, endPoint x: 350, endPoint y: 406, distance: 103.0
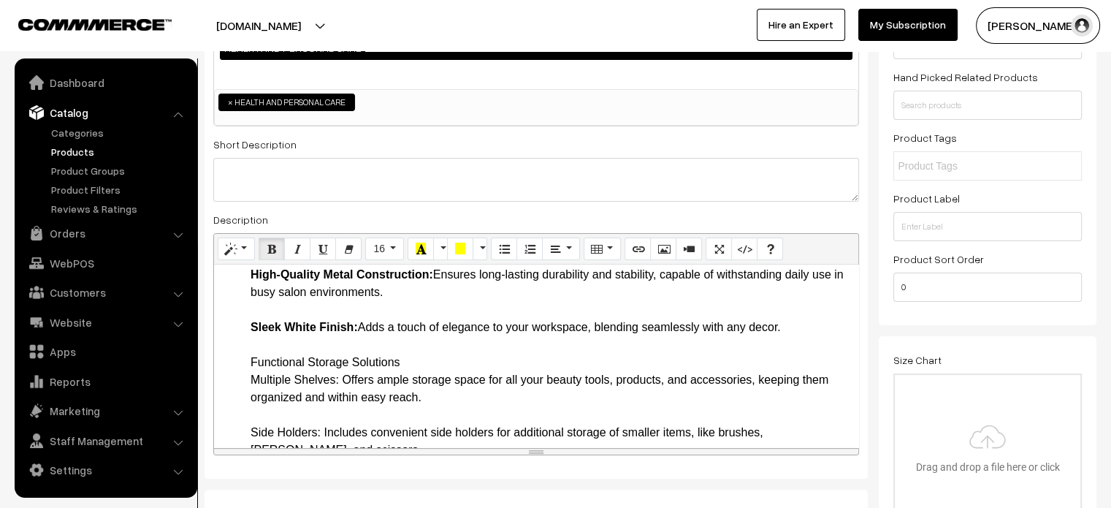
scroll to position [225, 0]
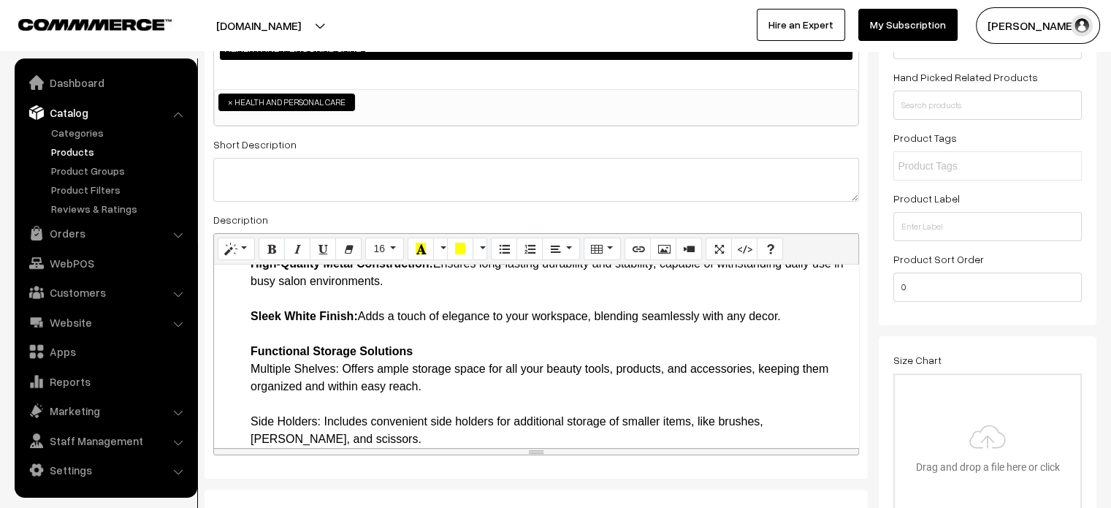
scroll to position [219, 0]
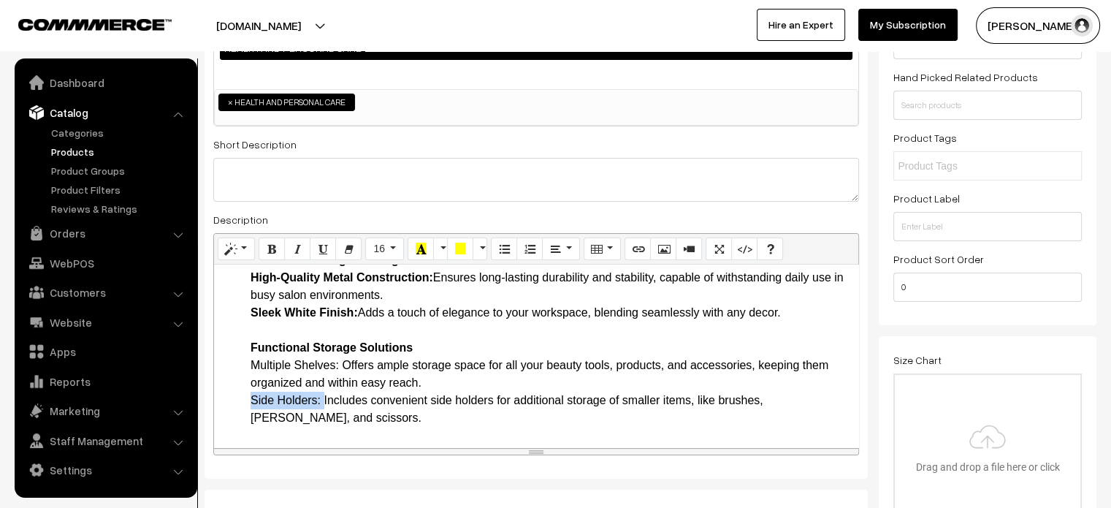
drag, startPoint x: 243, startPoint y: 403, endPoint x: 322, endPoint y: 397, distance: 79.8
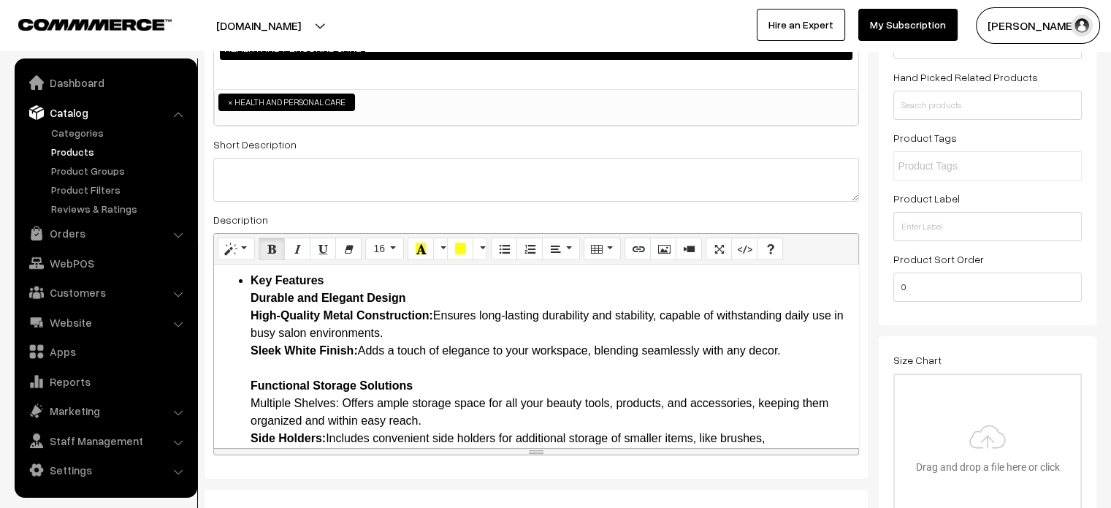
scroll to position [180, 0]
drag, startPoint x: 248, startPoint y: 403, endPoint x: 340, endPoint y: 403, distance: 92.1
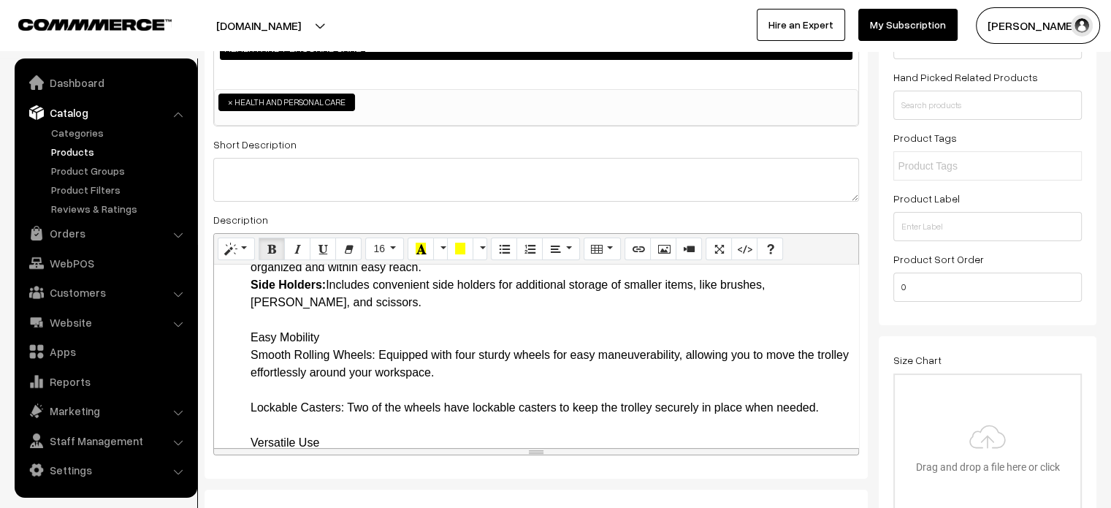
scroll to position [336, 0]
drag, startPoint x: 251, startPoint y: 335, endPoint x: 377, endPoint y: 354, distance: 127.0
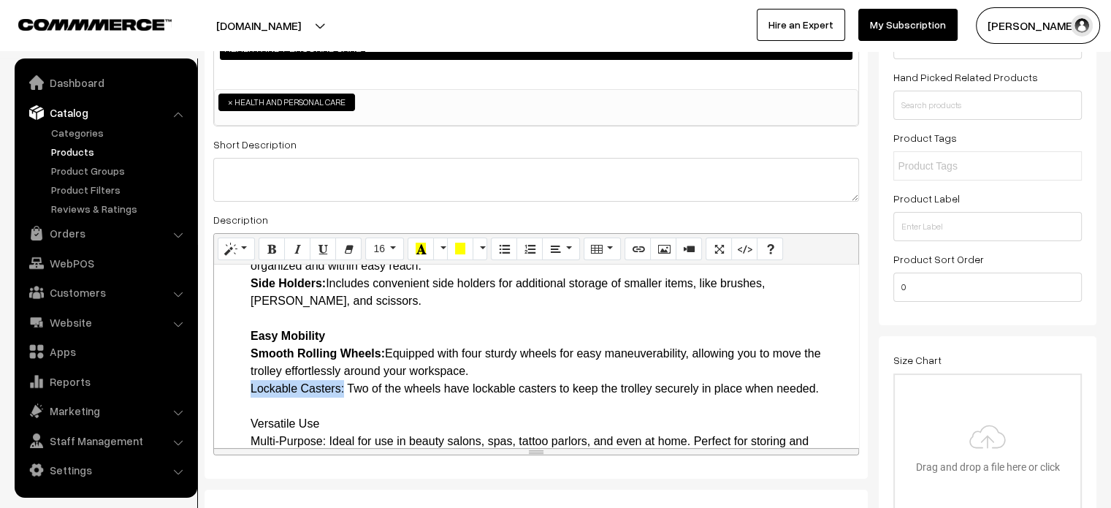
drag, startPoint x: 246, startPoint y: 390, endPoint x: 345, endPoint y: 385, distance: 98.8
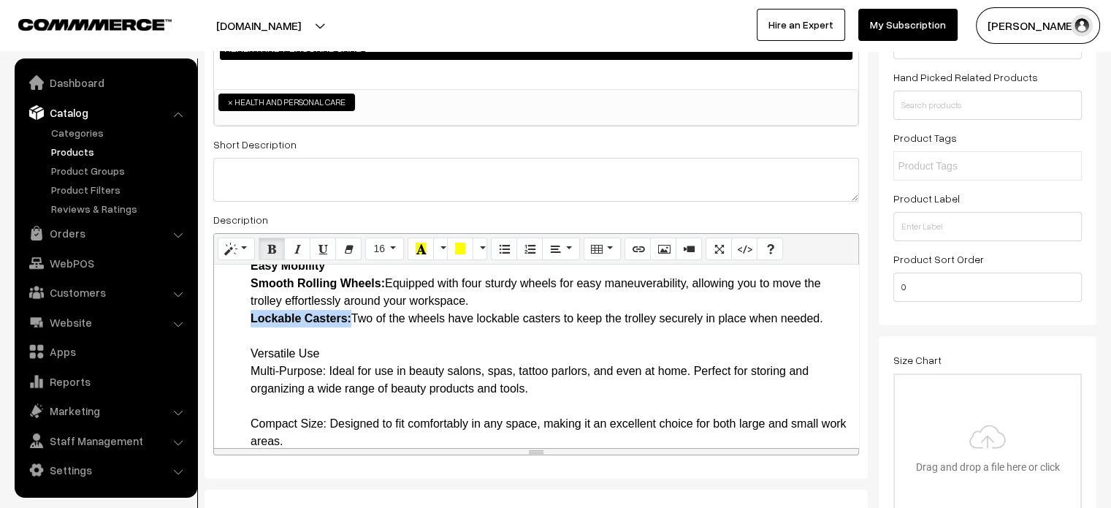
scroll to position [409, 0]
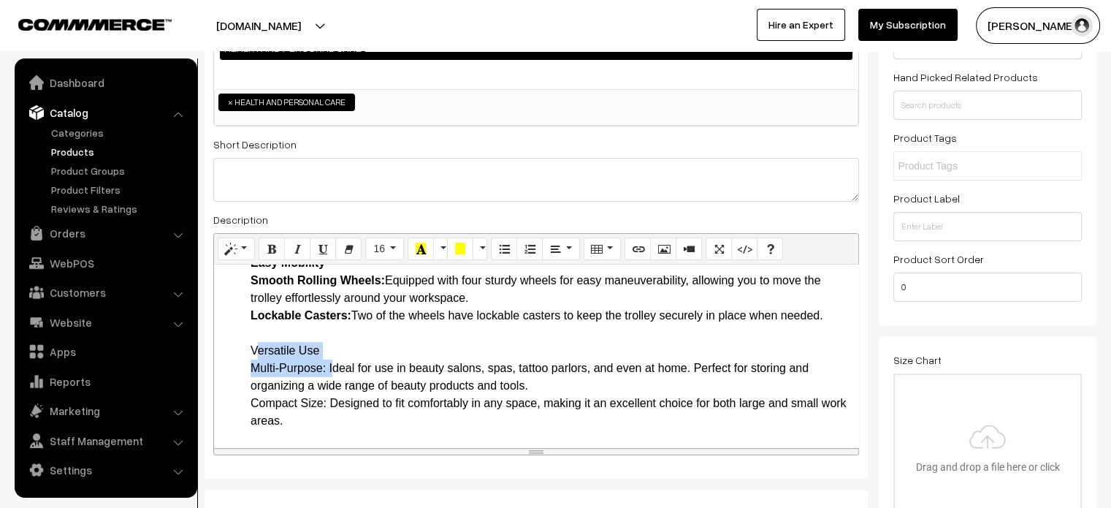
drag, startPoint x: 248, startPoint y: 346, endPoint x: 329, endPoint y: 368, distance: 83.3
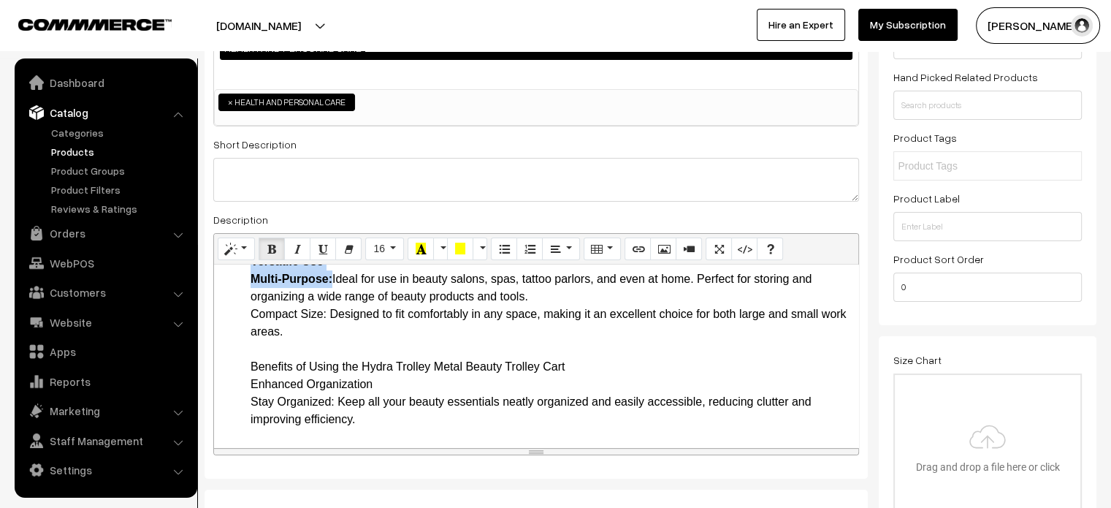
scroll to position [514, 0]
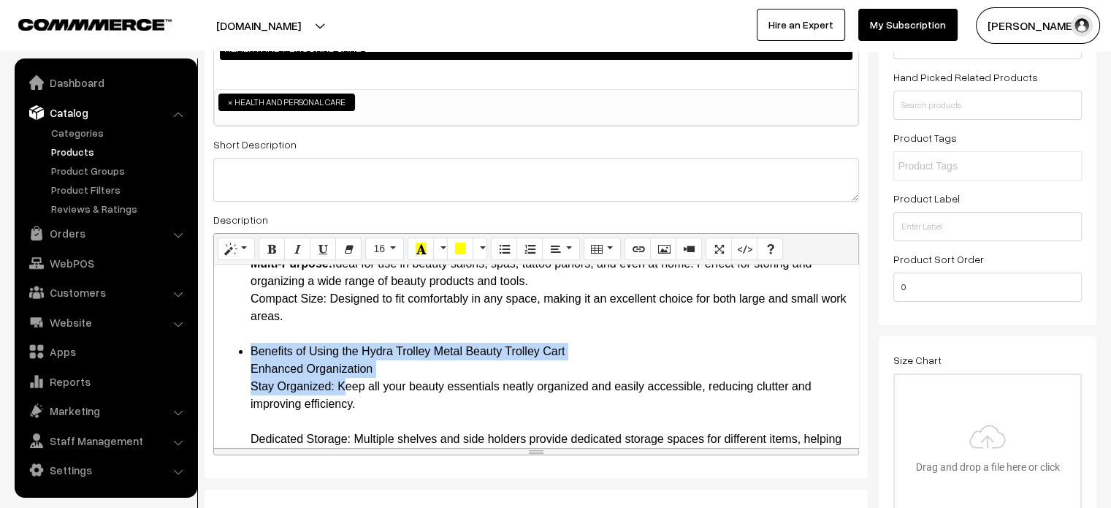
drag, startPoint x: 251, startPoint y: 349, endPoint x: 338, endPoint y: 385, distance: 94.3
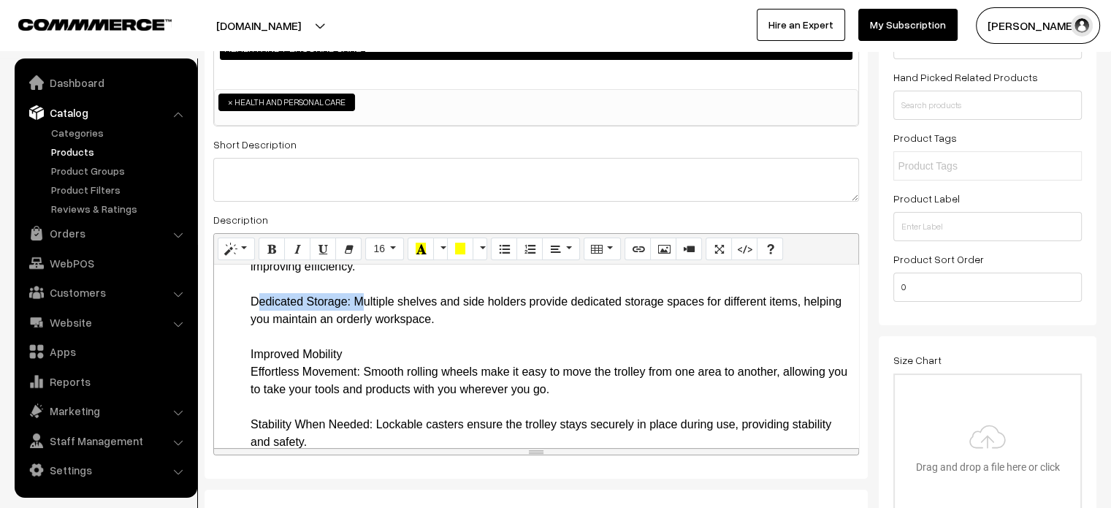
drag, startPoint x: 242, startPoint y: 295, endPoint x: 353, endPoint y: 306, distance: 111.6
click at [353, 306] on ul "Introduction The Hydra Trolley Metal Beauty Trolley Cart with Wheels in White i…" at bounding box center [536, 415] width 630 height 1473
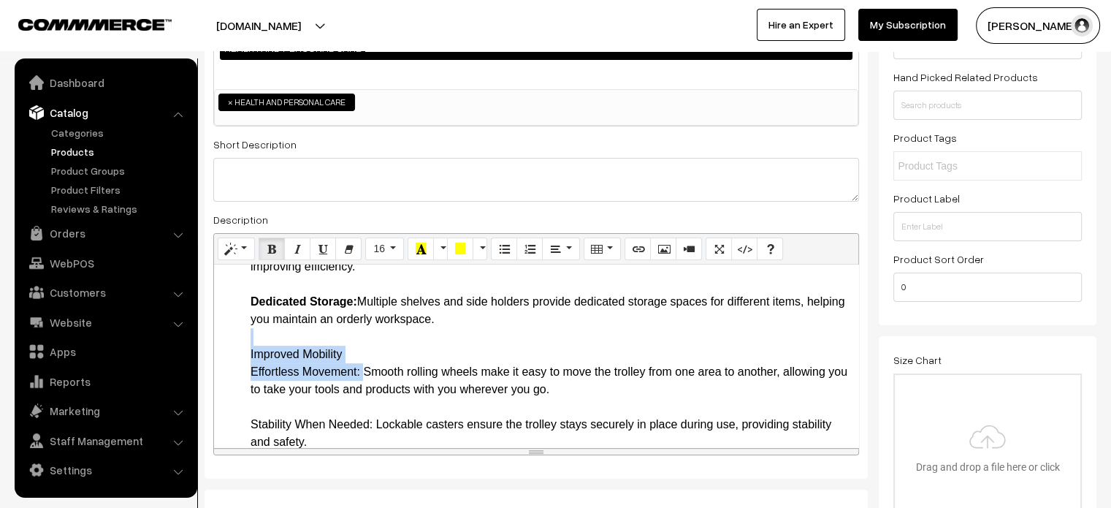
drag, startPoint x: 245, startPoint y: 344, endPoint x: 361, endPoint y: 369, distance: 118.8
click at [361, 369] on ul "Introduction The Hydra Trolley Metal Beauty Trolley Cart with Wheels in White i…" at bounding box center [536, 415] width 630 height 1473
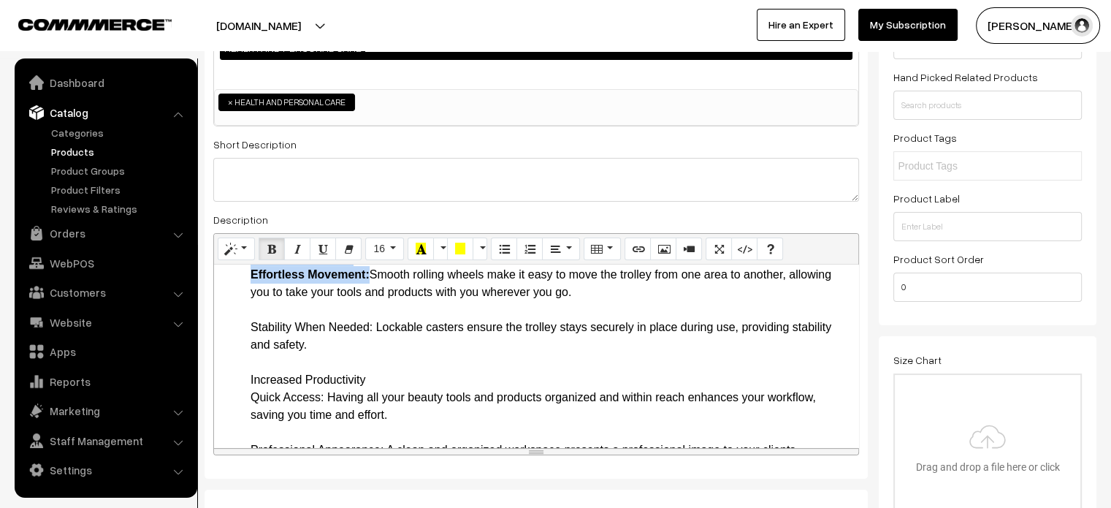
scroll to position [753, 0]
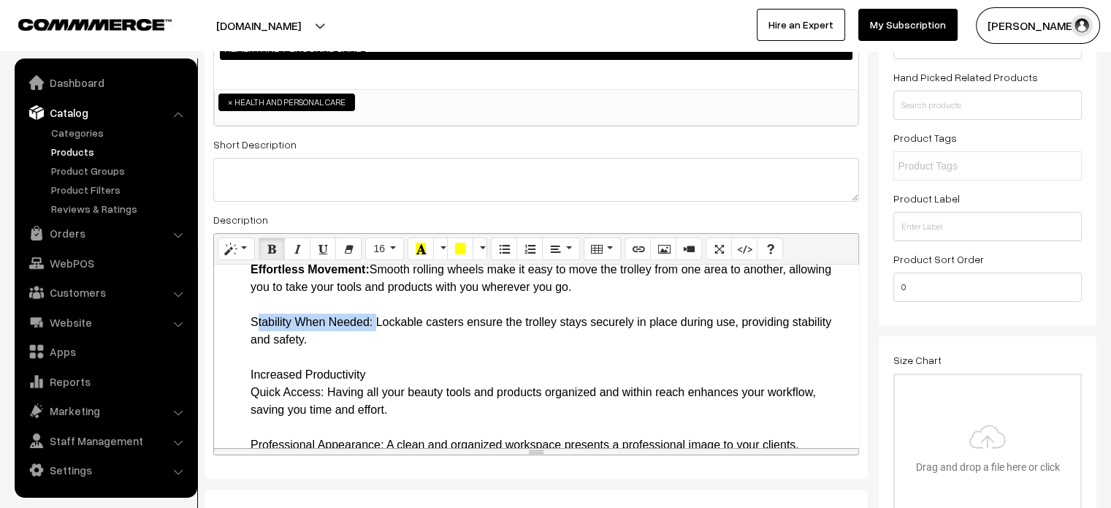
drag, startPoint x: 250, startPoint y: 323, endPoint x: 372, endPoint y: 321, distance: 122.0
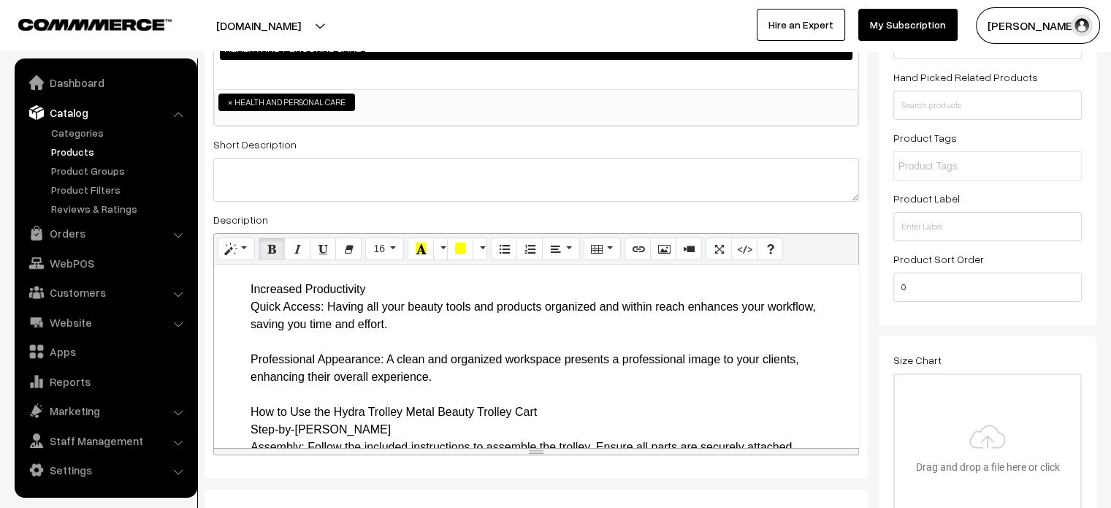
scroll to position [842, 0]
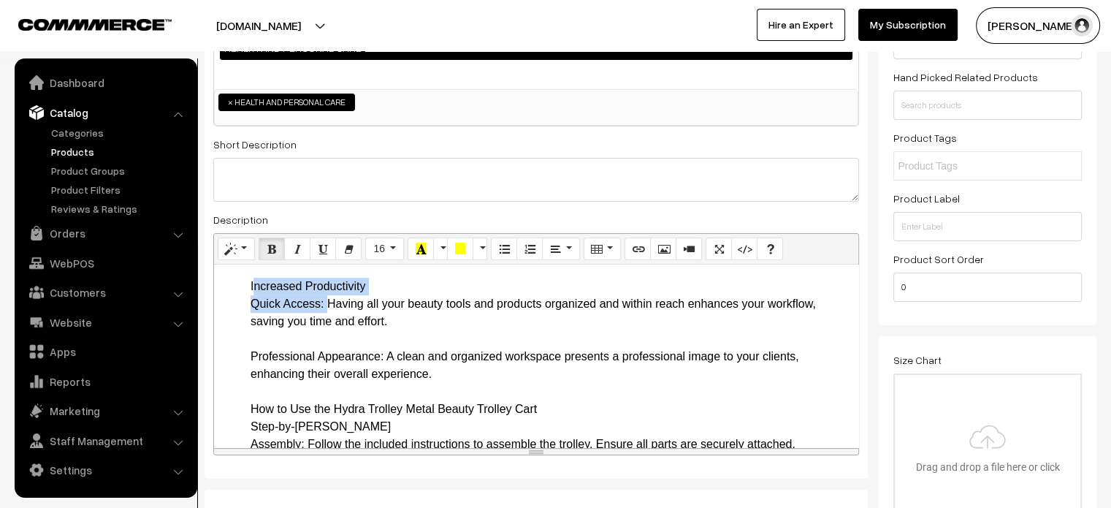
drag, startPoint x: 240, startPoint y: 288, endPoint x: 324, endPoint y: 308, distance: 86.3
click at [324, 308] on ul "Introduction The Hydra Trolley Metal Beauty Trolley Cart with Wheels in White i…" at bounding box center [536, 225] width 630 height 1473
click at [246, 288] on ul "Introduction The Hydra Trolley Metal Beauty Trolley Cart with Wheels in White i…" at bounding box center [536, 225] width 630 height 1473
drag, startPoint x: 236, startPoint y: 353, endPoint x: 386, endPoint y: 360, distance: 150.0
click at [386, 360] on ul "Introduction The Hydra Trolley Metal Beauty Trolley Cart with Wheels in White i…" at bounding box center [536, 225] width 630 height 1473
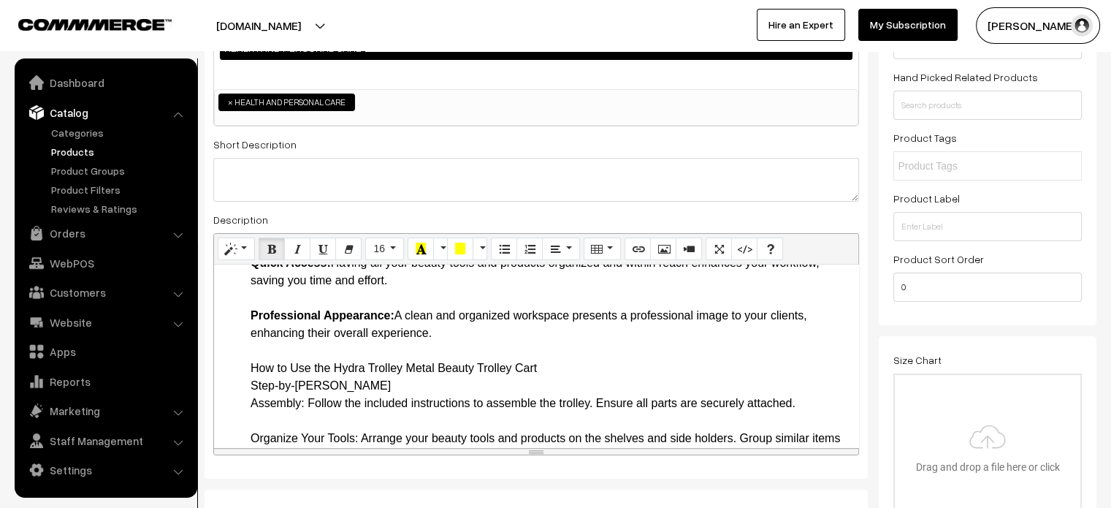
scroll to position [888, 0]
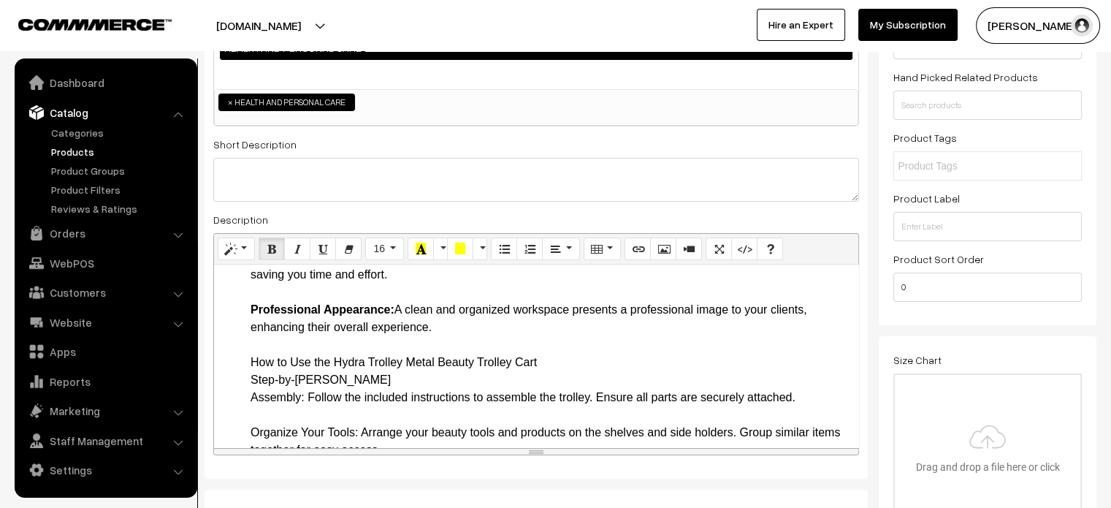
click at [237, 356] on ul "Introduction The Hydra Trolley Metal Beauty Trolley Cart with Wheels in White i…" at bounding box center [536, 178] width 630 height 1473
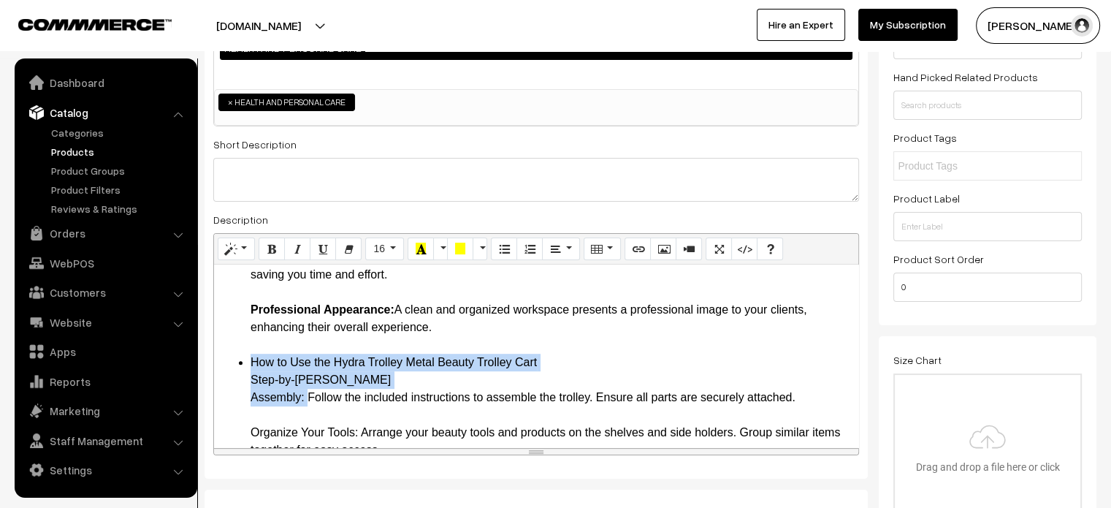
drag, startPoint x: 241, startPoint y: 357, endPoint x: 305, endPoint y: 401, distance: 77.2
click at [355, 374] on b "How to Use the Hydra Trolley Metal Beauty Trolley Cart Step-by-Step Guide Assem…" at bounding box center [403, 379] width 305 height 47
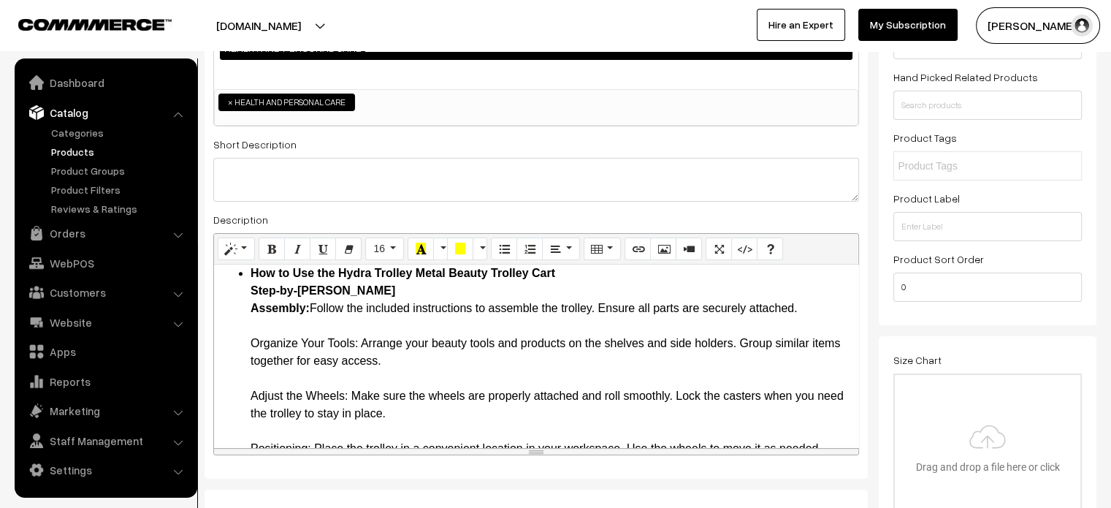
scroll to position [991, 0]
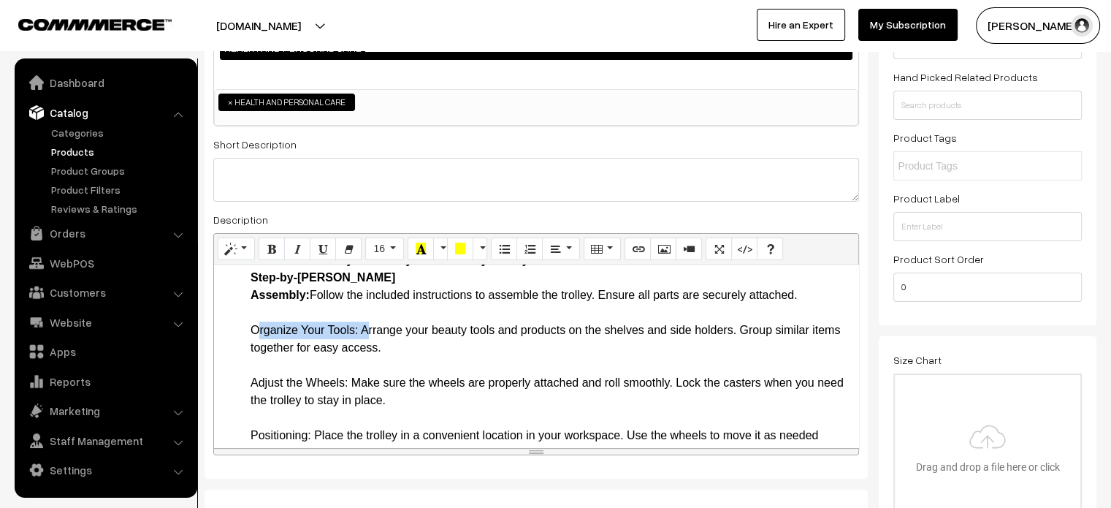
drag, startPoint x: 240, startPoint y: 330, endPoint x: 362, endPoint y: 325, distance: 122.8
click at [362, 325] on ul "Introduction The Hydra Trolley Metal Beauty Trolley Cart with Wheels in White i…" at bounding box center [536, 75] width 630 height 1473
click at [249, 378] on ul "Introduction The Hydra Trolley Metal Beauty Trolley Cart with Wheels in White i…" at bounding box center [536, 75] width 630 height 1473
drag, startPoint x: 249, startPoint y: 378, endPoint x: 346, endPoint y: 382, distance: 97.2
click at [346, 382] on ul "Introduction The Hydra Trolley Metal Beauty Trolley Cart with Wheels in White i…" at bounding box center [536, 75] width 630 height 1473
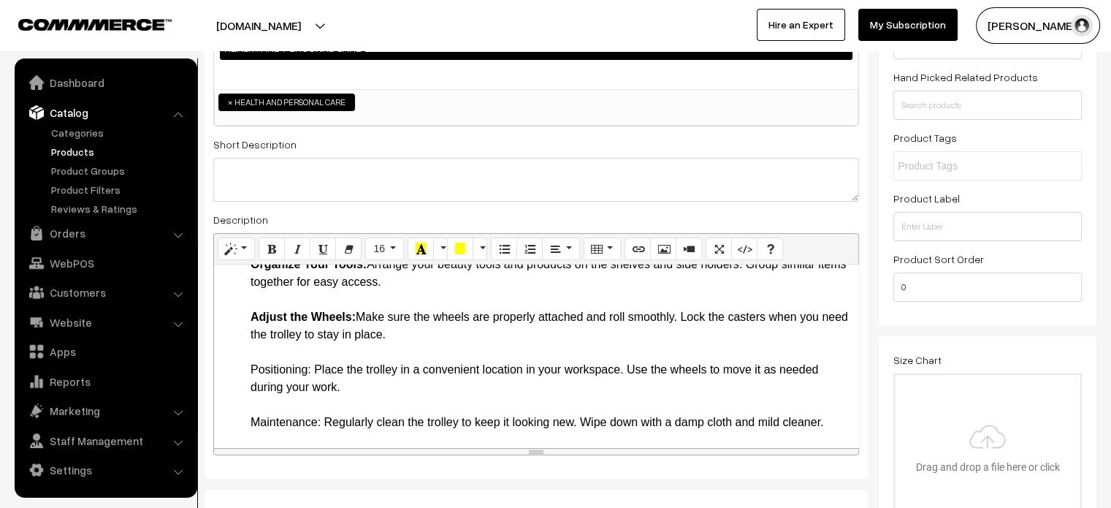
scroll to position [1061, 0]
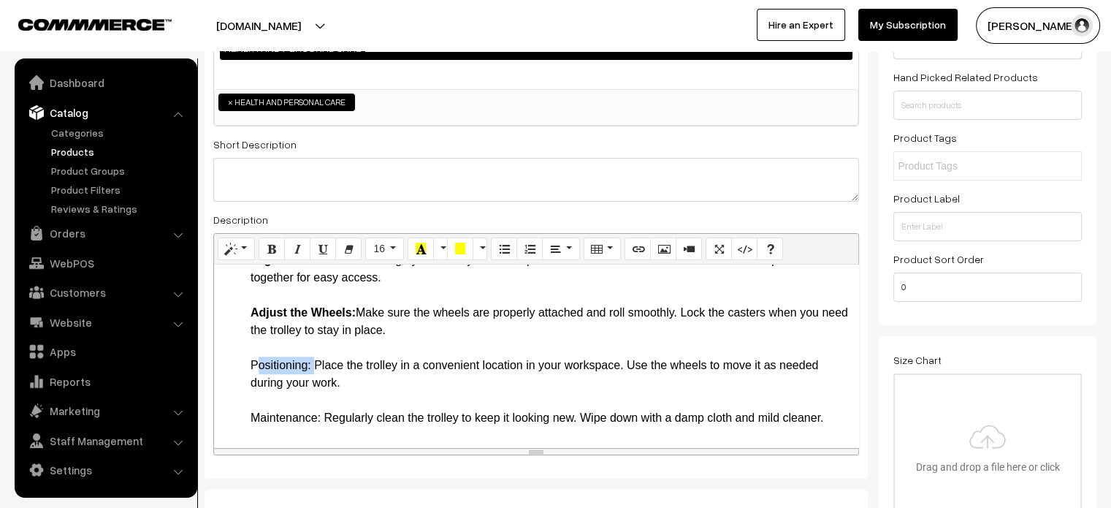
drag, startPoint x: 246, startPoint y: 364, endPoint x: 312, endPoint y: 370, distance: 66.7
click at [312, 370] on ul "Introduction The Hydra Trolley Metal Beauty Trolley Cart with Wheels in White i…" at bounding box center [536, 5] width 630 height 1473
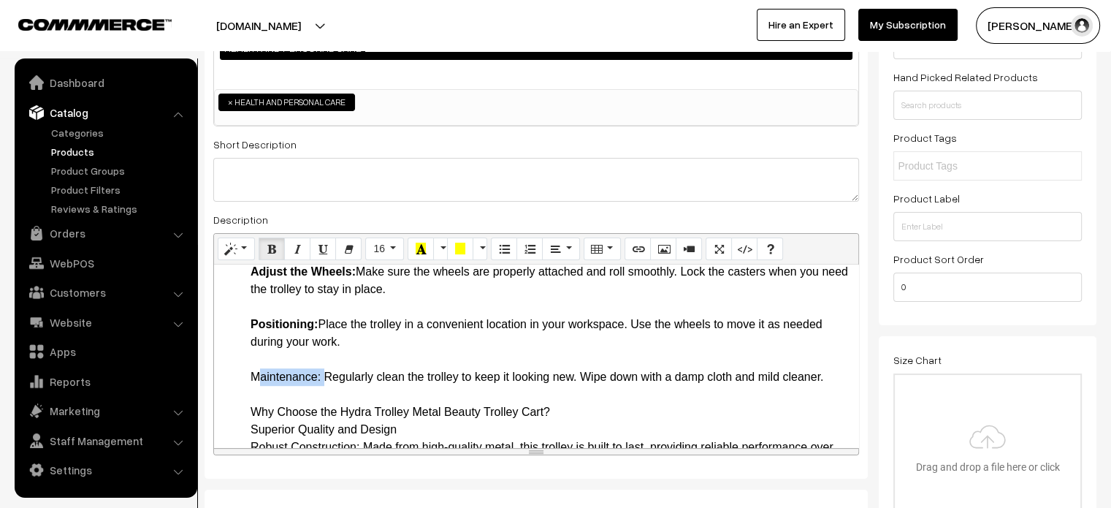
drag, startPoint x: 248, startPoint y: 376, endPoint x: 321, endPoint y: 376, distance: 73.1
click at [358, 347] on li "How to Use the Hydra Trolley Metal Beauty Trolley Cart Step-by-Step Guide Assem…" at bounding box center [551, 420] width 601 height 561
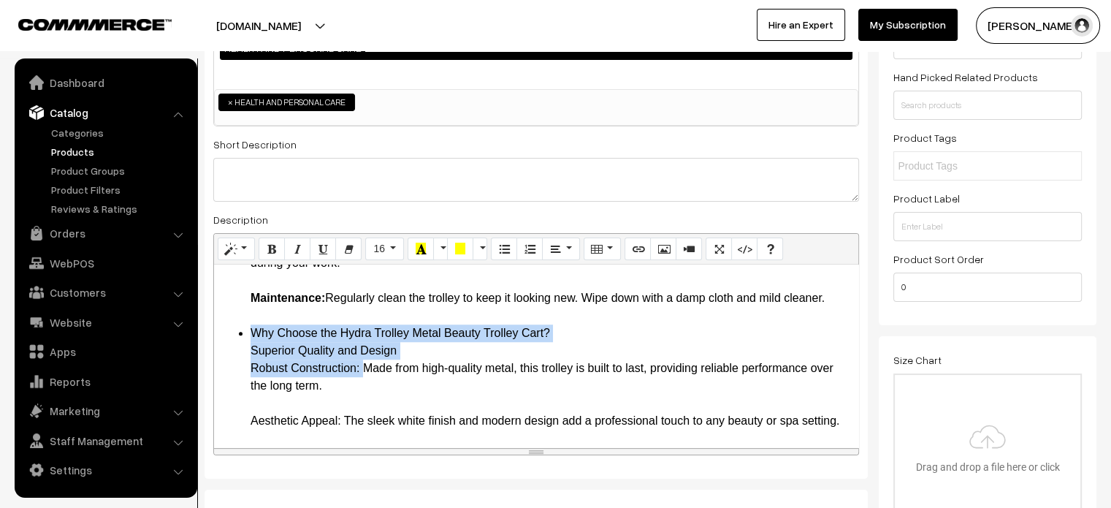
drag, startPoint x: 248, startPoint y: 330, endPoint x: 359, endPoint y: 371, distance: 118.4
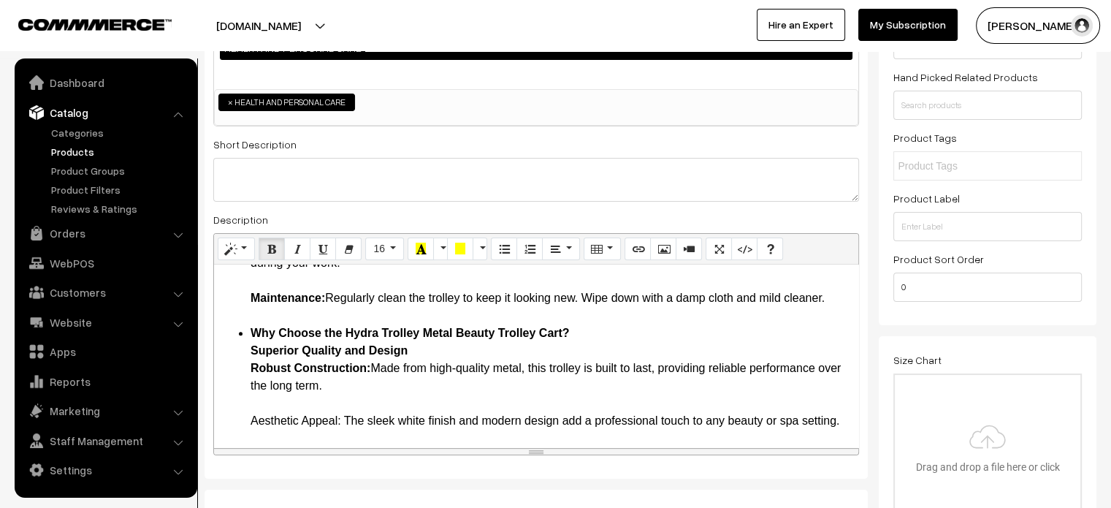
click at [359, 385] on li "Why Choose the Hydra Trolley Metal Beauty Trolley Cart? Superior Quality and De…" at bounding box center [551, 473] width 601 height 298
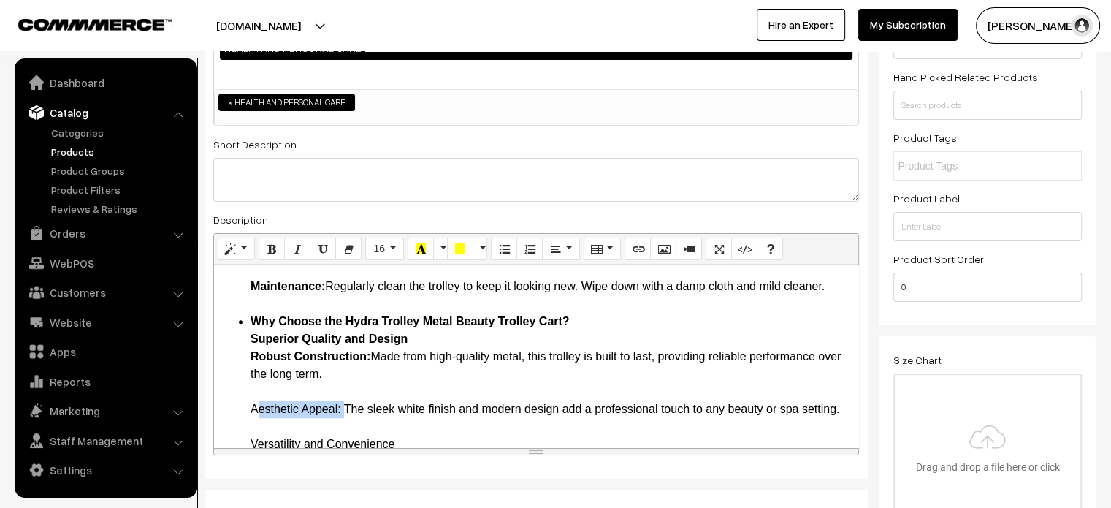
drag, startPoint x: 248, startPoint y: 406, endPoint x: 342, endPoint y: 408, distance: 94.3
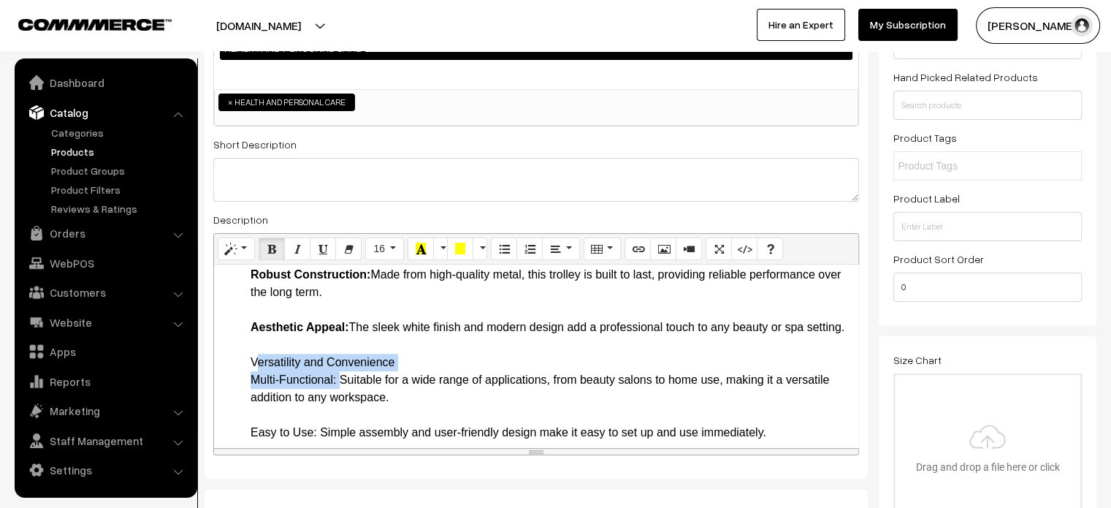
drag, startPoint x: 248, startPoint y: 374, endPoint x: 336, endPoint y: 394, distance: 89.9
click at [251, 371] on li "Why Choose the Hydra Trolley Metal Beauty Trolley Cart? Superior Quality and De…" at bounding box center [551, 380] width 601 height 298
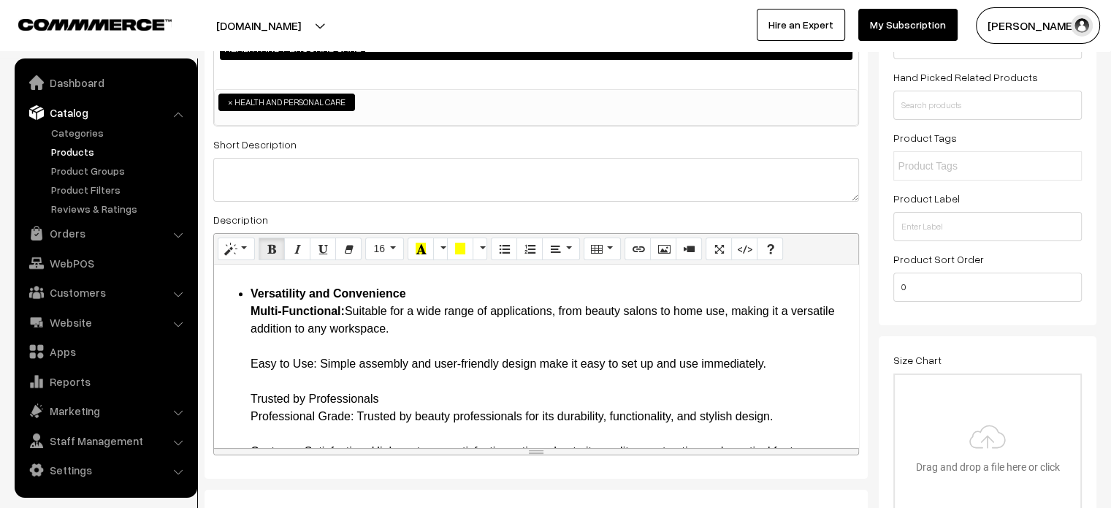
scroll to position [1344, 0]
drag, startPoint x: 246, startPoint y: 378, endPoint x: 318, endPoint y: 381, distance: 72.4
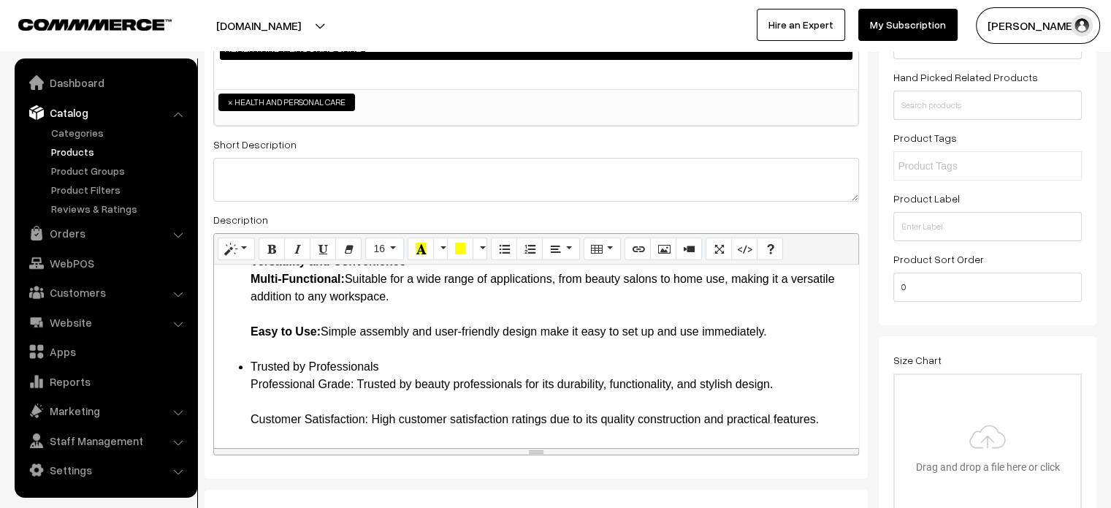
scroll to position [1392, 0]
drag, startPoint x: 251, startPoint y: 362, endPoint x: 354, endPoint y: 379, distance: 103.8
click at [354, 379] on li "Trusted by Professionals Professional Grade: Trusted by beauty professionals fo…" at bounding box center [551, 393] width 601 height 70
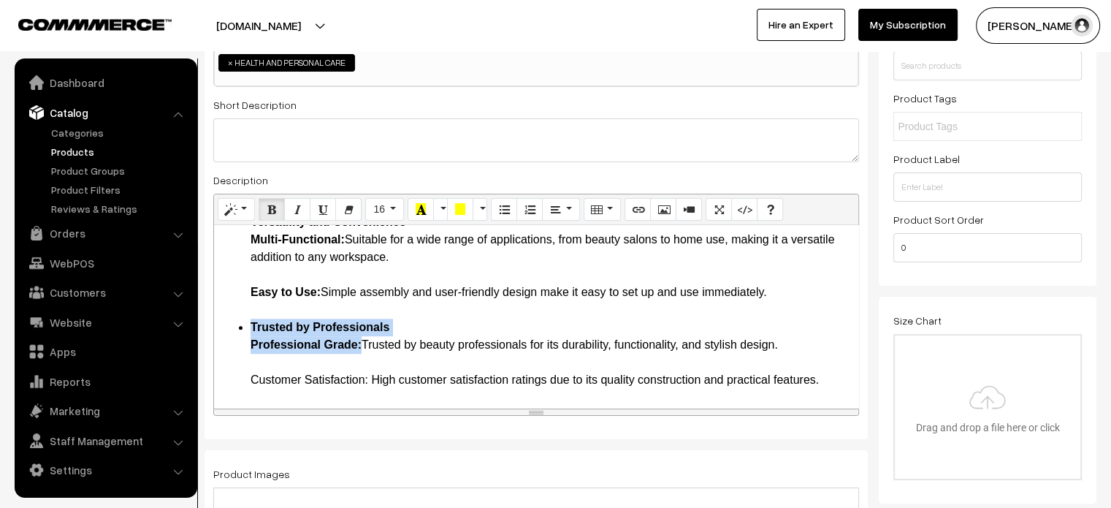
scroll to position [248, 0]
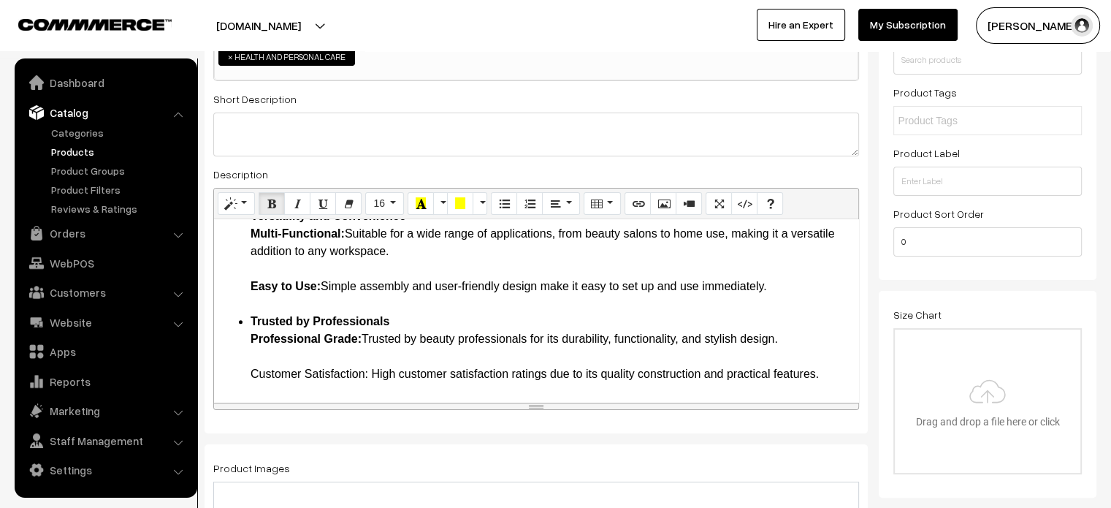
drag, startPoint x: 246, startPoint y: 373, endPoint x: 366, endPoint y: 379, distance: 120.0
click at [441, 335] on li "Trusted by Professionals Professional Grade: Trusted by beauty professionals fo…" at bounding box center [551, 348] width 601 height 70
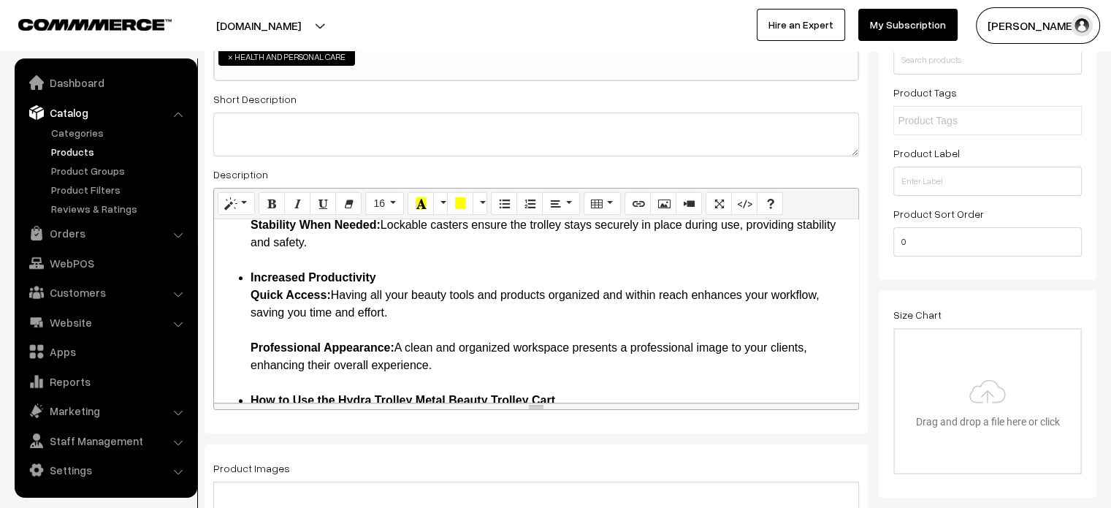
scroll to position [798, 0]
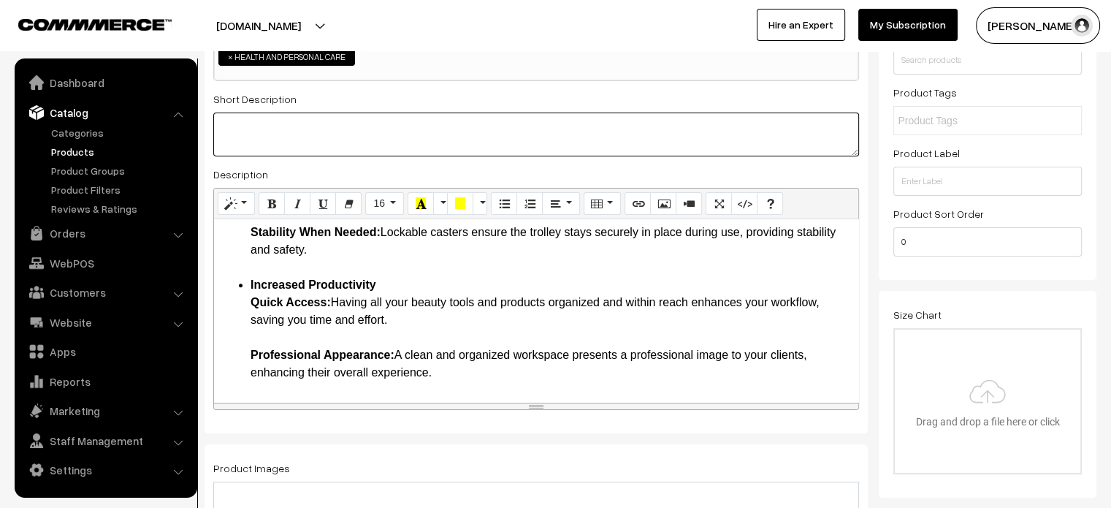
click at [368, 148] on textarea at bounding box center [536, 135] width 646 height 44
paste textarea ""The Hydra Trolley Metal Beauty Trolley Cart with Wheels in White is a must-hav…"
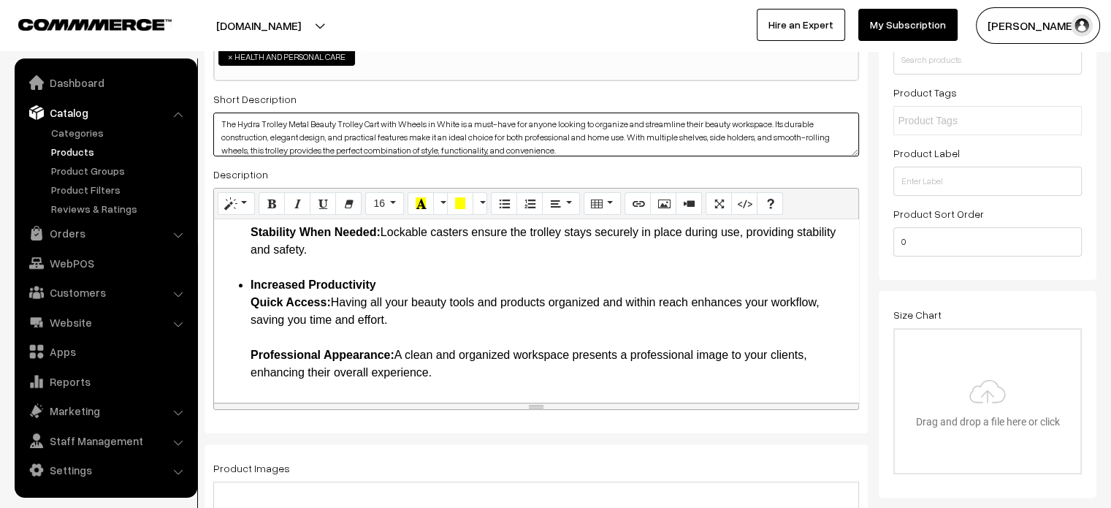
scroll to position [0, 0]
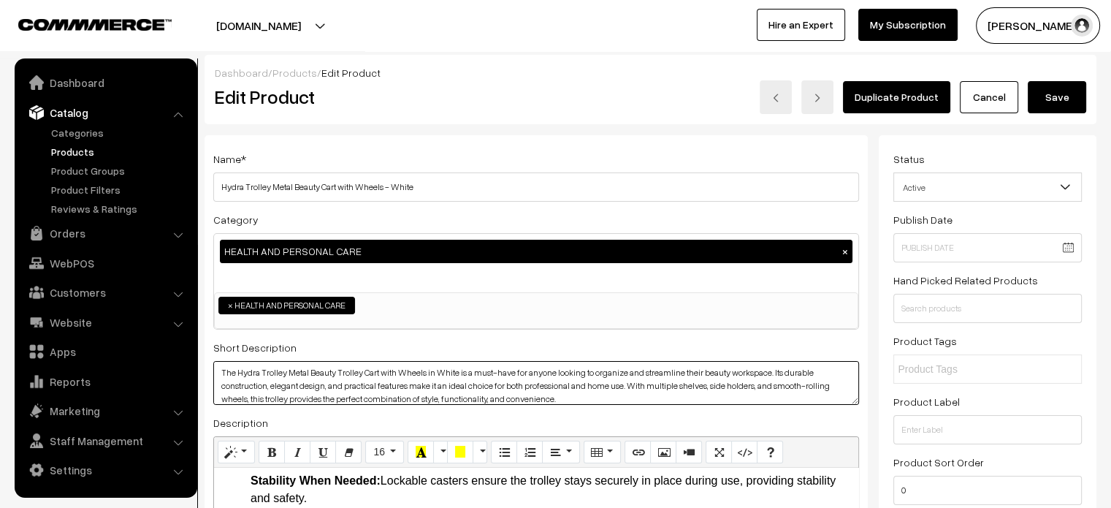
type textarea "The Hydra Trolley Metal Beauty Trolley Cart with Wheels in White is a must-have…"
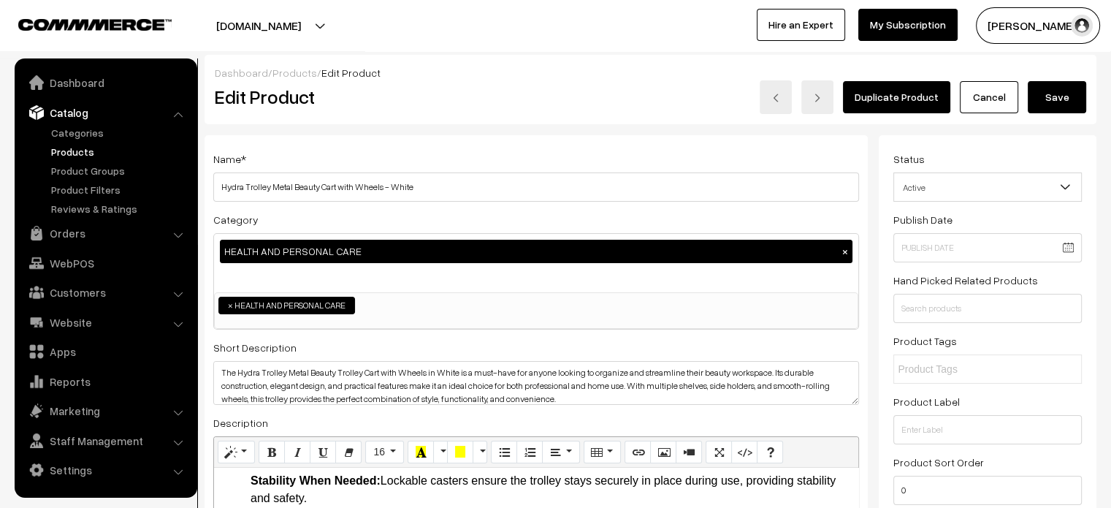
click at [1056, 91] on button "Save" at bounding box center [1057, 97] width 58 height 32
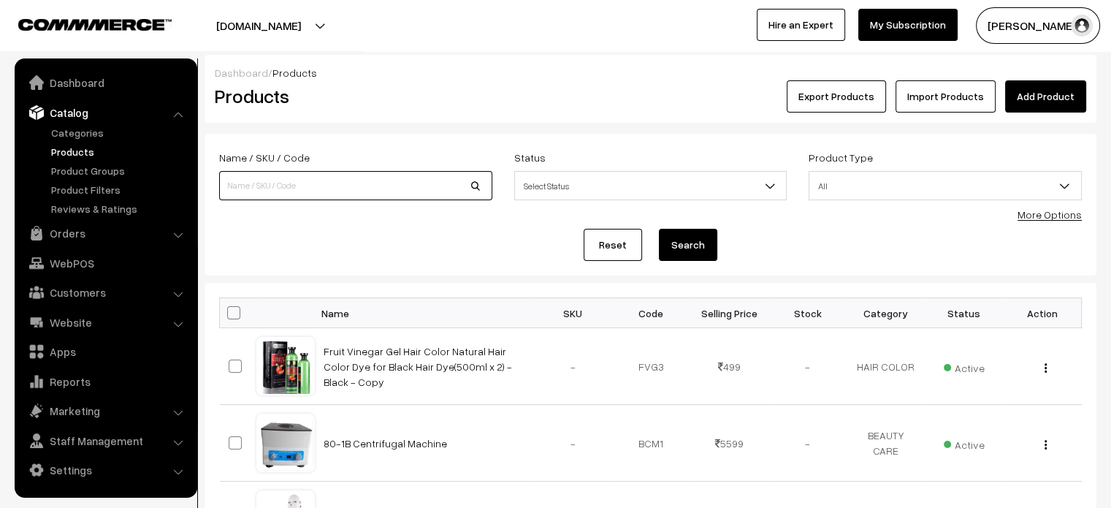
paste input "Crystal Hair Remover for Women & Men - Pain-Free Hair Removal Tool"
click at [304, 190] on input "Crystal Hair Remover for Women & Men - Pain-Free Hair Removal Tool" at bounding box center [355, 185] width 273 height 29
type input "Crystal Hair Remover for Women & Men - Pain-Free Hair Removal Tool"
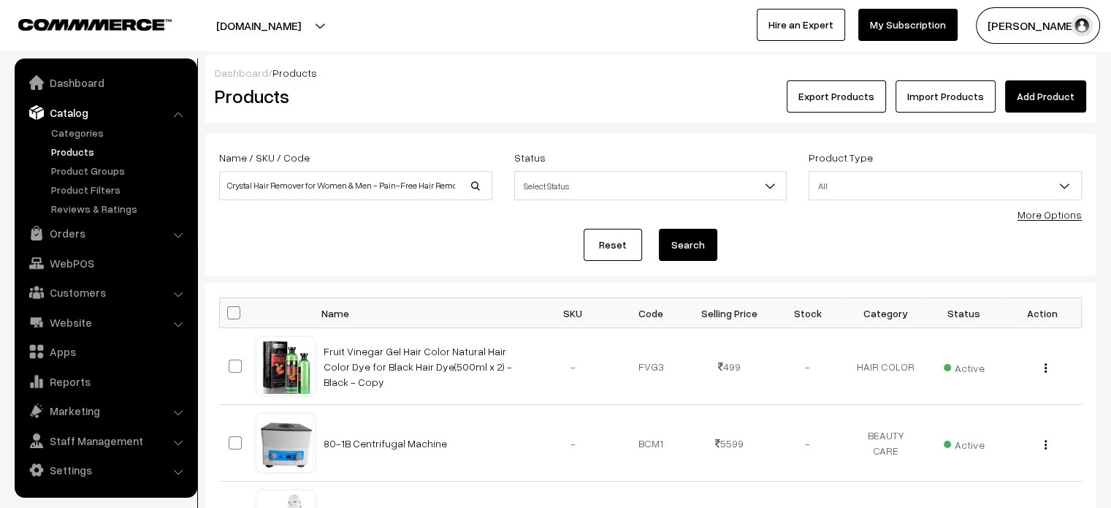
click at [685, 240] on button "Search" at bounding box center [688, 245] width 58 height 32
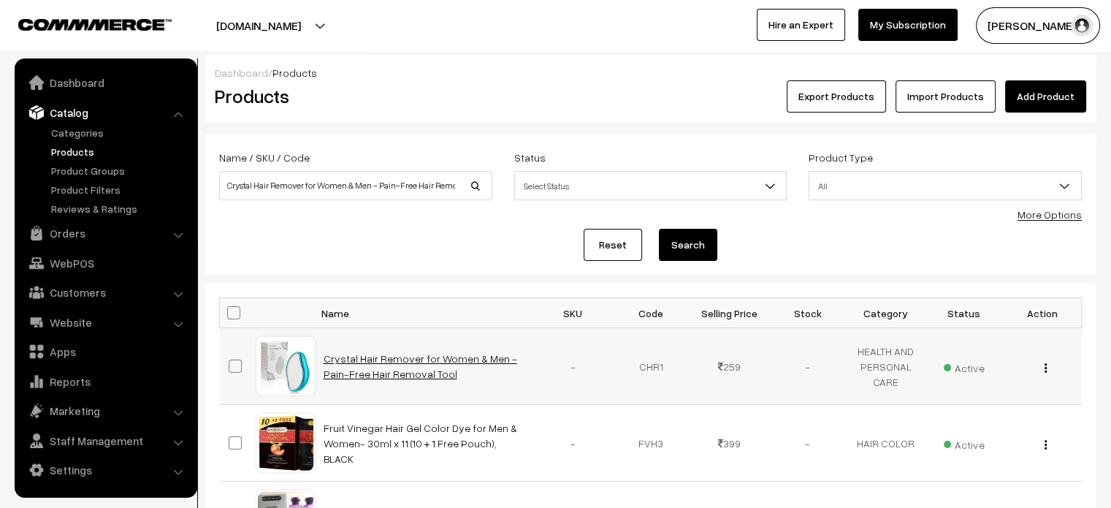
click at [382, 358] on link "Crystal Hair Remover for Women & Men - Pain-Free Hair Removal Tool" at bounding box center [421, 366] width 194 height 28
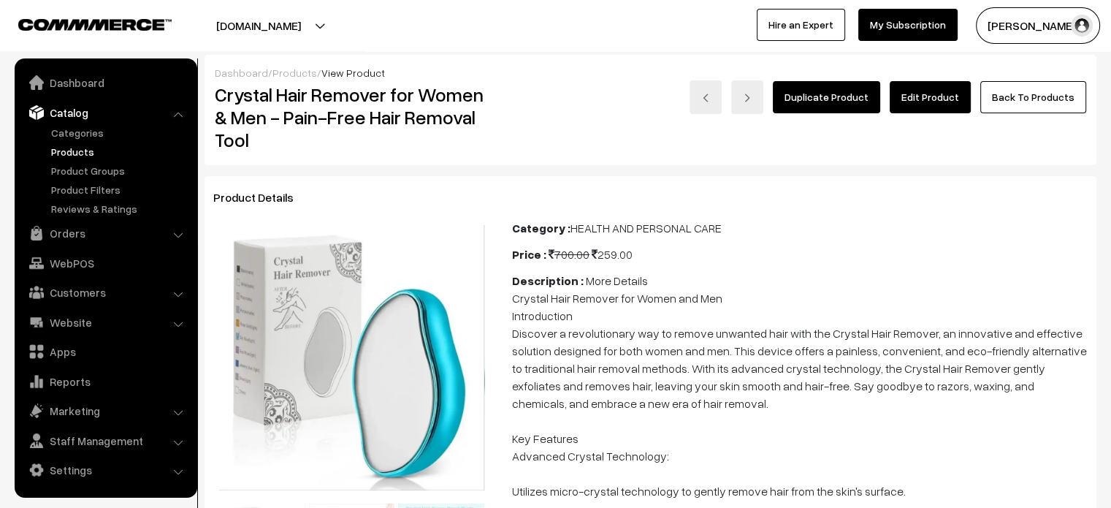
click at [950, 98] on link "Edit Product" at bounding box center [930, 97] width 81 height 32
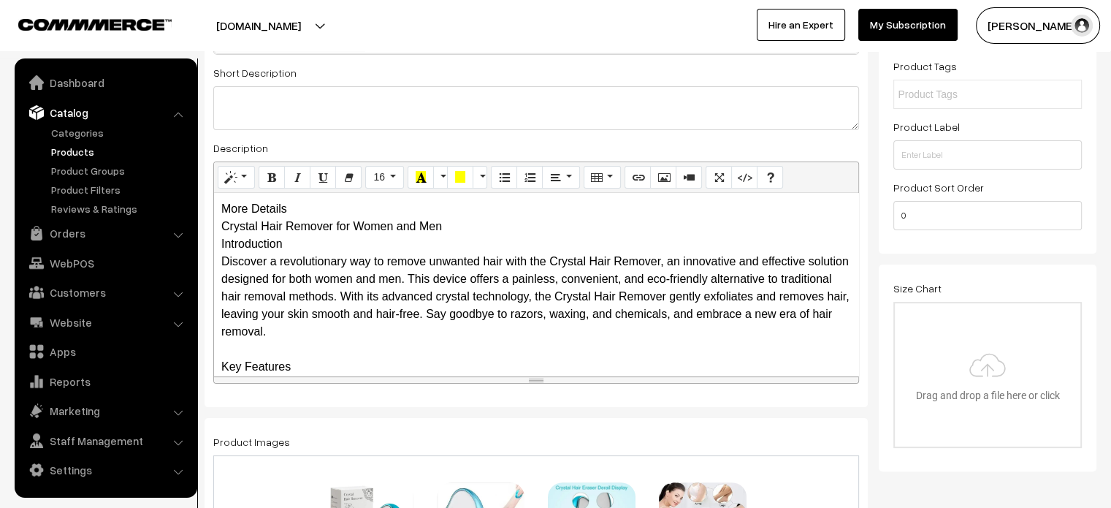
scroll to position [276, 0]
click at [300, 200] on div "More Details Crystal Hair Remover for Women and Men Introduction Discover a rev…" at bounding box center [536, 282] width 644 height 183
click at [391, 215] on div "More Details Crystal Hair Remover for Women and Men Introduction Discover a rev…" at bounding box center [536, 282] width 644 height 183
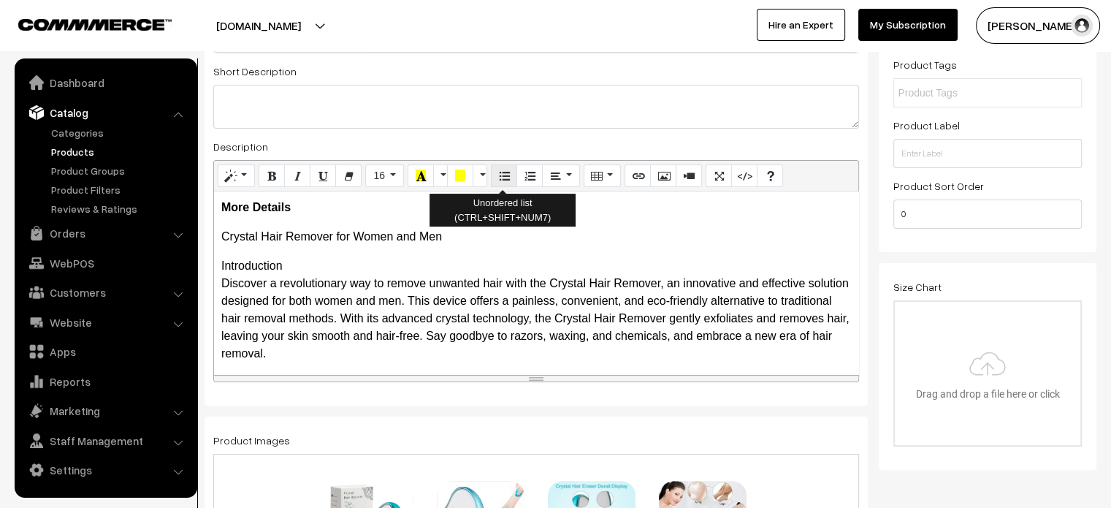
click at [498, 166] on button "Unordered list (CTRL+SHIFT+NUM7)" at bounding box center [504, 175] width 26 height 23
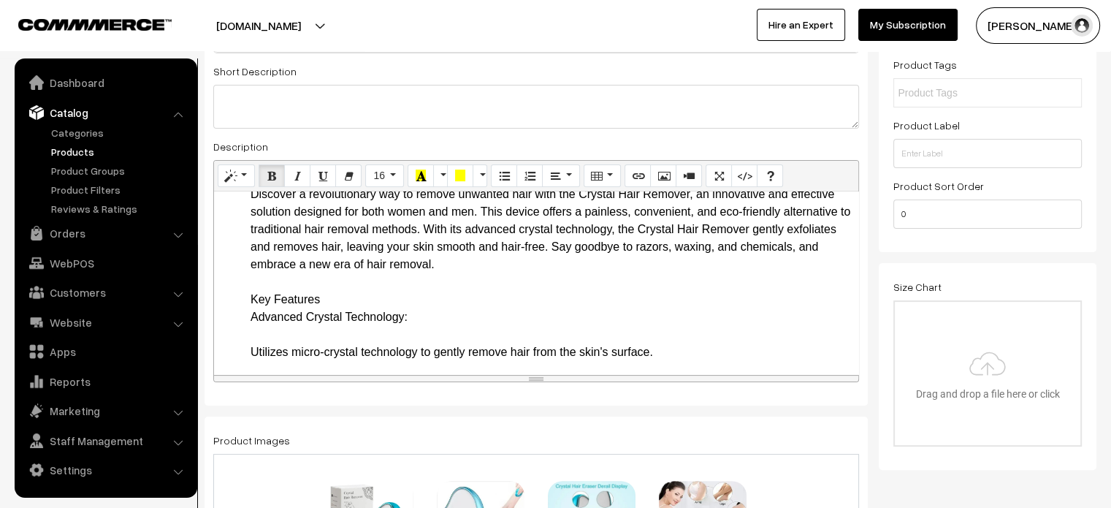
scroll to position [113, 0]
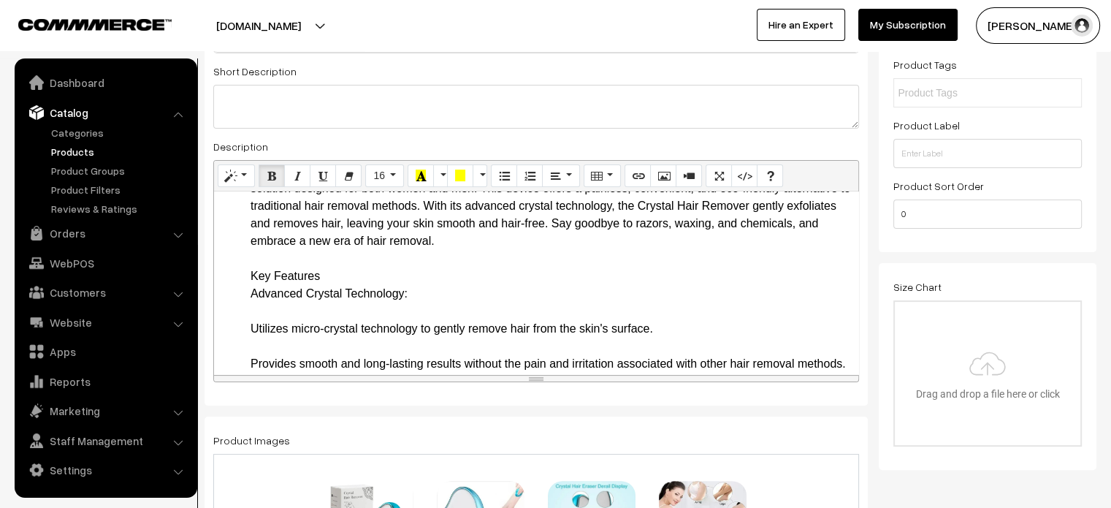
drag, startPoint x: 246, startPoint y: 273, endPoint x: 416, endPoint y: 300, distance: 172.4
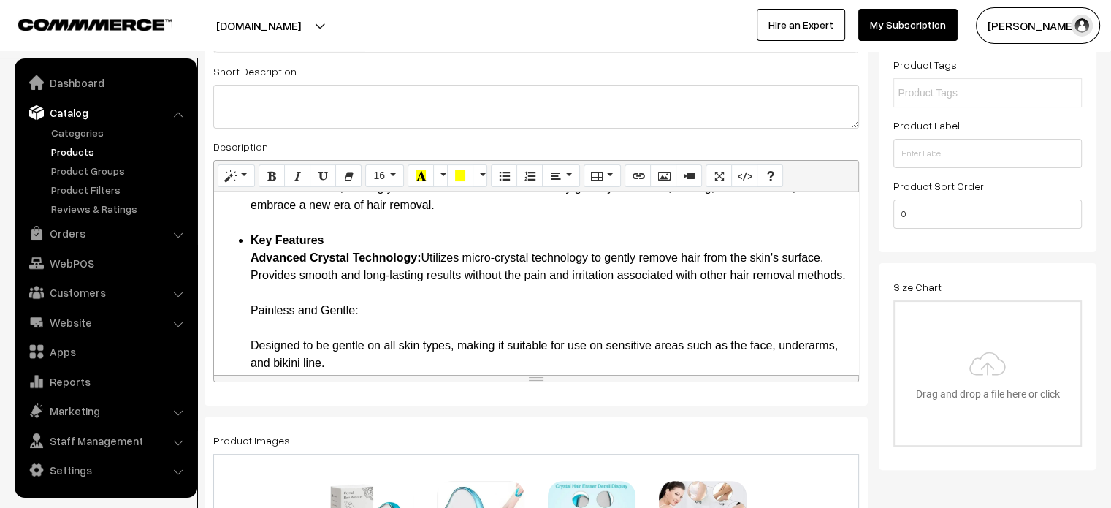
scroll to position [152, 0]
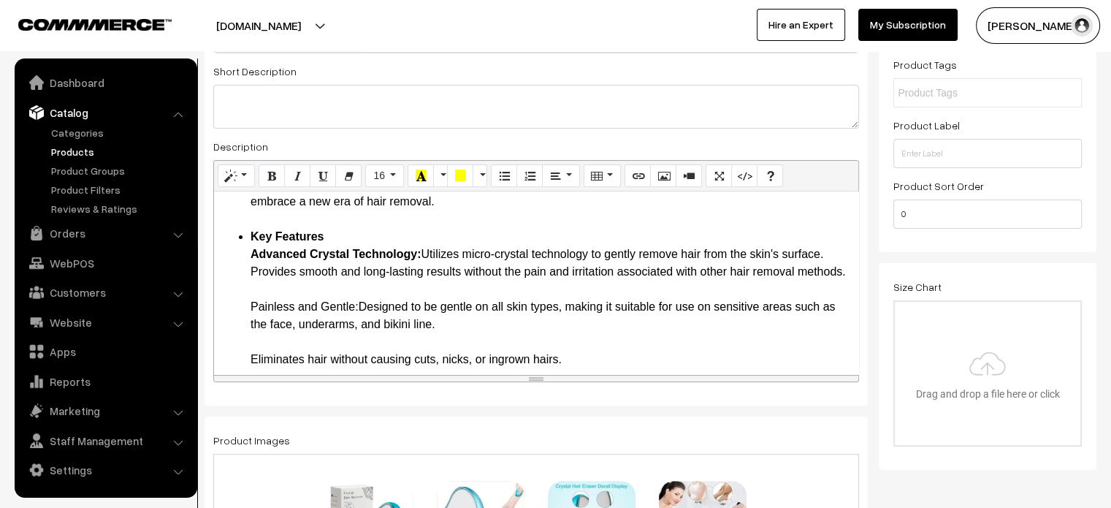
drag, startPoint x: 244, startPoint y: 322, endPoint x: 359, endPoint y: 324, distance: 115.5
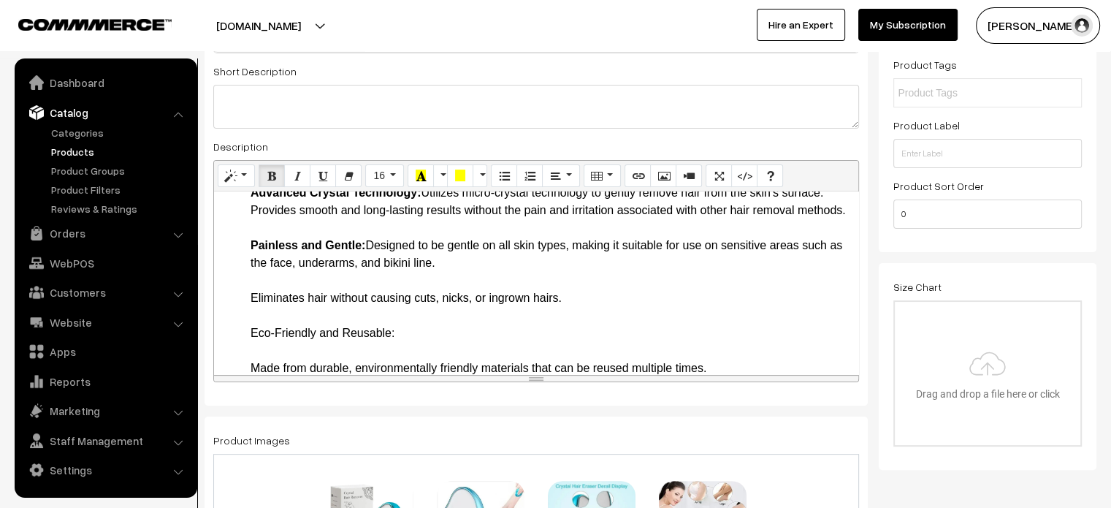
scroll to position [216, 0]
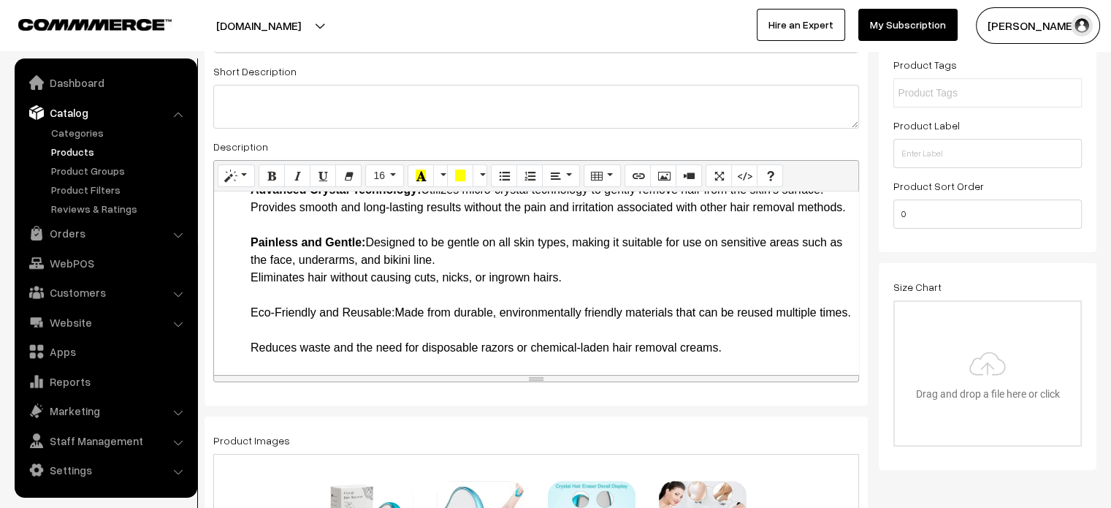
drag, startPoint x: 243, startPoint y: 332, endPoint x: 396, endPoint y: 325, distance: 153.6
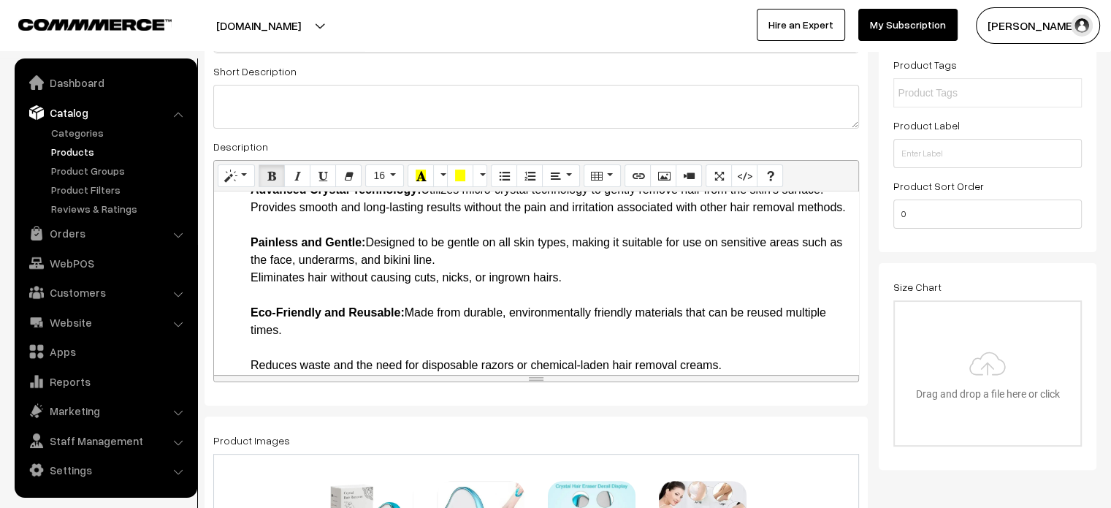
scroll to position [256, 0]
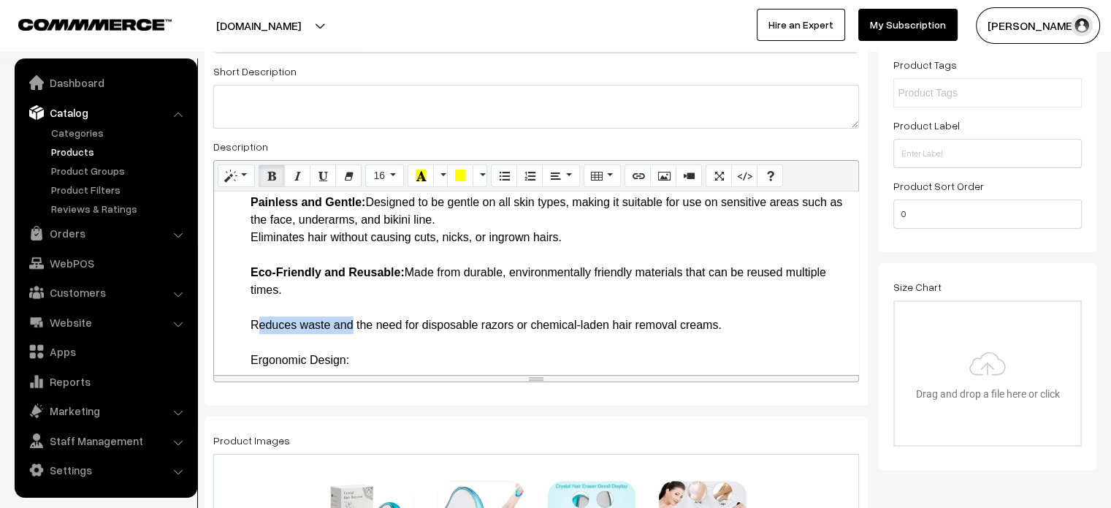
drag, startPoint x: 245, startPoint y: 335, endPoint x: 345, endPoint y: 342, distance: 100.3
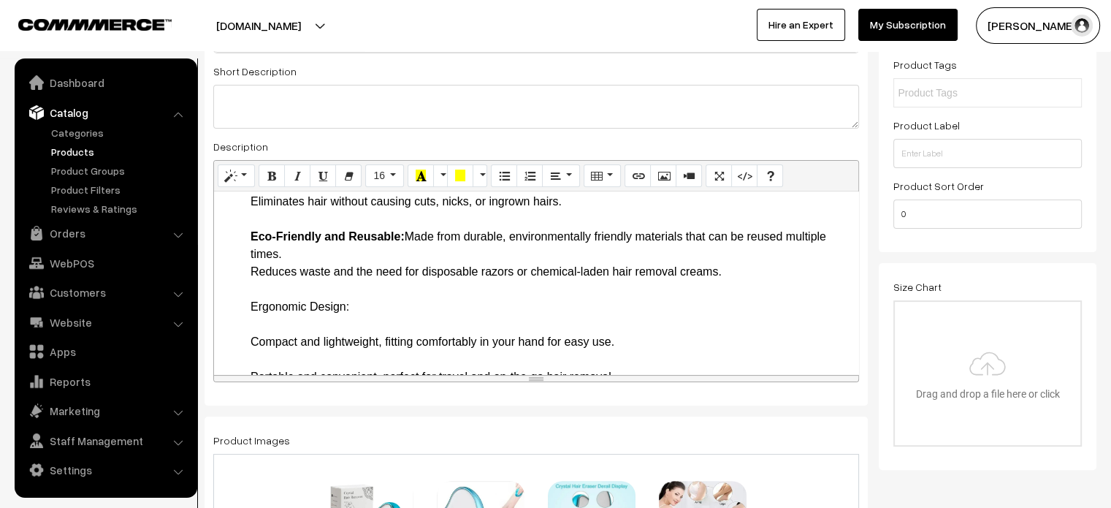
scroll to position [300, 0]
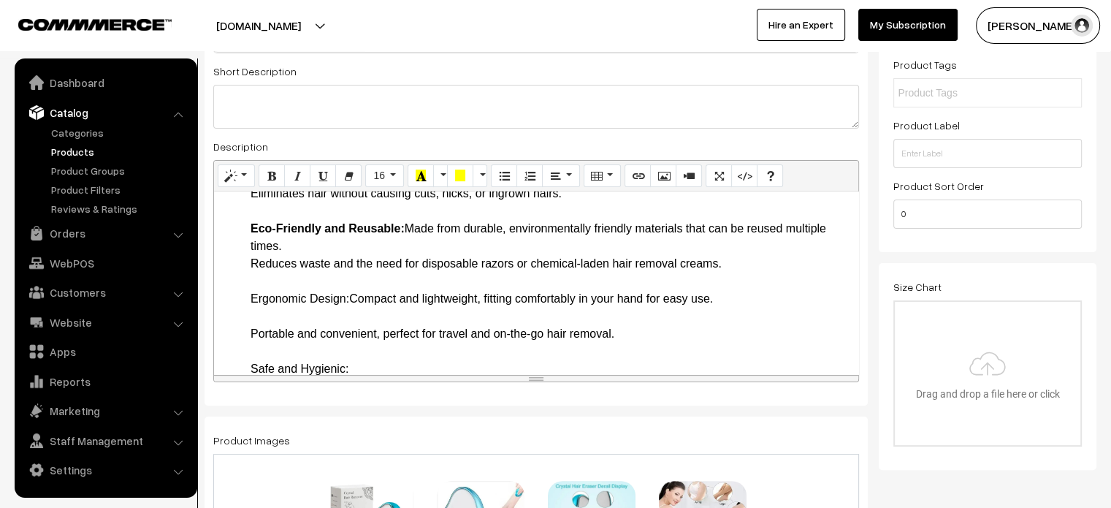
drag, startPoint x: 243, startPoint y: 316, endPoint x: 351, endPoint y: 316, distance: 108.9
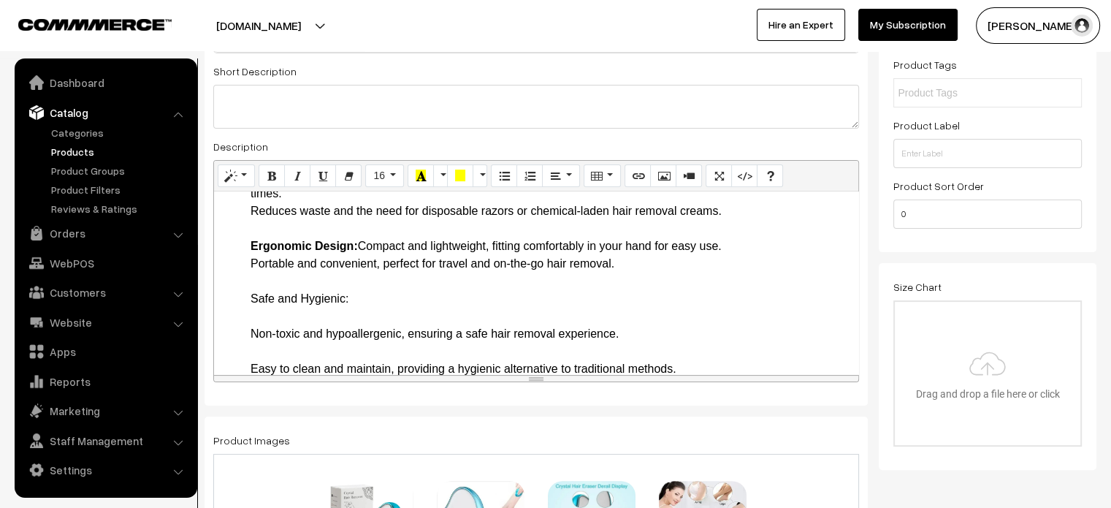
scroll to position [354, 0]
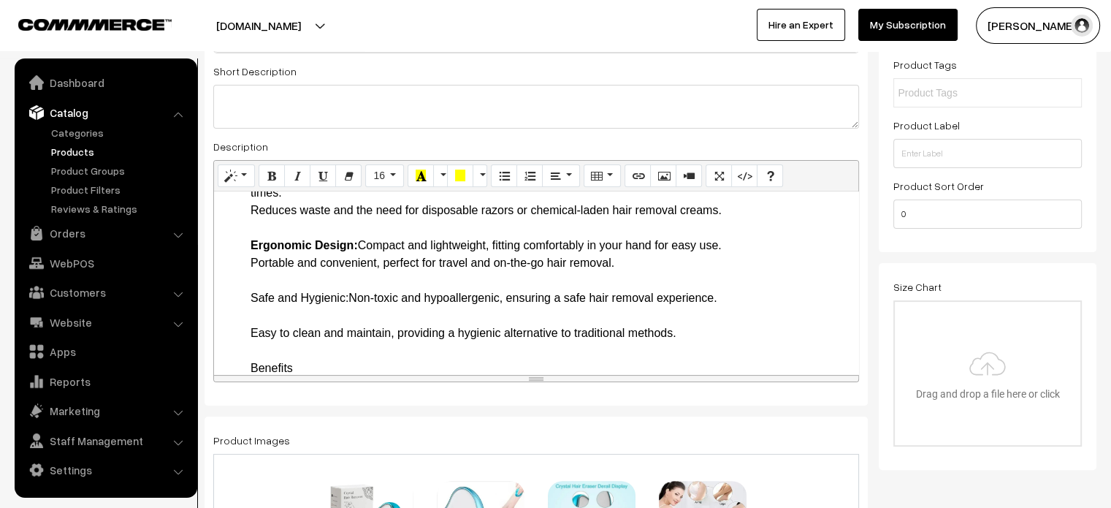
drag, startPoint x: 248, startPoint y: 311, endPoint x: 350, endPoint y: 319, distance: 102.6
click at [350, 319] on ul "Introduction Discover a revolutionary way to remove unwanted hair with the Crys…" at bounding box center [536, 456] width 630 height 1105
click at [351, 324] on li "Key Features Advanced Crystal Technology: Utilizes micro-crystal technology to …" at bounding box center [551, 517] width 601 height 982
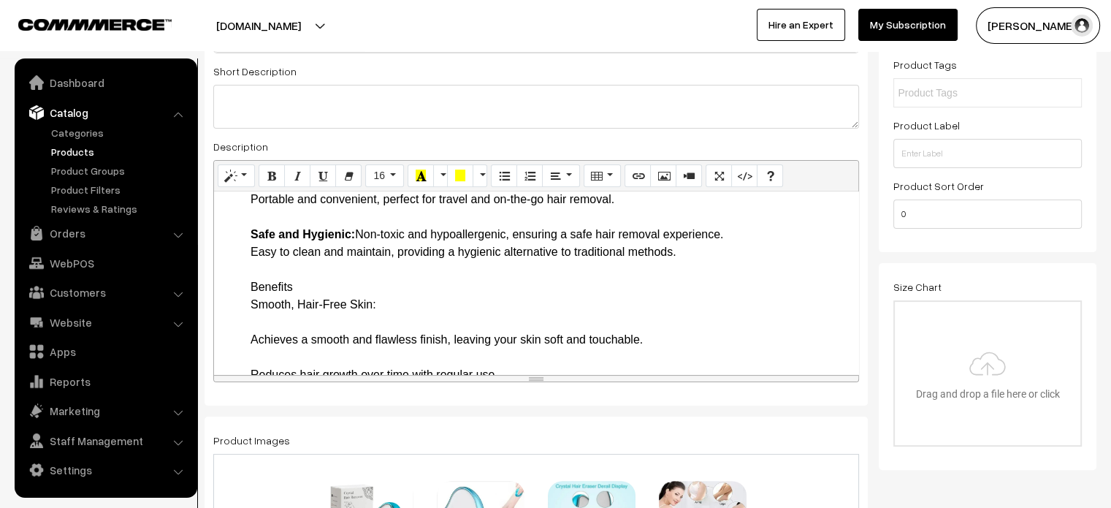
scroll to position [423, 0]
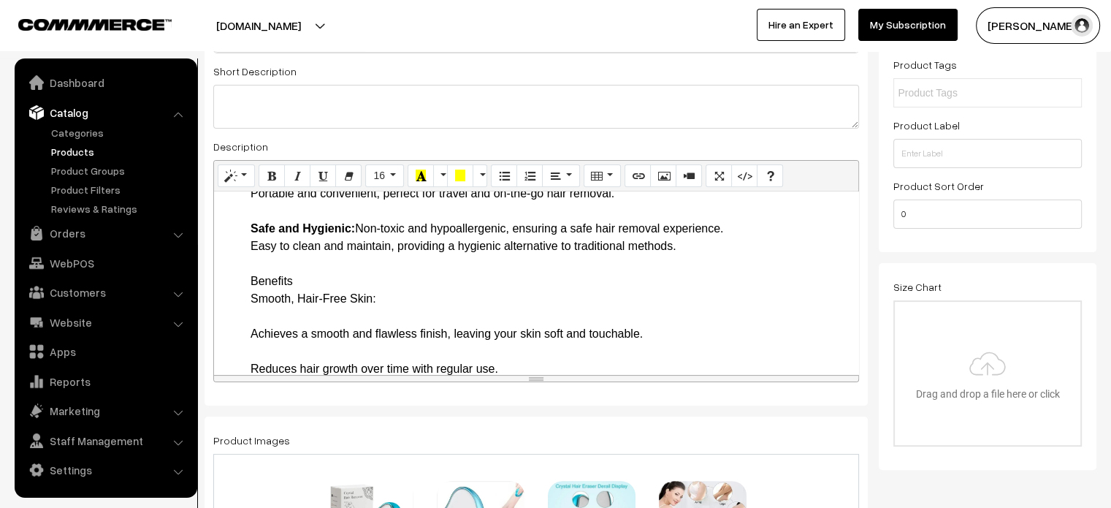
drag, startPoint x: 243, startPoint y: 297, endPoint x: 418, endPoint y: 319, distance: 176.6
click at [418, 319] on ul "Introduction Discover a revolutionary way to remove unwanted hair with the Crys…" at bounding box center [536, 377] width 630 height 1087
click at [238, 298] on ul "Introduction Discover a revolutionary way to remove unwanted hair with the Crys…" at bounding box center [536, 377] width 630 height 1087
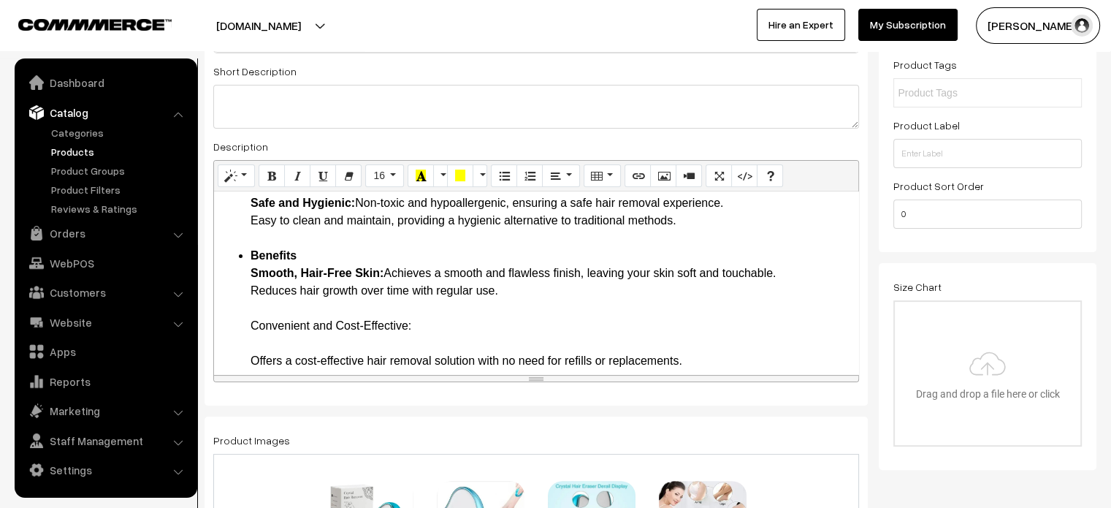
scroll to position [449, 0]
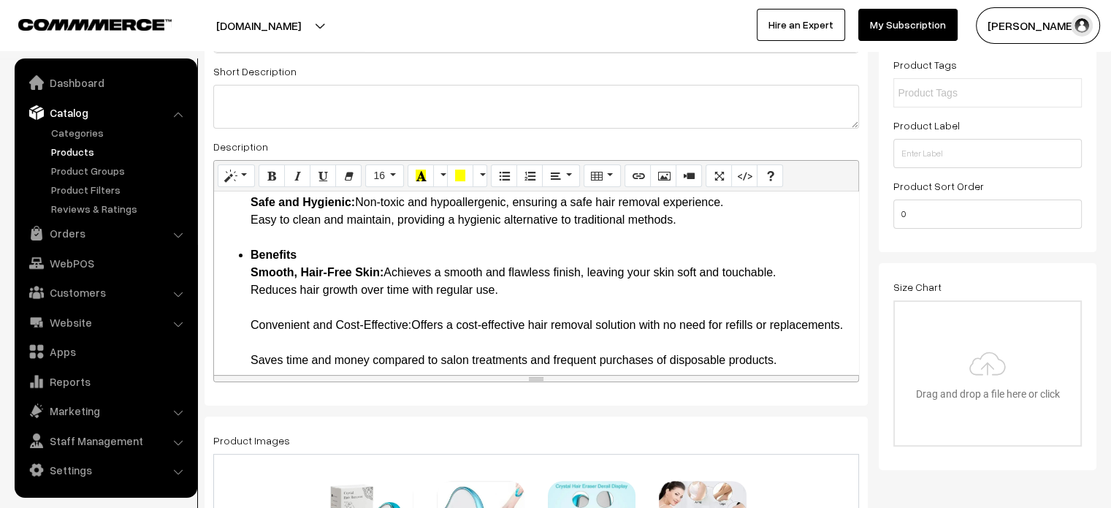
drag, startPoint x: 243, startPoint y: 338, endPoint x: 415, endPoint y: 342, distance: 172.5
click at [415, 342] on ul "Introduction Discover a revolutionary way to remove unwanted hair with the Crys…" at bounding box center [536, 308] width 630 height 1000
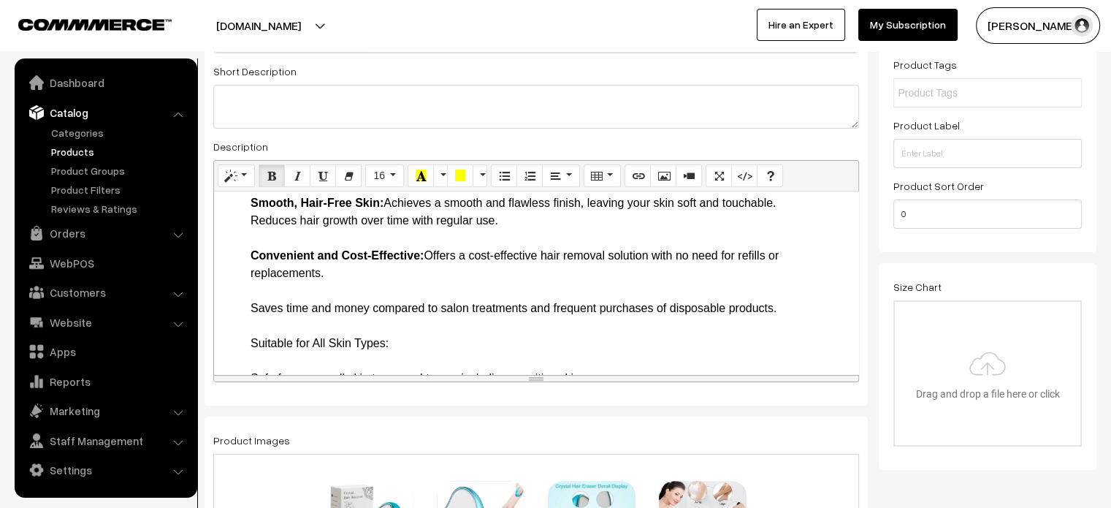
scroll to position [522, 0]
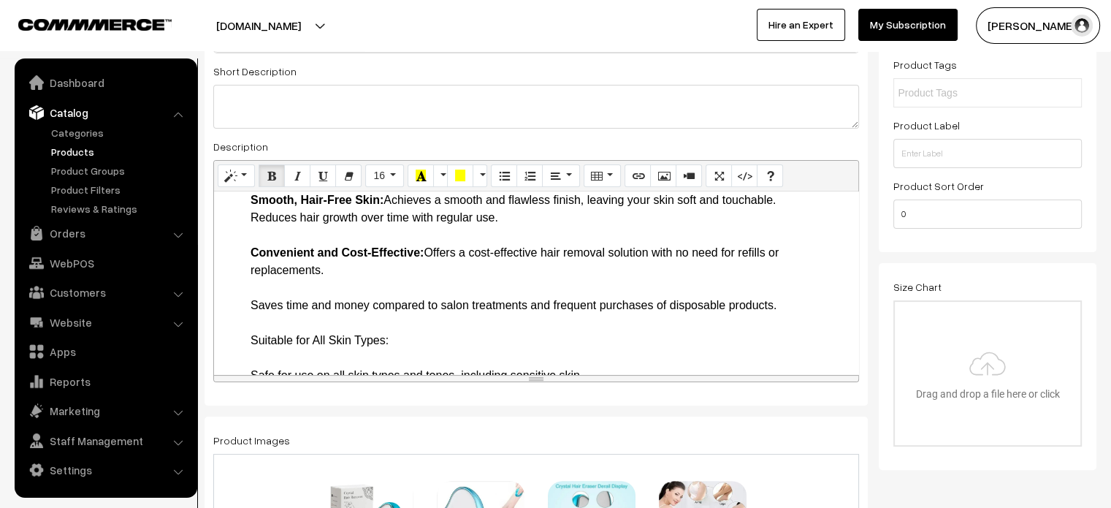
click at [267, 307] on li "Benefits Smooth, Hair-Free Skin: Achieves a smooth and flawless finish, leaving…" at bounding box center [551, 463] width 601 height 579
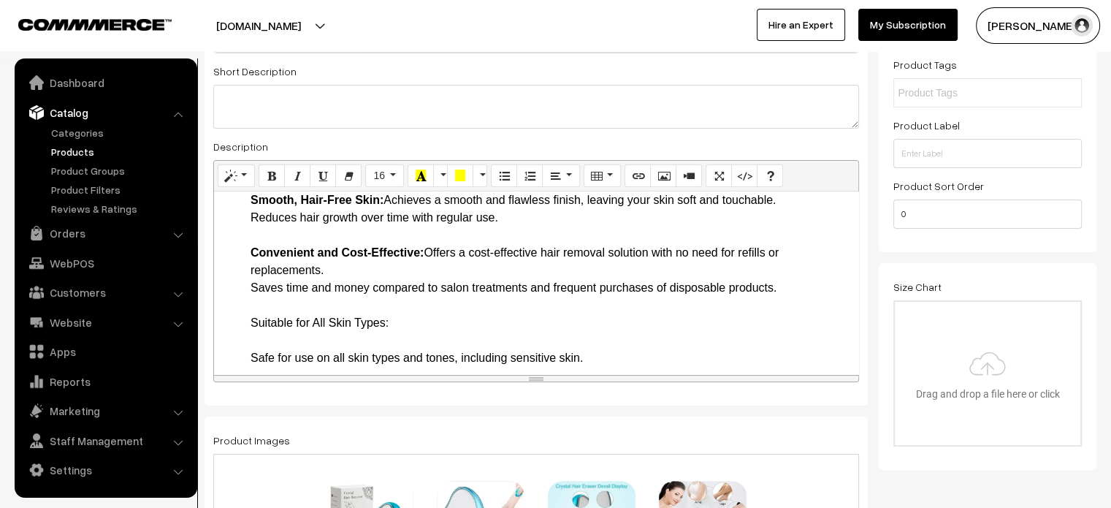
click at [444, 337] on li "Benefits Smooth, Hair-Free Skin: Achieves a smooth and flawless finish, leaving…" at bounding box center [551, 454] width 601 height 561
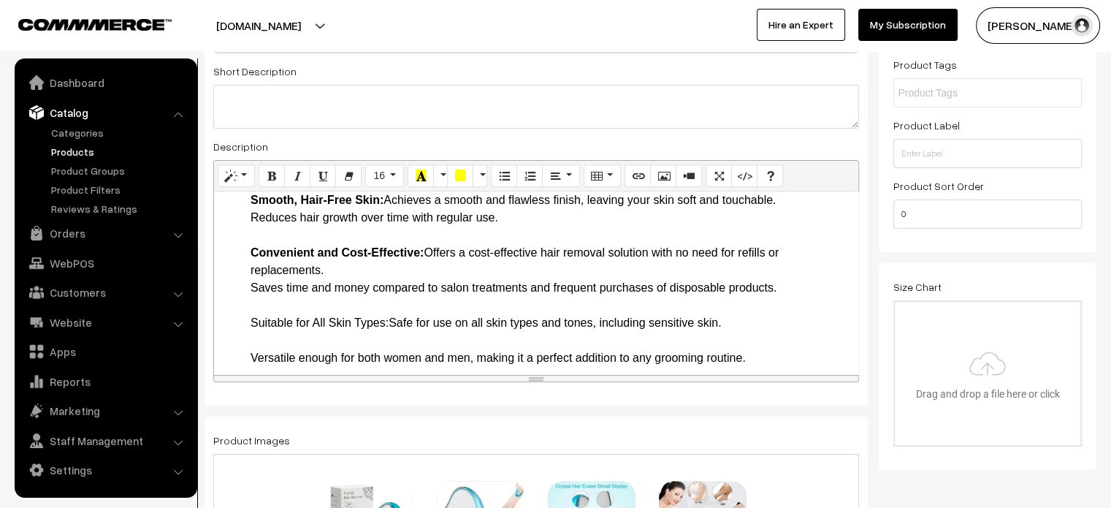
drag, startPoint x: 251, startPoint y: 340, endPoint x: 391, endPoint y: 338, distance: 139.6
click at [391, 338] on li "Benefits Smooth, Hair-Free Skin: Achieves a smooth and flawless finish, leaving…" at bounding box center [551, 437] width 601 height 526
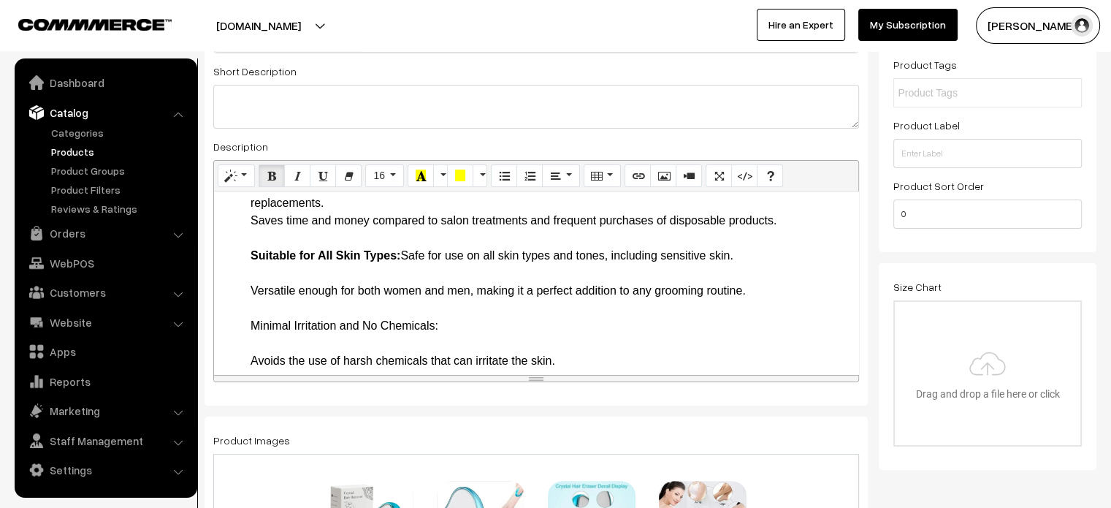
scroll to position [592, 0]
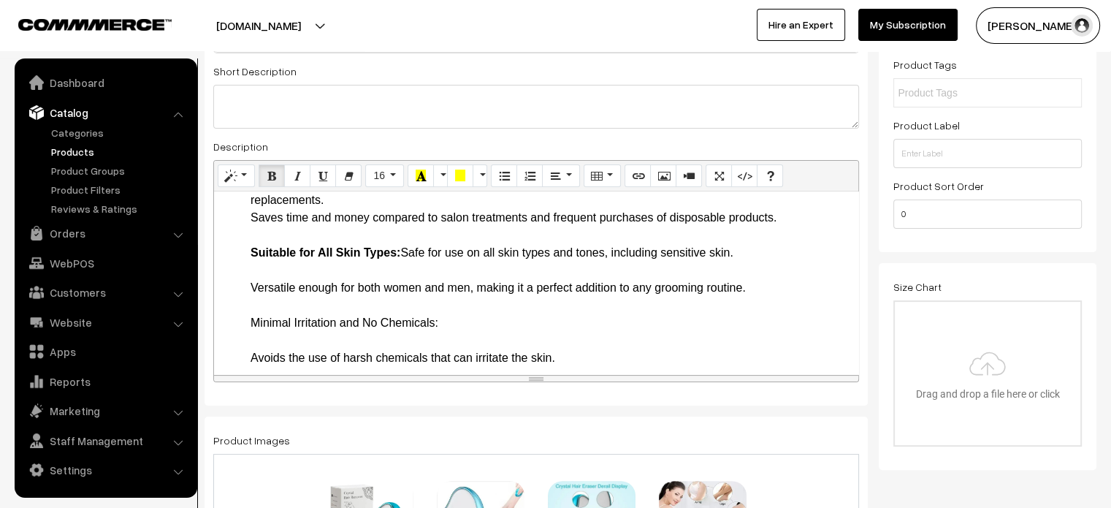
click at [239, 289] on ul "Introduction Discover a revolutionary way to remove unwanted hair with the Crys…" at bounding box center [536, 147] width 630 height 964
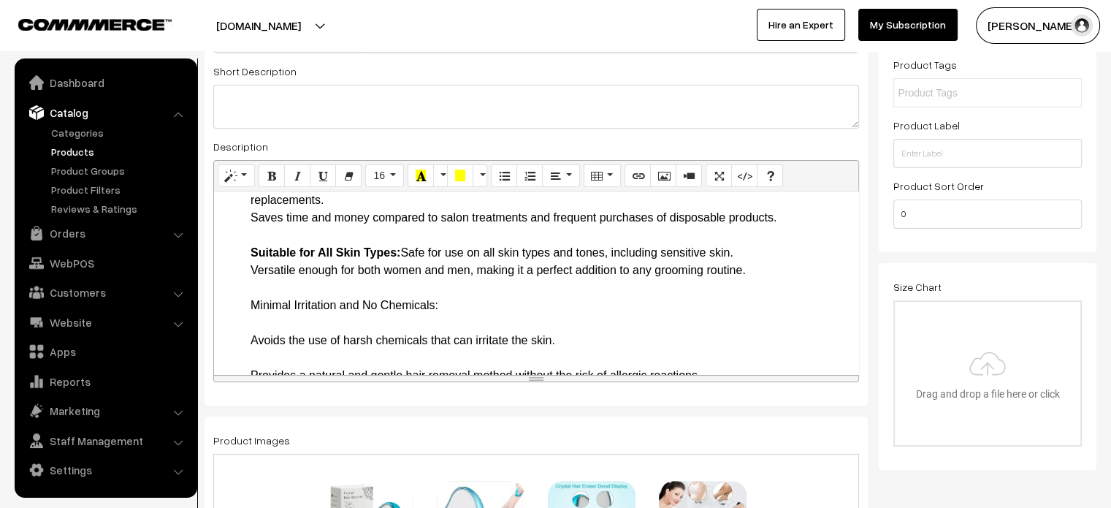
click at [454, 330] on li "Benefits Smooth, Hair-Free Skin: Achieves a smooth and flawless finish, leaving…" at bounding box center [551, 358] width 601 height 509
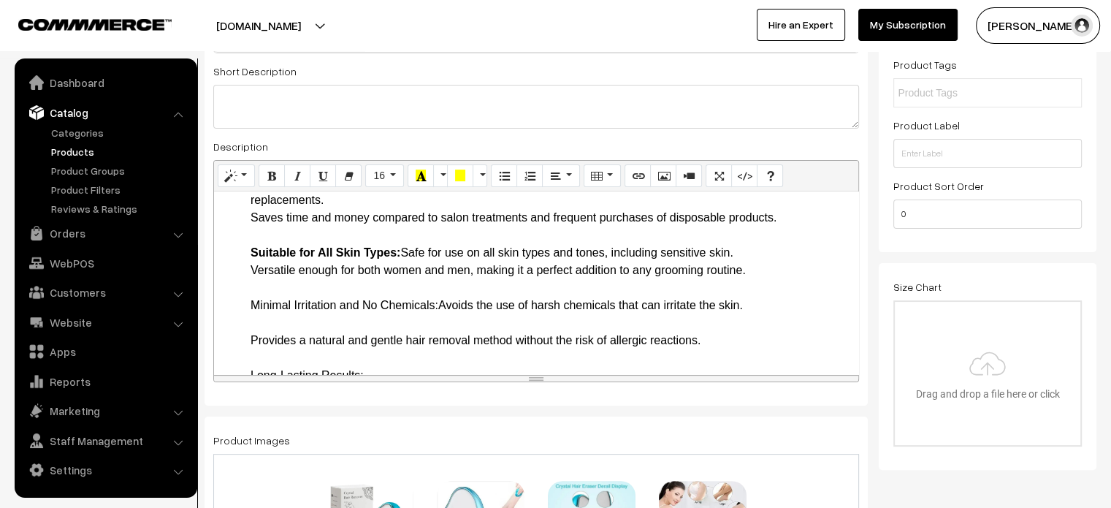
drag, startPoint x: 246, startPoint y: 318, endPoint x: 439, endPoint y: 318, distance: 192.9
click at [439, 318] on ul "Introduction Discover a revolutionary way to remove unwanted hair with the Crys…" at bounding box center [536, 121] width 630 height 912
click at [447, 330] on li "Benefits Smooth, Hair-Free Skin: Achieves a smooth and flawless finish, leaving…" at bounding box center [551, 340] width 601 height 473
click at [412, 343] on li "Benefits Smooth, Hair-Free Skin: Achieves a smooth and flawless finish, leaving…" at bounding box center [551, 340] width 601 height 473
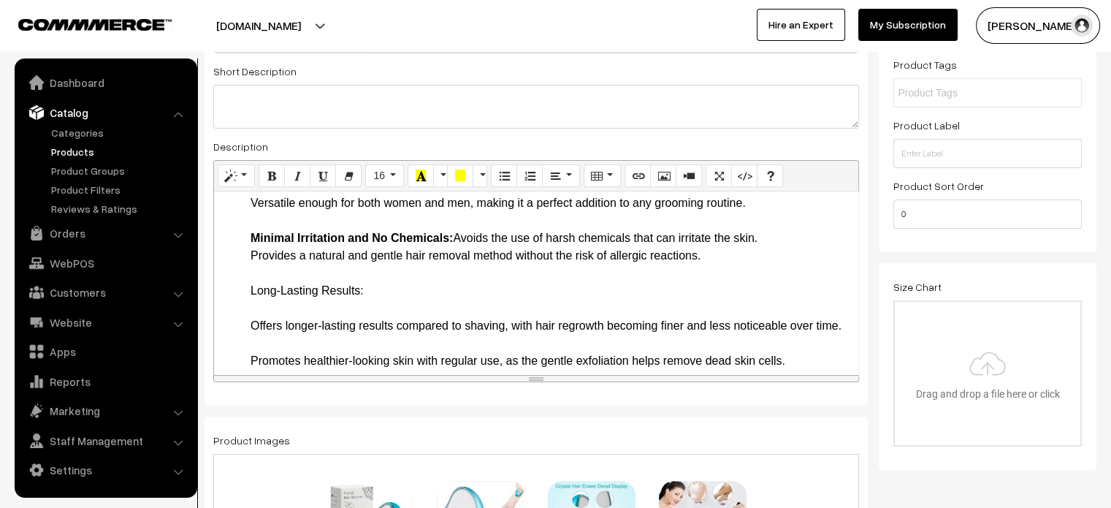
scroll to position [660, 0]
click at [426, 303] on li "Benefits Smooth, Hair-Free Skin: Achieves a smooth and flawless finish, leaving…" at bounding box center [551, 264] width 601 height 456
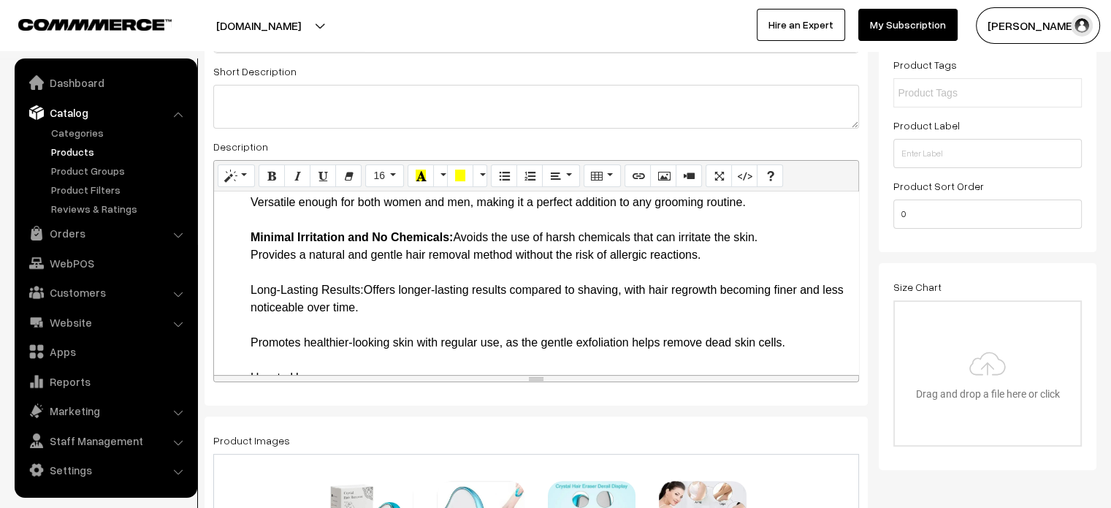
drag, startPoint x: 235, startPoint y: 311, endPoint x: 363, endPoint y: 302, distance: 128.9
click at [363, 302] on ul "Introduction Discover a revolutionary way to remove unwanted hair with the Crys…" at bounding box center [536, 35] width 630 height 877
click at [430, 343] on li "Benefits Smooth, Hair-Free Skin: Achieves a smooth and flawless finish, leaving…" at bounding box center [551, 255] width 601 height 438
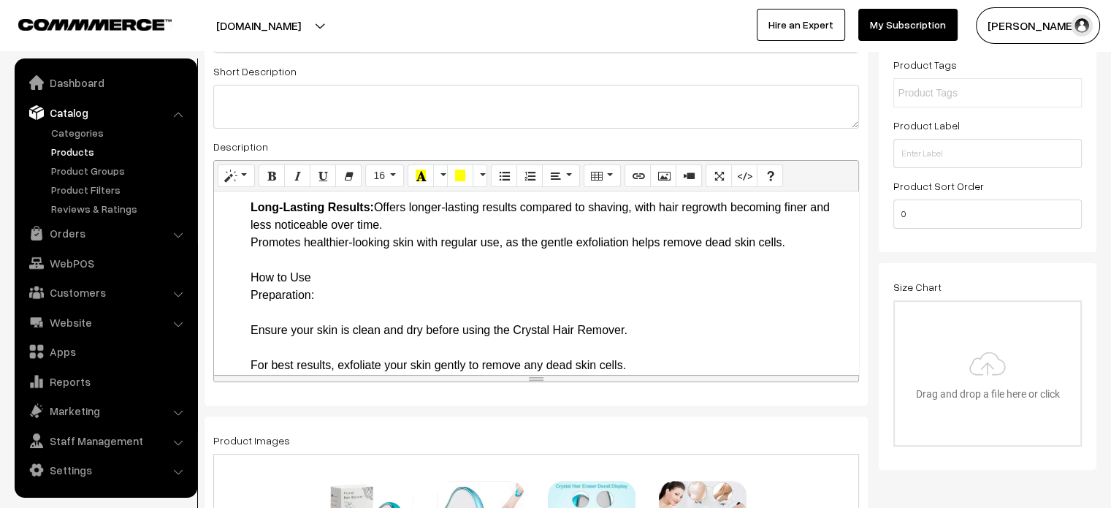
scroll to position [760, 0]
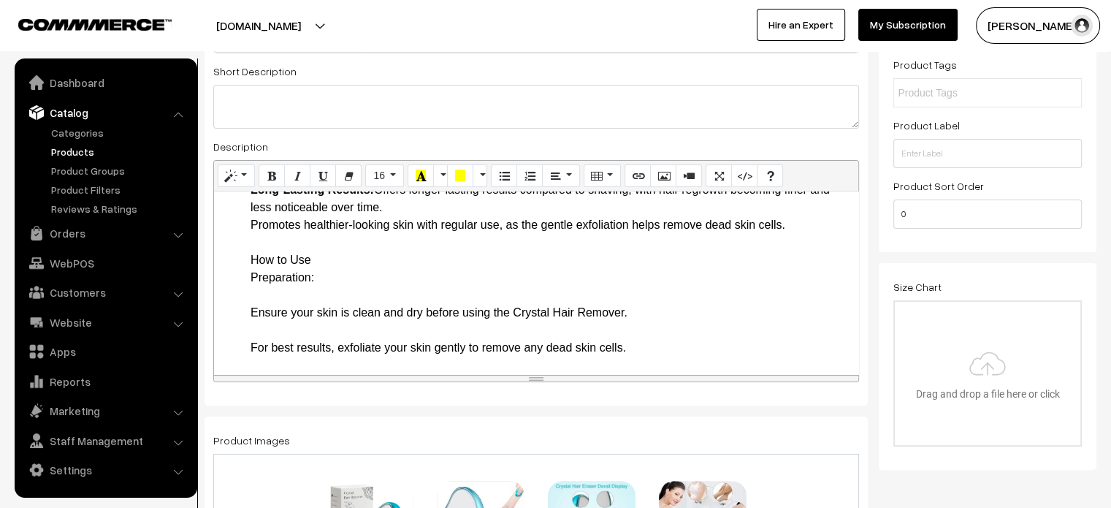
drag, startPoint x: 240, startPoint y: 277, endPoint x: 342, endPoint y: 297, distance: 104.2
click at [335, 292] on li "How to Use Preparation: Ensure your skin is clean and dry before using the Crys…" at bounding box center [551, 303] width 601 height 105
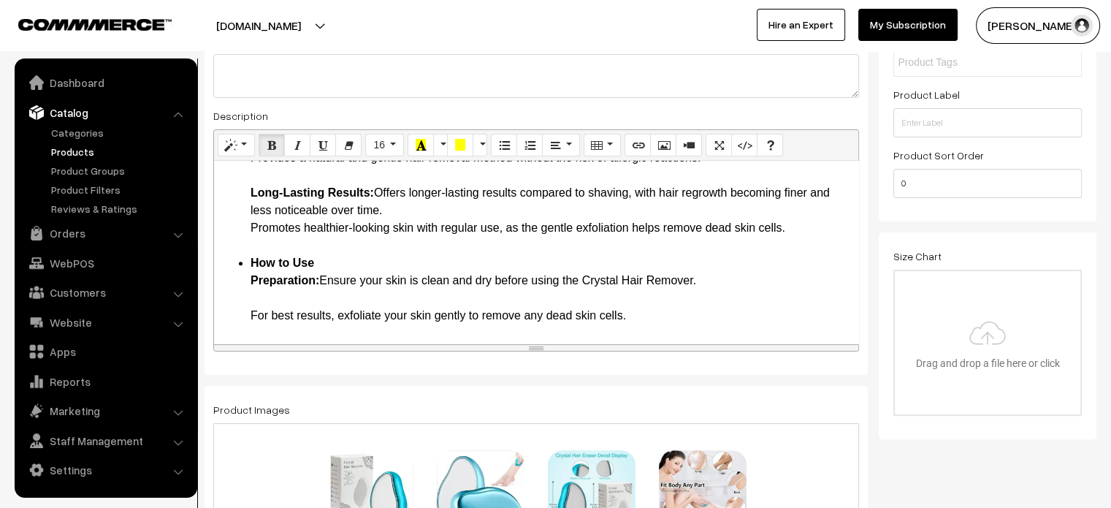
scroll to position [308, 0]
click at [295, 294] on li "How to Use Preparation: Ensure your skin is clean and dry before using the Crys…" at bounding box center [551, 288] width 601 height 70
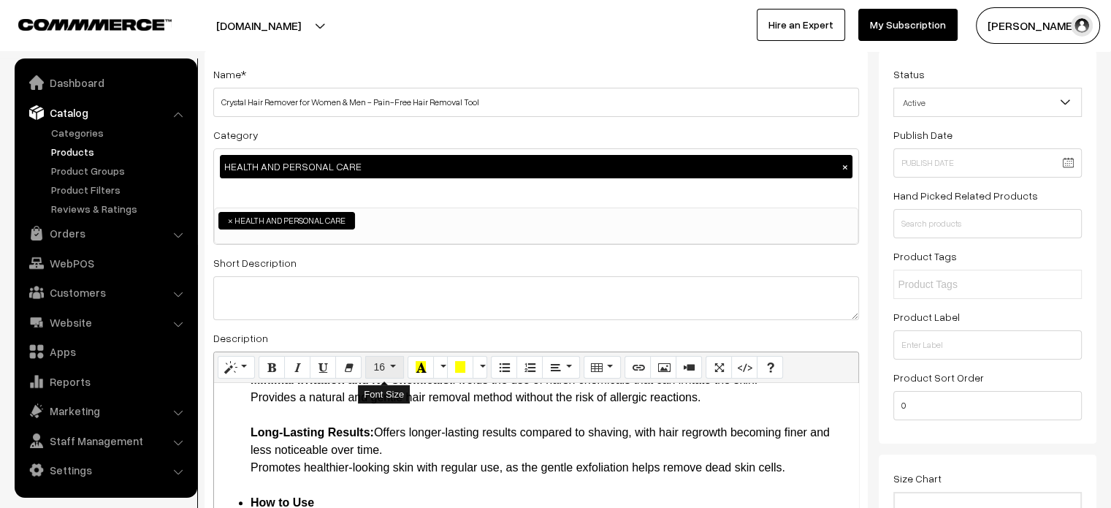
scroll to position [84, 0]
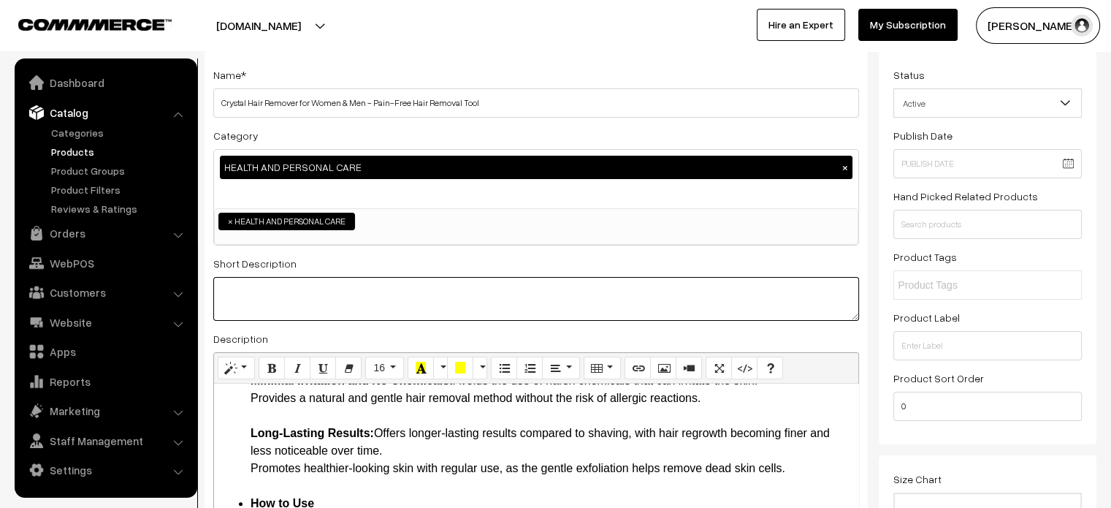
click at [351, 306] on textarea at bounding box center [536, 299] width 646 height 44
paste textarea "Discover a revolutionary way to remove unwanted hair with the Crystal Hair Remo…"
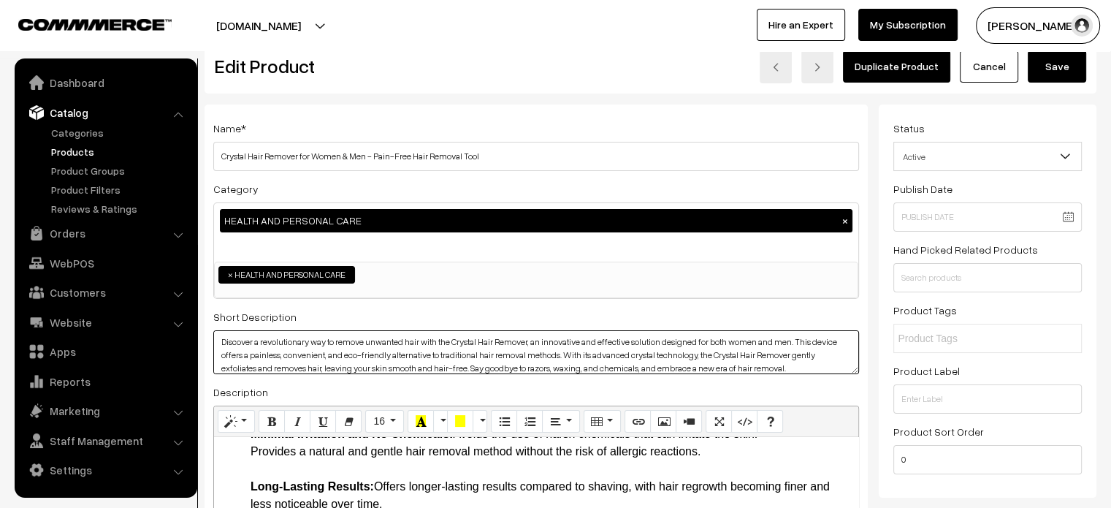
scroll to position [29, 0]
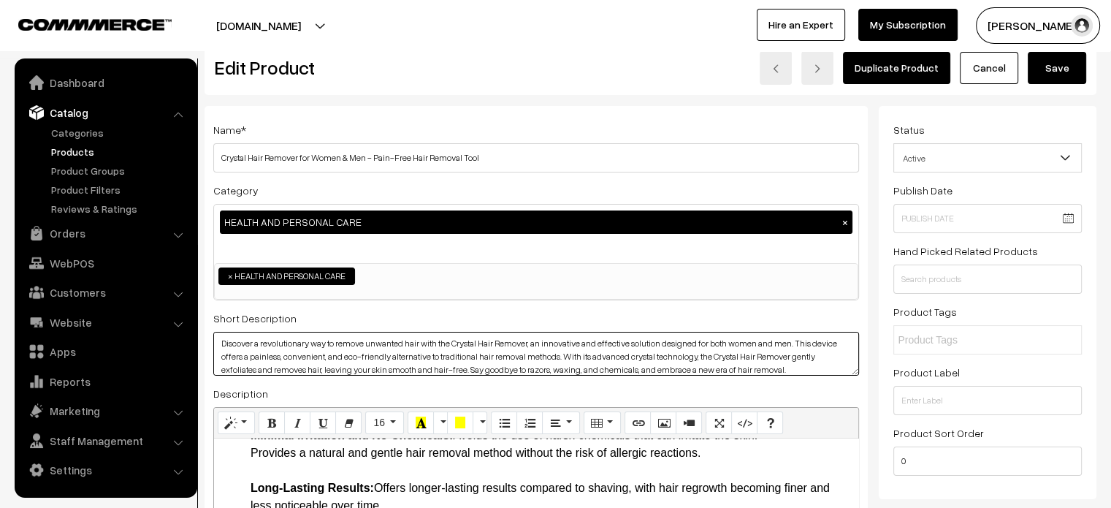
type textarea "Discover a revolutionary way to remove unwanted hair with the Crystal Hair Remo…"
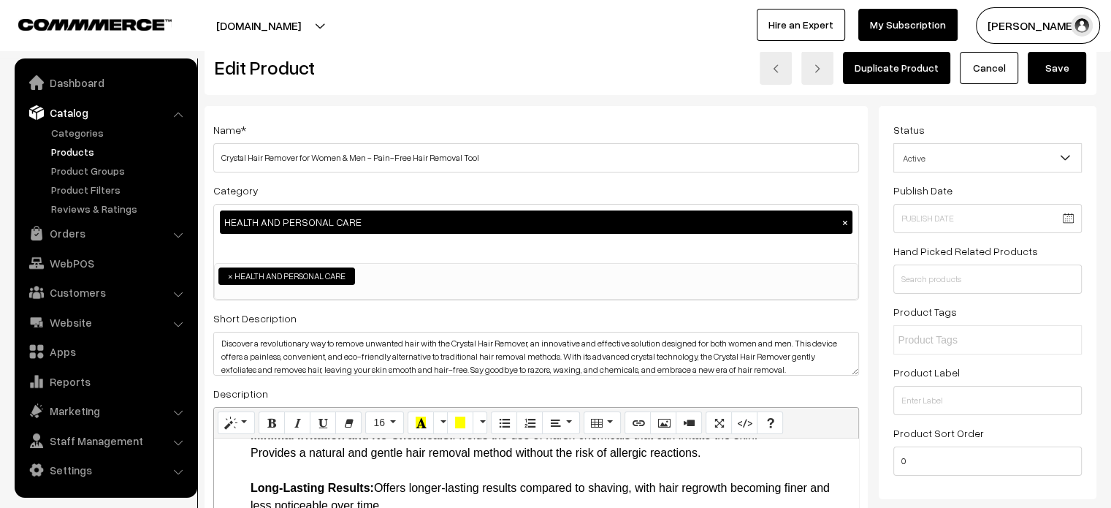
click at [1059, 71] on button "Save" at bounding box center [1057, 68] width 58 height 32
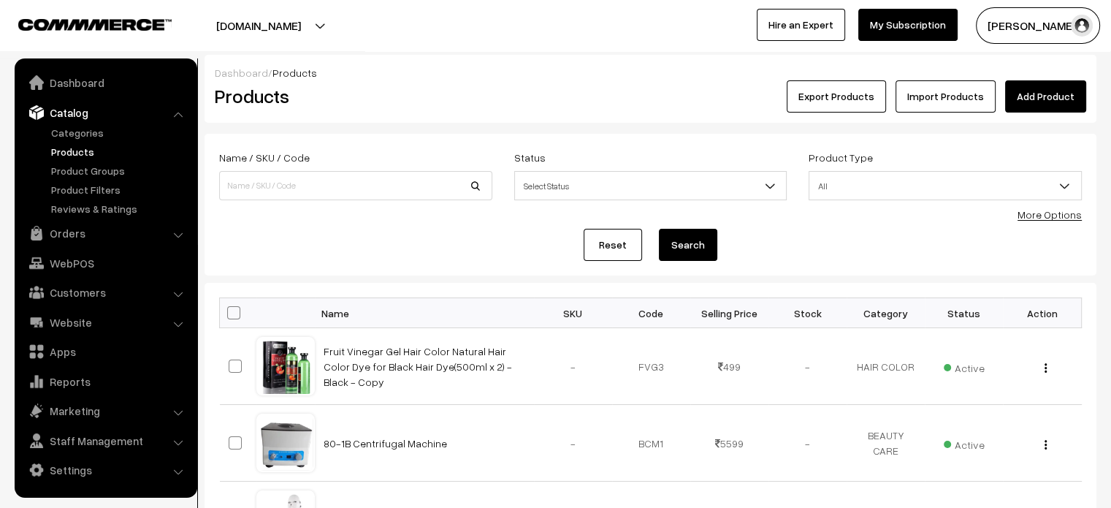
click at [308, 204] on div "Name / SKU / Code" at bounding box center [355, 178] width 295 height 61
click at [324, 195] on input at bounding box center [355, 185] width 273 height 29
paste input "IASTM Scraping Knife Tool for Effective [MEDICAL_DATA] Release and Muscle Recov…"
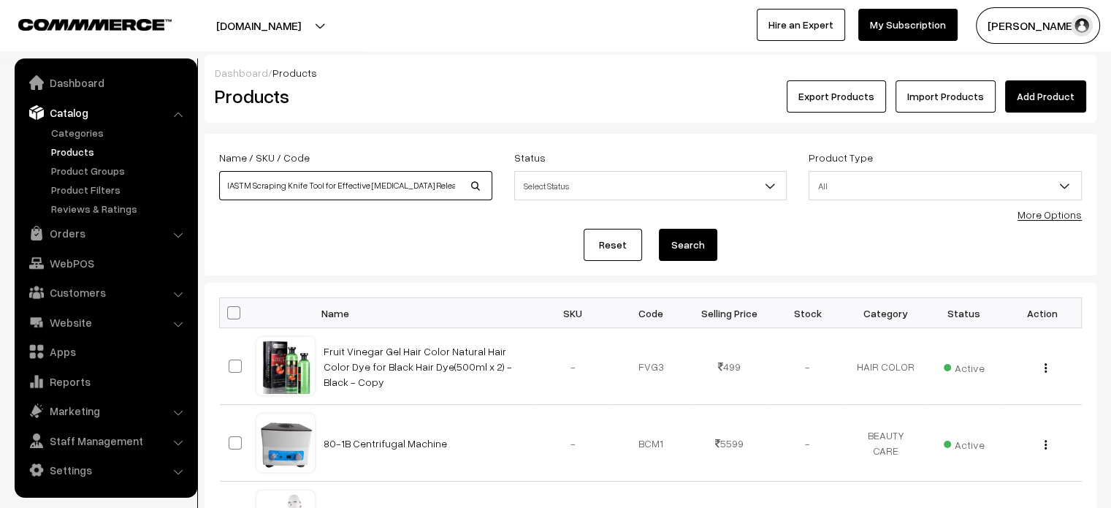
scroll to position [0, 50]
type input "IASTM Scraping Knife Tool for Effective [MEDICAL_DATA] Release and Muscle Recov…"
click at [676, 251] on button "Search" at bounding box center [688, 245] width 58 height 32
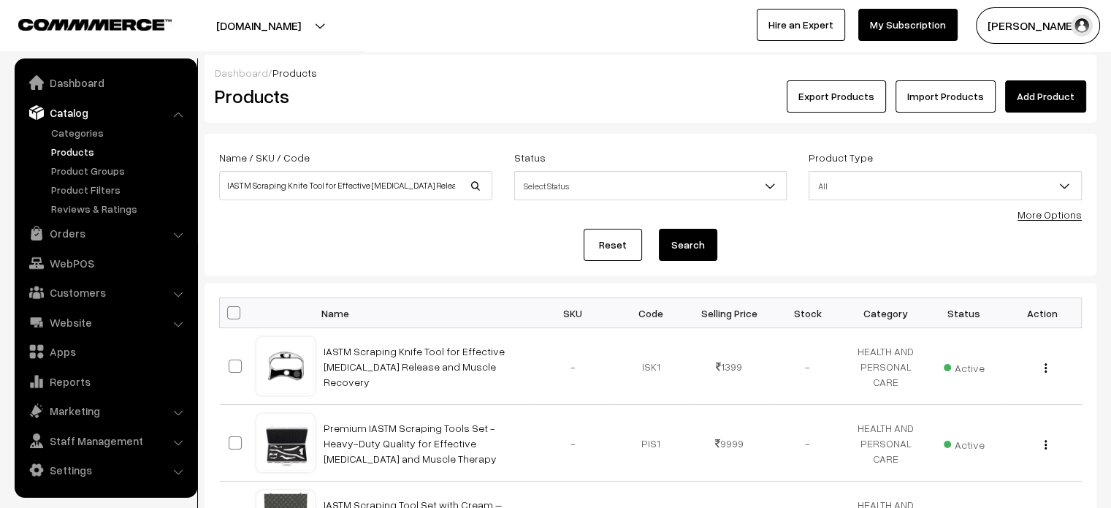
click at [381, 358] on link "IASTM Scraping Knife Tool for Effective [MEDICAL_DATA] Release and Muscle Recov…" at bounding box center [414, 366] width 181 height 43
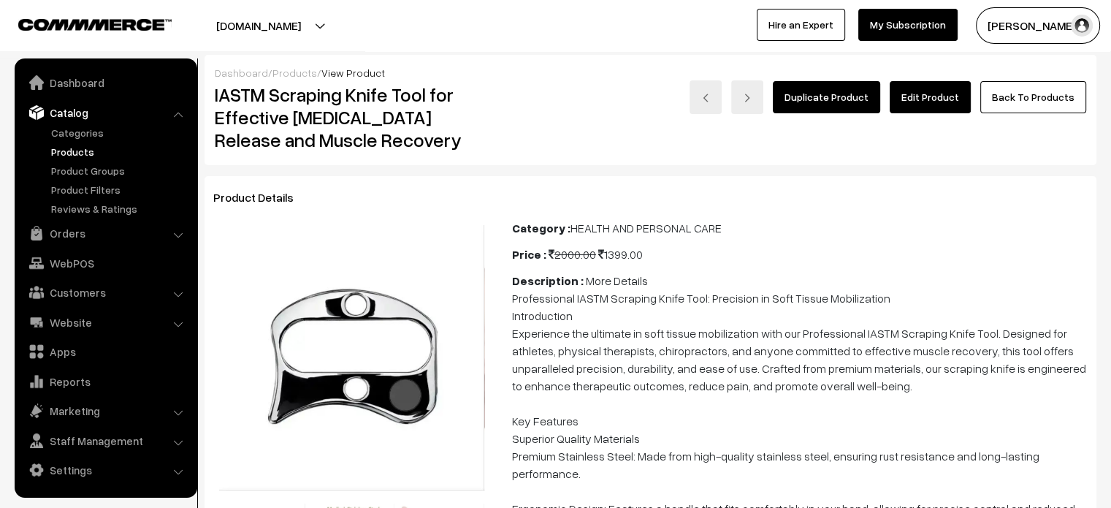
click at [921, 98] on link "Edit Product" at bounding box center [930, 97] width 81 height 32
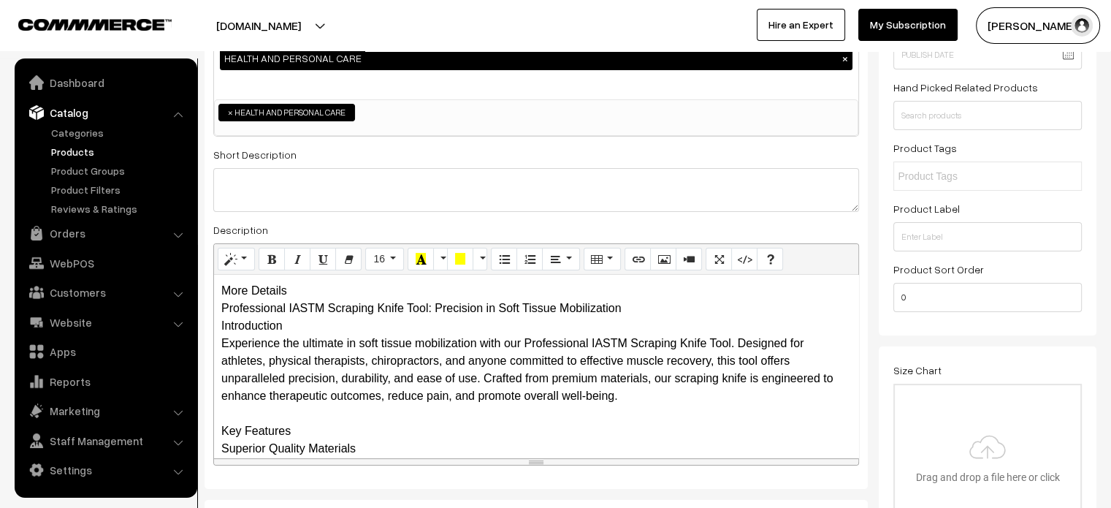
scroll to position [194, 0]
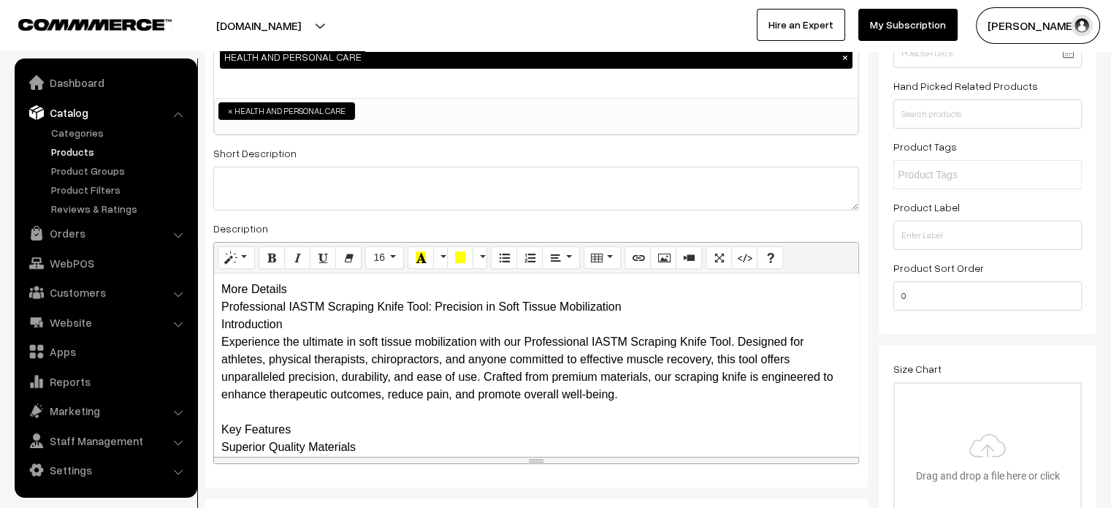
click at [289, 291] on div "More Details Professional IASTM Scraping Knife Tool: Precision in Soft Tissue M…" at bounding box center [536, 364] width 644 height 183
click at [310, 291] on div "More Details Professional IASTM Scraping Knife Tool: Precision in Soft Tissue M…" at bounding box center [536, 364] width 644 height 183
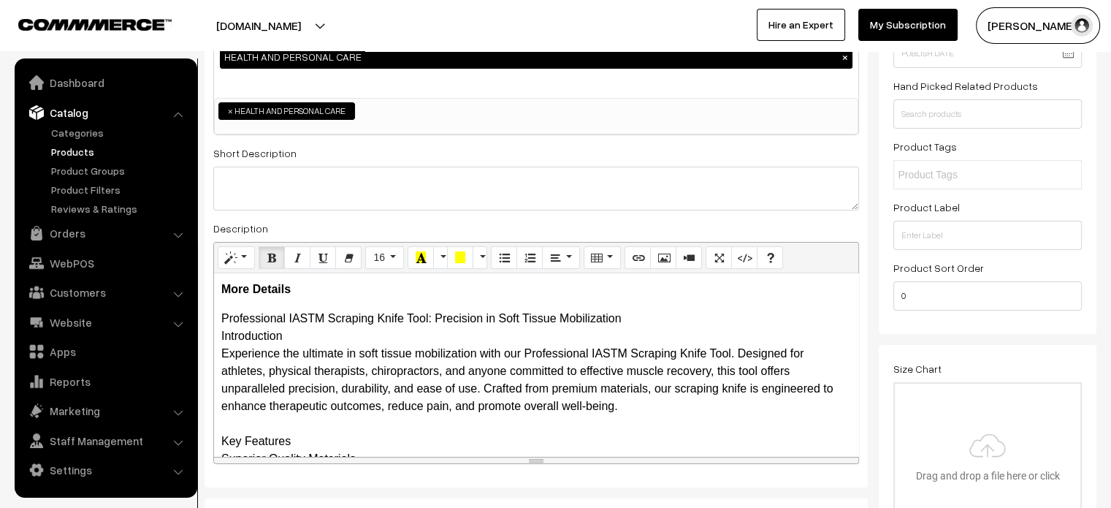
scroll to position [44, 0]
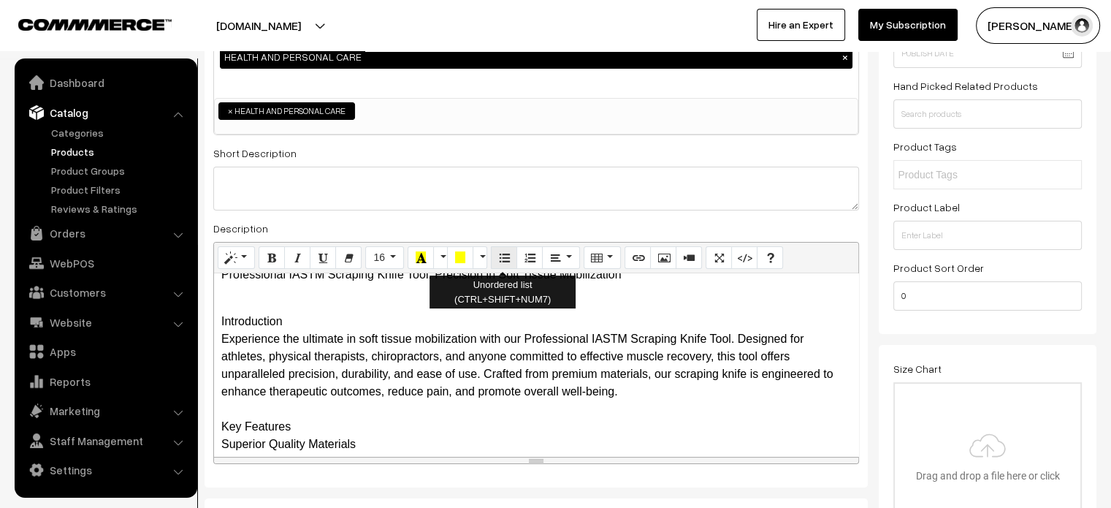
click at [499, 256] on icon "Unordered list (CTRL+SHIFT+NUM7)" at bounding box center [504, 257] width 10 height 12
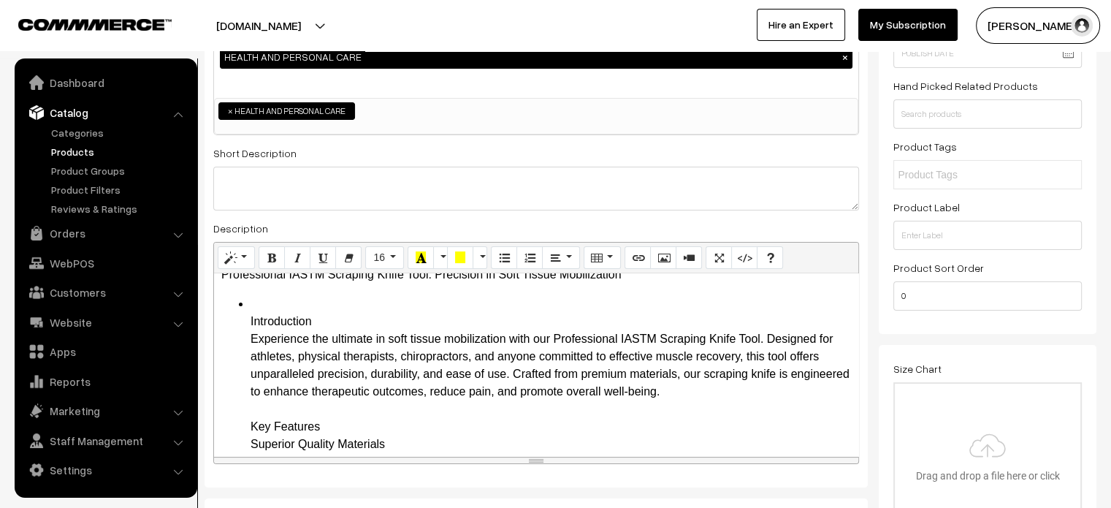
click at [286, 293] on div "More Details Professional IASTM Scraping Knife Tool: Precision in Soft Tissue M…" at bounding box center [536, 364] width 644 height 183
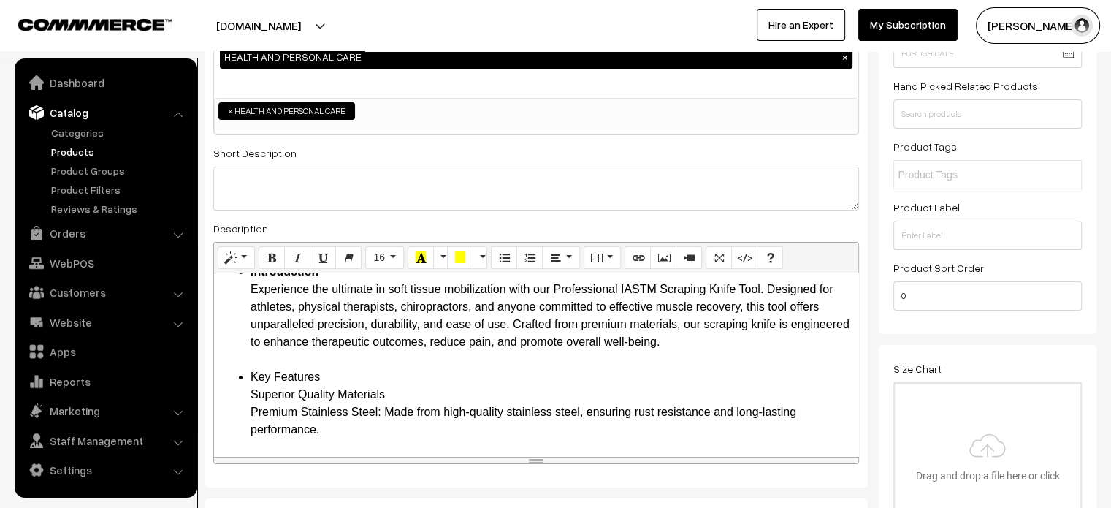
scroll to position [77, 0]
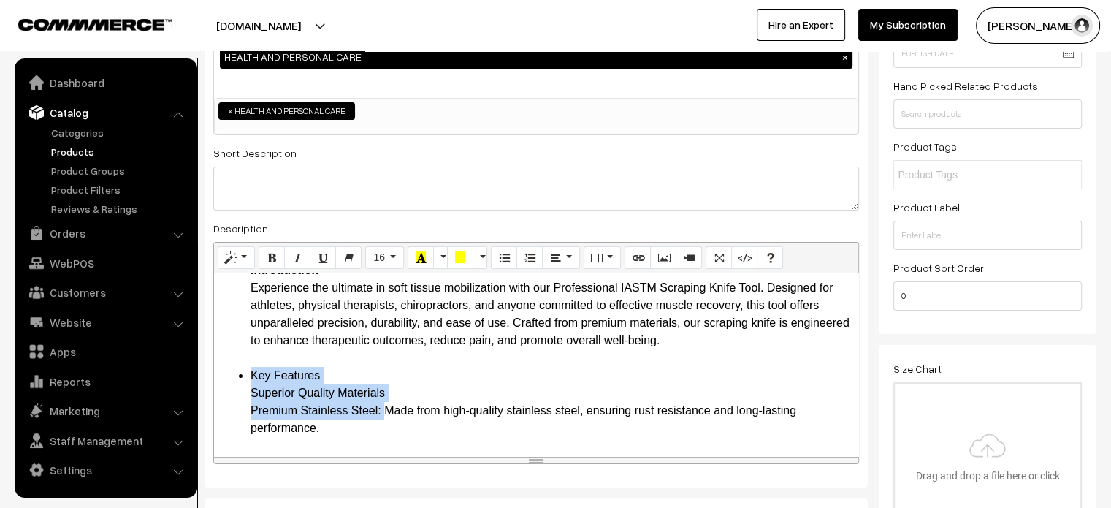
drag, startPoint x: 247, startPoint y: 376, endPoint x: 381, endPoint y: 412, distance: 139.3
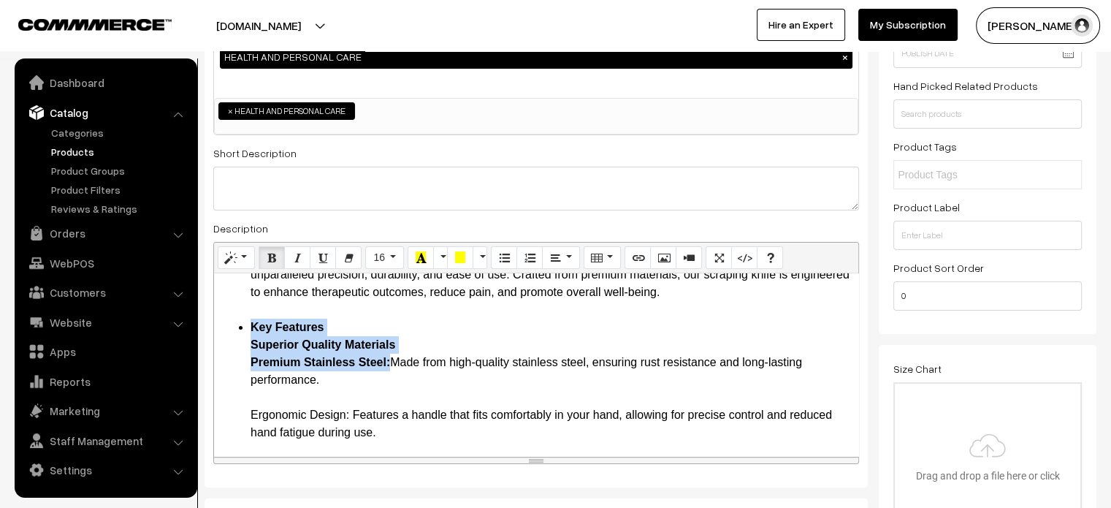
scroll to position [127, 0]
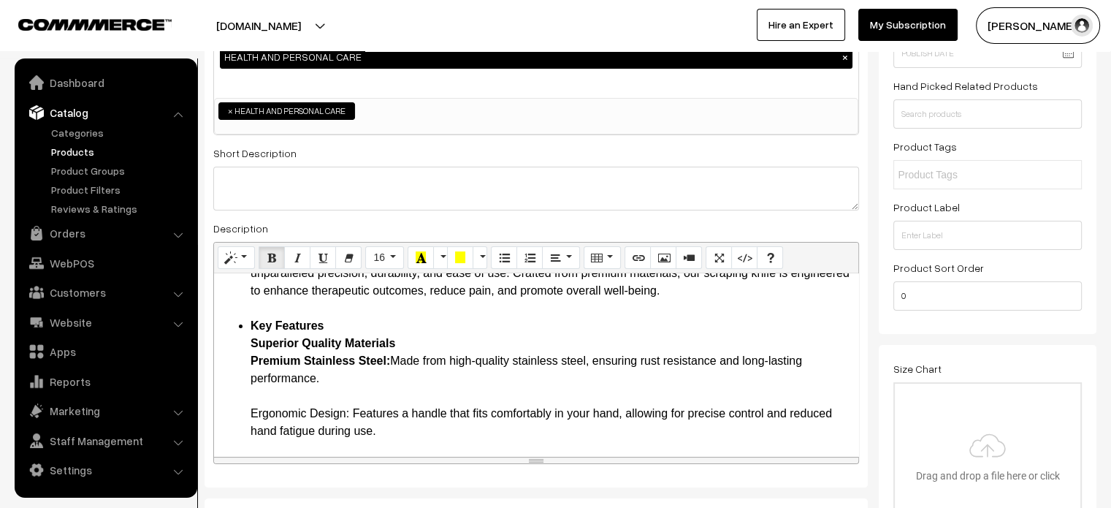
drag, startPoint x: 240, startPoint y: 414, endPoint x: 350, endPoint y: 411, distance: 110.4
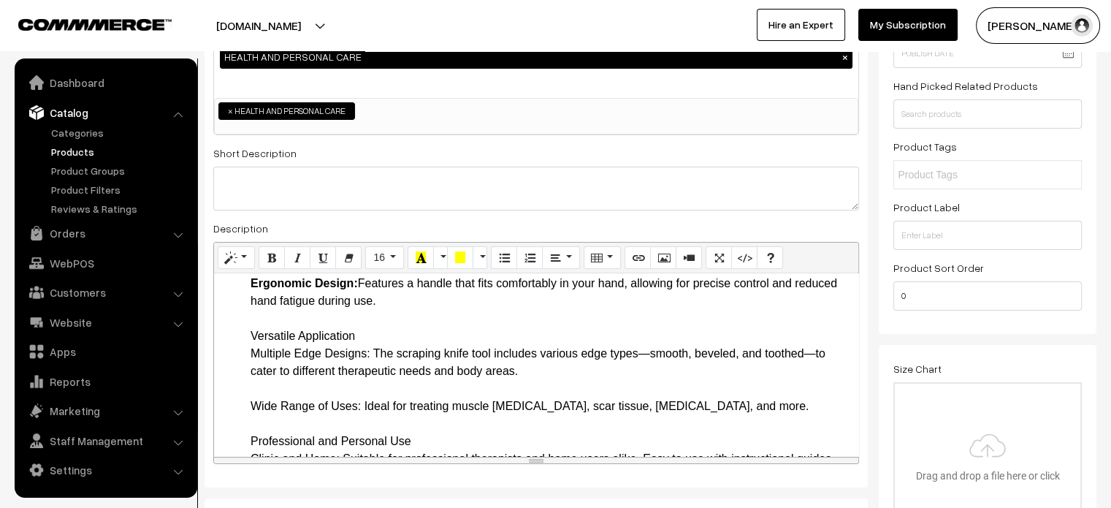
scroll to position [262, 0]
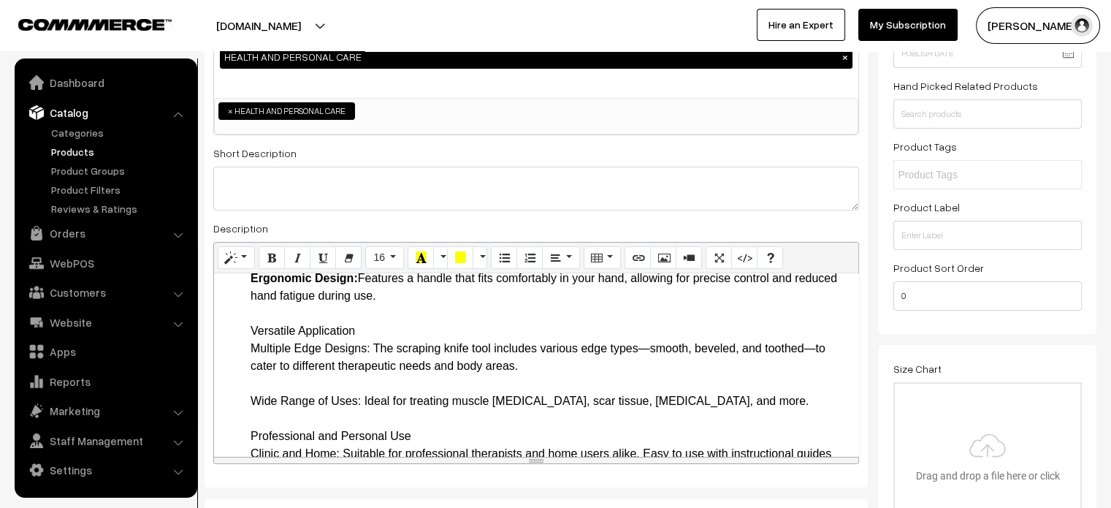
click at [245, 330] on ul "Introduction Experience the ultimate in soft tissue mobilization with our Profe…" at bounding box center [536, 515] width 630 height 877
drag, startPoint x: 248, startPoint y: 327, endPoint x: 371, endPoint y: 345, distance: 124.0
click at [371, 345] on ul "Introduction Experience the ultimate in soft tissue mobilization with our Profe…" at bounding box center [536, 515] width 630 height 877
click at [246, 397] on ul "Introduction Experience the ultimate in soft tissue mobilization with our Profe…" at bounding box center [536, 515] width 630 height 877
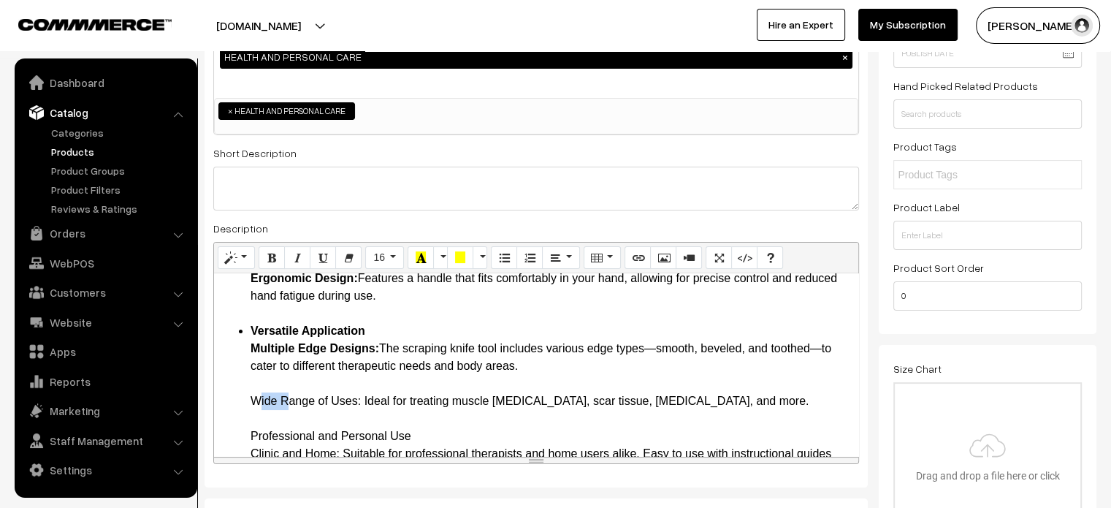
click at [246, 397] on ul "Introduction Experience the ultimate in soft tissue mobilization with our Profe…" at bounding box center [536, 515] width 630 height 877
drag, startPoint x: 246, startPoint y: 397, endPoint x: 362, endPoint y: 403, distance: 117.1
click at [362, 403] on ul "Introduction Experience the ultimate in soft tissue mobilization with our Profe…" at bounding box center [536, 515] width 630 height 877
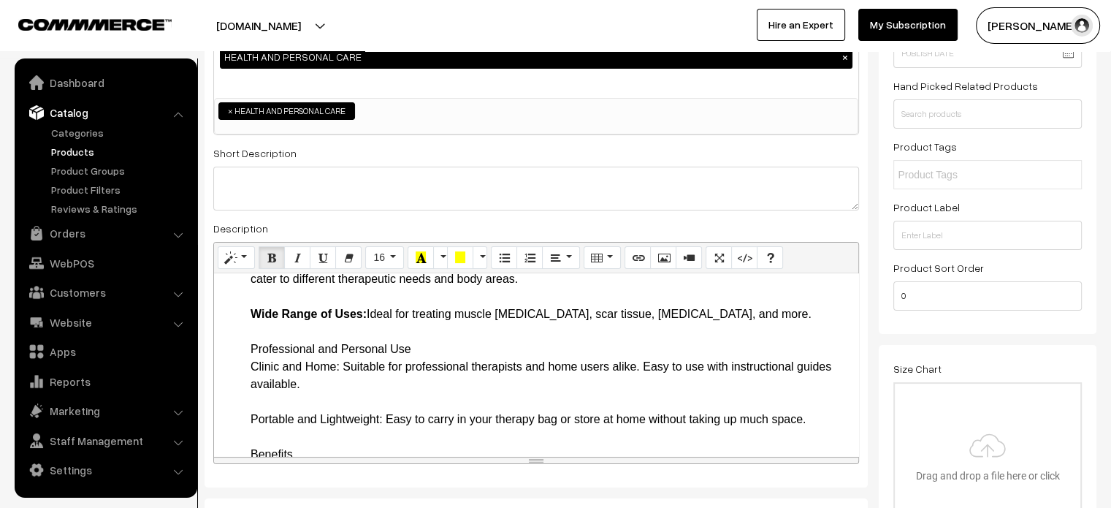
scroll to position [365, 0]
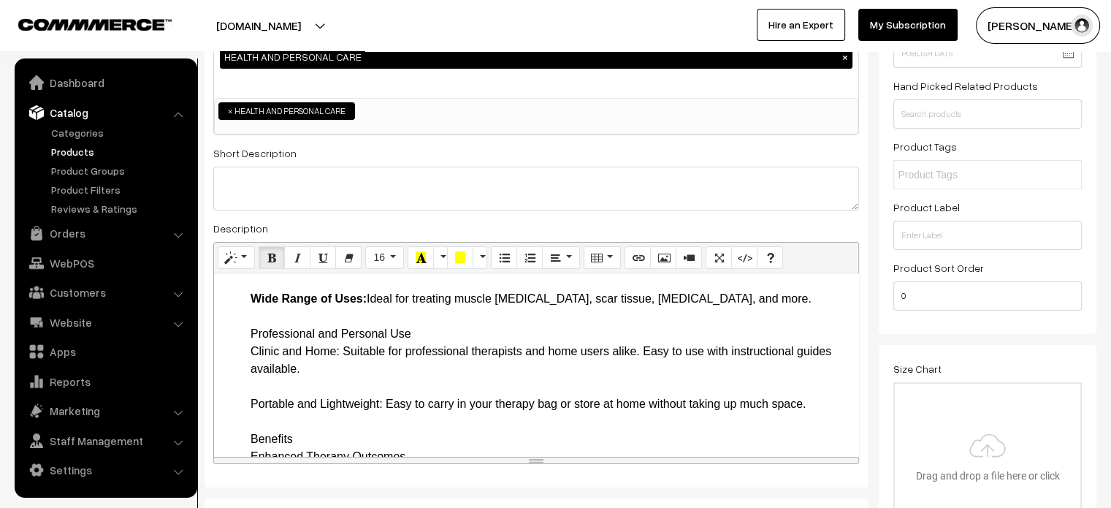
click at [240, 332] on ul "Introduction Experience the ultimate in soft tissue mobilization with our Profe…" at bounding box center [536, 412] width 630 height 877
drag, startPoint x: 248, startPoint y: 330, endPoint x: 342, endPoint y: 350, distance: 96.3
click at [342, 350] on ul "Introduction Experience the ultimate in soft tissue mobilization with our Profe…" at bounding box center [536, 412] width 630 height 877
click at [248, 407] on ul "Introduction Experience the ultimate in soft tissue mobilization with our Profe…" at bounding box center [536, 412] width 630 height 877
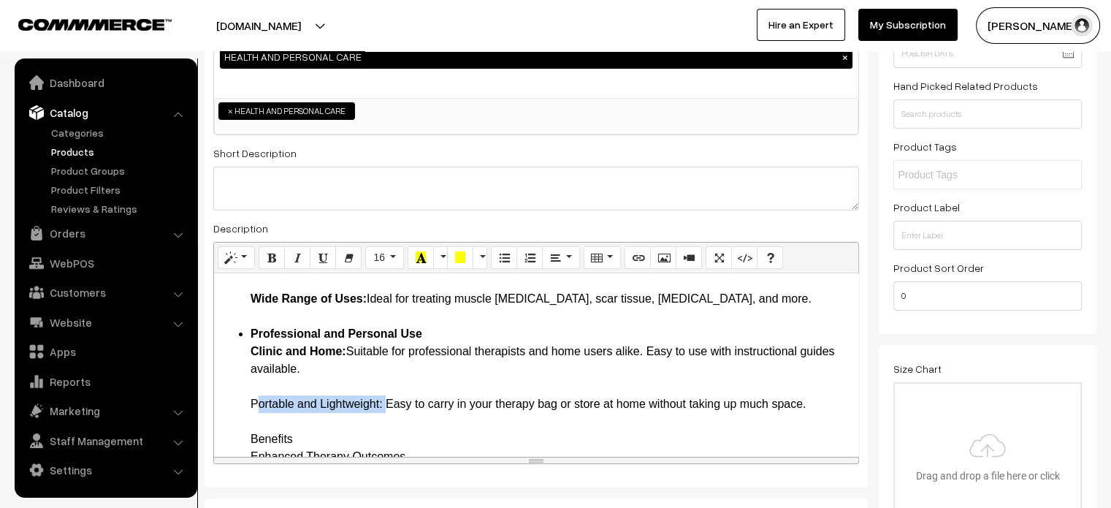
drag, startPoint x: 246, startPoint y: 404, endPoint x: 383, endPoint y: 404, distance: 136.6
click at [383, 404] on ul "Introduction Experience the ultimate in soft tissue mobilization with our Profe…" at bounding box center [536, 412] width 630 height 877
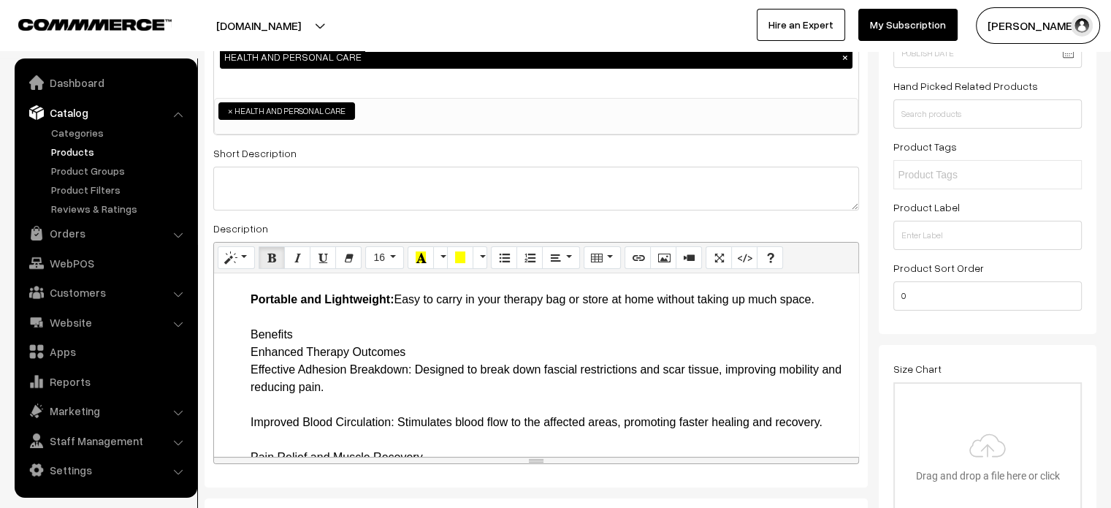
scroll to position [471, 0]
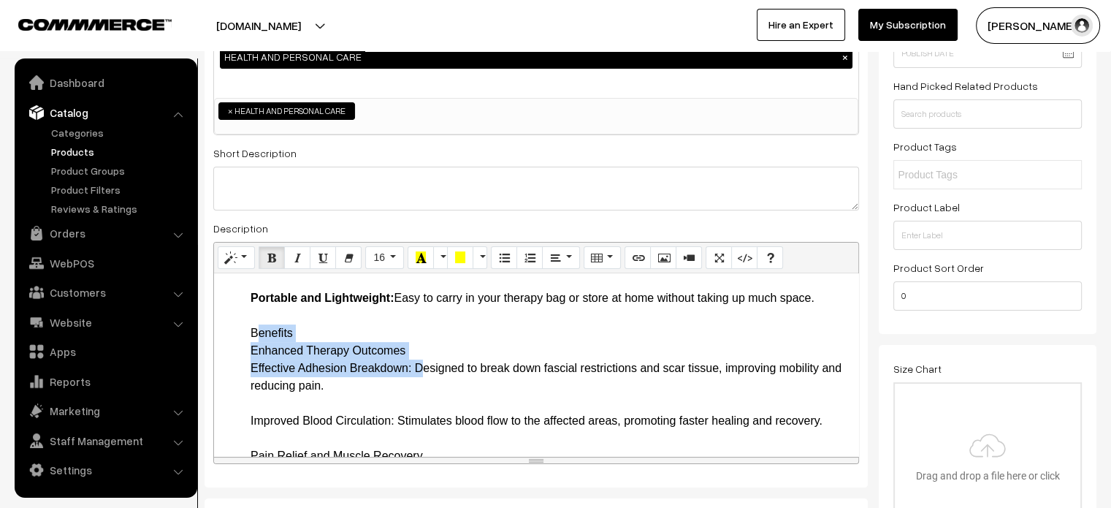
drag, startPoint x: 242, startPoint y: 332, endPoint x: 414, endPoint y: 365, distance: 175.0
click at [414, 365] on ul "Introduction Experience the ultimate in soft tissue mobilization with our Profe…" at bounding box center [536, 306] width 630 height 877
click at [243, 330] on ul "Introduction Experience the ultimate in soft tissue mobilization with our Profe…" at bounding box center [536, 306] width 630 height 877
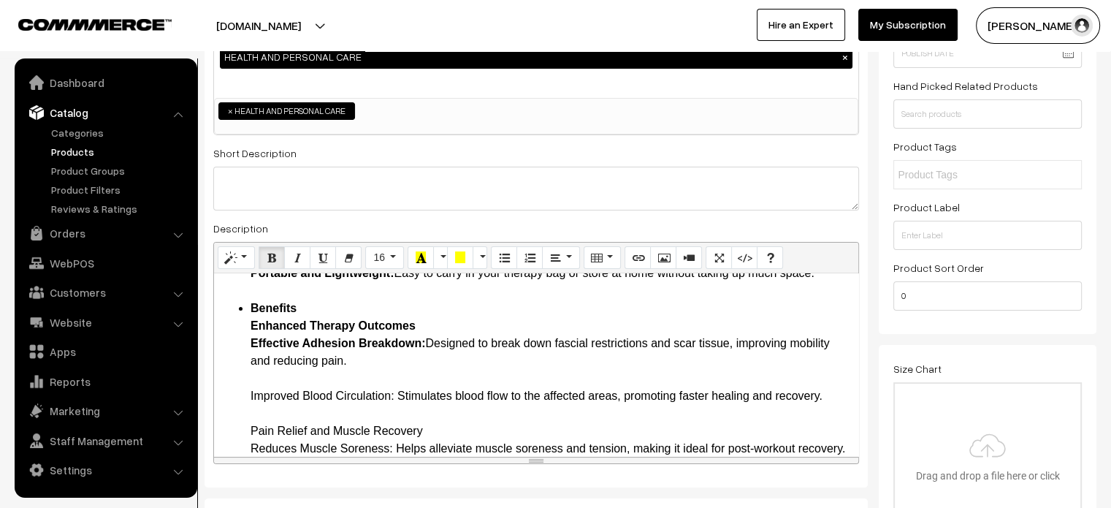
scroll to position [496, 0]
drag, startPoint x: 244, startPoint y: 394, endPoint x: 393, endPoint y: 392, distance: 149.1
click at [393, 392] on ul "Introduction Experience the ultimate in soft tissue mobilization with our Profe…" at bounding box center [536, 281] width 630 height 877
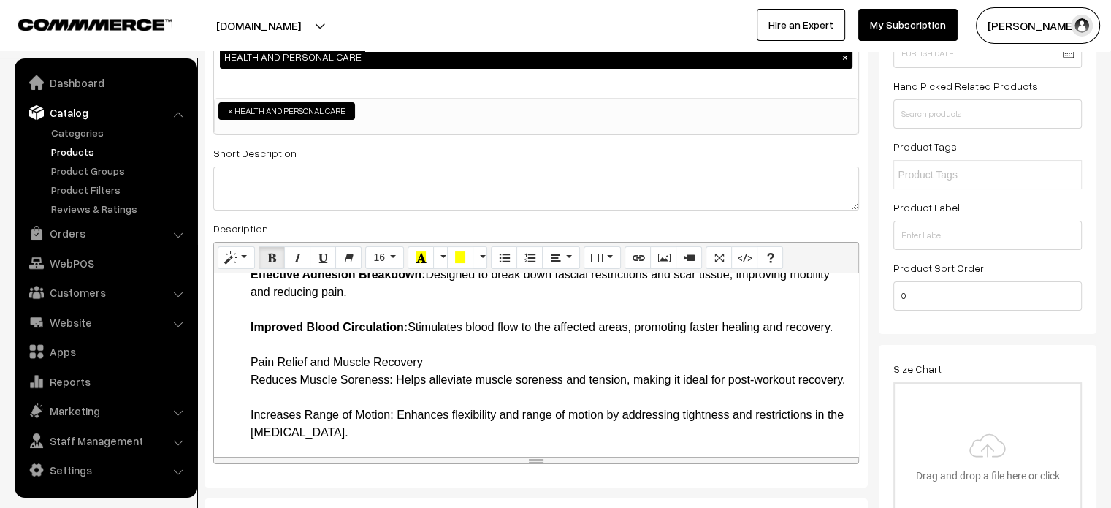
scroll to position [569, 0]
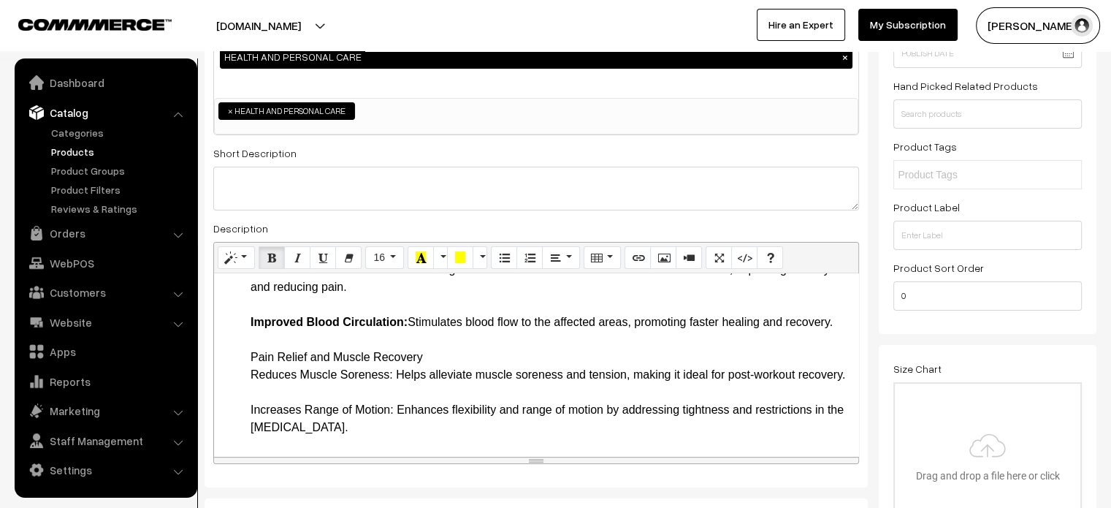
click at [248, 357] on ul "Introduction Experience the ultimate in soft tissue mobilization with our Profe…" at bounding box center [536, 208] width 630 height 877
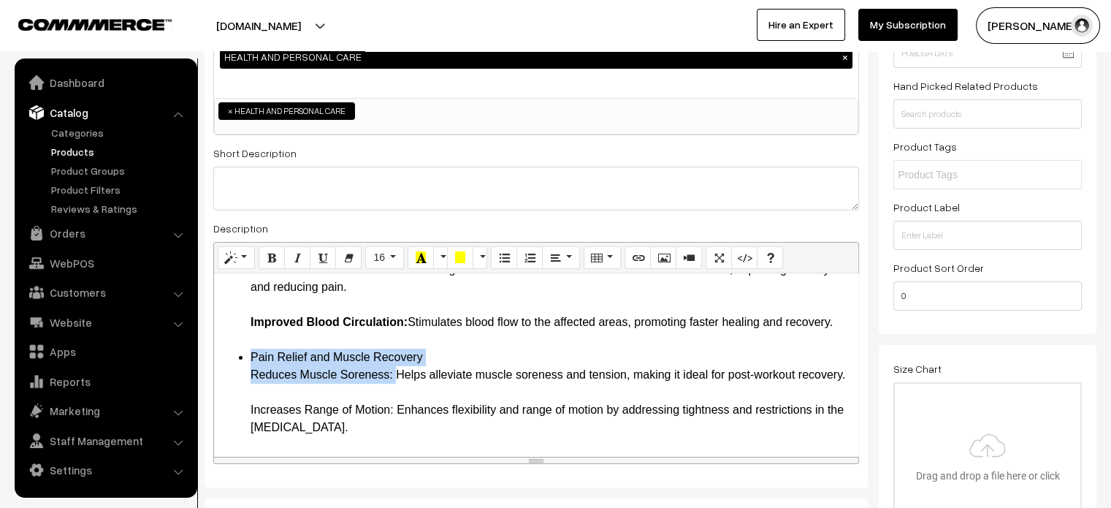
drag, startPoint x: 248, startPoint y: 357, endPoint x: 393, endPoint y: 375, distance: 146.5
click at [393, 375] on ul "Introduction Experience the ultimate in soft tissue mobilization with our Profe…" at bounding box center [536, 208] width 630 height 877
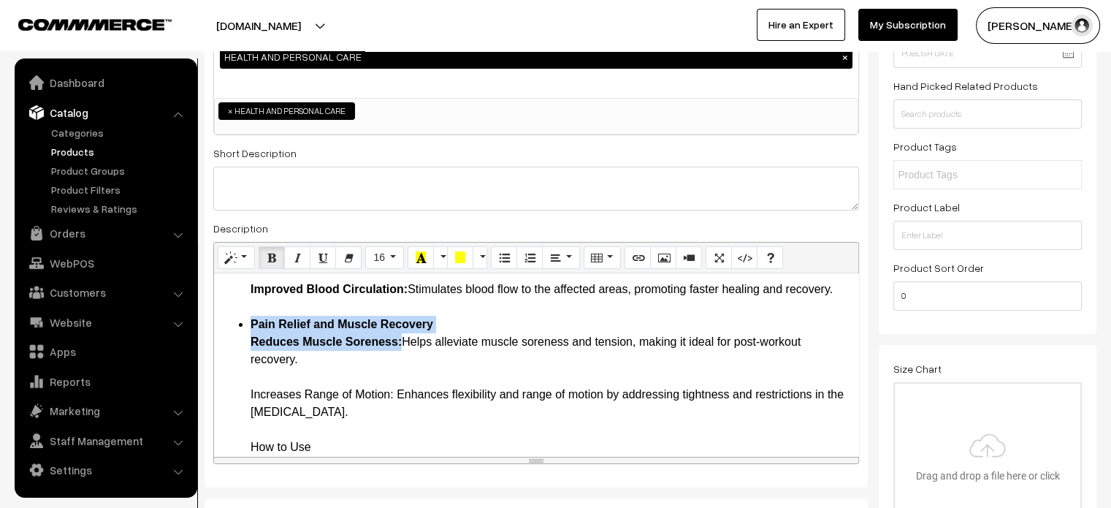
scroll to position [604, 0]
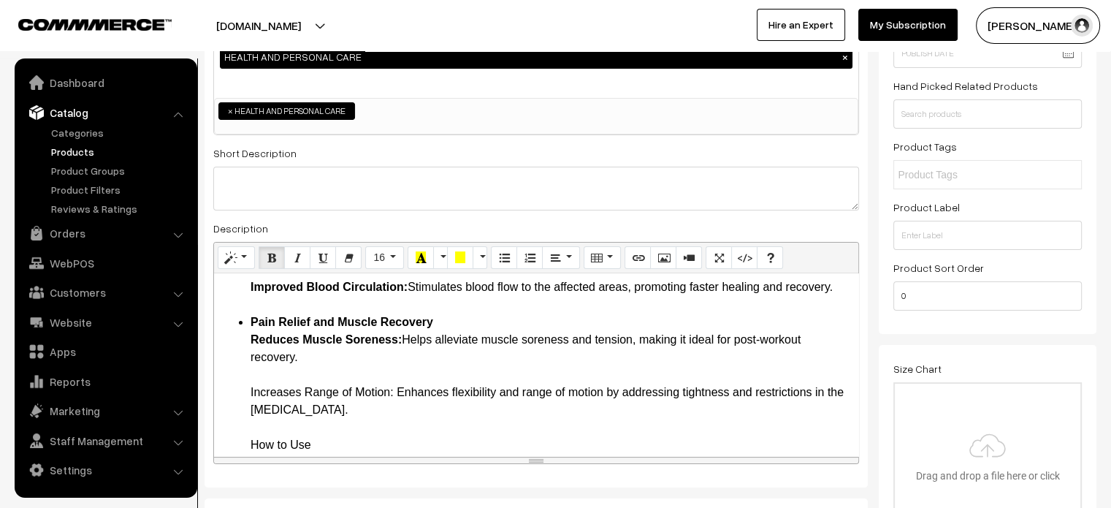
click at [238, 394] on ul "Introduction Experience the ultimate in soft tissue mobilization with our Profe…" at bounding box center [536, 182] width 630 height 894
drag, startPoint x: 250, startPoint y: 389, endPoint x: 374, endPoint y: 397, distance: 124.4
click at [374, 397] on li "Increases Range of Motion: Enhances flexibility and range of motion by addressi…" at bounding box center [551, 507] width 601 height 246
drag, startPoint x: 247, startPoint y: 389, endPoint x: 395, endPoint y: 391, distance: 148.3
click at [395, 391] on ul "Introduction Experience the ultimate in soft tissue mobilization with our Profe…" at bounding box center [536, 182] width 630 height 894
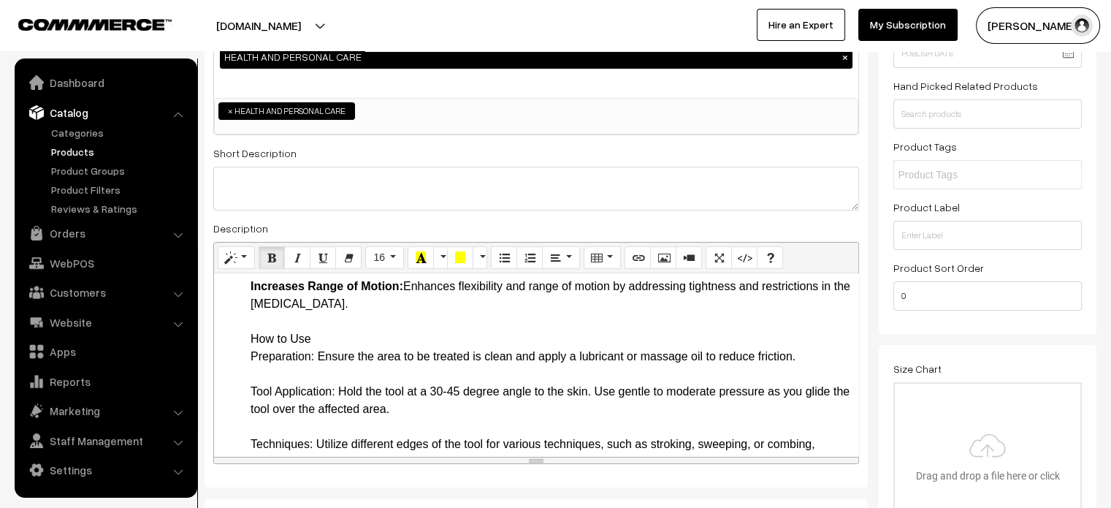
scroll to position [712, 0]
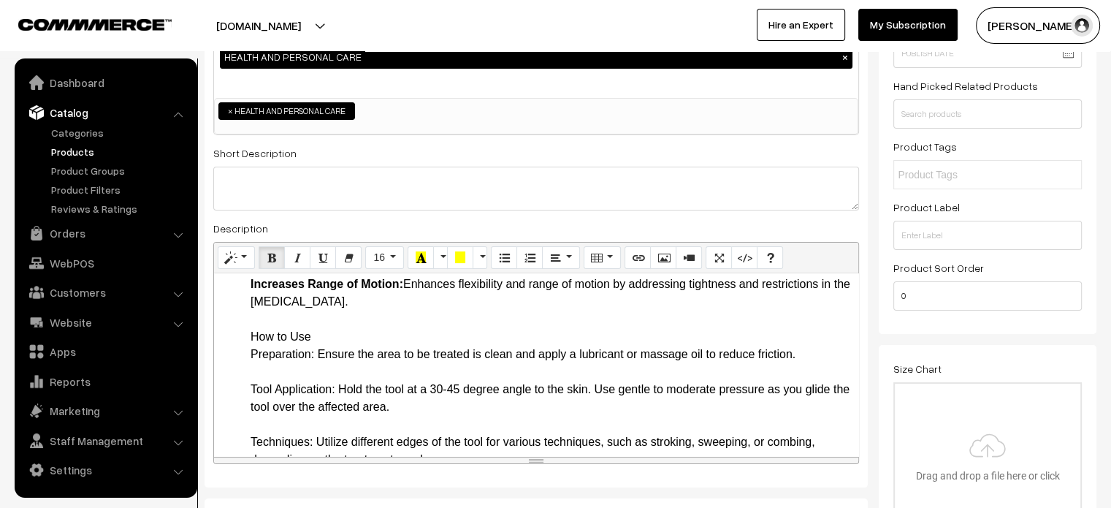
click at [243, 335] on ul "Introduction Experience the ultimate in soft tissue mobilization with our Profe…" at bounding box center [536, 74] width 630 height 894
drag, startPoint x: 246, startPoint y: 330, endPoint x: 313, endPoint y: 354, distance: 71.7
click at [313, 354] on ul "Introduction Experience the ultimate in soft tissue mobilization with our Profe…" at bounding box center [536, 74] width 630 height 894
drag, startPoint x: 251, startPoint y: 388, endPoint x: 338, endPoint y: 389, distance: 86.2
click at [338, 389] on li "How to Use Preparation: Ensure the area to be treated is clean and apply a lubr…" at bounding box center [551, 424] width 601 height 193
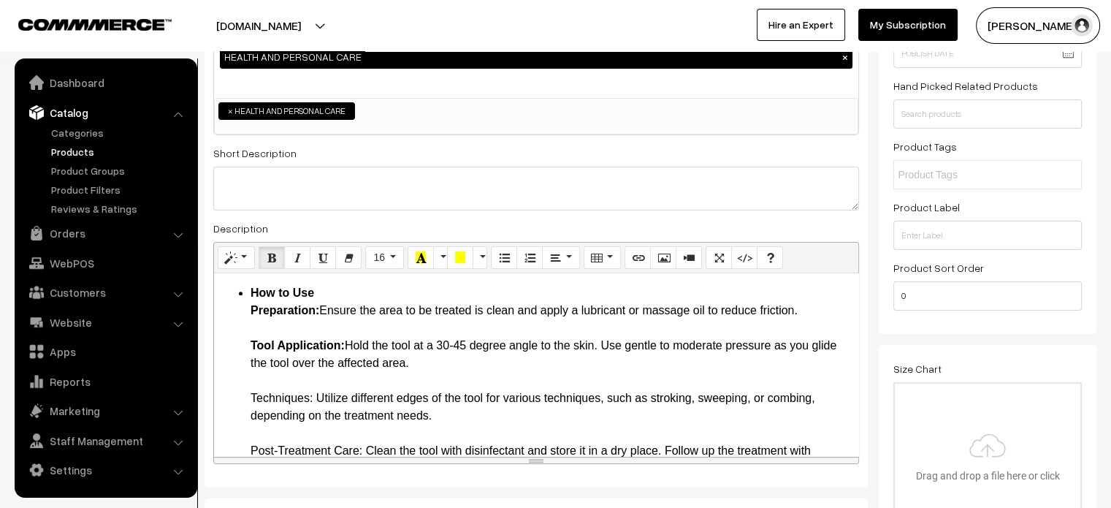
scroll to position [762, 0]
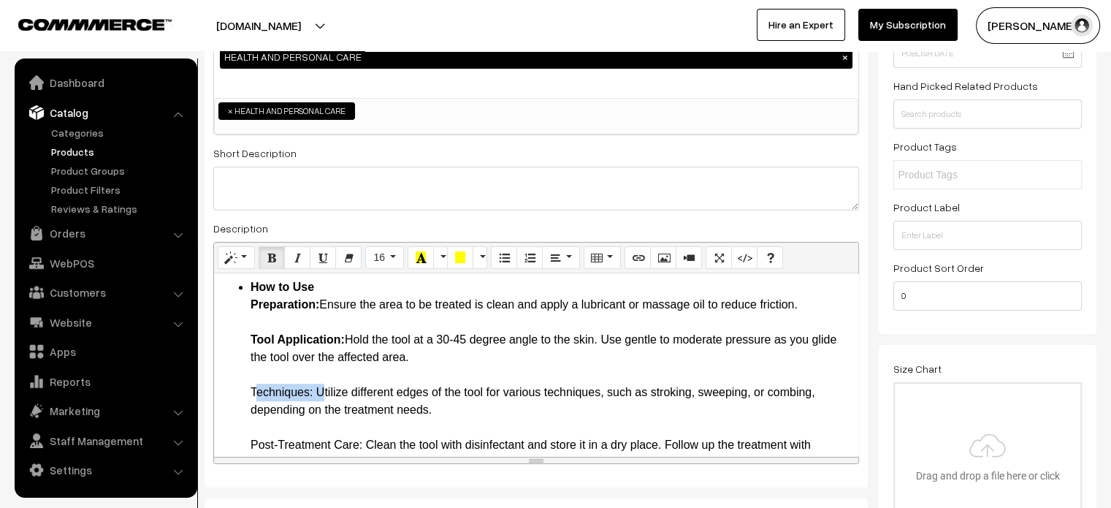
drag, startPoint x: 240, startPoint y: 391, endPoint x: 319, endPoint y: 385, distance: 78.4
click at [319, 385] on ul "Introduction Experience the ultimate in soft tissue mobilization with our Profe…" at bounding box center [536, 24] width 630 height 894
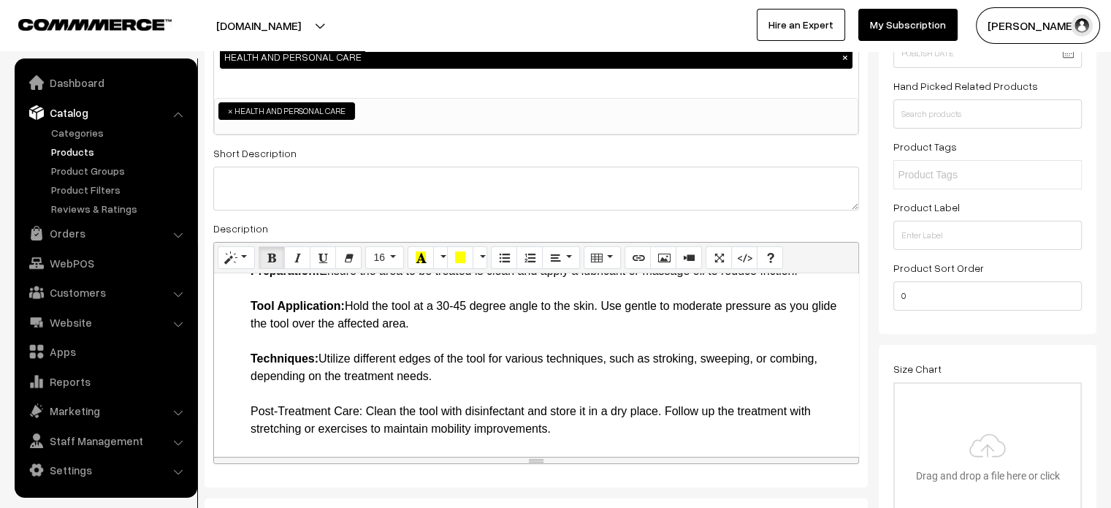
scroll to position [796, 0]
drag, startPoint x: 246, startPoint y: 409, endPoint x: 363, endPoint y: 411, distance: 116.9
click at [433, 394] on li "How to Use Preparation: Ensure the area to be treated is clean and apply a lubr…" at bounding box center [551, 341] width 601 height 193
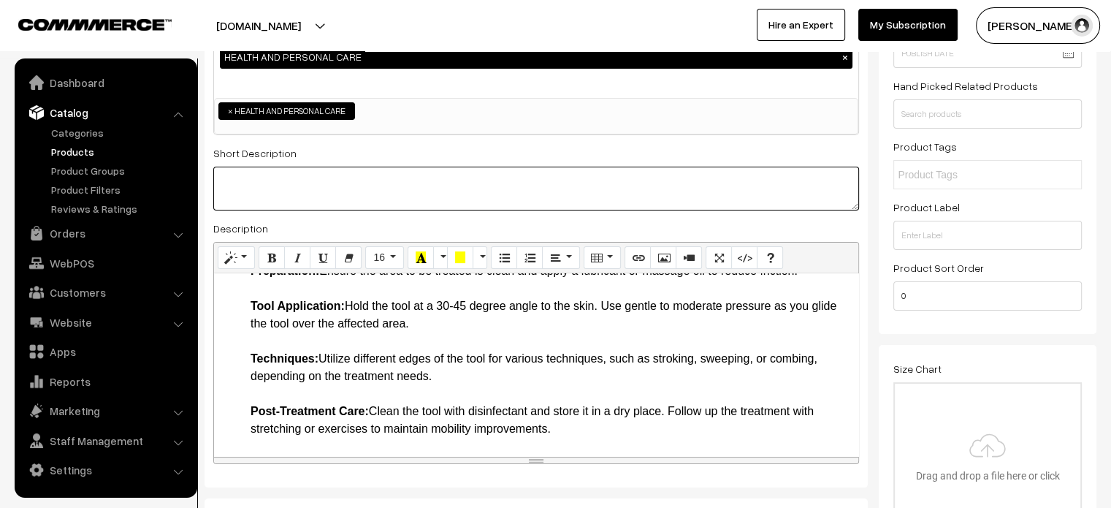
click at [435, 183] on textarea at bounding box center [536, 189] width 646 height 44
paste textarea "Invest in the Professional IASTM Scraping Knife Tool for superior soft tissue m…"
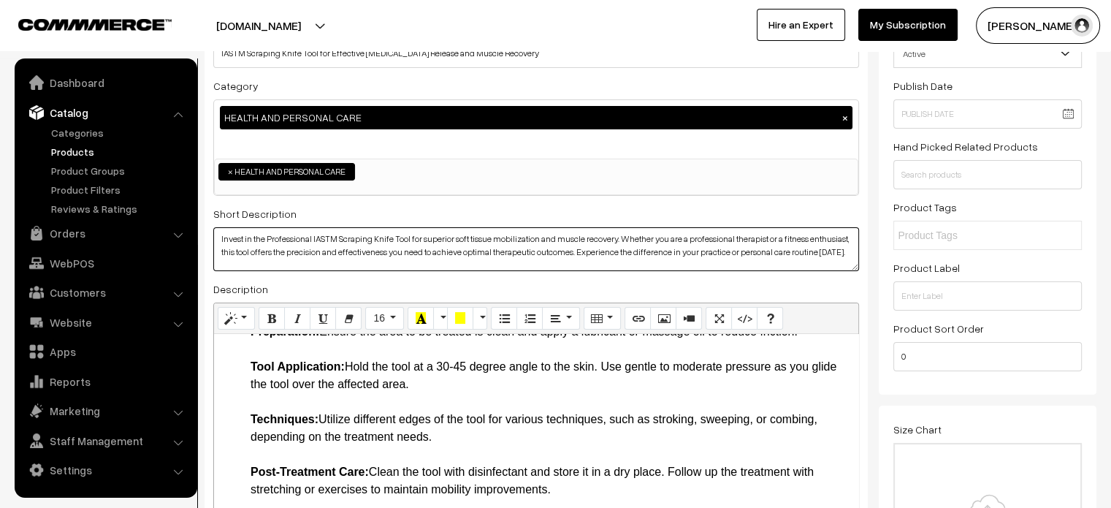
scroll to position [0, 0]
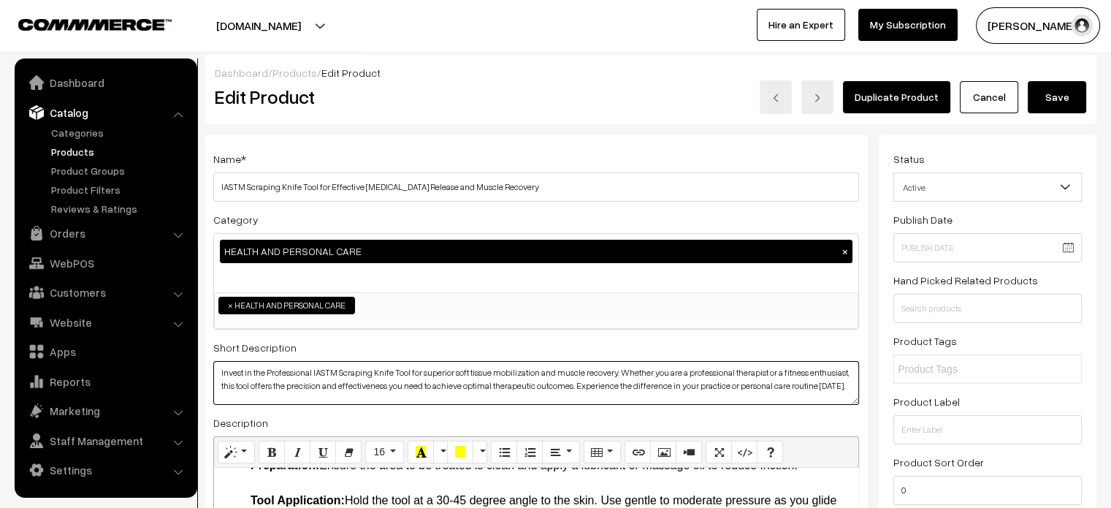
type textarea "Invest in the Professional IASTM Scraping Knife Tool for superior soft tissue m…"
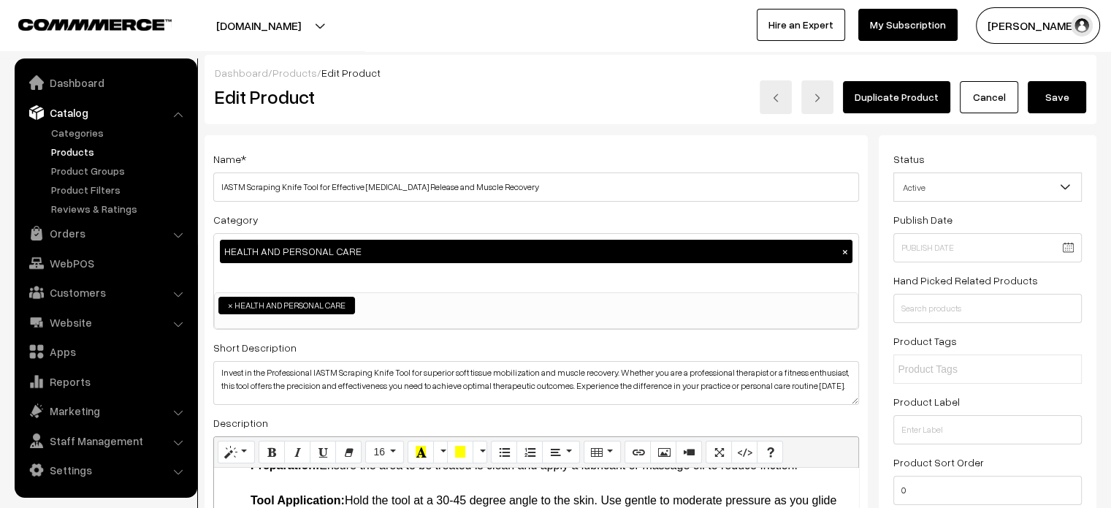
click at [1060, 96] on button "Save" at bounding box center [1057, 97] width 58 height 32
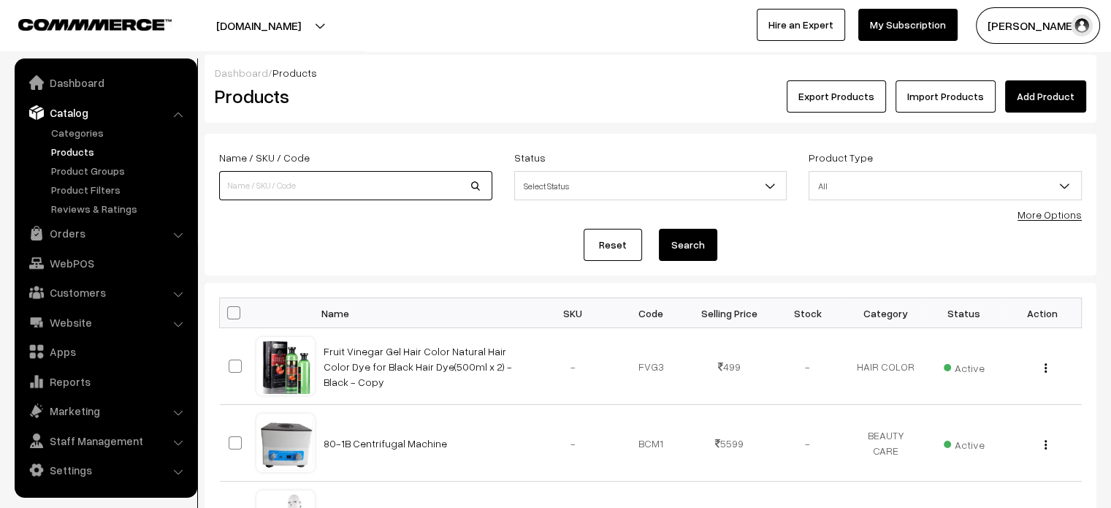
click at [365, 180] on input at bounding box center [355, 185] width 273 height 29
paste input "Premium IASTM Scraping Tools Set - Heavy-Duty Quality for Effective [MEDICAL_DA…"
type input "Premium IASTM Scraping Tools Set - Heavy-Duty Quality for Effective [MEDICAL_DA…"
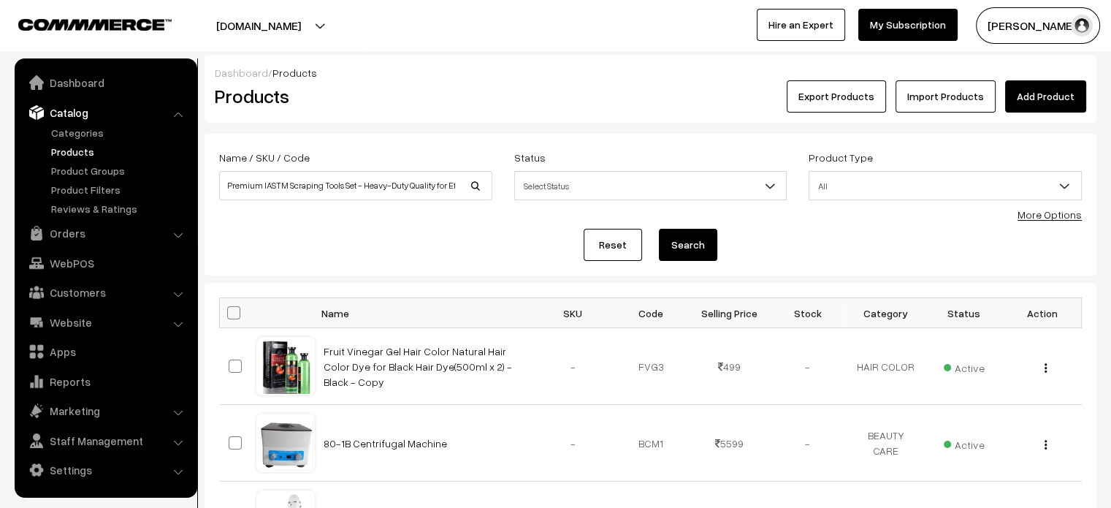
click at [675, 243] on button "Search" at bounding box center [688, 245] width 58 height 32
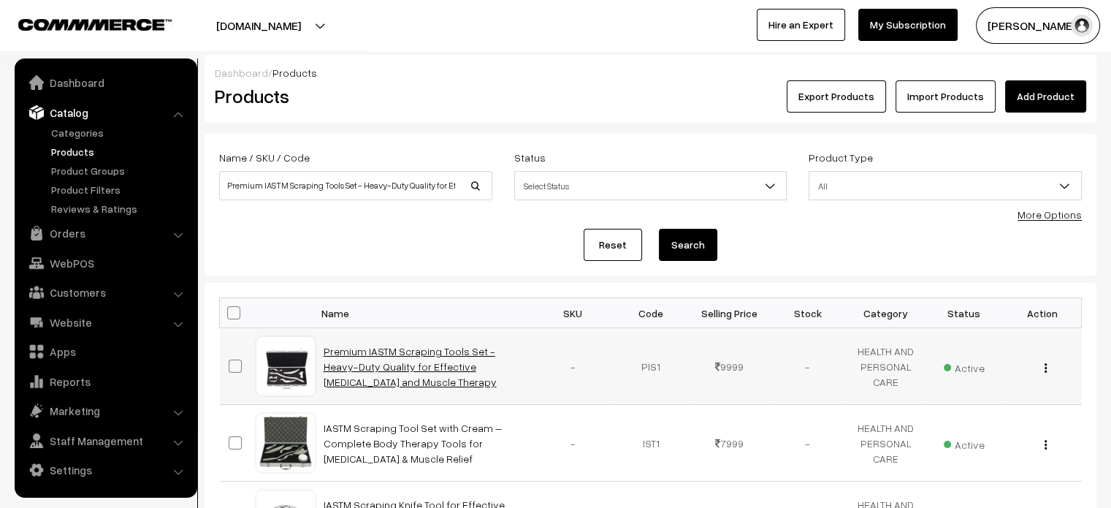
click at [432, 353] on link "Premium IASTM Scraping Tools Set - Heavy-Duty Quality for Effective [MEDICAL_DA…" at bounding box center [410, 366] width 173 height 43
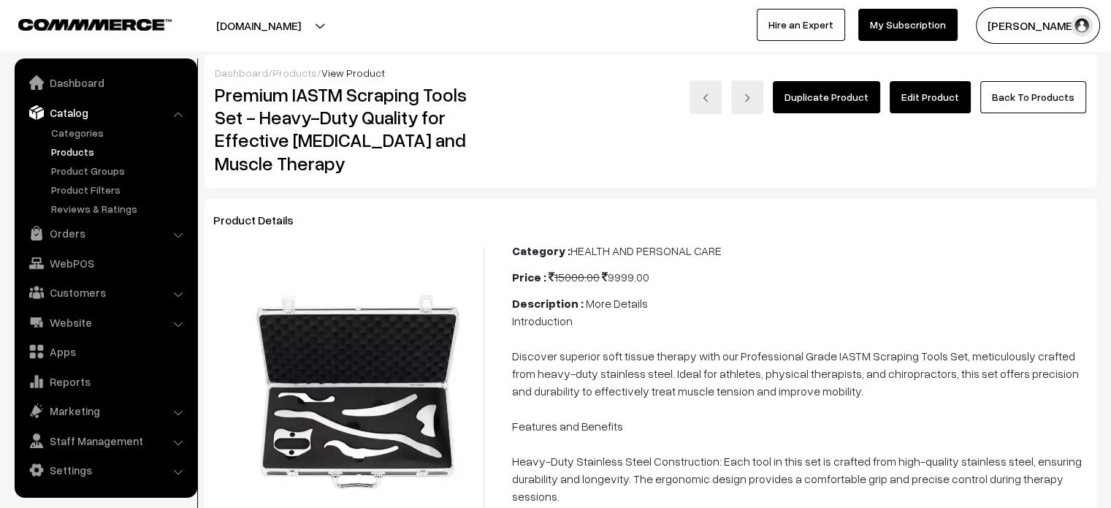
click at [938, 96] on link "Edit Product" at bounding box center [930, 97] width 81 height 32
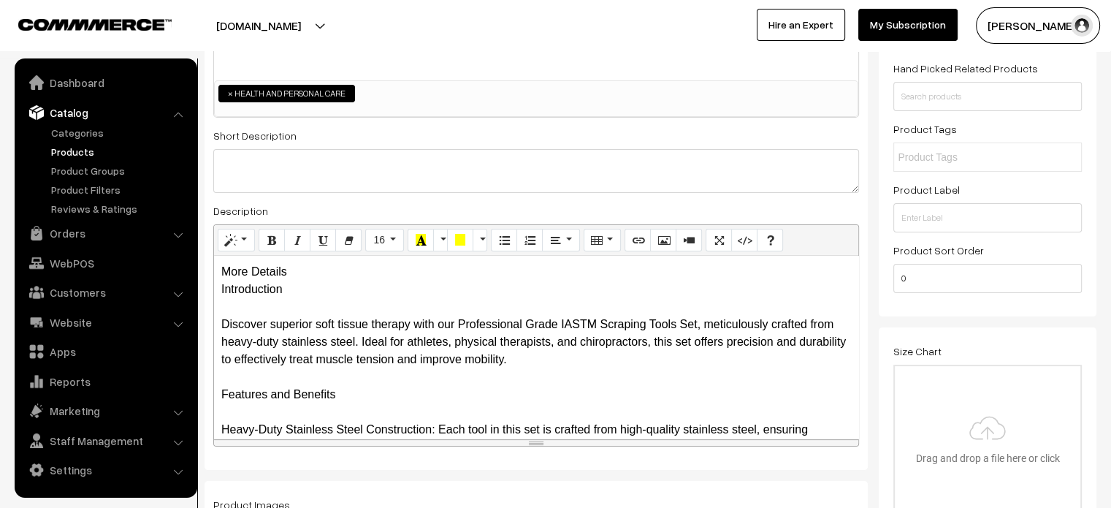
scroll to position [216, 0]
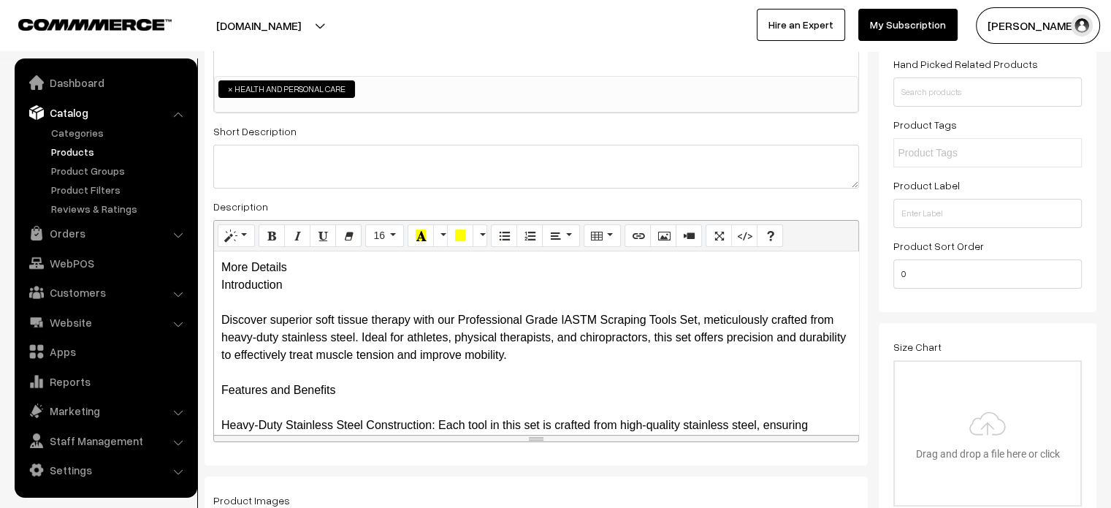
click at [237, 269] on div "More Details Introduction Discover superior soft tissue therapy with our Profes…" at bounding box center [536, 342] width 644 height 183
click at [337, 265] on div "More Details Introduction Discover superior soft tissue therapy with our Profes…" at bounding box center [536, 342] width 644 height 183
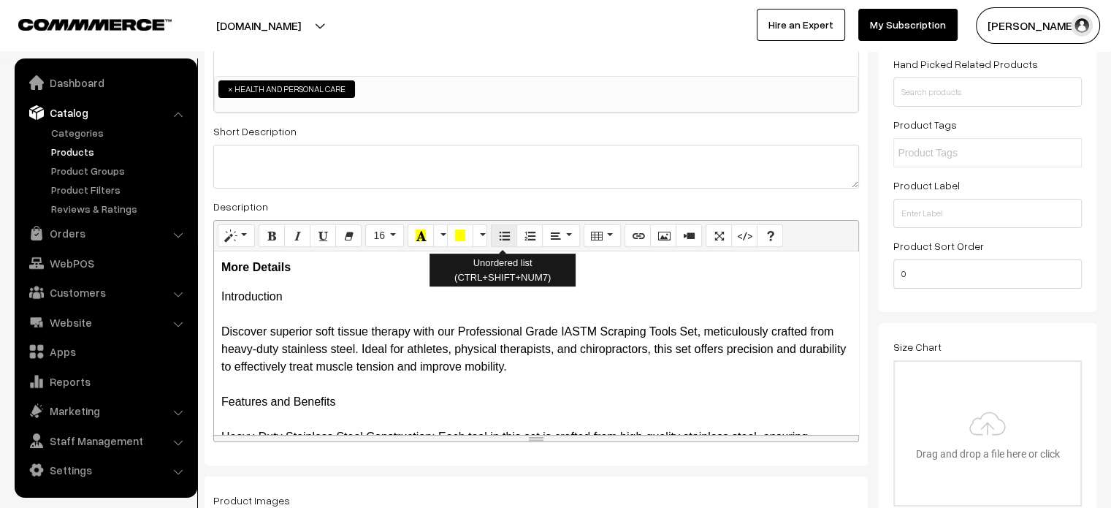
click at [501, 234] on icon "Unordered list (CTRL+SHIFT+NUM7)" at bounding box center [504, 235] width 10 height 12
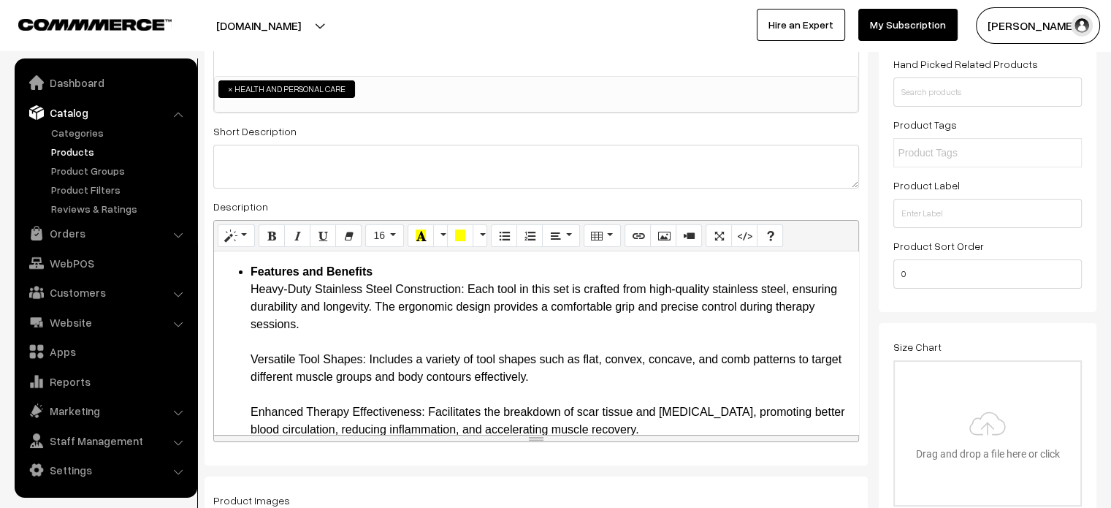
scroll to position [113, 0]
drag, startPoint x: 248, startPoint y: 287, endPoint x: 470, endPoint y: 284, distance: 222.1
click at [470, 284] on ul "Introduction Discover superior soft tissue therapy with our Professional Grade …" at bounding box center [536, 455] width 630 height 561
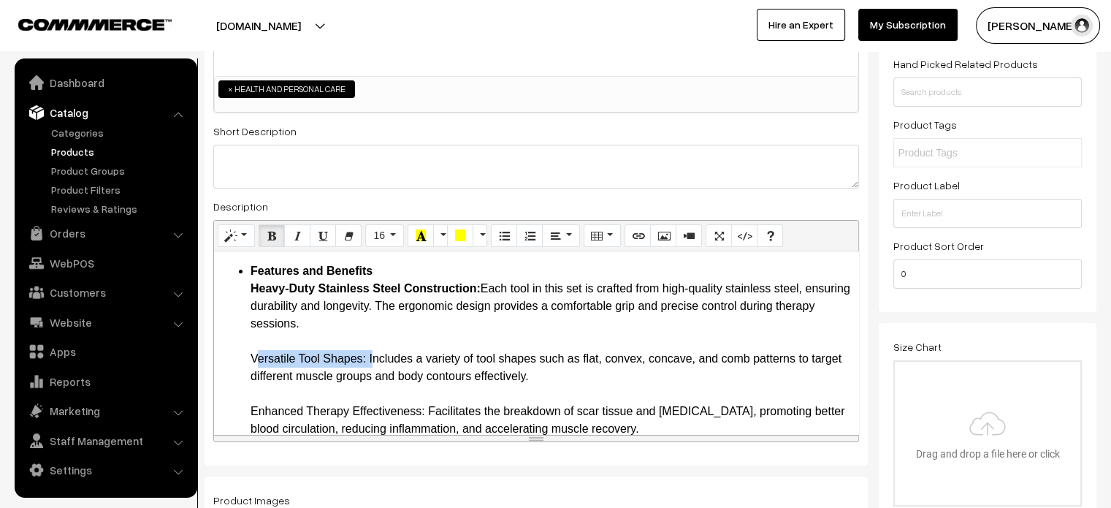
drag, startPoint x: 246, startPoint y: 352, endPoint x: 368, endPoint y: 356, distance: 122.8
click at [368, 356] on ul "Introduction Discover superior soft tissue therapy with our Professional Grade …" at bounding box center [536, 455] width 630 height 561
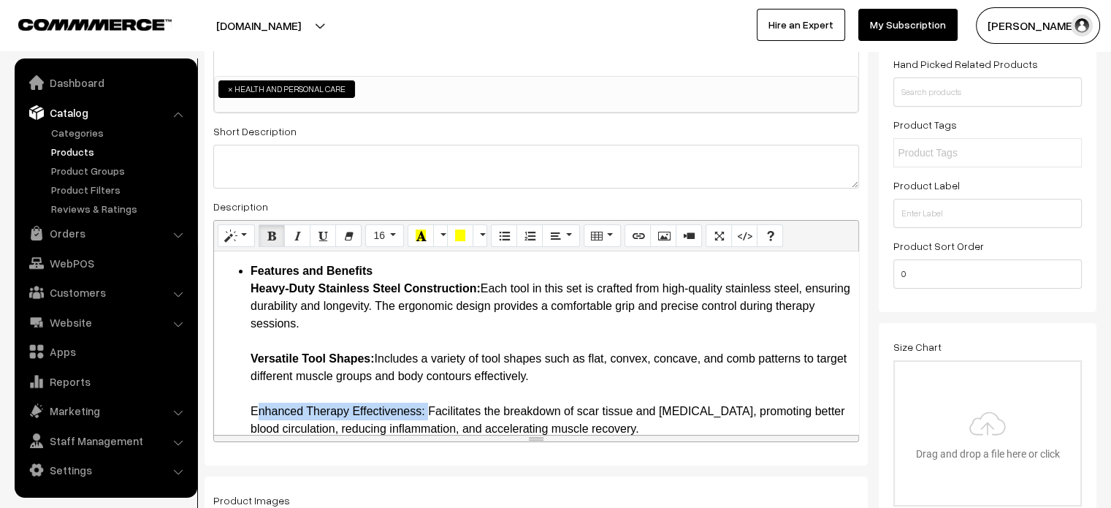
drag, startPoint x: 238, startPoint y: 410, endPoint x: 426, endPoint y: 404, distance: 187.9
click at [426, 404] on ul "Introduction Discover superior soft tissue therapy with our Professional Grade …" at bounding box center [536, 455] width 630 height 561
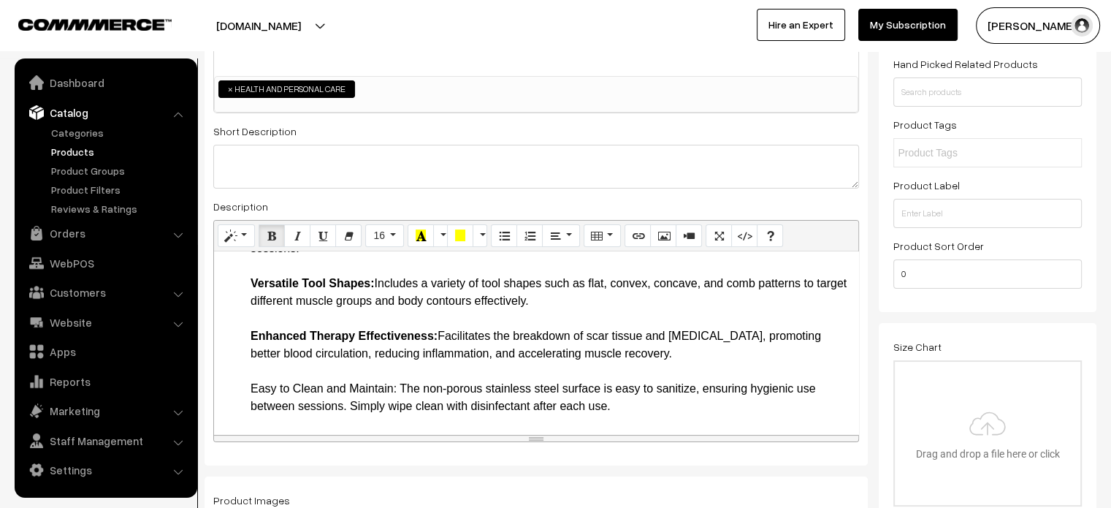
scroll to position [196, 0]
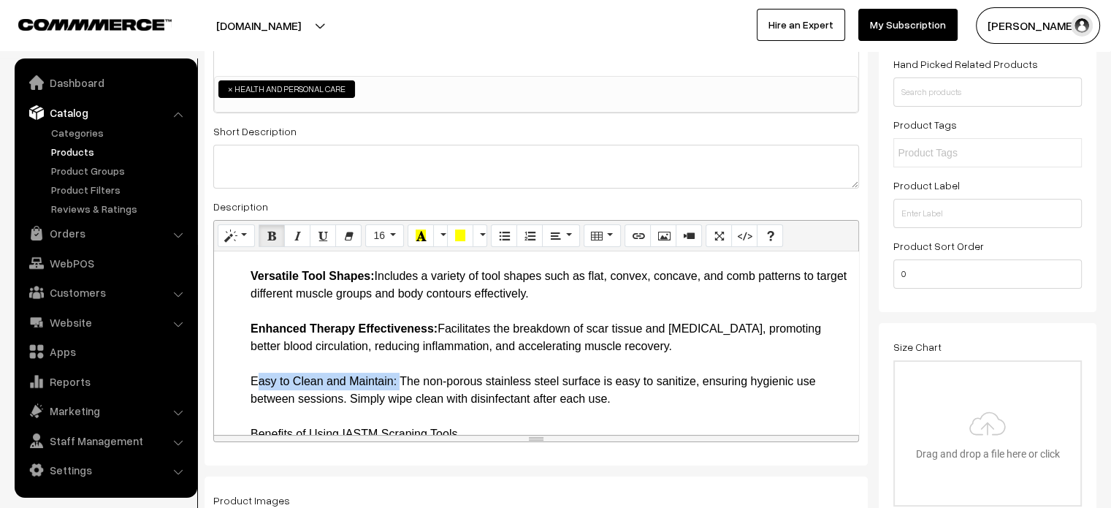
drag, startPoint x: 246, startPoint y: 373, endPoint x: 395, endPoint y: 385, distance: 150.2
click at [395, 385] on ul "Introduction Discover superior soft tissue therapy with our Professional Grade …" at bounding box center [536, 372] width 630 height 561
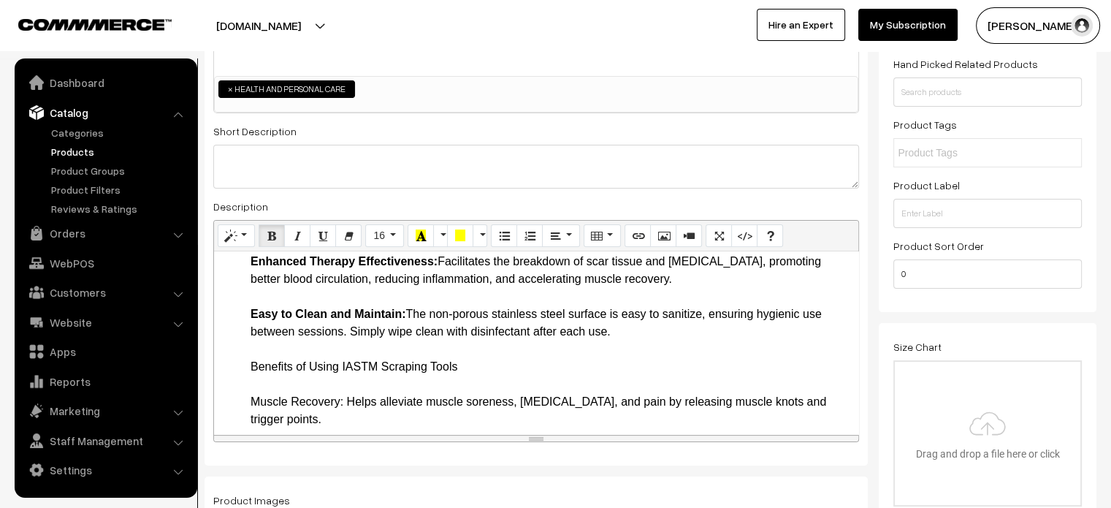
scroll to position [266, 0]
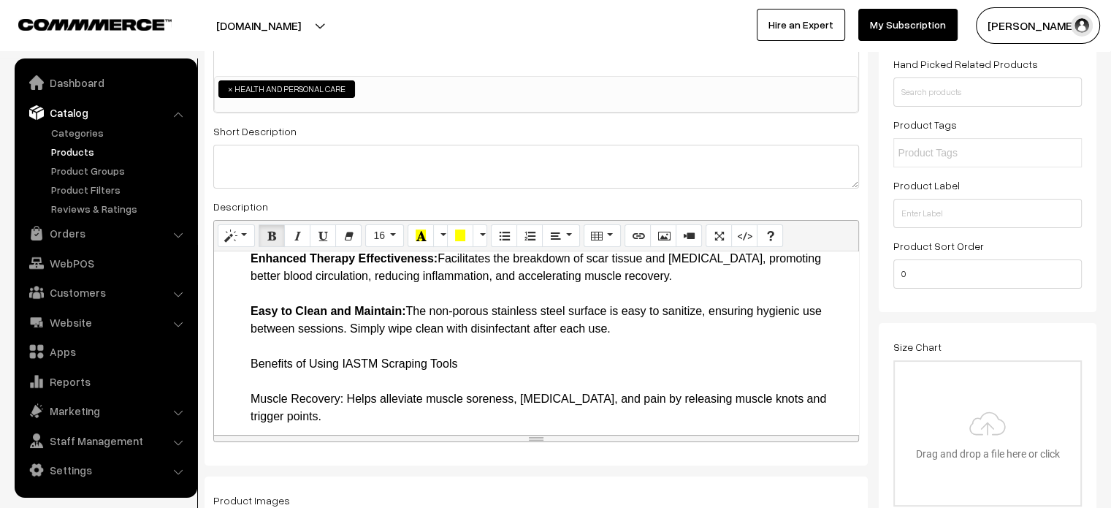
click at [229, 369] on ul "Introduction Discover superior soft tissue therapy with our Professional Grade …" at bounding box center [536, 302] width 630 height 561
click at [276, 381] on li "Benefits of Using IASTM Scraping Tools Muscle Recovery: Helps alleviate muscle …" at bounding box center [551, 469] width 601 height 228
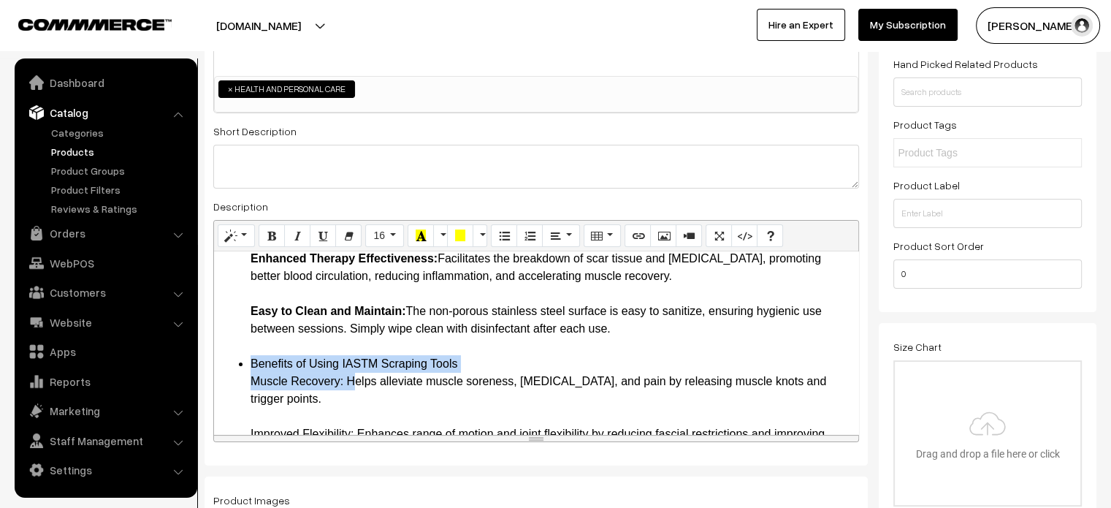
drag, startPoint x: 248, startPoint y: 355, endPoint x: 346, endPoint y: 379, distance: 100.8
click at [346, 379] on ul "Introduction Discover superior soft tissue therapy with our Professional Grade …" at bounding box center [536, 294] width 630 height 544
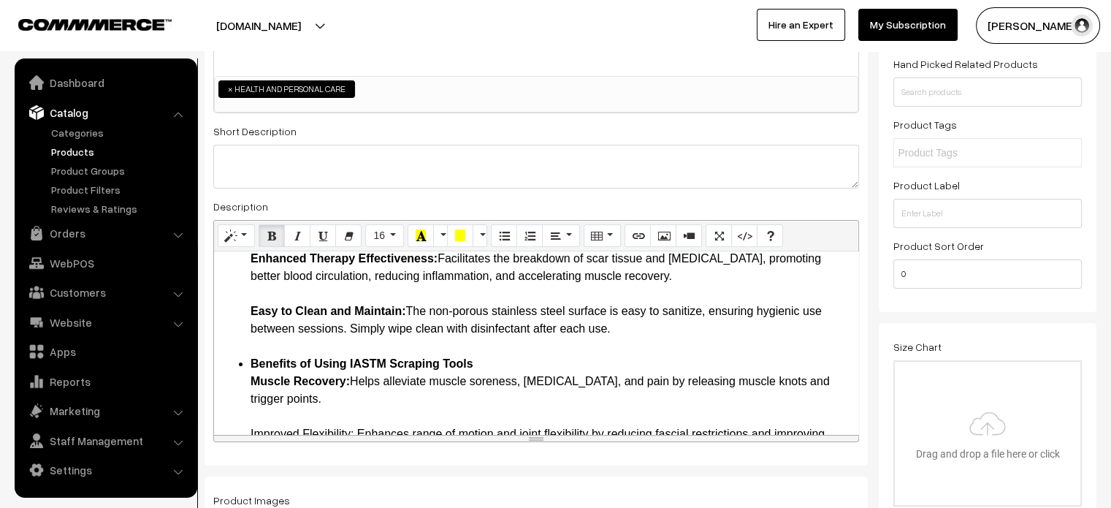
click at [344, 395] on li "Benefits of Using IASTM Scraping Tools Muscle Recovery: Helps alleviate muscle …" at bounding box center [551, 460] width 601 height 210
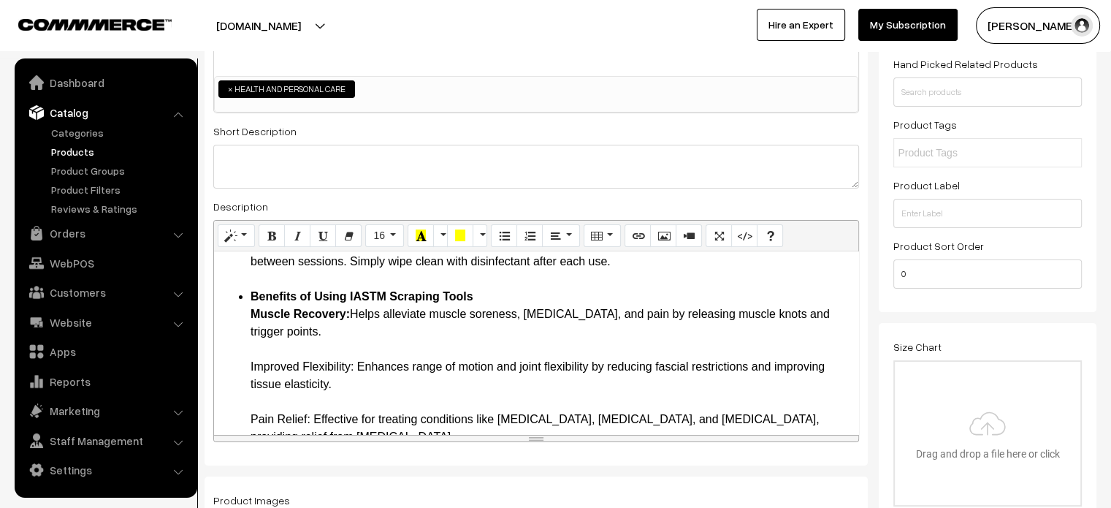
click at [245, 365] on ul "Introduction Discover superior soft tissue therapy with our Professional Grade …" at bounding box center [536, 227] width 630 height 544
drag, startPoint x: 245, startPoint y: 365, endPoint x: 354, endPoint y: 362, distance: 108.9
click at [354, 362] on ul "Introduction Discover superior soft tissue therapy with our Professional Grade …" at bounding box center [536, 227] width 630 height 544
drag, startPoint x: 234, startPoint y: 416, endPoint x: 311, endPoint y: 416, distance: 77.5
click at [311, 416] on ul "Introduction Discover superior soft tissue therapy with our Professional Grade …" at bounding box center [536, 227] width 630 height 544
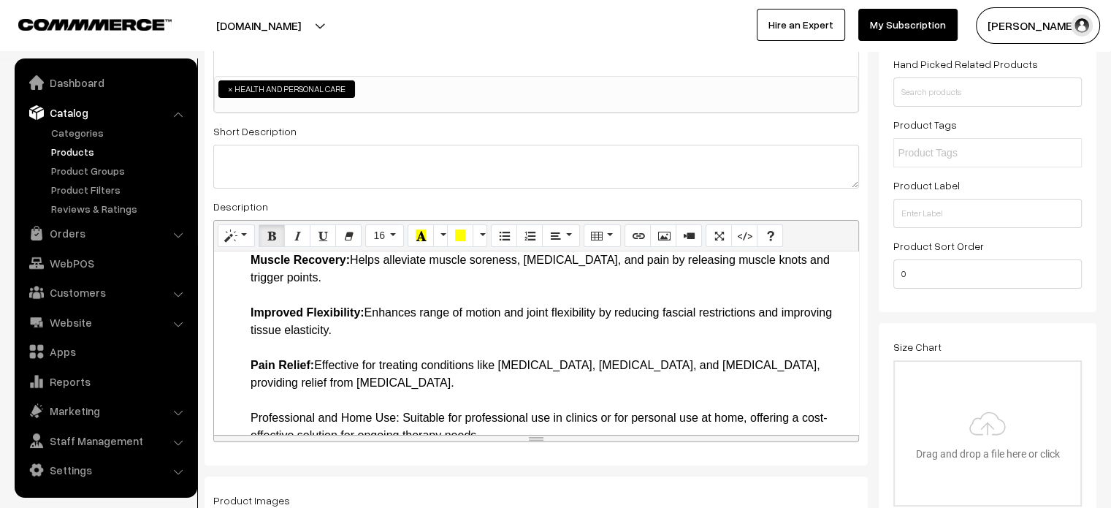
scroll to position [388, 0]
drag, startPoint x: 239, startPoint y: 412, endPoint x: 397, endPoint y: 416, distance: 158.6
click at [397, 416] on ul "Introduction Discover superior soft tissue therapy with our Professional Grade …" at bounding box center [536, 172] width 630 height 544
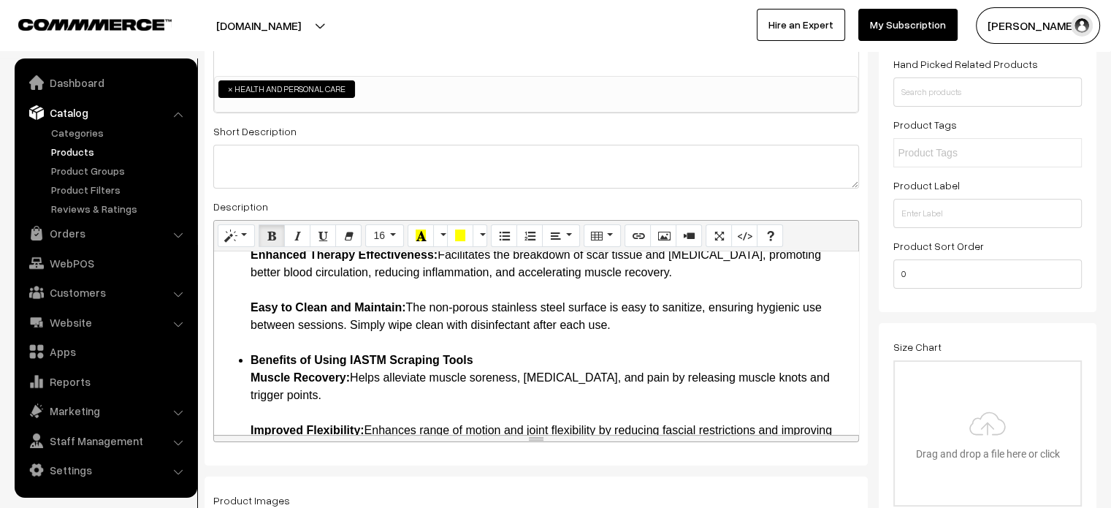
scroll to position [254, 0]
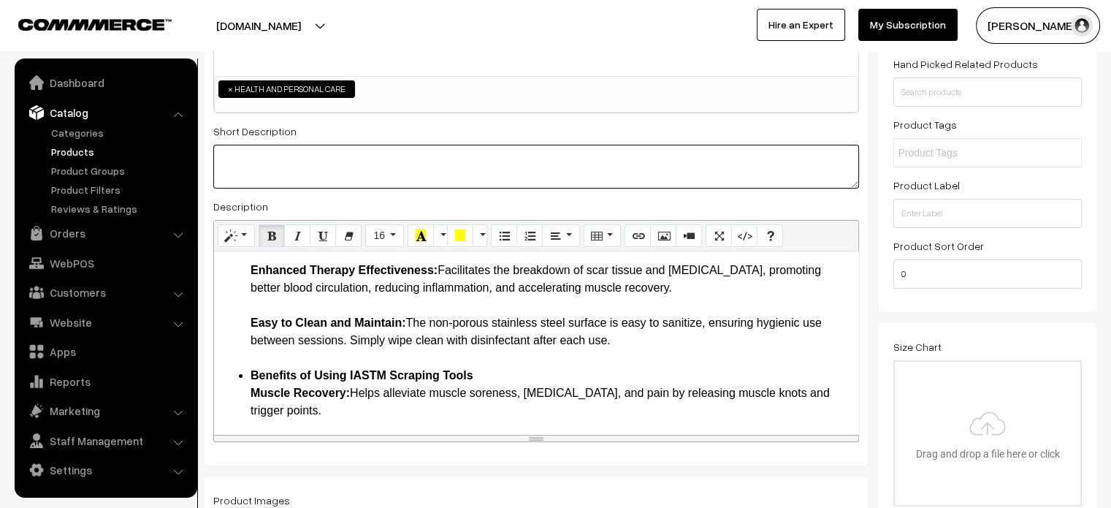
click at [351, 160] on textarea at bounding box center [536, 167] width 646 height 44
paste textarea "Invest in the Professional Grade IASTM Scraping Tools Set to elevate your soft …"
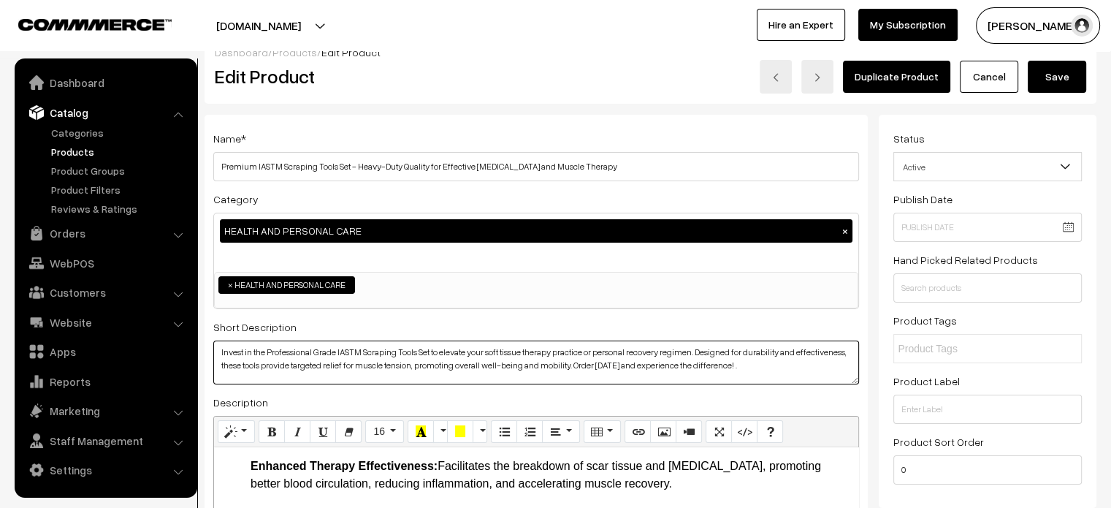
scroll to position [20, 0]
type textarea "Invest in the Professional Grade IASTM Scraping Tools Set to elevate your soft …"
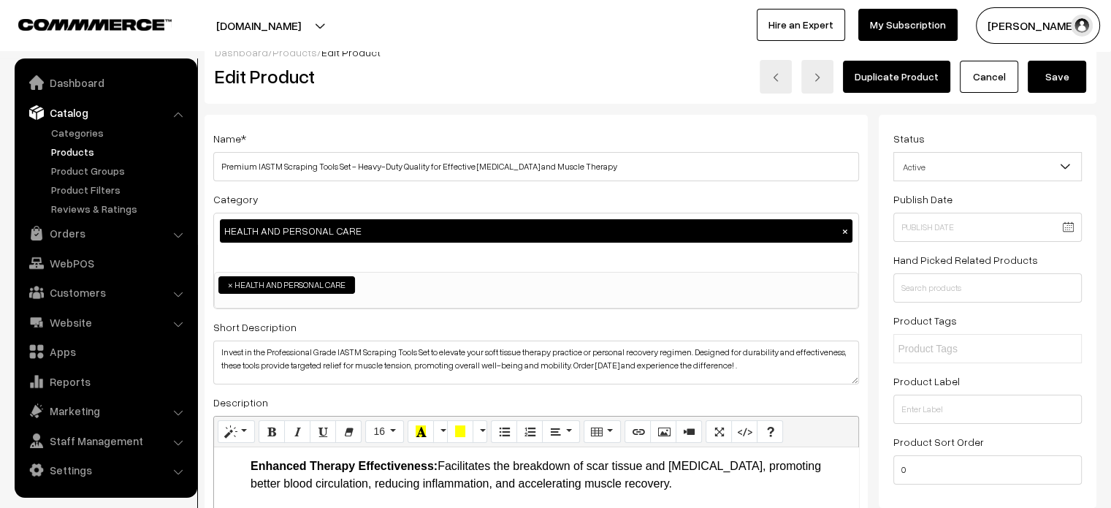
click at [1059, 75] on button "Save" at bounding box center [1057, 77] width 58 height 32
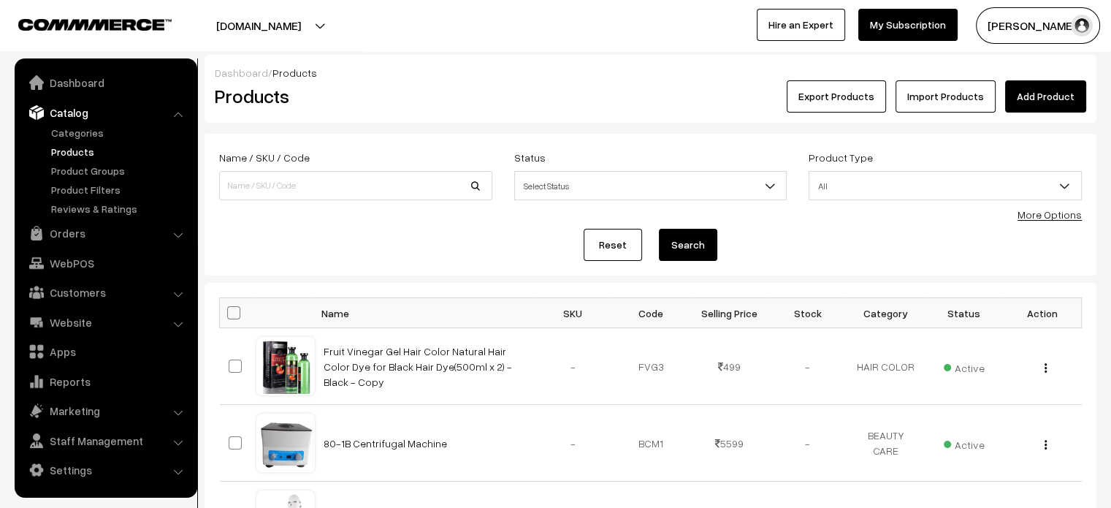
drag, startPoint x: 359, startPoint y: 203, endPoint x: 365, endPoint y: 190, distance: 14.4
click at [365, 190] on div "Name / SKU / Code" at bounding box center [355, 178] width 295 height 61
click at [365, 190] on input at bounding box center [355, 185] width 273 height 29
paste input "IASTM Scraping Tool Set with Cream – Complete Body Therapy Tools for [MEDICAL_D…"
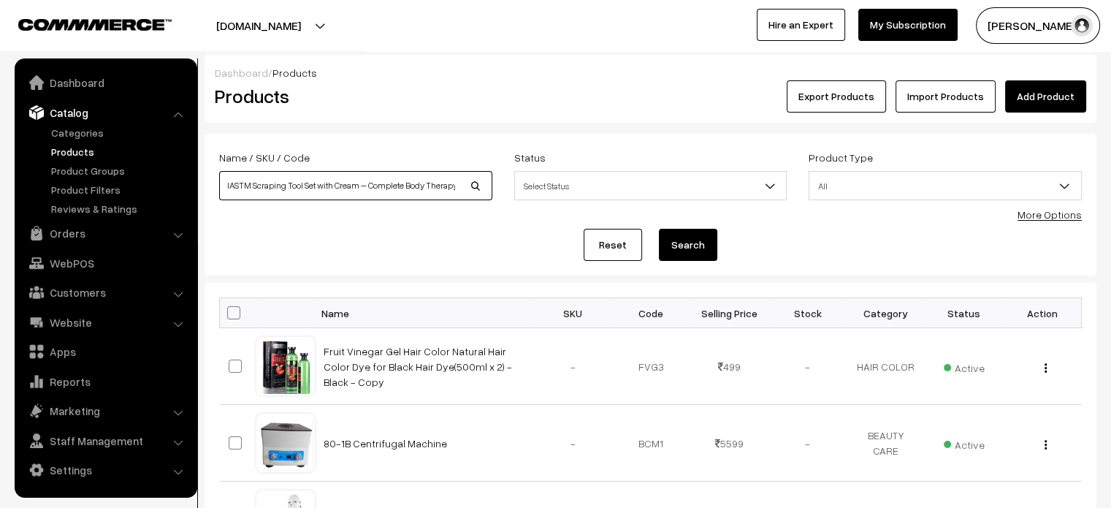
scroll to position [0, 118]
type input "IASTM Scraping Tool Set with Cream – Complete Body Therapy Tools for [MEDICAL_D…"
click at [674, 232] on button "Search" at bounding box center [688, 245] width 58 height 32
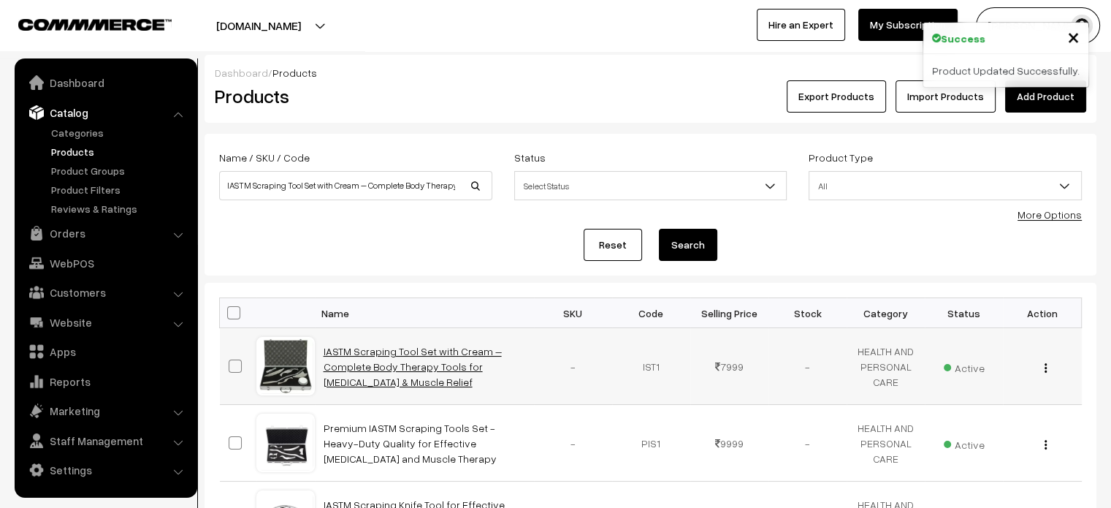
click at [346, 354] on link "IASTM Scraping Tool Set with Cream – Complete Body Therapy Tools for [MEDICAL_D…" at bounding box center [413, 366] width 178 height 43
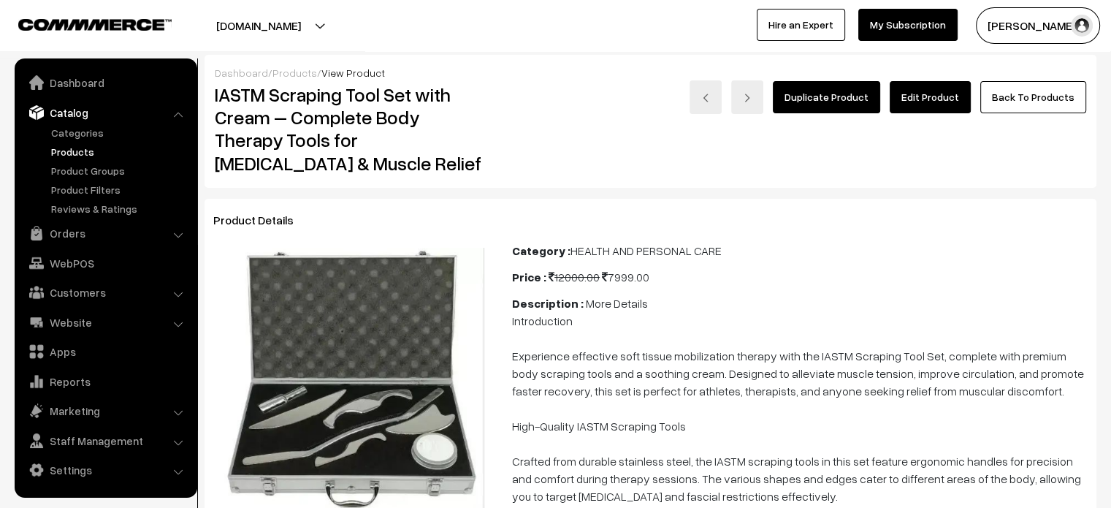
click at [932, 101] on link "Edit Product" at bounding box center [930, 97] width 81 height 32
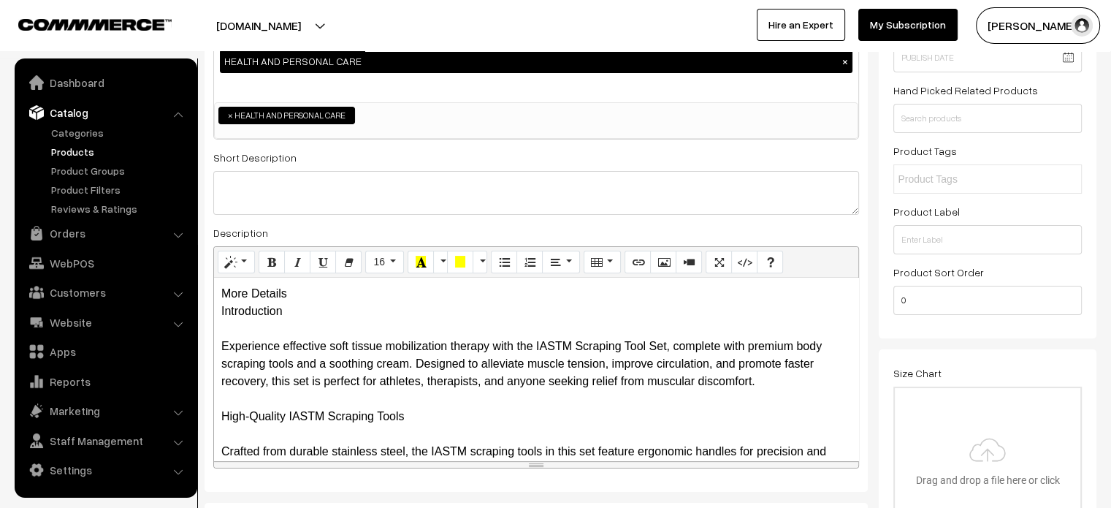
scroll to position [192, 0]
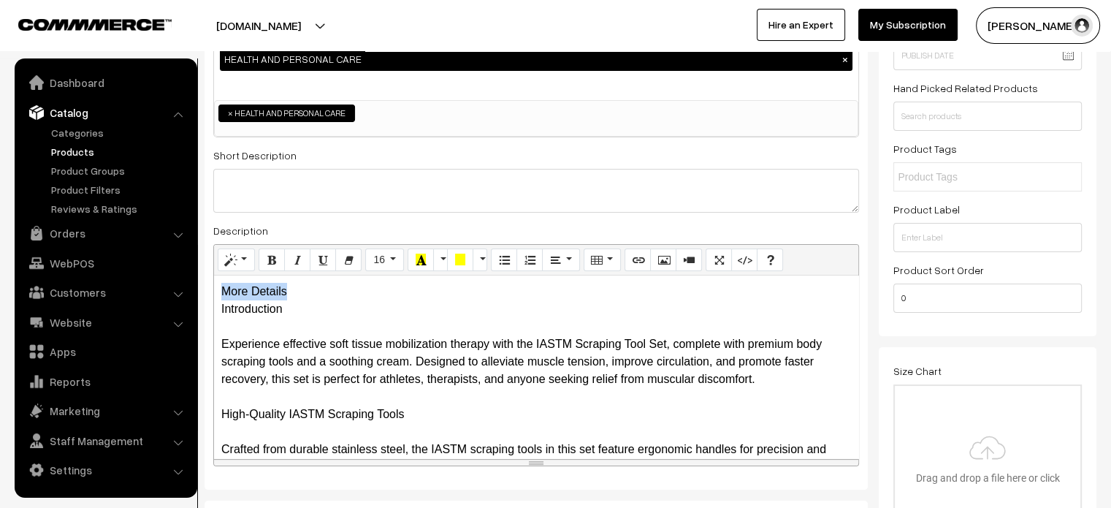
drag, startPoint x: 298, startPoint y: 294, endPoint x: 178, endPoint y: 298, distance: 119.9
click at [321, 291] on div "More Details Introduction Experience effective soft tissue mobilization therapy…" at bounding box center [536, 366] width 644 height 183
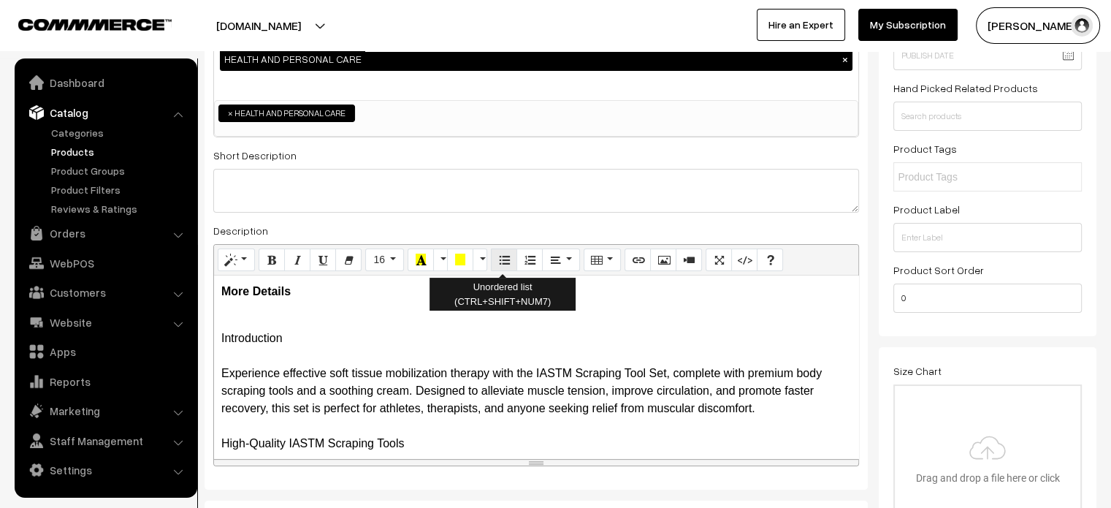
click at [506, 267] on button "Unordered list (CTRL+SHIFT+NUM7)" at bounding box center [504, 259] width 26 height 23
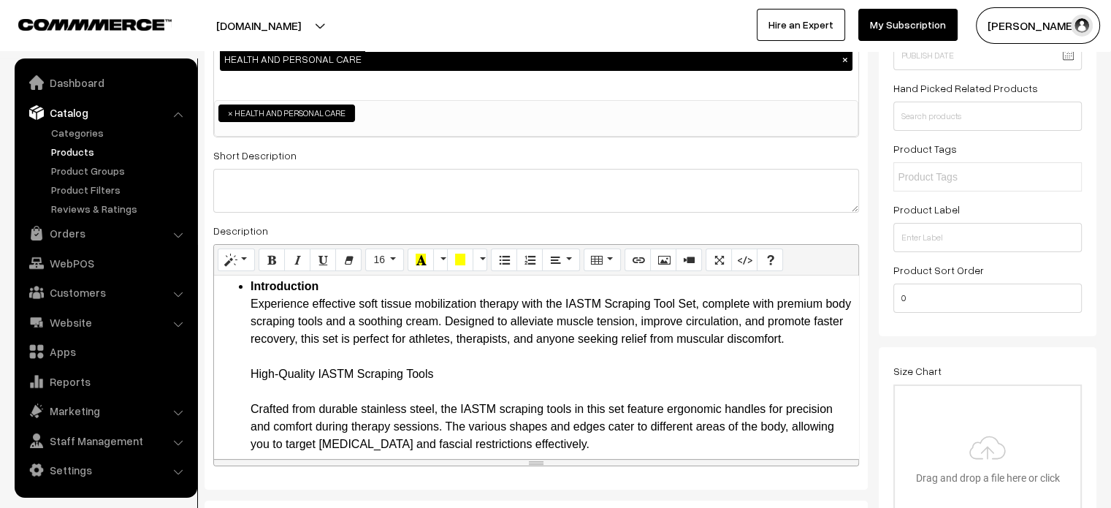
scroll to position [38, 0]
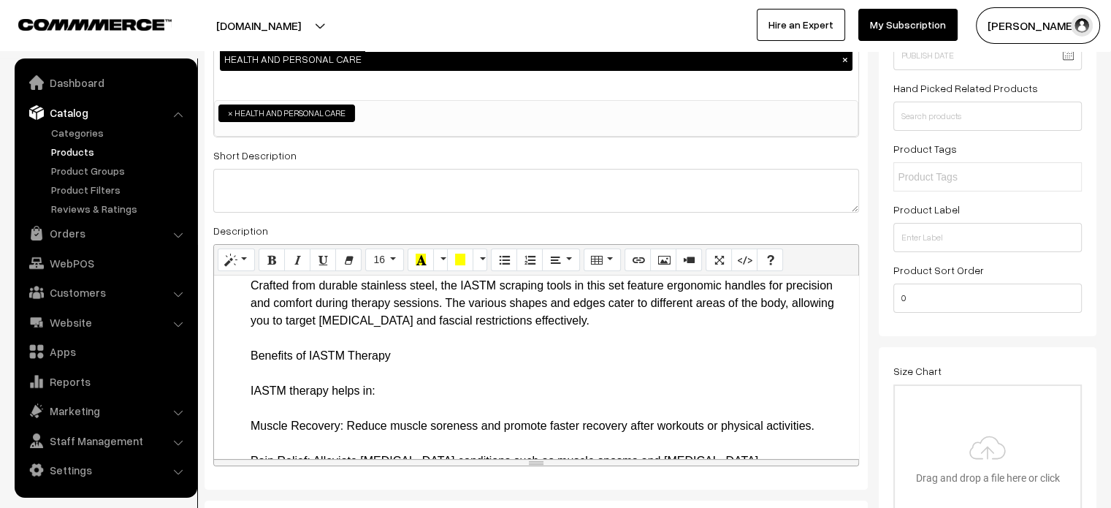
scroll to position [142, 0]
click at [240, 352] on ul "Introduction Experience effective soft tissue mobilization therapy with the IAS…" at bounding box center [536, 459] width 630 height 579
drag, startPoint x: 248, startPoint y: 349, endPoint x: 395, endPoint y: 394, distance: 152.8
click at [395, 394] on ul "Introduction Experience effective soft tissue mobilization therapy with the IAS…" at bounding box center [536, 459] width 630 height 579
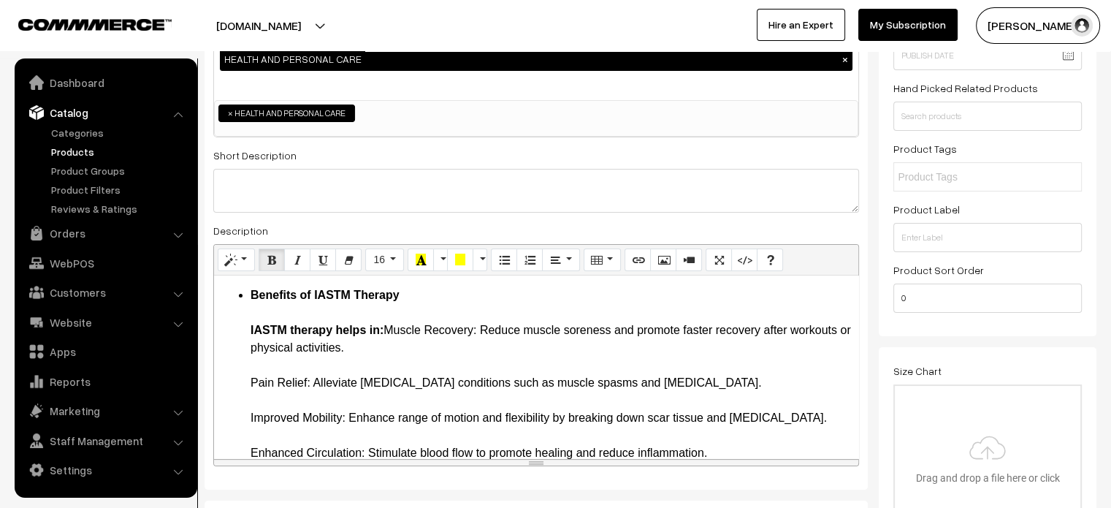
scroll to position [205, 0]
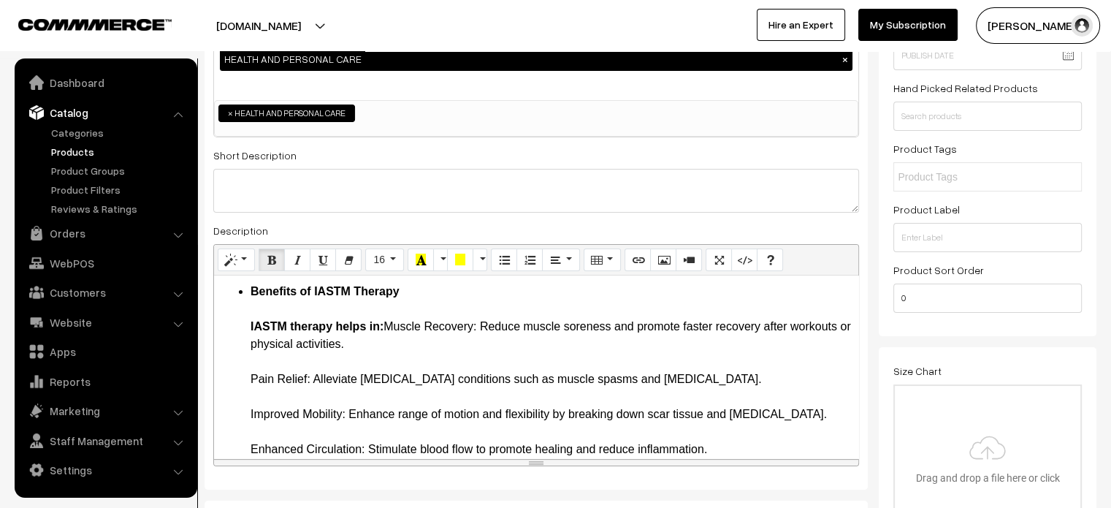
click at [277, 363] on li "Benefits of IASTM Therapy IASTM therapy helps in: Muscle Recovery: Reduce muscl…" at bounding box center [551, 476] width 601 height 386
drag, startPoint x: 245, startPoint y: 382, endPoint x: 308, endPoint y: 383, distance: 63.6
click at [308, 383] on ul "Introduction Experience effective soft tissue mobilization therapy with the IAS…" at bounding box center [536, 387] width 630 height 561
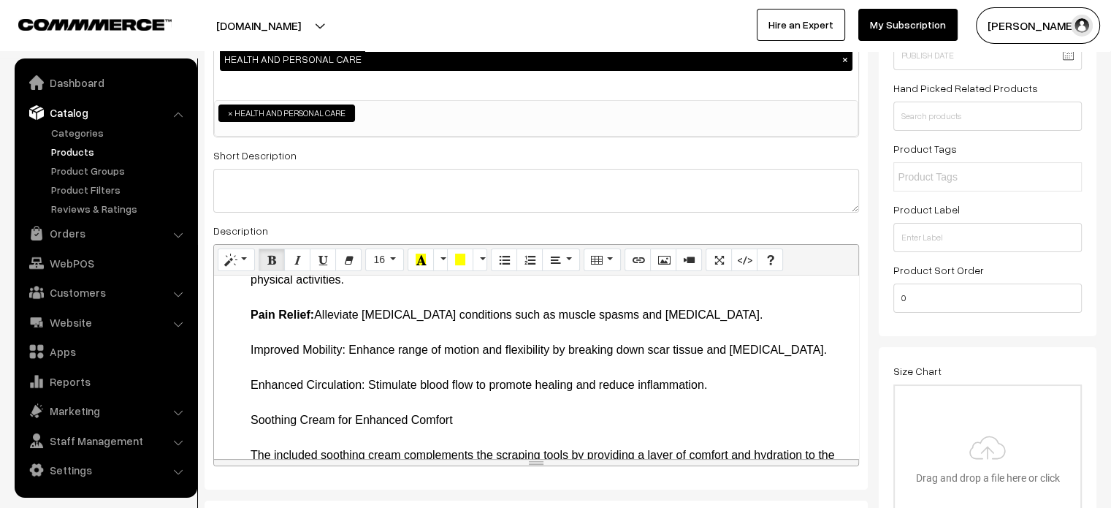
scroll to position [272, 0]
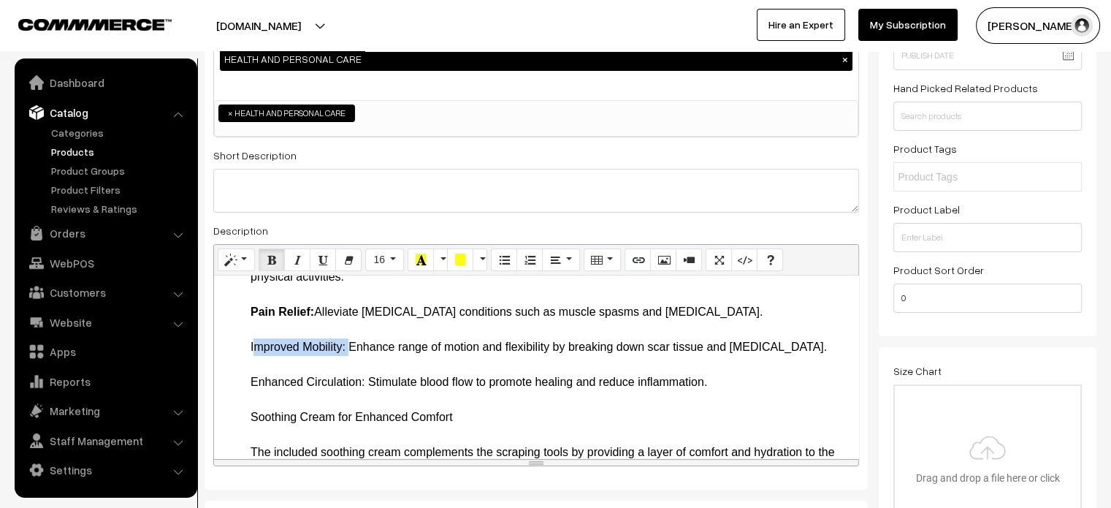
drag, startPoint x: 244, startPoint y: 345, endPoint x: 345, endPoint y: 346, distance: 100.8
click at [345, 346] on ul "Introduction Experience effective soft tissue mobilization therapy with the IAS…" at bounding box center [536, 320] width 630 height 561
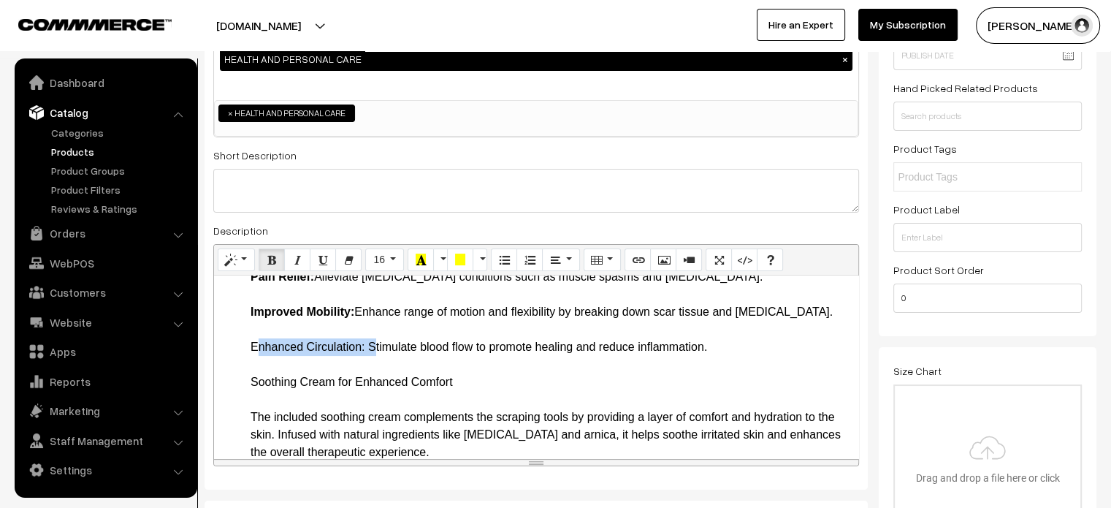
drag, startPoint x: 236, startPoint y: 347, endPoint x: 369, endPoint y: 345, distance: 133.0
click at [369, 345] on ul "Introduction Experience effective soft tissue mobilization therapy with the IAS…" at bounding box center [536, 285] width 630 height 561
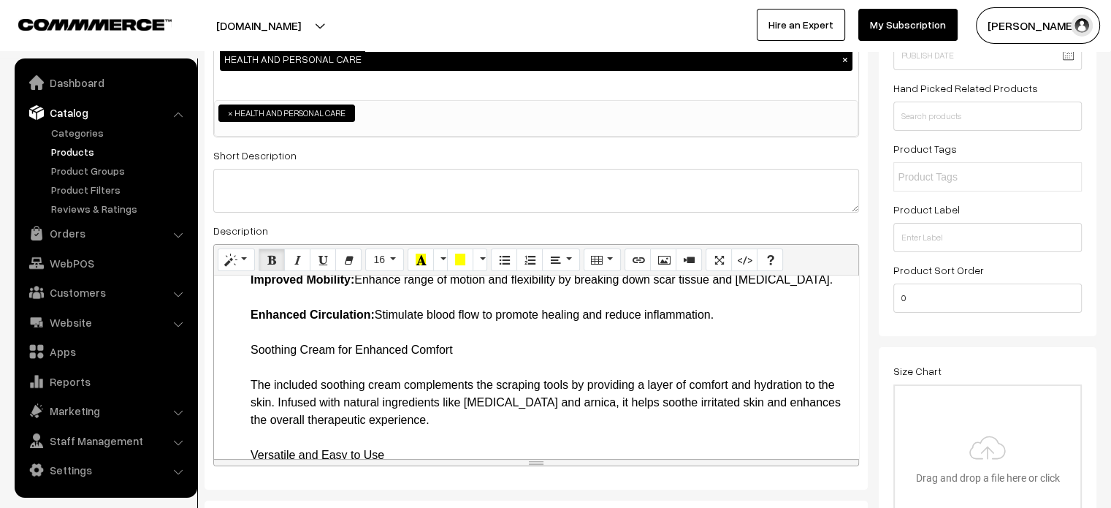
click at [246, 344] on ul "Introduction Experience effective soft tissue mobilization therapy with the IAS…" at bounding box center [536, 253] width 630 height 561
click at [438, 351] on li "Soothing Cream for Enhanced Comfort The included soothing cream complements the…" at bounding box center [551, 437] width 601 height 193
click at [373, 381] on li "Soothing Cream for Enhanced Comfort The included soothing cream complements the…" at bounding box center [551, 437] width 601 height 193
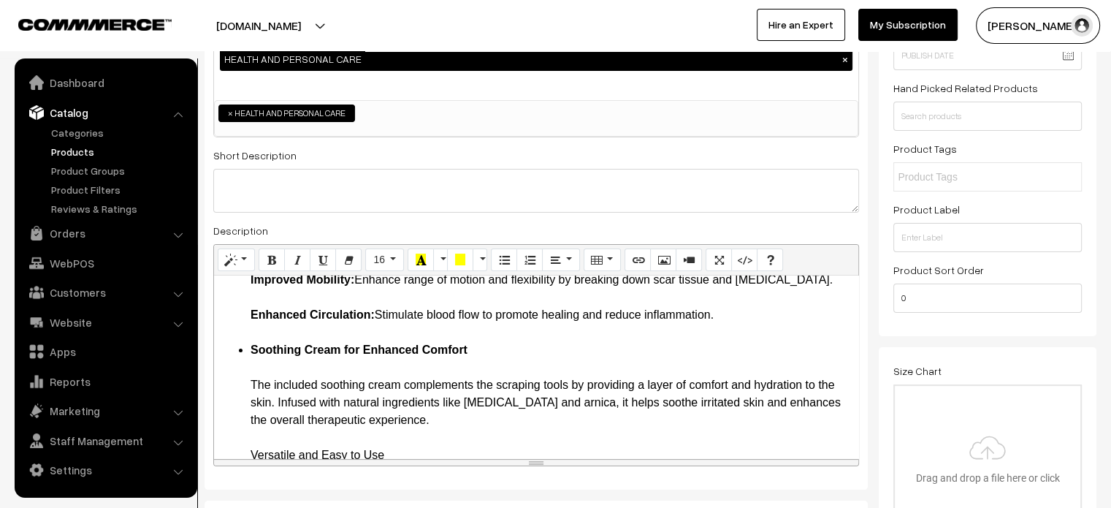
click at [373, 371] on li "Soothing Cream for Enhanced Comfort The included soothing cream complements the…" at bounding box center [551, 437] width 601 height 193
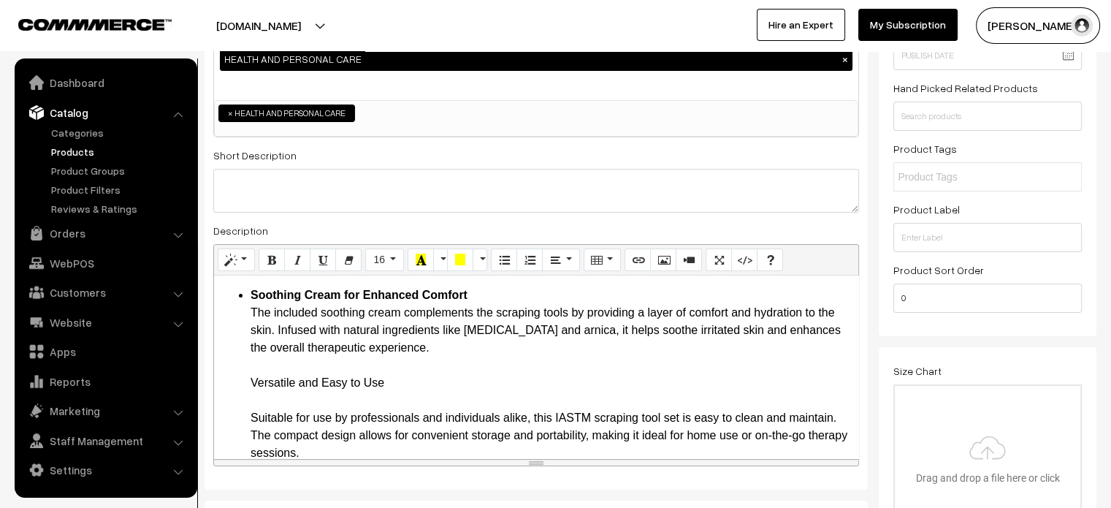
scroll to position [397, 0]
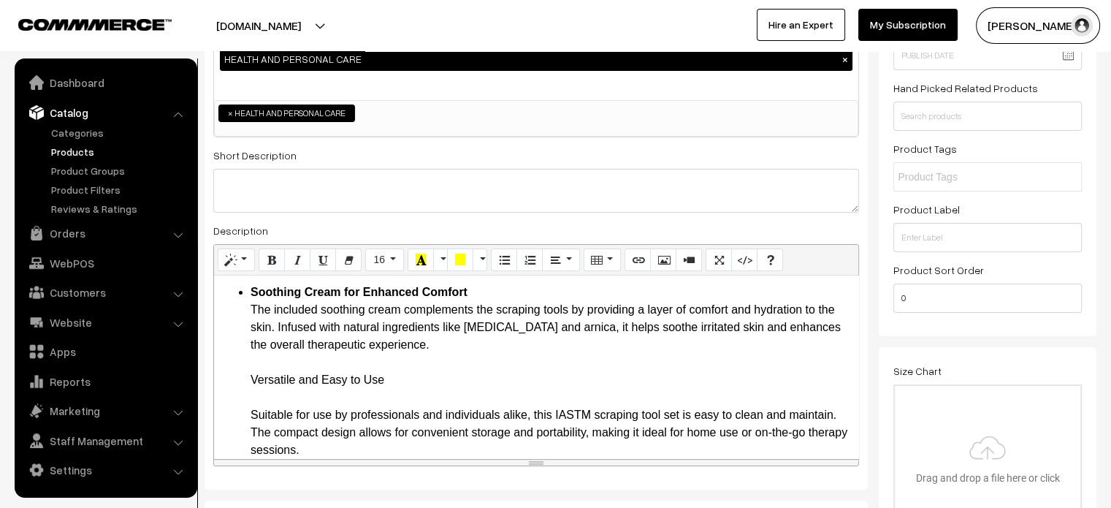
click at [246, 378] on ul "Introduction Experience effective soft tissue mobilization therapy with the IAS…" at bounding box center [536, 187] width 630 height 544
click at [254, 392] on li "Versatile and Easy to Use Suitable for use by professionals and individuals ali…" at bounding box center [551, 415] width 601 height 88
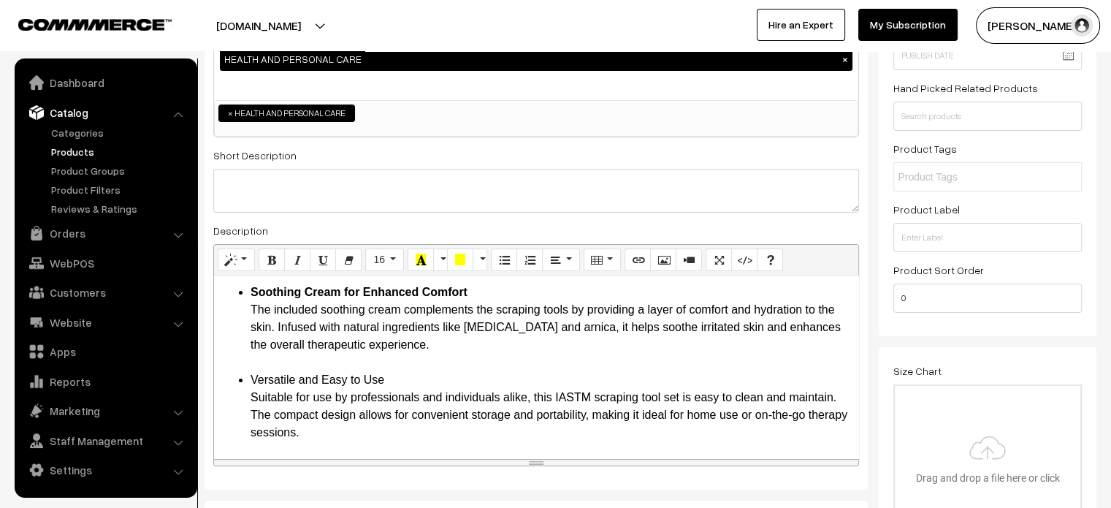
click at [253, 372] on li "Versatile and Easy to Use Suitable for use by professionals and individuals ali…" at bounding box center [551, 406] width 601 height 70
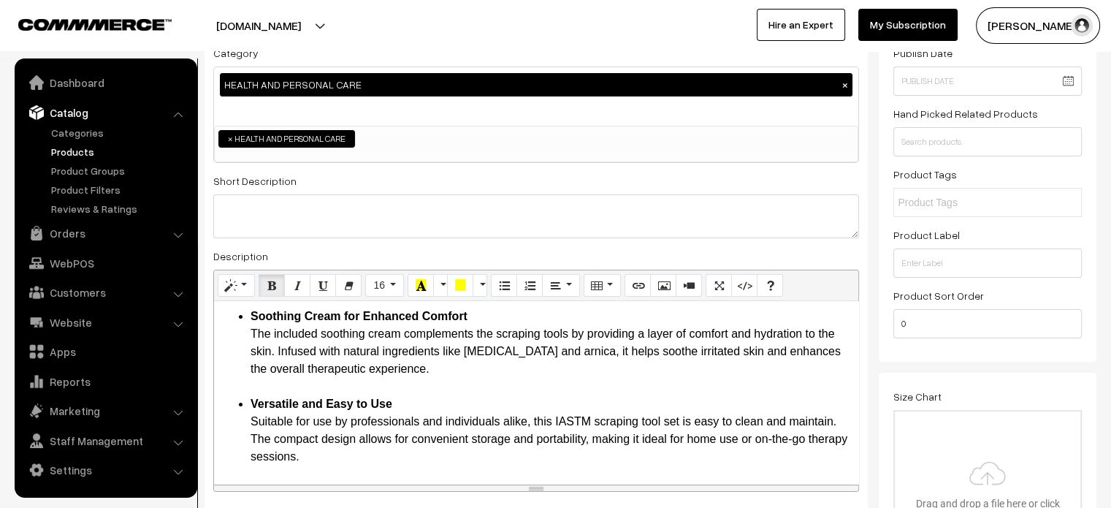
scroll to position [169, 0]
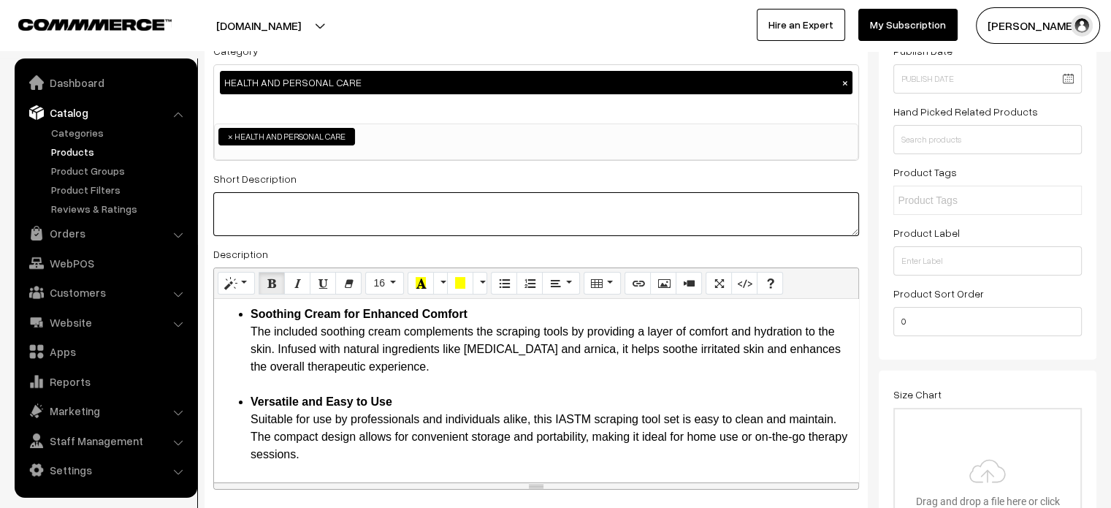
click at [395, 231] on textarea at bounding box center [536, 214] width 646 height 44
paste textarea "Invest in your recovery and well-being with the IASTM Scraping Tool Set. Whethe…"
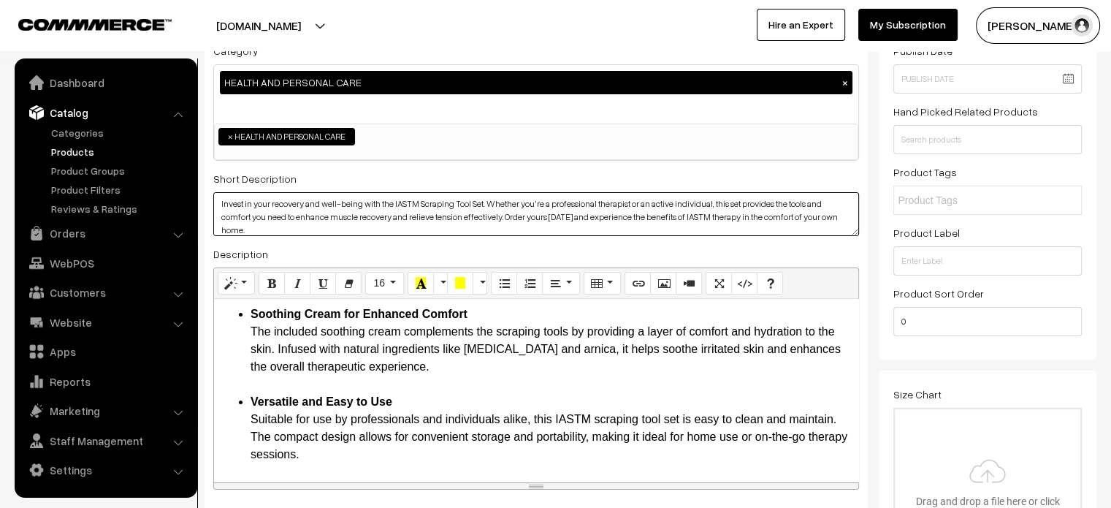
scroll to position [0, 0]
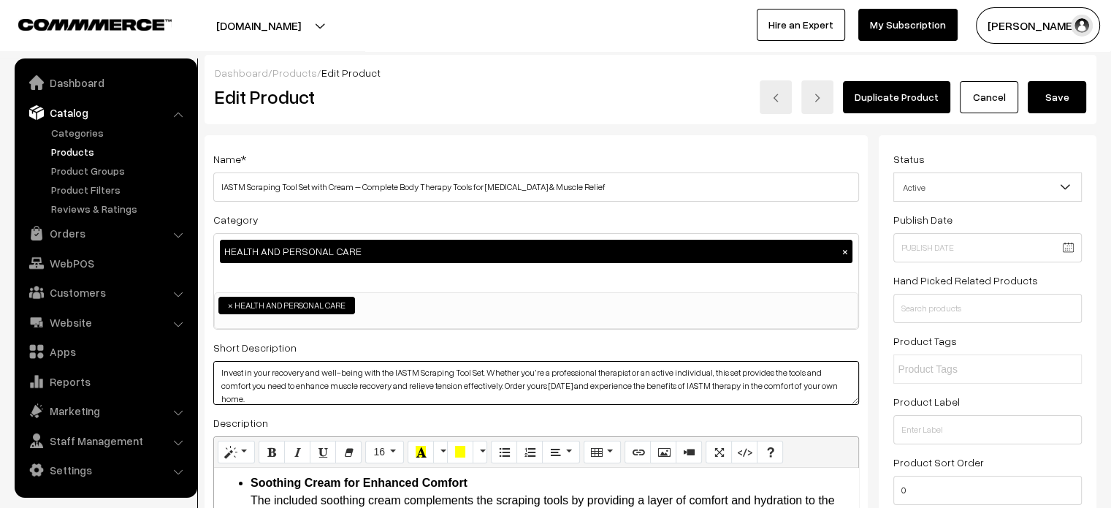
type textarea "Invest in your recovery and well-being with the IASTM Scraping Tool Set. Whethe…"
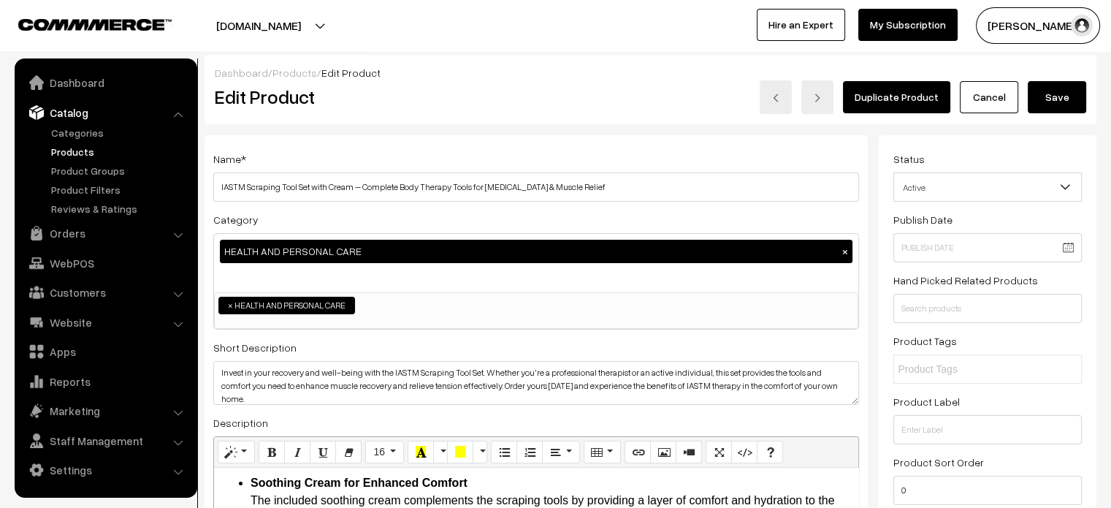
click at [1064, 100] on button "Save" at bounding box center [1057, 97] width 58 height 32
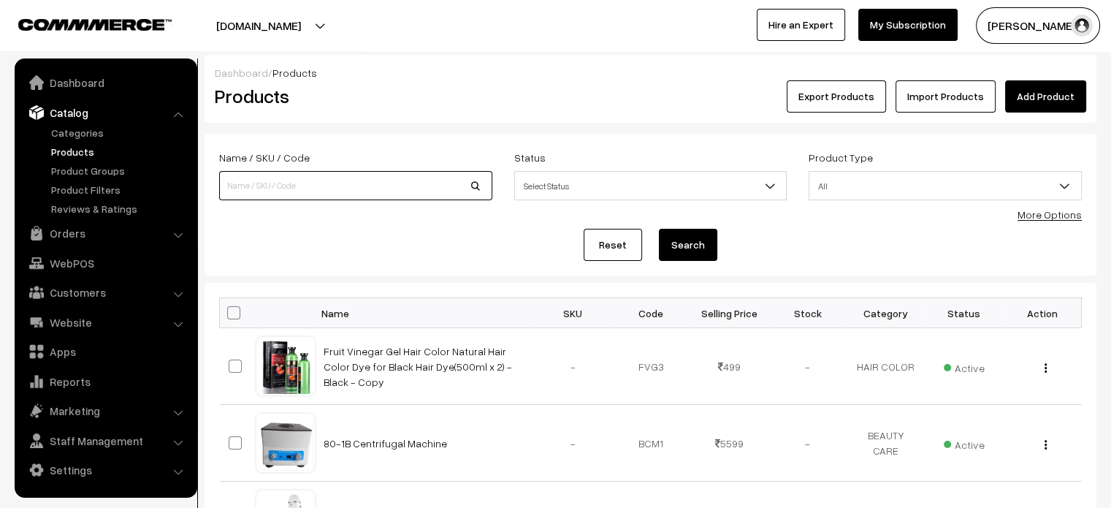
paste input "Hair Laser Comb – Hair Growth Comb Brush for Regrowth Therapy and Scalp Stimula…"
click at [374, 178] on input "Hair Laser Comb – Hair Growth Comb Brush for Regrowth Therapy and Scalp Stimula…" at bounding box center [355, 185] width 273 height 29
type input "Hair Laser Comb – Hair Growth Comb Brush for Regrowth Therapy and Scalp Stimula…"
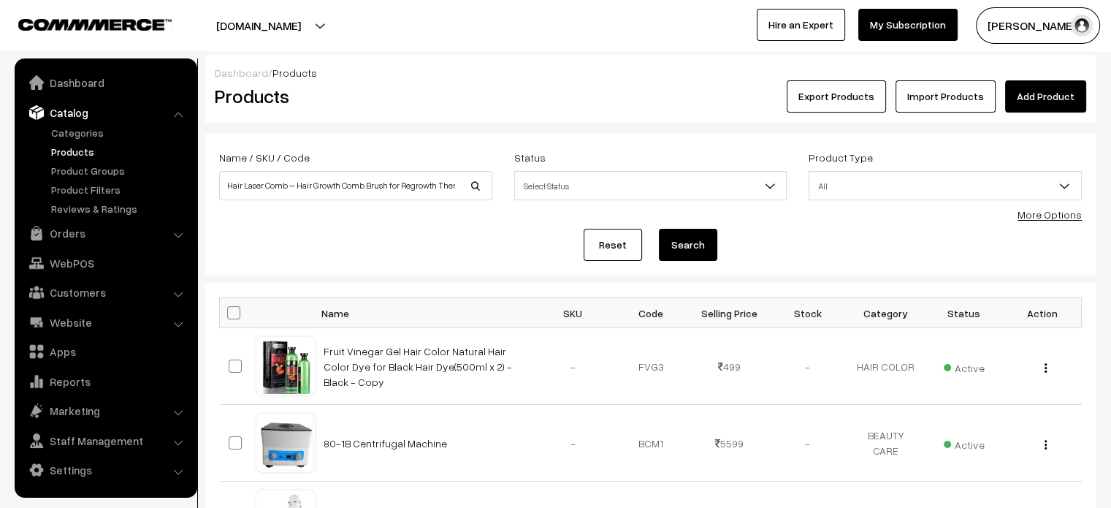
click at [691, 246] on button "Search" at bounding box center [688, 245] width 58 height 32
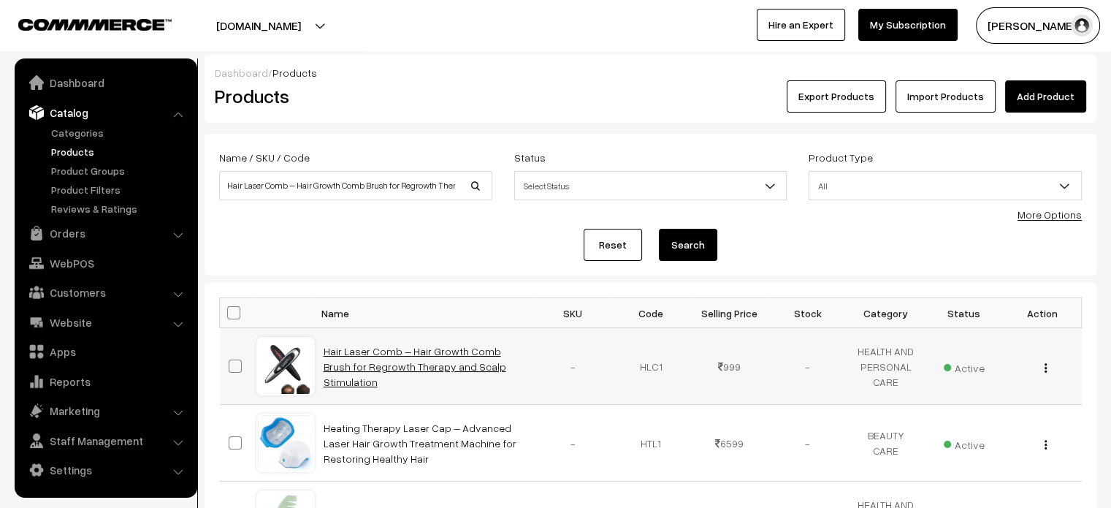
click at [397, 353] on link "Hair Laser Comb – Hair Growth Comb Brush for Regrowth Therapy and Scalp Stimula…" at bounding box center [415, 366] width 183 height 43
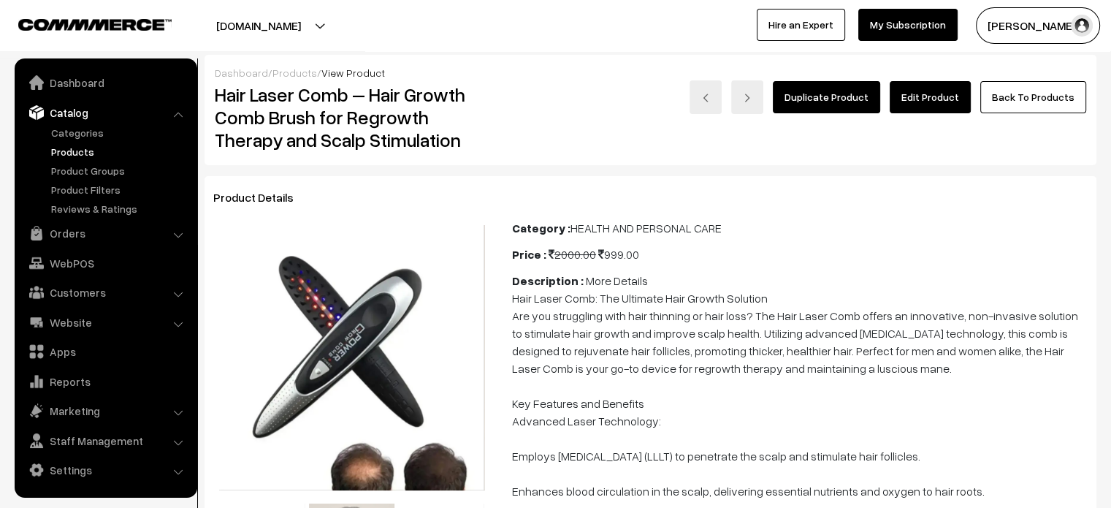
click at [911, 96] on link "Edit Product" at bounding box center [930, 97] width 81 height 32
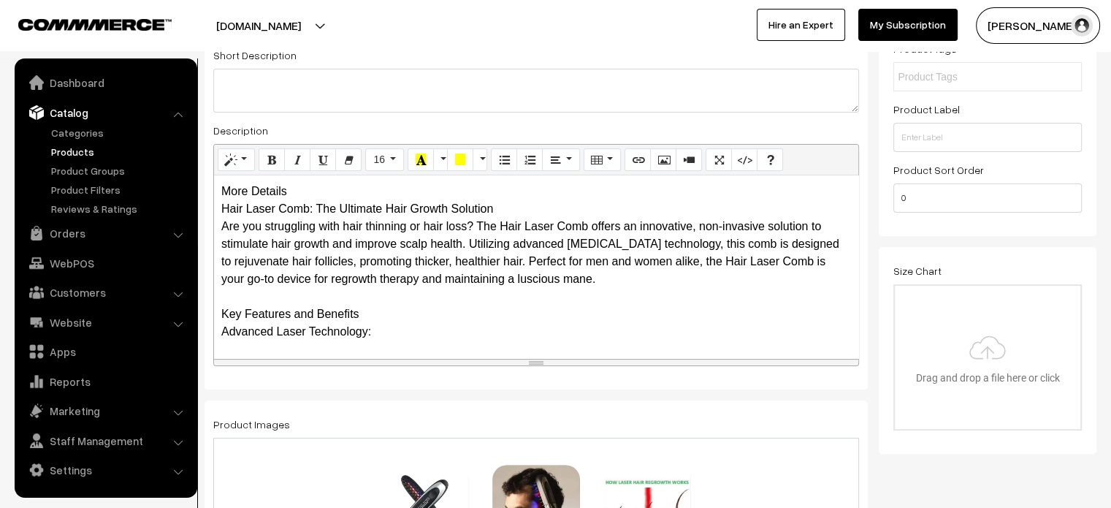
scroll to position [292, 0]
click at [283, 191] on div "More Details Hair Laser Comb: The Ultimate Hair Growth Solution Are you struggl…" at bounding box center [536, 266] width 644 height 183
click at [312, 190] on div "More Details Hair Laser Comb: The Ultimate Hair Growth Solution Are you struggl…" at bounding box center [536, 266] width 644 height 183
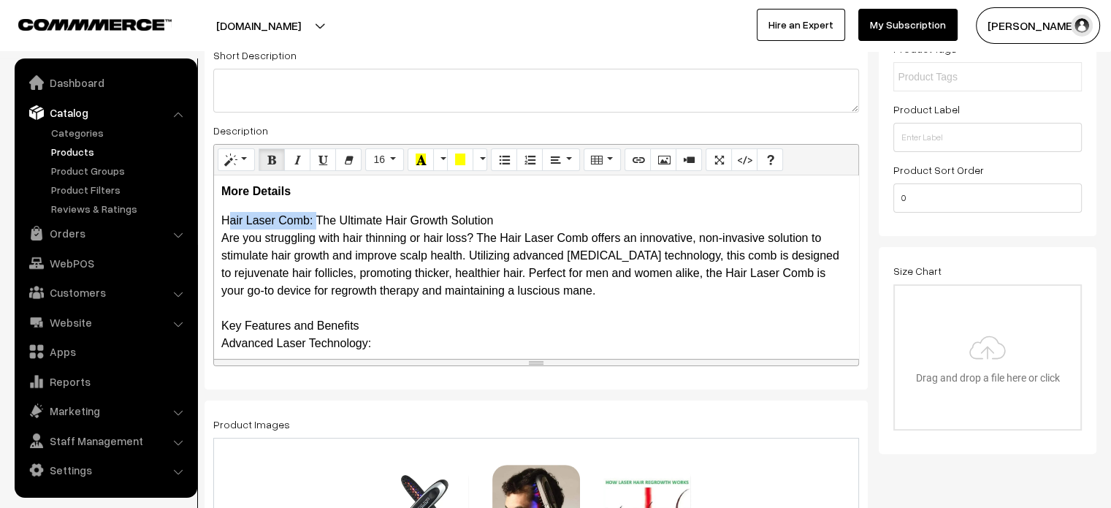
drag, startPoint x: 221, startPoint y: 219, endPoint x: 313, endPoint y: 218, distance: 91.3
click at [218, 330] on div "More Details Hair Laser Comb: The Ultimate Hair Growth Solution Are you struggl…" at bounding box center [536, 266] width 644 height 183
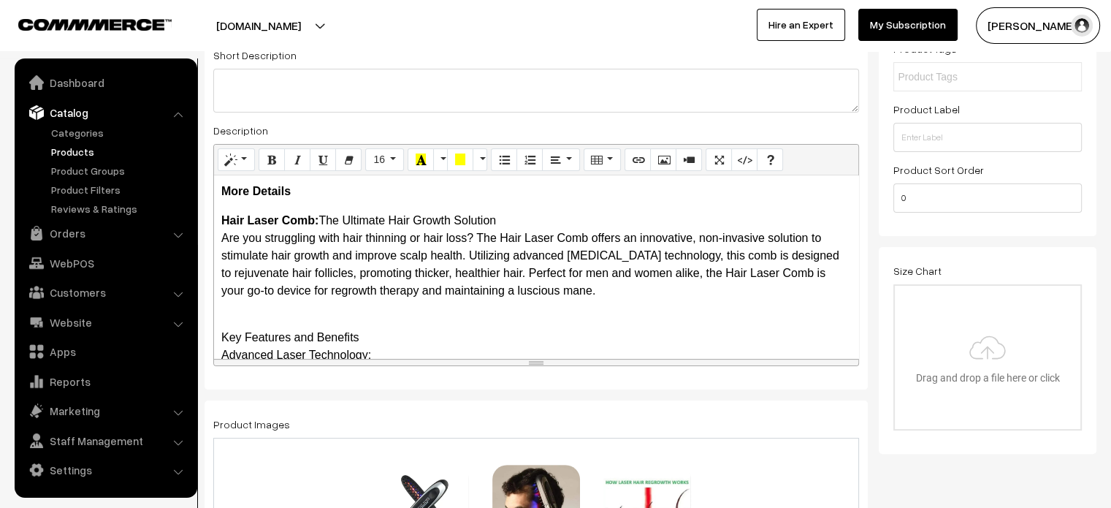
click at [214, 223] on div "More Details Hair Laser Comb: The Ultimate Hair Growth Solution Are you struggl…" at bounding box center [536, 266] width 644 height 183
click at [499, 159] on icon "Unordered list (CTRL+SHIFT+NUM7)" at bounding box center [504, 159] width 10 height 12
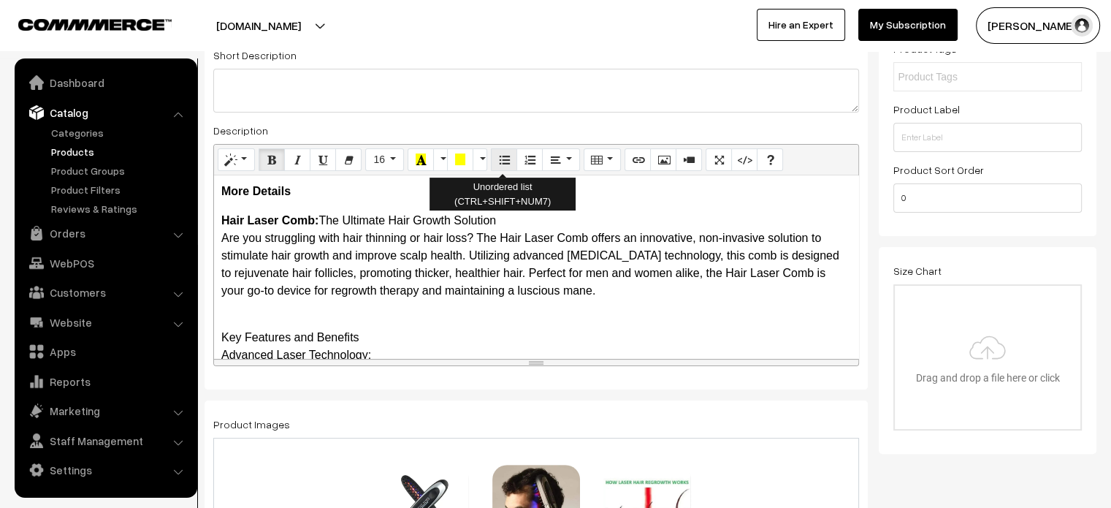
click at [499, 161] on icon "Unordered list (CTRL+SHIFT+NUM7)" at bounding box center [504, 159] width 10 height 12
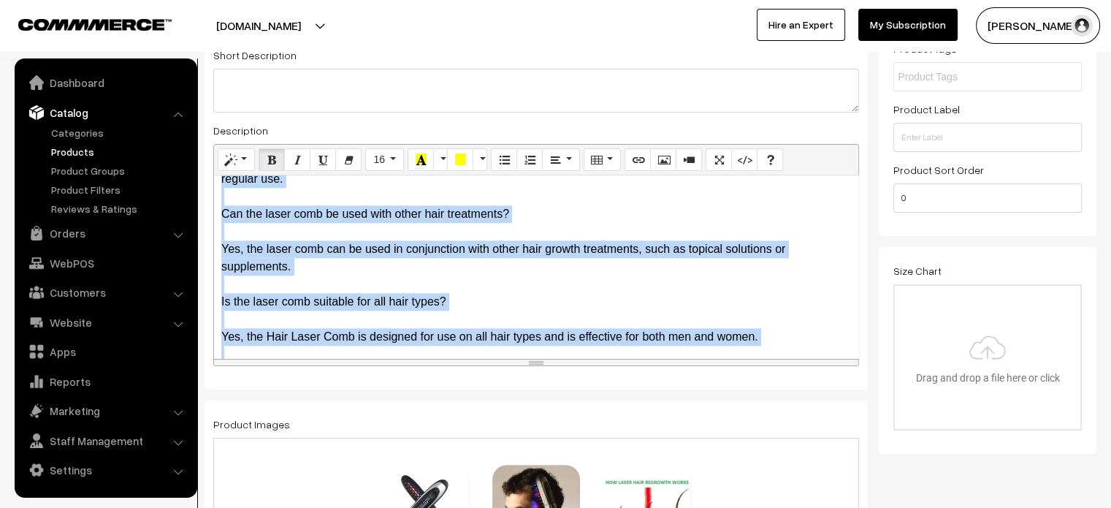
scroll to position [1953, 0]
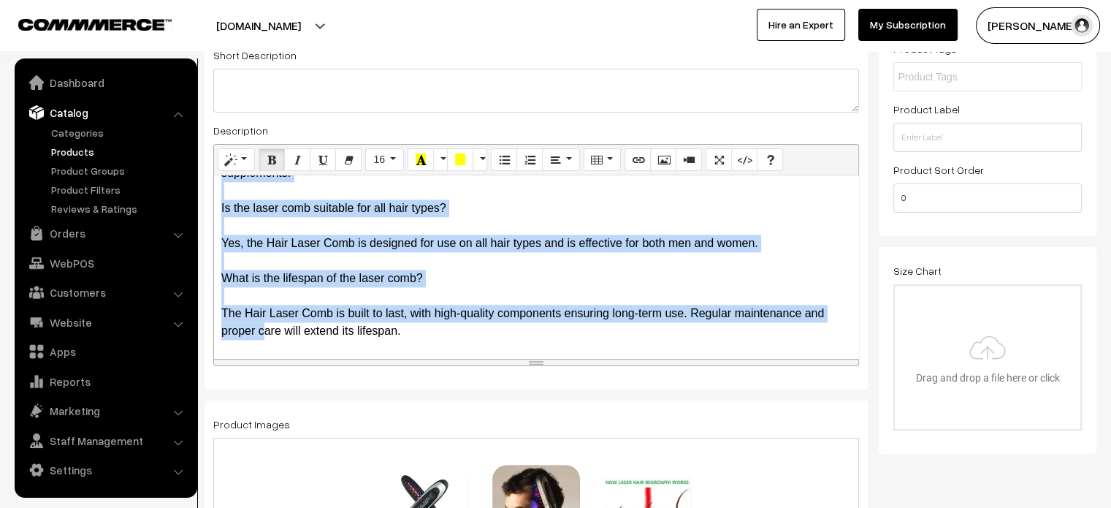
drag, startPoint x: 218, startPoint y: 219, endPoint x: 260, endPoint y: 426, distance: 211.1
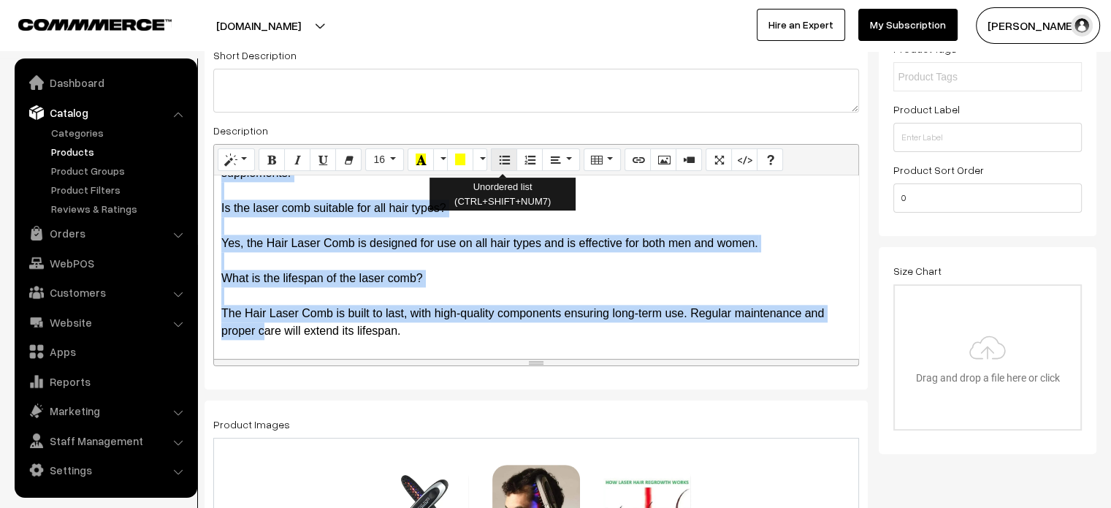
click at [503, 161] on icon "Unordered list (CTRL+SHIFT+NUM7)" at bounding box center [504, 159] width 10 height 12
click at [503, 159] on icon "Unordered list (CTRL+SHIFT+NUM7)" at bounding box center [504, 159] width 10 height 12
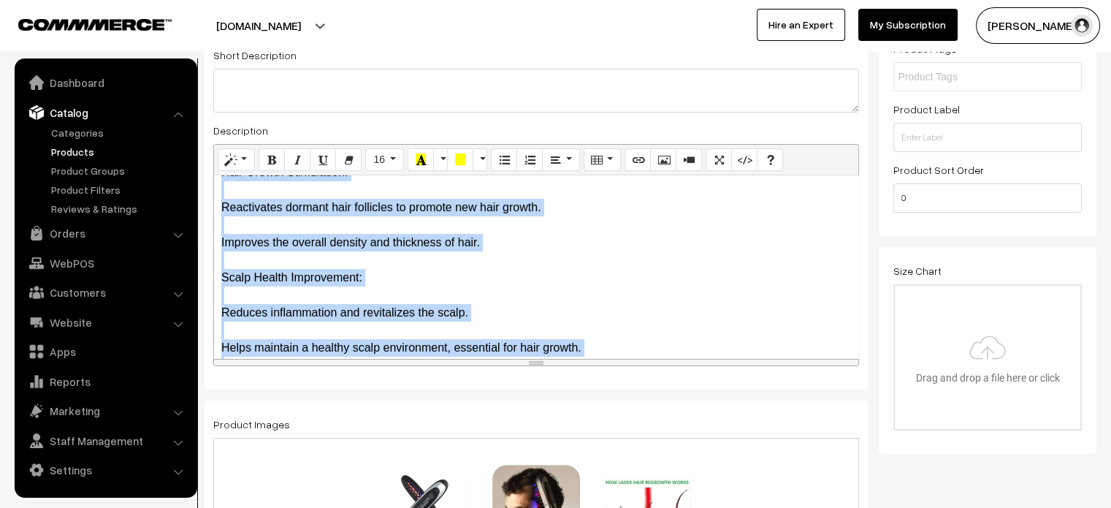
scroll to position [0, 0]
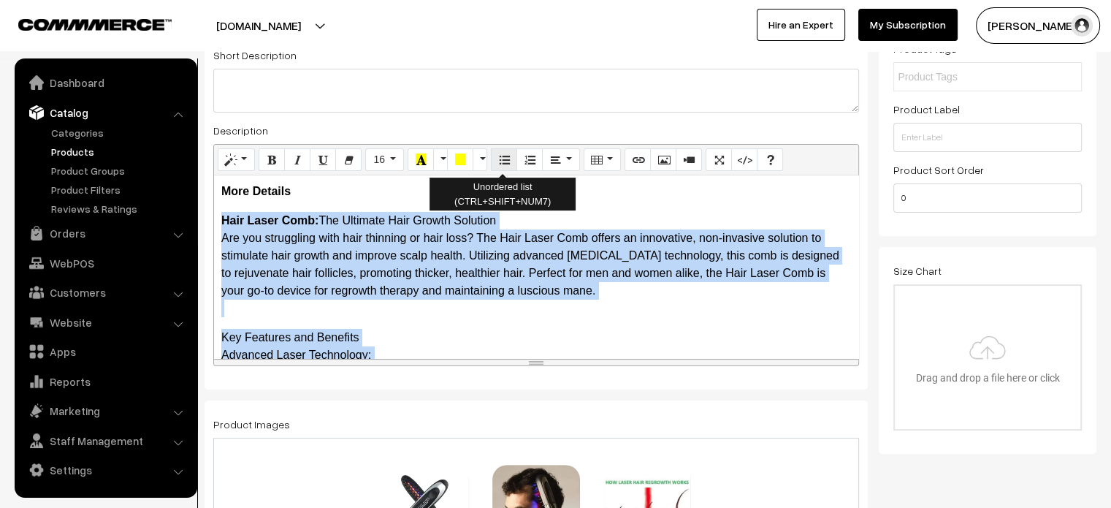
click at [499, 160] on icon "Unordered list (CTRL+SHIFT+NUM7)" at bounding box center [504, 159] width 10 height 12
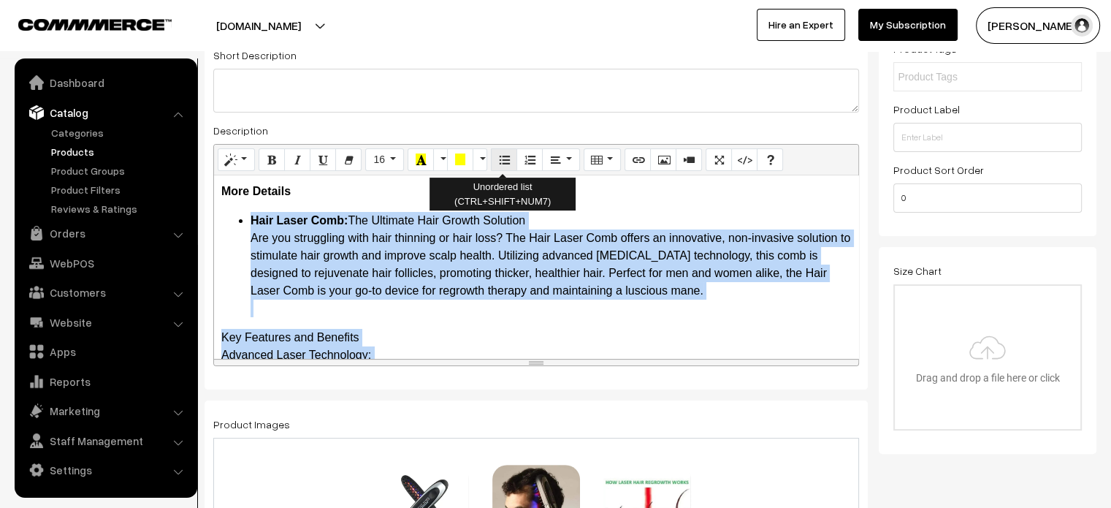
click at [499, 163] on icon "Unordered list (CTRL+SHIFT+NUM7)" at bounding box center [504, 159] width 10 height 12
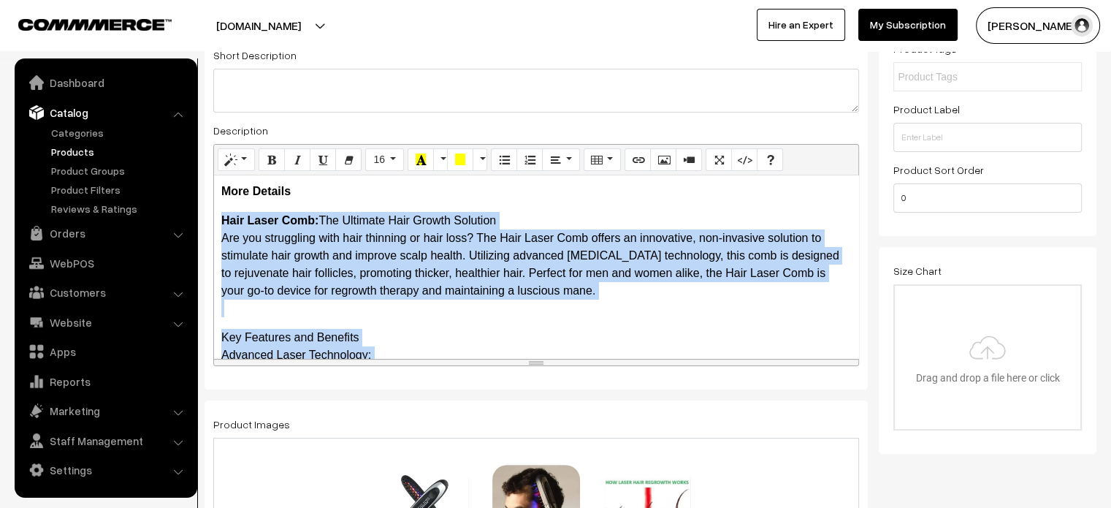
click at [362, 271] on p "Hair Laser Comb: The Ultimate Hair Growth Solution Are you struggling with hair…" at bounding box center [536, 264] width 630 height 105
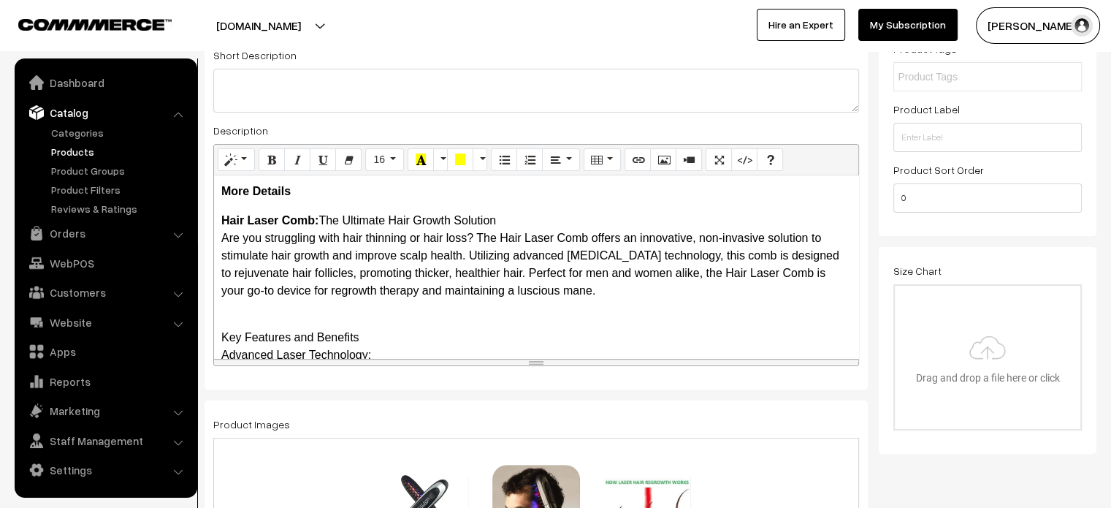
click at [220, 332] on div "More Details Hair Laser Comb: The Ultimate Hair Growth Solution Are you struggl…" at bounding box center [536, 266] width 644 height 183
click at [506, 160] on icon "Unordered list (CTRL+SHIFT+NUM7)" at bounding box center [504, 159] width 10 height 12
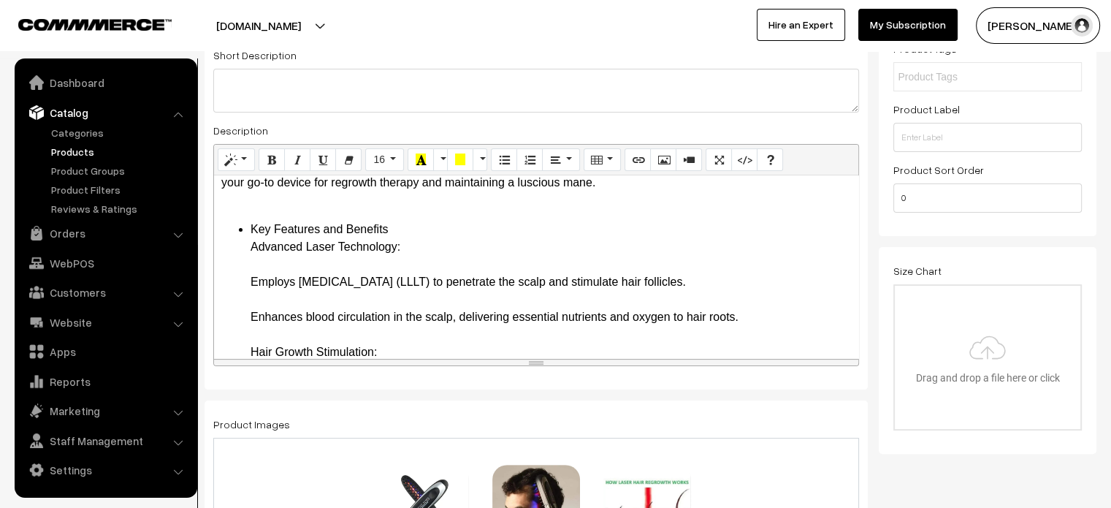
drag, startPoint x: 245, startPoint y: 225, endPoint x: 439, endPoint y: 267, distance: 198.8
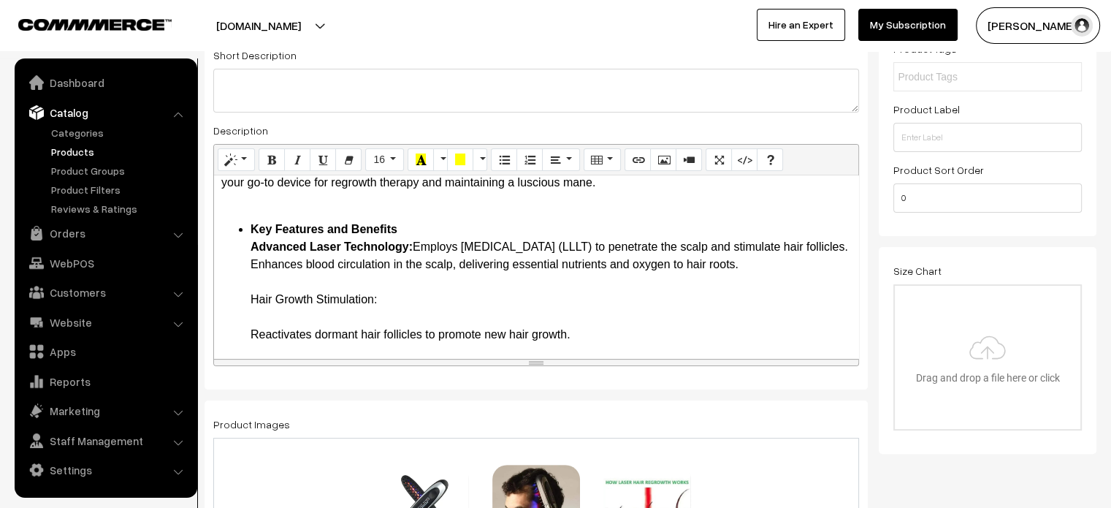
scroll to position [142, 0]
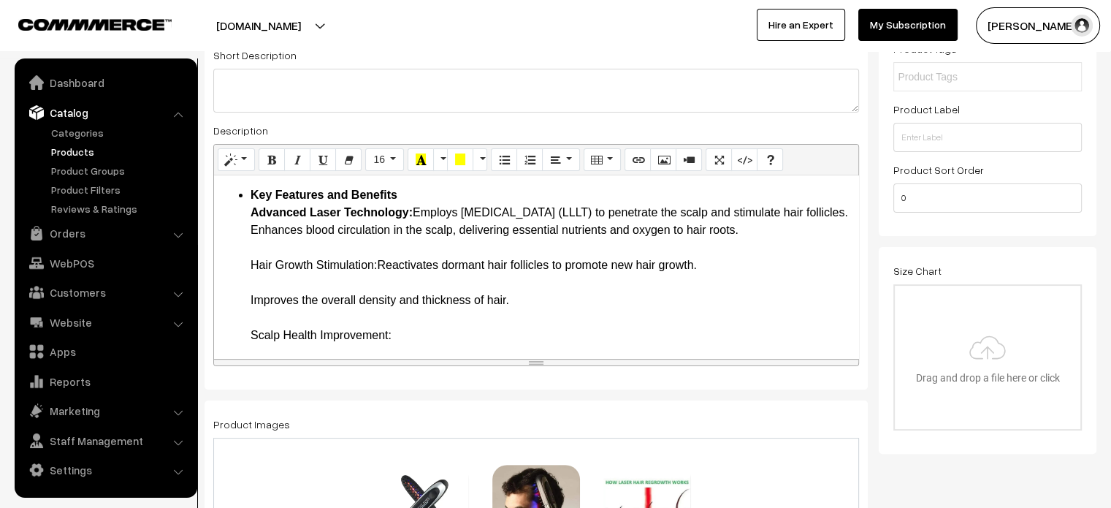
drag, startPoint x: 245, startPoint y: 284, endPoint x: 381, endPoint y: 283, distance: 135.9
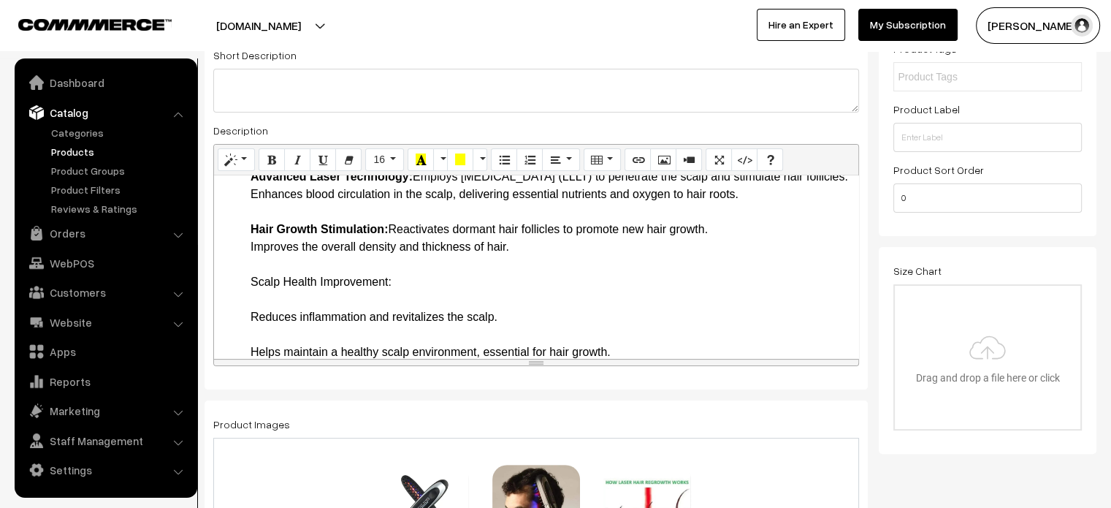
scroll to position [180, 0]
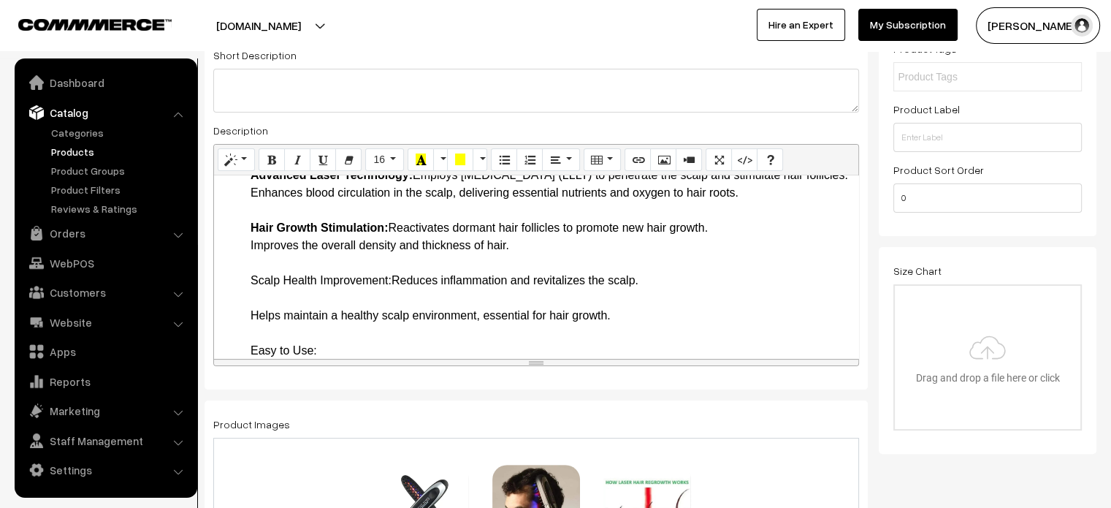
drag, startPoint x: 239, startPoint y: 294, endPoint x: 390, endPoint y: 301, distance: 151.4
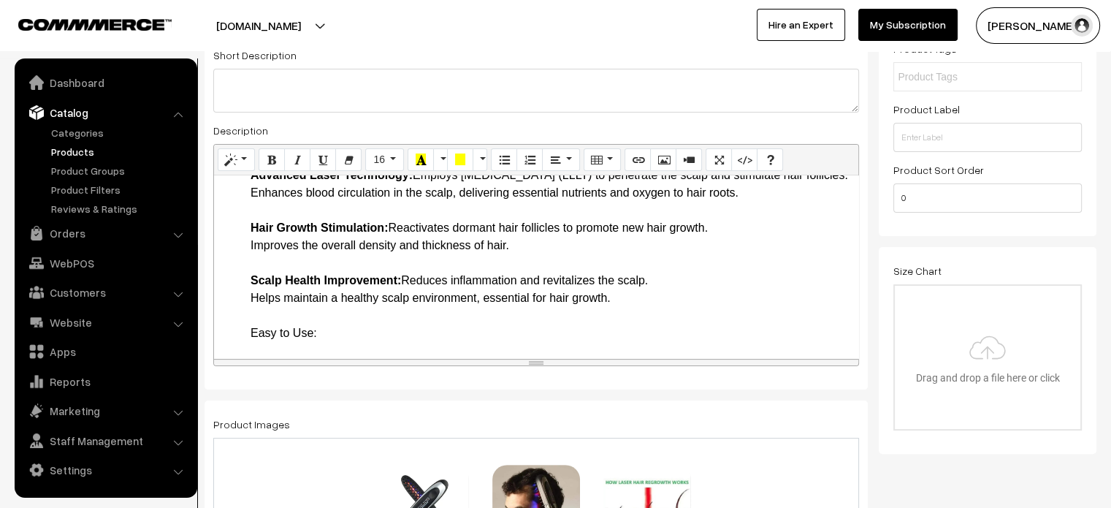
scroll to position [218, 0]
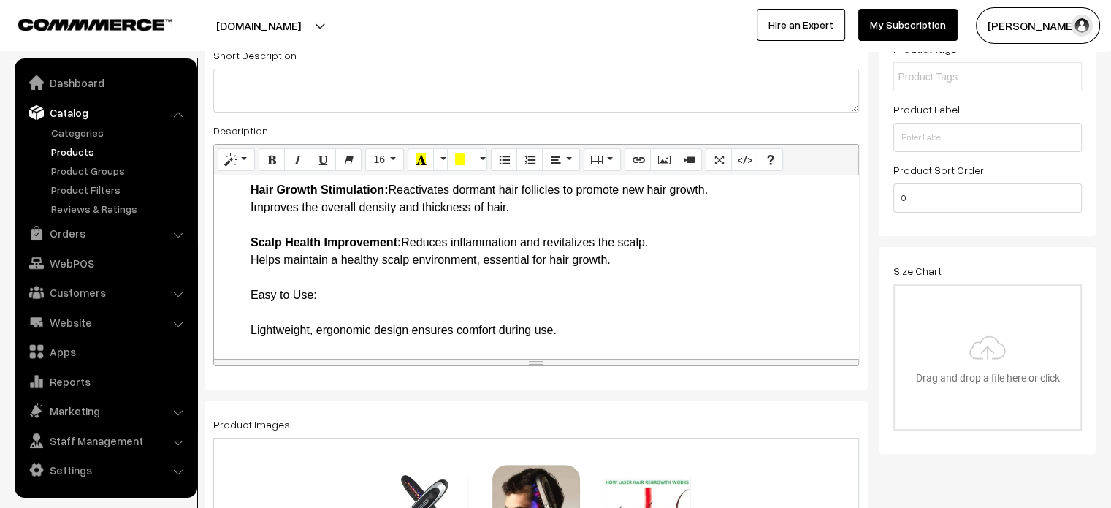
drag, startPoint x: 238, startPoint y: 308, endPoint x: 319, endPoint y: 312, distance: 80.5
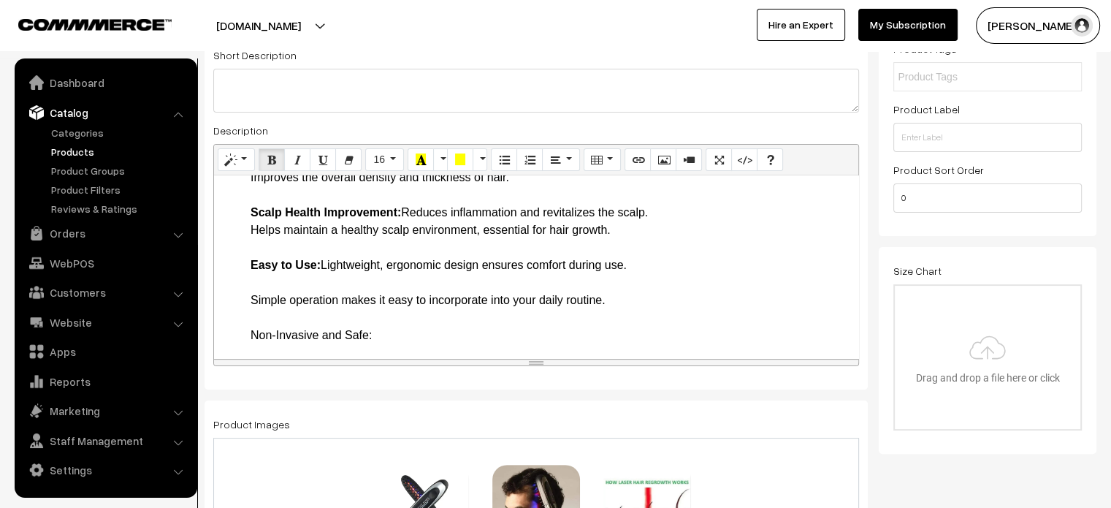
scroll to position [248, 0]
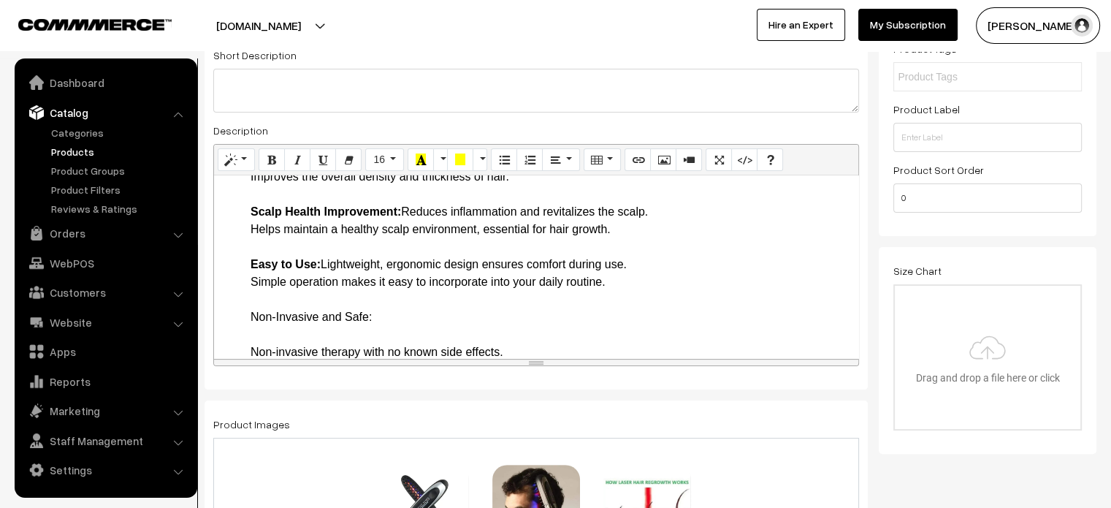
scroll to position [283, 0]
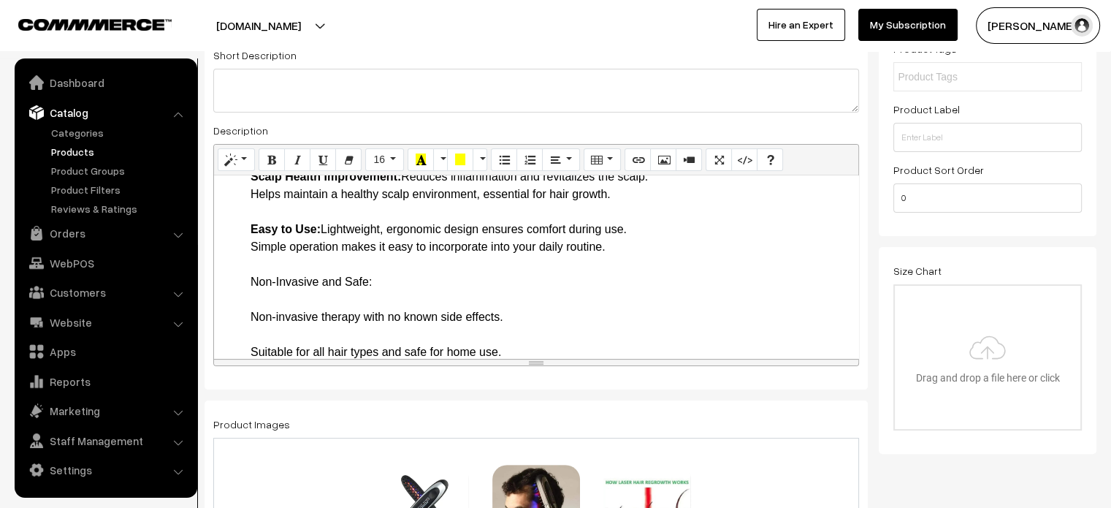
drag, startPoint x: 238, startPoint y: 299, endPoint x: 371, endPoint y: 300, distance: 133.0
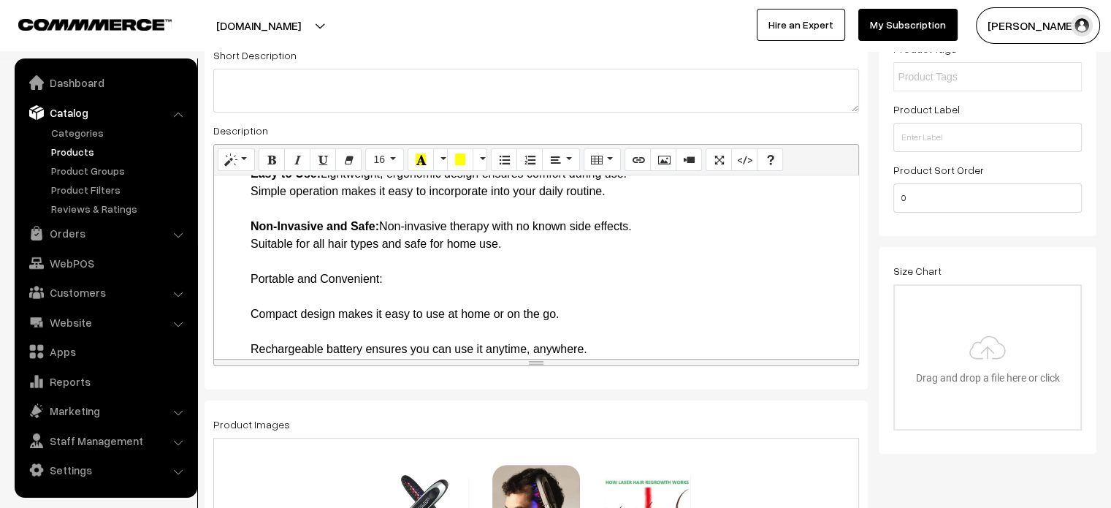
scroll to position [339, 0]
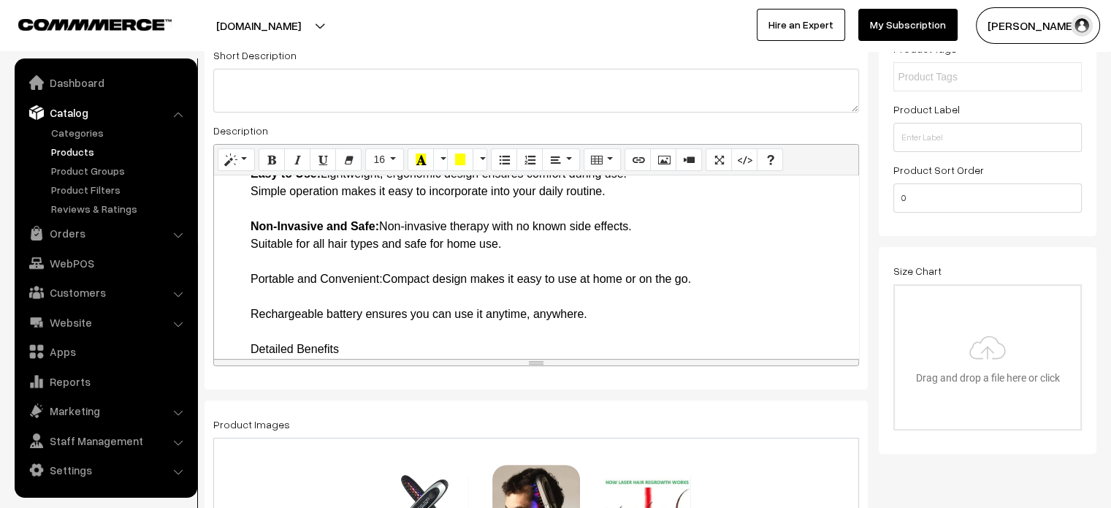
drag, startPoint x: 246, startPoint y: 302, endPoint x: 384, endPoint y: 301, distance: 138.1
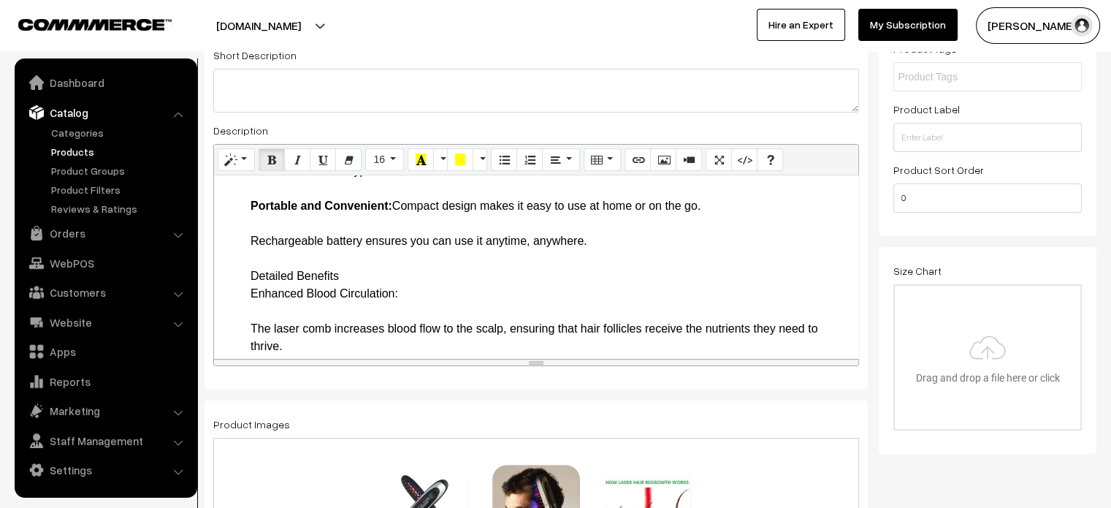
scroll to position [412, 0]
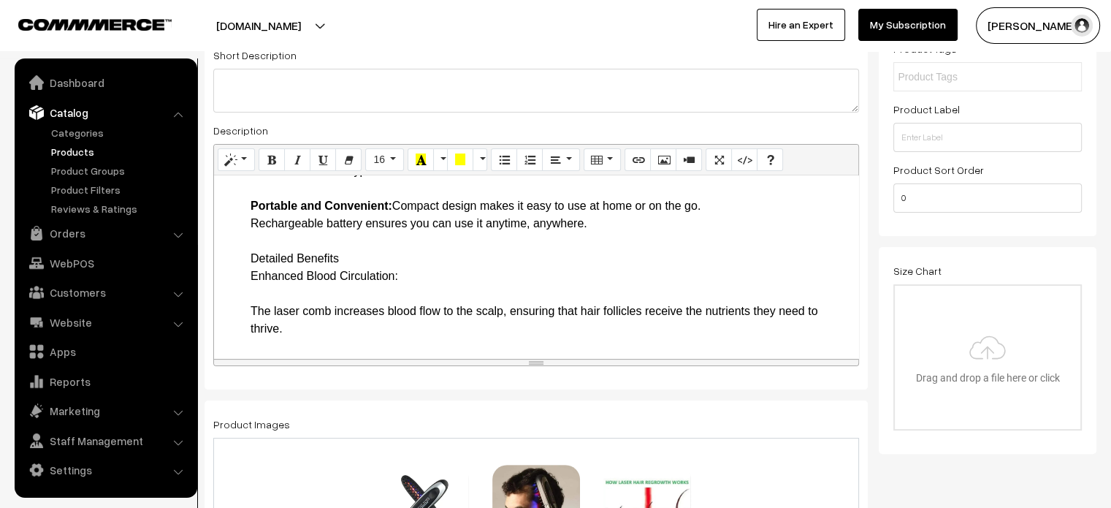
drag, startPoint x: 232, startPoint y: 279, endPoint x: 412, endPoint y: 294, distance: 180.4
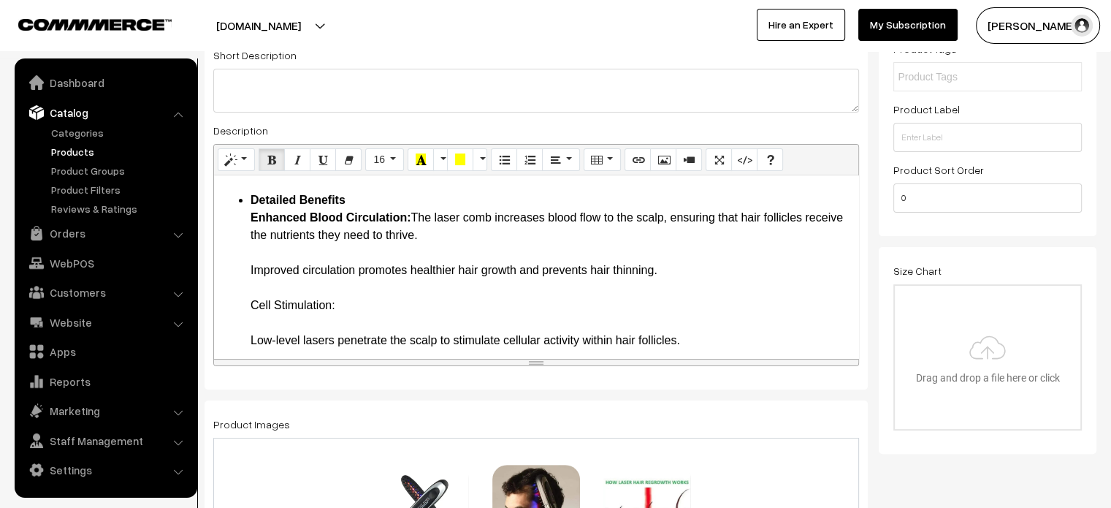
scroll to position [471, 0]
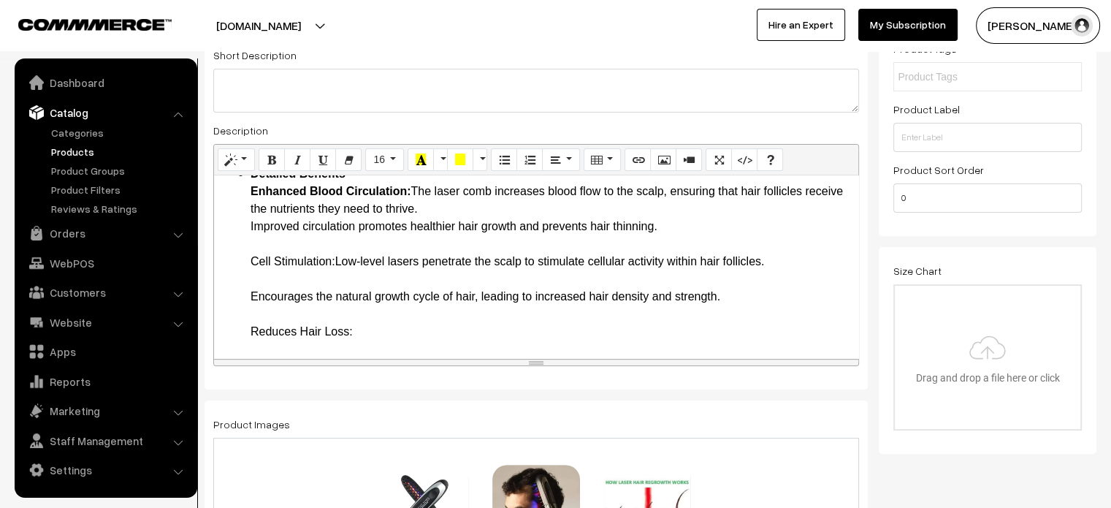
scroll to position [497, 0]
drag, startPoint x: 248, startPoint y: 280, endPoint x: 335, endPoint y: 280, distance: 86.9
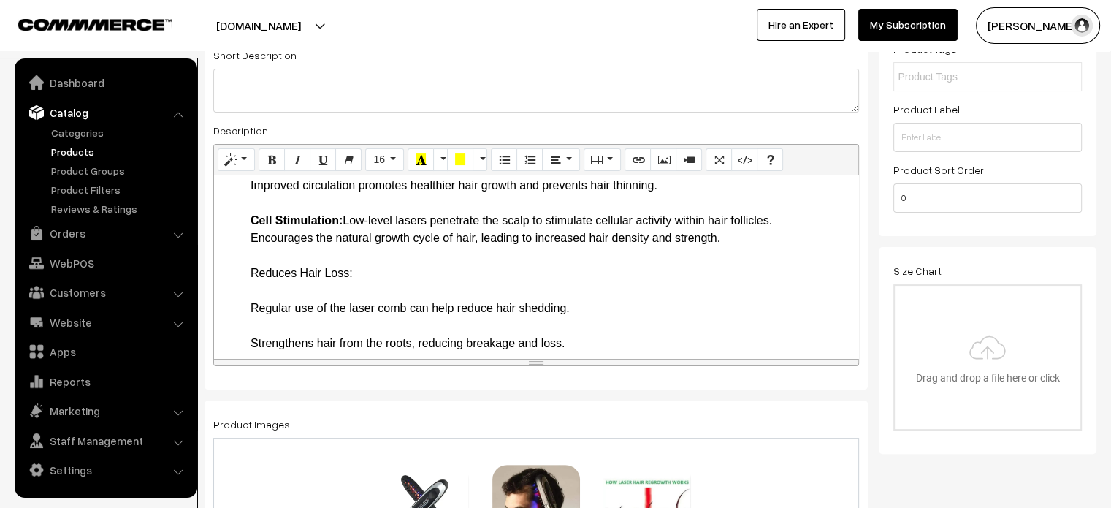
scroll to position [538, 0]
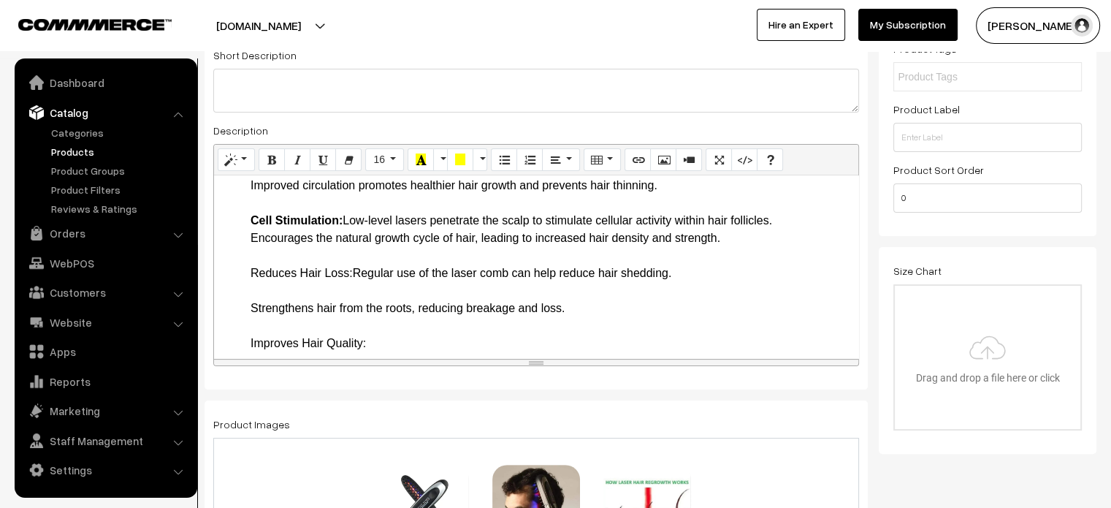
drag, startPoint x: 254, startPoint y: 286, endPoint x: 357, endPoint y: 293, distance: 102.6
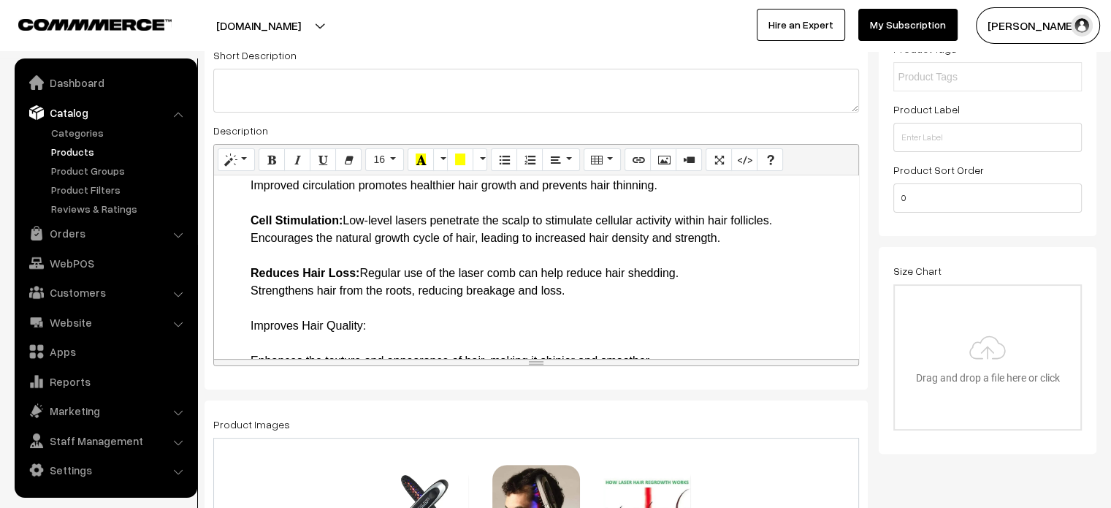
scroll to position [557, 0]
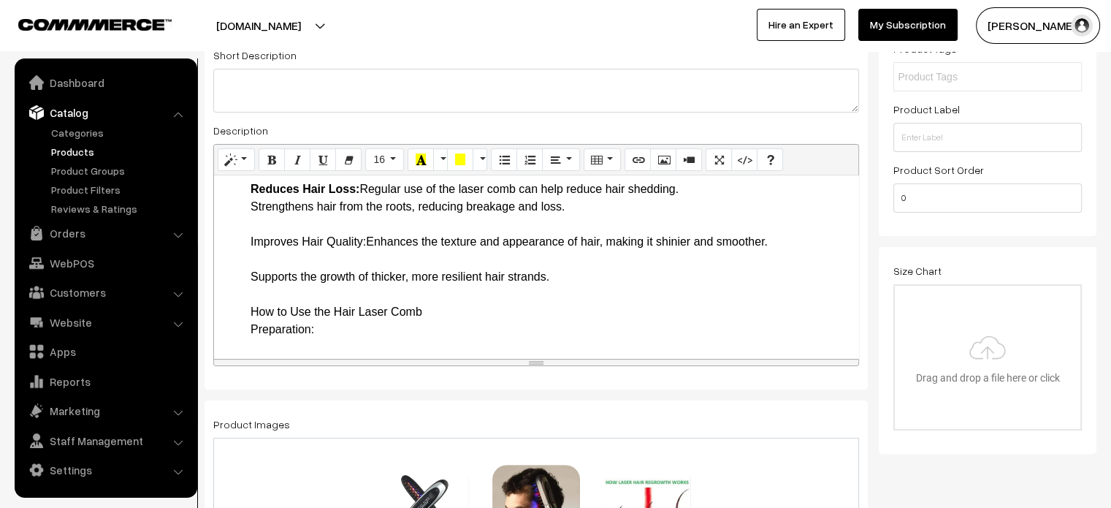
scroll to position [623, 0]
drag, startPoint x: 242, startPoint y: 254, endPoint x: 368, endPoint y: 259, distance: 126.5
click at [368, 259] on ul "Key Features and Benefits Advanced Laser Technology: Employs low-level laser th…" at bounding box center [536, 442] width 630 height 1473
drag, startPoint x: 263, startPoint y: 292, endPoint x: 263, endPoint y: 281, distance: 10.2
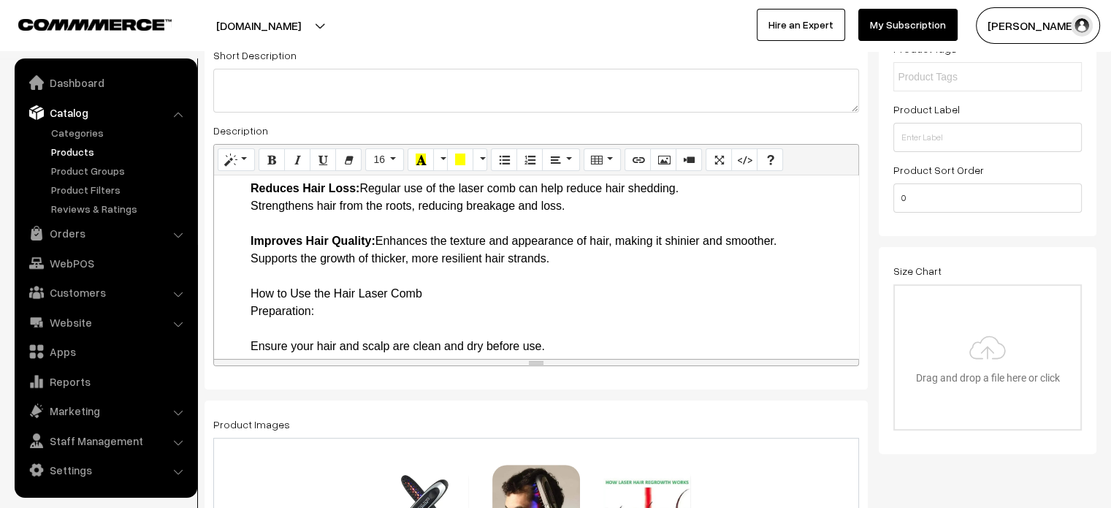
click at [248, 313] on ul "Key Features and Benefits Advanced Laser Technology: Employs low-level laser th…" at bounding box center [536, 433] width 630 height 1455
drag, startPoint x: 248, startPoint y: 313, endPoint x: 340, endPoint y: 338, distance: 94.7
click at [340, 338] on ul "Key Features and Benefits Advanced Laser Technology: Employs low-level laser th…" at bounding box center [536, 433] width 630 height 1455
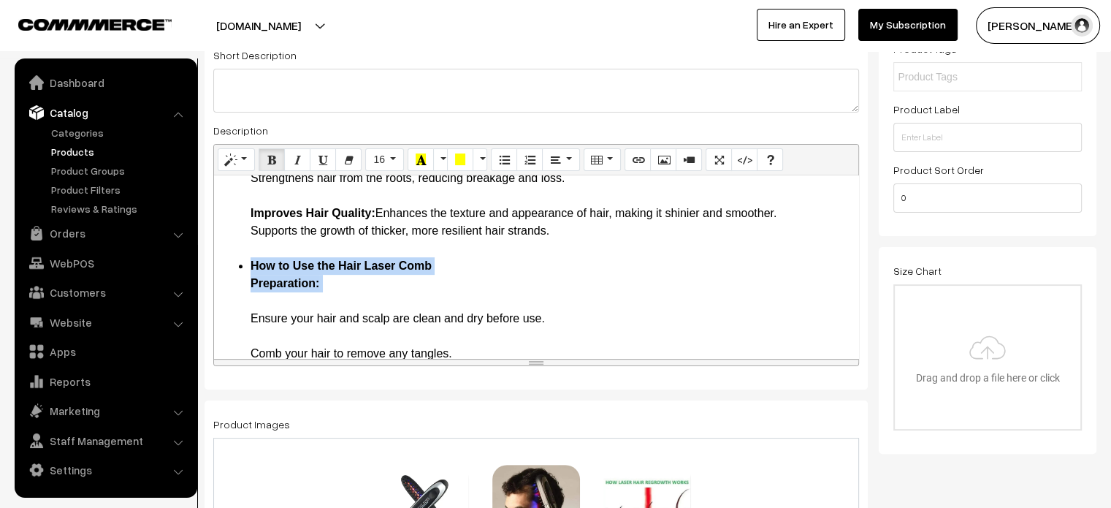
scroll to position [657, 0]
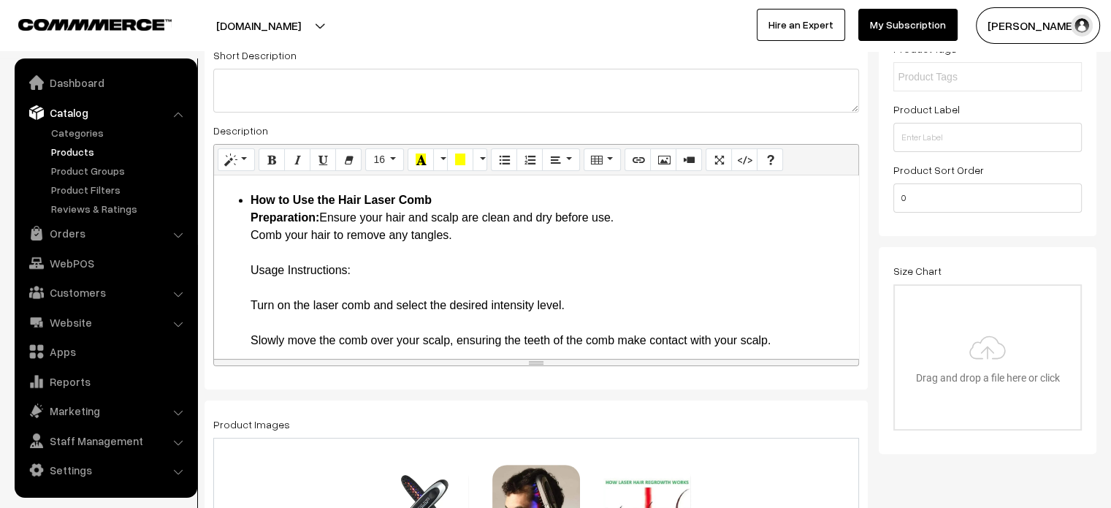
scroll to position [718, 0]
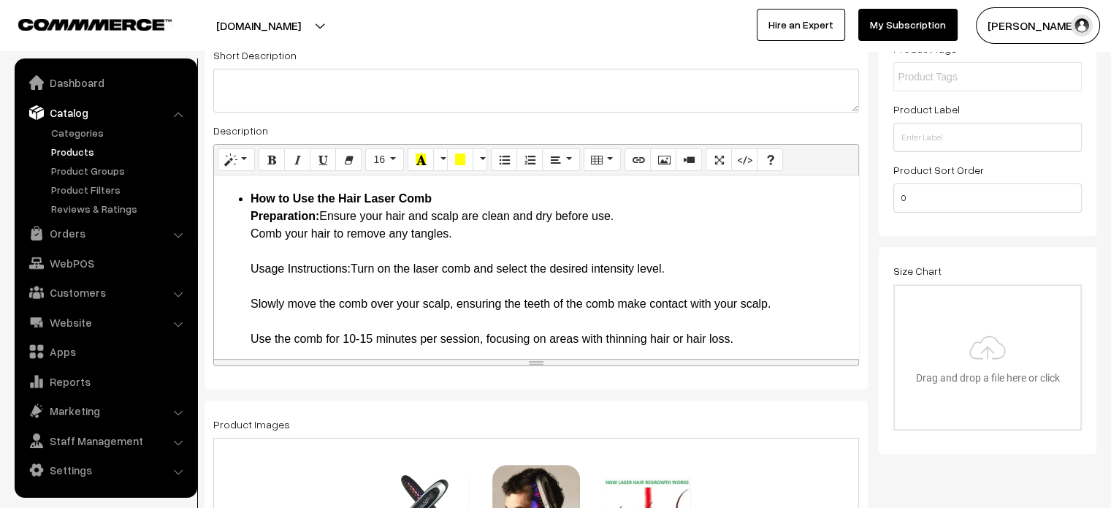
drag, startPoint x: 243, startPoint y: 286, endPoint x: 351, endPoint y: 289, distance: 108.9
click at [351, 289] on ul "Key Features and Benefits Advanced Laser Technology: Employs low-level laser th…" at bounding box center [536, 295] width 630 height 1368
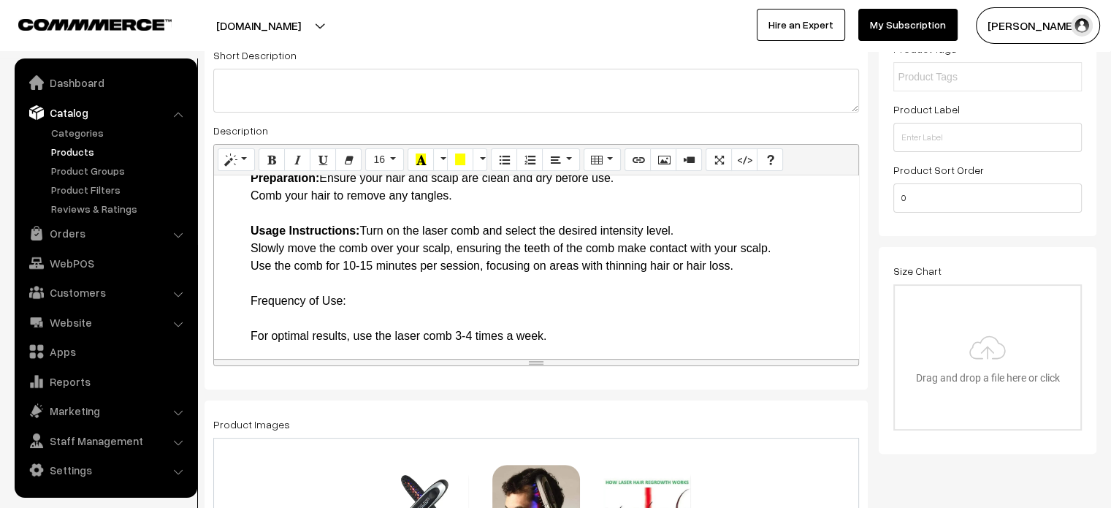
scroll to position [763, 0]
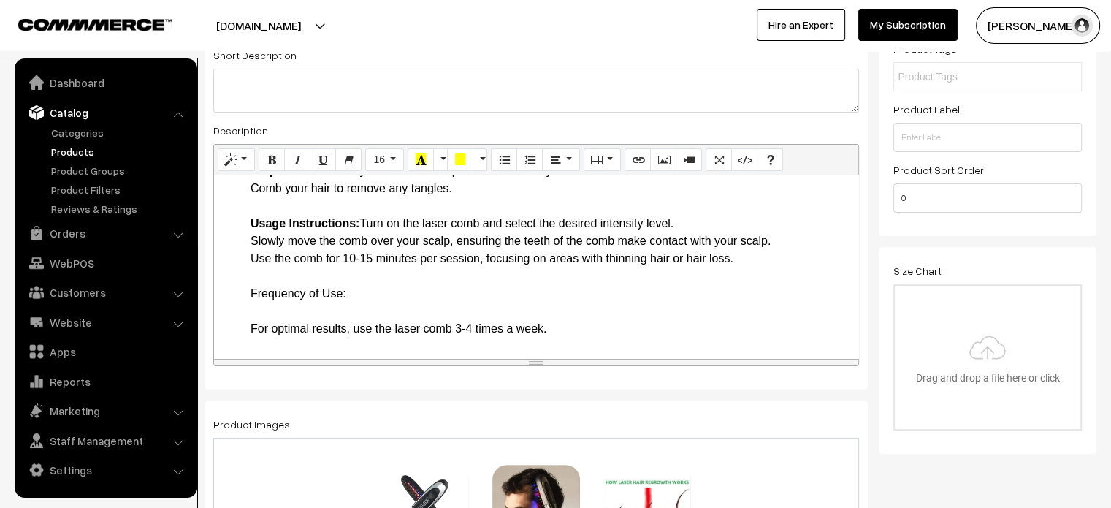
drag, startPoint x: 248, startPoint y: 308, endPoint x: 349, endPoint y: 310, distance: 100.8
click at [349, 310] on ul "Key Features and Benefits Advanced Laser Technology: Employs low-level laser th…" at bounding box center [536, 215] width 630 height 1298
click at [323, 326] on li "How to Use the Hair Laser Comb Preparation: Ensure your hair and scalp are clea…" at bounding box center [551, 504] width 601 height 719
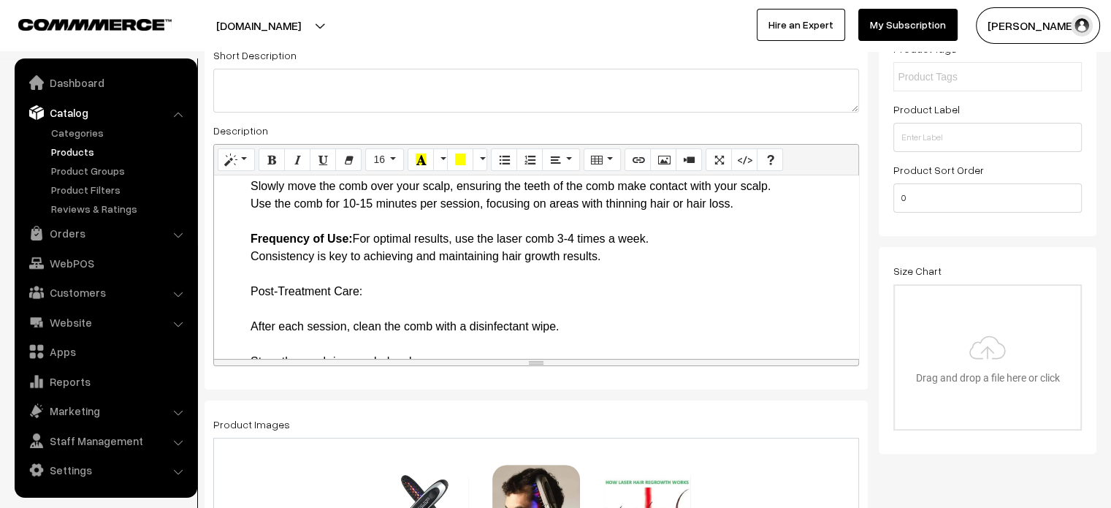
scroll to position [841, 0]
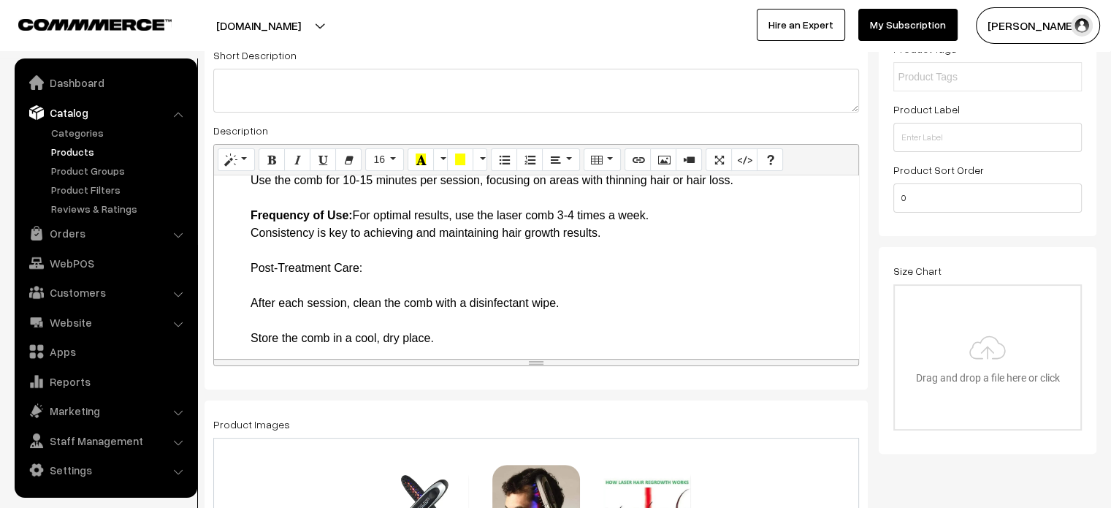
click at [394, 290] on li "How to Use the Hair Laser Comb Preparation: Ensure your hair and scalp are clea…" at bounding box center [551, 416] width 601 height 701
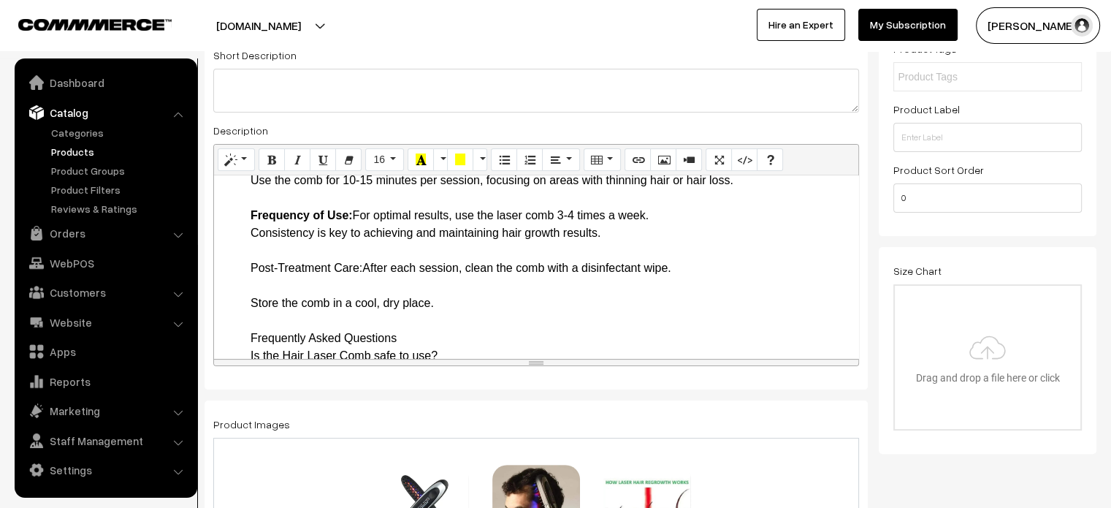
drag, startPoint x: 240, startPoint y: 286, endPoint x: 362, endPoint y: 289, distance: 122.1
click at [362, 289] on ul "Key Features and Benefits Advanced Laser Technology: Employs low-level laser th…" at bounding box center [536, 110] width 630 height 1245
click at [288, 307] on li "How to Use the Hair Laser Comb Preparation: Ensure your hair and scalp are clea…" at bounding box center [551, 399] width 601 height 666
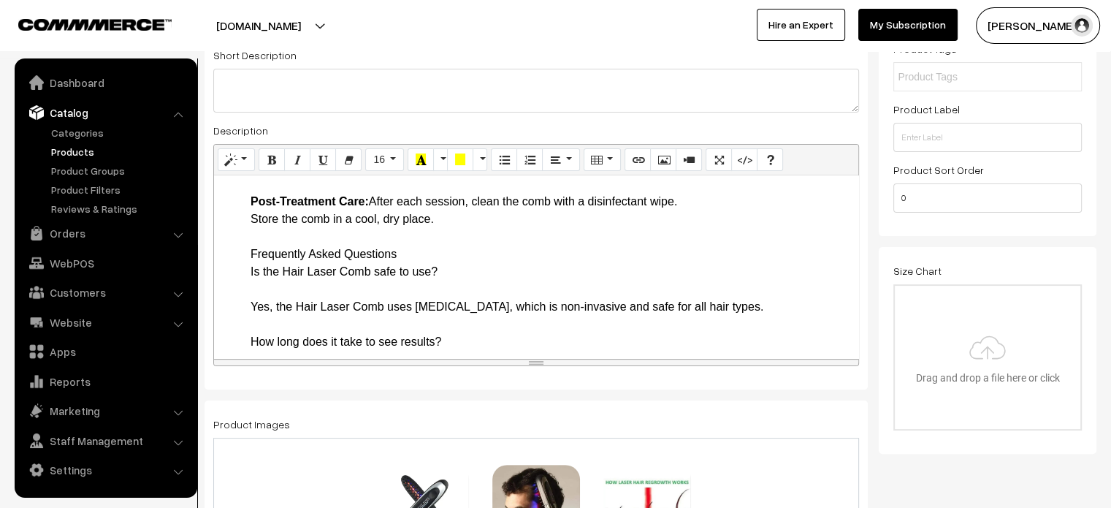
scroll to position [908, 0]
drag, startPoint x: 240, startPoint y: 277, endPoint x: 481, endPoint y: 286, distance: 240.5
click at [481, 286] on ul "Key Features and Benefits Advanced Laser Technology: Employs low-level laser th…" at bounding box center [536, 35] width 630 height 1228
click at [260, 279] on li "How to Use the Hair Laser Comb Preparation: Ensure your hair and scalp are clea…" at bounding box center [551, 323] width 601 height 649
click at [243, 268] on ul "Key Features and Benefits Advanced Laser Technology: Employs low-level laser th…" at bounding box center [536, 35] width 630 height 1228
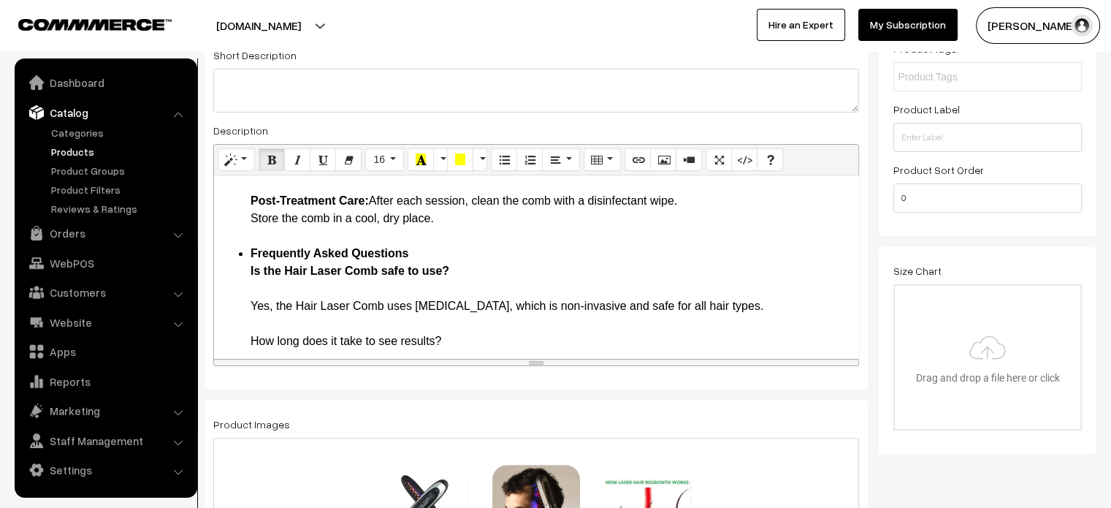
click at [241, 283] on ul "Key Features and Benefits Advanced Laser Technology: Employs low-level laser th…" at bounding box center [536, 35] width 630 height 1228
click at [239, 306] on ul "Key Features and Benefits Advanced Laser Technology: Employs low-level laser th…" at bounding box center [536, 35] width 630 height 1228
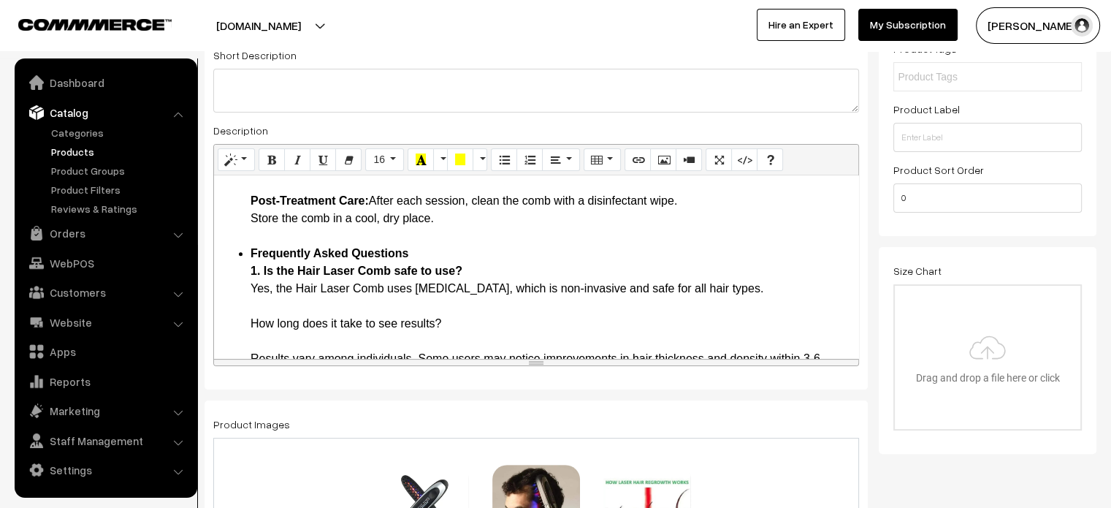
scroll to position [954, 0]
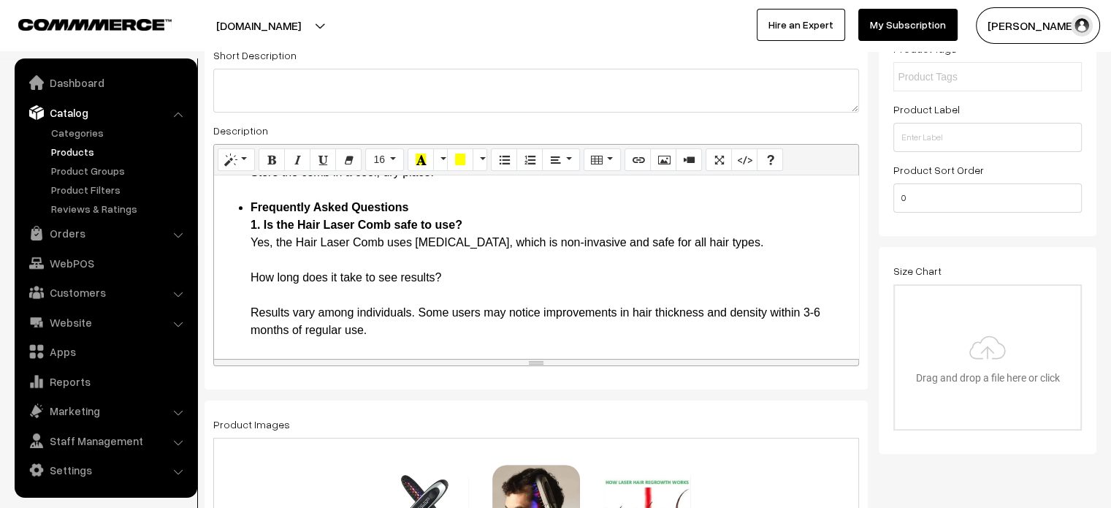
click at [263, 294] on li "Frequently Asked Questions 1. Is the Hair Laser Comb safe to use? Yes, the Hair…" at bounding box center [551, 392] width 601 height 386
click at [262, 302] on li "Frequently Asked Questions 1. Is the Hair Laser Comb safe to use? Yes, the Hair…" at bounding box center [551, 392] width 601 height 386
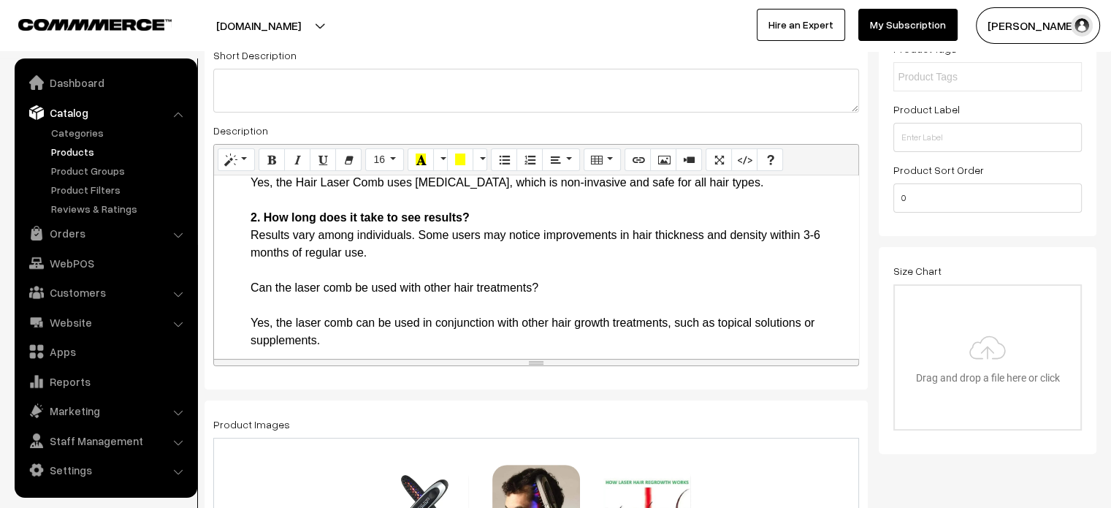
scroll to position [1019, 0]
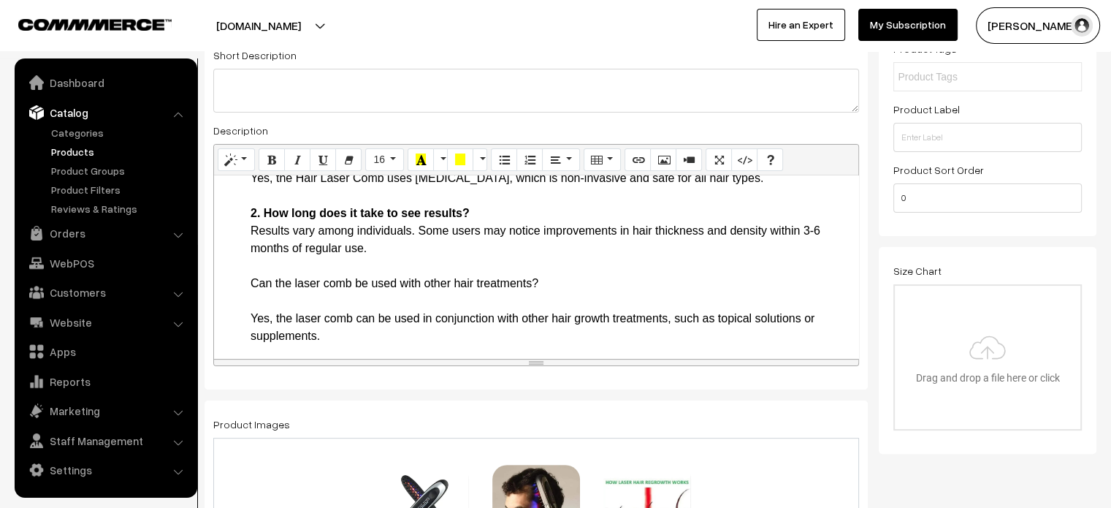
click at [252, 300] on li "Frequently Asked Questions 1. Is the Hair Laser Comb safe to use? Yes, the Hair…" at bounding box center [551, 318] width 601 height 368
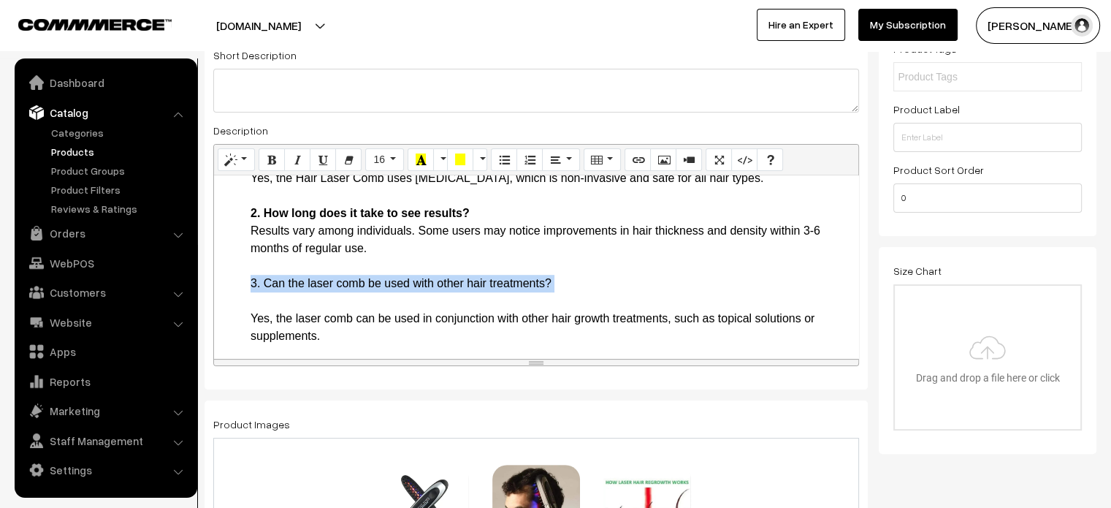
click at [252, 300] on li "Frequently Asked Questions 1. Is the Hair Laser Comb safe to use? Yes, the Hair…" at bounding box center [551, 318] width 601 height 368
click at [251, 309] on li "Frequently Asked Questions 1. Is the Hair Laser Comb safe to use? Yes, the Hair…" at bounding box center [551, 318] width 601 height 368
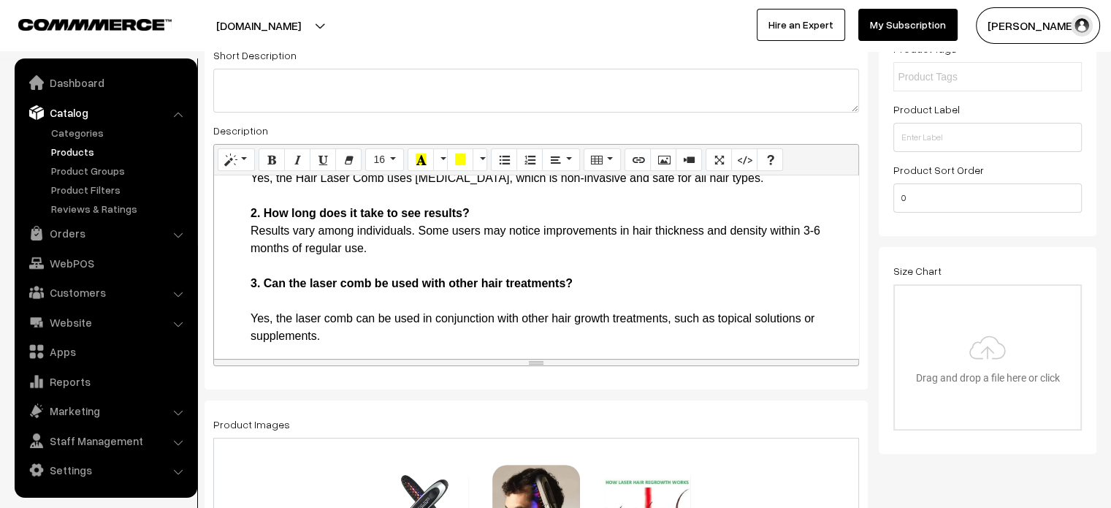
click at [257, 315] on li "Frequently Asked Questions 1. Is the Hair Laser Comb safe to use? Yes, the Hair…" at bounding box center [551, 318] width 601 height 368
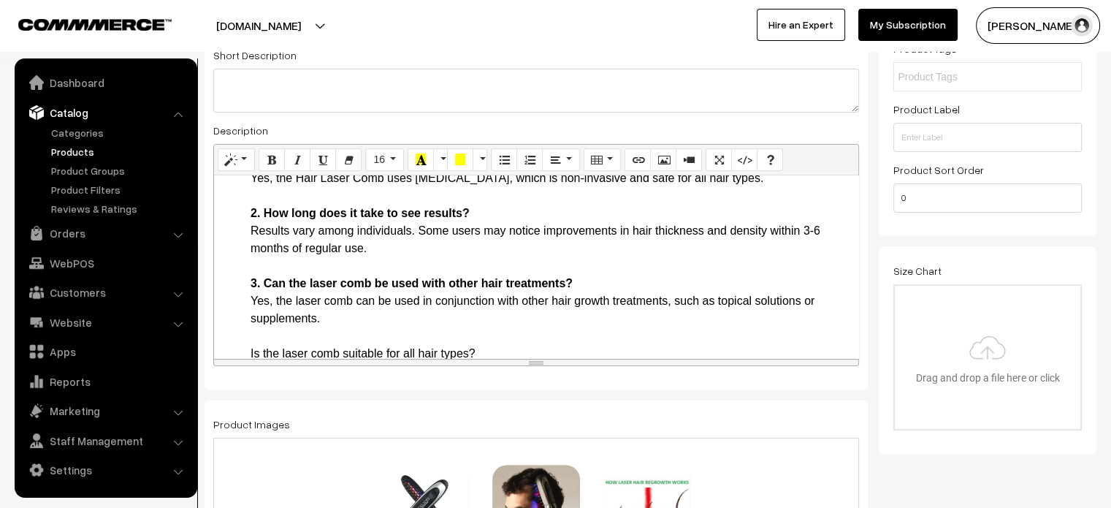
scroll to position [1122, 0]
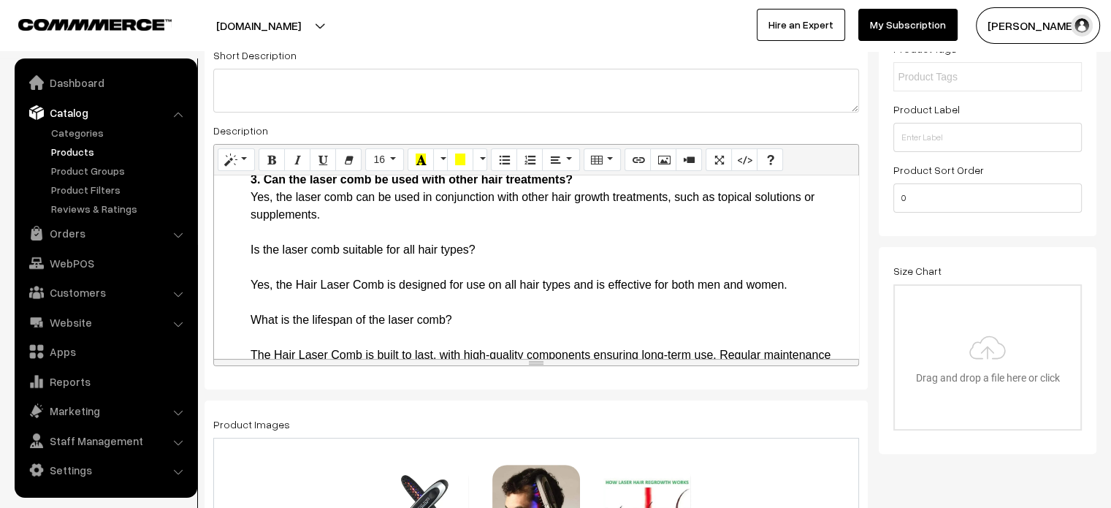
click at [256, 287] on li "Frequently Asked Questions 1. Is the Hair Laser Comb safe to use? Yes, the Hair…" at bounding box center [551, 206] width 601 height 351
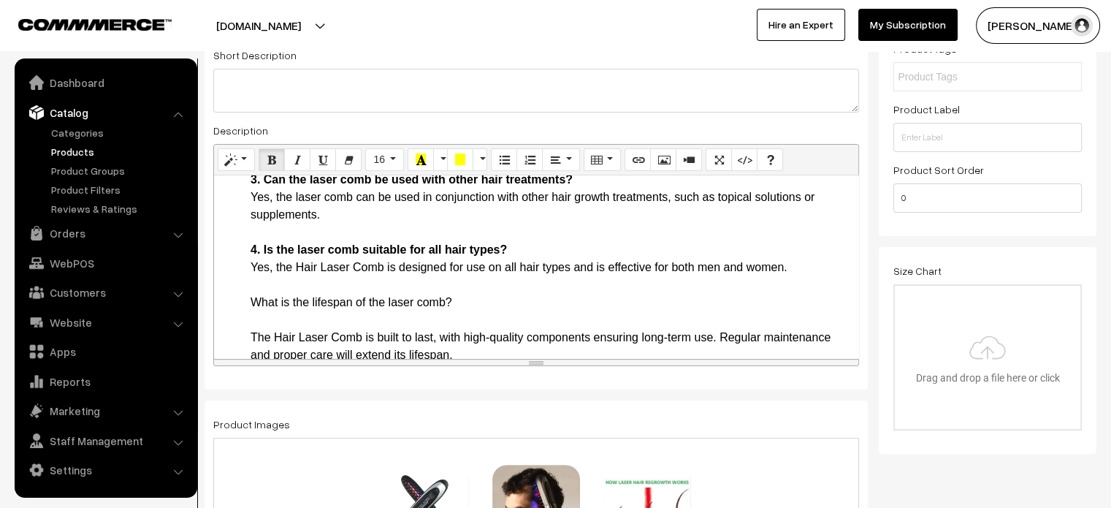
click at [281, 315] on li "Frequently Asked Questions 1. Is the Hair Laser Comb safe to use? Yes, the Hair…" at bounding box center [551, 197] width 601 height 333
click at [254, 337] on li "Frequently Asked Questions 1. Is the Hair Laser Comb safe to use? Yes, the Hair…" at bounding box center [551, 197] width 601 height 333
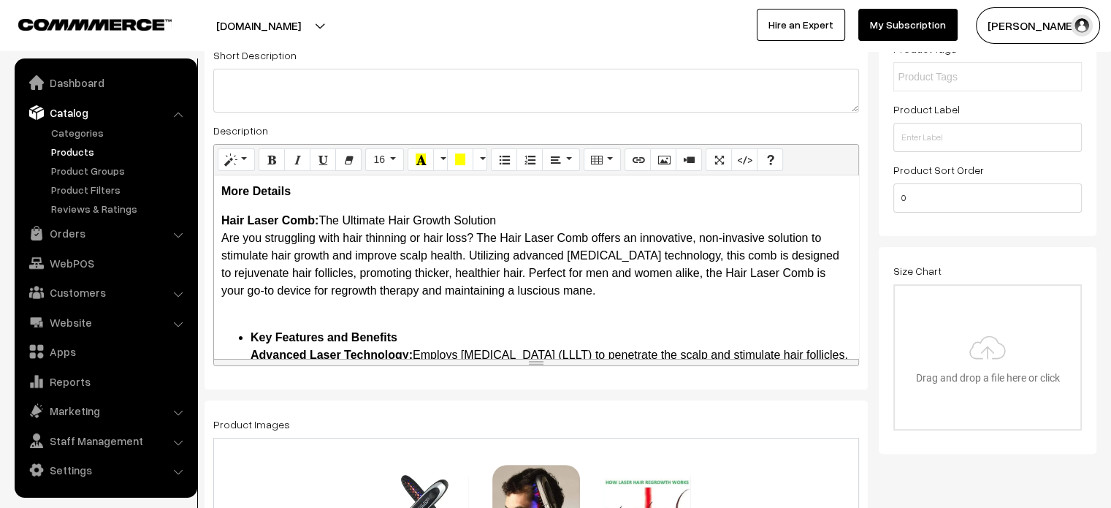
scroll to position [0, 0]
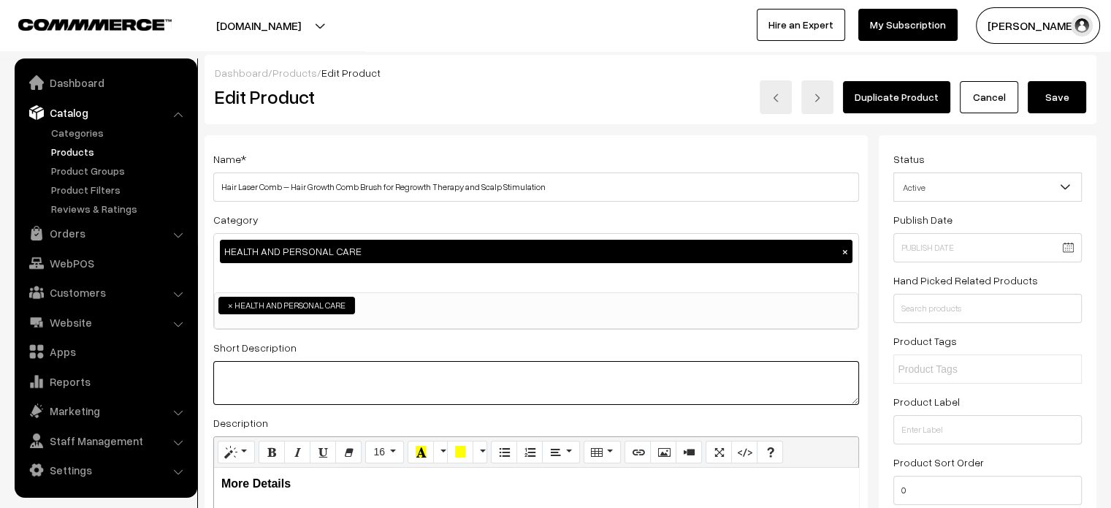
click at [346, 372] on textarea at bounding box center [536, 383] width 646 height 44
paste textarea "The Hair Laser Comb is a powerful tool in the fight against hair loss and thinn…"
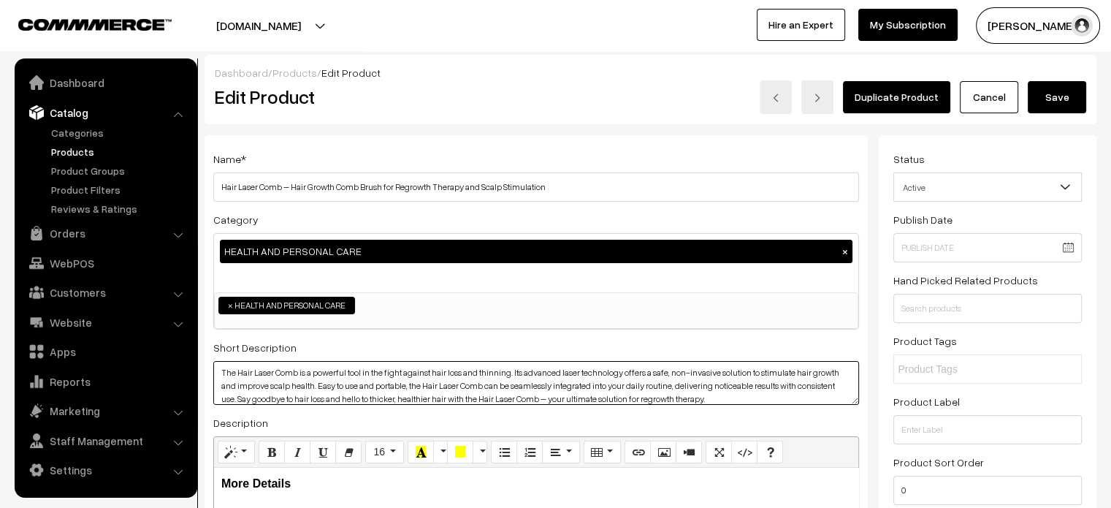
type textarea "The Hair Laser Comb is a powerful tool in the fight against hair loss and thinn…"
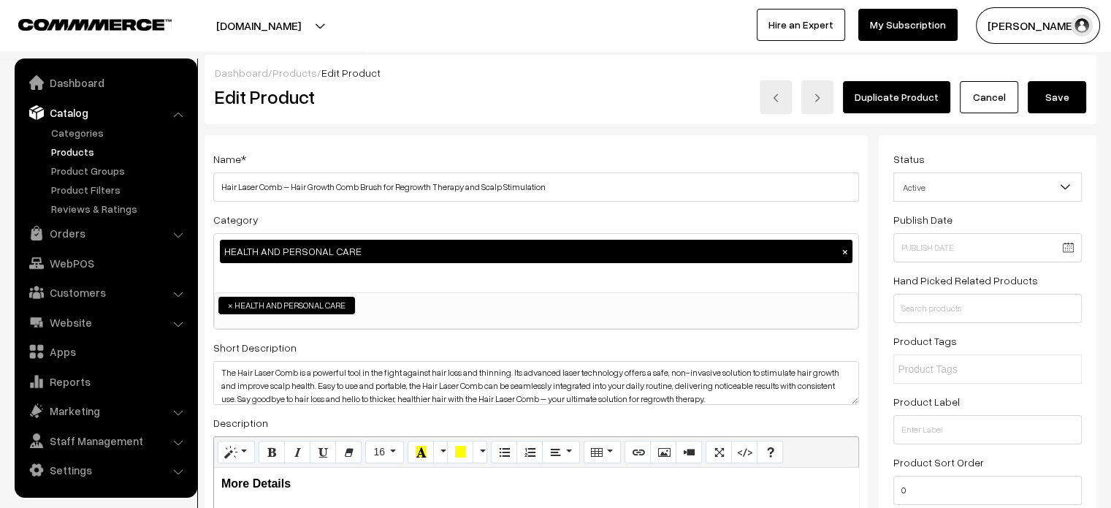
click at [1049, 101] on button "Save" at bounding box center [1057, 97] width 58 height 32
